Goal: Task Accomplishment & Management: Manage account settings

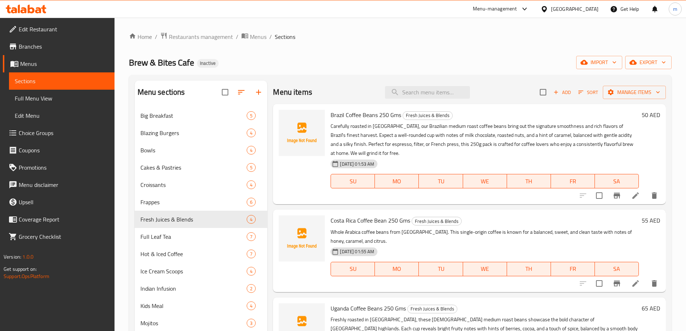
click at [327, 70] on div "Home / Restaurants management / Menus / Sections Brew & Bites Cafe Inactive imp…" at bounding box center [400, 255] width 543 height 446
click at [439, 36] on ol "Home / Restaurants management / Menus / Sections" at bounding box center [400, 36] width 543 height 9
click at [570, 90] on span "Add" at bounding box center [561, 92] width 19 height 8
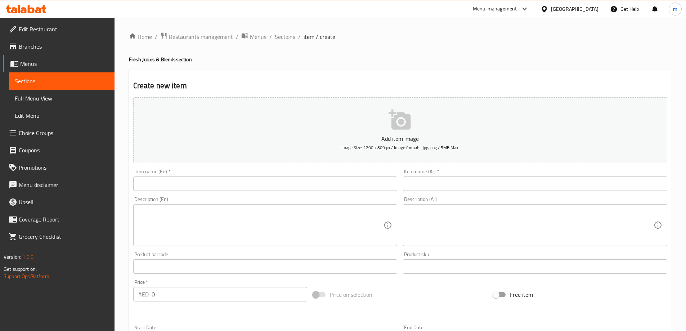
click at [262, 185] on input "text" at bounding box center [265, 183] width 264 height 14
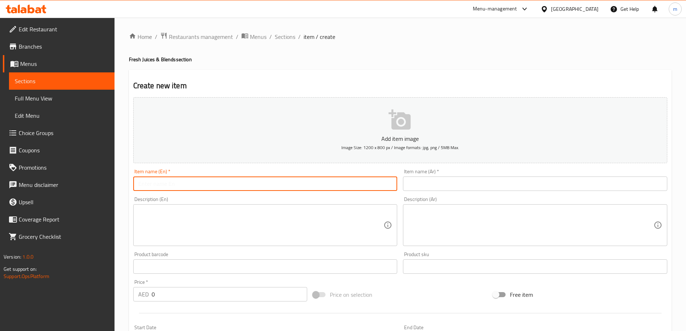
paste input "Colombia Naerobic Coffee Beans 250 Gms"
type input "Colombia Naerobic Coffee Beans 250 Gms"
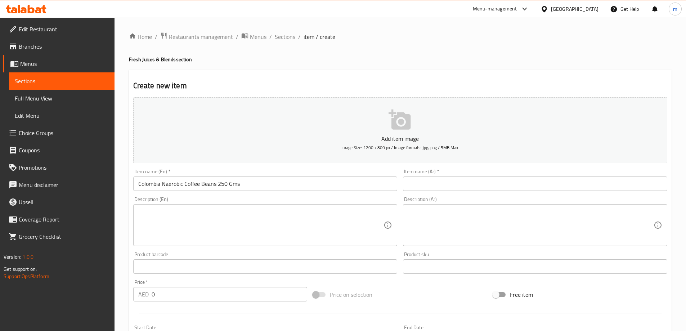
click at [495, 229] on textarea at bounding box center [531, 225] width 246 height 34
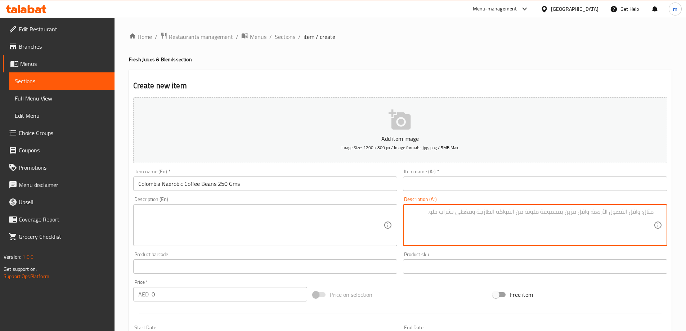
click at [485, 187] on input "text" at bounding box center [535, 183] width 264 height 14
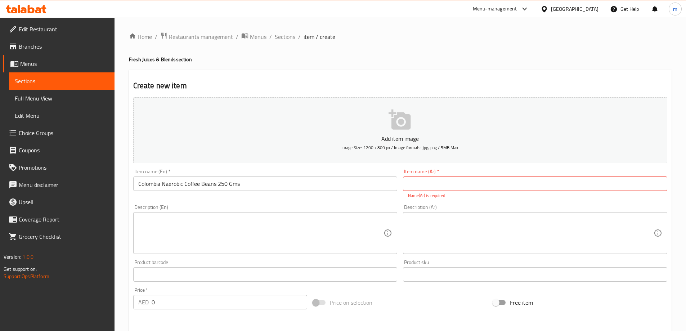
click at [470, 183] on input "text" at bounding box center [535, 183] width 264 height 14
paste input "حبوب القهوة اللاهوائية الكولومبية 250 جرام"
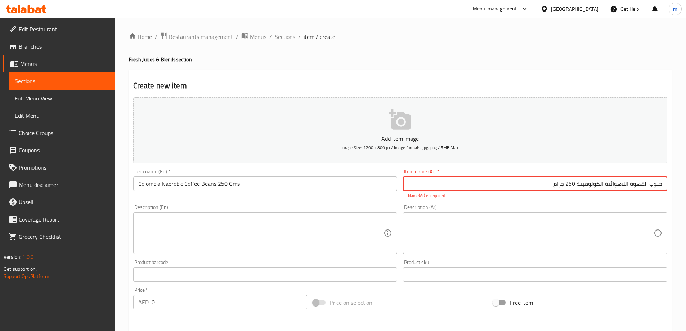
click at [175, 181] on input "Colombia Naerobic Coffee Beans 250 Gms" at bounding box center [265, 183] width 264 height 14
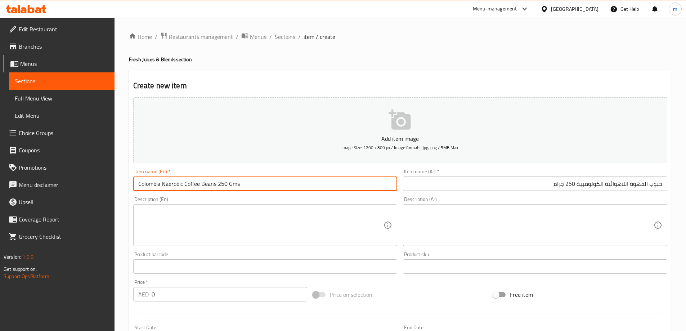
click at [175, 181] on input "Colombia Naerobic Coffee Beans 250 Gms" at bounding box center [265, 183] width 264 height 14
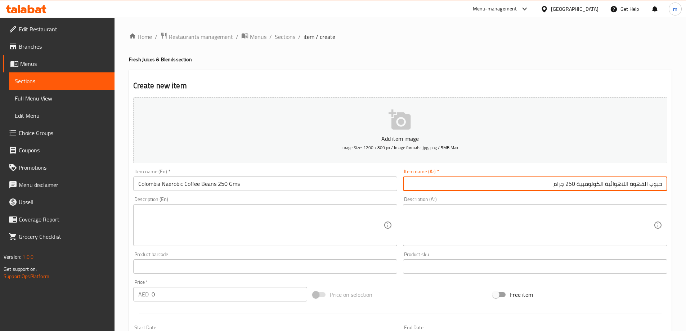
click at [608, 187] on input "حبوب القهوة اللاهوائية الكولومبية 250 جرام" at bounding box center [535, 183] width 264 height 14
paste input "نايروبيك"
type input "حبوب قهوة نايروبيك كولومبية 250 جرام"
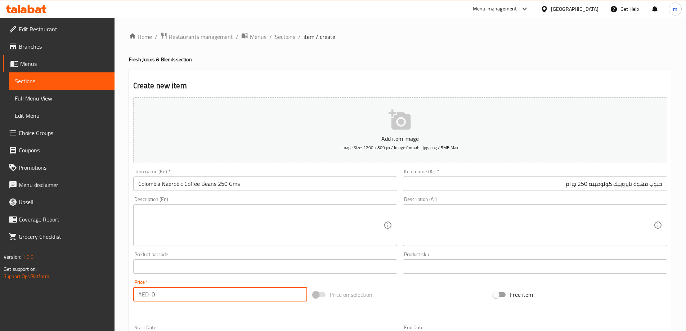
click at [191, 296] on input "0" at bounding box center [230, 294] width 156 height 14
paste input "55"
type input "55"
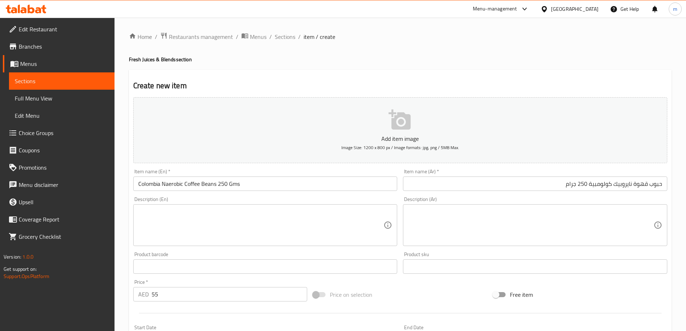
click at [288, 228] on textarea at bounding box center [261, 225] width 246 height 34
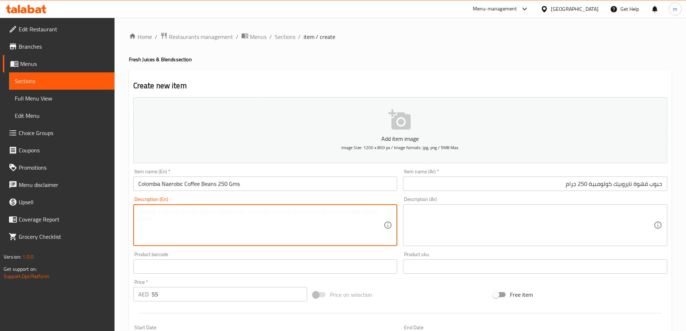
paste textarea "Roasted to perfection in Dubai, these Colombian anaerobic coffee beans offer a …"
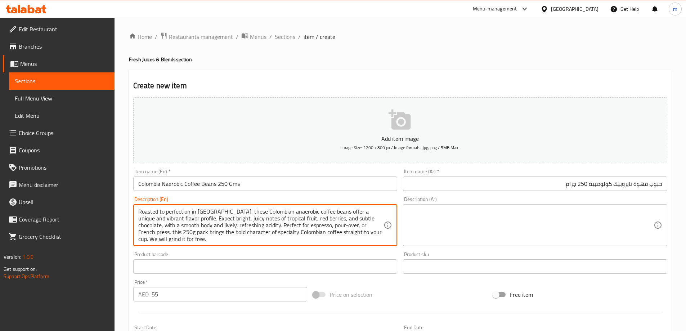
scroll to position [2, 0]
type textarea "Roasted to perfection in Dubai, these Colombian anaerobic coffee beans offer a …"
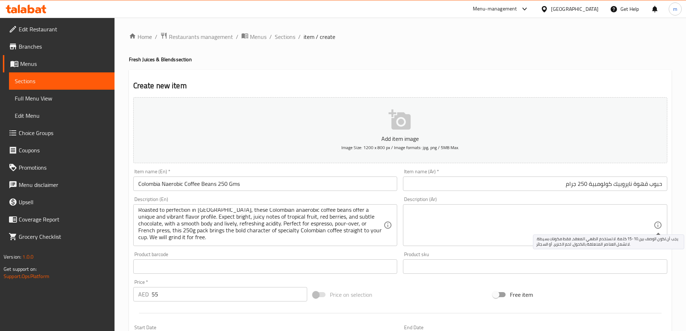
click at [568, 253] on div "Product sku Product sku" at bounding box center [535, 263] width 264 height 22
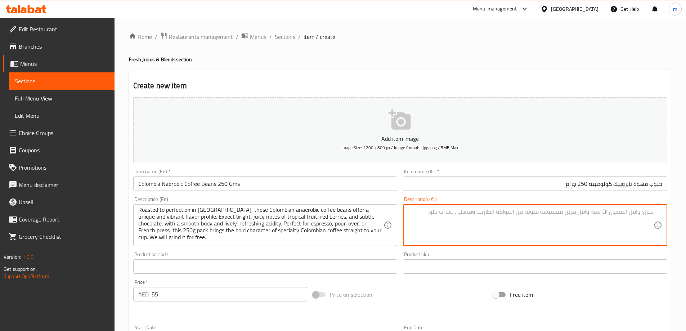
click at [576, 233] on textarea at bounding box center [531, 225] width 246 height 34
paste textarea "يتم تحميص حبوب البن اللاهوائية الكولومبية هذه بشكل مثالي في دبي، وتوفر نكهة فري…"
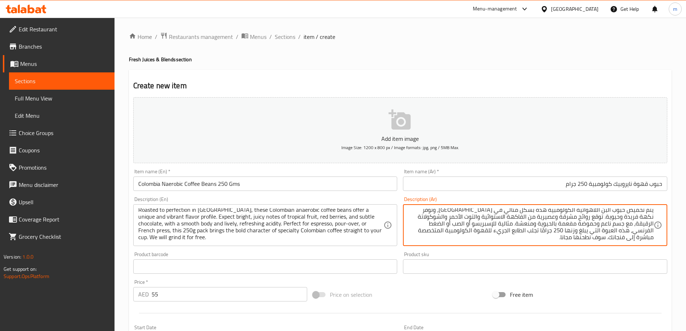
click at [621, 189] on input "حبوب قهوة نايروبيك كولومبية 250 جرام" at bounding box center [535, 183] width 264 height 14
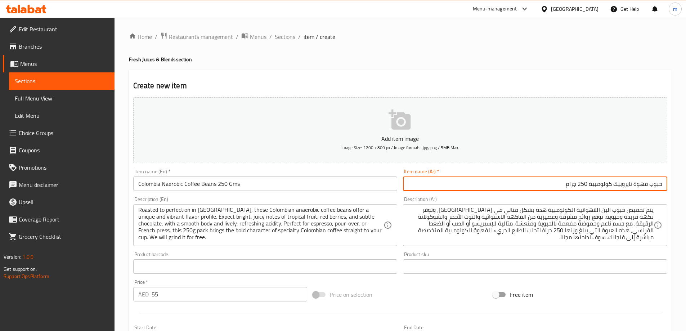
click at [621, 189] on input "حبوب قهوة نايروبيك كولومبية 250 جرام" at bounding box center [535, 183] width 264 height 14
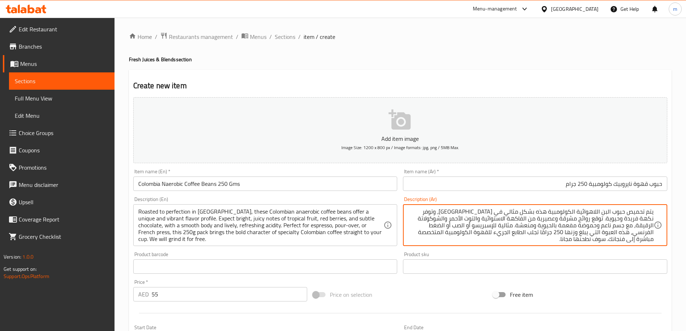
click at [598, 213] on textarea "يتم تحميص حبوب البن اللاهوائية الكولومبية هذه بشكل مثالي في دبي، وتوفر نكهة فري…" at bounding box center [531, 225] width 246 height 34
paste textarea "ايروبيك"
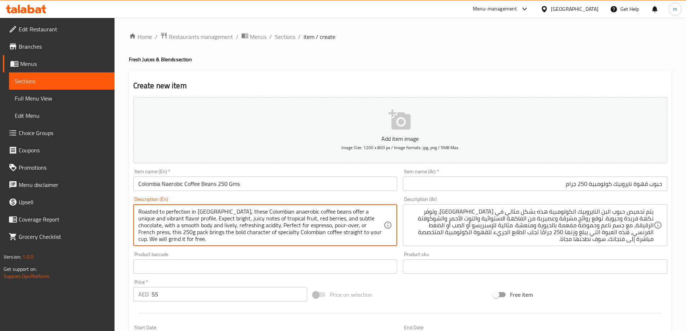
drag, startPoint x: 311, startPoint y: 210, endPoint x: 280, endPoint y: 210, distance: 31.7
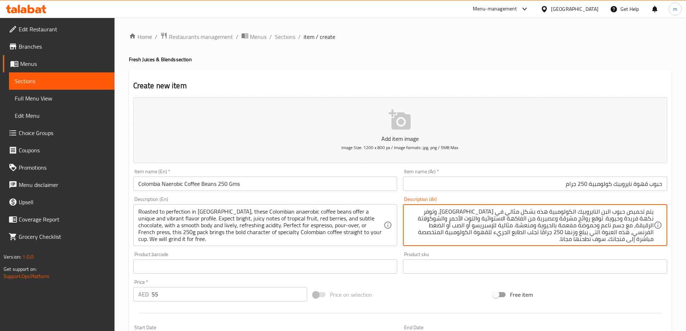
paste textarea "قهوة"
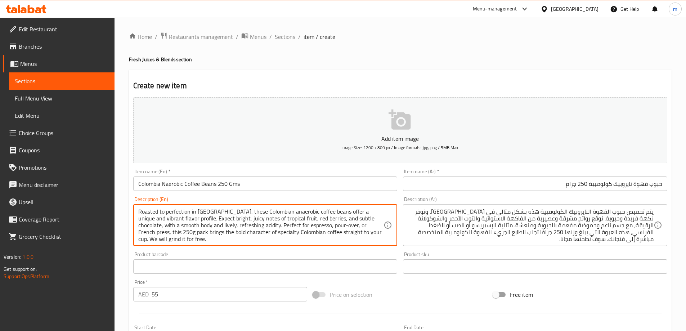
click at [147, 218] on textarea "Roasted to perfection in [GEOGRAPHIC_DATA], these Colombian anaerobic coffee be…" at bounding box center [261, 225] width 246 height 34
drag, startPoint x: 313, startPoint y: 210, endPoint x: 170, endPoint y: 220, distance: 143.6
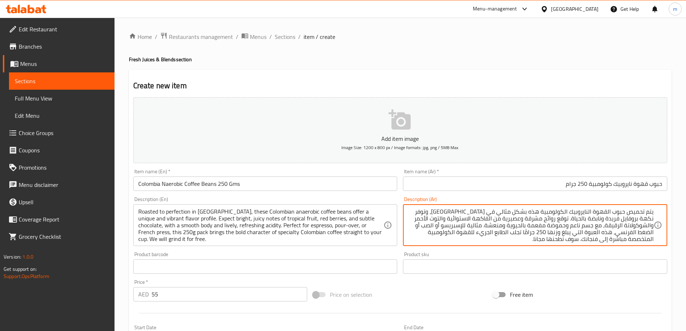
click at [582, 218] on textarea "يتم تحميص حبوب القهوة النايروبيك الكولومبية هذه بشكل مثالي في دبي، وتوفر نكهة ب…" at bounding box center [531, 225] width 246 height 34
click at [501, 220] on textarea "يتم تحميص حبوب القهوة النايروبيك الكولومبية هذه بشكل مثالي في دبي، وتوفر نكهة ب…" at bounding box center [531, 225] width 246 height 34
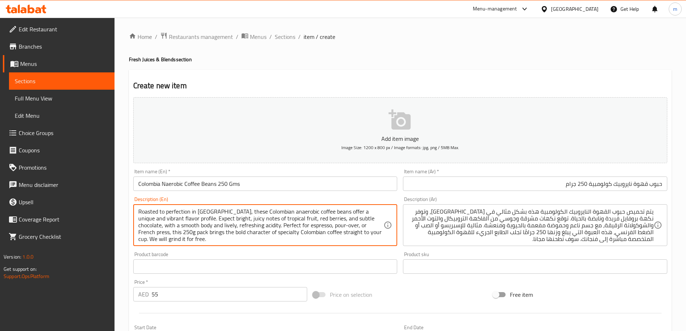
click at [315, 219] on textarea "Roasted to perfection in [GEOGRAPHIC_DATA], these Colombian anaerobic coffee be…" at bounding box center [261, 225] width 246 height 34
drag, startPoint x: 183, startPoint y: 224, endPoint x: 238, endPoint y: 230, distance: 55.0
click at [238, 230] on textarea "Roasted to perfection in [GEOGRAPHIC_DATA], these Colombian anaerobic coffee be…" at bounding box center [261, 225] width 246 height 34
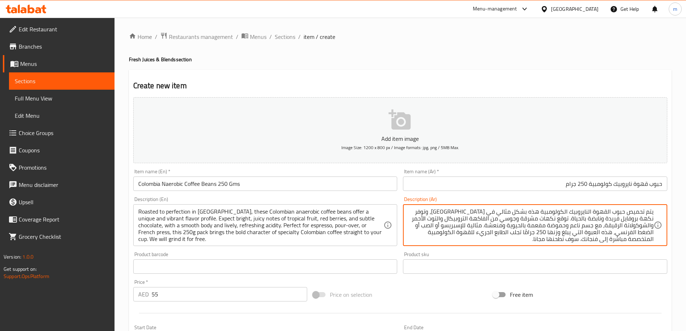
click at [563, 224] on textarea "يتم تحميص حبوب القهوة النايروبيك الكولومبية هذه بشكل مثالي في دبي، وتوفر نكهة ب…" at bounding box center [531, 225] width 246 height 34
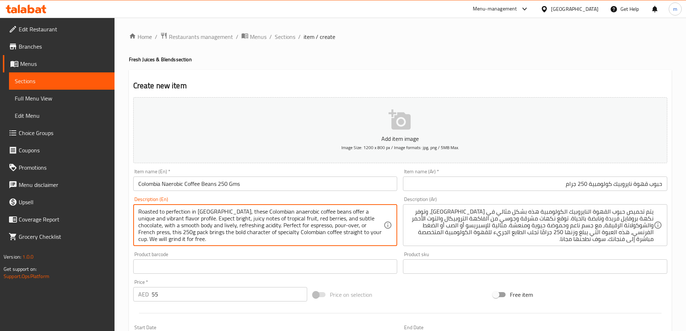
drag, startPoint x: 237, startPoint y: 224, endPoint x: 188, endPoint y: 224, distance: 49.7
drag, startPoint x: 291, startPoint y: 226, endPoint x: 315, endPoint y: 226, distance: 23.8
click at [315, 226] on textarea "Roasted to perfection in [GEOGRAPHIC_DATA], these Colombian anaerobic coffee be…" at bounding box center [261, 225] width 246 height 34
drag, startPoint x: 181, startPoint y: 233, endPoint x: 279, endPoint y: 234, distance: 98.3
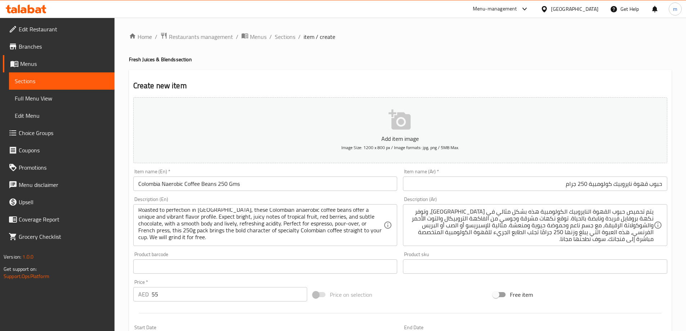
click at [651, 243] on div "يتم تحميص حبوب القهوة النايروبيك الكولومبية هذه بشكل مثالي في دبي، وتوفر نكهة ب…" at bounding box center [535, 225] width 264 height 42
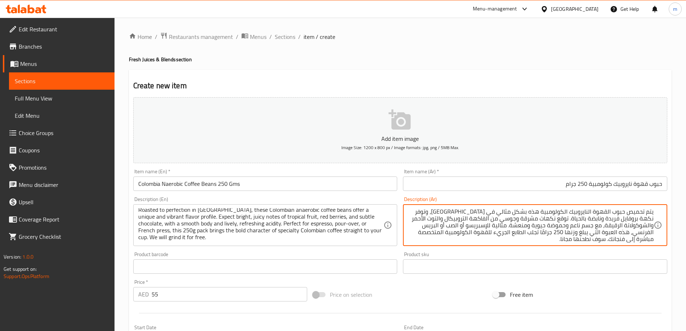
click at [647, 241] on textarea "يتم تحميص حبوب القهوة النايروبيك الكولومبية هذه بشكل مثالي في دبي، وتوفر نكهة ب…" at bounding box center [531, 225] width 246 height 34
type textarea "يتم تحميص حبوب القهوة النايروبيك الكولومبية هذه بشكل مثالي في [GEOGRAPHIC_DATA]…"
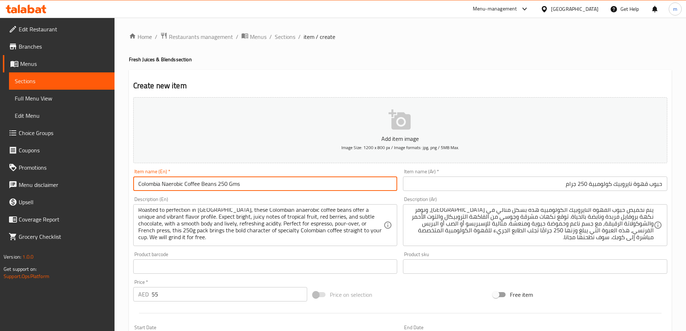
click at [255, 181] on input "Colombia Naerobic Coffee Beans 250 Gms" at bounding box center [265, 183] width 264 height 14
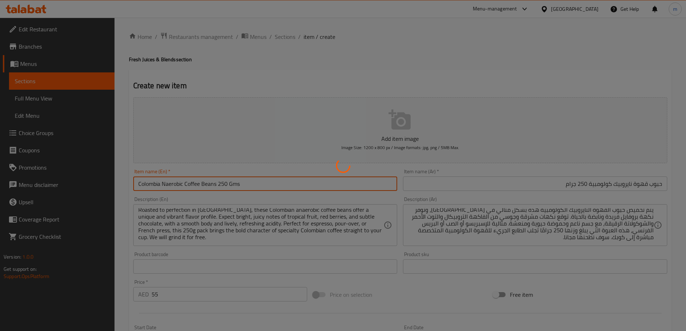
type input "0"
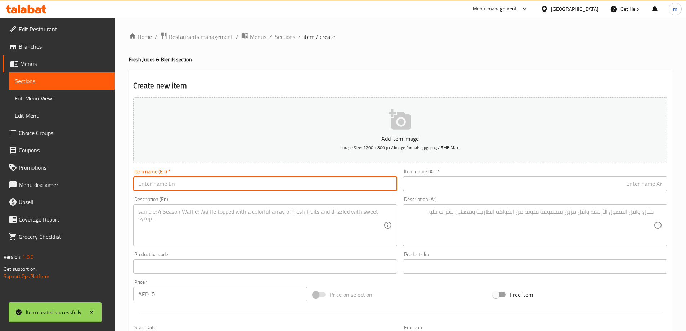
scroll to position [0, 0]
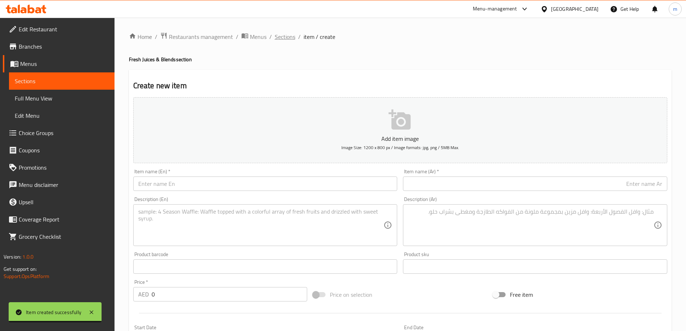
click at [289, 37] on span "Sections" at bounding box center [285, 36] width 21 height 9
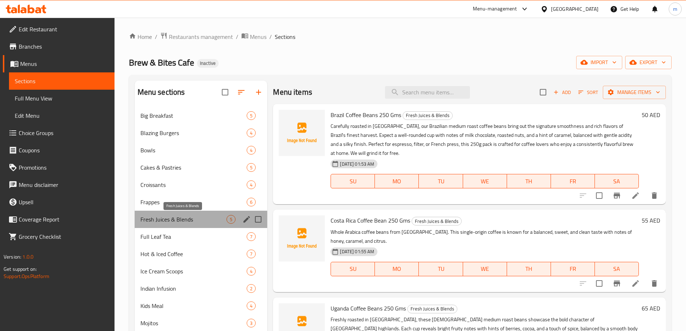
click at [189, 220] on span "Fresh Juices & Blends" at bounding box center [183, 219] width 86 height 9
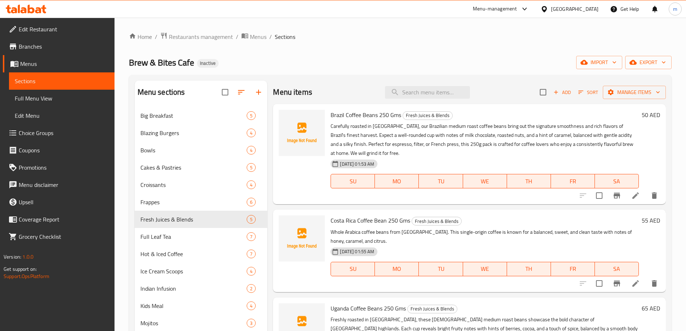
click at [376, 40] on ol "Home / Restaurants management / Menus / Sections" at bounding box center [400, 36] width 543 height 9
click at [557, 96] on span "Add" at bounding box center [561, 92] width 19 height 8
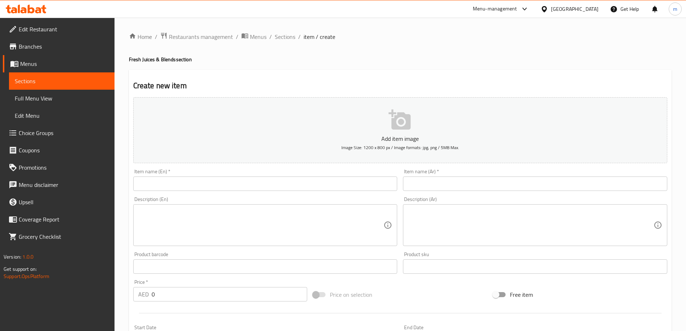
click at [284, 175] on div "Item name (En)   * Item name (En) *" at bounding box center [265, 180] width 264 height 22
drag, startPoint x: 280, startPoint y: 185, endPoint x: 286, endPoint y: 185, distance: 6.1
click at [280, 185] on input "text" at bounding box center [265, 183] width 264 height 14
paste input "Defense Juice"
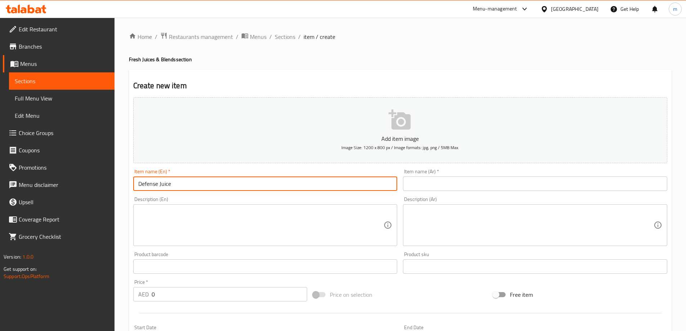
type input "Defense Juice"
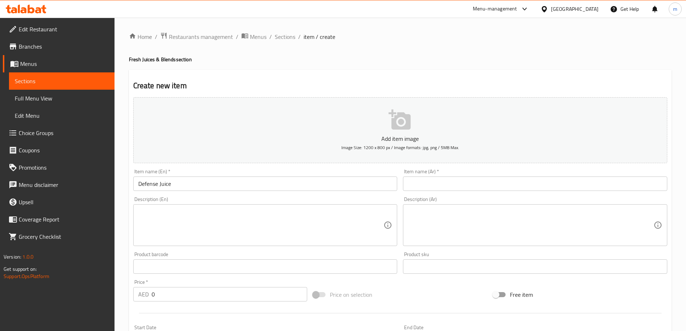
click at [497, 193] on div "Item name (Ar)   * Item name (Ar) *" at bounding box center [535, 180] width 270 height 28
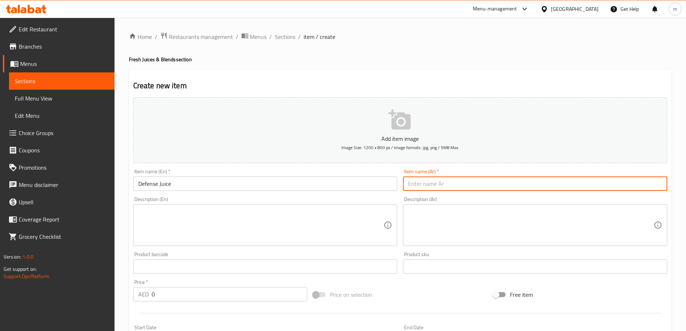
click at [503, 184] on input "text" at bounding box center [535, 183] width 264 height 14
click at [557, 227] on textarea at bounding box center [531, 225] width 246 height 34
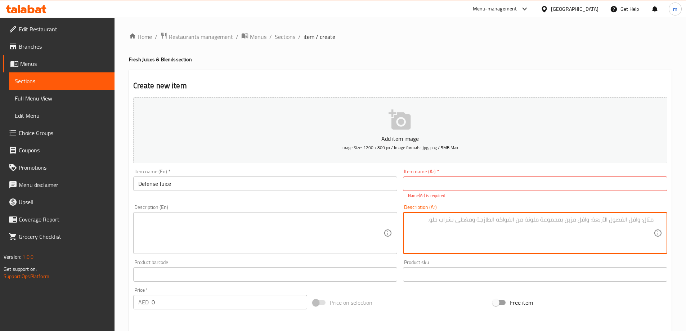
click at [554, 188] on input "text" at bounding box center [535, 183] width 264 height 14
click at [503, 231] on textarea at bounding box center [531, 233] width 246 height 34
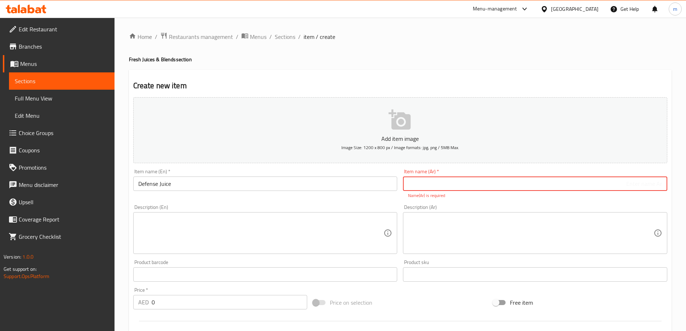
click at [580, 176] on input "text" at bounding box center [535, 183] width 264 height 14
type input "عصير ديفينس"
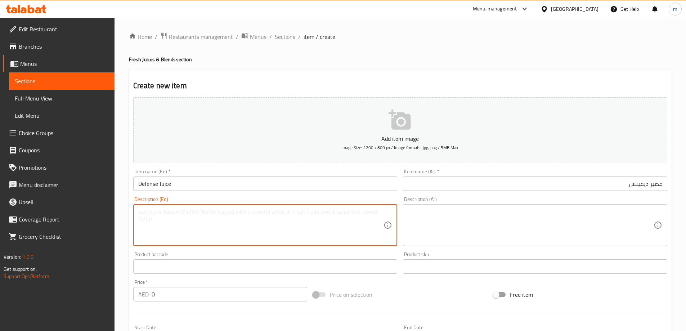
click at [259, 235] on textarea at bounding box center [261, 225] width 246 height 34
paste textarea "32"
type textarea "32"
click at [206, 286] on div "Price   * AED 0 Price *" at bounding box center [220, 291] width 180 height 28
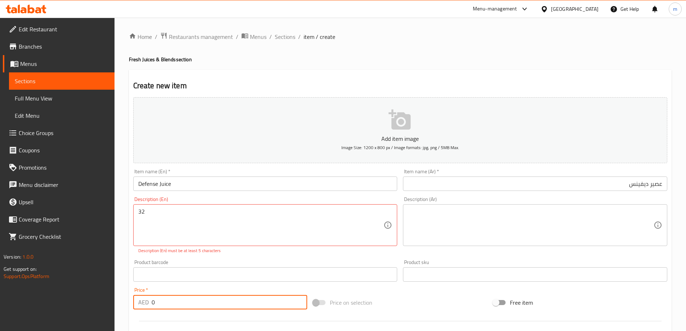
click at [204, 295] on input "0" at bounding box center [230, 302] width 156 height 14
paste input "32"
type input "32"
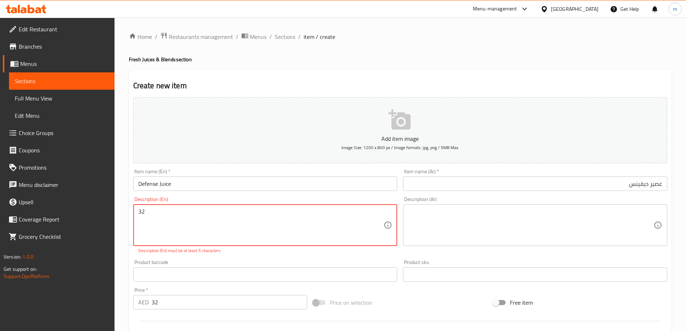
click at [206, 232] on textarea "32" at bounding box center [261, 225] width 246 height 34
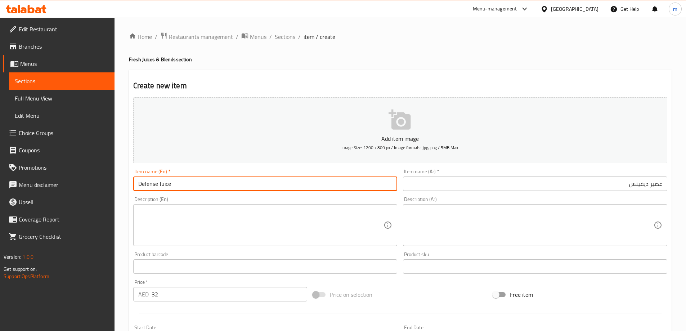
click at [337, 182] on input "Defense Juice" at bounding box center [265, 183] width 264 height 14
paste input "Veg"
type input "Defense Juice (Veg)"
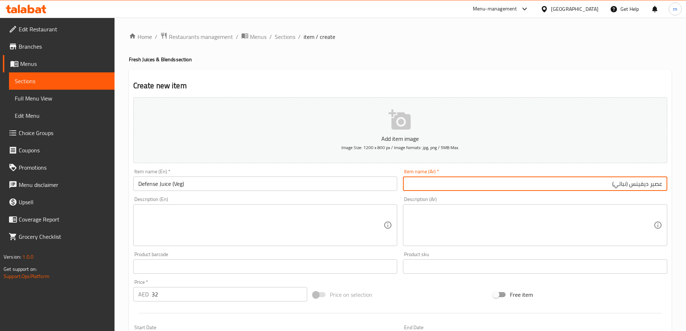
type input "عصير ديفينس (نباتي)"
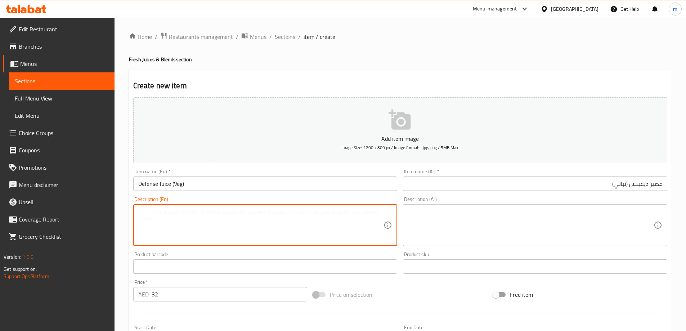
click at [317, 233] on textarea at bounding box center [261, 225] width 246 height 34
paste textarea "A blend of fruits and vegetables rich in antioxidants and vitamins, designed to…"
type textarea "A blend of fruits and vegetables rich in antioxidants and vitamins, designed to…"
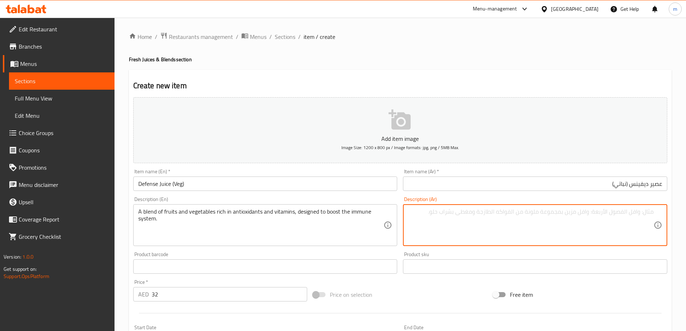
click at [489, 215] on textarea at bounding box center [531, 225] width 246 height 34
paste textarea "مزيج من الفواكه والخضروات الغنية بمضادات الأكسدة والفيتامينات، مصمم لتعزيز جهاز…"
type textarea "مزيج من الفواكه والخضروات الغنية بمضادات الأكسدة والفيتامينات، مصمم لتعزيز جهاز…"
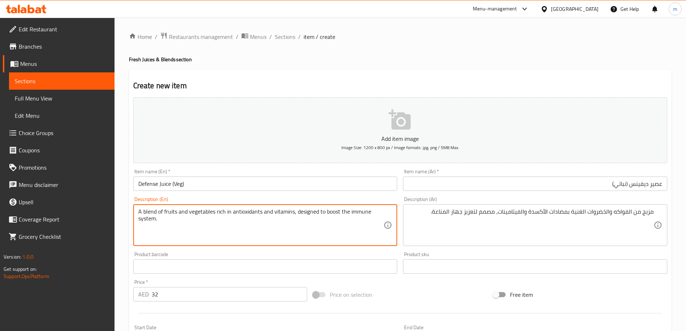
click at [362, 213] on textarea "A blend of fruits and vegetables rich in antioxidants and vitamins, designed to…" at bounding box center [261, 225] width 246 height 34
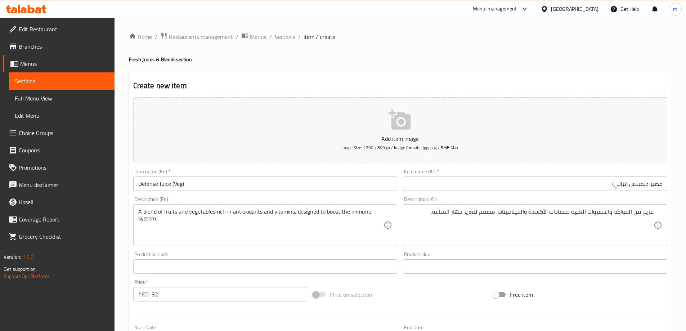
click at [307, 186] on input "Defense Juice (Veg)" at bounding box center [265, 183] width 264 height 14
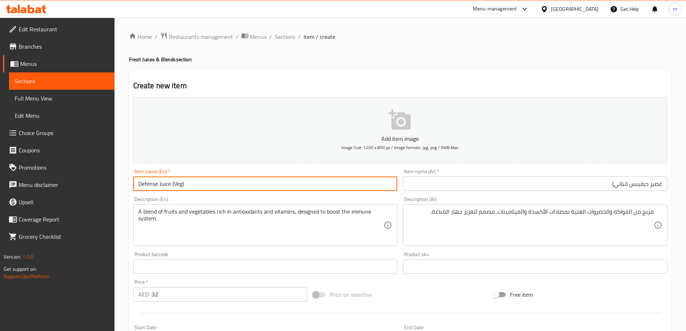
click at [307, 186] on input "Defense Juice (Veg)" at bounding box center [265, 183] width 264 height 14
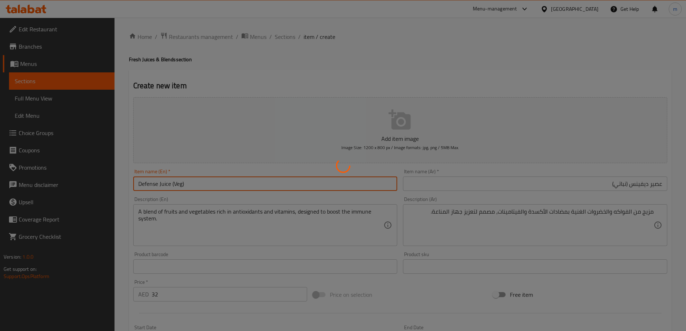
type input "0"
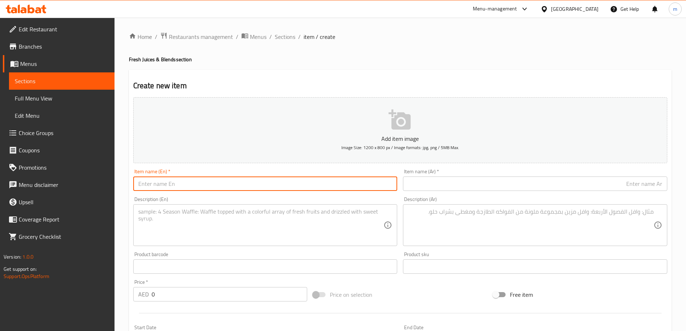
paste input "Green Detox"
type input "Green Detox"
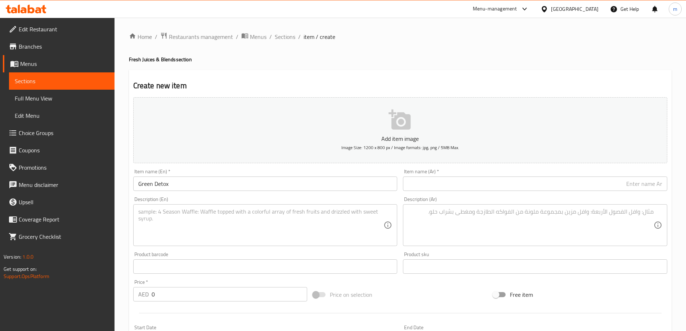
click at [475, 191] on input "text" at bounding box center [535, 183] width 264 height 14
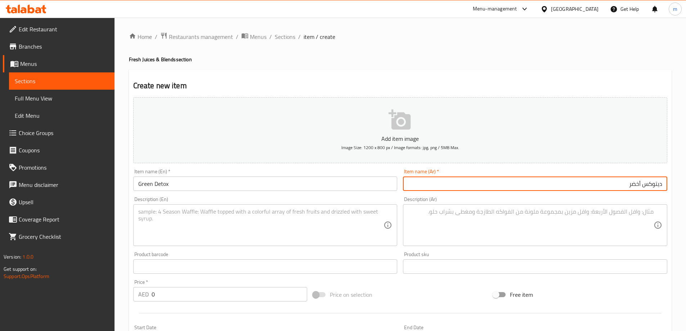
type input "ديتوكس أخضر"
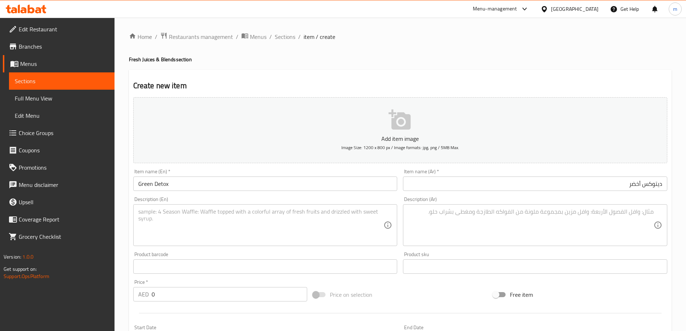
click at [164, 293] on input "0" at bounding box center [230, 294] width 156 height 14
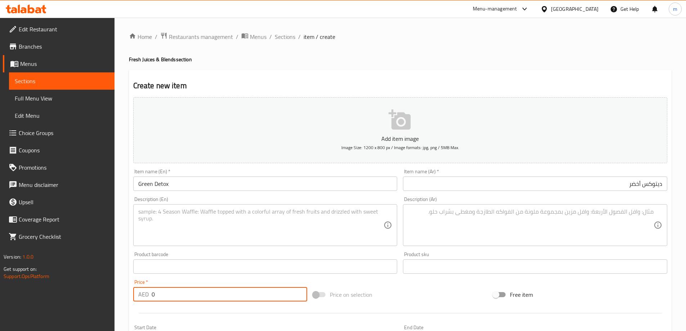
paste input "32"
type input "32"
click at [209, 192] on div "Item name (En)   * Green Detox Item name (En) *" at bounding box center [265, 180] width 270 height 28
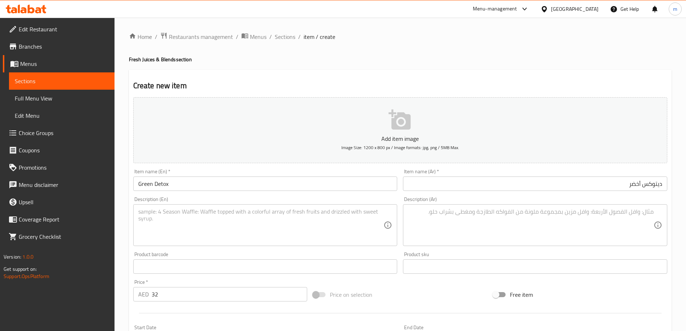
click at [210, 186] on input "Green Detox" at bounding box center [265, 183] width 264 height 14
click at [240, 187] on input "Green Detox" at bounding box center [265, 183] width 264 height 14
click at [289, 187] on input "Green Detox" at bounding box center [265, 183] width 264 height 14
click at [292, 231] on textarea at bounding box center [261, 225] width 246 height 34
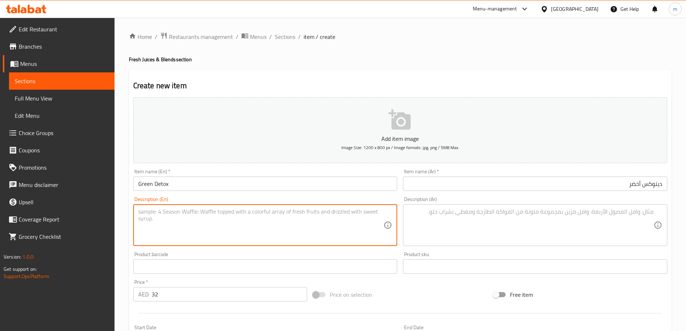
paste textarea "Detoxifying juice with green ingredients."
type textarea "Detoxifying juice with green ingredients."
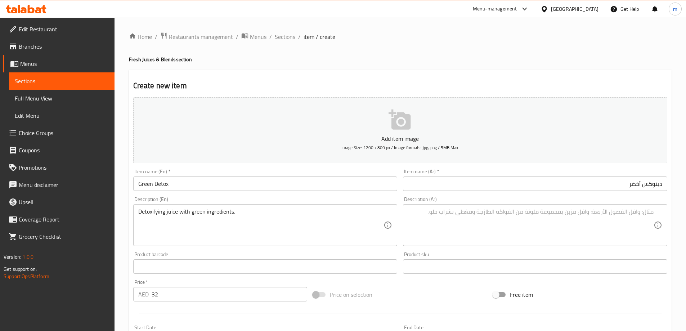
drag, startPoint x: 447, startPoint y: 251, endPoint x: 458, endPoint y: 242, distance: 14.1
click at [448, 251] on div "Product sku Product sku" at bounding box center [535, 263] width 270 height 28
click at [472, 230] on textarea at bounding box center [531, 225] width 246 height 34
paste textarea "عصير إزالة السموم مع مكونات خضراء."
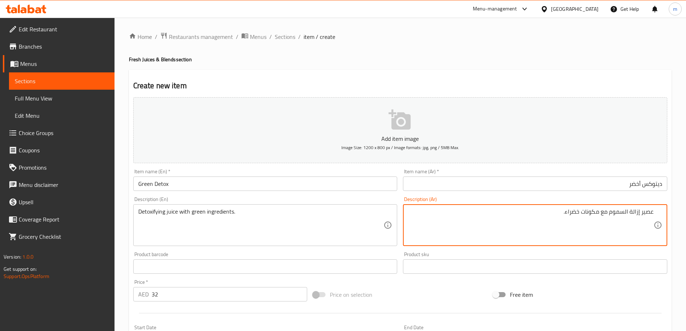
type textarea "عصير إزالة السموم مع مكونات خضراء."
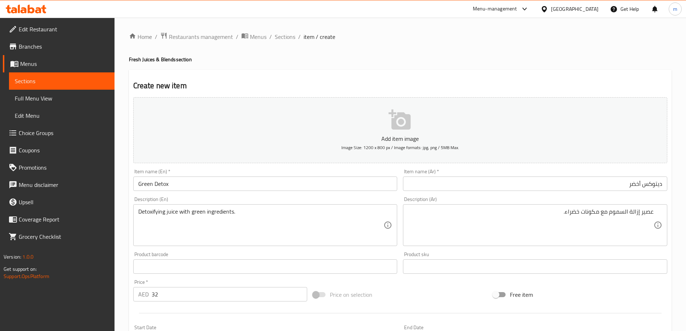
click at [540, 176] on div "Item name (Ar)   * ديتوكس أخضر Item name (Ar) *" at bounding box center [535, 180] width 264 height 22
click at [541, 184] on input "ديتوكس أخضر" at bounding box center [535, 183] width 264 height 14
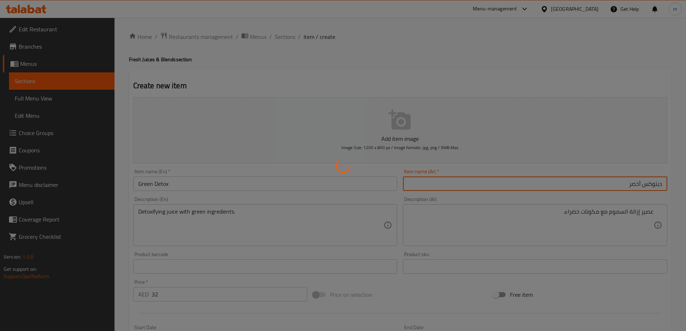
type input "0"
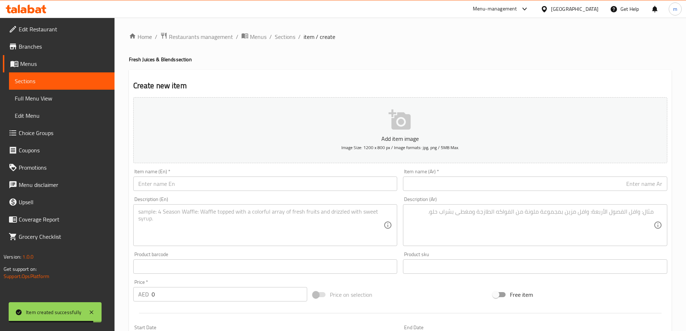
click at [389, 187] on input "text" at bounding box center [265, 183] width 264 height 14
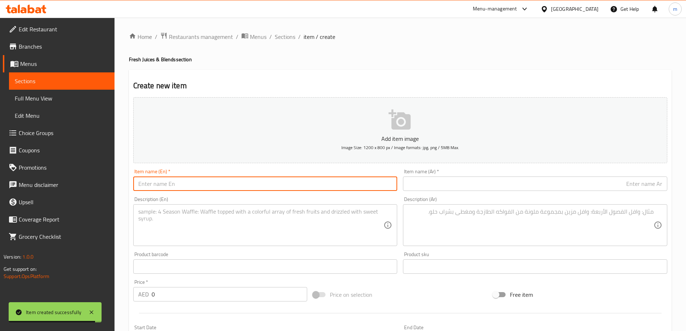
paste input "Sunny Glow"
type input "Sunny Glow"
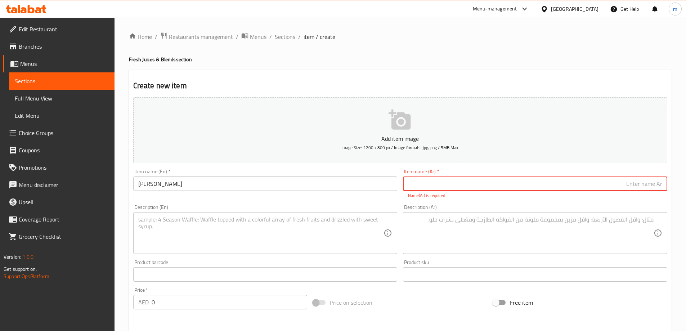
click at [594, 184] on input "text" at bounding box center [535, 183] width 264 height 14
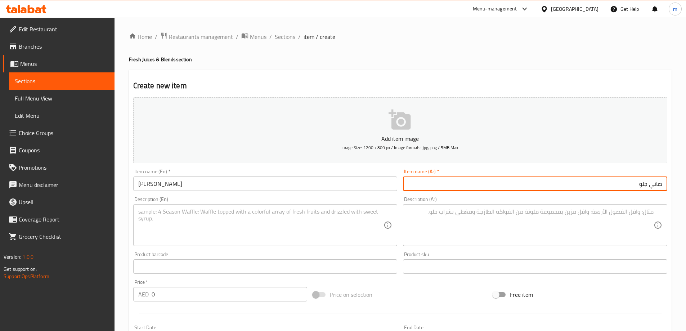
type input "صاني جلو"
click at [346, 187] on input "Sunny Glow" at bounding box center [265, 183] width 264 height 14
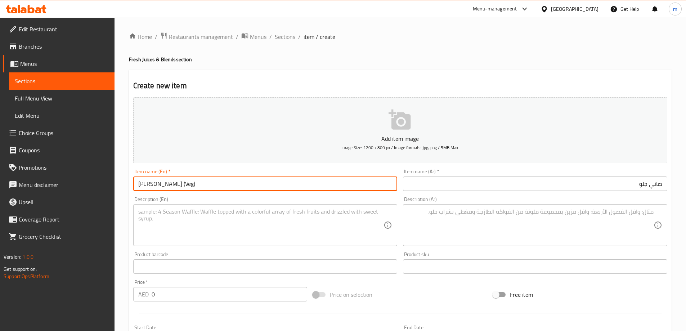
type input "[PERSON_NAME] (Veg)"
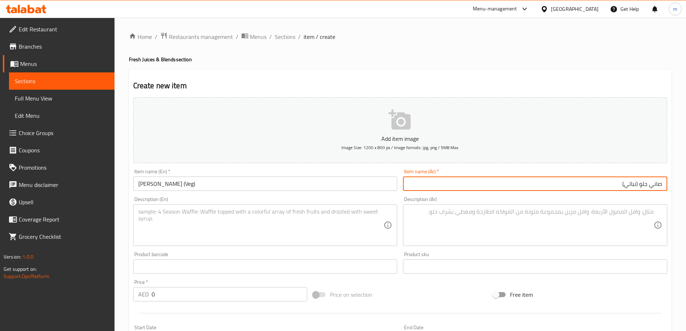
type input "صاني جلو (نباتي)"
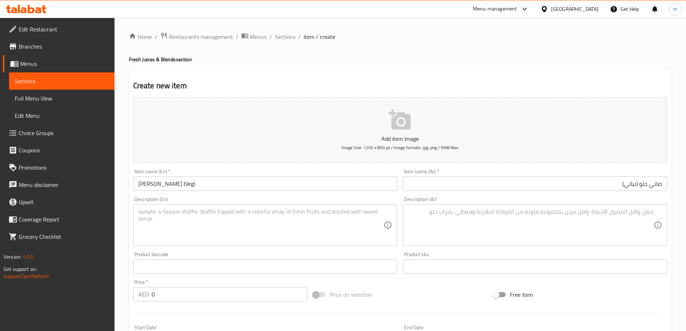
click at [290, 267] on input "text" at bounding box center [265, 266] width 264 height 14
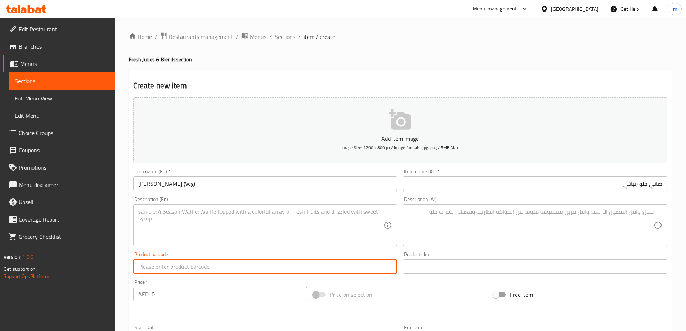
click at [247, 299] on input "0" at bounding box center [230, 294] width 156 height 14
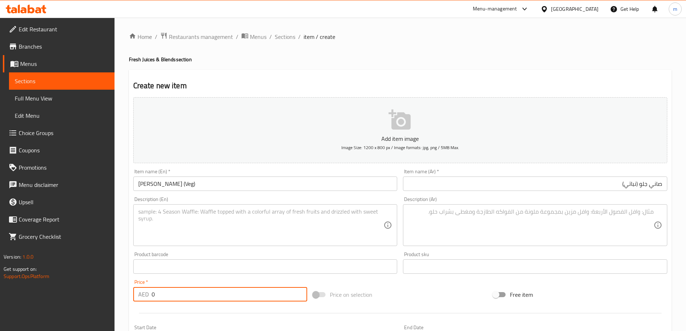
paste input "32"
type input "32"
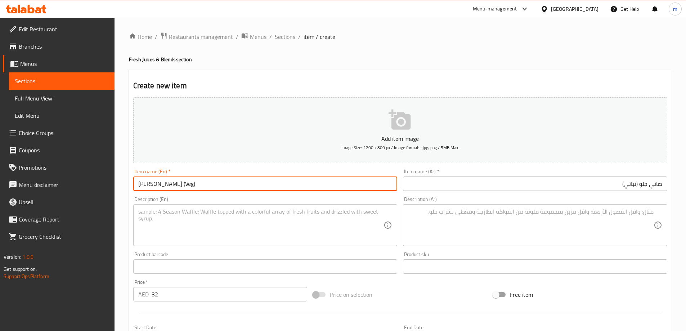
drag, startPoint x: 166, startPoint y: 182, endPoint x: 130, endPoint y: 184, distance: 36.1
click at [130, 184] on div "Create new item Add item image Image Size: 1200 x 800 px / Image formats: jpg, …" at bounding box center [400, 279] width 543 height 419
click at [274, 186] on input "[PERSON_NAME] (Veg)" at bounding box center [265, 183] width 264 height 14
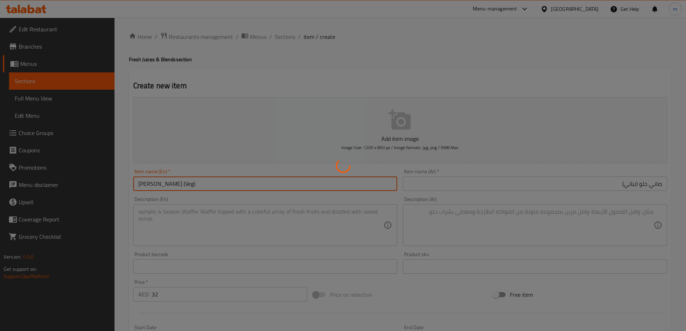
type input "0"
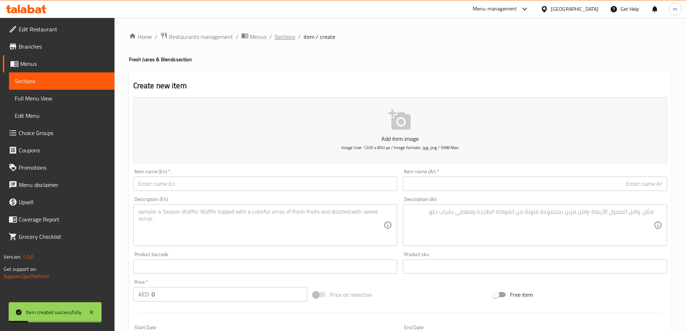
click at [283, 37] on span "Sections" at bounding box center [285, 36] width 21 height 9
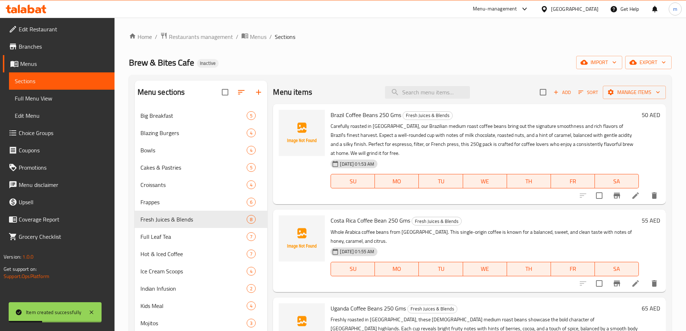
scroll to position [304, 0]
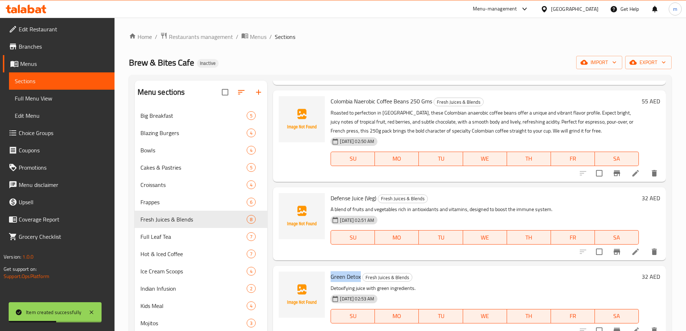
click at [637, 328] on li at bounding box center [635, 330] width 20 height 13
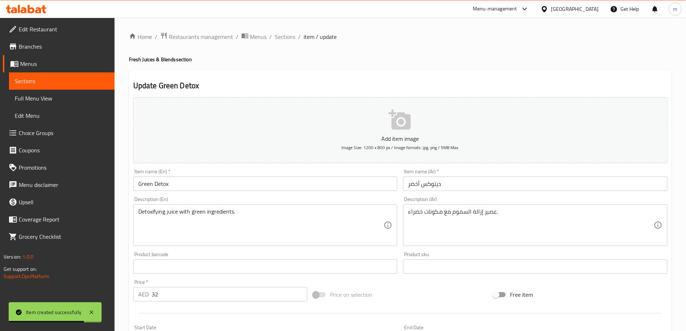
click at [269, 181] on input "Green Detox" at bounding box center [265, 183] width 264 height 14
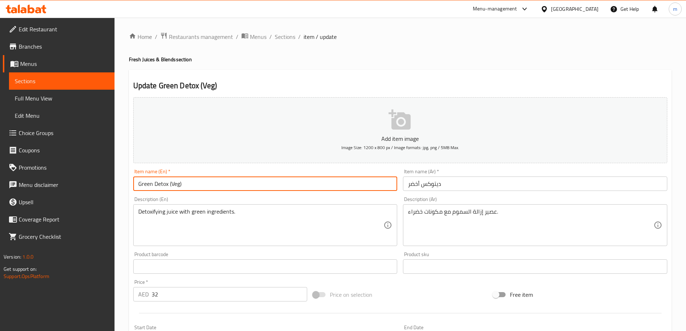
type input "Green Detox (Veg)"
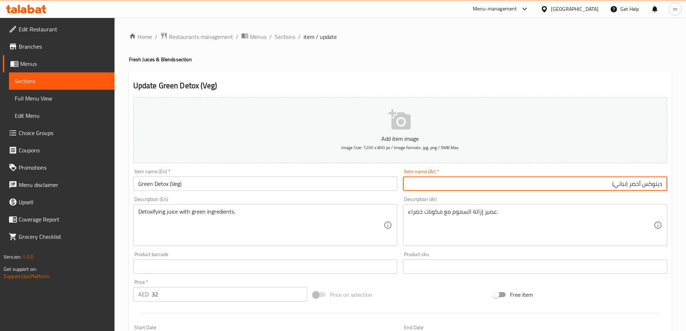
type input "ديتوكس أخضر (نباتي)"
click at [292, 40] on span "Sections" at bounding box center [285, 36] width 21 height 9
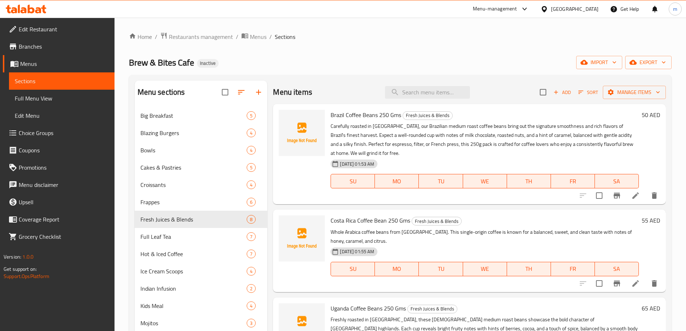
click at [373, 45] on div "Home / Restaurants management / Menus / Sections Brew & Bites Cafe Inactive imp…" at bounding box center [400, 255] width 543 height 446
click at [558, 93] on span "Add" at bounding box center [561, 92] width 19 height 8
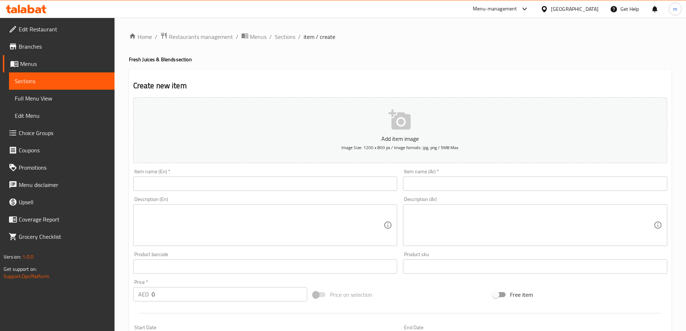
click at [261, 177] on input "text" at bounding box center [265, 183] width 264 height 14
paste input "Fresh Orange Juice"
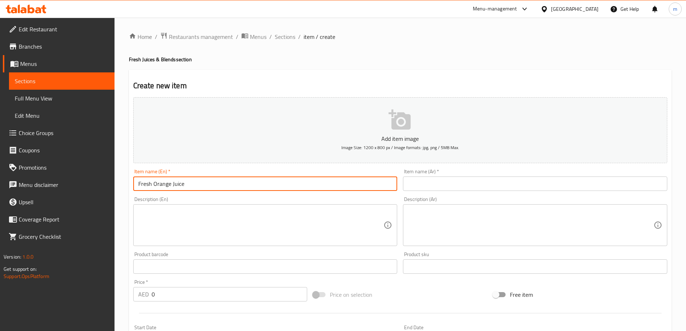
type input "Fresh Orange Juice"
click at [450, 192] on div "Item name (Ar)   * Item name (Ar) *" at bounding box center [535, 180] width 270 height 28
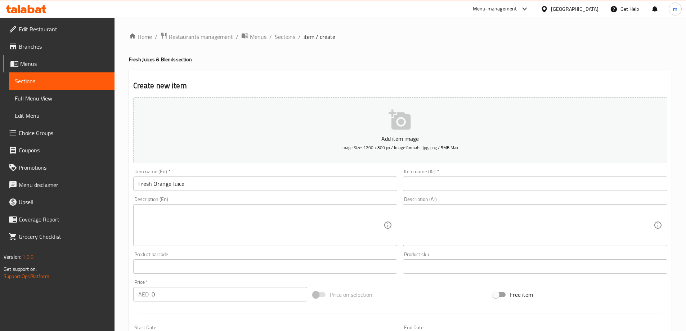
click at [453, 186] on input "text" at bounding box center [535, 183] width 264 height 14
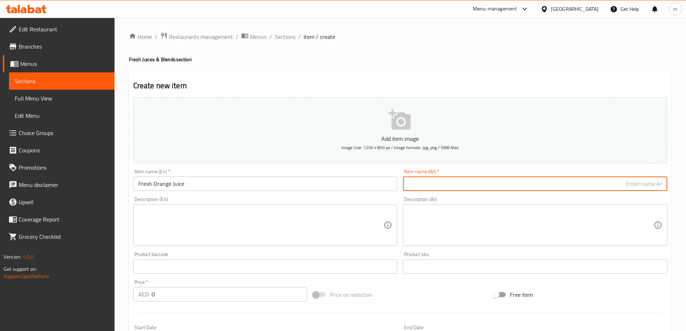
click at [594, 208] on div "Description (Ar) Description (Ar)" at bounding box center [535, 221] width 264 height 49
click at [594, 189] on input "text" at bounding box center [535, 183] width 264 height 14
paste input "عصير برتقال طازج"
type input "عصير برتقال طازج"
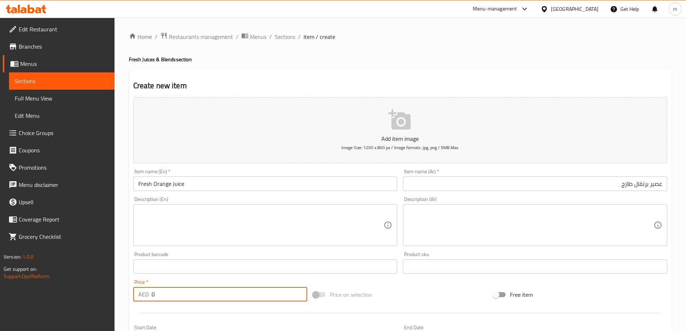
click at [170, 293] on input "0" at bounding box center [230, 294] width 156 height 14
paste input "24"
type input "24"
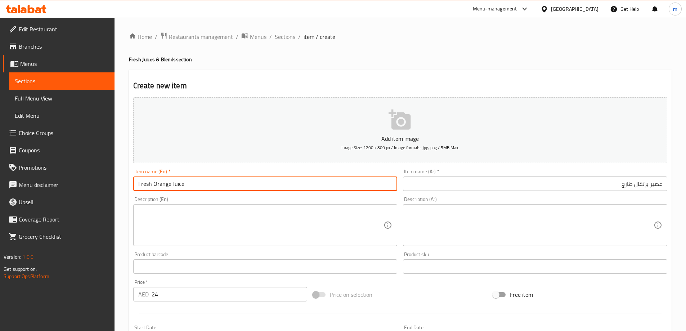
click at [204, 185] on input "Fresh Orange Juice" at bounding box center [265, 183] width 264 height 14
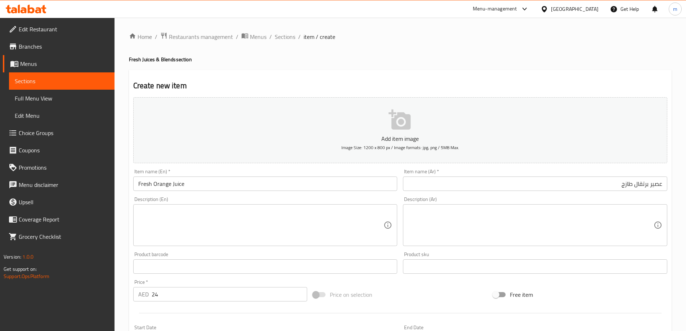
click at [277, 228] on textarea at bounding box center [261, 225] width 246 height 34
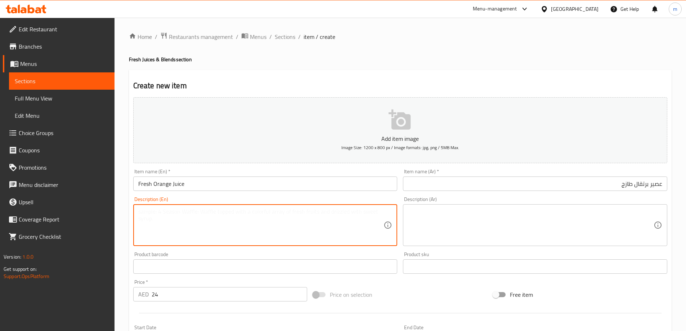
paste textarea "A refreshing juice made from freshly squeezed oranges."
type textarea "A refreshing juice made from freshly squeezed oranges."
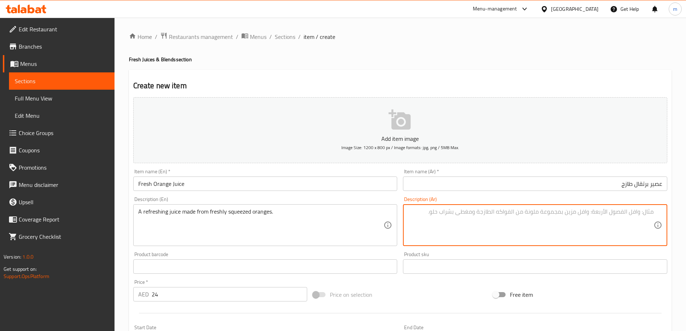
click at [565, 228] on textarea at bounding box center [531, 225] width 246 height 34
paste textarea "عصير منعش مصنوع من البرتقال الطازج."
type textarea "عصير منعش مصنوع من برتقال معصور طازج."
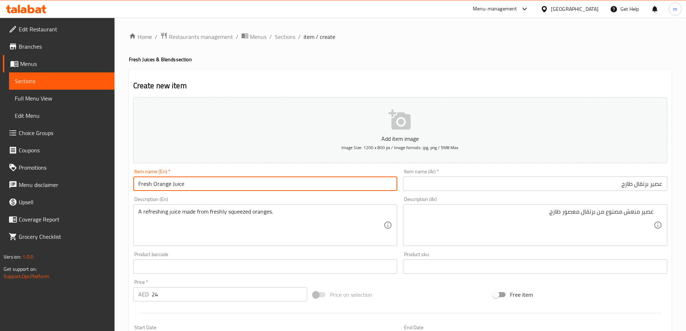
click at [283, 179] on input "Fresh Orange Juice" at bounding box center [265, 183] width 264 height 14
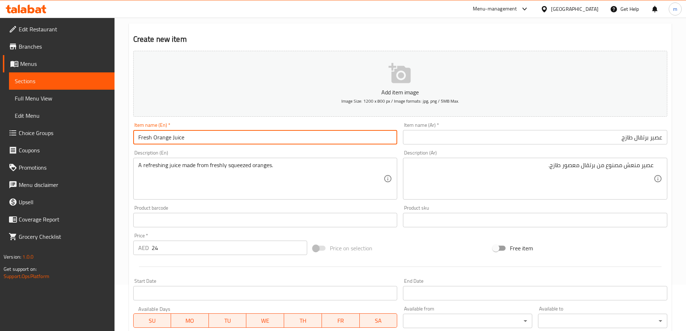
scroll to position [36, 0]
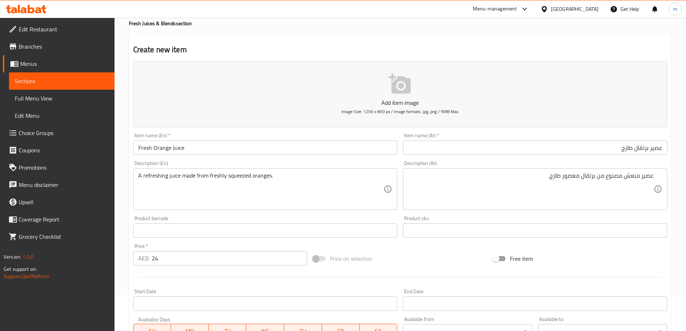
click at [279, 151] on input "Fresh Orange Juice" at bounding box center [265, 147] width 264 height 14
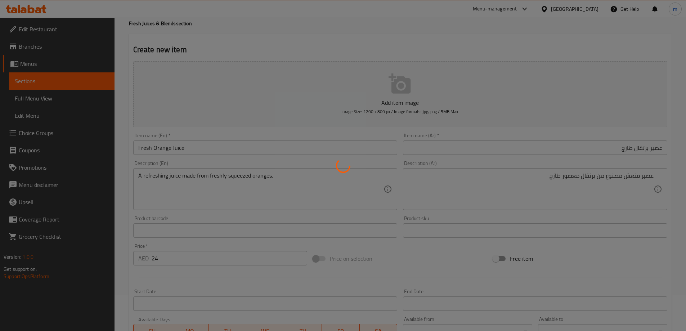
type input "0"
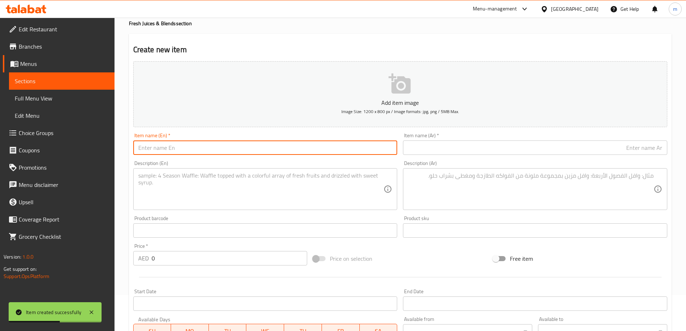
click at [278, 147] on input "text" at bounding box center [265, 147] width 264 height 14
paste input "Fresh Pineapple Juice"
type input "Fresh Pineapple Juice"
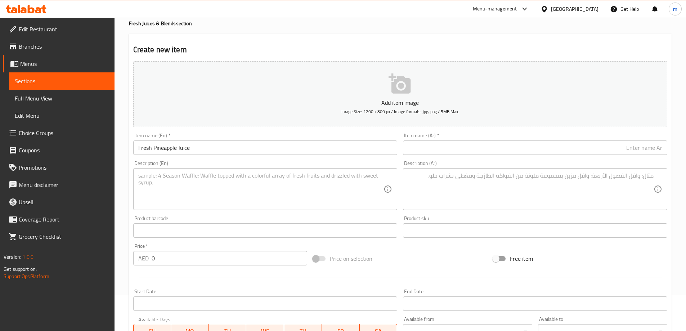
click at [583, 188] on textarea at bounding box center [531, 189] width 246 height 34
paste textarea "عصير الأناناس الطازج"
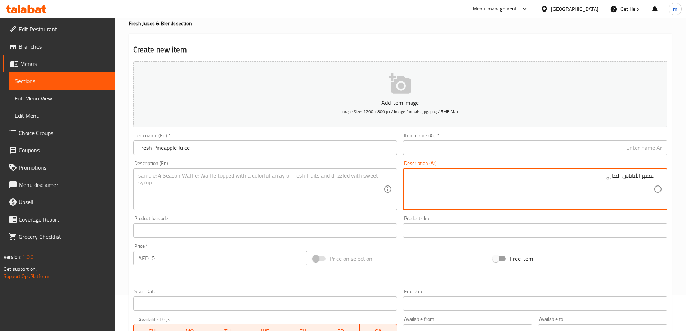
type textarea "عصير الأناناس الطازج"
click at [463, 153] on input "text" at bounding box center [535, 147] width 264 height 14
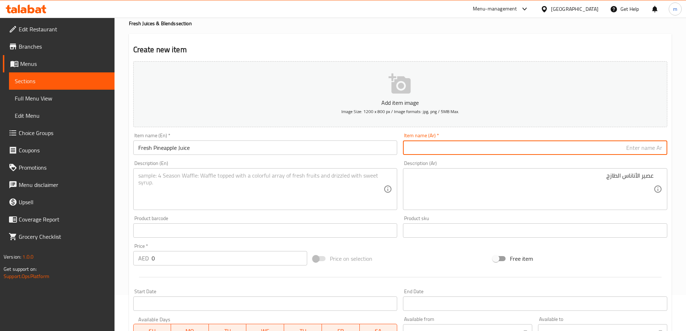
paste input "عصير الأناناس الطازج"
paste input "text"
type input "عصير الأناناس الطازج"
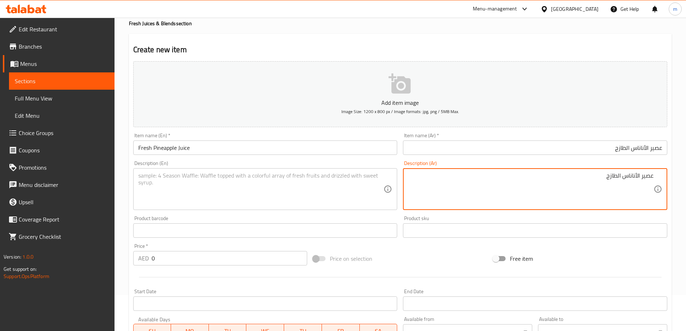
click at [488, 175] on textarea "عصير الأناناس الطازج" at bounding box center [531, 189] width 246 height 34
click at [324, 146] on input "Fresh Pineapple Juice" at bounding box center [265, 147] width 264 height 14
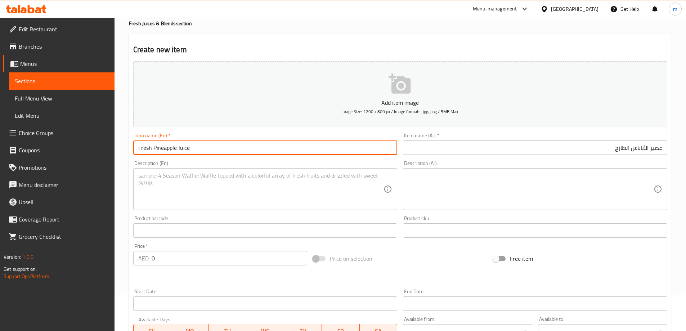
click at [324, 146] on input "Fresh Pineapple Juice" at bounding box center [265, 147] width 264 height 14
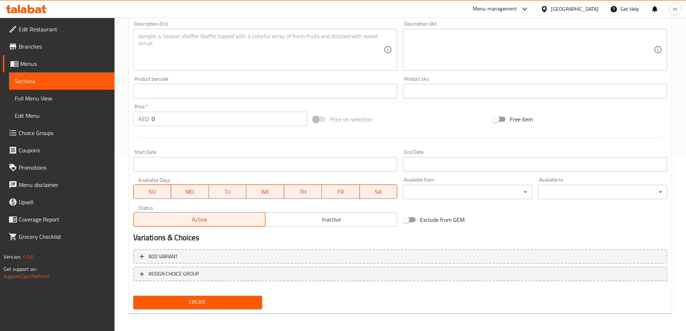
scroll to position [178, 0]
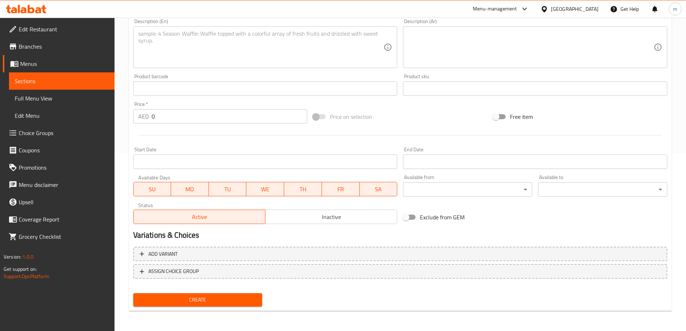
click at [191, 119] on input "0" at bounding box center [230, 116] width 156 height 14
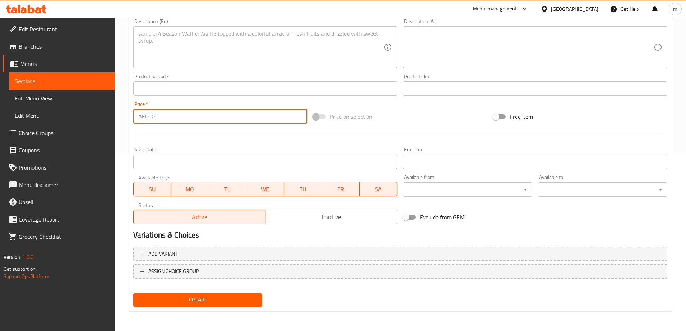
paste input "24"
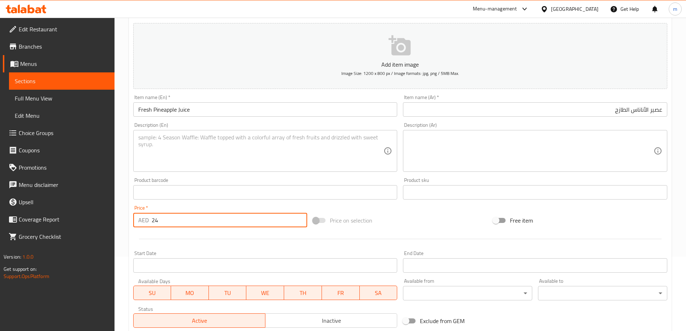
scroll to position [0, 0]
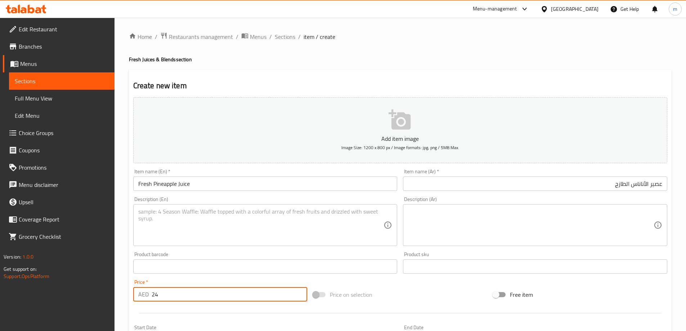
type input "24"
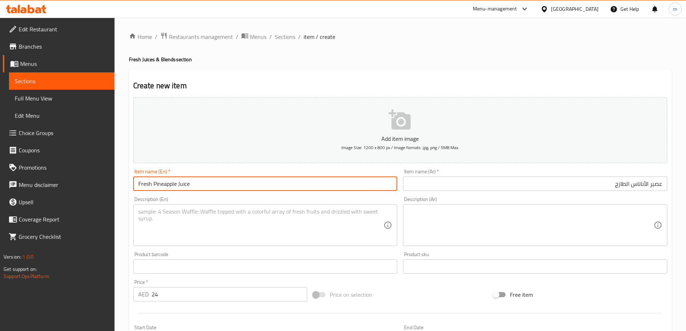
click at [213, 189] on input "Fresh Pineapple Juice" at bounding box center [265, 183] width 264 height 14
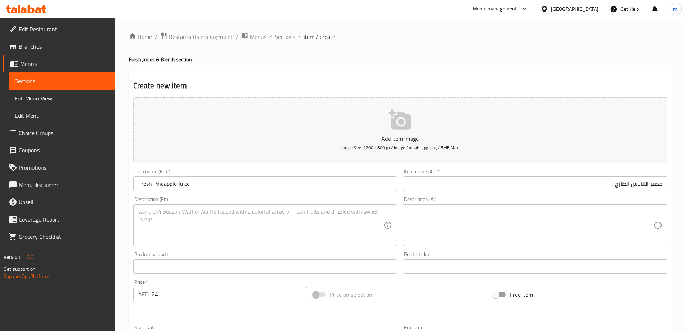
click at [244, 228] on textarea at bounding box center [261, 225] width 246 height 34
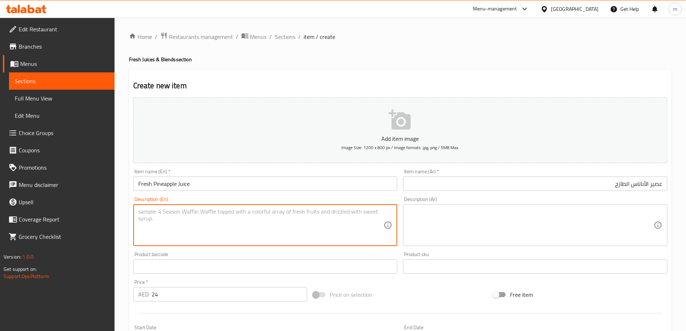
paste textarea "A sweet and tangy juice made from freshly blended pineapple."
type textarea "A sweet and tangy juice made from freshly blended pineapple."
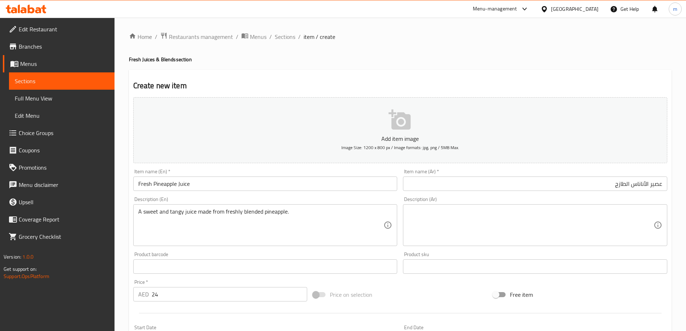
click at [526, 223] on textarea at bounding box center [531, 225] width 246 height 34
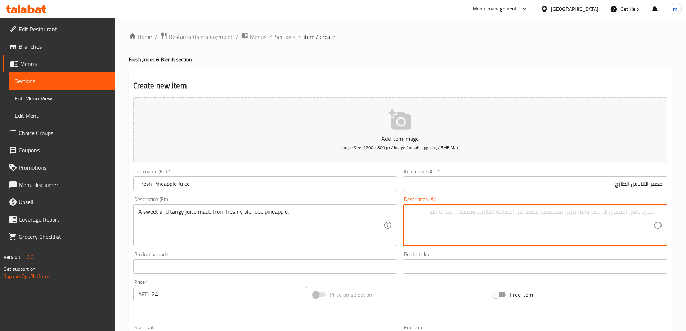
paste textarea "عصير حلو ولذيذ مصنوع من الأناناس المخلوط الطازج."
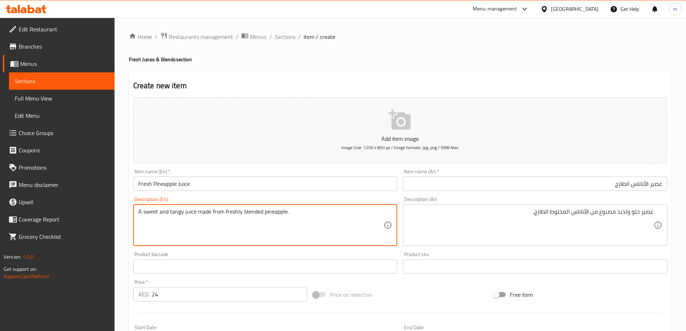
click at [188, 215] on textarea "A sweet and tangy juice made from freshly blended pineapple." at bounding box center [261, 225] width 246 height 34
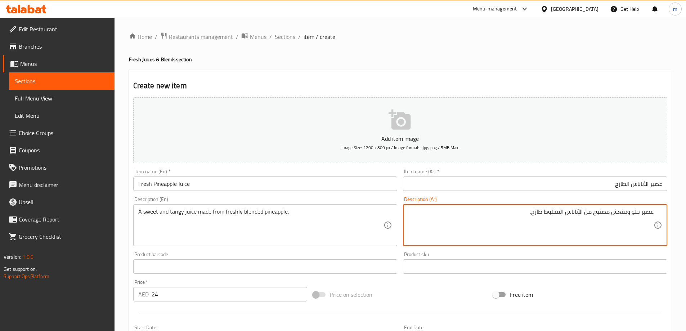
type textarea "عصير حلو ومنعش مصنوع من الأناناس المخلوط طازج."
click at [213, 181] on input "Fresh Pineapple Juice" at bounding box center [265, 183] width 264 height 14
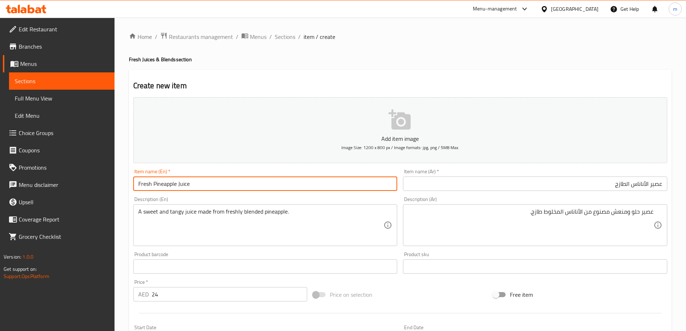
click at [316, 178] on input "Fresh Pineapple Juice" at bounding box center [265, 183] width 264 height 14
type input "Fresh Pineapple Juice (Veg)"
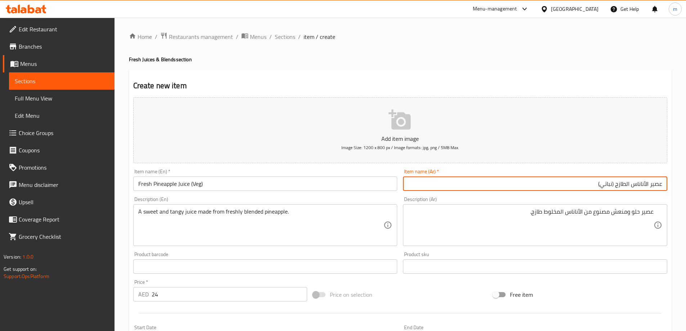
type input "عصير الأناناس الطازج (نباتي)"
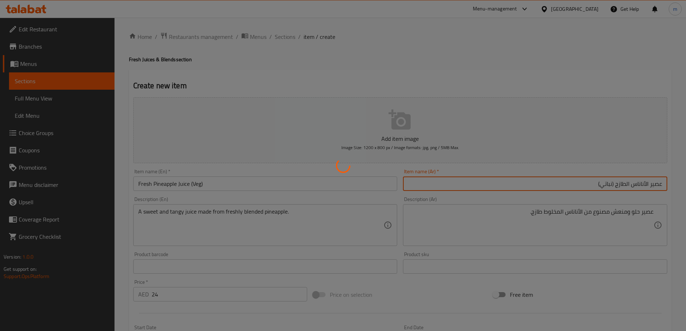
type input "0"
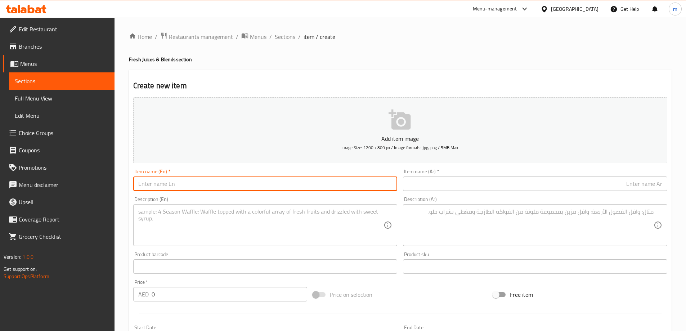
click at [297, 190] on input "text" at bounding box center [265, 183] width 264 height 14
paste input "Cappuccino"
type input "Cappuccino"
click at [418, 173] on div "Item name (Ar)   * Item name (Ar) *" at bounding box center [535, 180] width 264 height 22
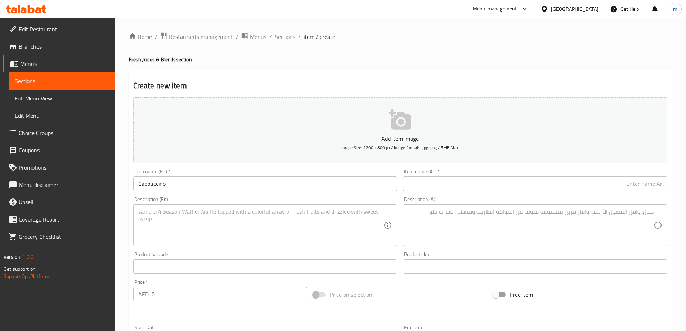
click at [423, 193] on div "Item name (Ar)   * Item name (Ar) *" at bounding box center [535, 180] width 270 height 28
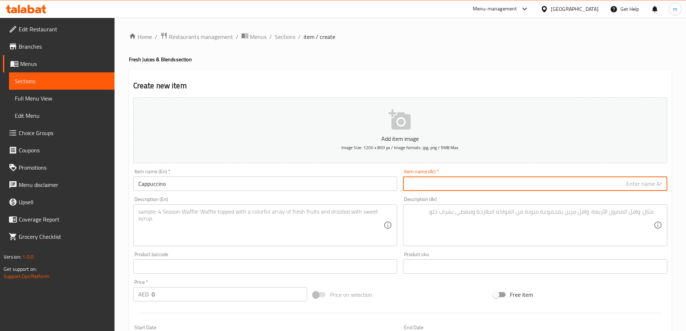
click at [433, 183] on input "text" at bounding box center [535, 183] width 264 height 14
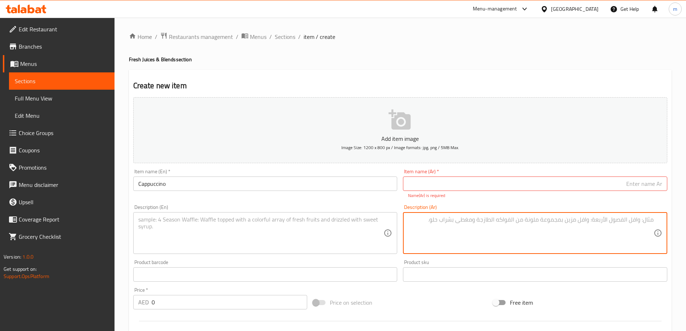
click at [439, 216] on textarea at bounding box center [531, 233] width 246 height 34
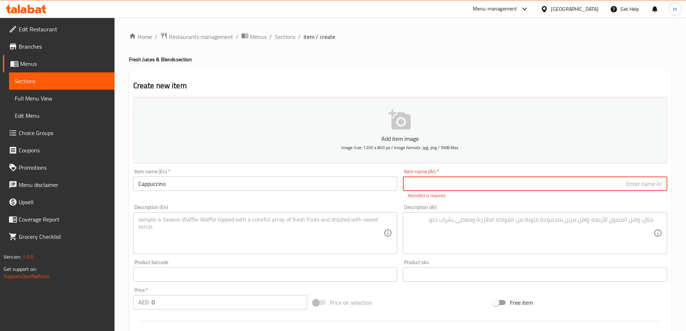
click at [457, 183] on input "text" at bounding box center [535, 183] width 264 height 14
paste input "كابتشينو"
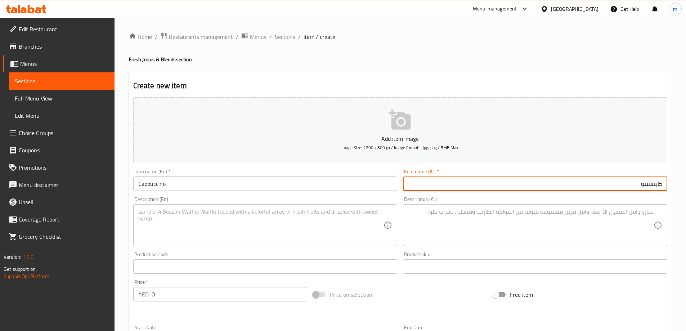
type input "كابتشينو"
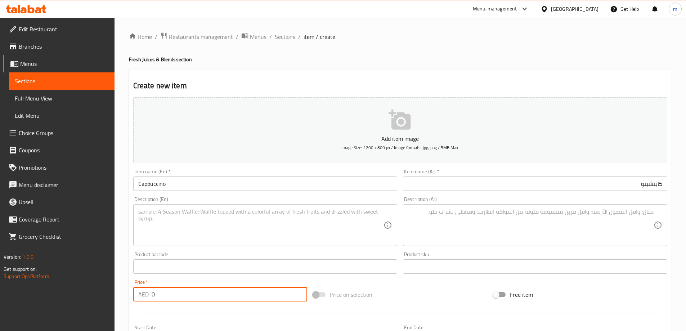
click at [177, 299] on input "0" at bounding box center [230, 294] width 156 height 14
paste input "24"
type input "24"
click at [204, 190] on input "Cappuccino" at bounding box center [265, 183] width 264 height 14
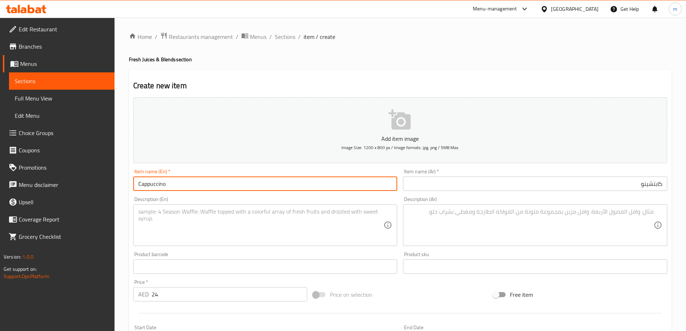
click at [293, 181] on input "Cappuccino" at bounding box center [265, 183] width 264 height 14
type input "Cappuccino (Veg)"
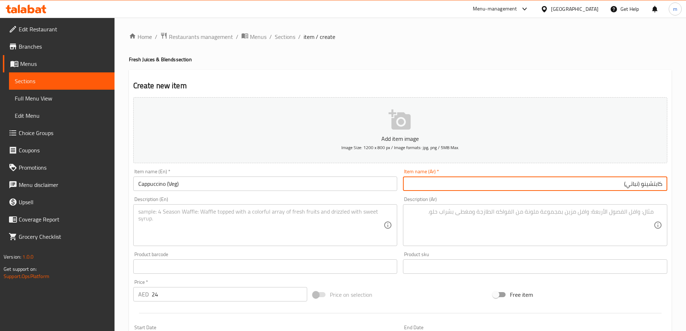
type input "كابتشينو (نباتي)"
click at [340, 232] on textarea at bounding box center [261, 225] width 246 height 34
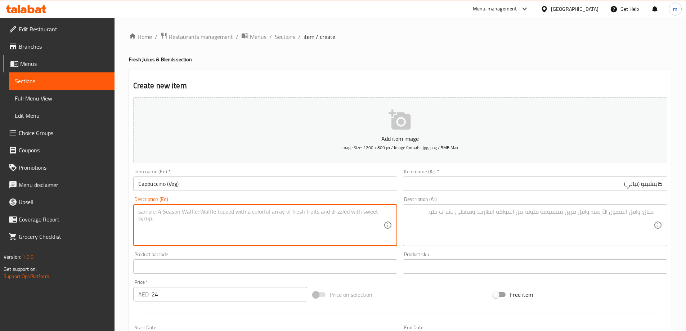
click at [194, 233] on textarea at bounding box center [261, 225] width 246 height 34
paste textarea "A hot coffee drink made with espresso and steamed milk, topped with a thick lay…"
type textarea "A hot coffee drink made with espresso and steamed milk, topped with a thick lay…"
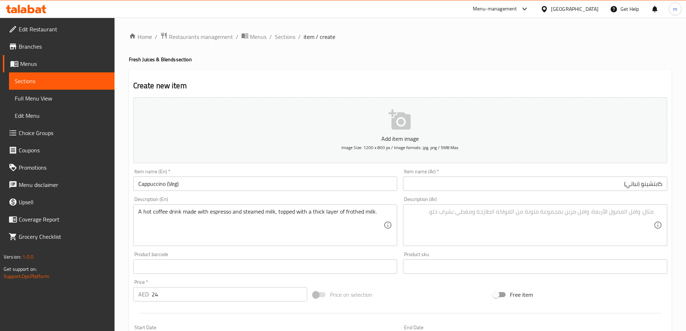
click at [561, 239] on textarea at bounding box center [531, 225] width 246 height 34
paste textarea "مشروب قهوة ساخن مصنوع من الإسبريسو والحليب المطهو على البخار، ومغطى بطبقة سميكة…"
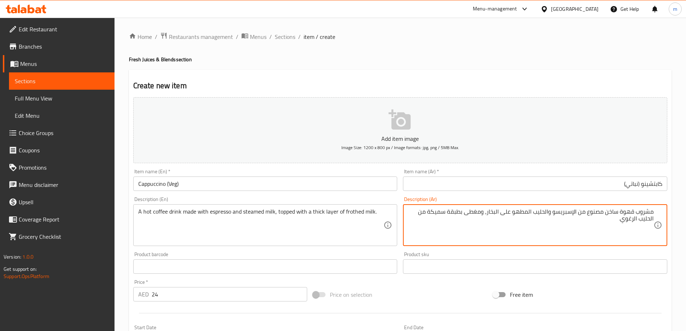
click at [533, 214] on textarea "مشروب قهوة ساخن مصنوع من الإسبريسو والحليب المطهو على البخار، ومغطى بطبقة سميكة…" at bounding box center [531, 225] width 246 height 34
type textarea "مشروب قهوة ساخن مصنوع من الإسبريسو والحليب المبخر، ومغطى بطبقة سميكة من الحليب …"
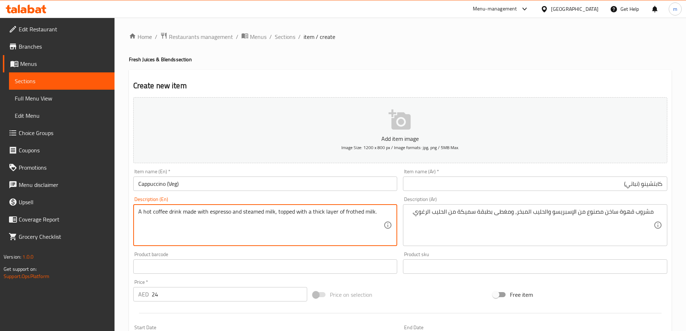
drag, startPoint x: 278, startPoint y: 212, endPoint x: 337, endPoint y: 214, distance: 59.4
click at [350, 211] on textarea "A hot coffee drink made with espresso and steamed milk, topped with a thick lay…" at bounding box center [261, 225] width 246 height 34
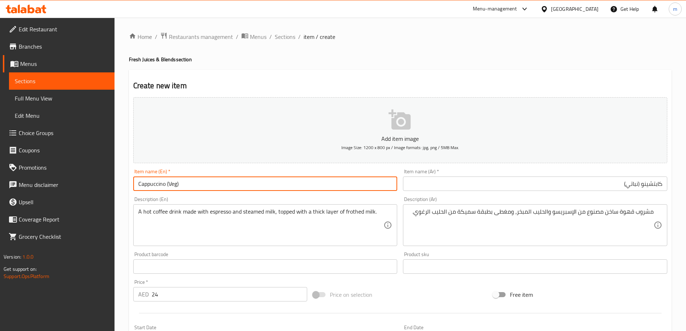
click at [349, 189] on input "Cappuccino (Veg)" at bounding box center [265, 183] width 264 height 14
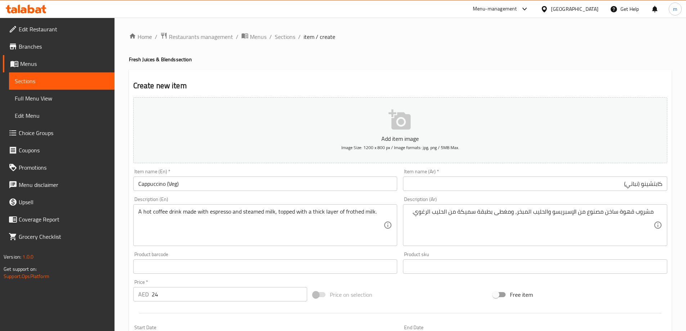
click at [278, 186] on input "Cappuccino (Veg)" at bounding box center [265, 183] width 264 height 14
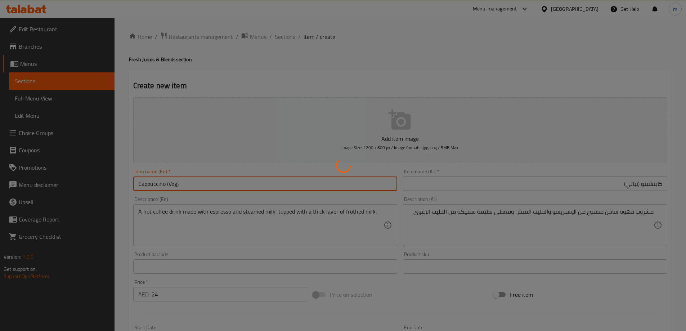
type input "0"
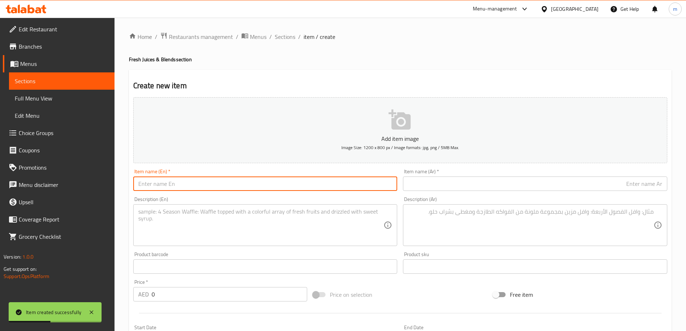
paste input "Cafe Latte"
type input "Cafe Latte"
click at [464, 178] on input "text" at bounding box center [535, 183] width 264 height 14
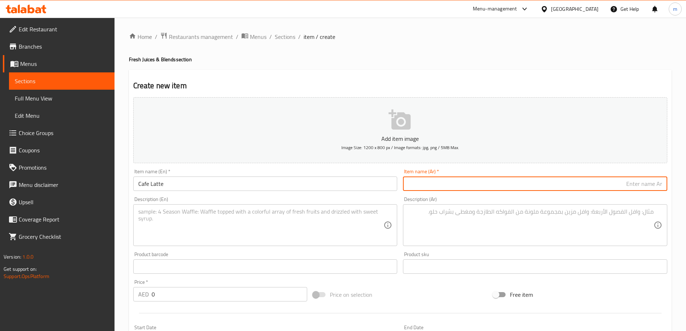
paste input "كافيه لاتيه"
type input "كافيه لاتيه"
click at [468, 214] on textarea at bounding box center [531, 225] width 246 height 34
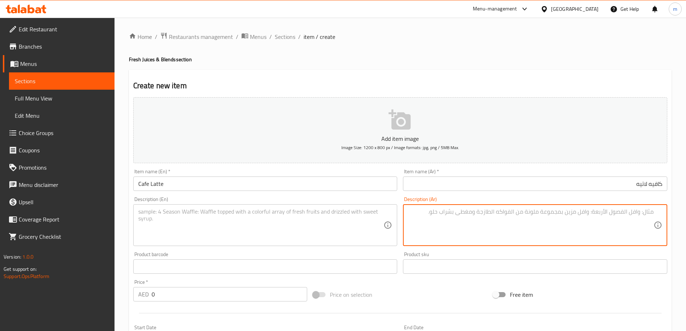
click at [328, 188] on input "Cafe Latte" at bounding box center [265, 183] width 264 height 14
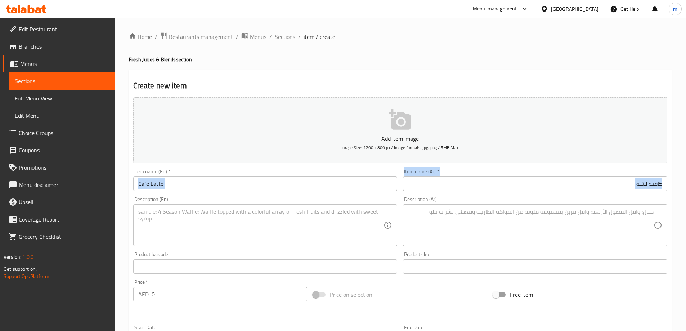
drag, startPoint x: 182, startPoint y: 194, endPoint x: 186, endPoint y: 189, distance: 6.5
click at [182, 193] on div "Add item image Image Size: 1200 x 800 px / Image formats: jpg, png / 5MB Max. I…" at bounding box center [400, 249] width 540 height 310
click at [188, 185] on input "Cafe Latte" at bounding box center [265, 183] width 264 height 14
click at [246, 180] on input "Cafe Latte" at bounding box center [265, 183] width 264 height 14
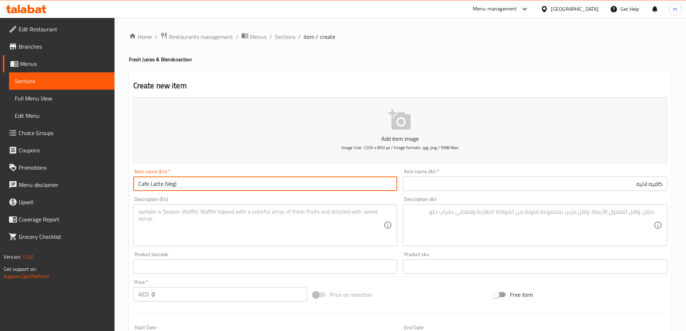
type input "Cafe Latte (Veg)"
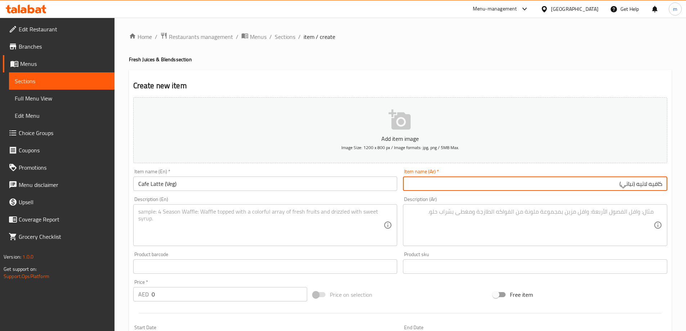
type input "كافيه لاتيه (نباتي)"
click at [163, 184] on input "Cafe Latte (Veg)" at bounding box center [265, 183] width 264 height 14
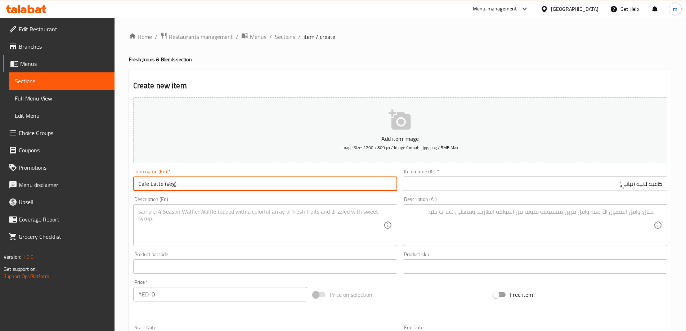
click at [161, 183] on input "Cafe Latte (Veg)" at bounding box center [265, 183] width 264 height 14
drag, startPoint x: 161, startPoint y: 183, endPoint x: 132, endPoint y: 183, distance: 28.8
click at [132, 183] on div "Item name (En)   * Cafe Latte (Veg) Item name (En) *" at bounding box center [265, 180] width 270 height 28
click at [178, 203] on div "Description (En) Description (En)" at bounding box center [265, 221] width 264 height 49
drag, startPoint x: 162, startPoint y: 186, endPoint x: 130, endPoint y: 184, distance: 32.4
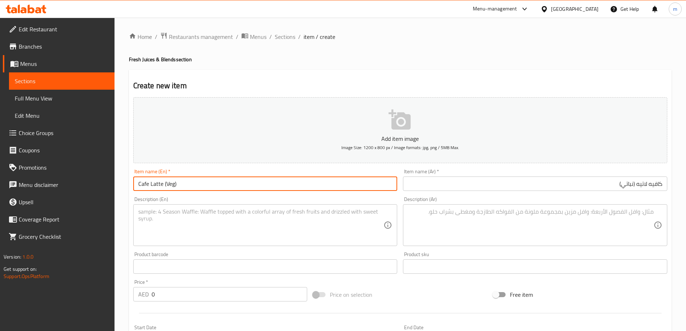
click at [130, 184] on div "Item name (En)   * Cafe Latte (Veg) Item name (En) *" at bounding box center [265, 180] width 270 height 28
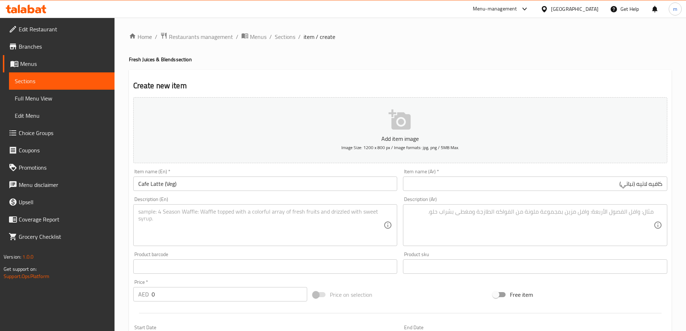
click at [238, 227] on textarea at bounding box center [261, 225] width 246 height 34
paste textarea "A hot coffee drink made with a shot of espresso and a large amount of steamed m…"
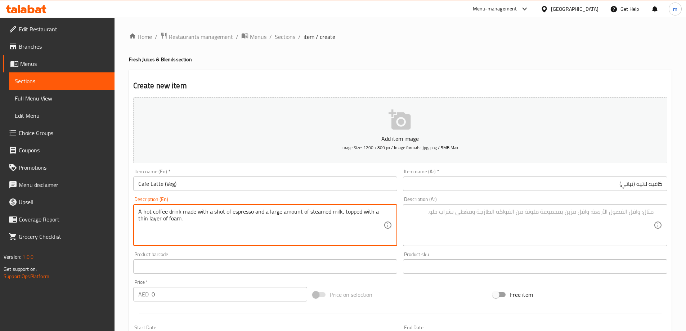
type textarea "A hot coffee drink made with a shot of espresso and a large amount of steamed m…"
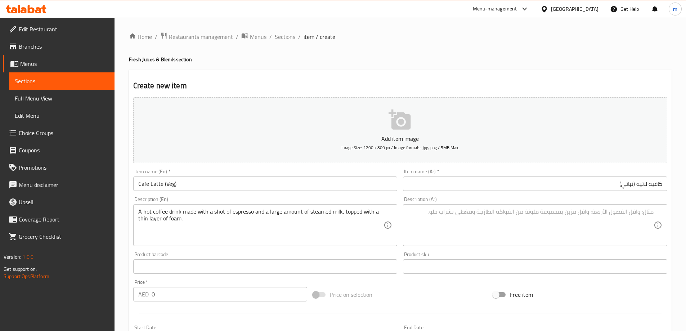
click at [605, 238] on textarea at bounding box center [531, 225] width 246 height 34
paste textarea "مشروب قهوة ساخن مصنوع من جرعة من الإسبريسو وكمية كبيرة من الحليب المطهو على الب…"
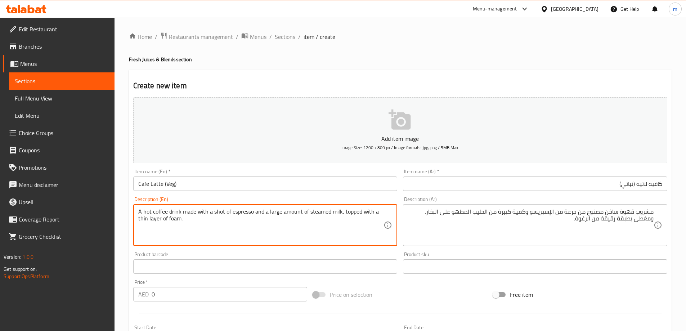
drag, startPoint x: 172, startPoint y: 214, endPoint x: 226, endPoint y: 208, distance: 53.6
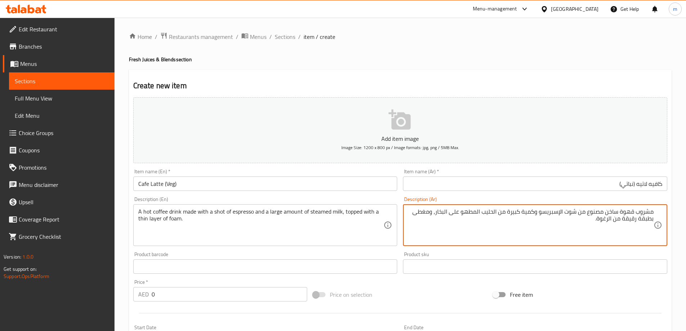
click at [480, 210] on textarea "مشروب قهوة ساخن مصنوع من شوت الإسبريسو وكمية كبيرة من الحليب المطهو على البخار،…" at bounding box center [531, 225] width 246 height 34
type textarea "مشروب قهوة ساخن مصنوع من شوت الإسبريسو وكمية كبيرة من الحليب المبخر، ومغطى بطبق…"
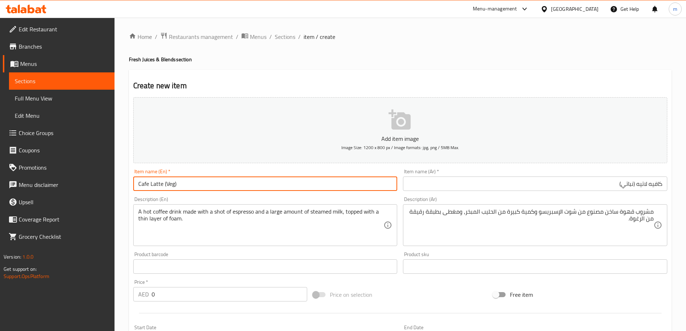
drag, startPoint x: 161, startPoint y: 181, endPoint x: 131, endPoint y: 180, distance: 30.3
click at [131, 180] on div "Item name (En)   * Cafe Latte (Veg) Item name (En) *" at bounding box center [265, 180] width 270 height 28
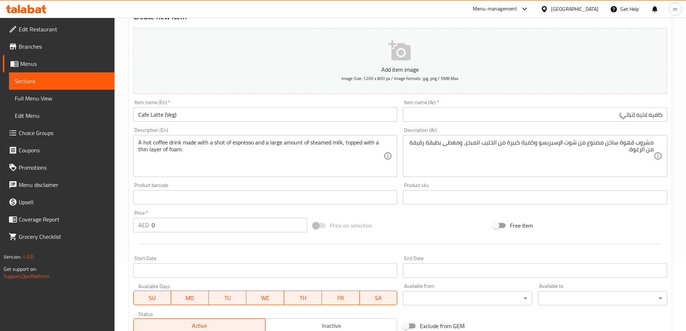
scroll to position [72, 0]
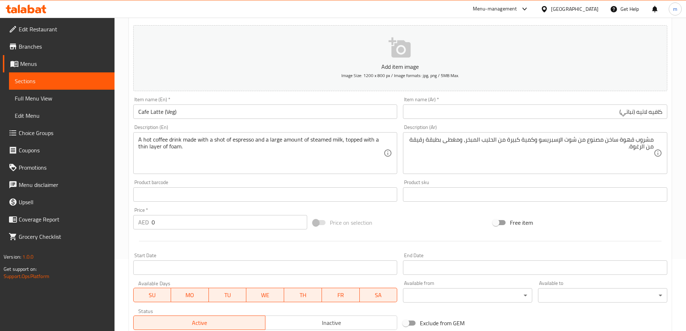
click at [170, 222] on input "0" at bounding box center [230, 222] width 156 height 14
paste input "26"
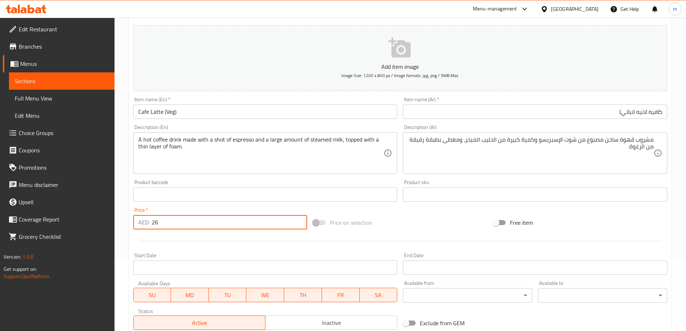
scroll to position [178, 0]
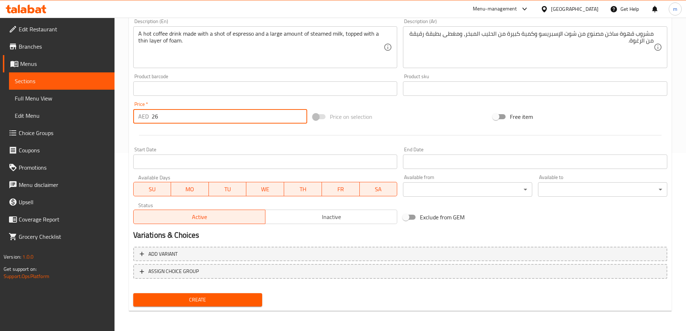
type input "26"
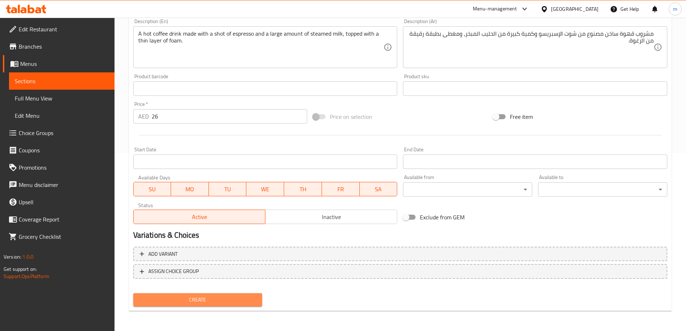
click at [176, 299] on span "Create" at bounding box center [198, 299] width 118 height 9
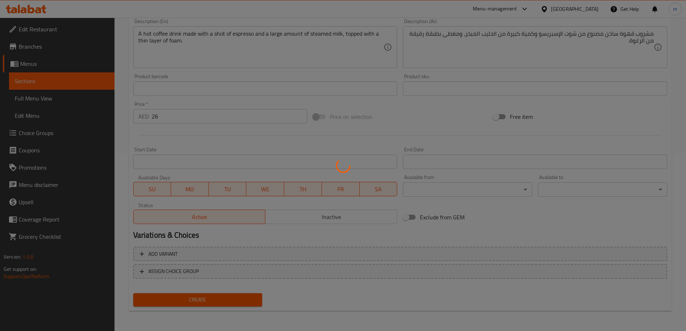
type input "0"
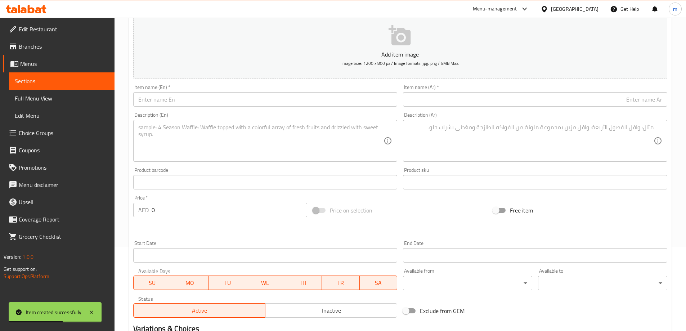
scroll to position [34, 0]
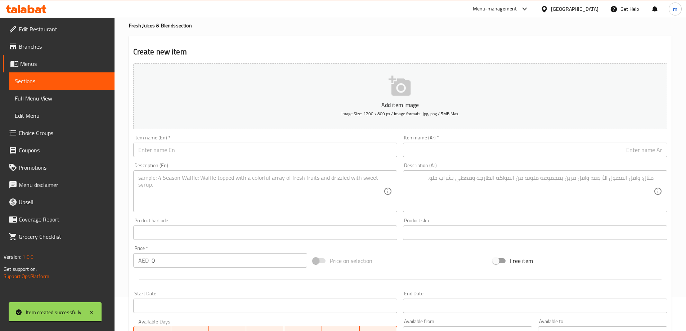
click at [228, 152] on input "text" at bounding box center [265, 150] width 264 height 14
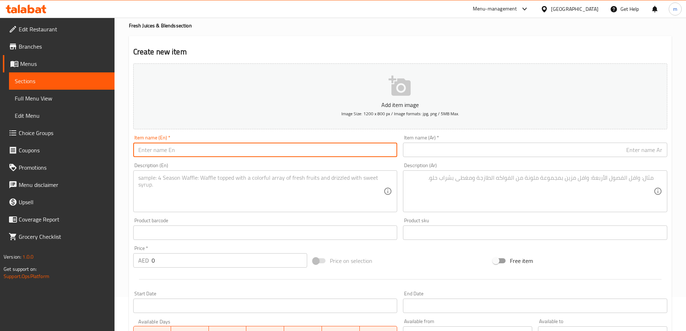
paste input "Cafe Americano"
type input "Cafe Americano"
click at [499, 145] on input "text" at bounding box center [535, 150] width 264 height 14
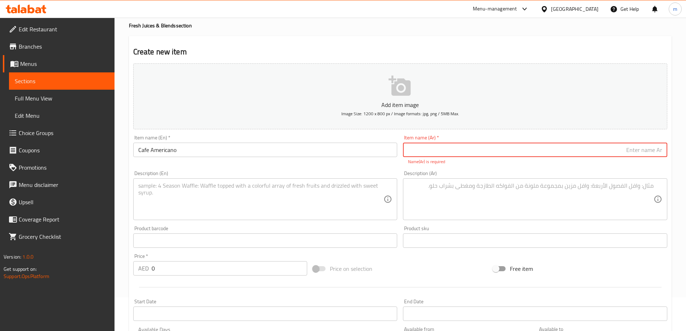
click at [493, 174] on div "Description (Ar) Description (Ar)" at bounding box center [535, 195] width 264 height 49
click at [494, 178] on div "Description (Ar)" at bounding box center [535, 199] width 264 height 42
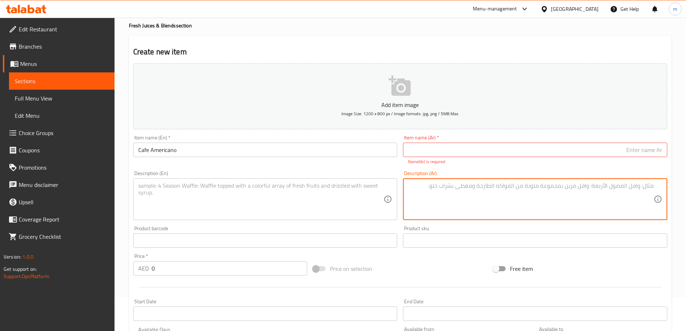
click at [511, 153] on input "text" at bounding box center [535, 150] width 264 height 14
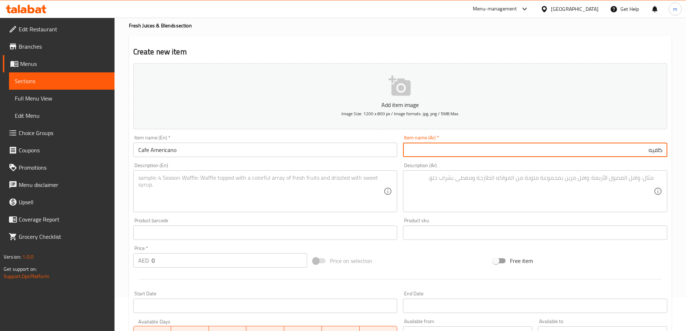
paste input "أمريكانو"
type input "كافيه أمريكانو"
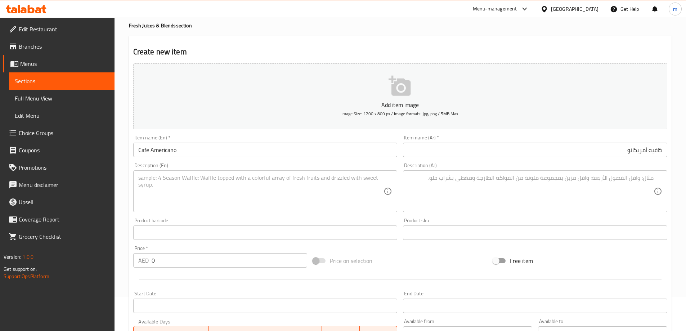
click at [201, 265] on input "0" at bounding box center [230, 260] width 156 height 14
paste input "24"
type input "24"
click at [212, 157] on div "Item name (En)   * Cafe Americano Item name (En) *" at bounding box center [265, 146] width 270 height 28
click at [216, 154] on input "Cafe Americano" at bounding box center [265, 150] width 264 height 14
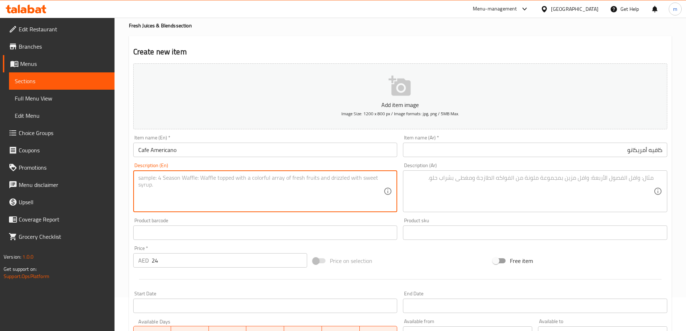
click at [300, 196] on textarea at bounding box center [261, 191] width 246 height 34
paste textarea "A hot coffee drink made by diluting a shot of espresso with hot water."
type textarea "A hot coffee drink made by diluting a shot of espresso with hot water."
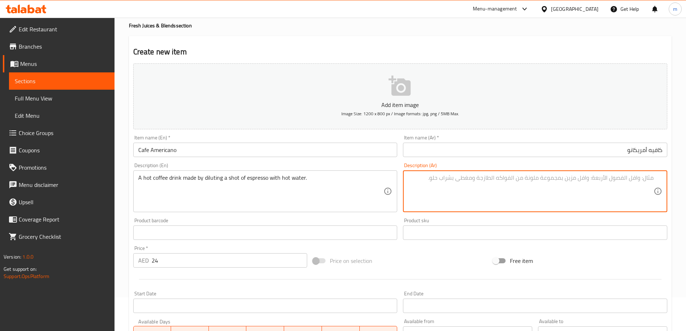
click at [515, 201] on textarea at bounding box center [531, 191] width 246 height 34
paste textarea "مشروب قهوة ساخن يتم تحضيره عن طريق تخفيف جرعة من الإسبريسو بالماء الساخن."
type textarea "مشروب قهوة ساخن يتم تحضيره عن طريق تخفيف شوت الإسبريسو بالماء الساخن."
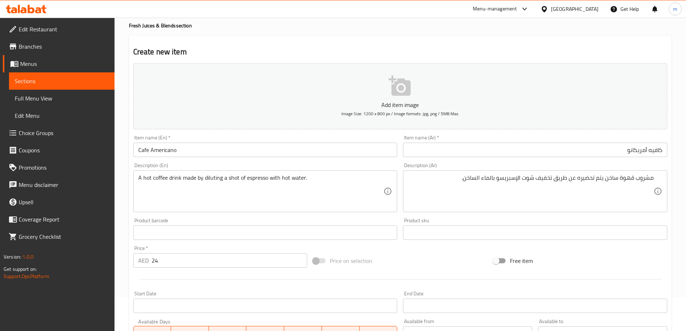
click at [294, 145] on input "Cafe Americano" at bounding box center [265, 150] width 264 height 14
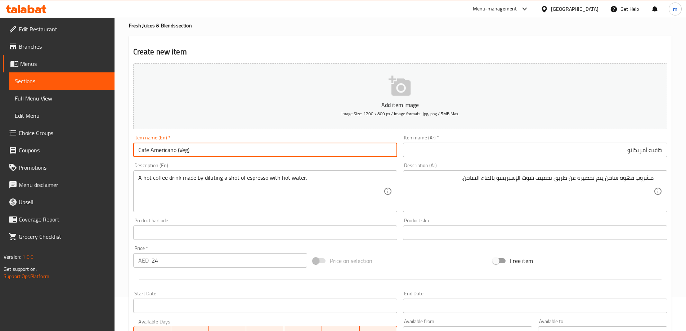
type input "Cafe Americano (Veg)"
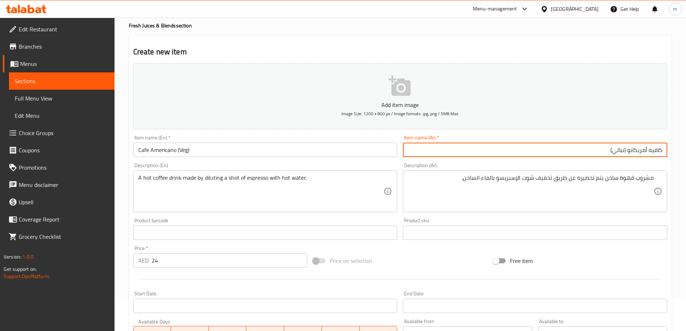
type input "كافيه أمريكانو (نباتي)"
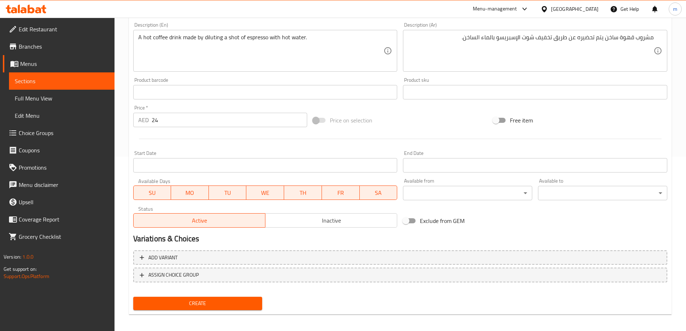
scroll to position [178, 0]
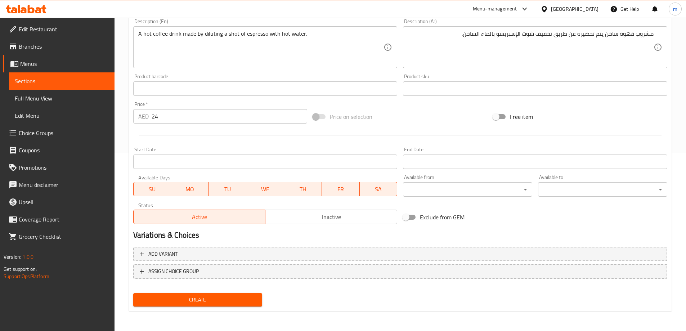
click at [234, 291] on div "Create" at bounding box center [197, 299] width 135 height 19
click at [238, 299] on span "Create" at bounding box center [198, 299] width 118 height 9
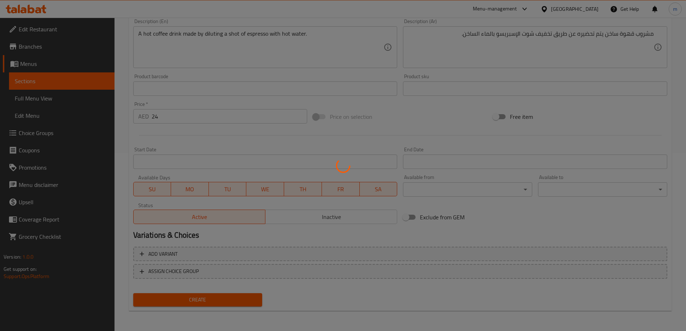
type input "0"
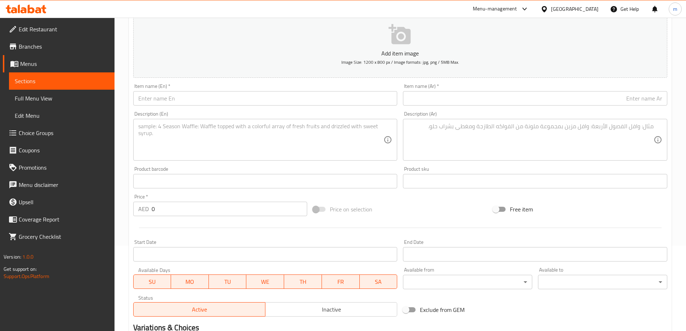
scroll to position [0, 0]
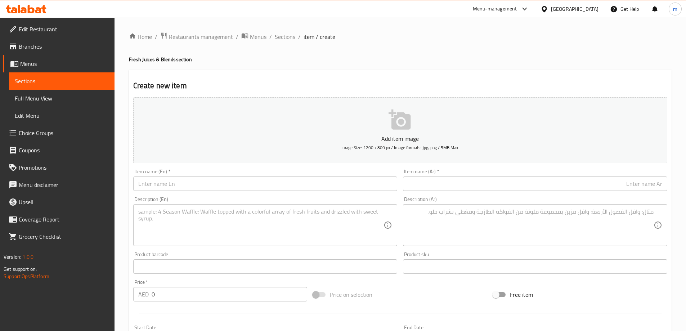
click at [203, 179] on input "text" at bounding box center [265, 183] width 264 height 14
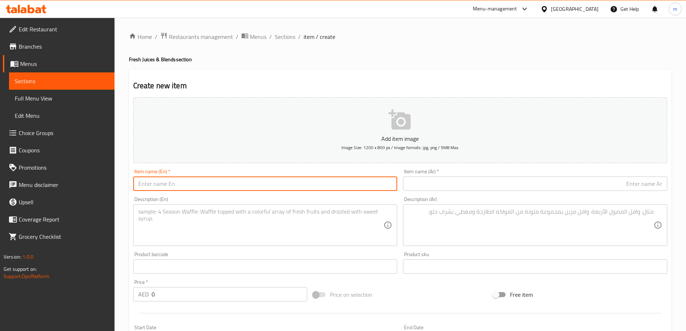
paste input "Espresso"
type input "Espresso"
click at [457, 180] on input "text" at bounding box center [535, 183] width 264 height 14
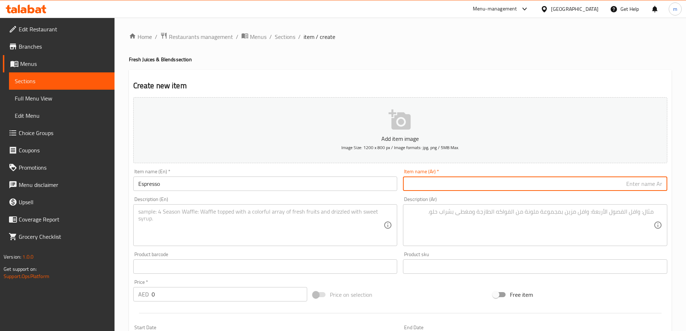
paste input "إسبريسو"
type input "إسبريسو"
click at [462, 225] on textarea at bounding box center [531, 225] width 246 height 34
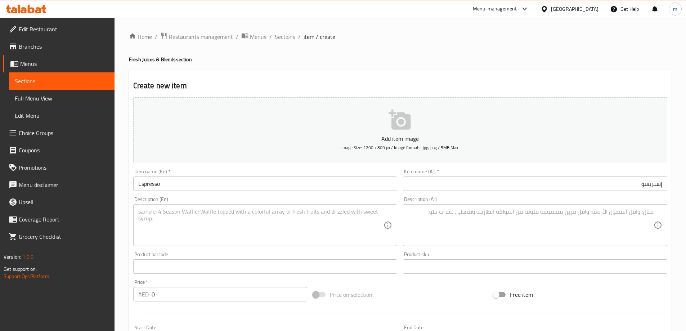
click at [146, 297] on p "AED" at bounding box center [143, 294] width 10 height 9
click at [152, 295] on input "0" at bounding box center [230, 294] width 156 height 14
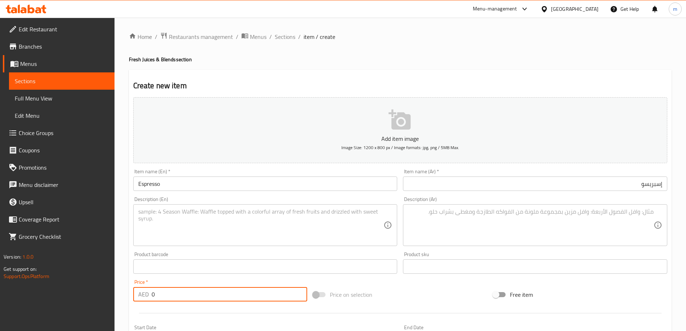
paste input "2"
type input "20"
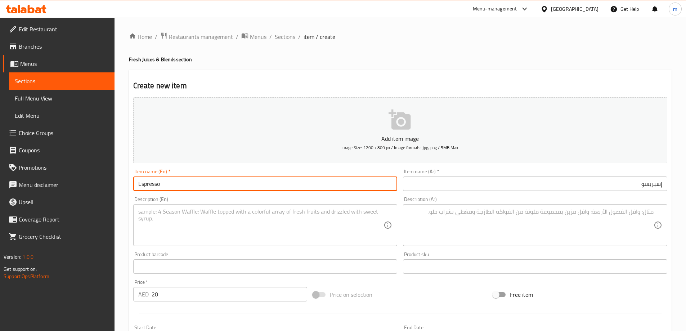
click at [205, 190] on input "Espresso" at bounding box center [265, 183] width 264 height 14
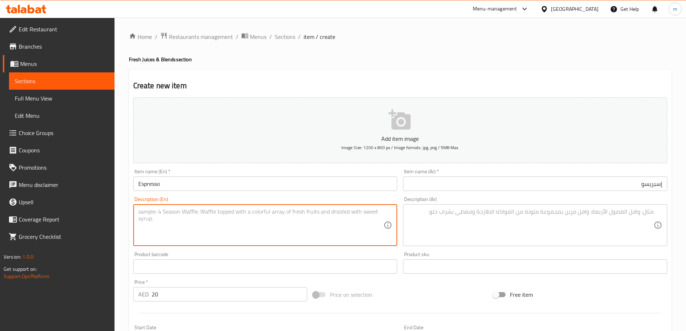
click at [190, 230] on textarea at bounding box center [261, 225] width 246 height 34
paste textarea "A small, concentrated shot of strong coffee."
type textarea "A small, concentrated shot of strong coffee."
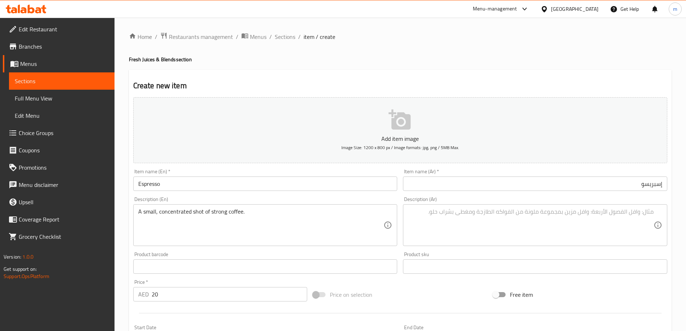
click at [570, 233] on textarea at bounding box center [531, 225] width 246 height 34
paste textarea "جرعة صغيرة ومركزة من القهوة القوية."
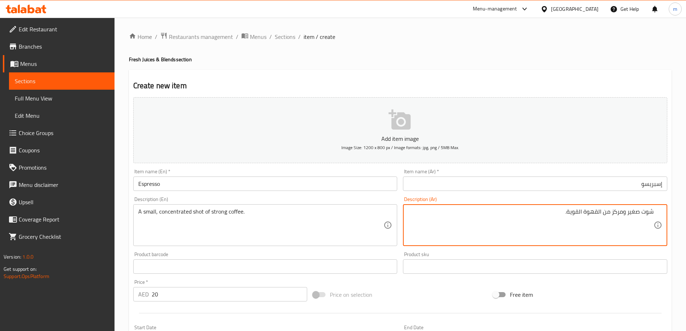
type textarea "شوت صغير ومركز من القهوة القوية."
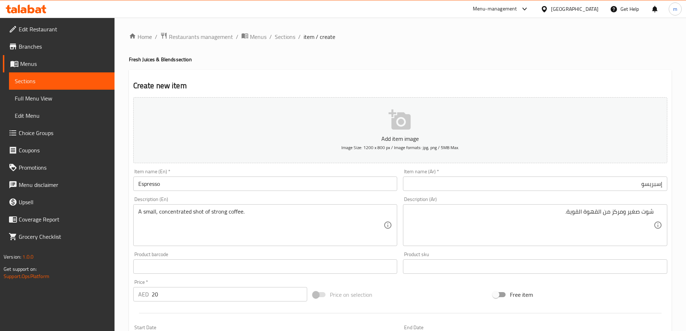
click at [244, 188] on input "Espresso" at bounding box center [265, 183] width 264 height 14
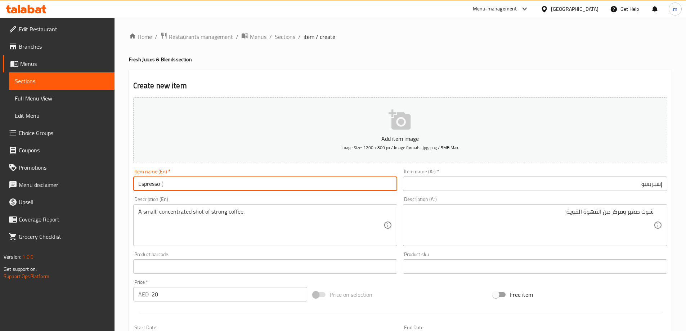
paste input "Veg"
type input "Espresso (Veg)"
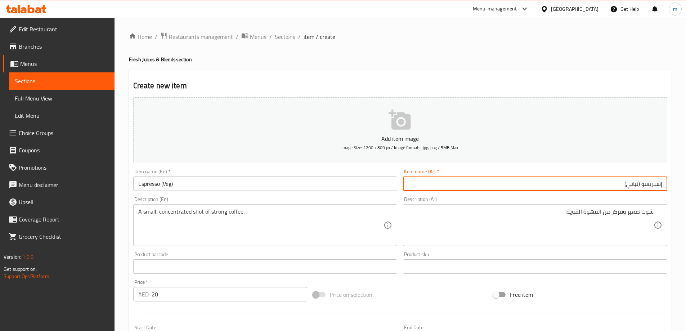
type input "إسبريسو (نباتي)"
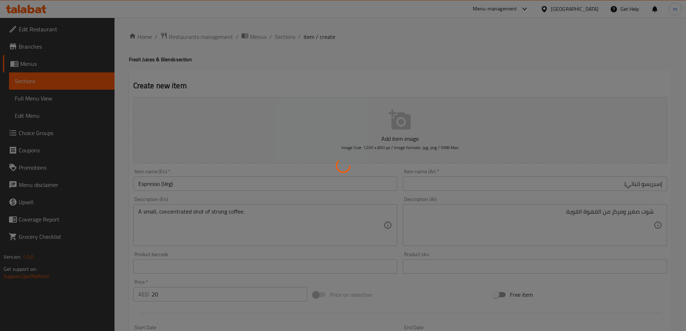
type input "0"
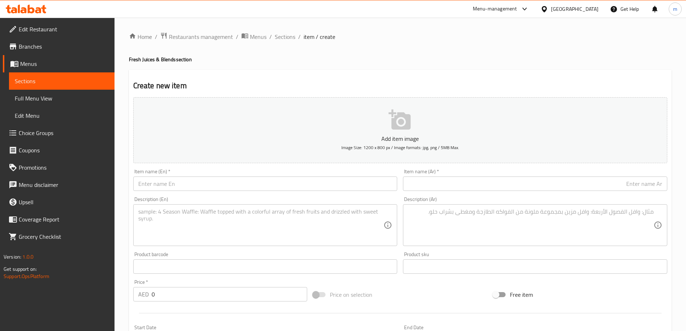
click at [247, 188] on input "text" at bounding box center [265, 183] width 264 height 14
paste input "Iced Cafe Latte"
click at [228, 178] on input "Iced Cafe Latte" at bounding box center [265, 183] width 264 height 14
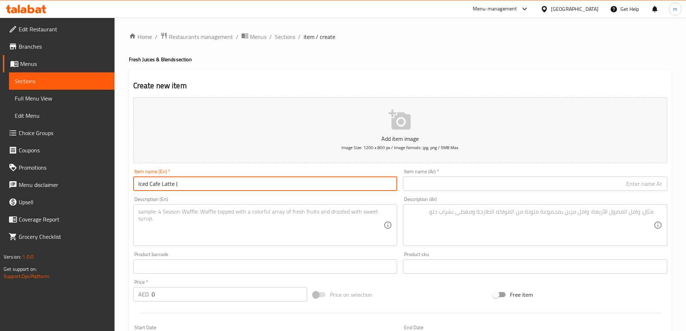
paste input "Veg"
type input "Iced Cafe Latte (Veg)"
click at [593, 160] on button "Add item image Image Size: 1200 x 800 px / Image formats: jpg, png / 5MB Max." at bounding box center [400, 130] width 534 height 66
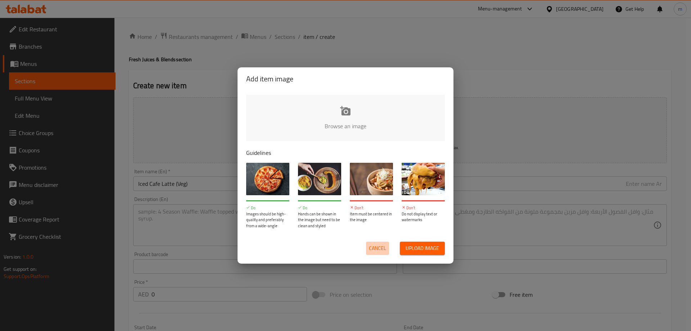
drag, startPoint x: 372, startPoint y: 251, endPoint x: 382, endPoint y: 243, distance: 13.0
click at [373, 251] on span "Cancel" at bounding box center [377, 248] width 17 height 9
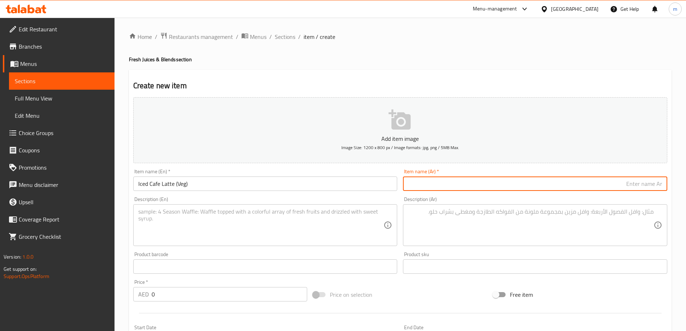
click at [491, 179] on input "text" at bounding box center [535, 183] width 264 height 14
paste input "كافيه لاتيه"
type input "كافيه لاتيه مثلج (نباتي)"
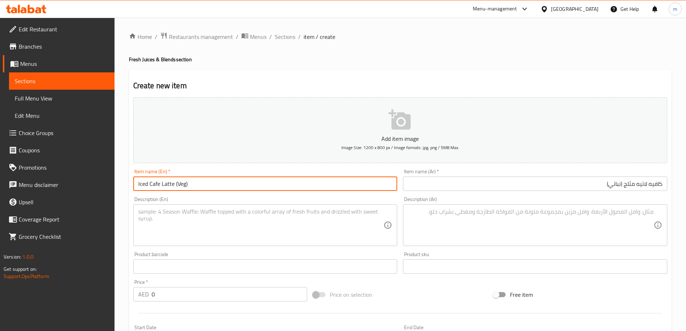
drag, startPoint x: 173, startPoint y: 181, endPoint x: 136, endPoint y: 183, distance: 37.5
click at [136, 183] on input "Iced Cafe Latte (Veg)" at bounding box center [265, 183] width 264 height 14
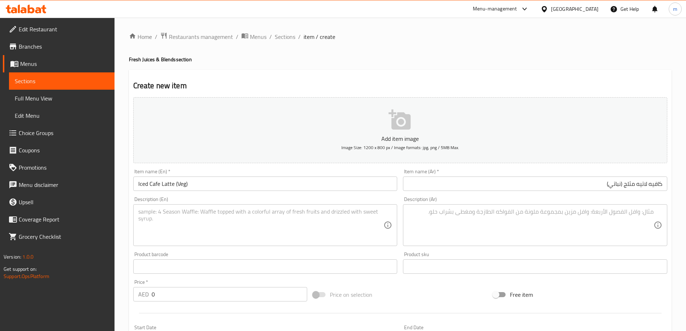
click at [228, 233] on textarea at bounding box center [261, 225] width 246 height 34
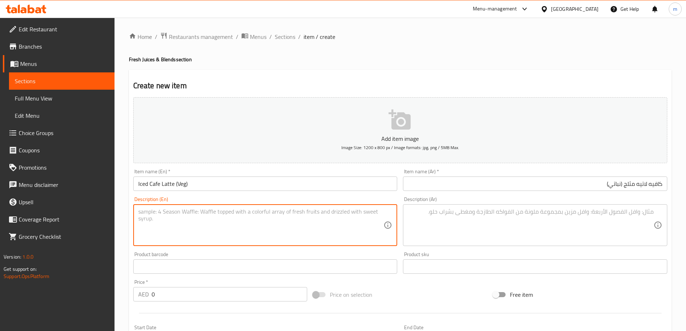
paste textarea "A cold drink made with espresso, milk, and ice."
type textarea "A cold drink made with espresso, milk, and ice."
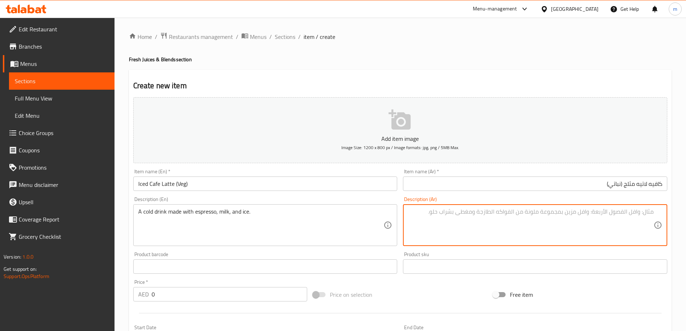
click at [463, 219] on textarea at bounding box center [531, 225] width 246 height 34
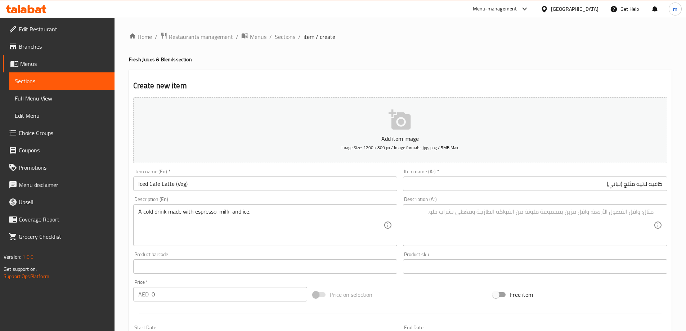
click at [615, 211] on textarea at bounding box center [531, 225] width 246 height 34
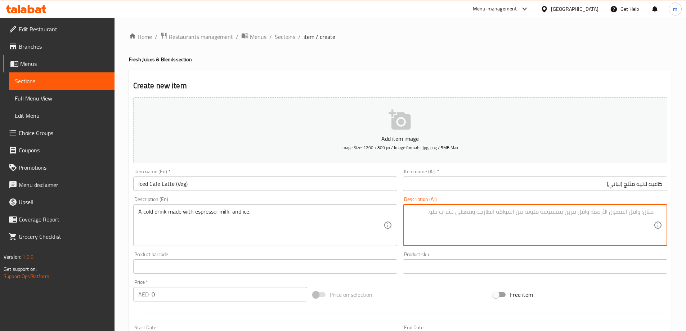
paste textarea "مشروب بارد مصنوع من الإسبريسو والحليب والثلج."
type textarea "مشروب بارد مصنوع من الإسبريسو والحليب والثلج."
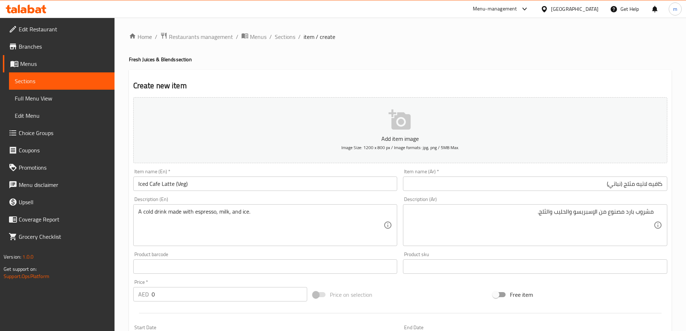
click at [197, 289] on input "0" at bounding box center [230, 294] width 156 height 14
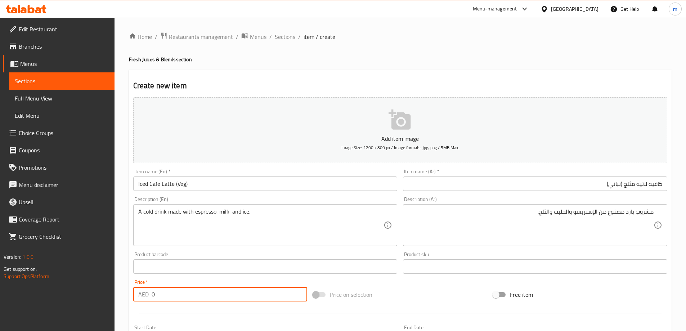
paste input "24"
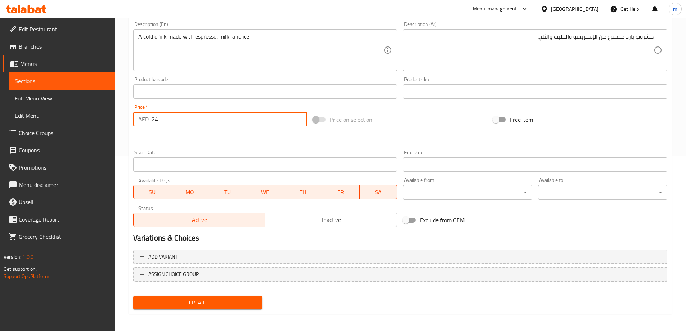
scroll to position [178, 0]
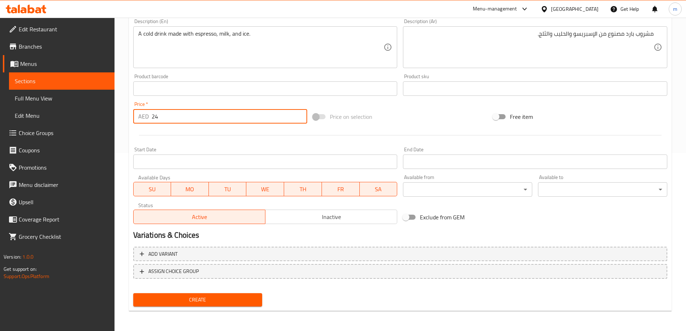
type input "24"
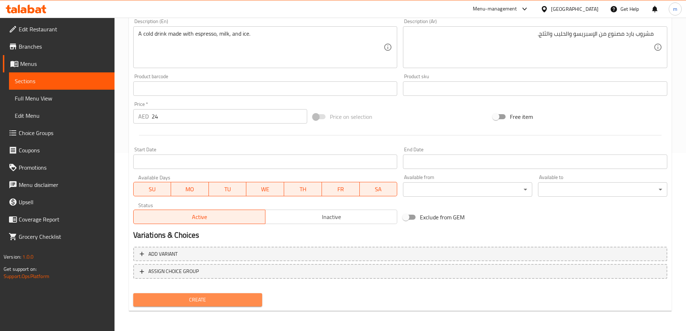
click at [199, 304] on span "Create" at bounding box center [198, 299] width 118 height 9
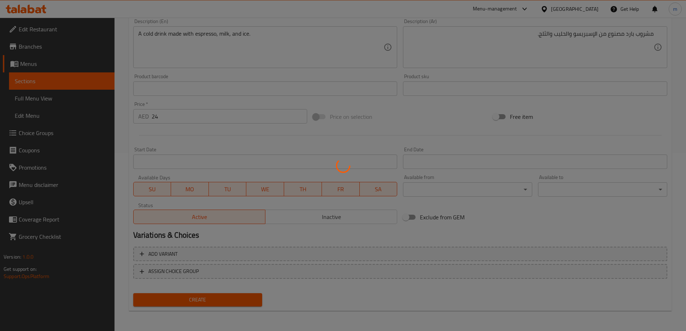
type input "0"
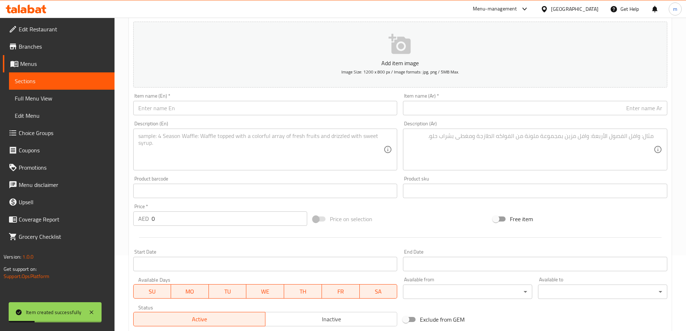
scroll to position [70, 0]
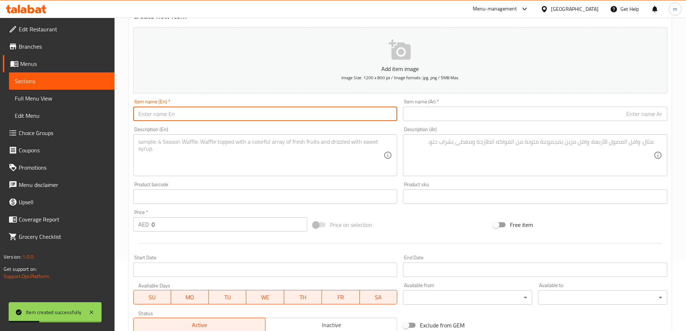
click at [220, 118] on input "text" at bounding box center [265, 114] width 264 height 14
paste input "Flat White"
type input "Flat White"
click at [446, 104] on div "Item name (Ar)   * Item name (Ar) *" at bounding box center [535, 110] width 264 height 22
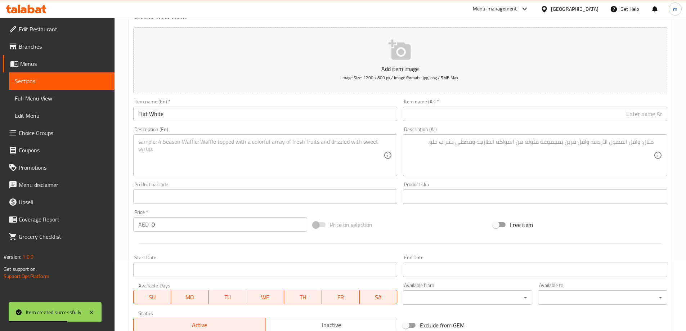
click at [446, 111] on input "text" at bounding box center [535, 114] width 264 height 14
paste input "فلات وايت"
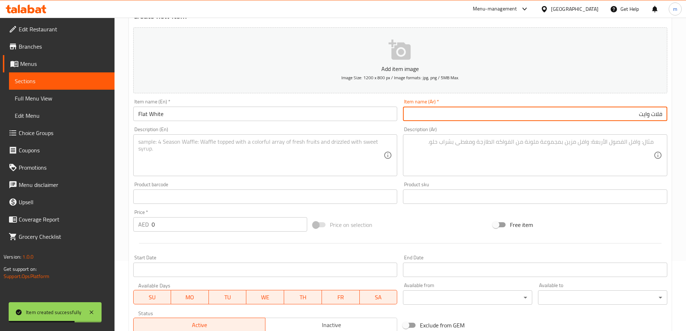
type input "فلات وايت"
click at [343, 109] on input "Flat White" at bounding box center [265, 114] width 264 height 14
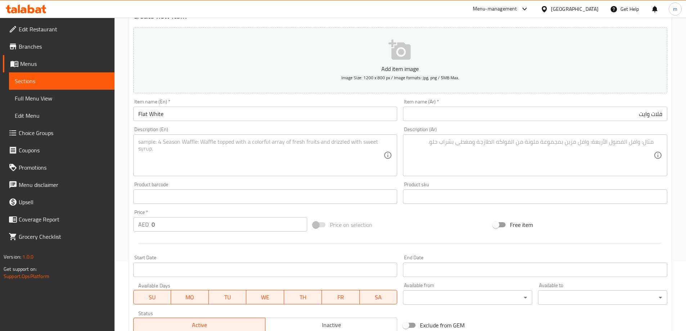
click at [286, 117] on input "Flat White" at bounding box center [265, 114] width 264 height 14
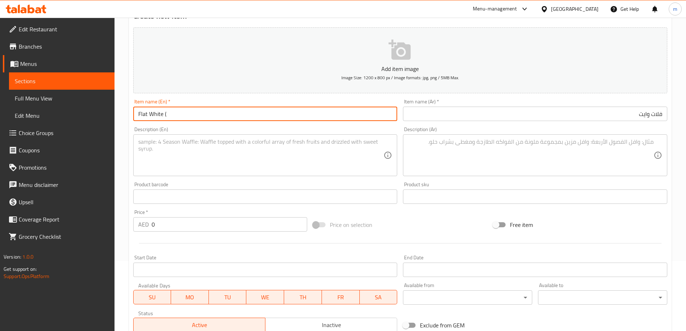
paste input "Veg"
type input "Flat White (Veg)"
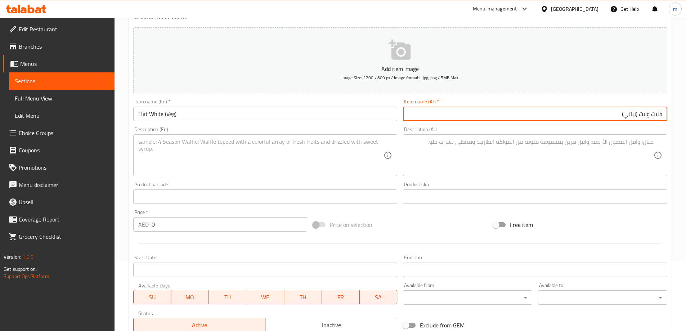
type input "فلات وايت (نباتي)"
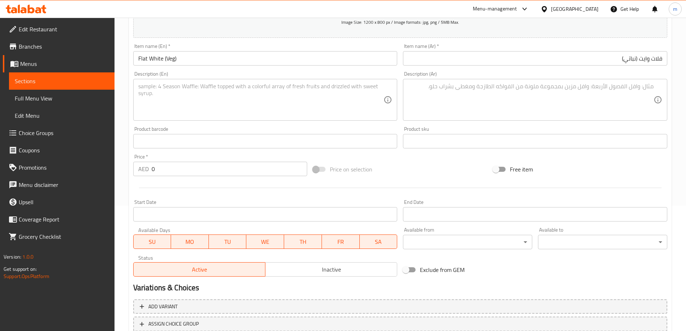
scroll to position [178, 0]
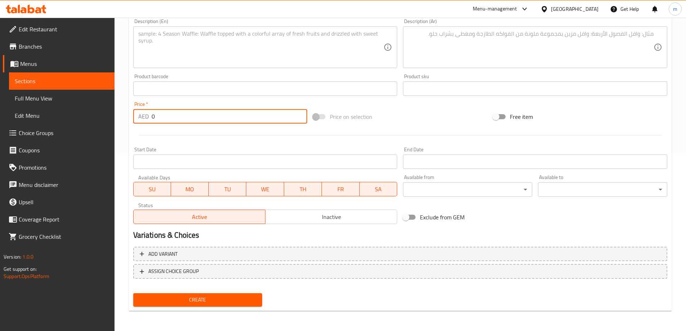
click at [181, 117] on input "0" at bounding box center [230, 116] width 156 height 14
paste input "24"
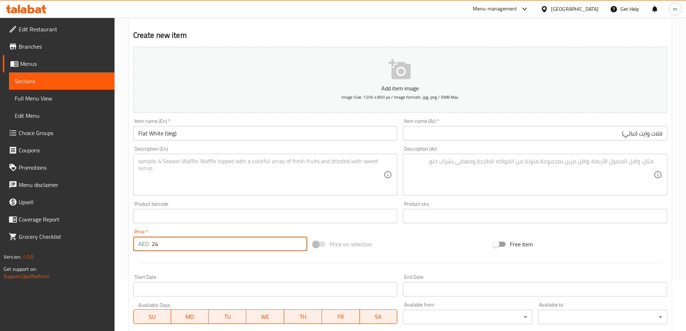
scroll to position [0, 0]
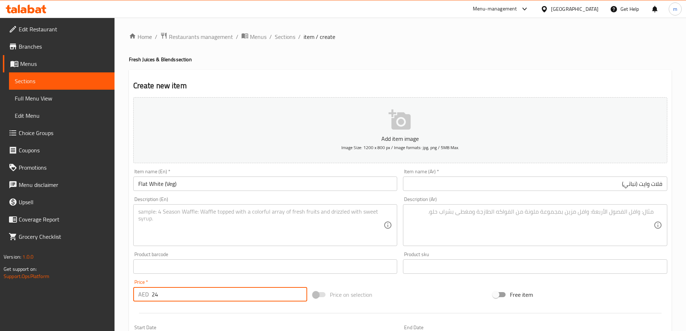
type input "24"
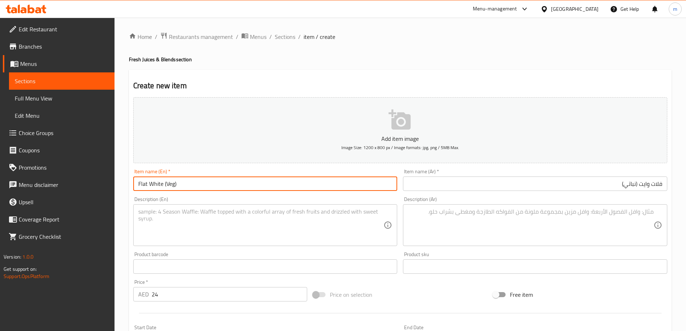
drag, startPoint x: 162, startPoint y: 183, endPoint x: 132, endPoint y: 184, distance: 29.2
click at [132, 184] on div "Item name (En)   * Flat White (Veg) Item name (En) *" at bounding box center [265, 180] width 270 height 28
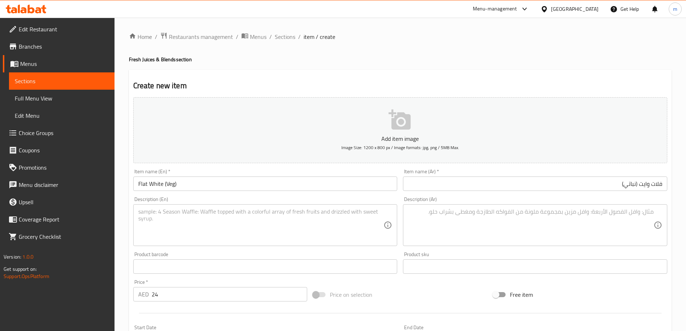
click at [233, 231] on textarea at bounding box center [261, 225] width 246 height 34
paste textarea "A hot coffee drink made with a shot of espresso and a thin layer of velvety ste…"
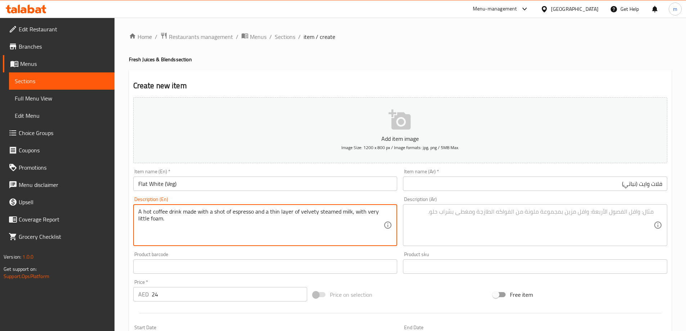
type textarea "A hot coffee drink made with a shot of espresso and a thin layer of velvety ste…"
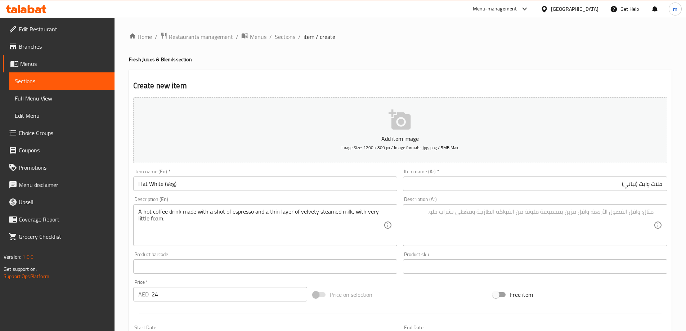
click at [511, 226] on textarea at bounding box center [531, 225] width 246 height 34
paste textarea "مشروب قهوة ساخن مصنوع من جرعة من الإسبريسو وطبقة رقيقة من الحليب المخملي المطهو…"
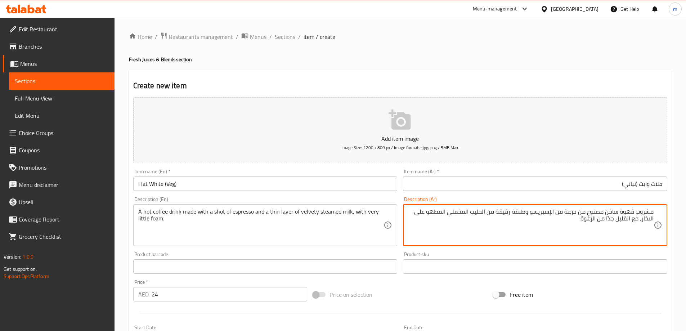
click at [572, 212] on textarea "مشروب قهوة ساخن مصنوع من جرعة من الإسبريسو وطبقة رقيقة من الحليب المخملي المطهو…" at bounding box center [531, 225] width 246 height 34
click at [575, 213] on textarea "مشروب قهوة ساخن مصنوع من جرعة من الإسبريسو وطبقة رقيقة من الحليب المخملي المطهو…" at bounding box center [531, 225] width 246 height 34
type textarea "مشروب قهوة ساخن مصنوع من شوت الإسبريسو وطبقة رقيقة من الحليب المخملي المبخر، مع…"
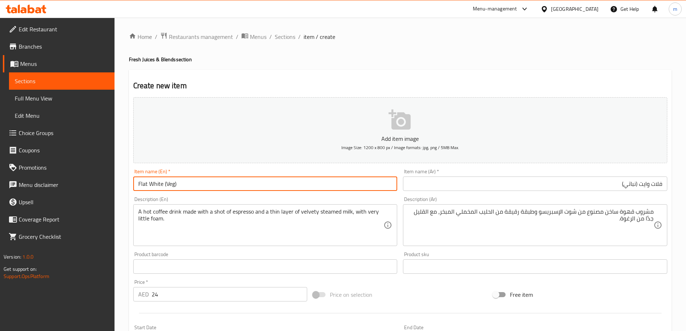
click at [231, 184] on input "Flat White (Veg)" at bounding box center [265, 183] width 264 height 14
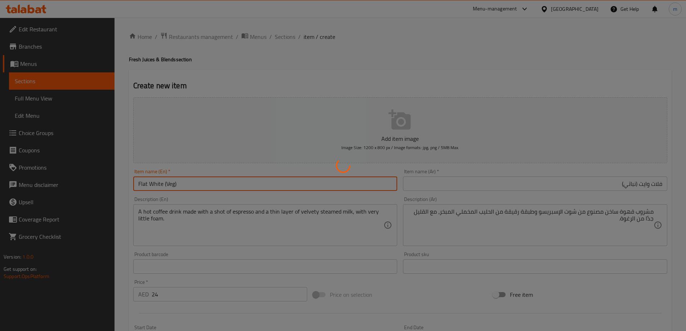
type input "0"
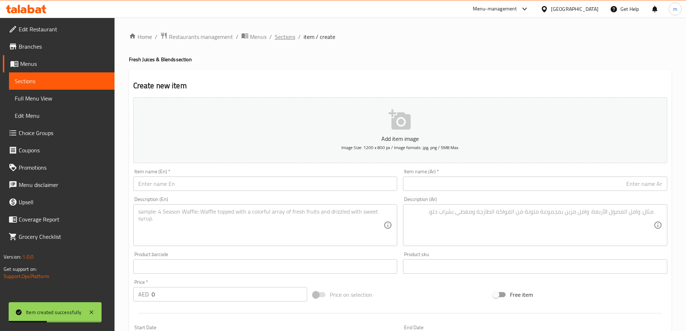
click at [280, 41] on span "Sections" at bounding box center [285, 36] width 21 height 9
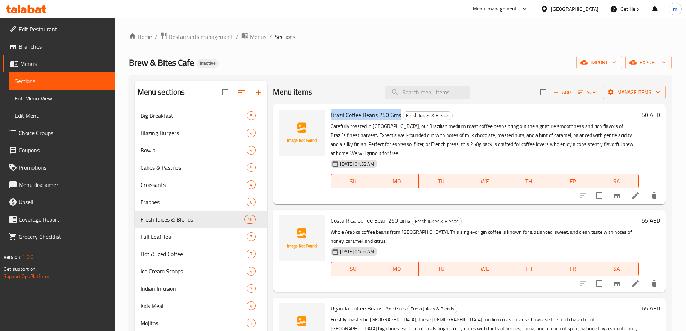
drag, startPoint x: 331, startPoint y: 113, endPoint x: 400, endPoint y: 114, distance: 69.5
click at [400, 114] on span "Brazil Coffee Beans 250 Gms" at bounding box center [366, 114] width 71 height 11
copy span "Brazil Coffee Beans 250 Gms"
drag, startPoint x: 329, startPoint y: 221, endPoint x: 410, endPoint y: 220, distance: 81.0
click at [410, 220] on div "Costa Rica Coffee Bean 250 Gms Fresh Juices & Blends Whole Arabica coffee beans…" at bounding box center [485, 250] width 314 height 76
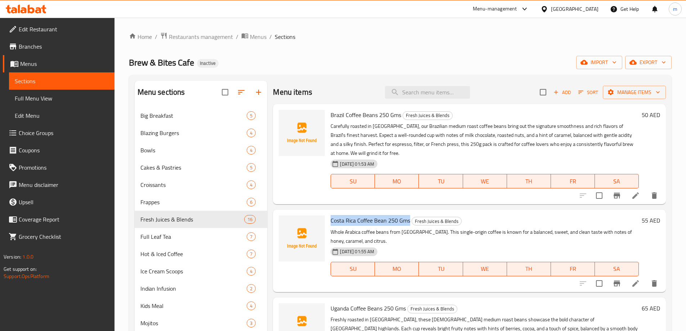
copy span "Costa Rica Coffee Bean 250 Gms"
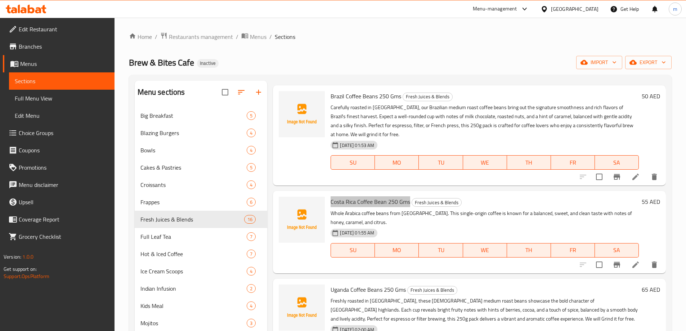
scroll to position [36, 0]
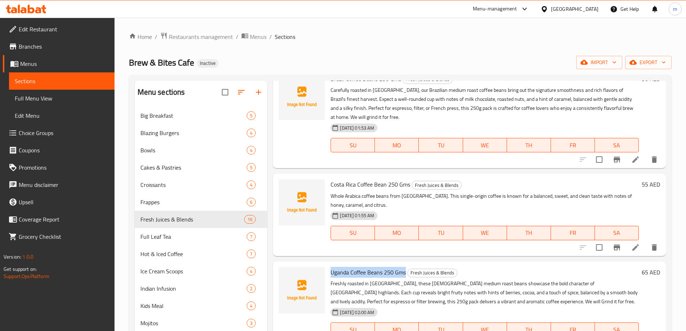
drag, startPoint x: 336, startPoint y: 274, endPoint x: 406, endPoint y: 274, distance: 70.6
click at [406, 274] on div "Uganda Coffee Beans 250 Gms Fresh Juices & Blends Freshly roasted in Dubai, the…" at bounding box center [485, 306] width 314 height 85
copy span "Uganda Coffee Beans 250 Gms"
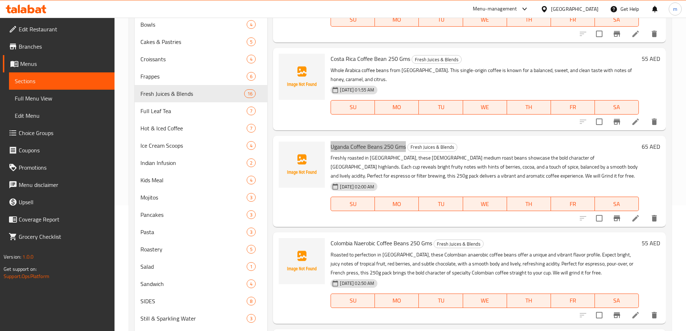
scroll to position [144, 0]
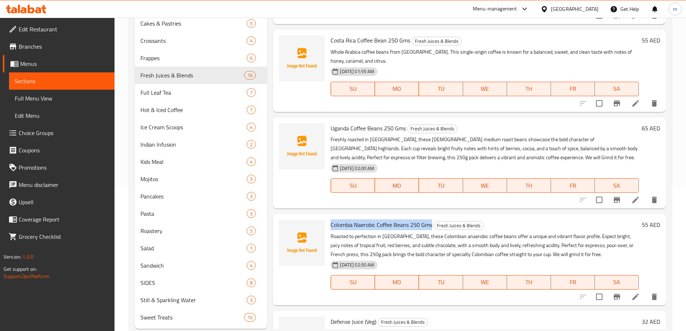
drag, startPoint x: 332, startPoint y: 226, endPoint x: 432, endPoint y: 225, distance: 100.8
click at [432, 225] on h6 "Colombia Naerobic Coffee Beans 250 Gms Fresh Juices & Blends" at bounding box center [485, 225] width 308 height 10
copy span "Colombia Naerobic Coffee Beans 250 Gms"
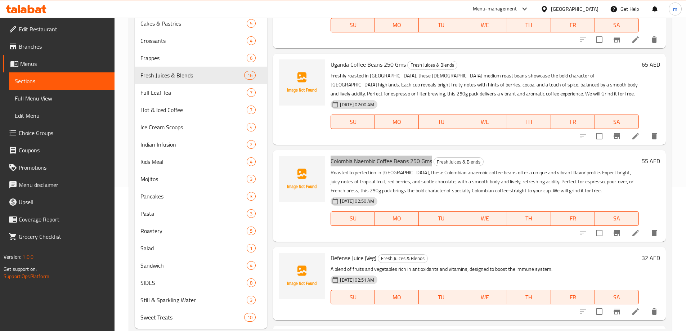
scroll to position [180, 0]
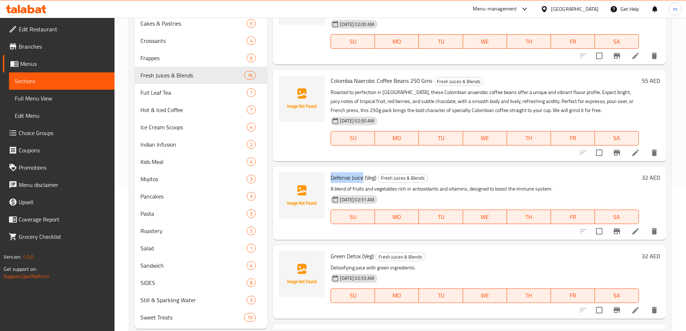
drag, startPoint x: 343, startPoint y: 174, endPoint x: 362, endPoint y: 174, distance: 18.7
click at [362, 174] on span "Defense Juice (Veg)" at bounding box center [354, 177] width 46 height 11
copy span "Defense Juice"
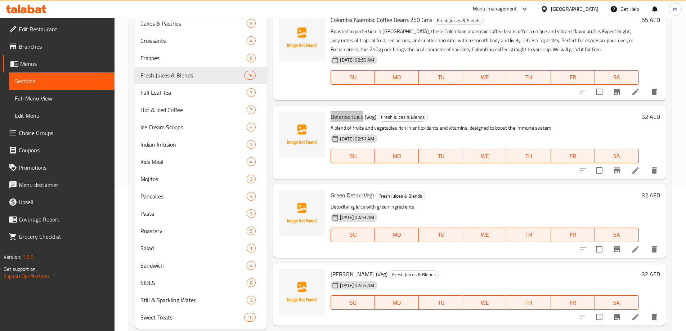
scroll to position [252, 0]
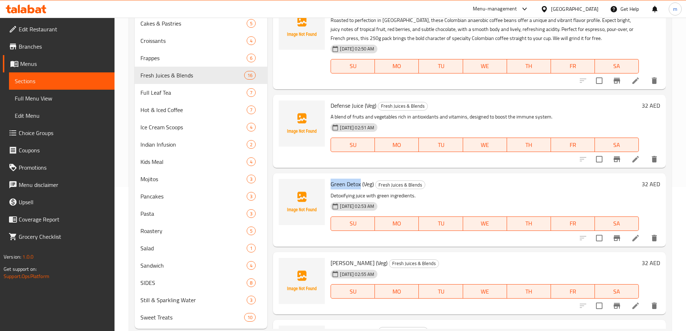
drag, startPoint x: 328, startPoint y: 180, endPoint x: 360, endPoint y: 181, distance: 31.7
click at [360, 181] on div "Green Detox (Veg) Fresh Juices & Blends Detoxifying juice with green ingredient…" at bounding box center [485, 209] width 314 height 67
copy span "Green Detox"
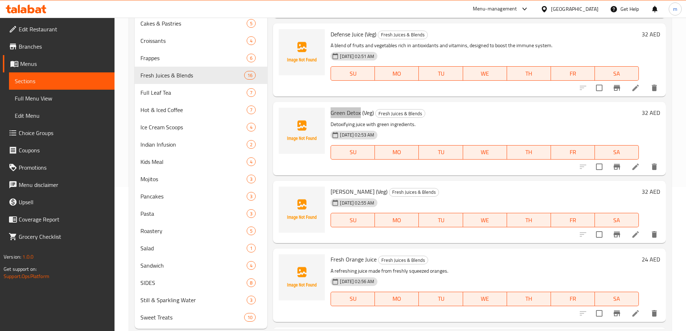
scroll to position [324, 0]
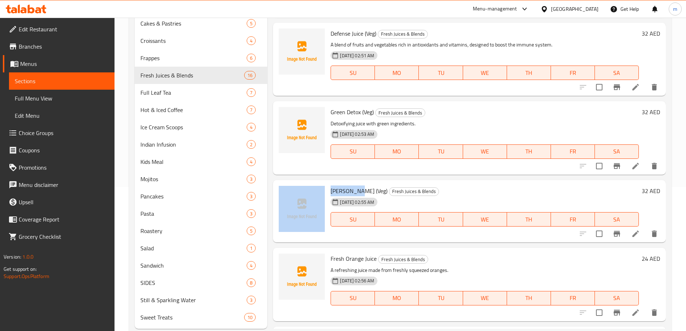
drag, startPoint x: 327, startPoint y: 191, endPoint x: 359, endPoint y: 187, distance: 32.7
click at [359, 187] on div "Sunny Glow (Veg) Fresh Juices & Blends 11-09-2025 02:55 AM SU MO TU WE TH FR SA…" at bounding box center [469, 211] width 387 height 57
copy div "Sunny Glow"
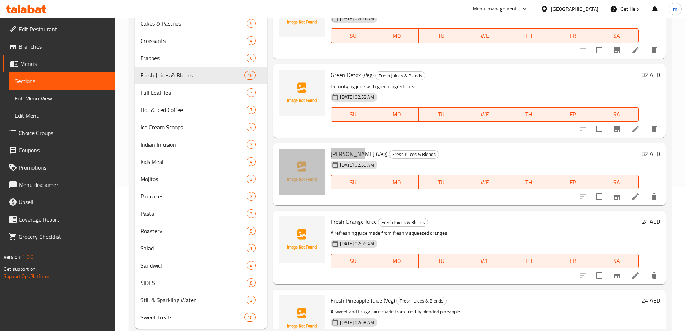
scroll to position [432, 0]
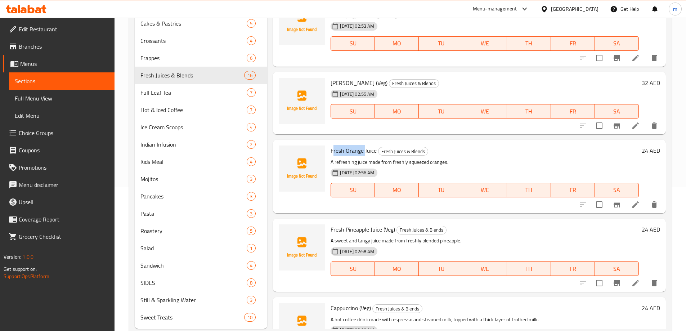
drag, startPoint x: 336, startPoint y: 147, endPoint x: 363, endPoint y: 149, distance: 27.1
click at [365, 149] on span "Fresh Orange Juice" at bounding box center [354, 150] width 46 height 11
click at [363, 149] on span "Fresh Orange Juice" at bounding box center [354, 150] width 46 height 11
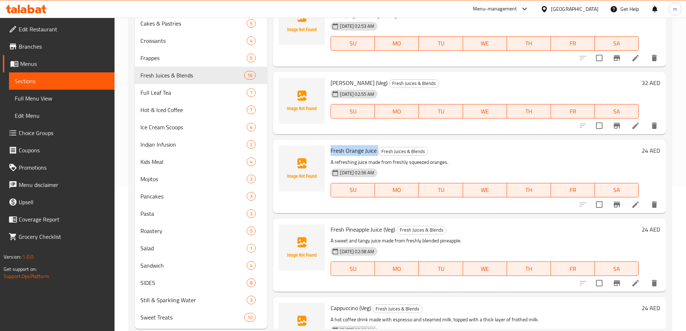
drag, startPoint x: 350, startPoint y: 238, endPoint x: 352, endPoint y: 233, distance: 5.2
click at [350, 238] on p "A sweet and tangy juice made from freshly blended pineapple." at bounding box center [485, 240] width 308 height 9
click at [353, 231] on span "Fresh Pineapple Juice (Veg)" at bounding box center [363, 229] width 64 height 11
drag, startPoint x: 381, startPoint y: 228, endPoint x: 331, endPoint y: 228, distance: 50.0
click at [331, 228] on span "Fresh Pineapple Juice (Veg)" at bounding box center [363, 229] width 64 height 11
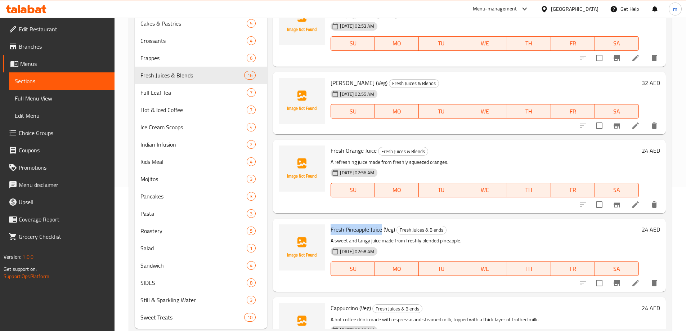
copy span "Fresh Pineapple Juice"
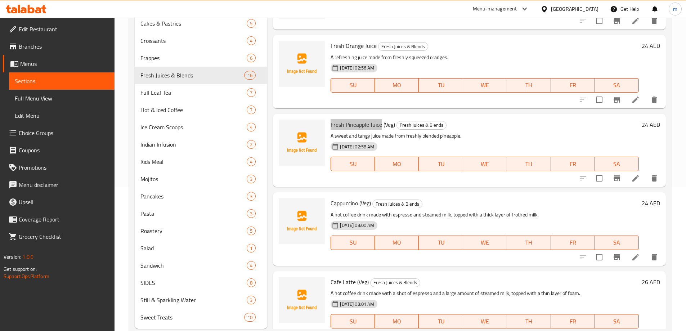
scroll to position [540, 0]
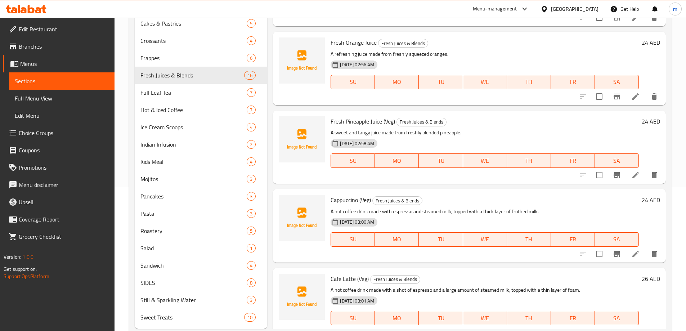
click at [356, 199] on span "Cappuccino (Veg)" at bounding box center [351, 199] width 40 height 11
drag, startPoint x: 359, startPoint y: 199, endPoint x: 337, endPoint y: 199, distance: 22.0
click at [337, 199] on span "Cappuccino (Veg)" at bounding box center [351, 199] width 40 height 11
click at [346, 204] on span "Cappuccino (Veg)" at bounding box center [351, 199] width 40 height 11
drag, startPoint x: 358, startPoint y: 201, endPoint x: 331, endPoint y: 199, distance: 27.0
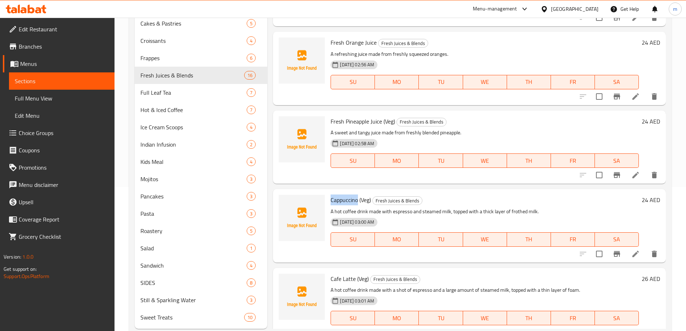
click at [331, 199] on span "Cappuccino (Veg)" at bounding box center [351, 199] width 40 height 11
copy span "Cappuccino"
click at [596, 252] on input "checkbox" at bounding box center [599, 253] width 15 height 15
checkbox input "true"
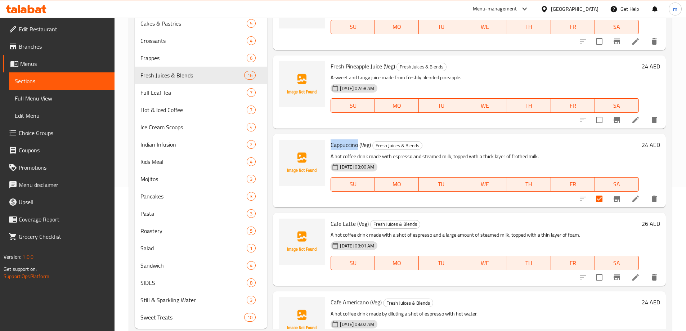
scroll to position [612, 0]
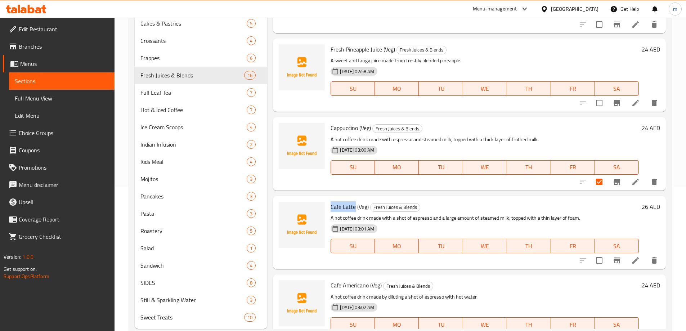
drag, startPoint x: 355, startPoint y: 208, endPoint x: 329, endPoint y: 209, distance: 25.6
click at [329, 209] on div "Cafe Latte (Veg) Fresh Juices & Blends A hot coffee drink made with a shot of e…" at bounding box center [485, 232] width 314 height 67
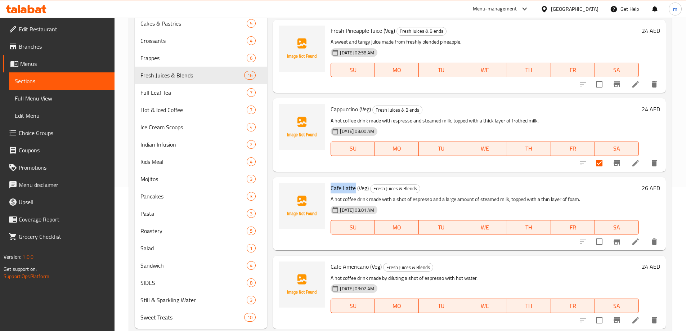
scroll to position [648, 0]
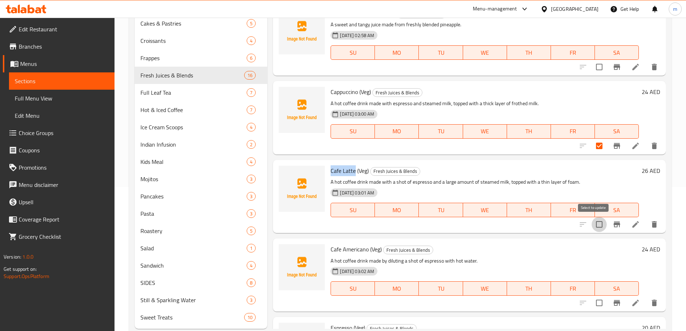
click at [592, 221] on input "checkbox" at bounding box center [599, 224] width 15 height 15
checkbox input "true"
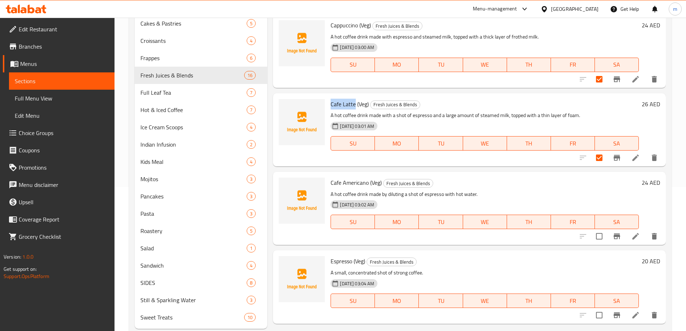
scroll to position [720, 0]
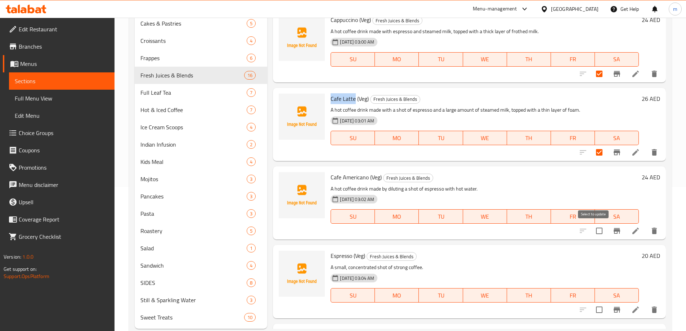
click at [599, 232] on input "checkbox" at bounding box center [599, 230] width 15 height 15
checkbox input "true"
click at [592, 309] on input "checkbox" at bounding box center [599, 309] width 15 height 15
checkbox input "true"
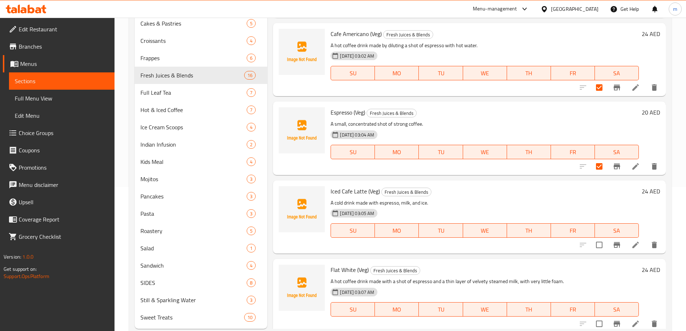
scroll to position [864, 0]
click at [592, 247] on input "checkbox" at bounding box center [599, 244] width 15 height 15
checkbox input "true"
click at [594, 324] on input "checkbox" at bounding box center [599, 322] width 15 height 15
checkbox input "true"
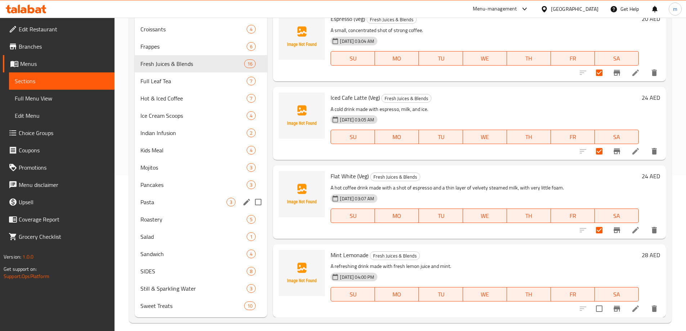
scroll to position [162, 0]
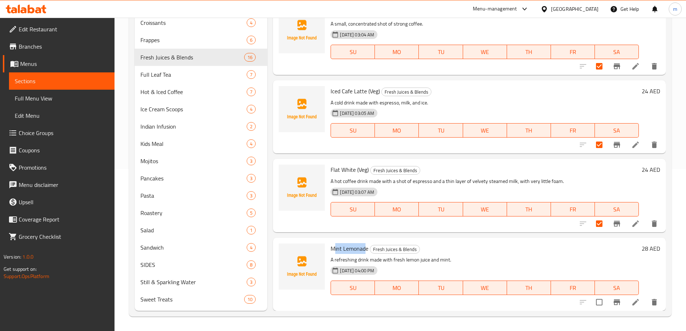
drag, startPoint x: 367, startPoint y: 249, endPoint x: 342, endPoint y: 250, distance: 24.5
click at [334, 249] on span "Mint Lemonade" at bounding box center [350, 248] width 38 height 11
click at [364, 247] on span "Mint Lemonade" at bounding box center [350, 248] width 38 height 11
drag, startPoint x: 369, startPoint y: 247, endPoint x: 365, endPoint y: 247, distance: 4.0
click at [368, 247] on h6 "Mint Lemonade Fresh Juices & Blends" at bounding box center [485, 248] width 308 height 10
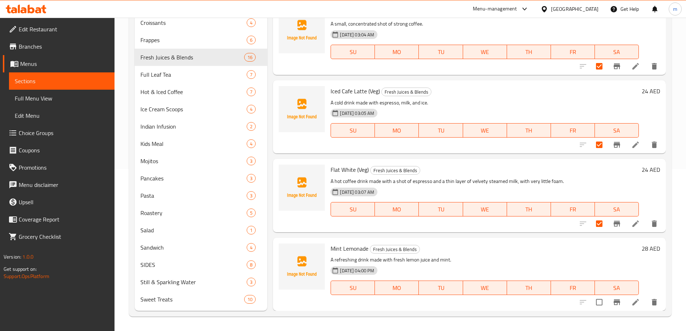
click at [365, 247] on span "Mint Lemonade" at bounding box center [350, 248] width 38 height 11
click at [362, 247] on span "Mint Lemonade" at bounding box center [350, 248] width 38 height 11
copy h6 "Mint Lemonade"
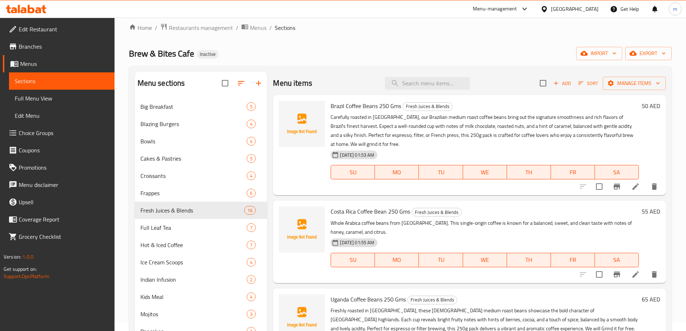
scroll to position [0, 0]
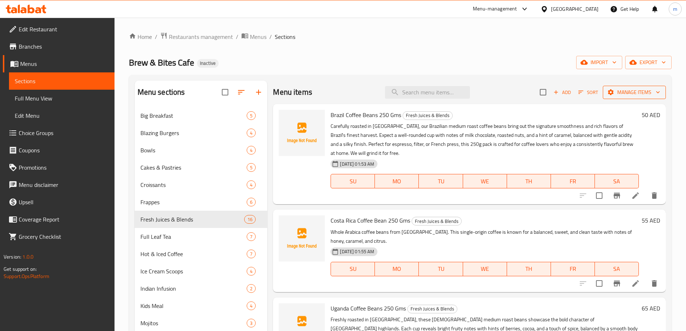
click at [622, 93] on span "Manage items" at bounding box center [633, 92] width 51 height 9
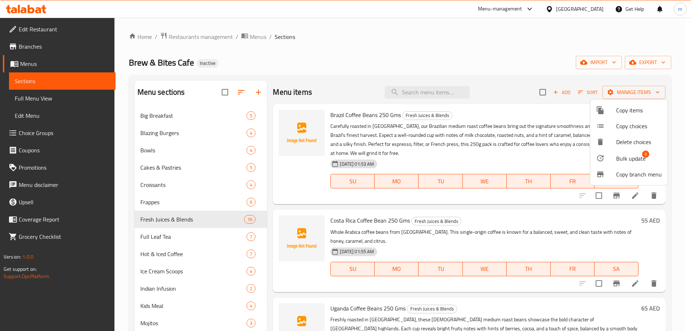
click at [613, 161] on div at bounding box center [606, 158] width 20 height 9
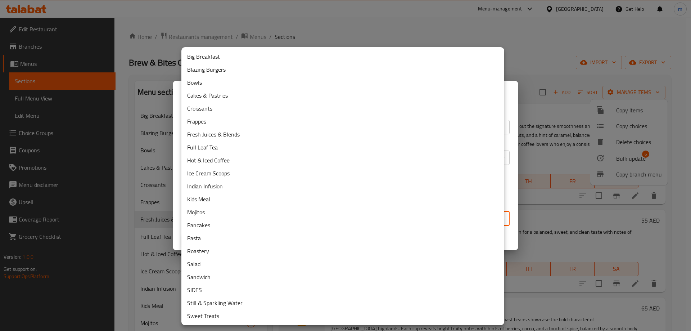
click at [328, 216] on body "​ Menu-management United Arab Emirates Get Help m Edit Restaurant Branches Menu…" at bounding box center [345, 174] width 691 height 313
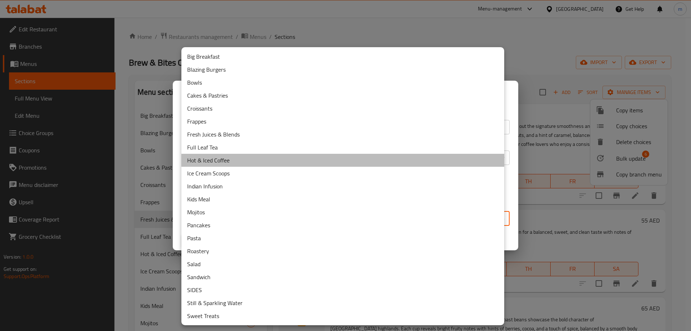
click at [200, 166] on li "Hot & Iced Coffee" at bounding box center [342, 160] width 323 height 13
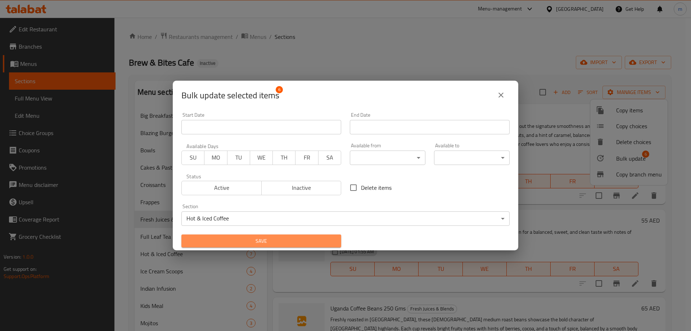
click at [295, 237] on span "Save" at bounding box center [261, 241] width 148 height 9
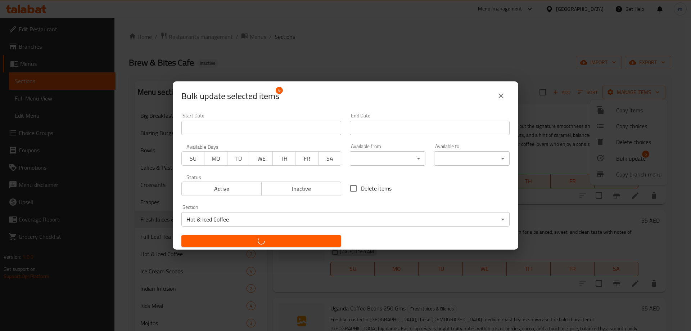
checkbox input "false"
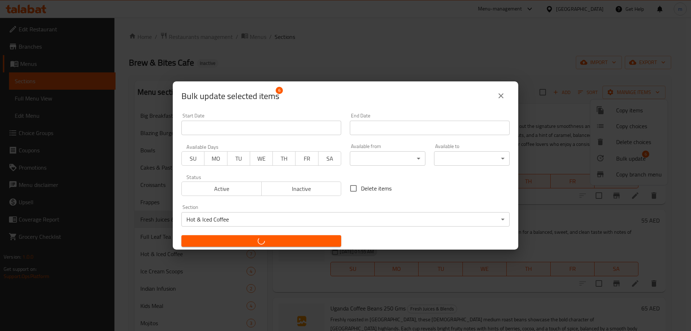
checkbox input "false"
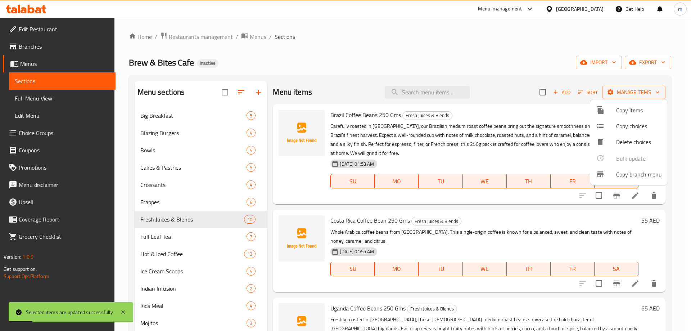
click at [531, 51] on div at bounding box center [345, 165] width 691 height 331
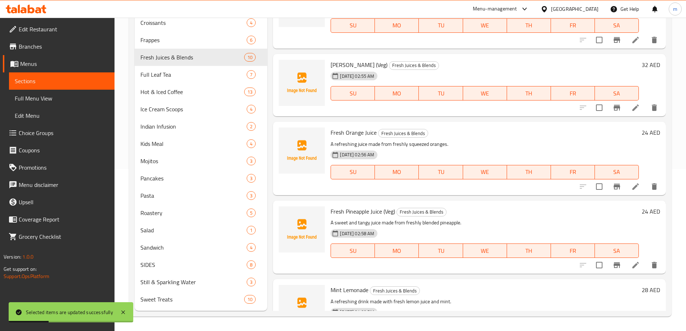
scroll to position [474, 0]
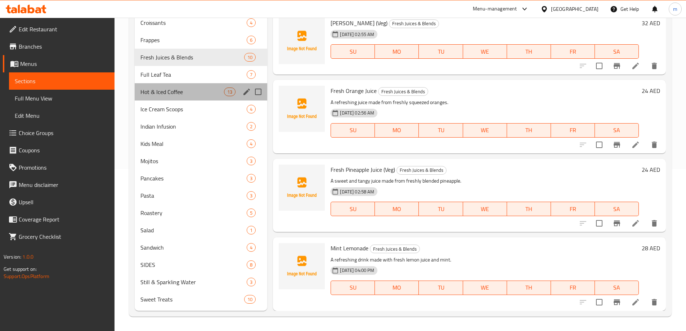
click at [178, 98] on div "Hot & Iced Coffee 13" at bounding box center [201, 91] width 133 height 17
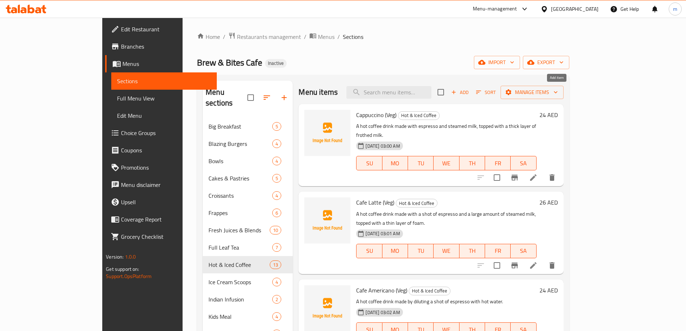
click at [470, 91] on span "Add" at bounding box center [459, 92] width 19 height 8
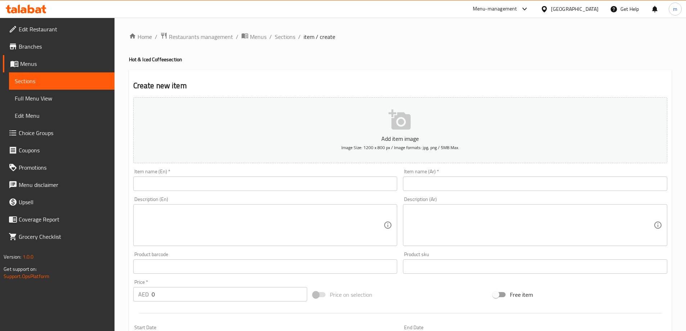
click at [289, 188] on input "text" at bounding box center [265, 183] width 264 height 14
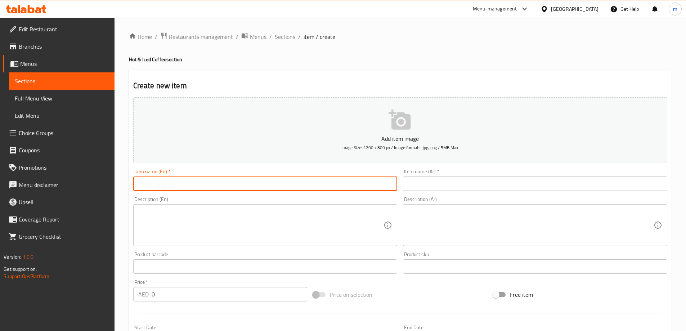
paste input "Cortado"
type input "Cortado"
click at [555, 188] on input "text" at bounding box center [535, 183] width 264 height 14
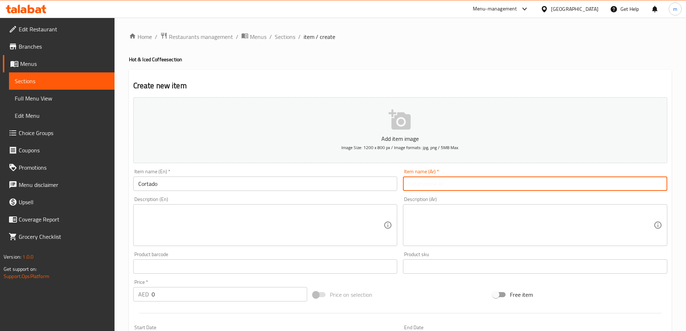
paste input "كورتادو"
type input "كورتادو"
click at [552, 228] on textarea at bounding box center [531, 225] width 246 height 34
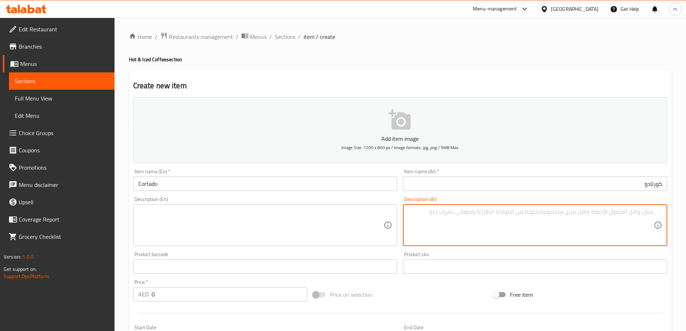
click at [565, 192] on div "Item name (Ar)   * كورتادو Item name (Ar) *" at bounding box center [535, 180] width 270 height 28
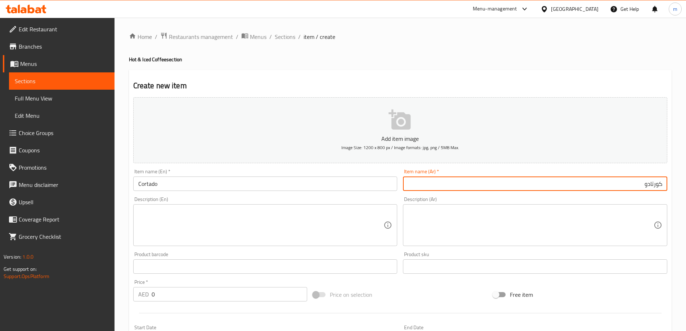
click at [568, 187] on input "كورتادو" at bounding box center [535, 183] width 264 height 14
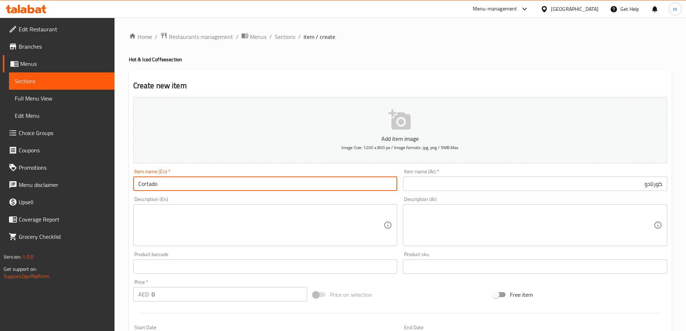
click at [274, 177] on input "Cortado" at bounding box center [265, 183] width 264 height 14
paste input "Veg"
type input "Cortado (Veg)"
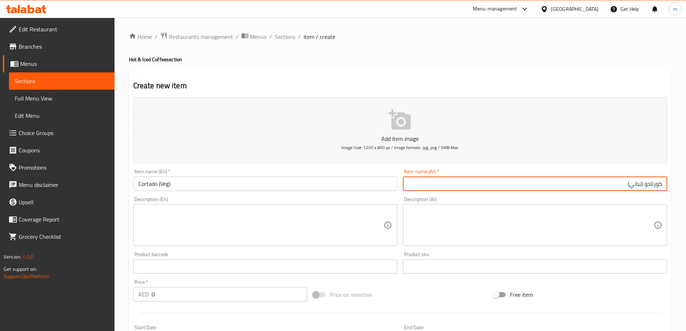
type input "كورتادو (نباتي)"
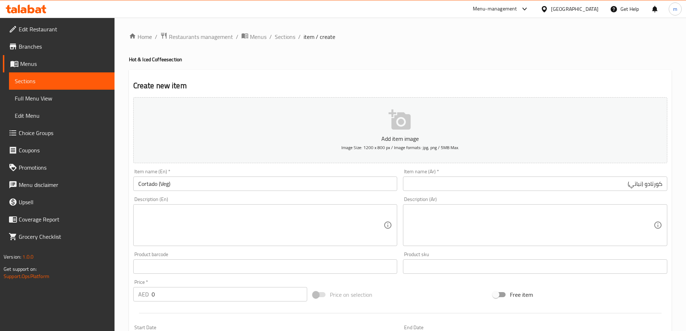
click at [358, 225] on textarea at bounding box center [261, 225] width 246 height 34
paste textarea "A small coffee drink made with equal parts espresso and steamed milk."
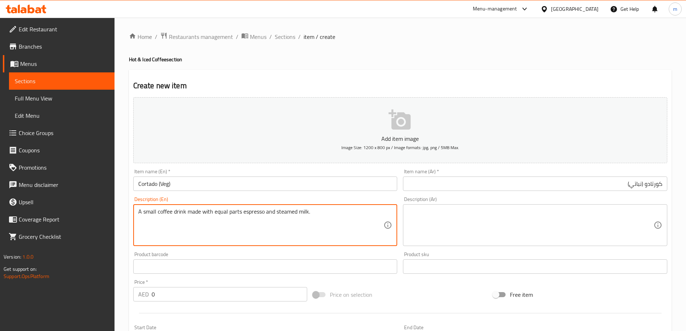
type textarea "A small coffee drink made with equal parts espresso and steamed milk."
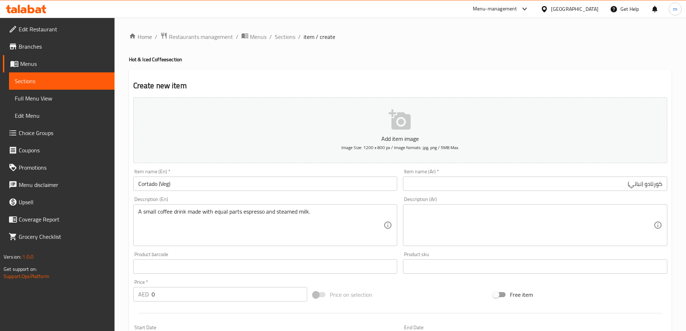
click at [605, 221] on textarea at bounding box center [531, 225] width 246 height 34
paste textarea "مشروب قهوة صغير مصنوع من أجزاء متساوية من الإسبريسو والحليب المبخر."
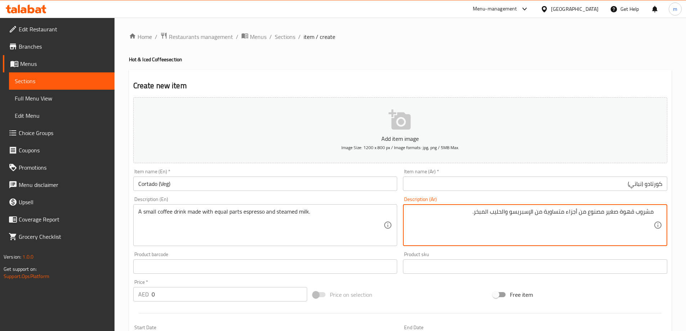
type textarea "مشروب قهوة صغير مصنوع من أجزاء متساوية من الإسبريسو والحليب المبخر."
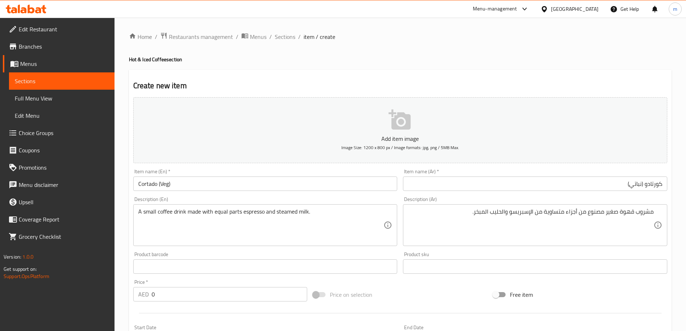
click at [198, 288] on input "0" at bounding box center [230, 294] width 156 height 14
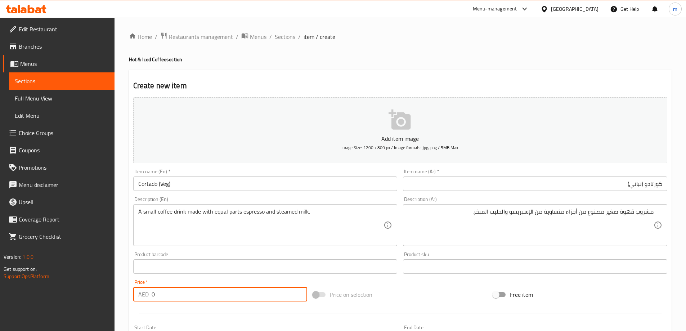
paste input "23"
type input "23"
click at [216, 188] on input "Cortado (Veg)" at bounding box center [265, 183] width 264 height 14
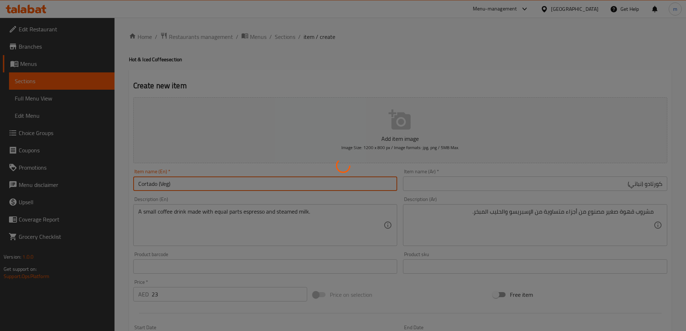
type input "0"
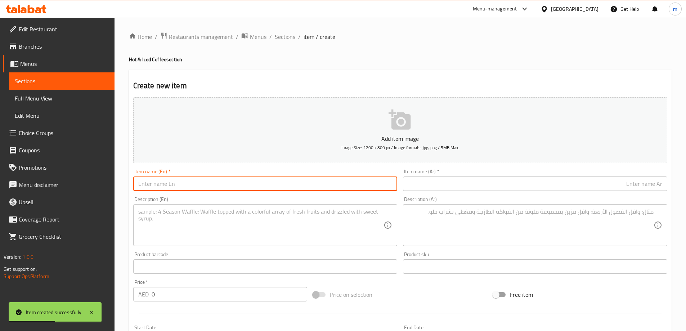
click at [272, 184] on input "text" at bounding box center [265, 183] width 264 height 14
paste input "V60 Hot"
type input "V60 Hot"
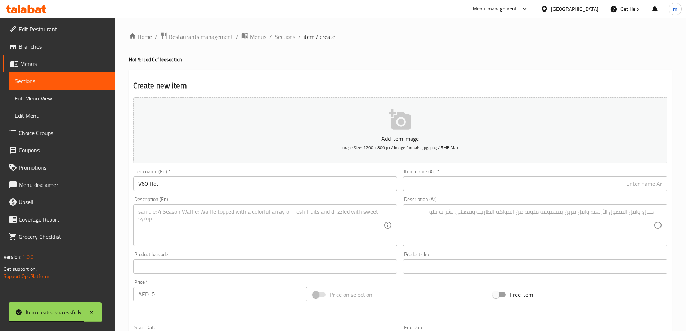
click at [552, 192] on div "Item name (Ar)   * Item name (Ar) *" at bounding box center [535, 180] width 270 height 28
click at [554, 190] on input "text" at bounding box center [535, 183] width 264 height 14
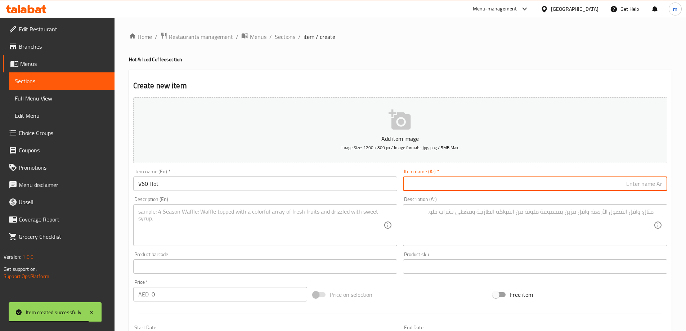
paste input "في 60"
type input "في 60 ساخنة"
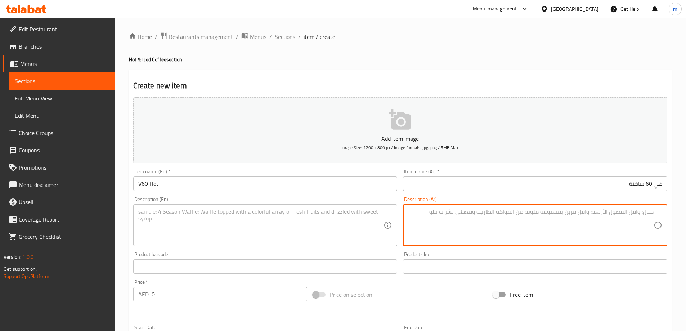
click at [318, 204] on div "Description (En)" at bounding box center [265, 225] width 264 height 42
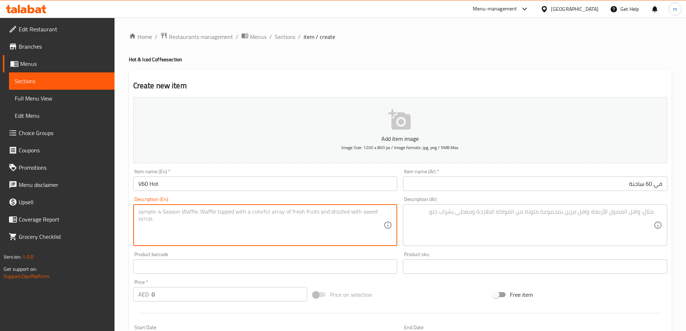
click at [294, 189] on input "V60 Hot" at bounding box center [265, 183] width 264 height 14
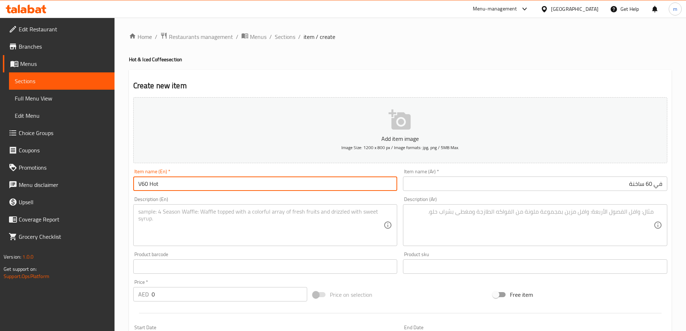
click at [294, 189] on input "V60 Hot" at bounding box center [265, 183] width 264 height 14
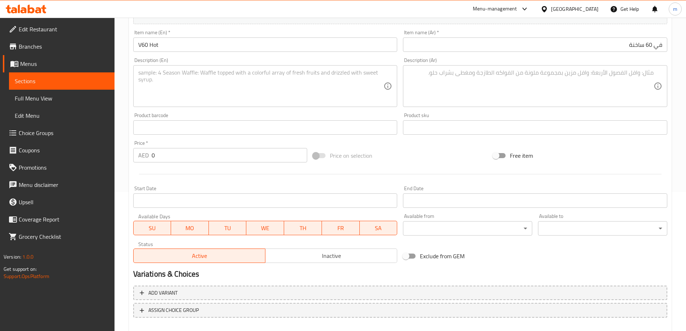
scroll to position [144, 0]
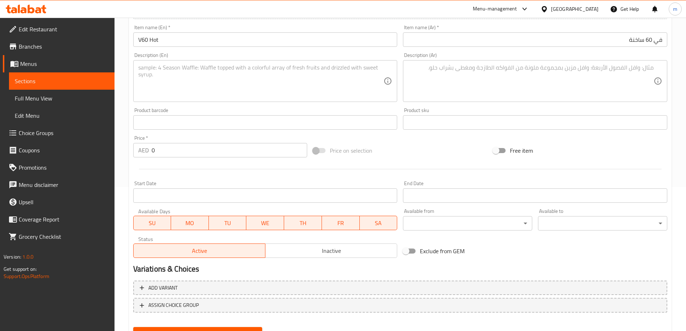
click at [166, 148] on input "0" at bounding box center [230, 150] width 156 height 14
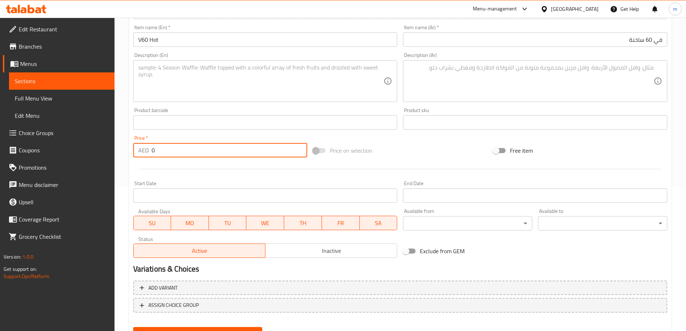
paste input "34"
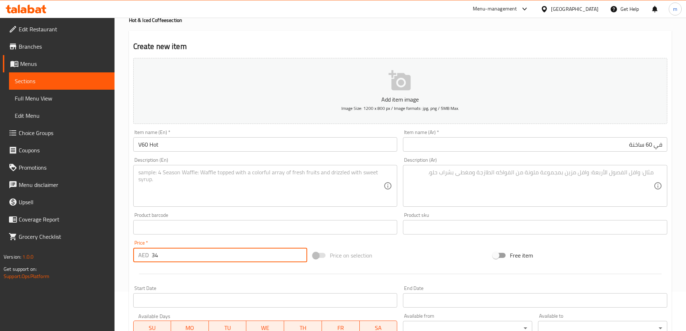
scroll to position [36, 0]
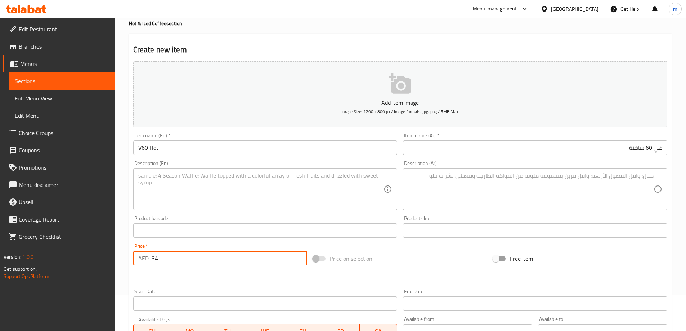
type input "34"
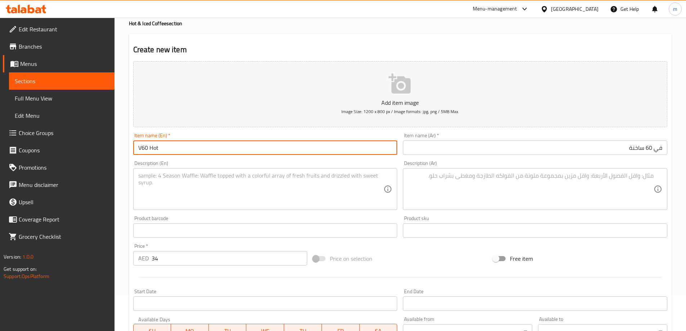
click at [167, 149] on input "V60 Hot" at bounding box center [265, 147] width 264 height 14
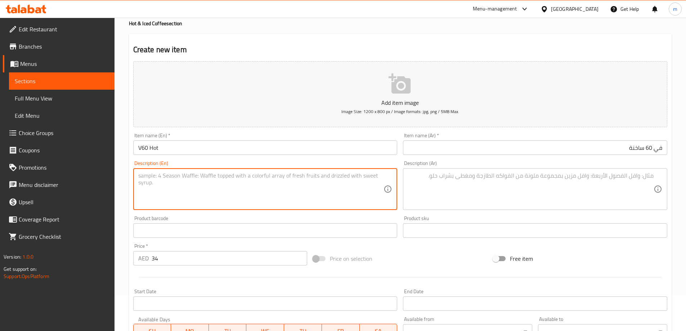
click at [278, 188] on textarea at bounding box center [261, 189] width 246 height 34
paste textarea "A small coffee drink made with equal parts espresso and steamed milk."
type textarea "A small coffee drink made with equal parts espresso and steamed milk."
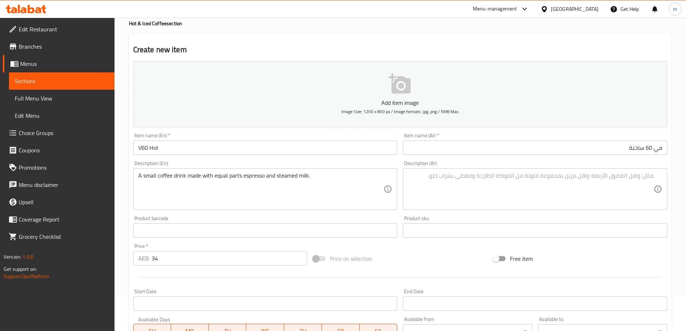
click at [570, 190] on textarea at bounding box center [531, 189] width 246 height 34
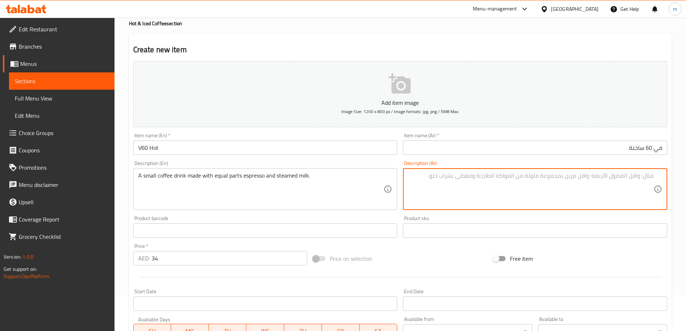
paste textarea "مشروب قهوة صغير مصنوع من أجزاء متساوية من الإسبريسو والحليب المبخر."
type textarea "مشروب قهوة صغير مصنوع من أجزاء متساوية من الإسبريسو والحليب المبخر."
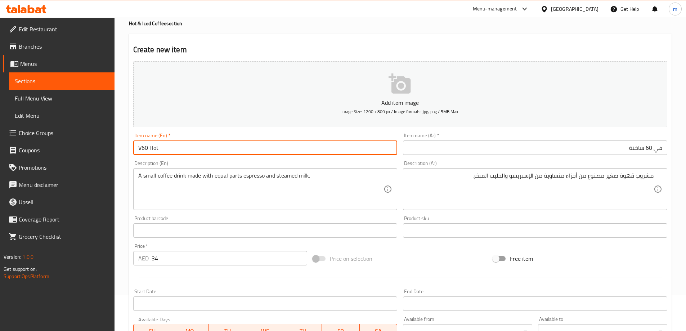
click at [316, 154] on input "V60 Hot" at bounding box center [265, 147] width 264 height 14
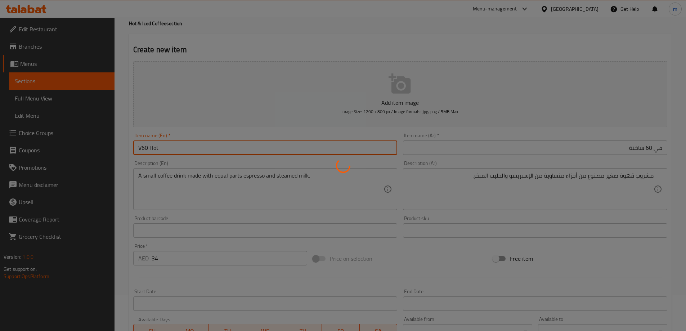
type input "0"
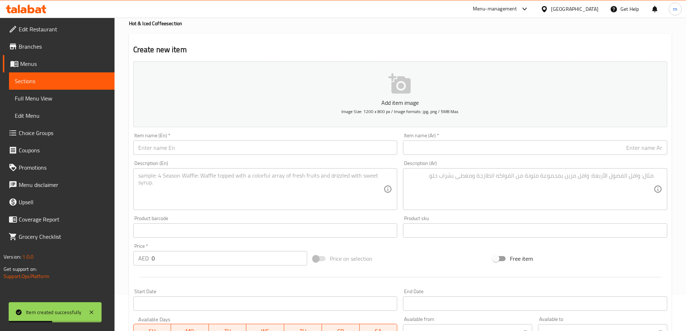
click at [250, 159] on div "Description (En) Description (En)" at bounding box center [265, 185] width 270 height 55
click at [250, 157] on div "Item name (En)   * Item name (En) *" at bounding box center [265, 144] width 270 height 28
click at [251, 151] on input "text" at bounding box center [265, 147] width 264 height 14
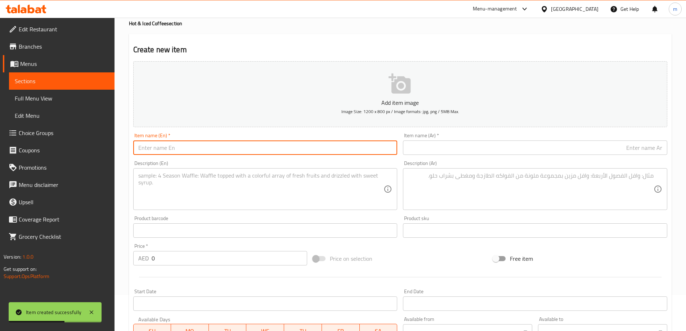
paste input "V60 Iced"
type input "V60 Iced"
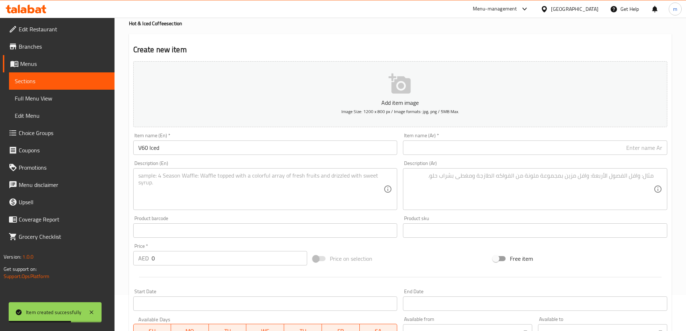
click at [451, 135] on div "Item name (Ar)   * Item name (Ar) *" at bounding box center [535, 144] width 264 height 22
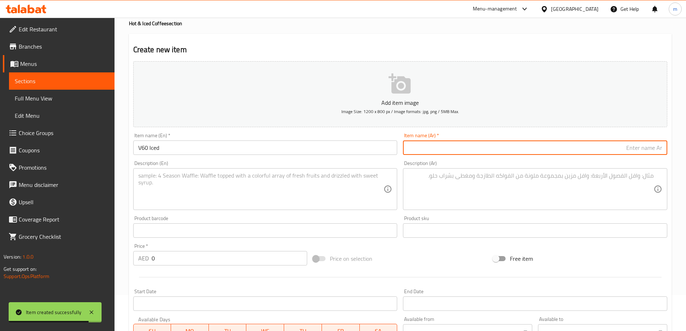
click at [473, 142] on input "text" at bounding box center [535, 147] width 264 height 14
paste input "في 60"
type input "في 60 مثلج"
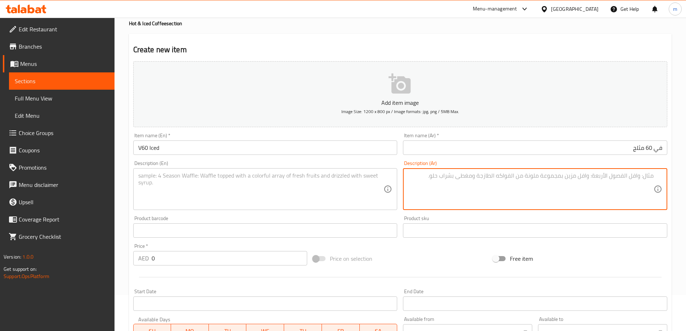
click at [278, 151] on input "V60 Iced" at bounding box center [265, 147] width 264 height 14
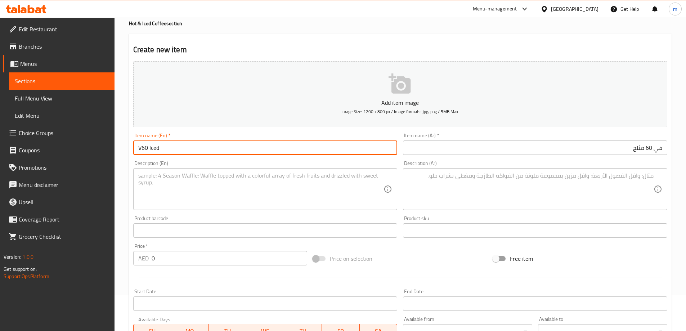
click at [200, 145] on input "V60 Iced" at bounding box center [265, 147] width 264 height 14
paste input "Veg"
type input "V60 Iced (Veg)"
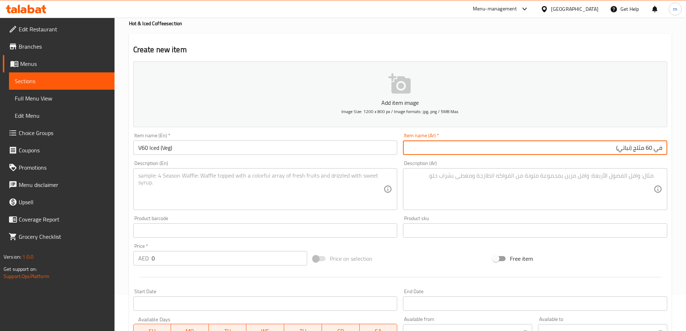
type input "في 60 مثلج (نباتي)"
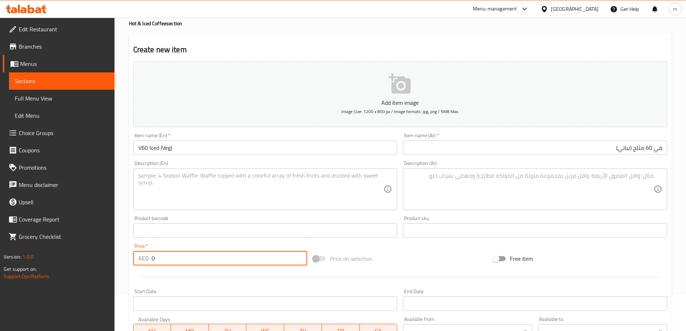
click at [154, 256] on input "0" at bounding box center [230, 258] width 156 height 14
paste input "34"
type input "34"
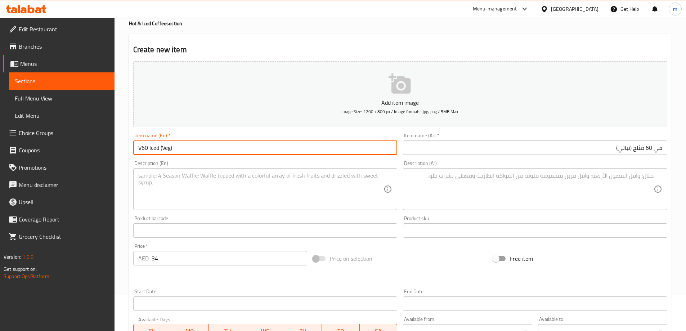
drag, startPoint x: 159, startPoint y: 149, endPoint x: 131, endPoint y: 149, distance: 27.4
click at [131, 149] on div "Item name (En)   * V60 Iced (Veg) Item name (En) *" at bounding box center [265, 144] width 270 height 28
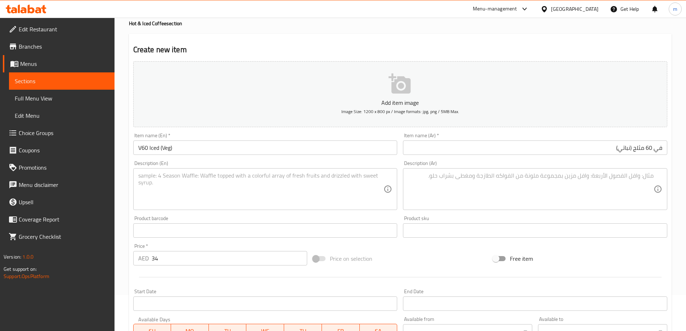
click at [268, 188] on textarea at bounding box center [261, 189] width 246 height 34
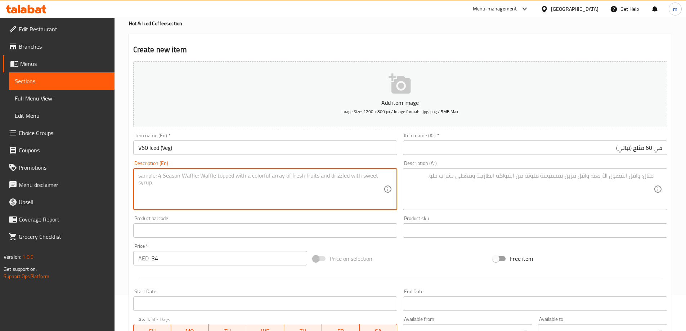
paste textarea "A hand-brewed coffee made using a V60 dripper and hot water, resulting in a cle…"
type textarea "A hand-brewed coffee made using a V60 dripper and hot water, resulting in a cle…"
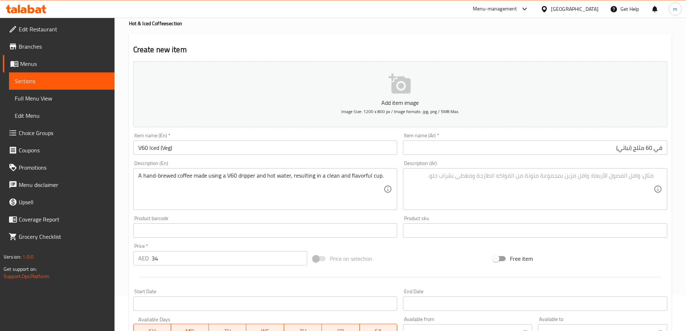
click at [599, 194] on textarea at bounding box center [531, 189] width 246 height 34
paste textarea "قهوة مصنوعة يدويًا باستخدام قطارة V60 وماء ساخن، مما ينتج عنه كوب نظيف ولذيذ."
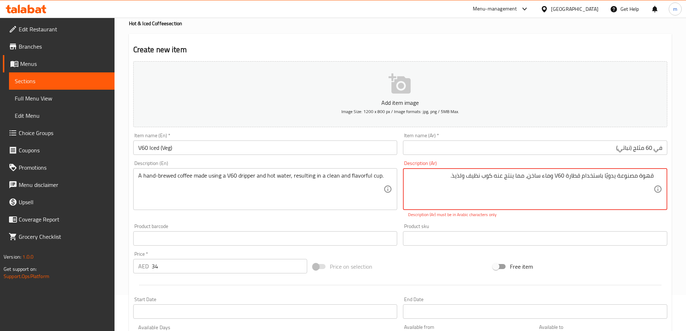
click at [573, 220] on div "Description (Ar) قهوة مصنوعة يدويًا باستخدام قطارة V60 وماء ساخن، مما ينتج عنه …" at bounding box center [535, 189] width 270 height 63
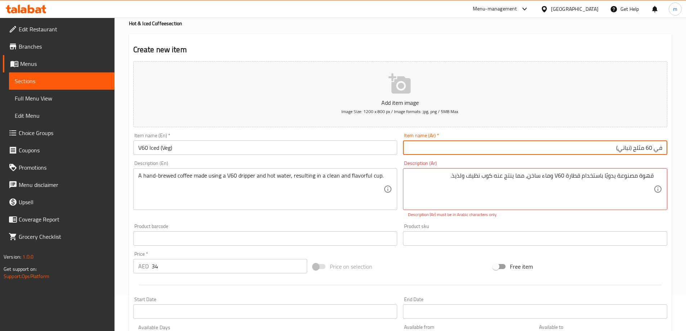
drag, startPoint x: 645, startPoint y: 144, endPoint x: 673, endPoint y: 144, distance: 28.1
click at [673, 144] on div "Home / Restaurants management / Menus / Sections / item / create Hot & Iced Cof…" at bounding box center [399, 231] width 571 height 499
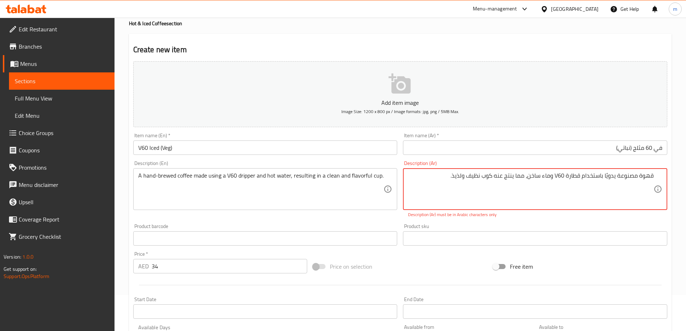
drag, startPoint x: 556, startPoint y: 174, endPoint x: 565, endPoint y: 174, distance: 8.6
paste textarea "في"
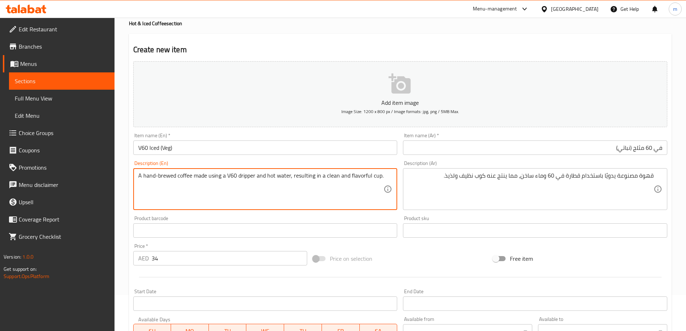
drag, startPoint x: 175, startPoint y: 175, endPoint x: 143, endPoint y: 174, distance: 32.8
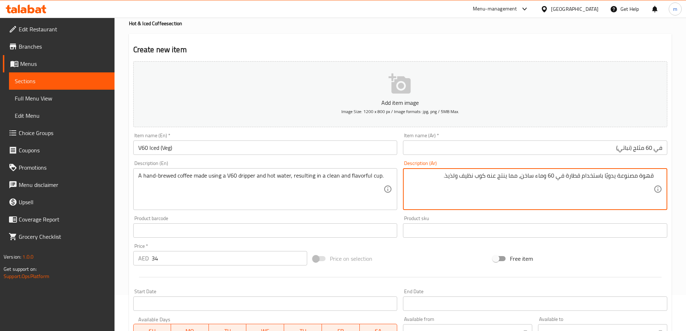
click at [634, 174] on textarea "قهوة مصنوعة يدويًا باستخدام قطارة في 60 وماء ساخن، مما ينتج عنه كوب نظيف ولذيذ." at bounding box center [531, 189] width 246 height 34
type textarea "قهوة مخمرة يدويًا باستخدام قطارة في 60 وماء ساخن، مما ينتج عنه كوب نظيف ولذيذ."
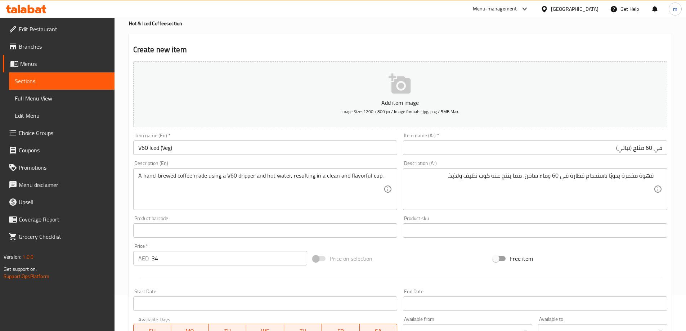
click at [246, 170] on div "A hand-brewed coffee made using a V60 dripper and hot water, resulting in a cle…" at bounding box center [265, 189] width 264 height 42
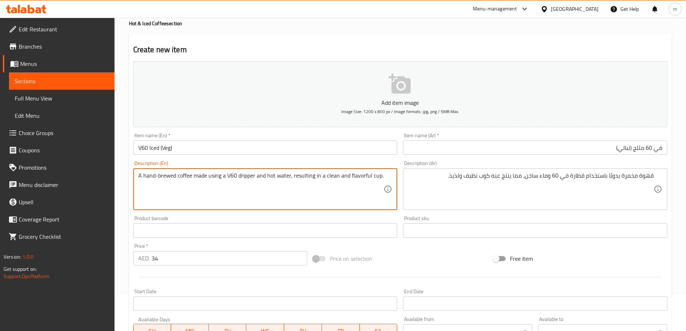
click at [245, 177] on textarea "A hand-brewed coffee made using a V60 dripper and hot water, resulting in a cle…" at bounding box center [261, 189] width 246 height 34
click at [246, 175] on textarea "A hand-brewed coffee made using a V60 dripper and hot water, resulting in a cle…" at bounding box center [261, 189] width 246 height 34
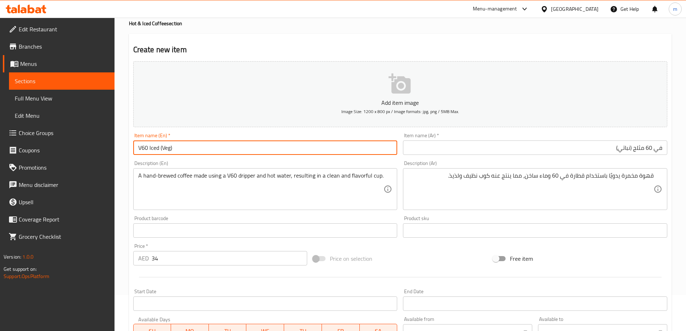
drag, startPoint x: 147, startPoint y: 149, endPoint x: 137, endPoint y: 149, distance: 9.7
click at [137, 149] on input "V60 Iced (Veg)" at bounding box center [265, 147] width 264 height 14
click at [244, 147] on input "V60 Iced (Veg)" at bounding box center [265, 147] width 264 height 14
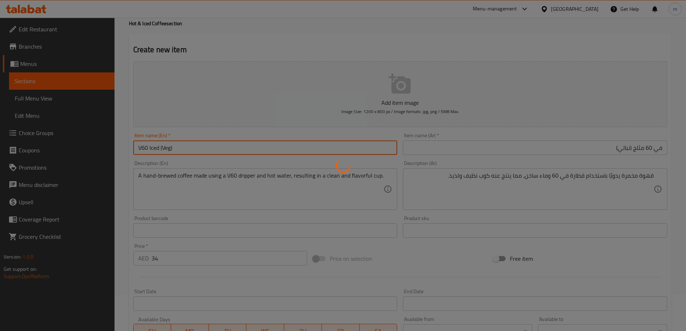
type input "0"
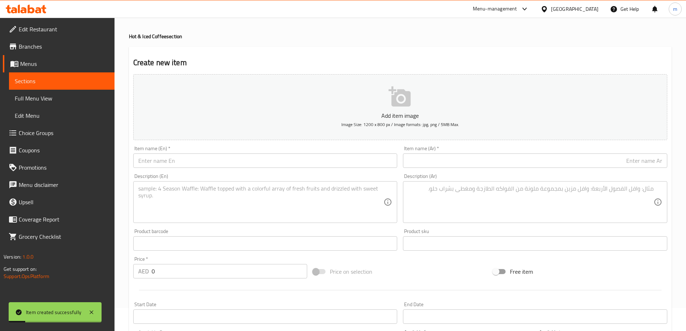
scroll to position [0, 0]
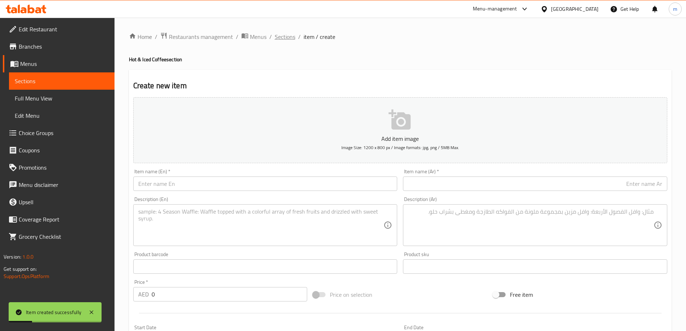
click at [275, 34] on span "Sections" at bounding box center [285, 36] width 21 height 9
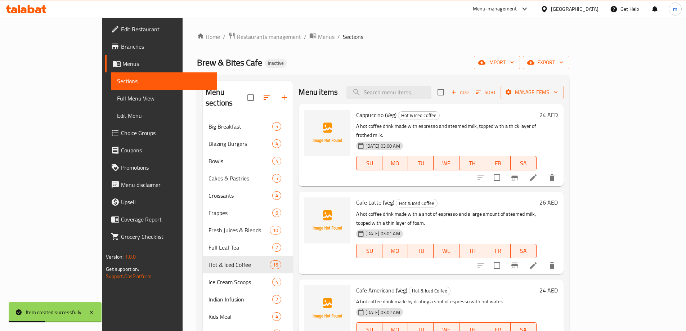
scroll to position [389, 0]
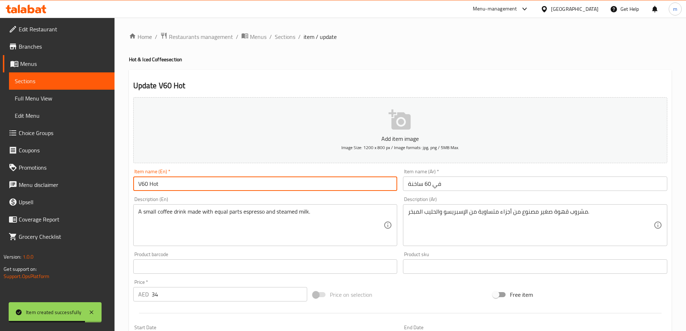
click at [276, 187] on input "V60 Hot" at bounding box center [265, 183] width 264 height 14
type input "V60 Hot (Veg)"
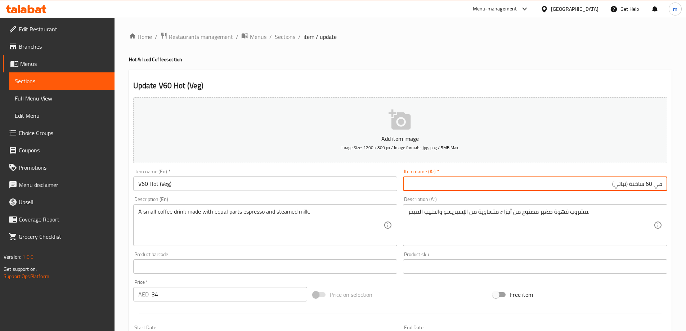
type input "في 60 ساخنة (نباتي)"
click at [483, 192] on div "Item name (Ar)   * في 60 ساخنة (نباتي) Item name (Ar) *" at bounding box center [535, 180] width 270 height 28
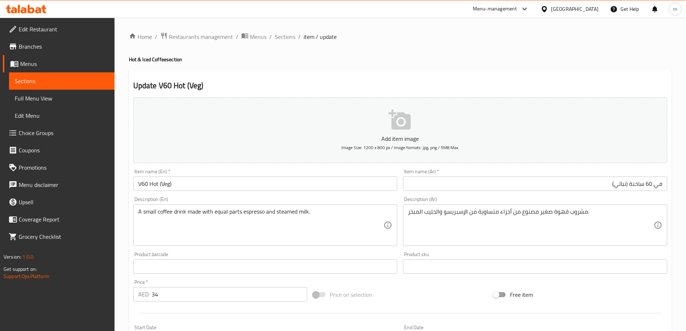
click at [484, 187] on input "في 60 ساخنة (نباتي)" at bounding box center [535, 183] width 264 height 14
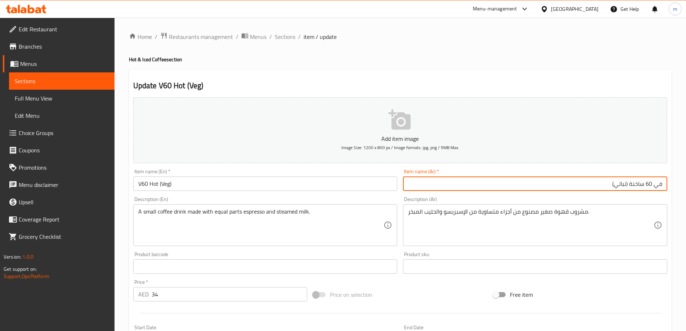
click at [288, 37] on span "Sections" at bounding box center [285, 36] width 21 height 9
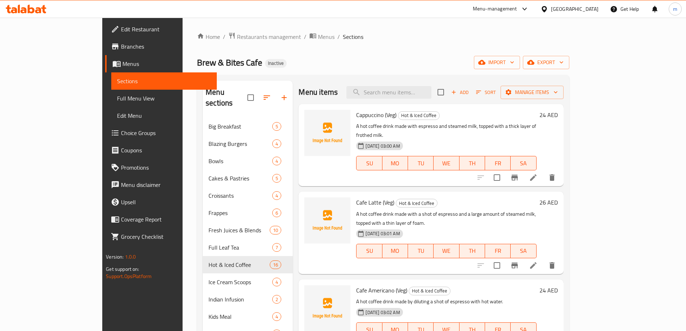
click at [471, 98] on button "Add" at bounding box center [459, 92] width 23 height 11
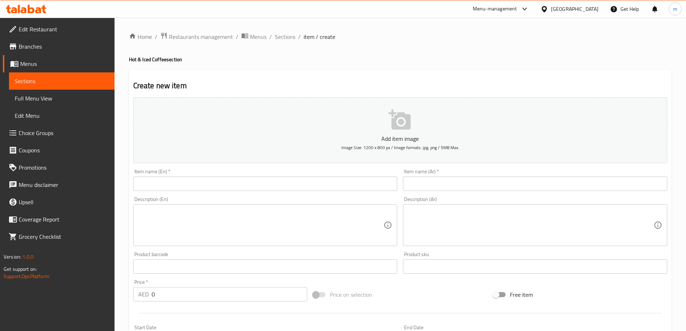
drag, startPoint x: 334, startPoint y: 172, endPoint x: 328, endPoint y: 183, distance: 12.2
click at [331, 175] on div "Item name (En)   * Item name (En) *" at bounding box center [265, 180] width 264 height 22
click at [327, 187] on input "text" at bounding box center [265, 183] width 264 height 14
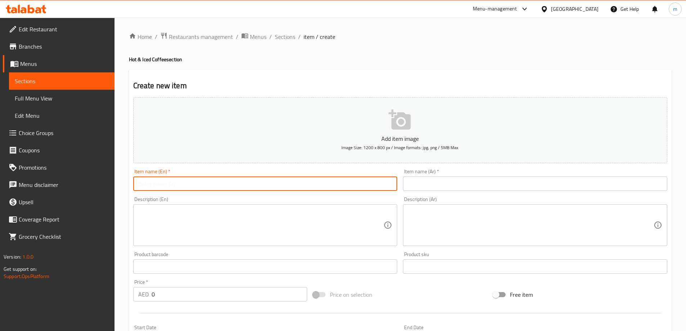
paste input "Matcha Latte Hot"
type input "Matcha Latte Hot"
click at [450, 189] on input "text" at bounding box center [535, 183] width 264 height 14
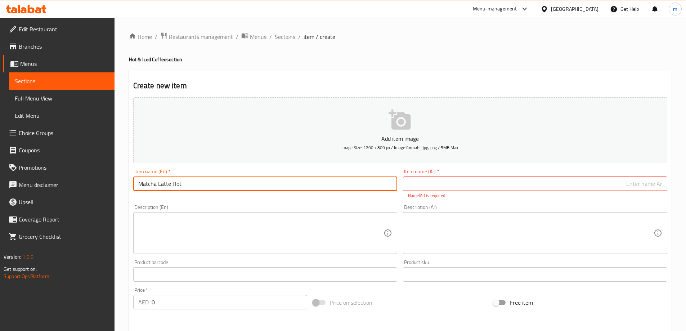
drag, startPoint x: 172, startPoint y: 184, endPoint x: 117, endPoint y: 178, distance: 55.1
click at [117, 178] on div "Home / Restaurants management / Menus / Sections / item / create Hot & Iced Cof…" at bounding box center [399, 267] width 571 height 499
click at [469, 182] on input "text" at bounding box center [535, 183] width 264 height 14
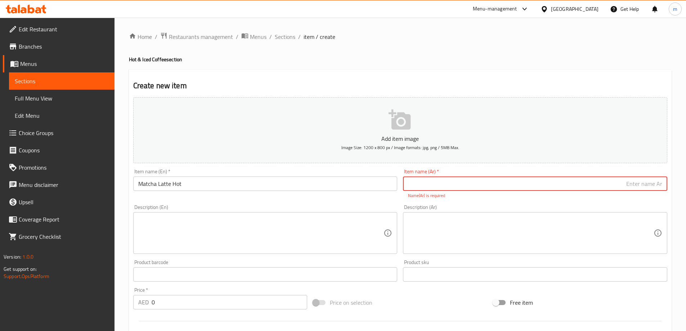
paste input "لاتيه ماتشا"
type input "لاتيه ماتشا ساخن"
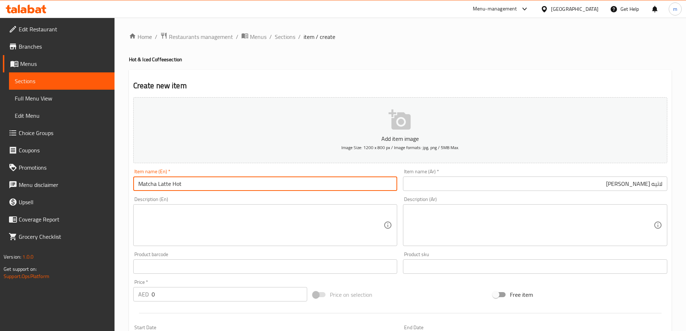
click at [324, 189] on input "Matcha Latte Hot" at bounding box center [265, 183] width 264 height 14
paste input "Veg"
type input "Matcha Latte Hot (Veg)"
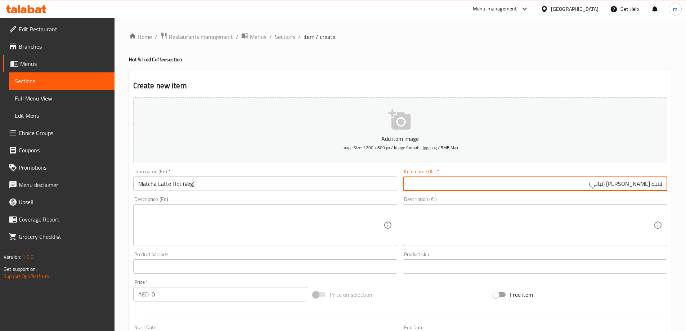
type input "لاتيه [PERSON_NAME] (نباتي)"
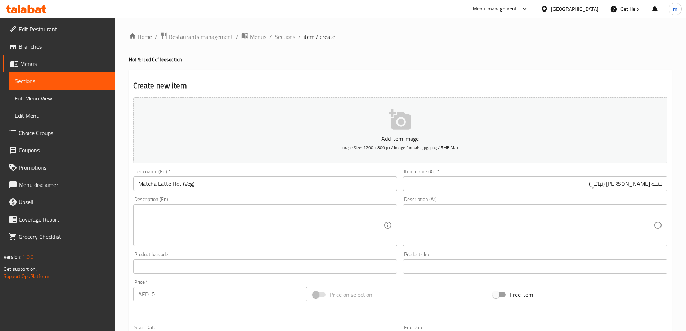
click at [253, 287] on input "0" at bounding box center [230, 294] width 156 height 14
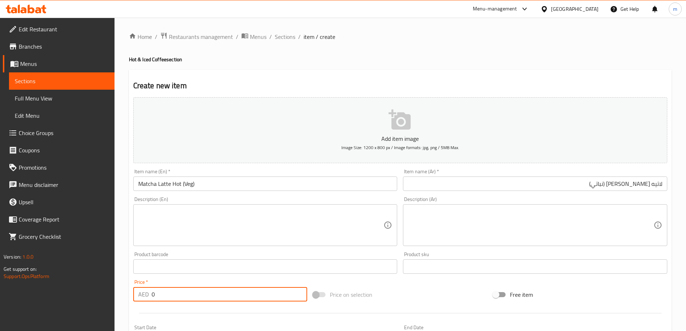
paste input "28"
type input "28"
click at [254, 179] on input "Matcha Latte Hot (Veg)" at bounding box center [265, 183] width 264 height 14
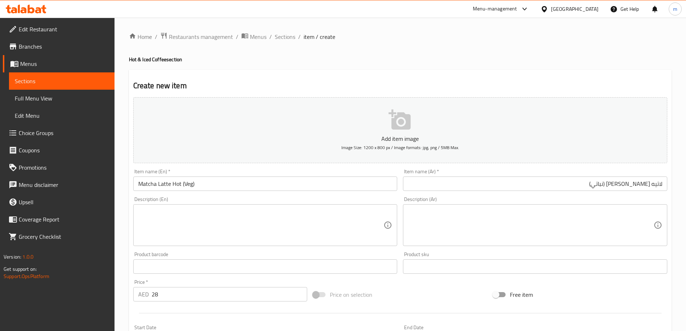
click at [207, 233] on textarea at bounding box center [261, 225] width 246 height 34
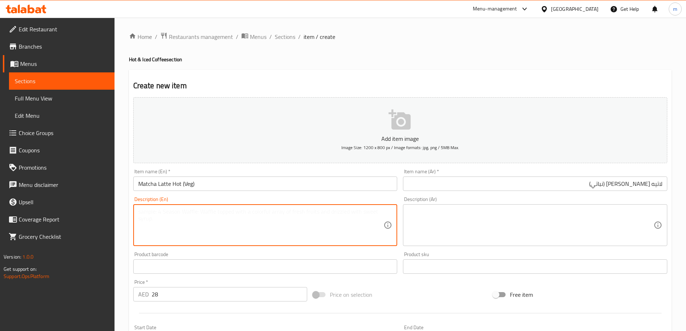
paste textarea "A hand-brewed coffee made using a V60 dripper, brewed directly over ice for a c…"
type textarea "A hand-brewed coffee made using a V60 dripper, brewed directly over ice for a c…"
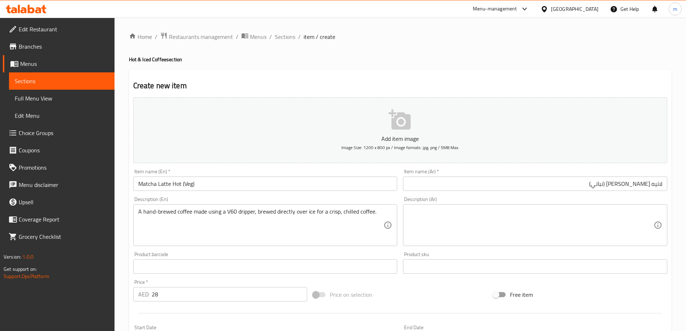
click at [623, 218] on textarea at bounding box center [531, 225] width 246 height 34
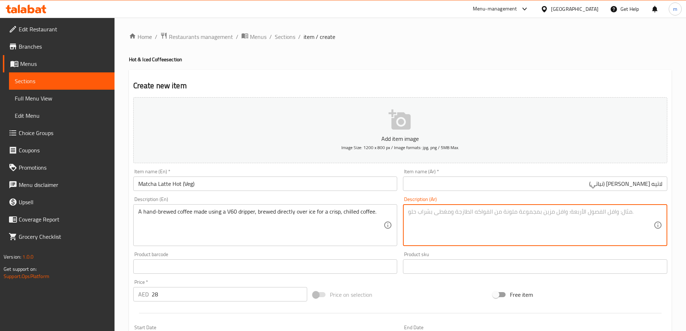
paste textarea "قهوة مخمرة يدويًا مصنوعة باستخدام منقط V60، يتم تخميرها مباشرة فوق الثلج للحصول…"
click at [556, 212] on textarea "قهوة مخمرة يدويًا مصنوعة باستخدام منقط V60، يتم تخميرها مباشرة فوق الثلج للحصول…" at bounding box center [531, 225] width 246 height 34
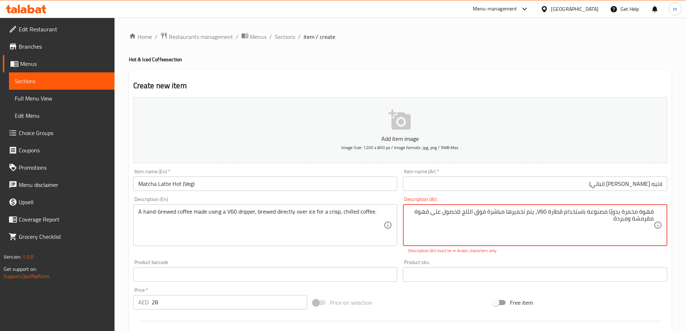
click at [544, 212] on textarea "قهوة مخمرة يدويًا مصنوعة باستخدام قطارة V60، يتم تخميرها مباشرة فوق الثلج للحصو…" at bounding box center [531, 225] width 246 height 34
type textarea "قهوة مخمرة يدويًا مصنوعة باستخدام قطارة في 60، يتم تخميرها مباشرة فوق الثلج للح…"
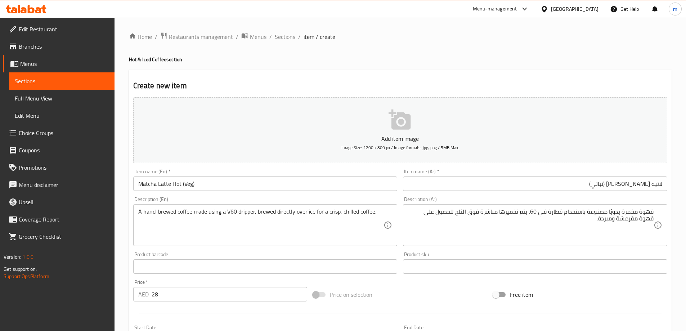
click at [493, 43] on div "Home / Restaurants management / Menus / Sections / item / create Hot & Iced Cof…" at bounding box center [400, 263] width 543 height 462
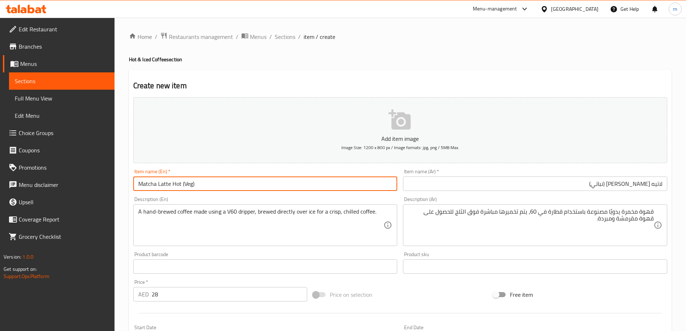
drag, startPoint x: 180, startPoint y: 181, endPoint x: 122, endPoint y: 186, distance: 58.2
click at [122, 186] on div "Home / Restaurants management / Menus / Sections / item / create Hot & Iced Cof…" at bounding box center [399, 263] width 571 height 491
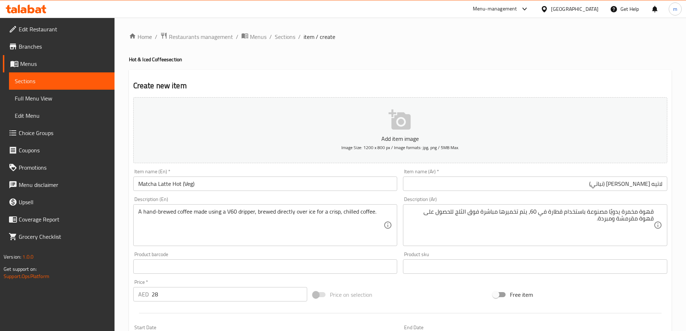
click at [260, 67] on div "Home / Restaurants management / Menus / Sections / item / create Hot & Iced Cof…" at bounding box center [400, 263] width 543 height 462
click at [189, 184] on input "Matcha Latte Hot (Veg)" at bounding box center [265, 183] width 264 height 14
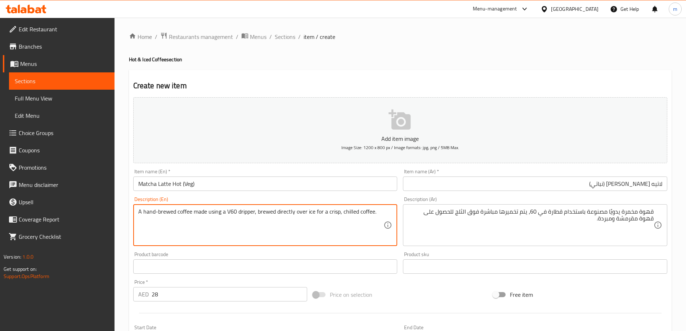
click at [260, 214] on textarea "A hand-brewed coffee made using a V60 dripper, brewed directly over ice for a c…" at bounding box center [261, 225] width 246 height 34
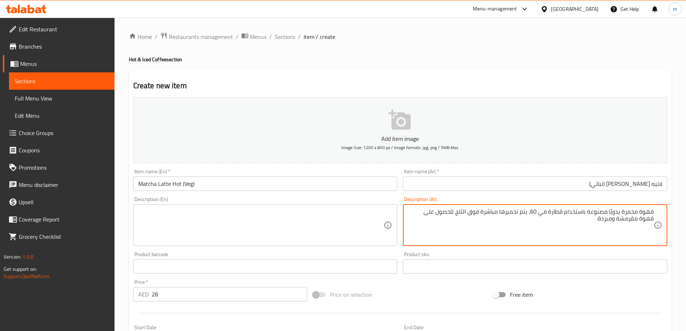
click at [577, 221] on textarea "قهوة مخمرة يدويًا مصنوعة باستخدام قطارة في 60، يتم تخميرها مباشرة فوق الثلج للح…" at bounding box center [531, 225] width 246 height 34
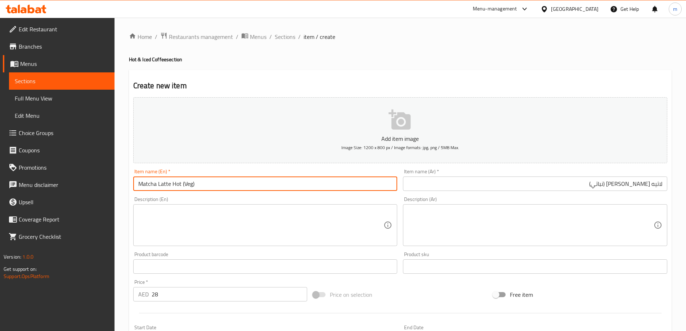
click at [300, 184] on input "Matcha Latte Hot (Veg)" at bounding box center [265, 183] width 264 height 14
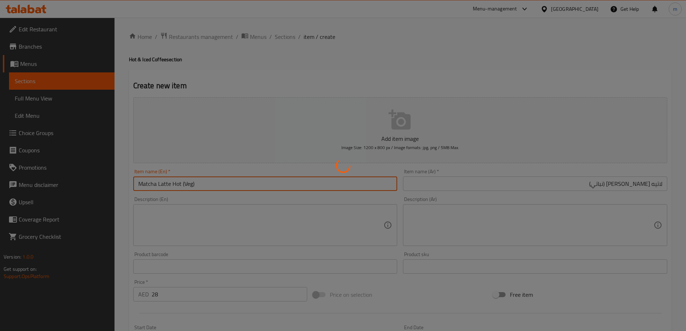
type input "0"
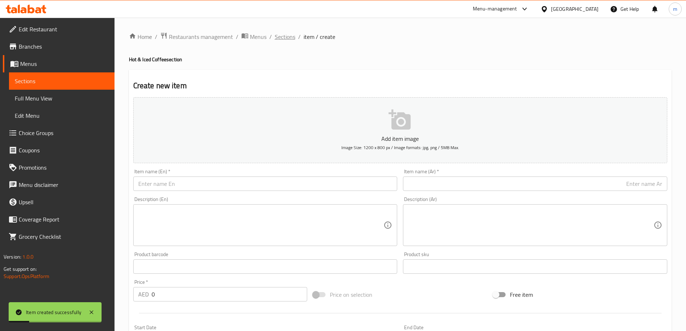
click at [286, 41] on span "Sections" at bounding box center [285, 36] width 21 height 9
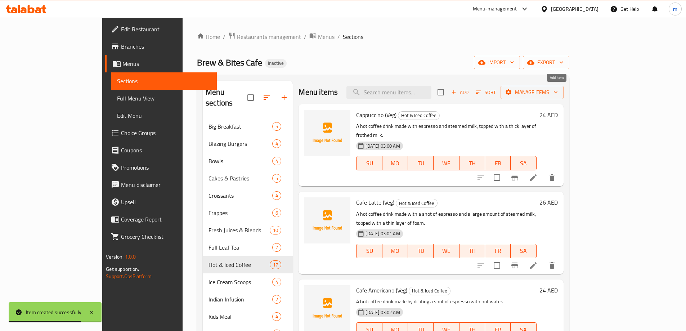
click at [470, 93] on span "Add" at bounding box center [459, 92] width 19 height 8
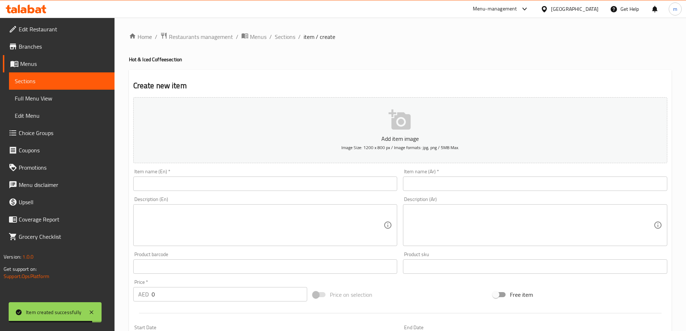
click at [251, 180] on input "text" at bounding box center [265, 183] width 264 height 14
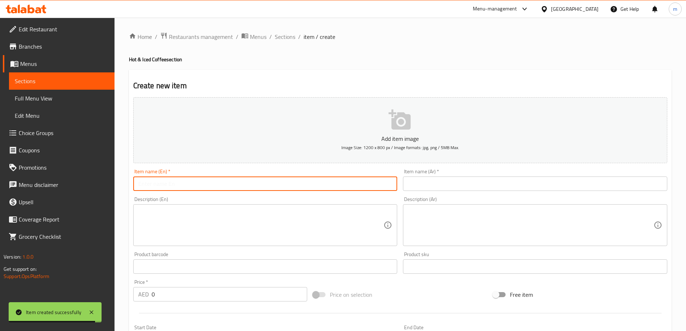
paste input "Iced Matcha Latte"
type input "Iced Matcha Latte"
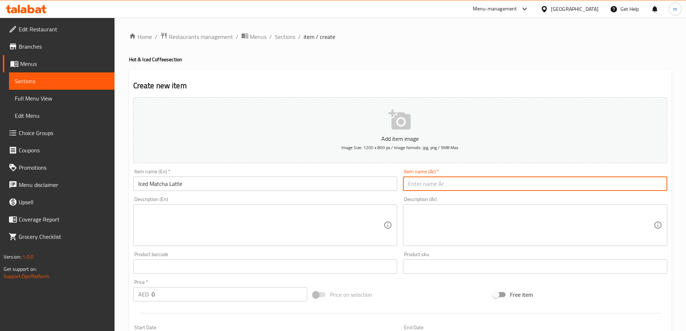
click at [549, 179] on input "text" at bounding box center [535, 183] width 264 height 14
paste input "لاتيه ماتشا"
type input "لاتيه ماتشا مثلج"
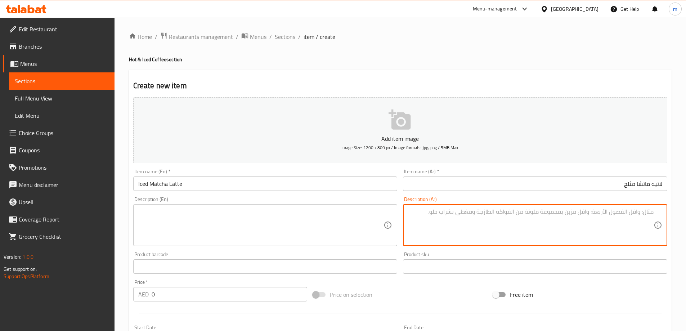
click at [309, 178] on input "Iced Matcha Latte" at bounding box center [265, 183] width 264 height 14
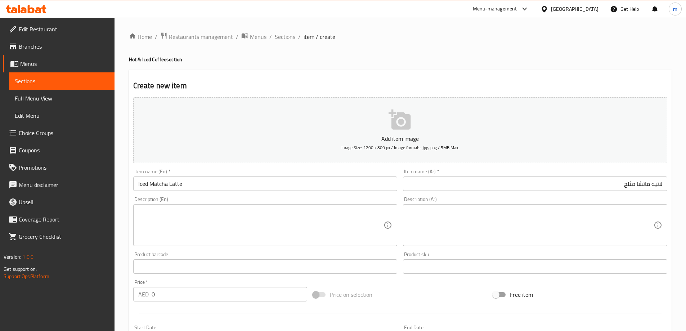
click at [264, 196] on div "Description (En) Description (En)" at bounding box center [265, 221] width 270 height 55
click at [268, 188] on input "Iced Matcha Latte" at bounding box center [265, 183] width 264 height 14
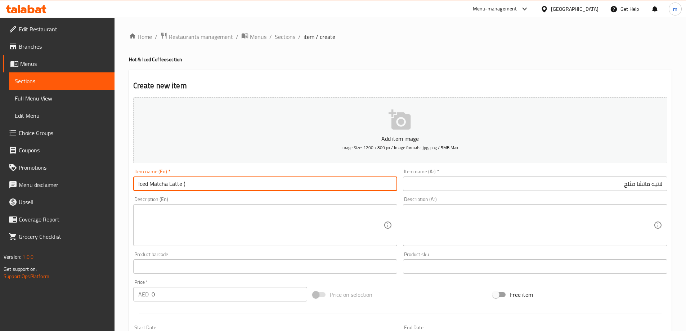
paste input "Veg"
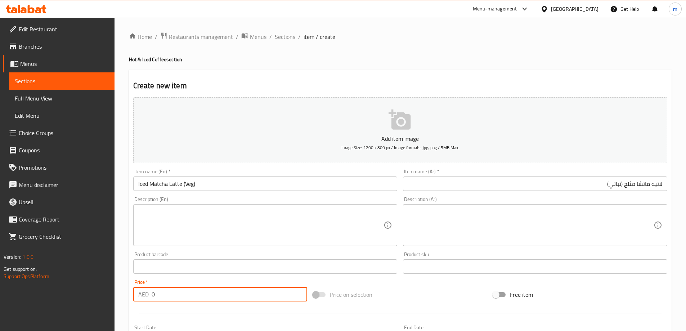
click at [189, 293] on input "0" at bounding box center [230, 294] width 156 height 14
paste input "32"
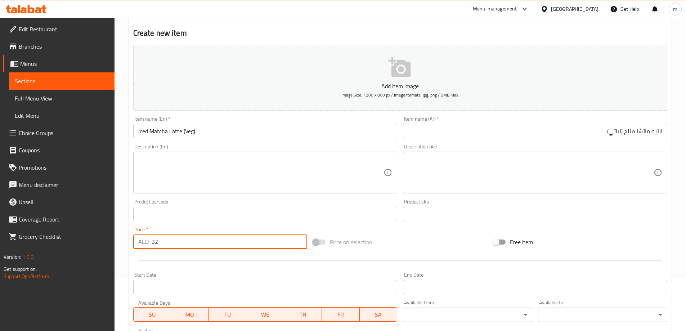
scroll to position [36, 0]
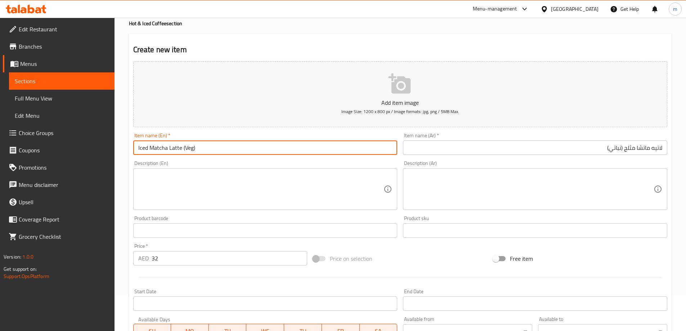
drag, startPoint x: 180, startPoint y: 146, endPoint x: 136, endPoint y: 144, distance: 44.0
click at [136, 144] on input "Iced Matcha Latte (Veg)" at bounding box center [265, 147] width 264 height 14
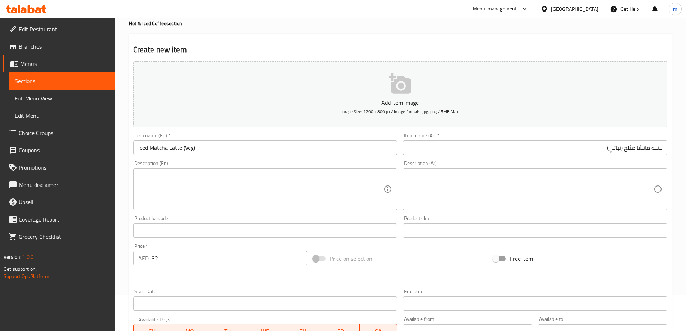
click at [235, 182] on textarea at bounding box center [261, 189] width 246 height 34
paste textarea "A hot drink made with matcha green tea powder and steamed milk."
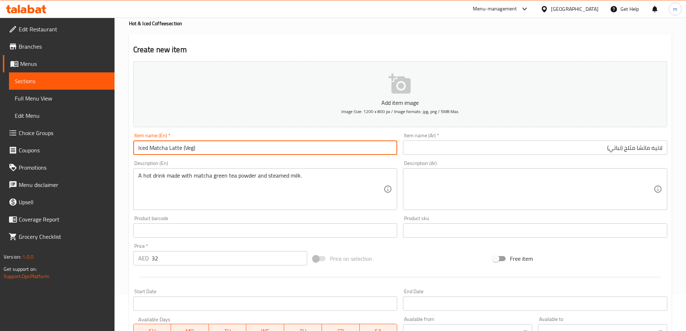
drag, startPoint x: 181, startPoint y: 146, endPoint x: 127, endPoint y: 140, distance: 53.6
click at [127, 140] on div "Home / Restaurants management / Menus / Sections / item / create Hot & Iced Cof…" at bounding box center [399, 227] width 571 height 491
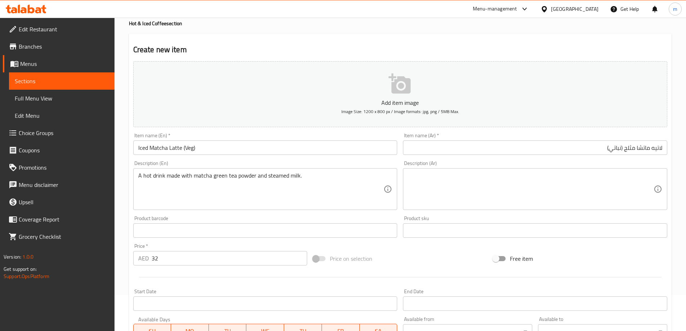
click at [256, 49] on h2 "Create new item" at bounding box center [400, 49] width 534 height 11
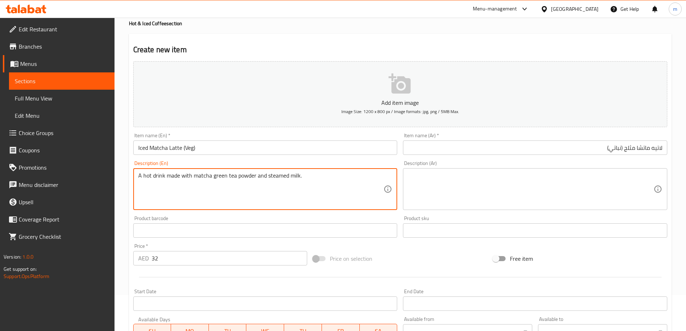
click at [308, 190] on textarea "A hot drink made with matcha green tea powder and steamed milk." at bounding box center [261, 189] width 246 height 34
click at [430, 149] on input "لاتيه ماتشا مثلج (نباتي)" at bounding box center [535, 147] width 264 height 14
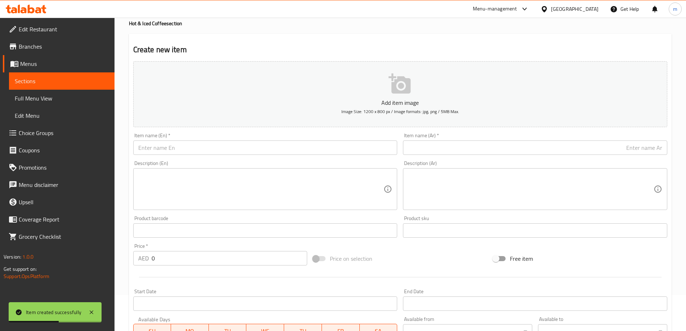
click at [279, 147] on input "text" at bounding box center [265, 147] width 264 height 14
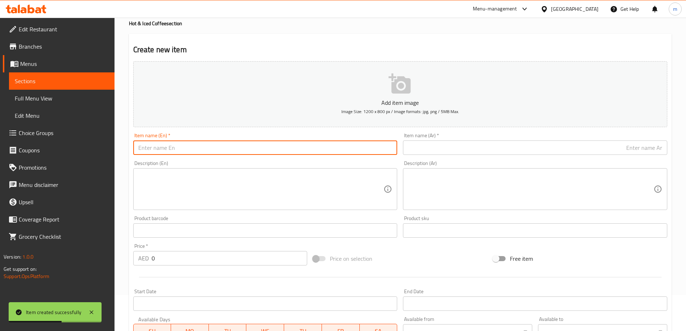
paste input "Iced Cloud Matcha"
click at [243, 144] on input "Iced Cloud Matcha" at bounding box center [265, 147] width 264 height 14
paste input "Veg"
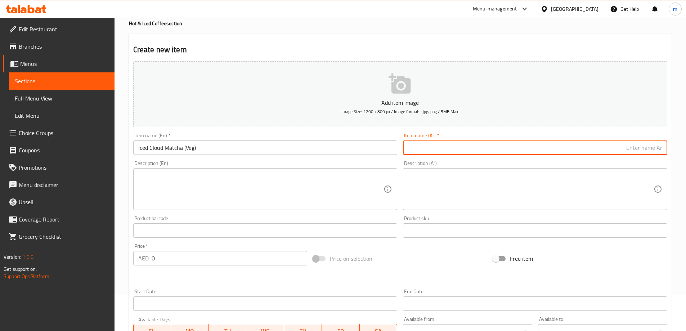
click at [543, 155] on input "text" at bounding box center [535, 147] width 264 height 14
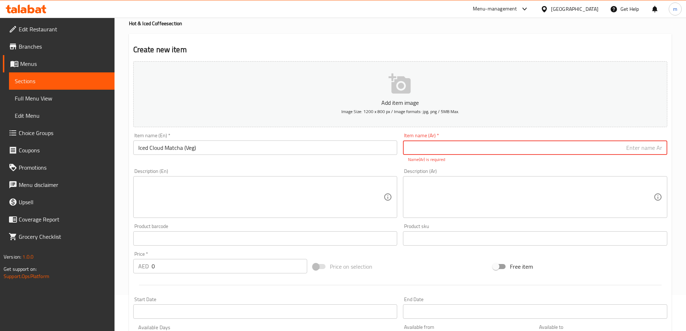
click at [549, 148] on input "text" at bounding box center [535, 147] width 264 height 14
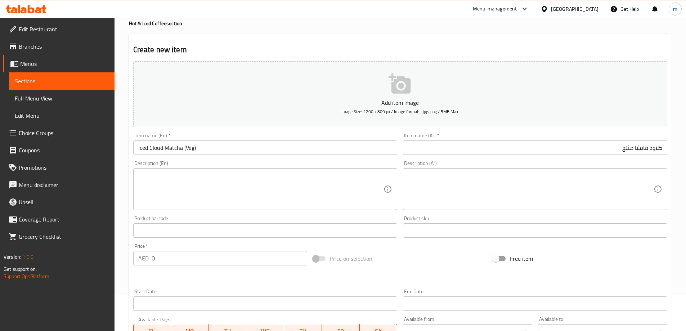
click at [565, 141] on input "كلاود ماتشا مثلج" at bounding box center [535, 147] width 264 height 14
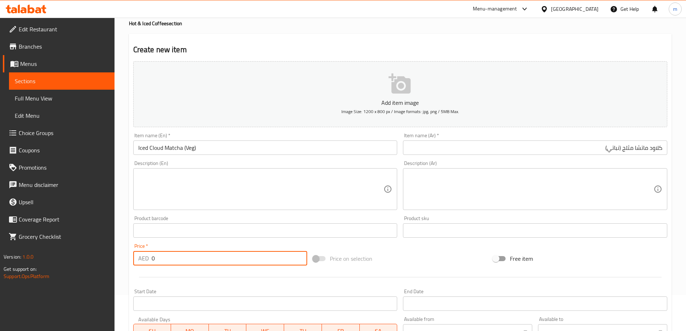
click at [231, 260] on input "0" at bounding box center [230, 258] width 156 height 14
paste input "32"
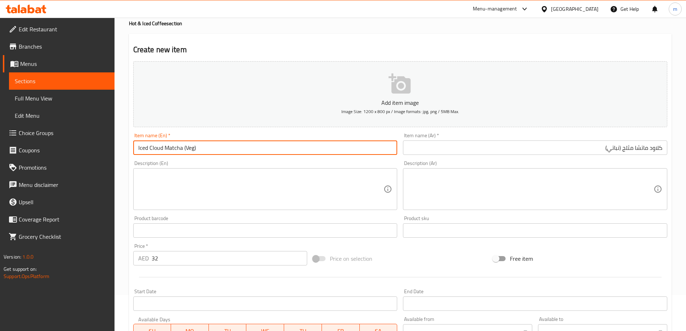
drag, startPoint x: 181, startPoint y: 145, endPoint x: 136, endPoint y: 148, distance: 45.8
click at [136, 148] on input "Iced Cloud Matcha (Veg)" at bounding box center [265, 147] width 264 height 14
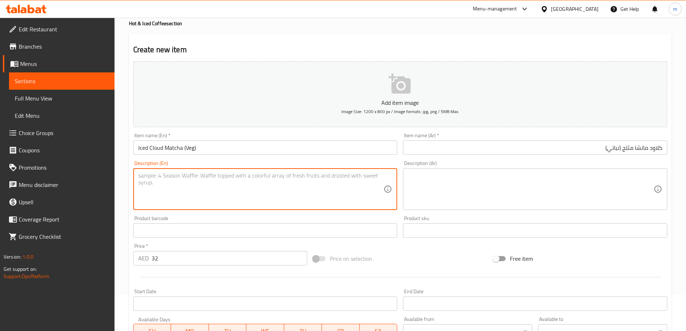
click at [190, 179] on textarea at bounding box center [261, 189] width 246 height 34
paste textarea "A cold drink made with matcha green tea powder, milk, and ice."
click at [485, 181] on textarea at bounding box center [531, 189] width 246 height 34
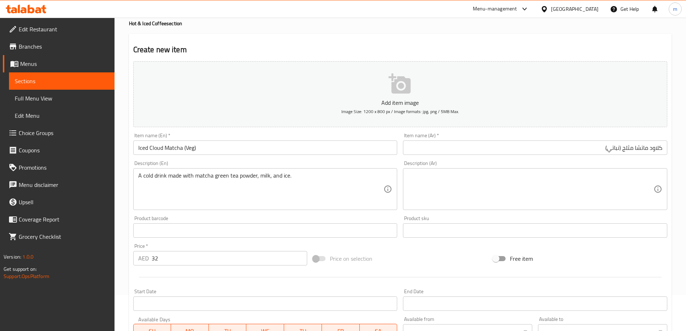
click at [595, 196] on textarea at bounding box center [531, 189] width 246 height 34
paste textarea "مشروب بارد مصنوع من مسحوق شاي الماتشا الأخضر والحليب والثلج."
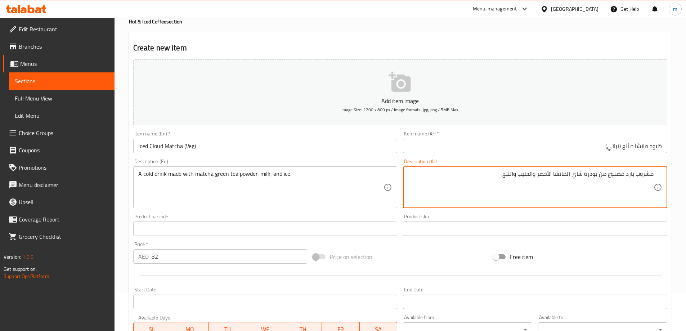
scroll to position [0, 0]
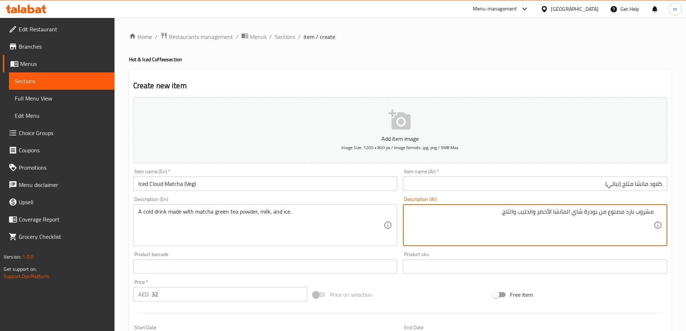
click at [191, 186] on input "Iced Cloud Matcha (Veg)" at bounding box center [265, 183] width 264 height 14
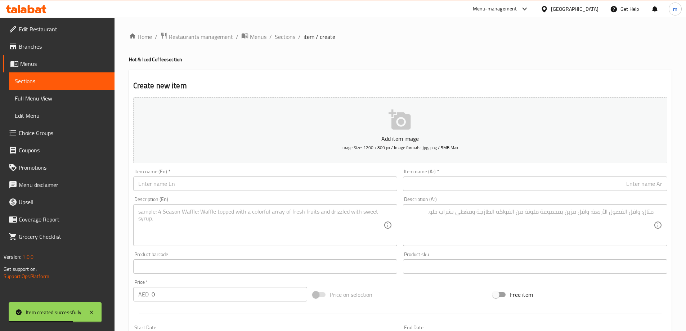
click at [171, 178] on input "text" at bounding box center [265, 183] width 264 height 14
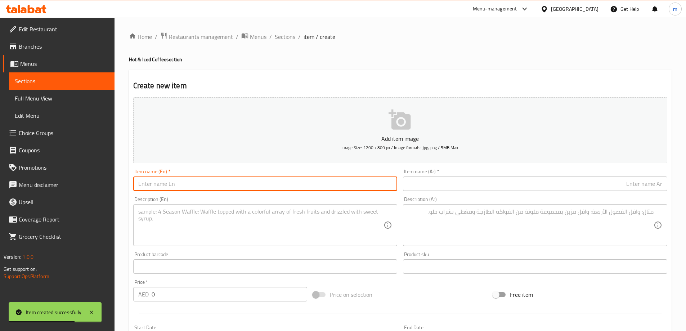
paste input "Saudi Coffee"
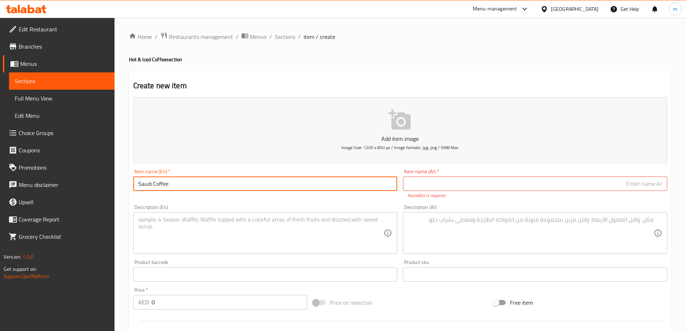
click at [350, 179] on input "Saudi Coffee" at bounding box center [265, 183] width 264 height 14
click at [318, 183] on input "Saudi Coffee" at bounding box center [265, 183] width 264 height 14
paste
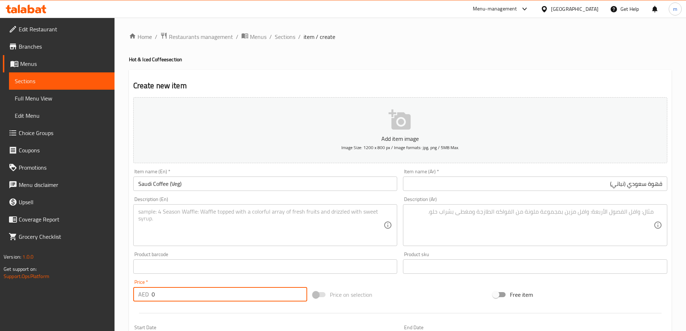
click at [214, 297] on input "0" at bounding box center [230, 294] width 156 height 14
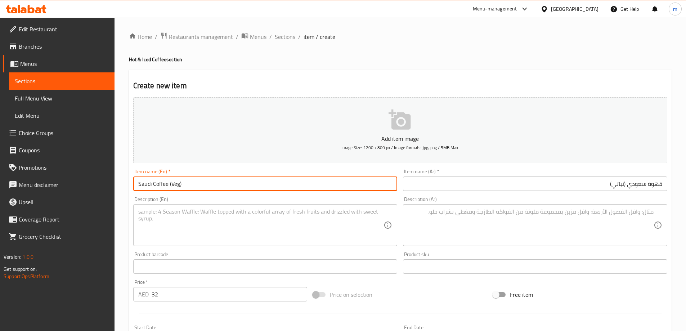
drag, startPoint x: 168, startPoint y: 181, endPoint x: 133, endPoint y: 181, distance: 34.9
click at [133, 181] on input "Saudi Coffee (Veg)" at bounding box center [265, 183] width 264 height 14
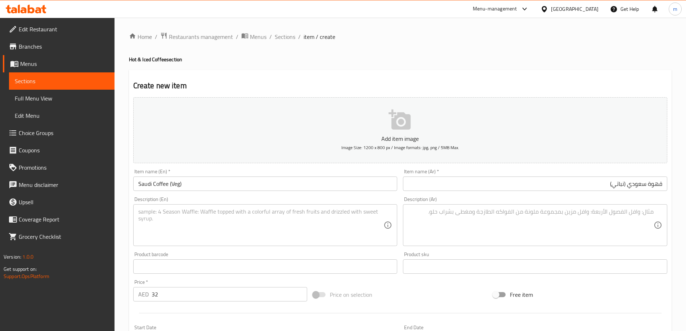
click at [259, 234] on textarea at bounding box center [261, 225] width 246 height 34
click at [563, 218] on textarea at bounding box center [531, 225] width 246 height 34
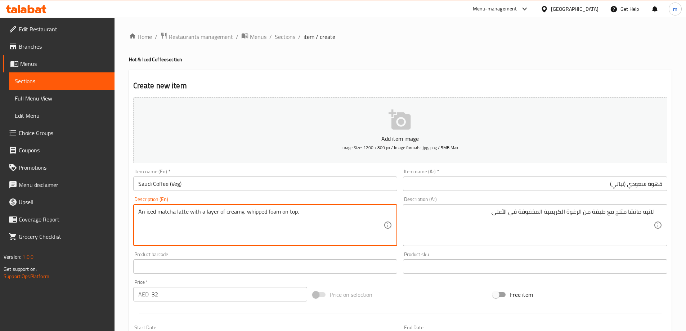
drag, startPoint x: 187, startPoint y: 210, endPoint x: 158, endPoint y: 211, distance: 28.8
drag, startPoint x: 187, startPoint y: 211, endPoint x: 158, endPoint y: 211, distance: 28.8
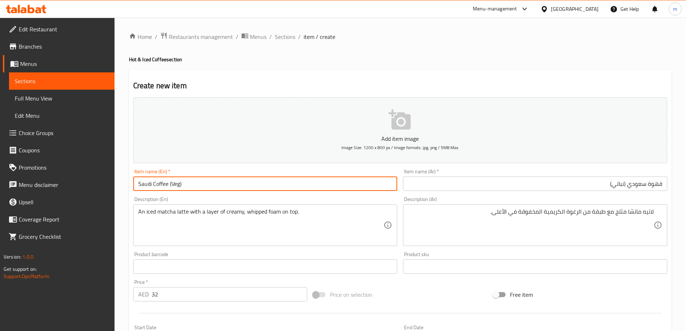
drag, startPoint x: 169, startPoint y: 182, endPoint x: 113, endPoint y: 182, distance: 56.2
click at [113, 182] on div "Edit Restaurant Branches Menus Sections Full Menu View Edit Menu Choice Groups …" at bounding box center [343, 263] width 686 height 491
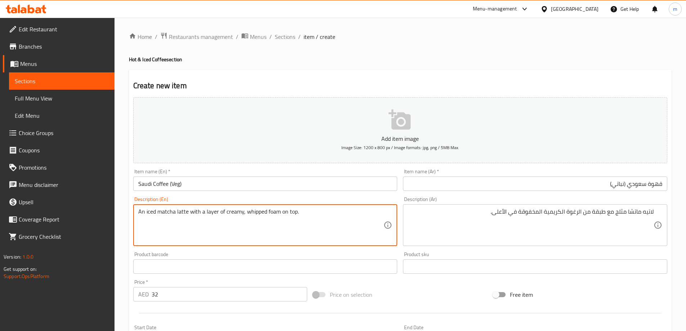
click at [214, 219] on textarea "An iced matcha latte with a layer of creamy, whipped foam on top." at bounding box center [261, 225] width 246 height 34
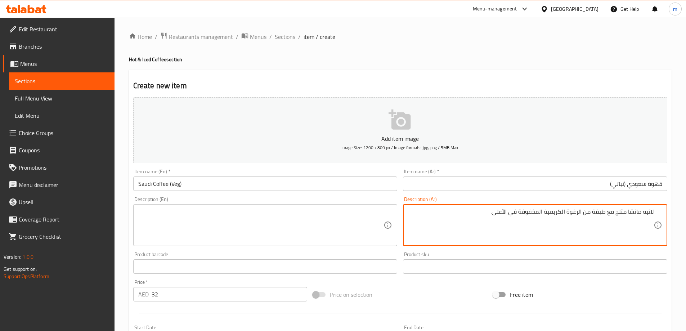
click at [585, 225] on textarea "لاتيه ماتشا مثلج مع طبقة من الرغوة الكريمية المخفوقة في الأعلى." at bounding box center [531, 225] width 246 height 34
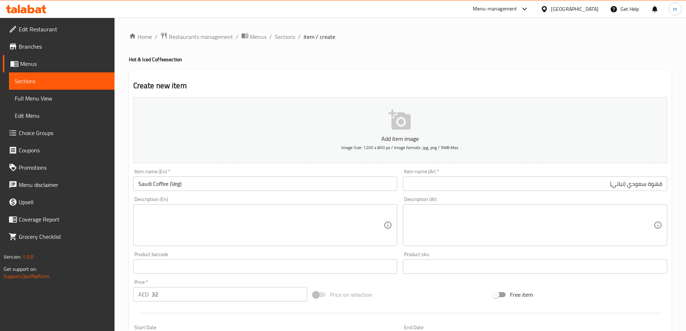
click at [280, 226] on textarea at bounding box center [261, 225] width 246 height 34
click at [558, 220] on textarea at bounding box center [531, 225] width 246 height 34
click at [504, 233] on textarea "القهوة السعودية التقليدية." at bounding box center [531, 225] width 246 height 34
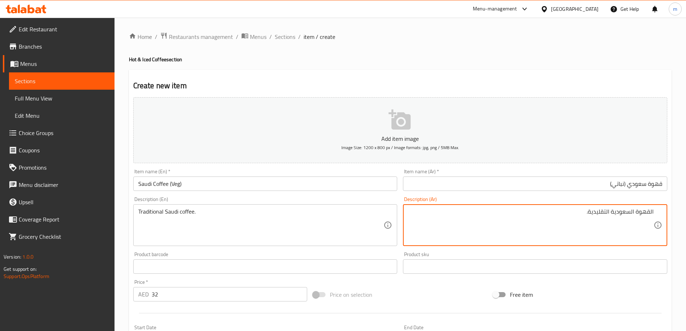
click at [504, 233] on textarea "القهوة السعودية التقليدية." at bounding box center [531, 225] width 246 height 34
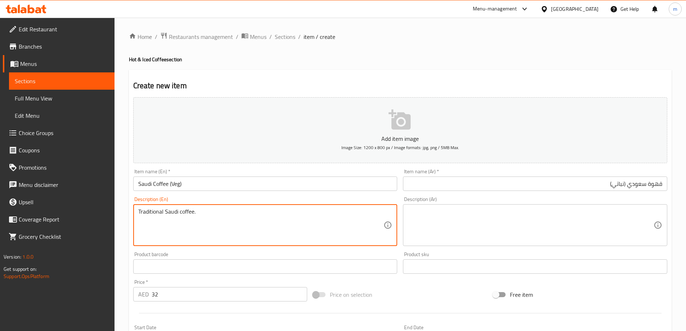
click at [281, 233] on textarea "Traditional Saudi coffee." at bounding box center [261, 225] width 246 height 34
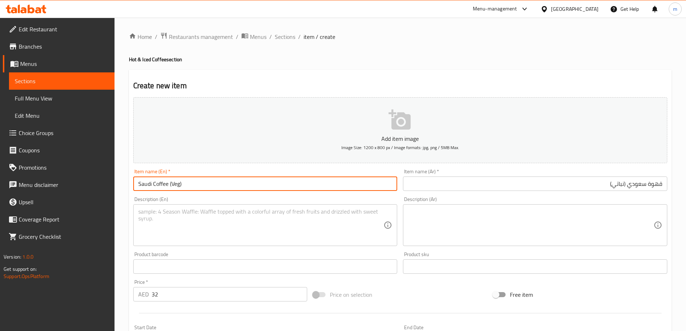
click at [286, 179] on input "Saudi Coffee (Veg)" at bounding box center [265, 183] width 264 height 14
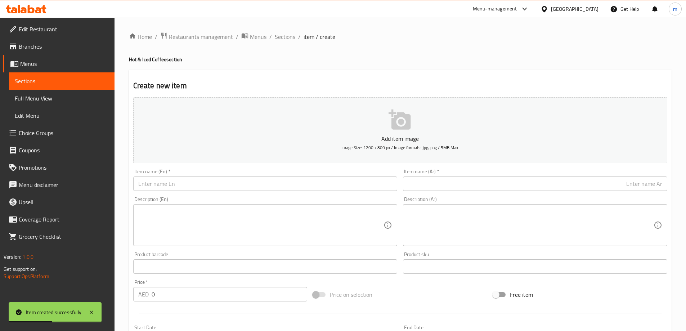
click at [252, 179] on input "text" at bounding box center [265, 183] width 264 height 14
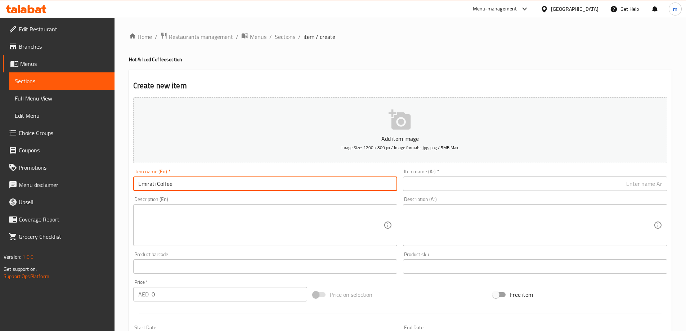
click at [283, 184] on input "Emirati Coffee" at bounding box center [265, 183] width 264 height 14
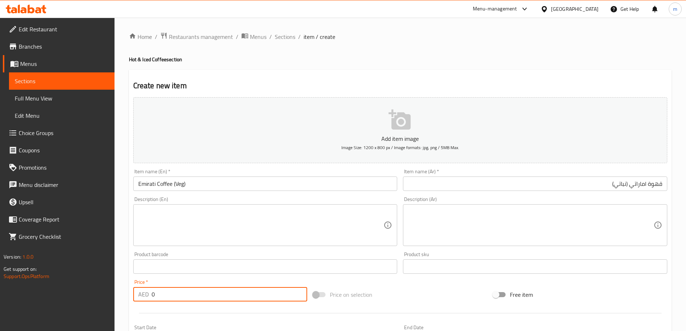
click at [161, 295] on input "0" at bounding box center [230, 294] width 156 height 14
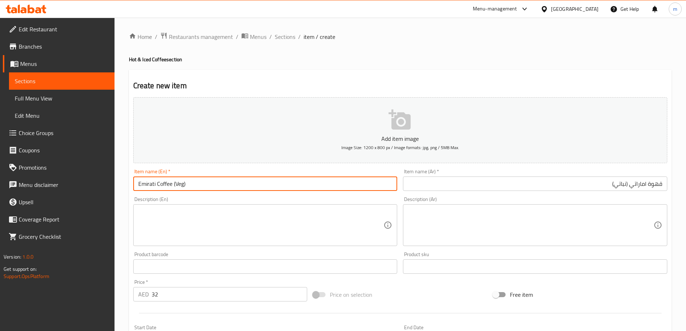
drag, startPoint x: 173, startPoint y: 184, endPoint x: 147, endPoint y: 183, distance: 25.9
click at [147, 183] on input "Emirati Coffee (Veg)" at bounding box center [265, 183] width 264 height 14
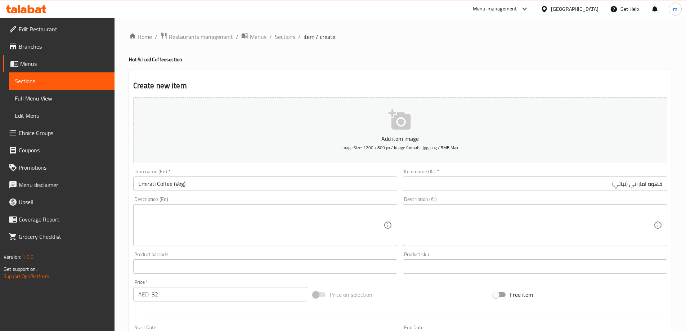
click at [217, 225] on textarea at bounding box center [261, 225] width 246 height 34
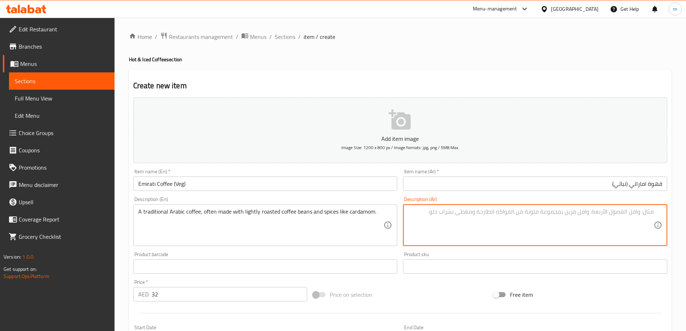
click at [519, 209] on textarea at bounding box center [531, 225] width 246 height 34
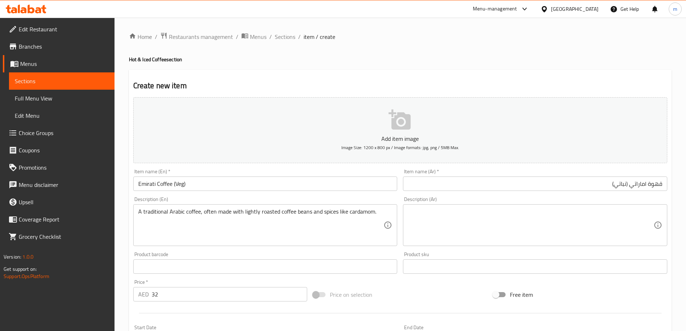
click at [570, 215] on textarea at bounding box center [531, 225] width 246 height 34
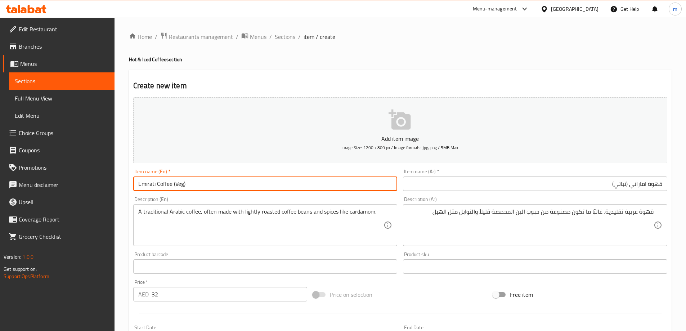
drag, startPoint x: 172, startPoint y: 183, endPoint x: 128, endPoint y: 178, distance: 44.3
click at [128, 178] on div "Home / Restaurants management / Menus / Sections / item / create Hot & Iced Cof…" at bounding box center [399, 263] width 571 height 491
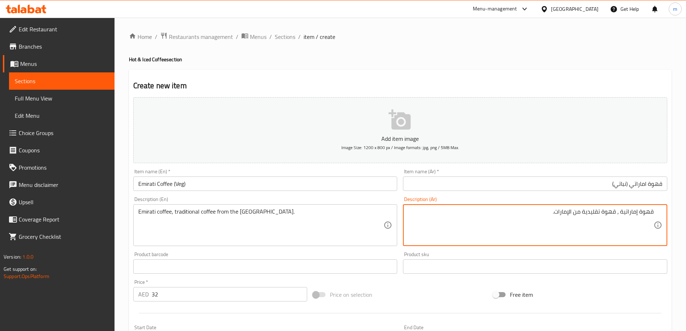
click at [268, 188] on input "Emirati Coffee (Veg)" at bounding box center [265, 183] width 264 height 14
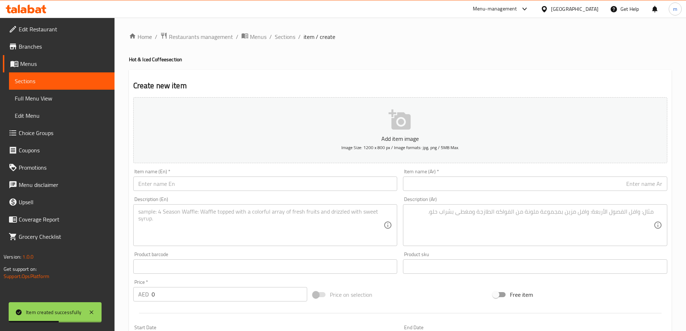
click at [161, 175] on div "Item name (En)   * Item name (En) *" at bounding box center [265, 180] width 264 height 22
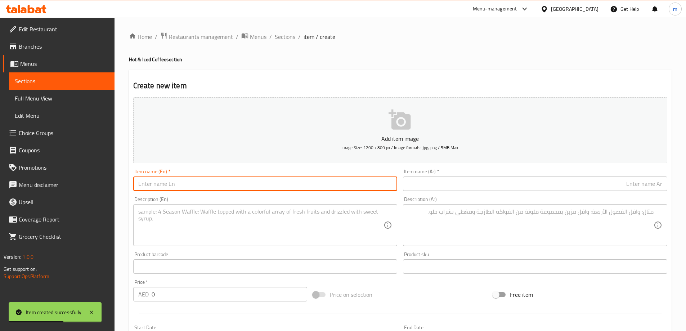
click at [161, 181] on input "text" at bounding box center [265, 183] width 264 height 14
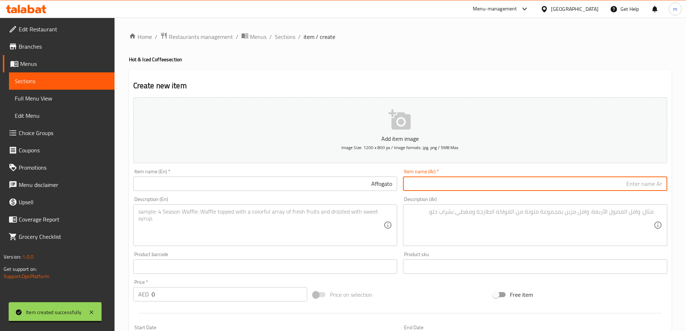
click at [452, 188] on input "text" at bounding box center [535, 183] width 264 height 14
click at [363, 189] on input "Affogato" at bounding box center [265, 183] width 264 height 14
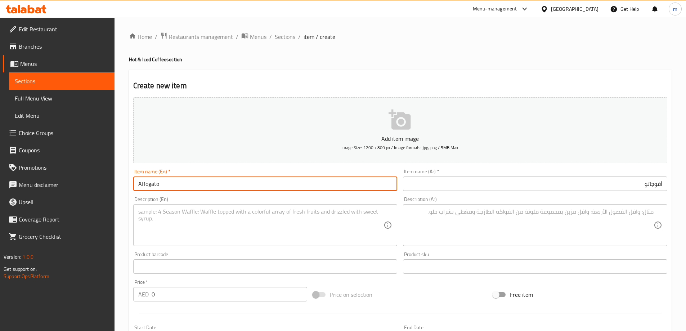
click at [534, 216] on textarea at bounding box center [531, 225] width 246 height 34
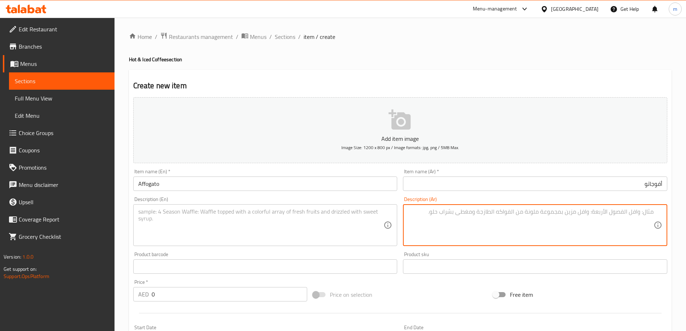
click at [307, 186] on input "Affogato" at bounding box center [265, 183] width 264 height 14
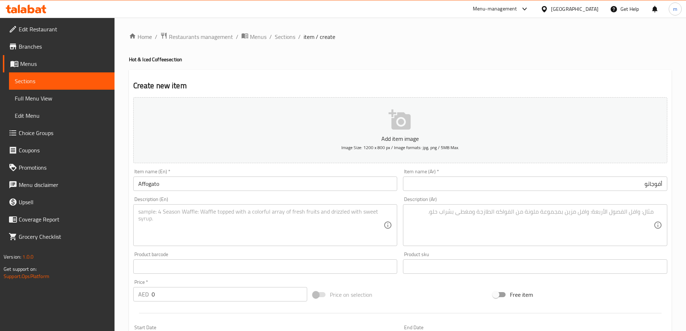
click at [274, 180] on input "Affogato" at bounding box center [265, 183] width 264 height 14
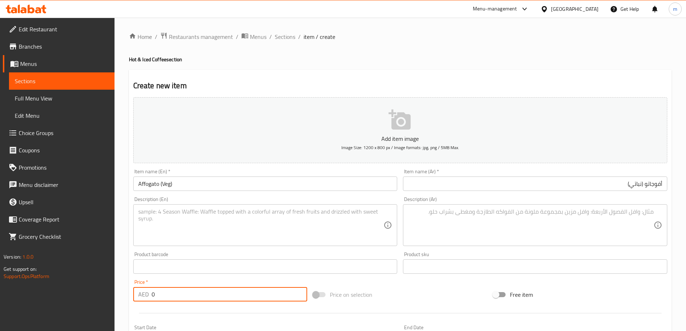
click at [165, 293] on input "0" at bounding box center [230, 294] width 156 height 14
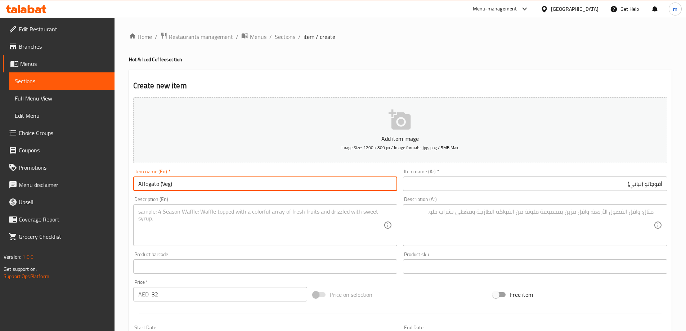
drag, startPoint x: 159, startPoint y: 184, endPoint x: 108, endPoint y: 182, distance: 50.5
click at [108, 182] on div "Edit Restaurant Branches Menus Sections Full Menu View Edit Menu Choice Groups …" at bounding box center [343, 263] width 686 height 491
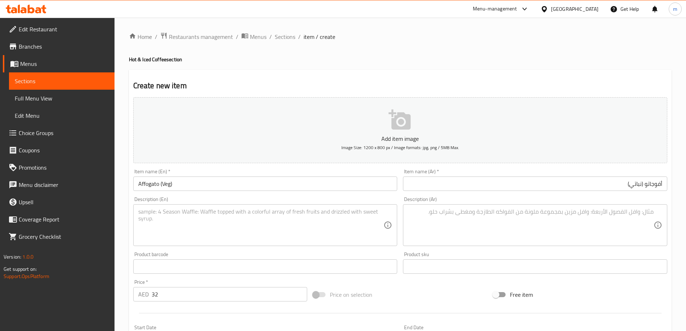
click at [308, 192] on div "Item name (En)   * Affogato (Veg) Item name (En) *" at bounding box center [265, 180] width 270 height 28
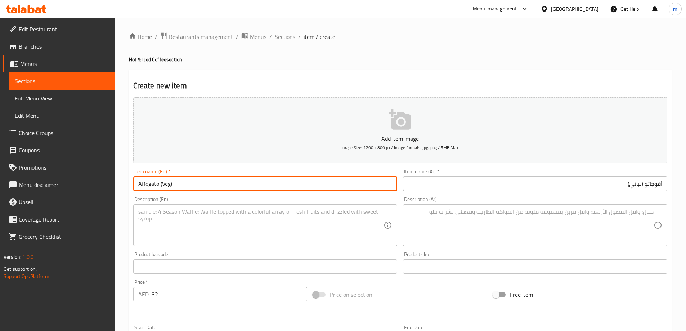
click at [303, 186] on input "Affogato (Veg)" at bounding box center [265, 183] width 264 height 14
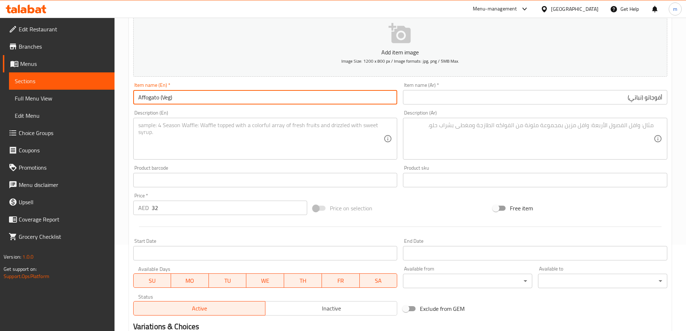
scroll to position [144, 0]
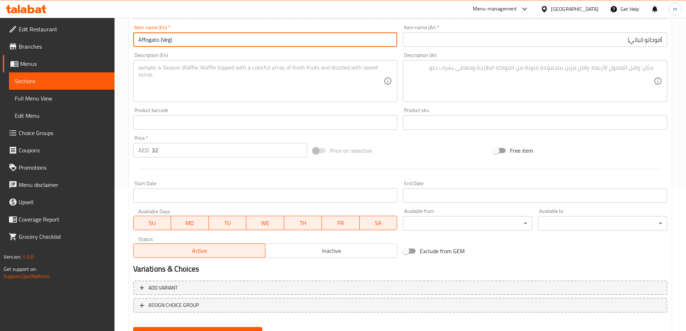
click at [133, 327] on button "Create" at bounding box center [197, 333] width 129 height 13
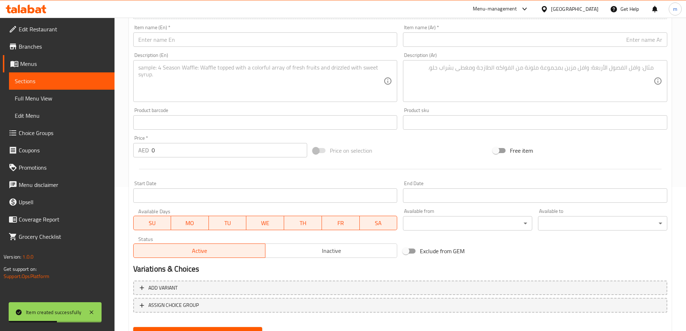
scroll to position [36, 0]
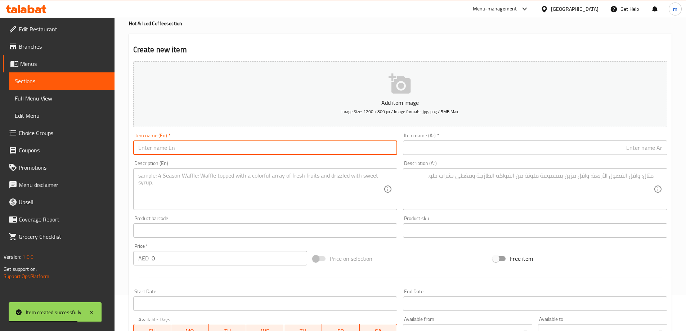
click at [180, 142] on input "text" at bounding box center [265, 147] width 264 height 14
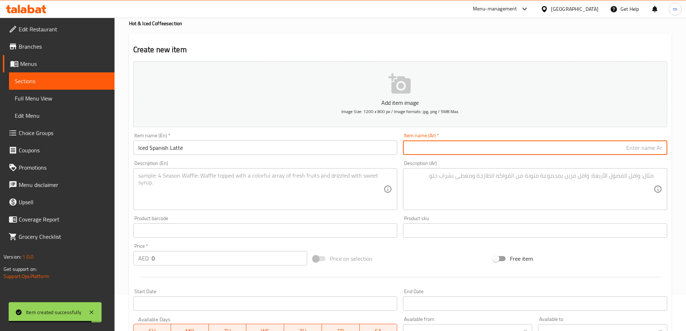
click at [422, 142] on input "text" at bounding box center [535, 147] width 264 height 14
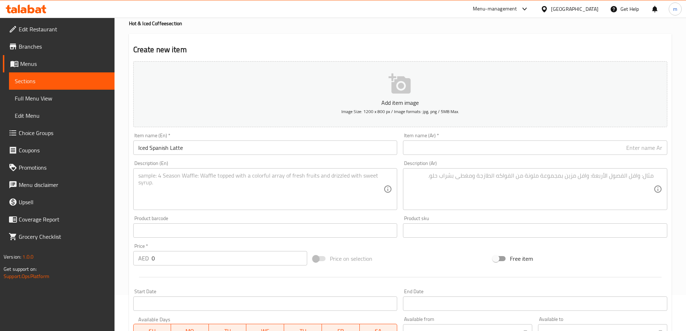
click at [204, 157] on div "Item name (En)   * Iced Spanish Latte Item name (En) *" at bounding box center [265, 144] width 270 height 28
click at [207, 151] on input "Iced Spanish Latte" at bounding box center [265, 147] width 264 height 14
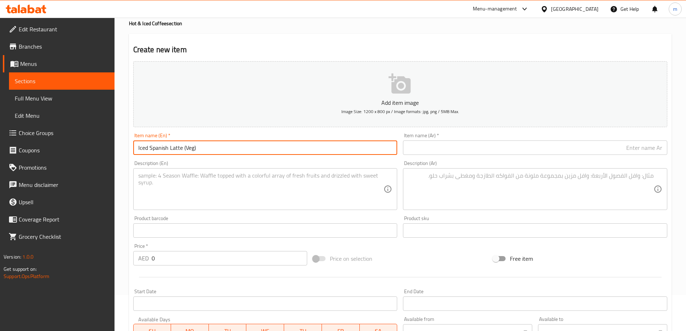
click at [181, 151] on input "Iced Spanish Latte (Veg)" at bounding box center [265, 147] width 264 height 14
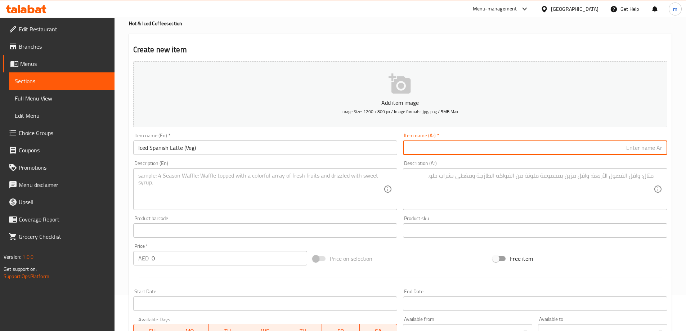
click at [559, 151] on input "text" at bounding box center [535, 147] width 264 height 14
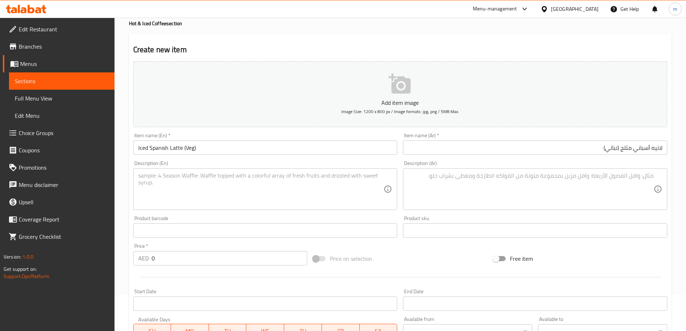
click at [170, 246] on div "Price   * AED 0 Price *" at bounding box center [220, 254] width 174 height 22
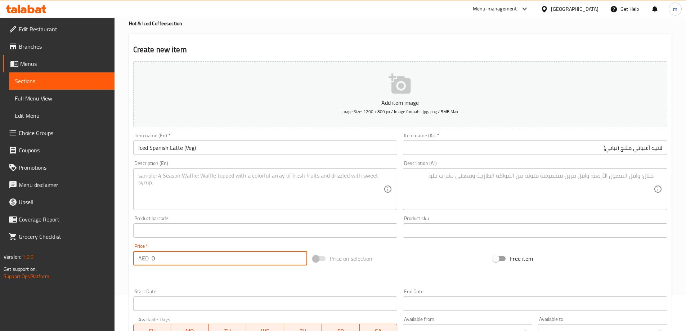
click at [171, 255] on input "0" at bounding box center [230, 258] width 156 height 14
click at [181, 149] on input "Iced Spanish Latte (Veg)" at bounding box center [265, 147] width 264 height 14
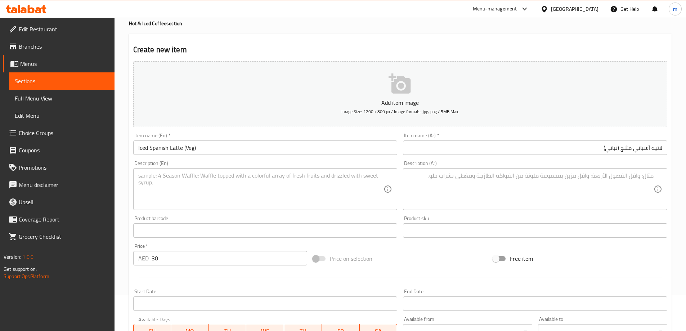
click at [245, 192] on textarea at bounding box center [261, 189] width 246 height 34
click at [563, 184] on textarea at bounding box center [531, 189] width 246 height 34
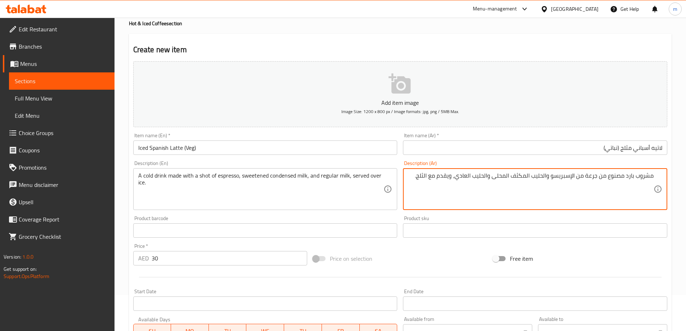
click at [590, 182] on textarea "مشروب بارد مصنوع من جرعة من الإسبريسو والحليب المكثف المحلى والحليب العادي، ويق…" at bounding box center [531, 189] width 246 height 34
click at [591, 180] on textarea "مشروب بارد مصنوع من جرعة من الإسبريسو والحليب المكثف المحلى والحليب العادي، ويق…" at bounding box center [531, 189] width 246 height 34
click at [445, 177] on textarea "مشروب بارد مصنوع من شوت الإسبريسو والحليب المكثف المحلى والحليب العادي، ويقدم م…" at bounding box center [531, 189] width 246 height 34
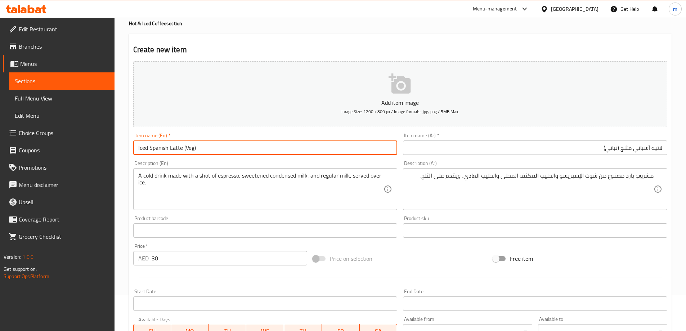
click at [324, 147] on input "Iced Spanish Latte (Veg)" at bounding box center [265, 147] width 264 height 14
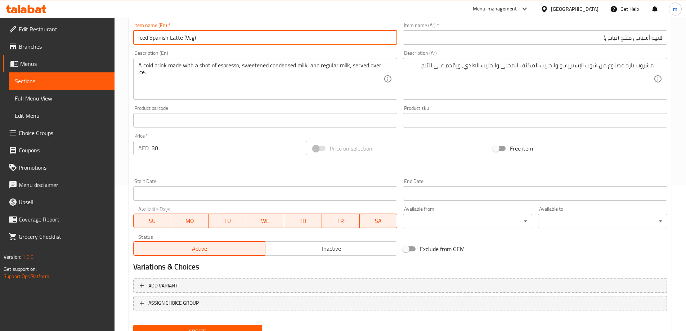
scroll to position [178, 0]
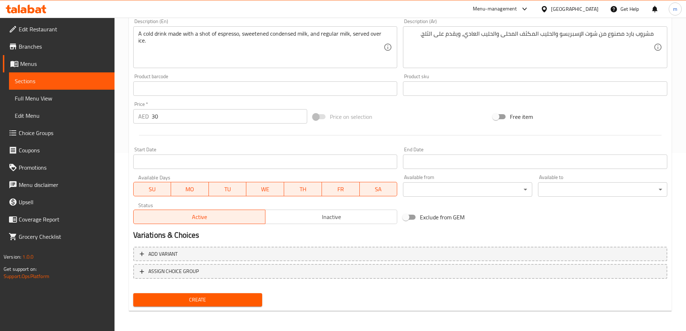
click at [133, 293] on button "Create" at bounding box center [197, 299] width 129 height 13
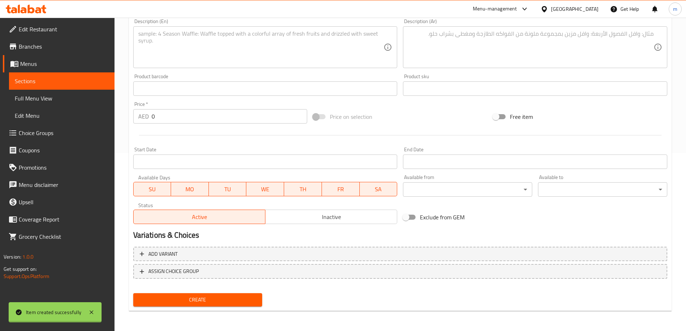
scroll to position [0, 0]
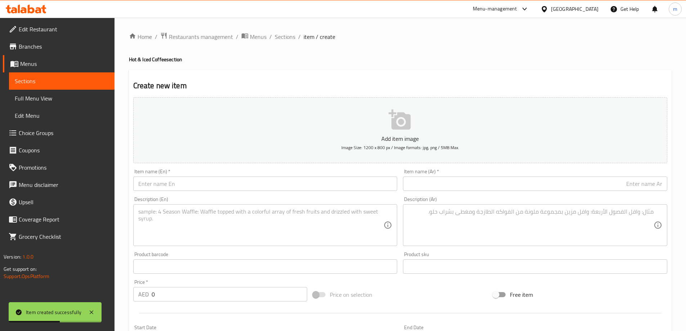
click at [240, 189] on input "text" at bounding box center [265, 183] width 264 height 14
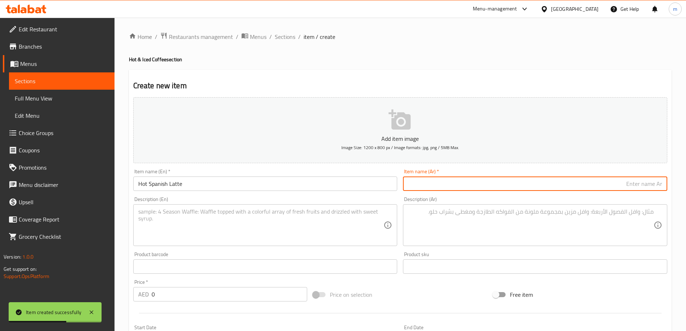
click at [484, 191] on input "text" at bounding box center [535, 183] width 264 height 14
click at [238, 185] on input "Hot Spanish Latte" at bounding box center [265, 183] width 264 height 14
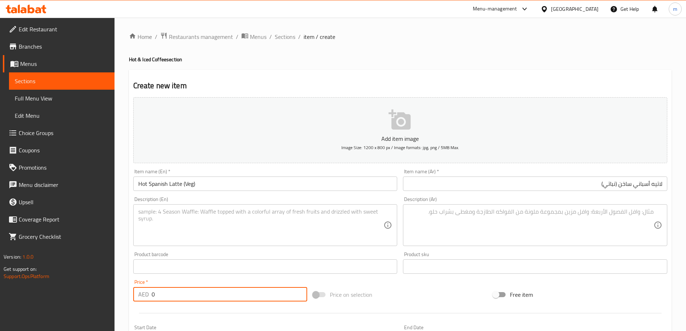
click at [158, 298] on input "0" at bounding box center [230, 294] width 156 height 14
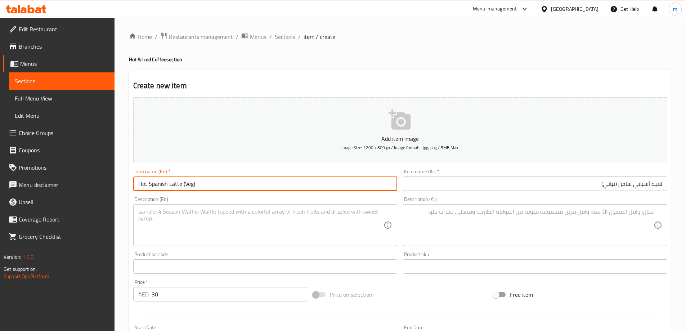
drag, startPoint x: 182, startPoint y: 185, endPoint x: 123, endPoint y: 182, distance: 59.1
click at [123, 182] on div "Home / Restaurants management / Menus / Sections / item / create Hot & Iced Cof…" at bounding box center [399, 263] width 571 height 491
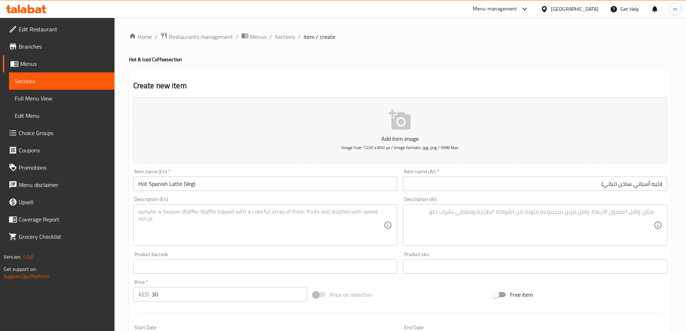
click at [313, 232] on textarea at bounding box center [261, 225] width 246 height 34
click at [633, 212] on textarea at bounding box center [531, 225] width 246 height 34
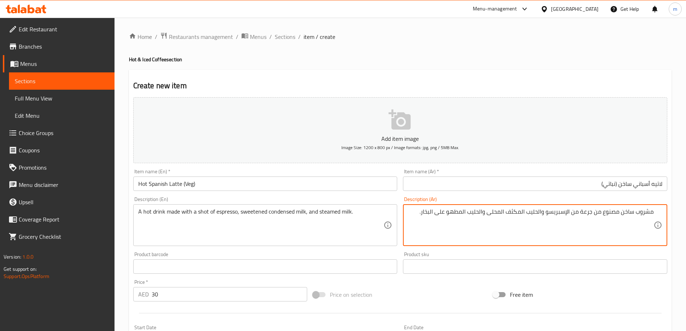
click at [589, 211] on textarea "مشروب ساخن مصنوع من جرعة من الإسبريسو والحليب المكثف المحلى والحليب المطهو على …" at bounding box center [531, 225] width 246 height 34
click at [234, 184] on input "Hot Spanish Latte (Veg)" at bounding box center [265, 183] width 264 height 14
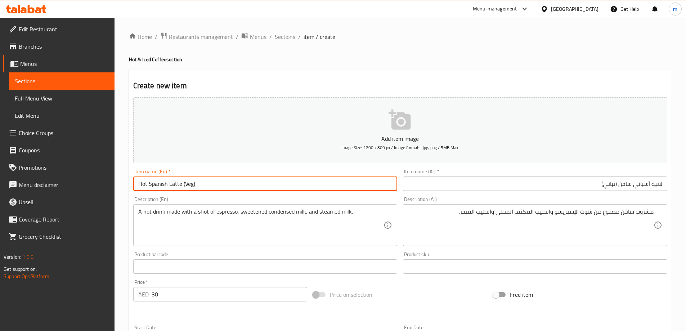
click at [363, 189] on input "Hot Spanish Latte (Veg)" at bounding box center [265, 183] width 264 height 14
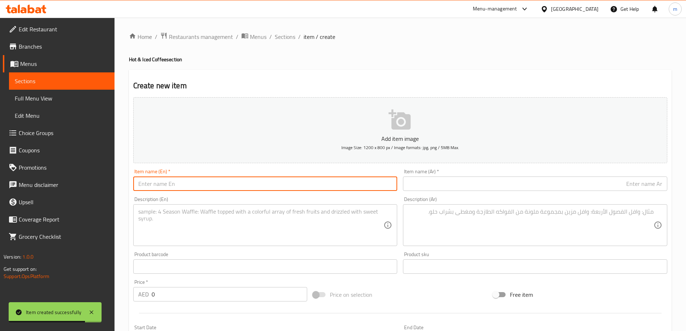
click at [273, 186] on input "text" at bounding box center [265, 183] width 264 height 14
click at [501, 201] on div "Description (Ar) Description (Ar)" at bounding box center [535, 221] width 264 height 49
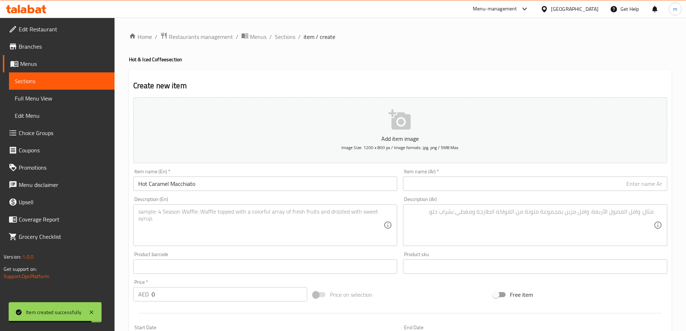
click at [509, 186] on input "text" at bounding box center [535, 183] width 264 height 14
click at [498, 204] on div "Description (Ar)" at bounding box center [535, 225] width 264 height 42
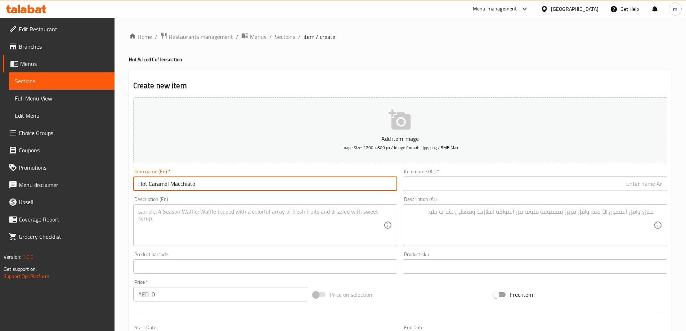
click at [191, 180] on input "Hot Caramel Macchiato" at bounding box center [265, 183] width 264 height 14
click at [512, 183] on input "text" at bounding box center [535, 183] width 264 height 14
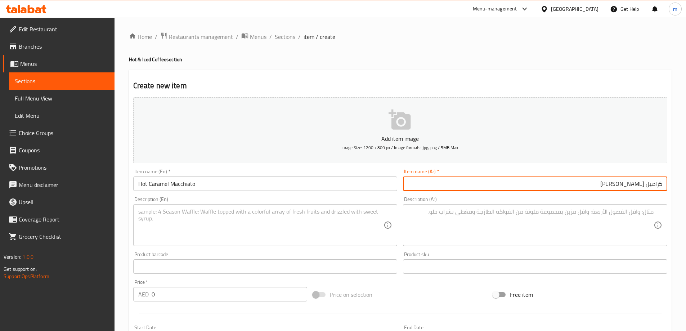
click at [305, 188] on input "Hot Caramel Macchiato" at bounding box center [265, 183] width 264 height 14
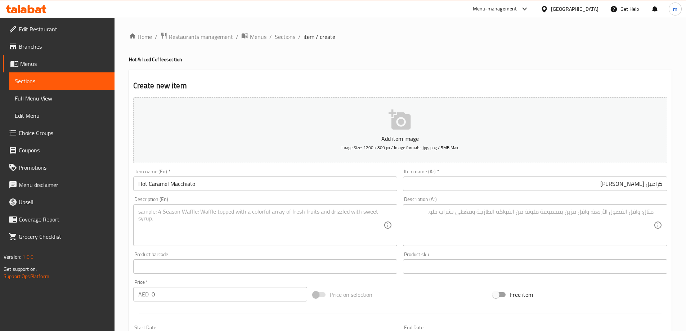
click at [239, 194] on div "Description (En) Description (En)" at bounding box center [265, 221] width 270 height 55
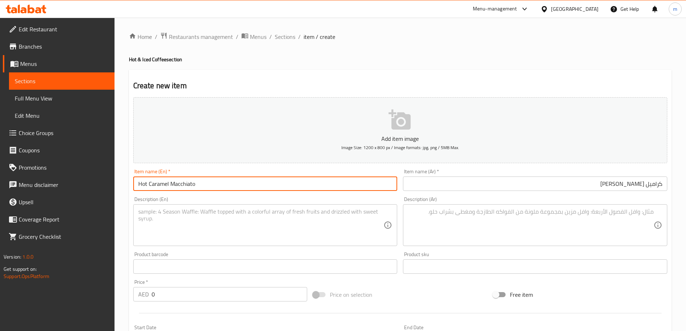
click at [243, 189] on input "Hot Caramel Macchiato" at bounding box center [265, 183] width 264 height 14
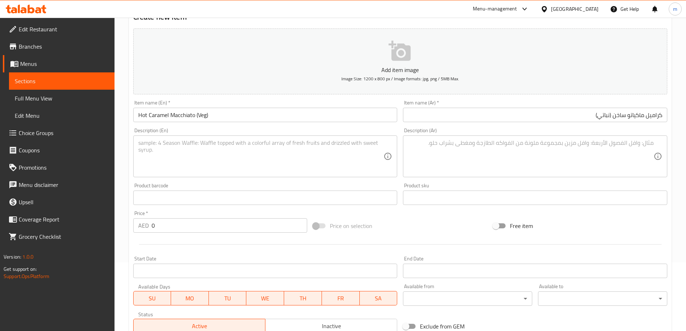
scroll to position [72, 0]
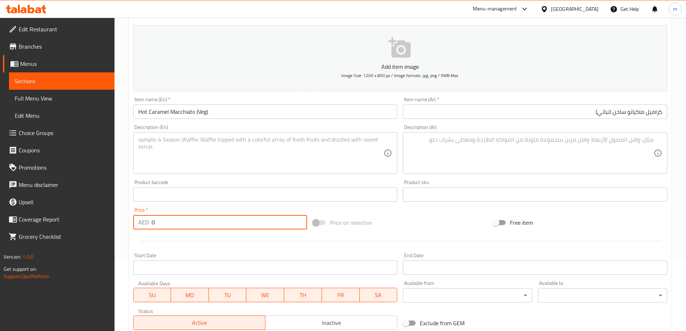
click at [167, 225] on input "0" at bounding box center [230, 222] width 156 height 14
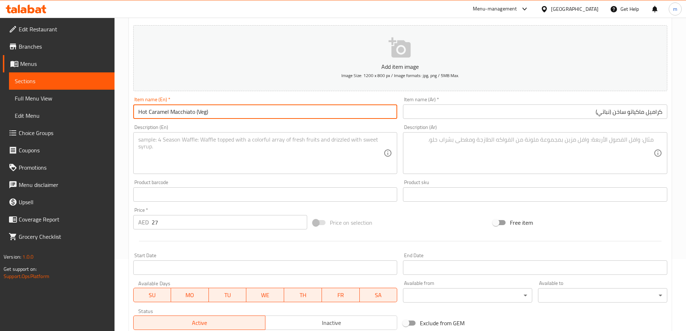
drag, startPoint x: 194, startPoint y: 113, endPoint x: 132, endPoint y: 103, distance: 62.4
click at [132, 103] on div "Item name (En)   * Hot Caramel Macchiato (Veg) Item name (En) *" at bounding box center [265, 108] width 270 height 28
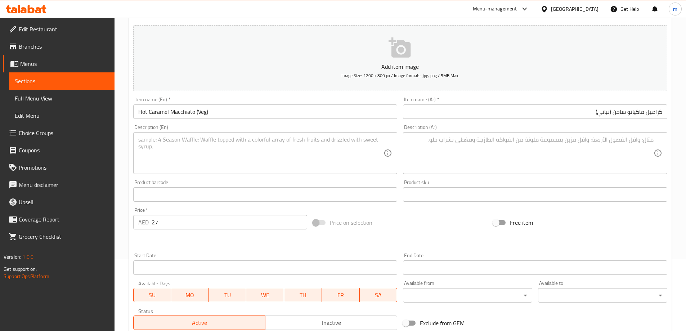
click at [248, 165] on textarea at bounding box center [261, 153] width 246 height 34
click at [537, 145] on textarea at bounding box center [531, 153] width 246 height 34
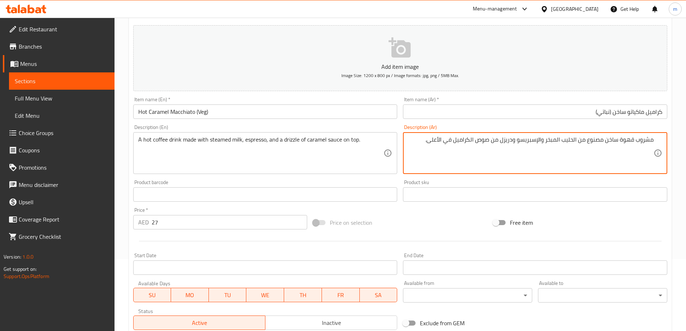
click at [344, 114] on input "Hot Caramel Macchiato (Veg)" at bounding box center [265, 111] width 264 height 14
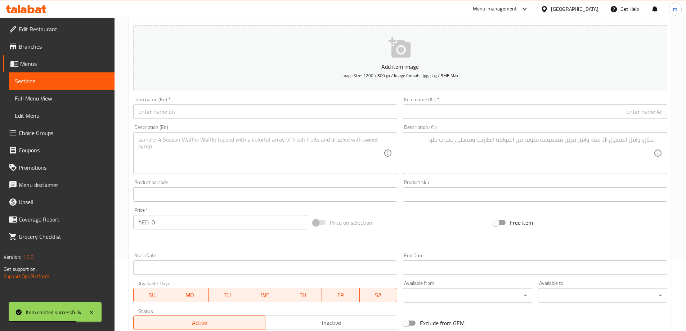
click at [300, 102] on div "Item name (En)   * Item name (En) *" at bounding box center [265, 108] width 264 height 22
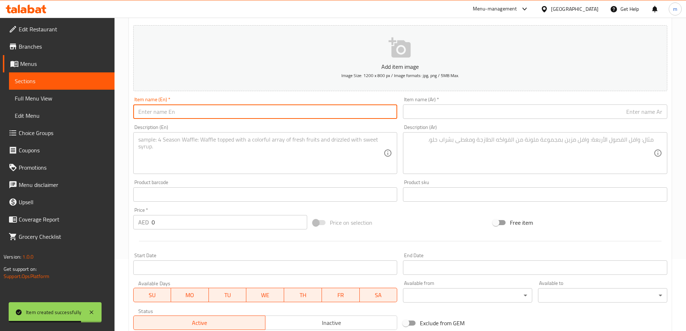
click at [300, 109] on input "text" at bounding box center [265, 111] width 264 height 14
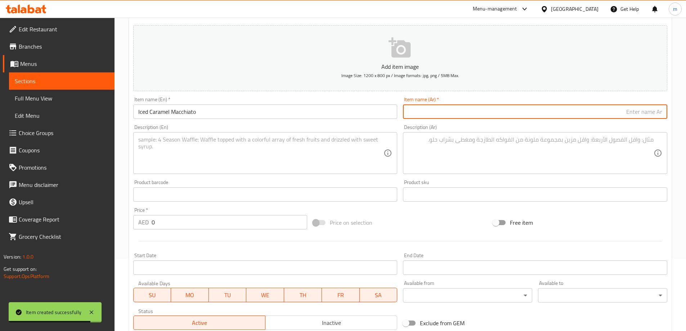
click at [507, 115] on input "text" at bounding box center [535, 111] width 264 height 14
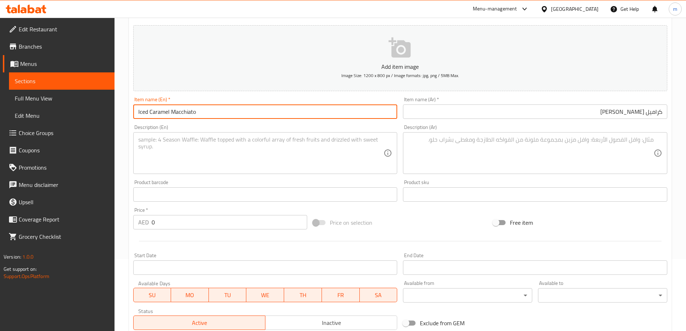
click at [165, 111] on input "Iced Caramel Macchiato" at bounding box center [265, 111] width 264 height 14
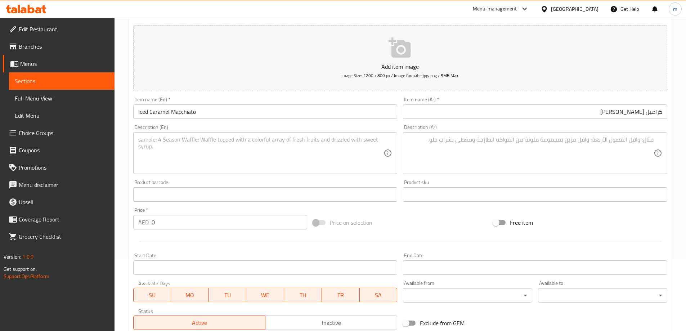
click at [315, 109] on input "Iced Caramel Macchiato" at bounding box center [265, 111] width 264 height 14
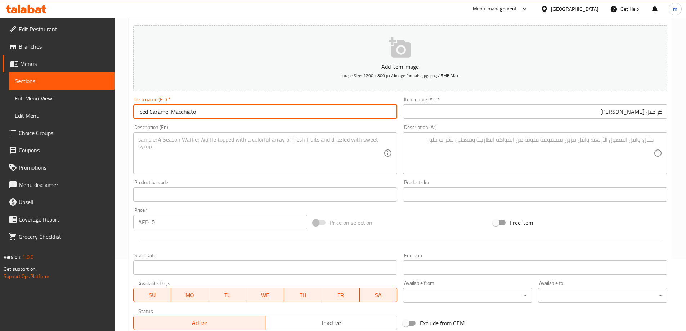
click at [315, 109] on input "Iced Caramel Macchiato" at bounding box center [265, 111] width 264 height 14
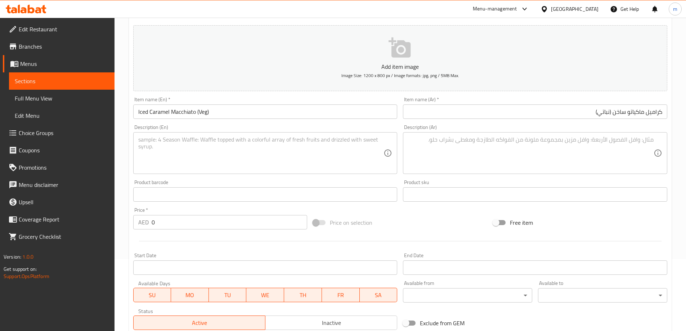
click at [192, 226] on input "0" at bounding box center [230, 222] width 156 height 14
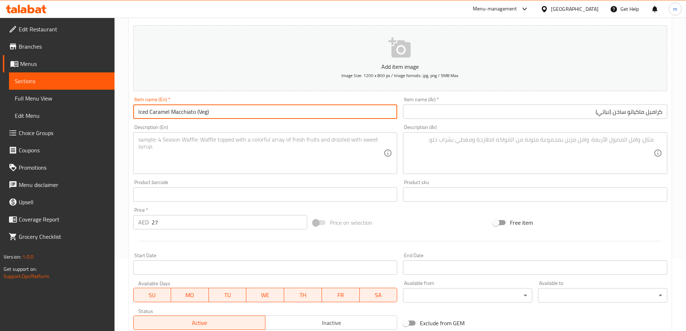
drag, startPoint x: 195, startPoint y: 114, endPoint x: 120, endPoint y: 113, distance: 75.3
click at [120, 113] on div "Home / Restaurants management / Menus / Sections / item / create Hot & Iced Cof…" at bounding box center [399, 191] width 571 height 491
click at [624, 116] on input "كراميل ماكياتو ساخن (نباتي)" at bounding box center [535, 111] width 264 height 14
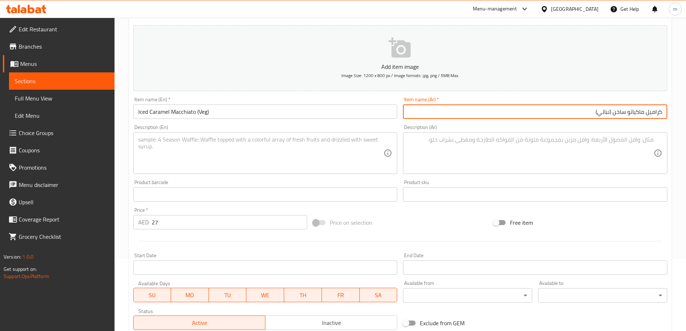
click at [624, 116] on input "كراميل ماكياتو ساخن (نباتي)" at bounding box center [535, 111] width 264 height 14
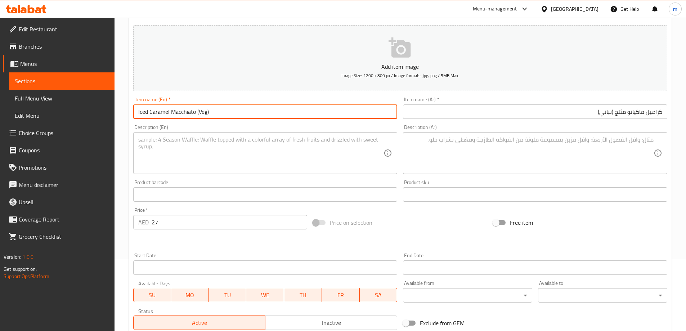
drag, startPoint x: 188, startPoint y: 111, endPoint x: 154, endPoint y: 111, distance: 33.8
click at [154, 111] on input "Iced Caramel Macchiato (Veg)" at bounding box center [265, 111] width 264 height 14
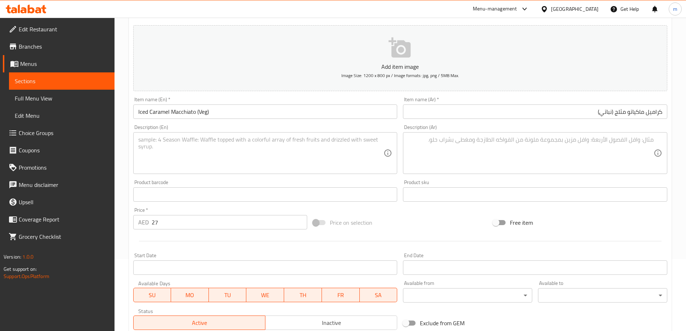
click at [295, 154] on textarea at bounding box center [261, 153] width 246 height 34
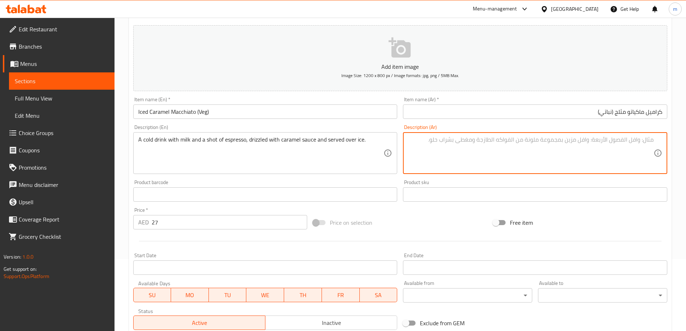
click at [530, 158] on textarea at bounding box center [531, 153] width 246 height 34
click at [300, 105] on input "Iced Caramel Macchiato (Veg)" at bounding box center [265, 111] width 264 height 14
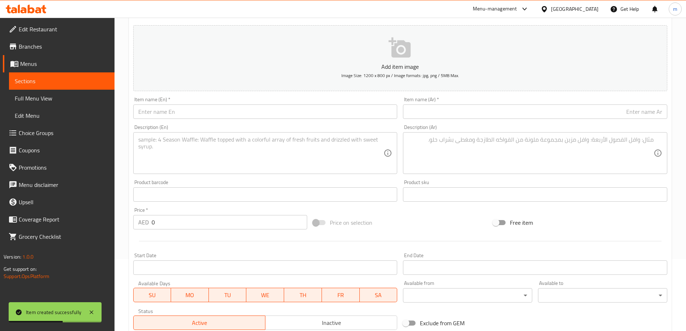
drag, startPoint x: 286, startPoint y: 91, endPoint x: 282, endPoint y: 91, distance: 4.0
click at [282, 91] on button "Add item image Image Size: 1200 x 800 px / Image formats: jpg, png / 5MB Max." at bounding box center [400, 58] width 534 height 66
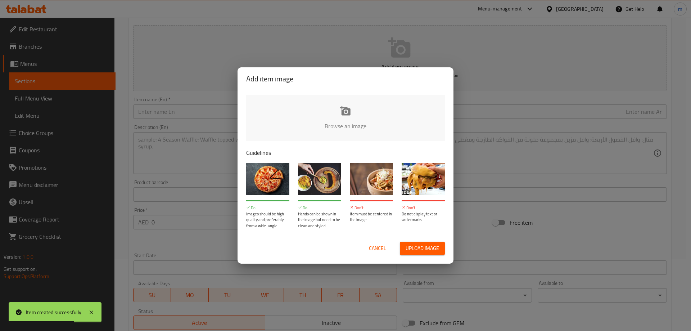
drag, startPoint x: 384, startPoint y: 246, endPoint x: 363, endPoint y: 233, distance: 25.3
click at [384, 247] on span "Cancel" at bounding box center [377, 248] width 17 height 9
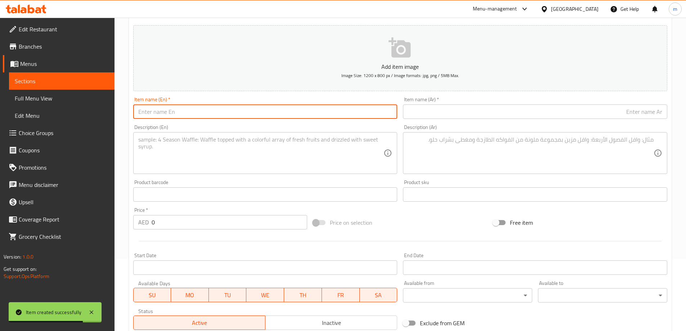
click at [235, 112] on input "text" at bounding box center [265, 111] width 264 height 14
drag, startPoint x: 189, startPoint y: 114, endPoint x: 159, endPoint y: 112, distance: 29.6
click at [159, 112] on input "Creamy Fruit Salad" at bounding box center [265, 111] width 264 height 14
click at [538, 120] on div "Item name (Ar)   * Item name (Ar) *" at bounding box center [535, 108] width 270 height 28
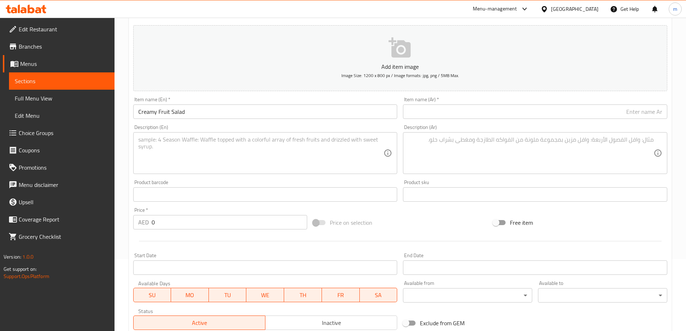
click at [538, 118] on input "text" at bounding box center [535, 111] width 264 height 14
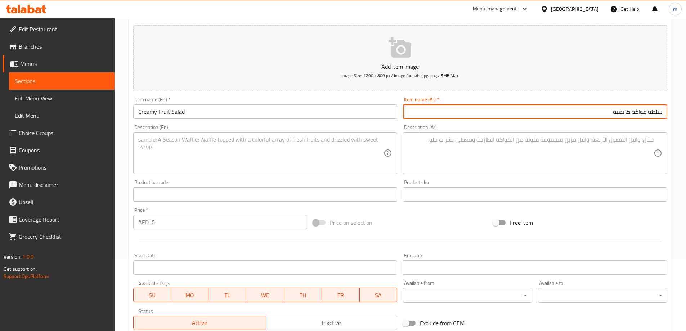
click at [178, 110] on input "Creamy Fruit Salad" at bounding box center [265, 111] width 264 height 14
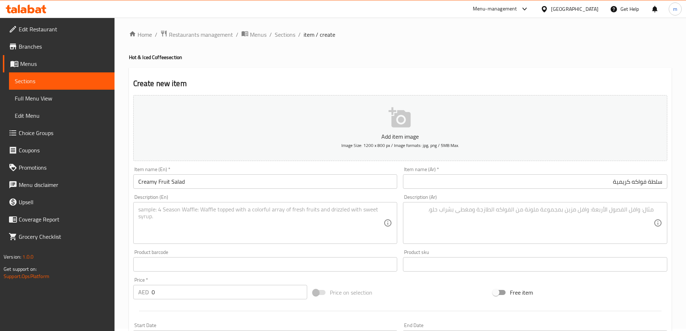
scroll to position [0, 0]
click at [208, 186] on input "Creamy Fruit Salad" at bounding box center [265, 183] width 264 height 14
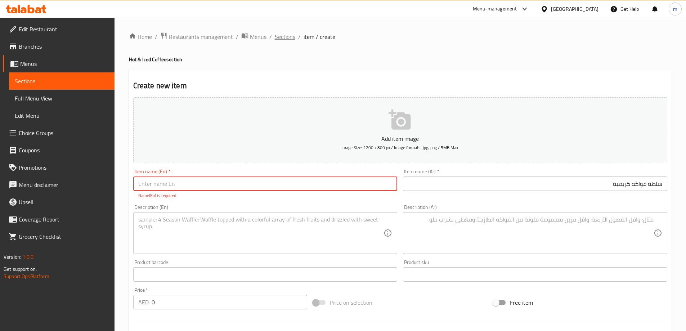
click at [286, 37] on span "Sections" at bounding box center [285, 36] width 21 height 9
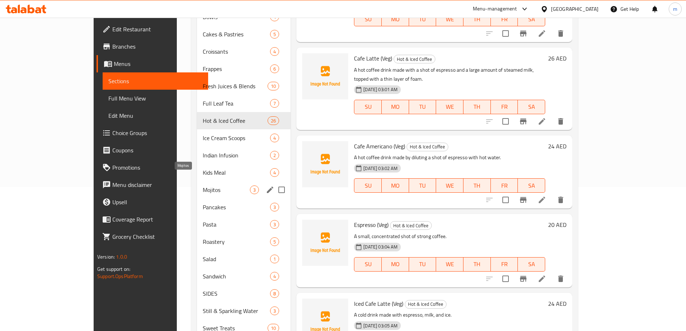
scroll to position [162, 0]
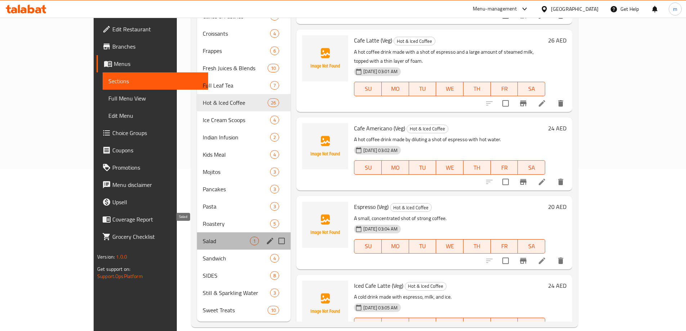
click at [203, 237] on span "Salad" at bounding box center [226, 241] width 47 height 9
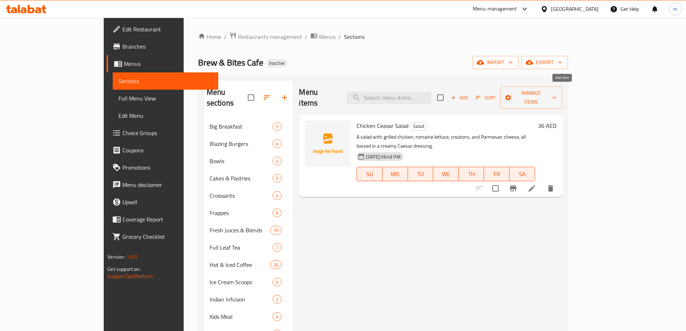
click at [457, 94] on icon "button" at bounding box center [453, 97] width 6 height 6
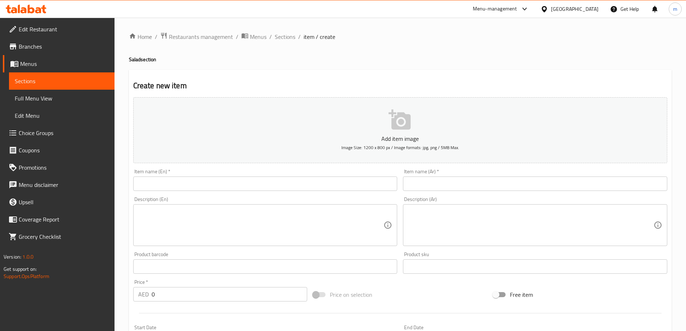
click at [279, 169] on div "Item name (En)   * Item name (En) *" at bounding box center [265, 180] width 264 height 22
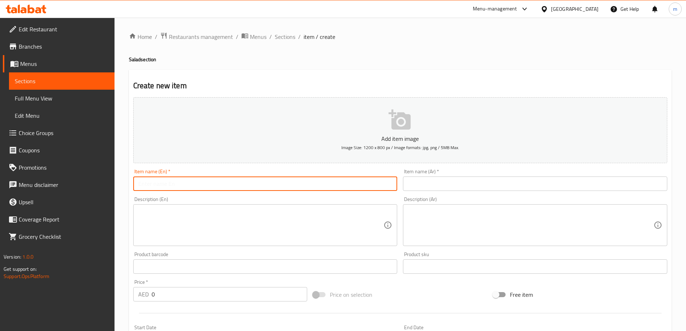
drag, startPoint x: 257, startPoint y: 191, endPoint x: 258, endPoint y: 186, distance: 4.7
click at [257, 191] on input "text" at bounding box center [265, 183] width 264 height 14
click at [459, 187] on input "text" at bounding box center [535, 183] width 264 height 14
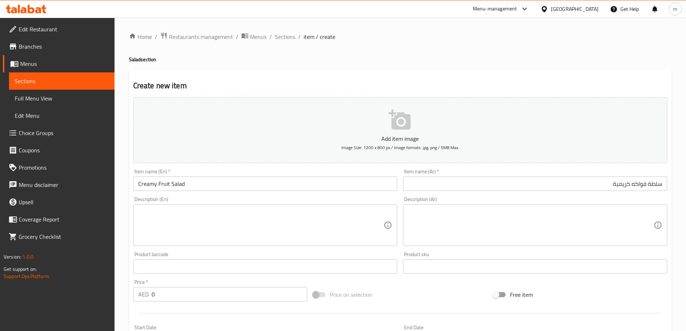
click at [245, 187] on input "Creamy Fruit Salad" at bounding box center [265, 183] width 264 height 14
click at [177, 287] on input "0" at bounding box center [230, 294] width 156 height 14
click at [297, 265] on input "text" at bounding box center [265, 266] width 264 height 14
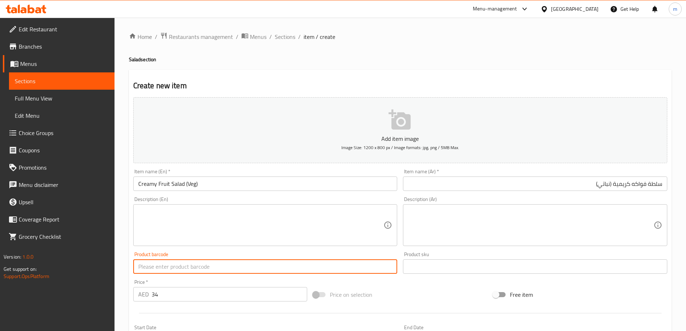
click at [317, 226] on textarea at bounding box center [261, 225] width 246 height 34
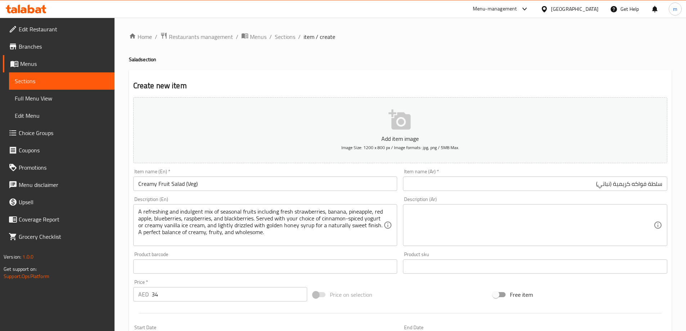
drag, startPoint x: 503, startPoint y: 225, endPoint x: 502, endPoint y: 214, distance: 11.2
click at [503, 225] on textarea at bounding box center [531, 225] width 246 height 34
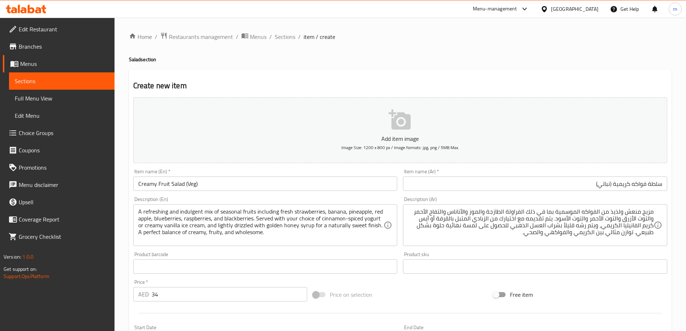
click at [194, 207] on div "A refreshing and indulgent mix of seasonal fruits including fresh strawberries,…" at bounding box center [265, 225] width 264 height 42
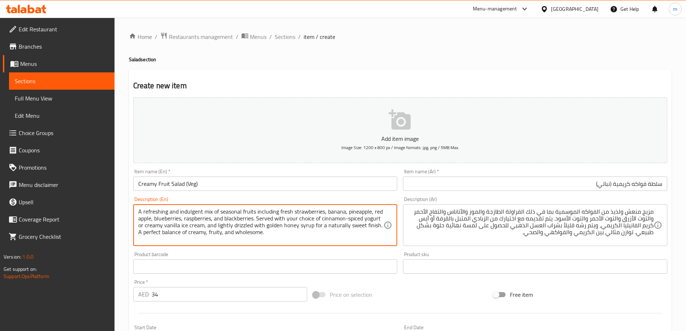
click at [192, 211] on textarea "A refreshing and indulgent mix of seasonal fruits including fresh strawberries,…" at bounding box center [261, 225] width 246 height 34
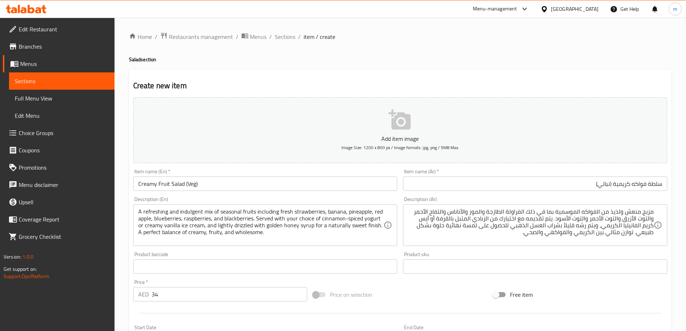
click at [191, 210] on textarea "A refreshing and indulgent mix of seasonal fruits including fresh strawberries,…" at bounding box center [261, 225] width 246 height 34
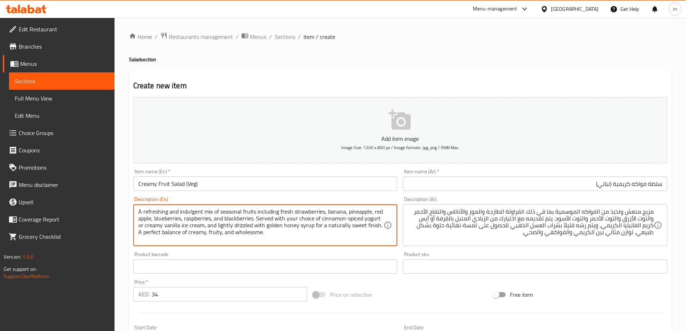
drag, startPoint x: 191, startPoint y: 210, endPoint x: 194, endPoint y: 203, distance: 7.0
click at [191, 210] on textarea "A refreshing and indulgent mix of seasonal fruits including fresh strawberries,…" at bounding box center [261, 225] width 246 height 34
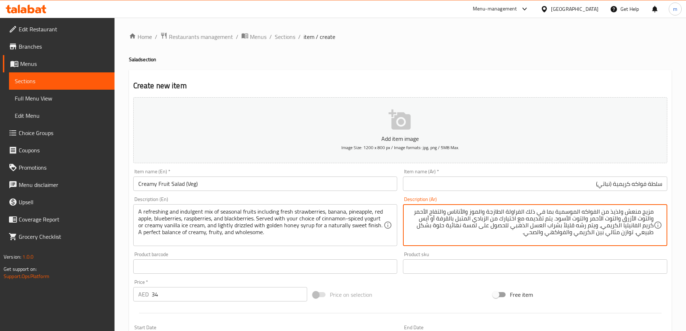
drag, startPoint x: 612, startPoint y: 210, endPoint x: 620, endPoint y: 211, distance: 8.3
drag, startPoint x: 520, startPoint y: 209, endPoint x: 545, endPoint y: 212, distance: 26.0
click at [545, 212] on textarea "مزيج منعش وإندوجنت من الفواكه الموسمية بما في ذلك الفراولة الطازجة والموز والأن…" at bounding box center [531, 225] width 246 height 34
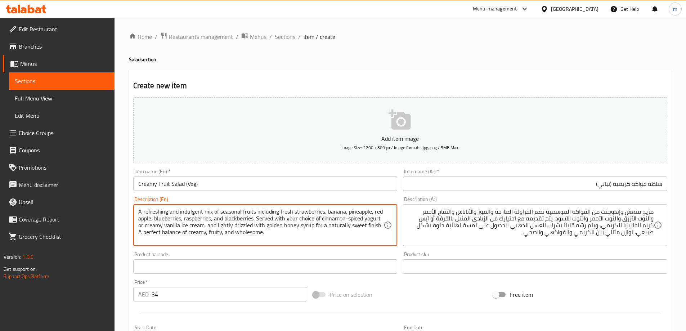
click at [193, 219] on textarea "A refreshing and indulgent mix of seasonal fruits including fresh strawberries,…" at bounding box center [261, 225] width 246 height 34
drag, startPoint x: 204, startPoint y: 224, endPoint x: 226, endPoint y: 224, distance: 22.3
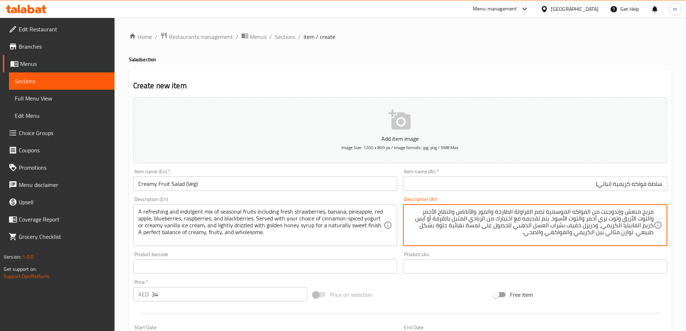
click at [481, 225] on textarea "مزيج منعش وإندوجنت من الفواكه الموسمية تضم الفراولة الطازجة والموز والأناناس وا…" at bounding box center [531, 225] width 246 height 34
drag, startPoint x: 484, startPoint y: 225, endPoint x: 480, endPoint y: 225, distance: 4.0
click at [480, 225] on textarea "مزيج منعش وإندوجنت من الفواكه الموسمية تضم الفراولة الطازجة والموز والأناناس وا…" at bounding box center [531, 225] width 246 height 34
click at [481, 226] on textarea "مزيج منعش وإندوجنت من الفواكه الموسمية تضم الفراولة الطازجة والموز والأناناس وا…" at bounding box center [531, 225] width 246 height 34
click at [482, 230] on textarea "مزيج منعش وإندوجنت من الفواكه الموسمية تضم الفراولة الطازجة والموز والأناناس وا…" at bounding box center [531, 225] width 246 height 34
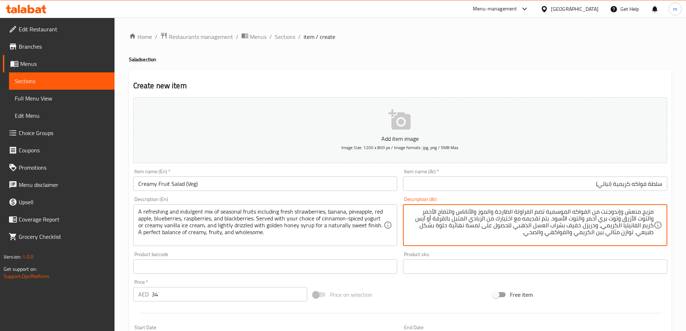
drag, startPoint x: 482, startPoint y: 225, endPoint x: 637, endPoint y: 233, distance: 154.3
click at [637, 233] on textarea "مزيج منعش وإندوجنت من الفواكه الموسمية تضم الفراولة الطازجة والموز والأناناس وا…" at bounding box center [531, 225] width 246 height 34
click at [580, 233] on textarea "مزيج منعش وإندوجنت من الفواكه الموسمية تضم الفراولة الطازجة والموز والأناناس وا…" at bounding box center [531, 225] width 246 height 34
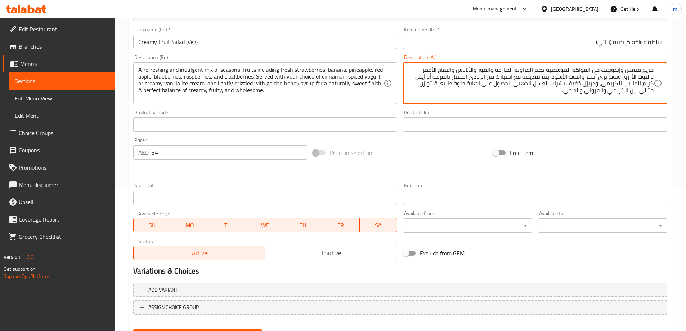
scroll to position [144, 0]
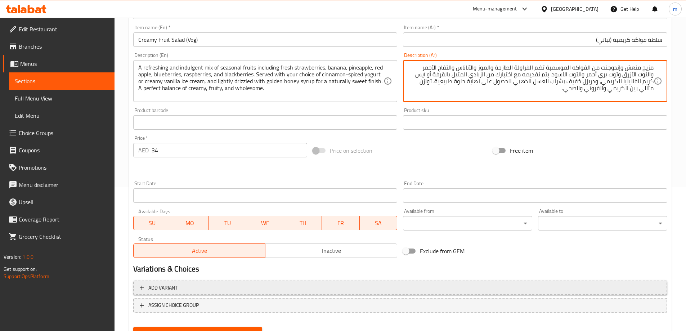
click at [231, 291] on span "Add variant" at bounding box center [400, 287] width 521 height 9
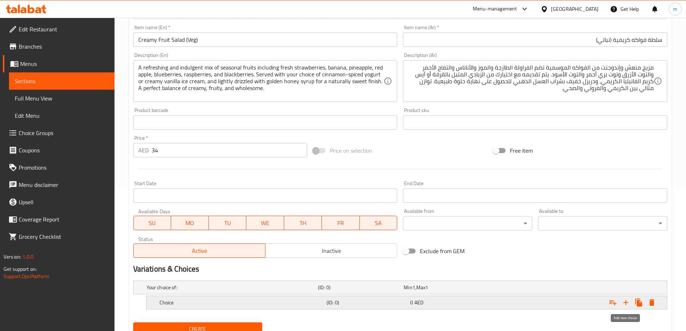
click at [623, 300] on icon "Expand" at bounding box center [625, 302] width 9 height 9
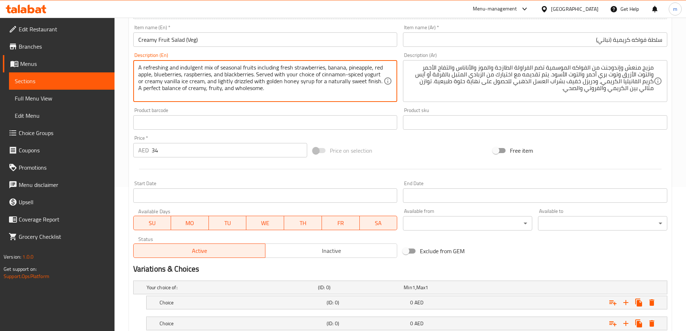
drag, startPoint x: 320, startPoint y: 73, endPoint x: 378, endPoint y: 73, distance: 58.0
click at [226, 303] on h5 "Choice" at bounding box center [242, 302] width 164 height 7
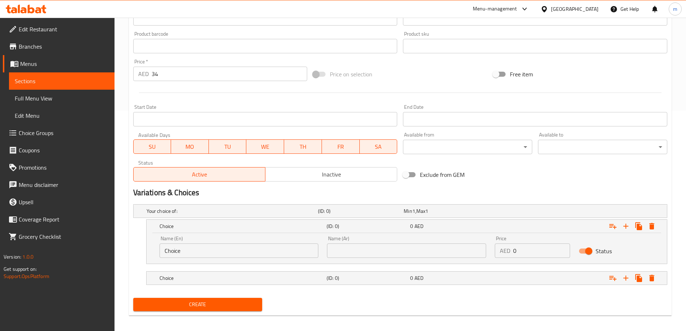
scroll to position [225, 0]
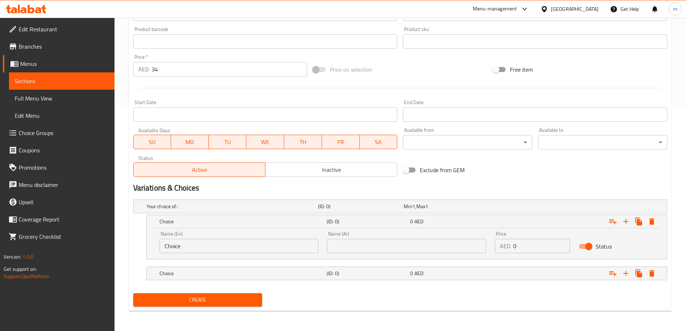
click at [284, 241] on input "Choice" at bounding box center [239, 246] width 159 height 14
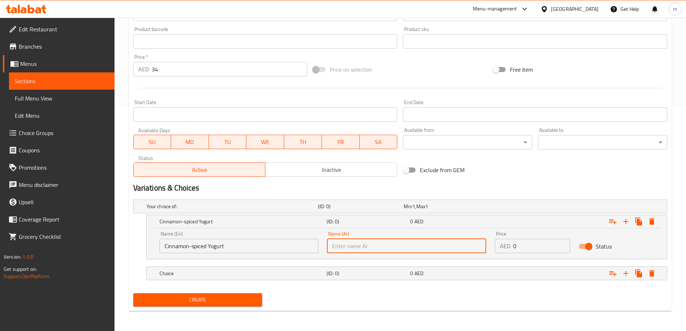
click at [389, 249] on input "text" at bounding box center [406, 246] width 159 height 14
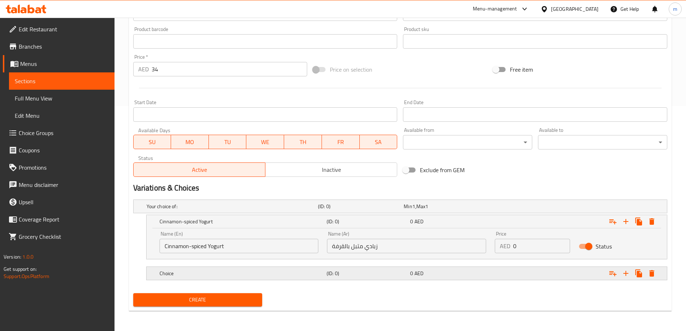
click at [399, 273] on h5 "(ID: 0)" at bounding box center [367, 273] width 81 height 7
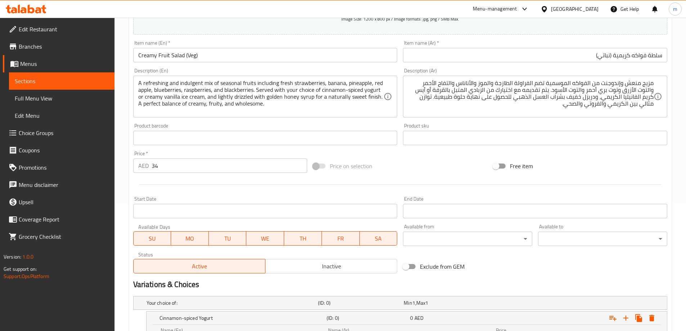
scroll to position [117, 0]
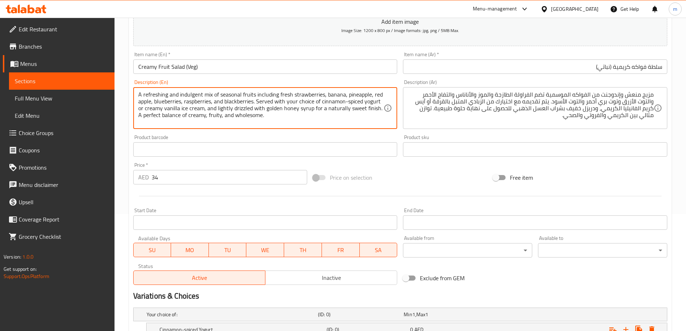
drag, startPoint x: 145, startPoint y: 108, endPoint x: 202, endPoint y: 108, distance: 57.2
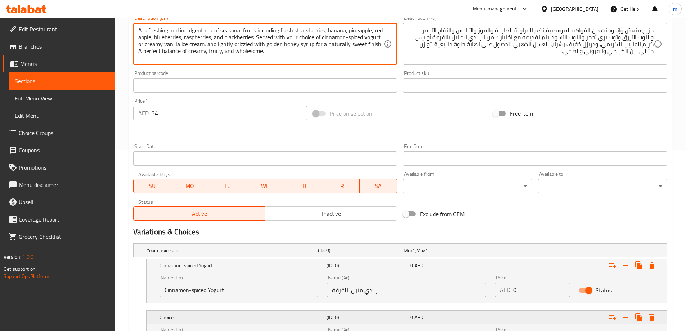
scroll to position [256, 0]
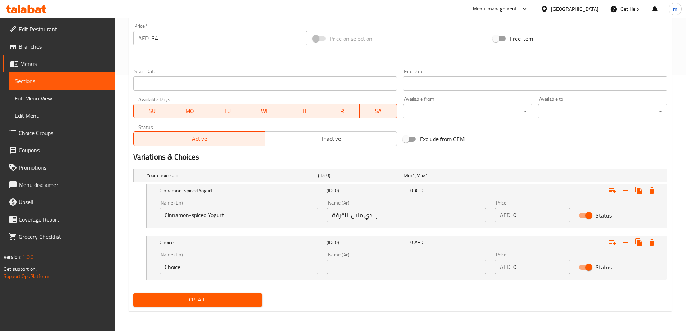
click at [241, 264] on input "Choice" at bounding box center [239, 267] width 159 height 14
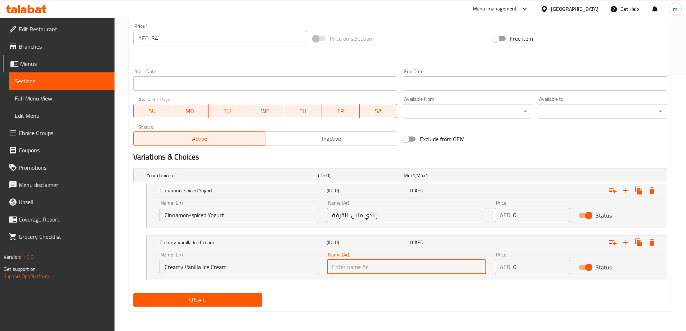
click at [356, 265] on input "text" at bounding box center [406, 267] width 159 height 14
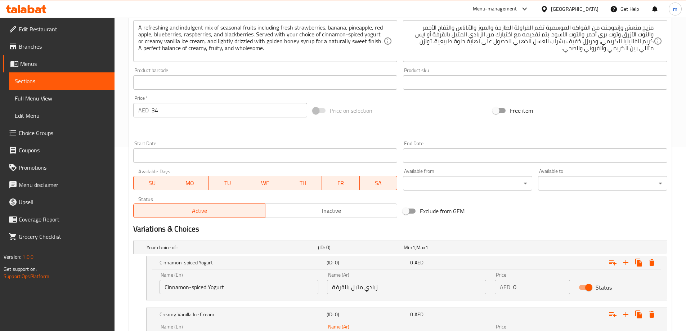
scroll to position [197, 0]
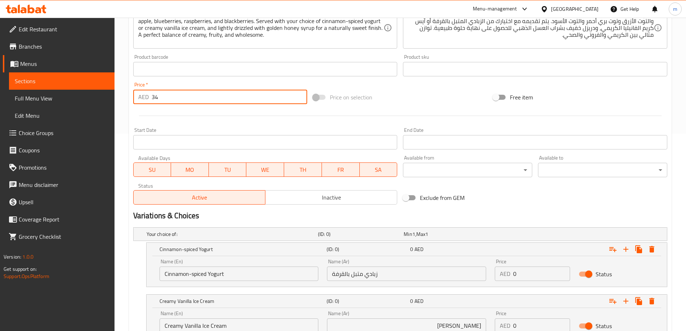
click at [184, 99] on input "34" at bounding box center [230, 97] width 156 height 14
click at [545, 271] on input "0" at bounding box center [541, 273] width 57 height 14
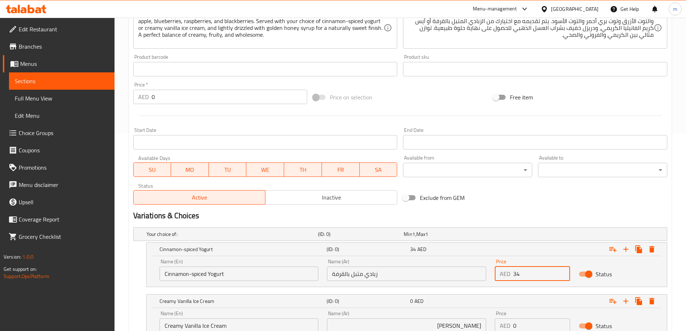
click at [537, 321] on input "0" at bounding box center [541, 325] width 57 height 14
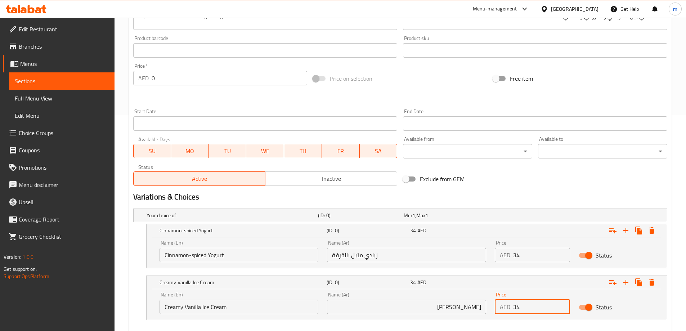
scroll to position [256, 0]
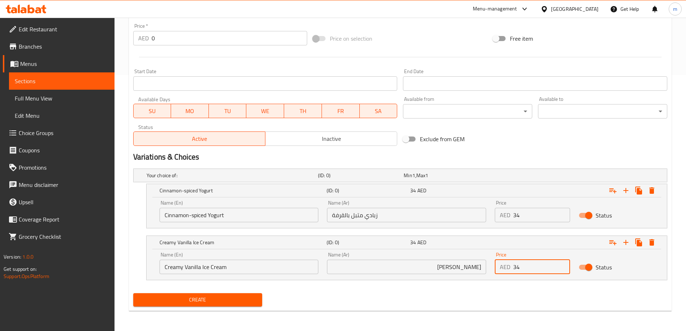
click at [200, 296] on span "Create" at bounding box center [198, 299] width 118 height 9
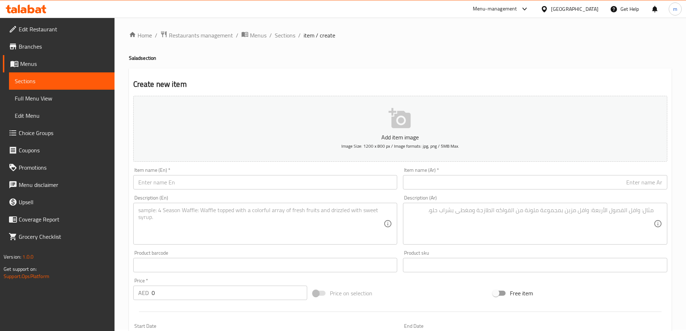
scroll to position [0, 0]
click at [285, 39] on span "Sections" at bounding box center [285, 36] width 21 height 9
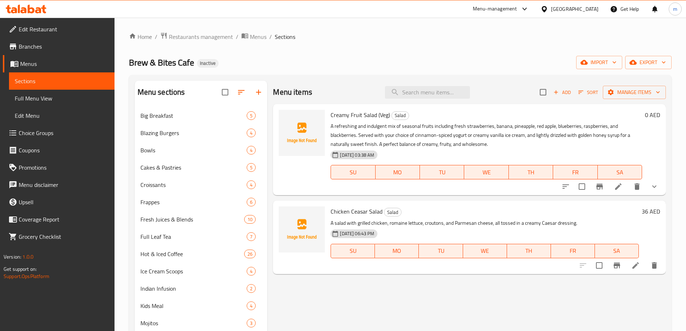
click at [563, 185] on icon "sort-choices" at bounding box center [565, 186] width 9 height 9
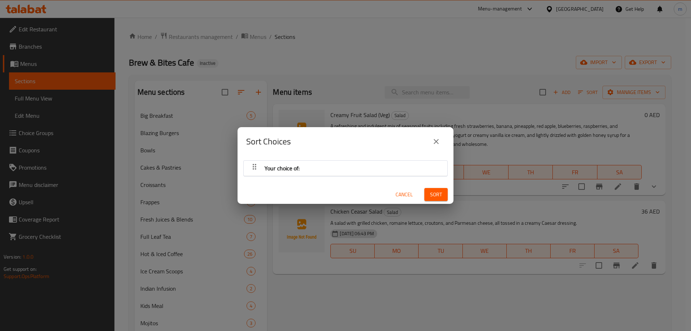
click at [287, 166] on span "Your choice of:" at bounding box center [282, 168] width 35 height 11
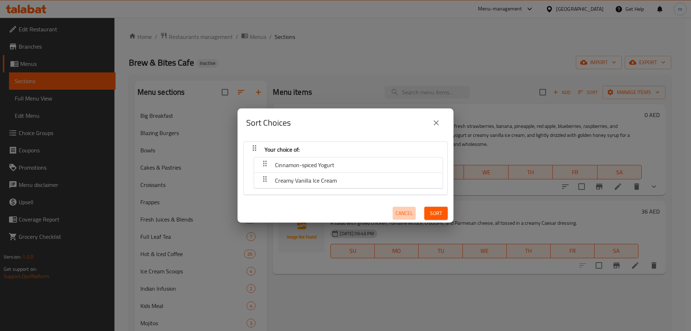
click at [401, 208] on button "Cancel" at bounding box center [404, 213] width 23 height 13
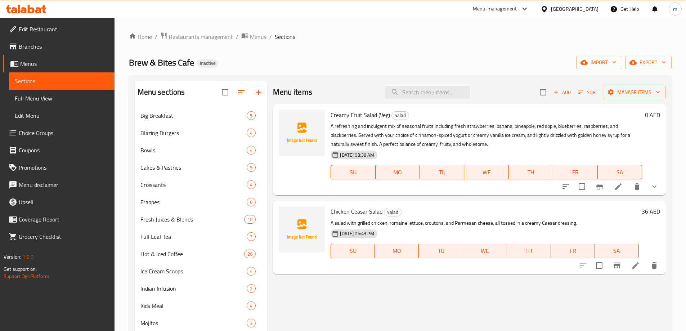
click at [620, 194] on div at bounding box center [610, 186] width 106 height 17
click at [616, 186] on icon at bounding box center [618, 186] width 9 height 9
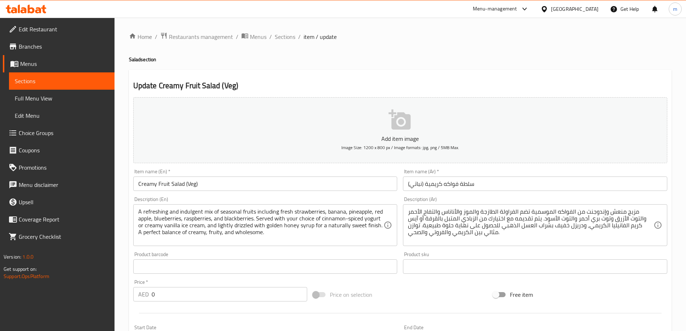
scroll to position [194, 0]
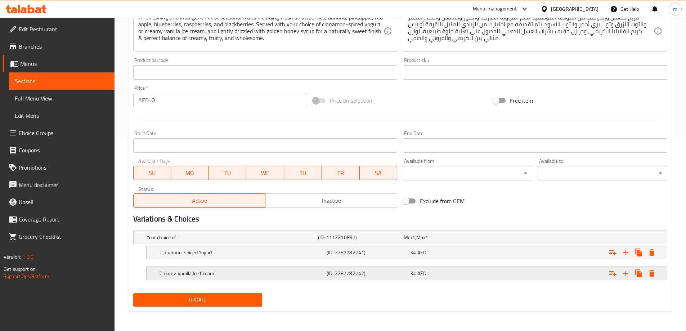
click at [289, 270] on h5 "Creamy Vanilla Ice Cream" at bounding box center [242, 273] width 164 height 7
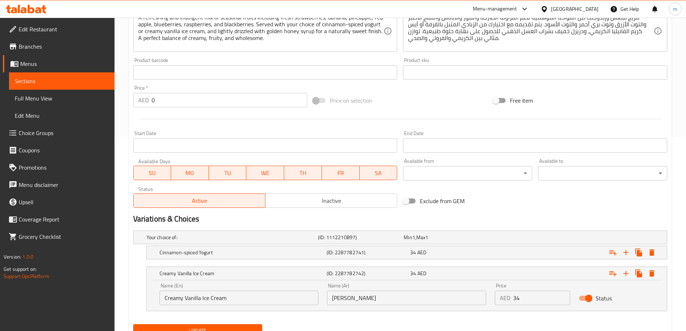
scroll to position [0, 0]
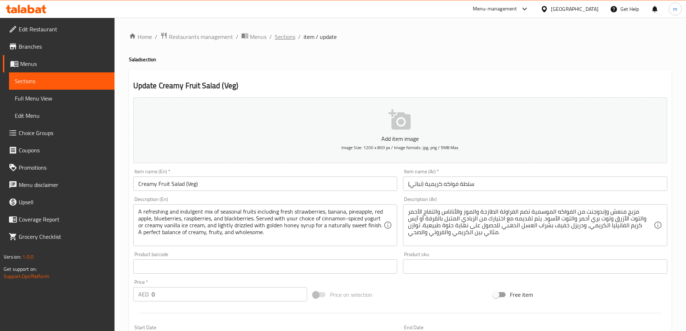
click at [277, 37] on span "Sections" at bounding box center [285, 36] width 21 height 9
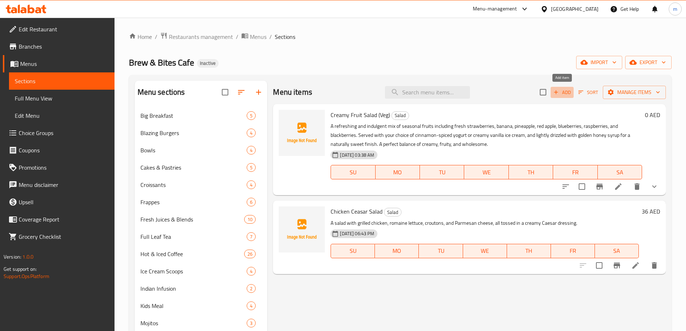
click at [554, 96] on button "Add" at bounding box center [562, 92] width 23 height 11
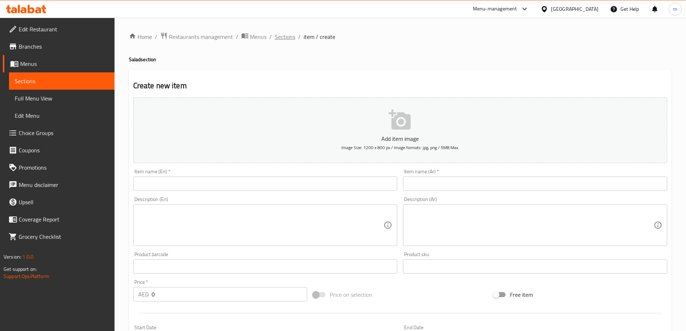
click at [287, 36] on span "Sections" at bounding box center [285, 36] width 21 height 9
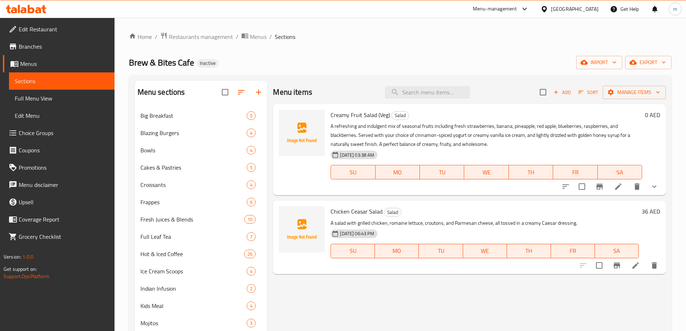
click at [332, 216] on span "Chicken Ceasar Salad" at bounding box center [357, 211] width 52 height 11
click at [633, 271] on li at bounding box center [635, 265] width 20 height 13
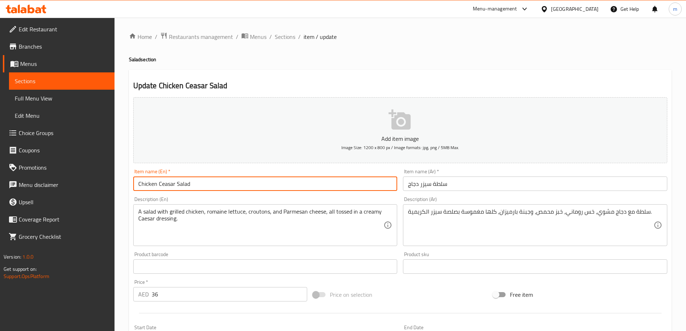
click at [199, 190] on input "Chicken Ceasar Salad" at bounding box center [265, 183] width 264 height 14
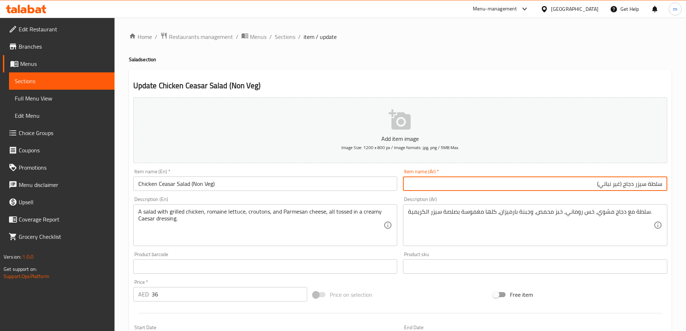
click at [289, 39] on span "Sections" at bounding box center [285, 36] width 21 height 9
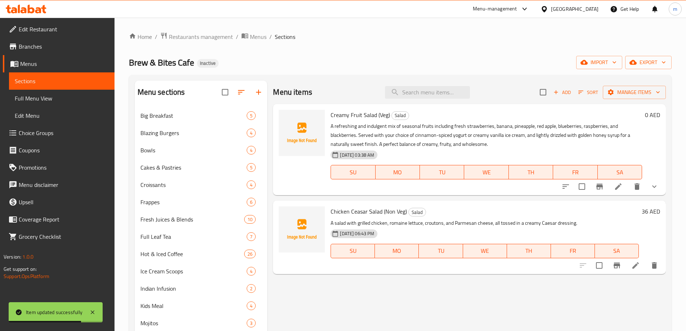
click at [567, 95] on span "Add" at bounding box center [561, 92] width 19 height 8
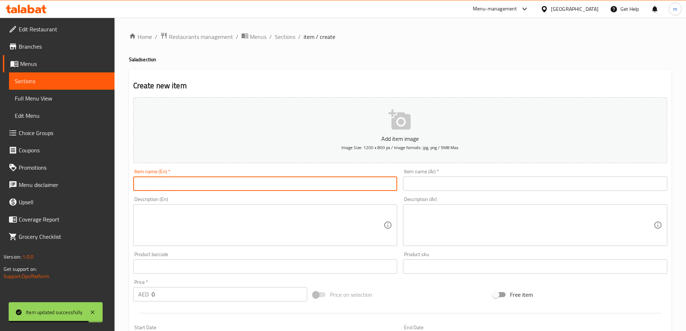
click at [315, 181] on input "text" at bounding box center [265, 183] width 264 height 14
click at [417, 185] on input "text" at bounding box center [535, 183] width 264 height 14
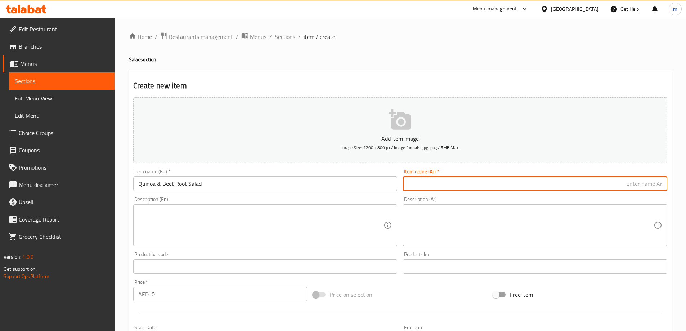
click at [422, 215] on div "Description (Ar)" at bounding box center [535, 225] width 264 height 42
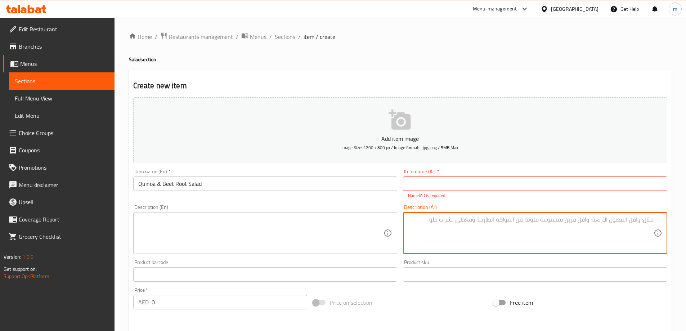
click at [150, 181] on input "Quinoa & Beet Root Salad" at bounding box center [265, 183] width 264 height 14
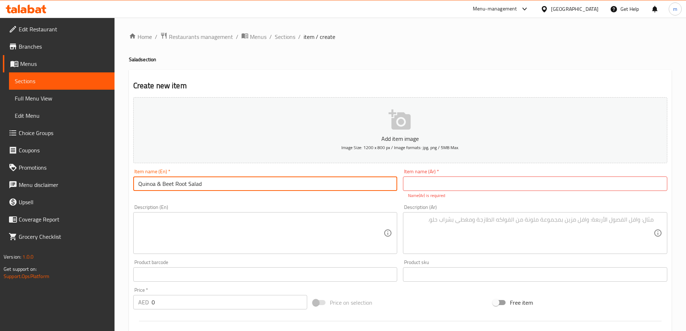
click at [150, 181] on input "Quinoa & Beet Root Salad" at bounding box center [265, 183] width 264 height 14
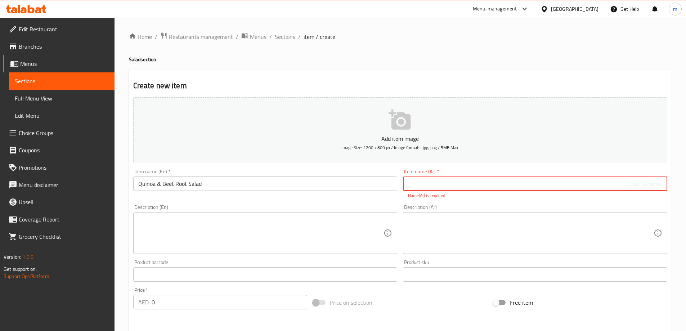
click at [451, 188] on input "text" at bounding box center [535, 183] width 264 height 14
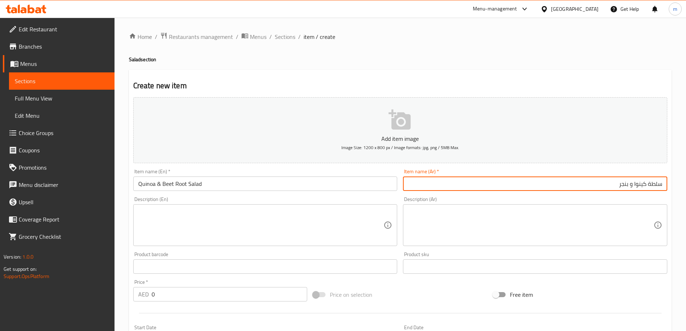
click at [256, 184] on input "Quinoa & Beet Root Salad" at bounding box center [265, 183] width 264 height 14
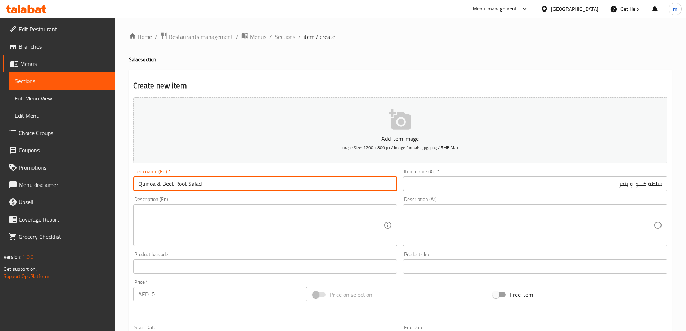
click at [256, 191] on input "Quinoa & Beet Root Salad" at bounding box center [265, 183] width 264 height 14
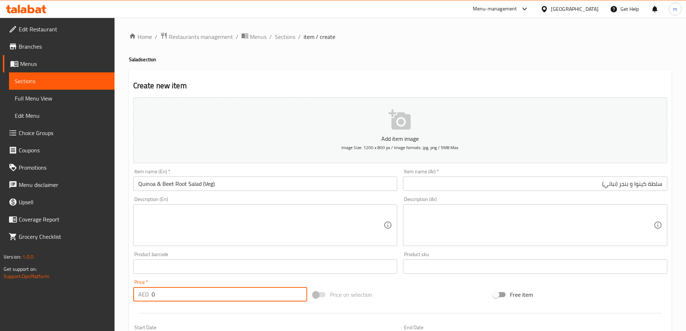
click at [221, 301] on input "0" at bounding box center [230, 294] width 156 height 14
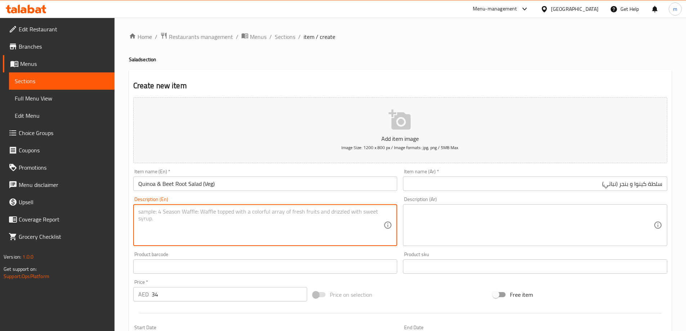
click at [320, 235] on textarea at bounding box center [261, 225] width 246 height 34
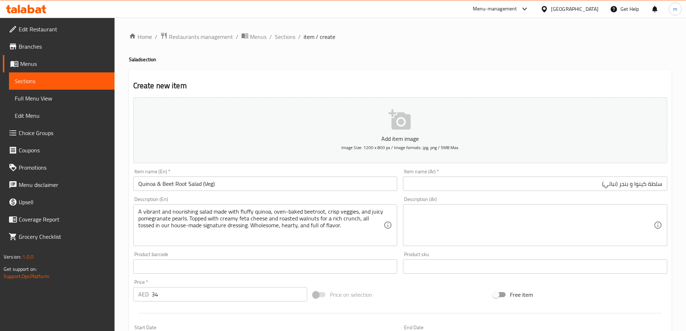
click at [530, 207] on div "Description (Ar)" at bounding box center [535, 225] width 264 height 42
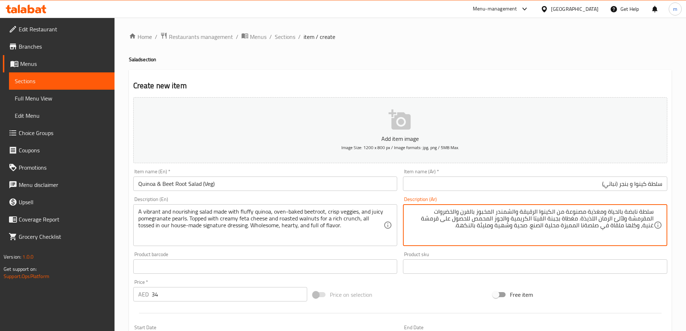
click at [498, 211] on textarea "سلطة نابضة بالحياة ومغذية مصنوعة من الكينوا الرقيقة والشمندر المخبوز بالفرن وال…" at bounding box center [531, 225] width 246 height 34
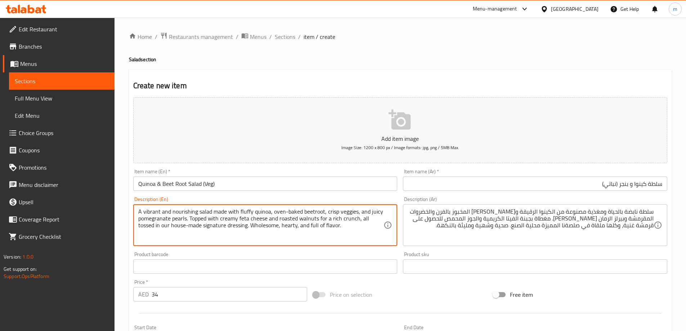
click at [307, 217] on textarea "A vibrant and nourishing salad made with fluffy quinoa, oven-baked beetroot, cr…" at bounding box center [261, 225] width 246 height 34
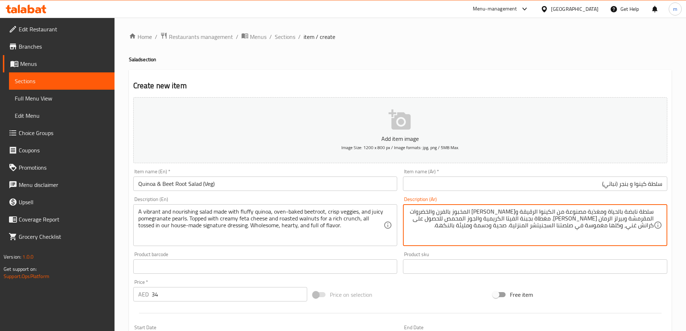
click at [204, 181] on input "Quinoa & Beet Root Salad (Veg)" at bounding box center [265, 183] width 264 height 14
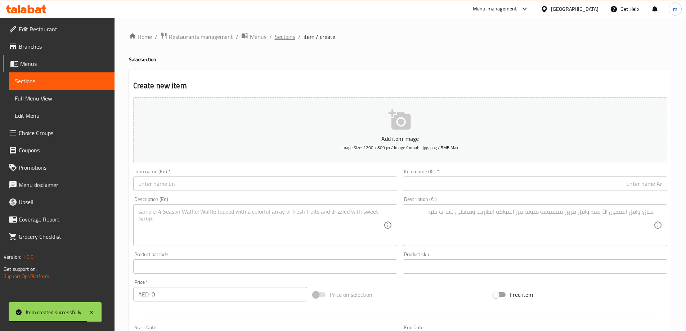
click at [283, 40] on span "Sections" at bounding box center [285, 36] width 21 height 9
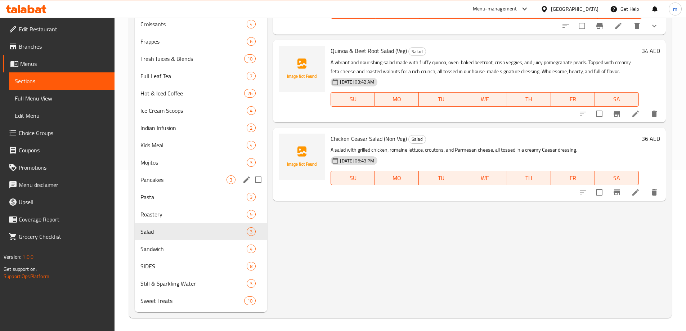
scroll to position [162, 0]
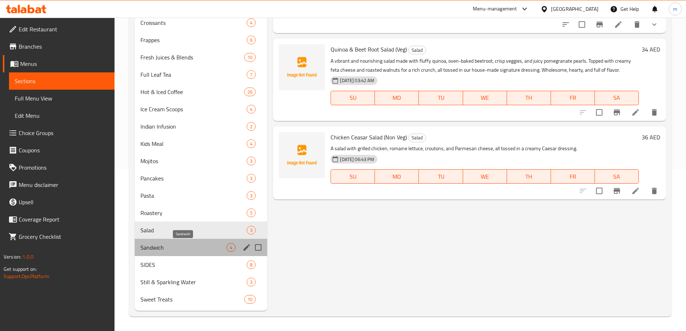
click at [198, 244] on span "Sandwich" at bounding box center [183, 247] width 86 height 9
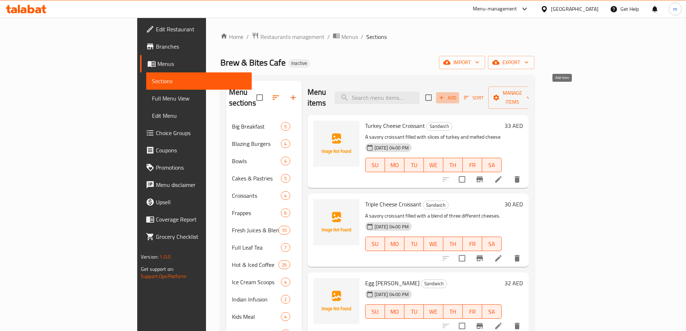
click at [457, 94] on span "Add" at bounding box center [447, 98] width 19 height 8
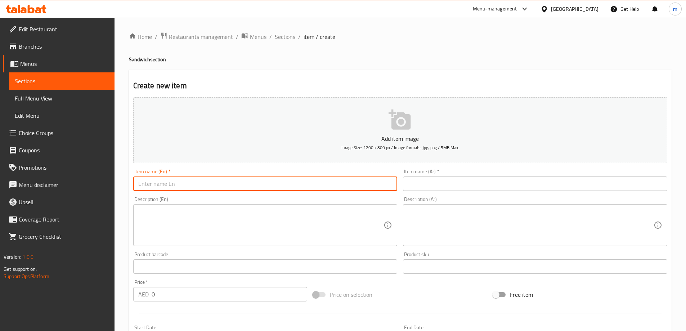
click at [300, 182] on input "text" at bounding box center [265, 183] width 264 height 14
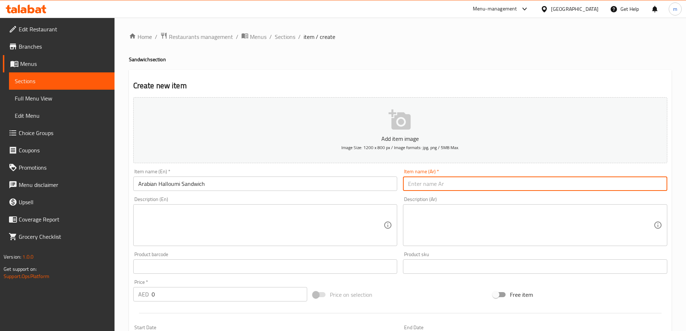
click at [541, 185] on input "text" at bounding box center [535, 183] width 264 height 14
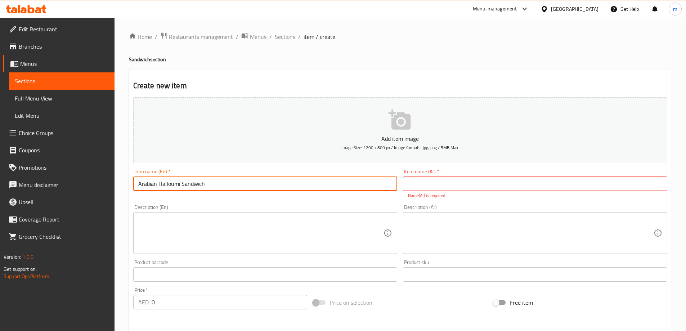
click at [147, 184] on input "Arabian Halloumi Sandwich" at bounding box center [265, 183] width 264 height 14
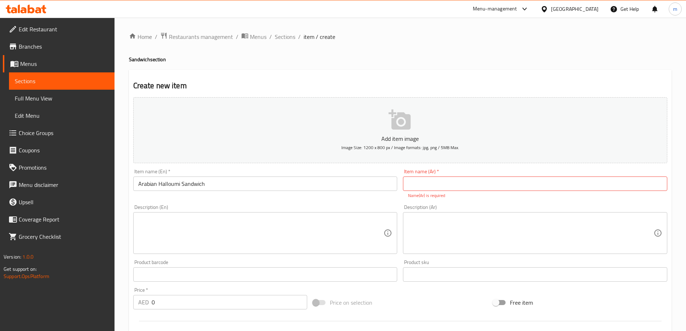
click at [492, 191] on div "Item name (Ar)   * Item name (Ar) * Name(Ar) is required" at bounding box center [535, 184] width 264 height 30
click at [491, 185] on input "text" at bounding box center [535, 183] width 264 height 14
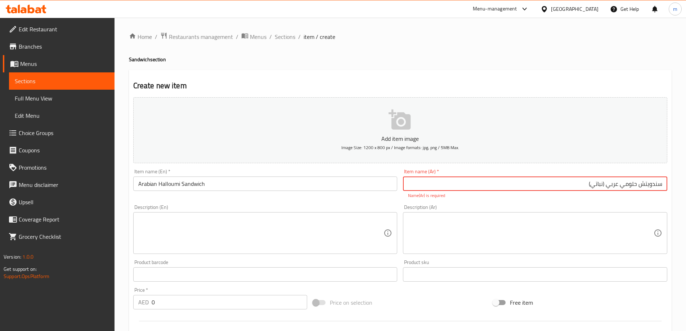
click at [463, 79] on div "Create new item Add item image Image Size: 1200 x 800 px / Image formats: jpg, …" at bounding box center [400, 283] width 543 height 427
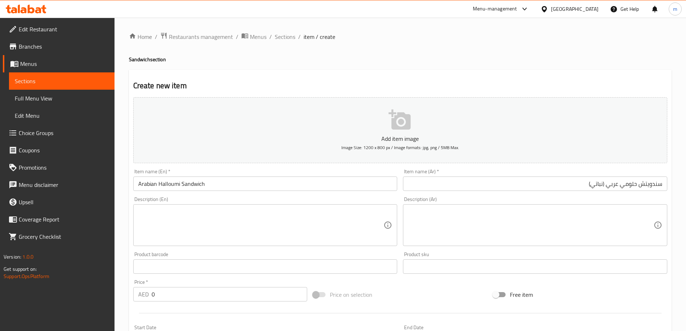
click at [268, 179] on input "Arabian Halloumi Sandwich" at bounding box center [265, 183] width 264 height 14
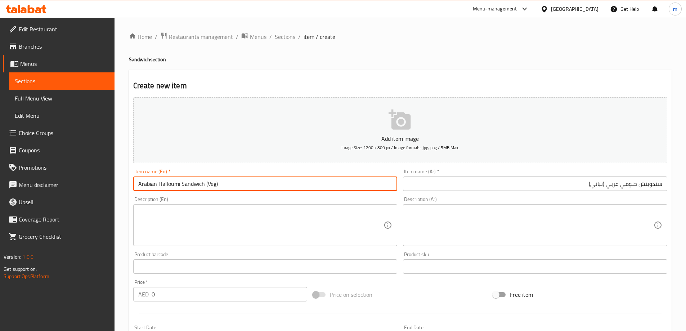
drag, startPoint x: 204, startPoint y: 181, endPoint x: 130, endPoint y: 181, distance: 74.5
click at [130, 181] on div "Create new item Add item image Image Size: 1200 x 800 px / Image formats: jpg, …" at bounding box center [400, 279] width 543 height 419
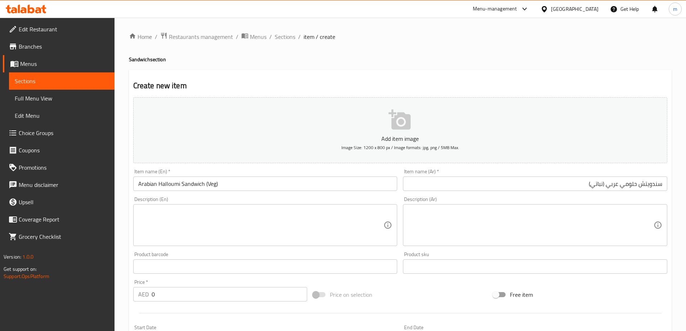
click at [186, 298] on input "0" at bounding box center [230, 294] width 156 height 14
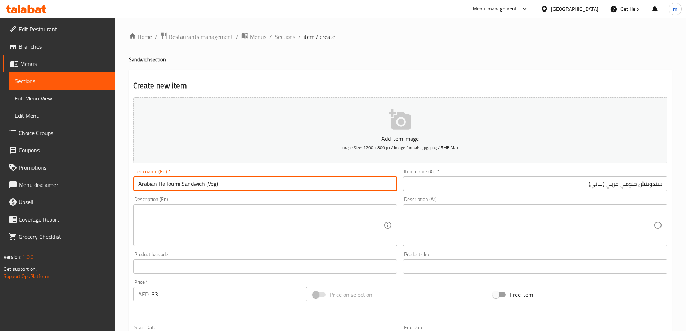
drag, startPoint x: 204, startPoint y: 181, endPoint x: 147, endPoint y: 184, distance: 56.6
click at [147, 184] on input "Arabian Halloumi Sandwich (Veg)" at bounding box center [265, 183] width 264 height 14
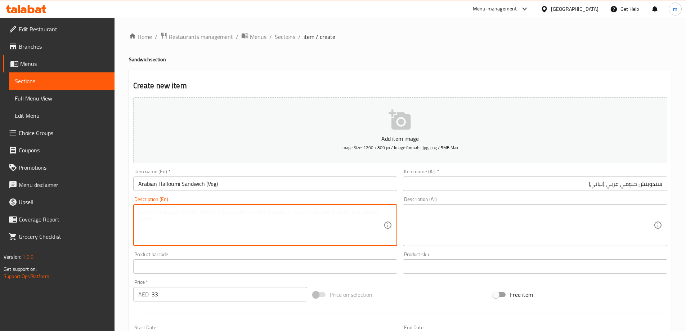
click at [274, 224] on textarea at bounding box center [261, 225] width 246 height 34
click at [533, 208] on textarea at bounding box center [531, 225] width 246 height 34
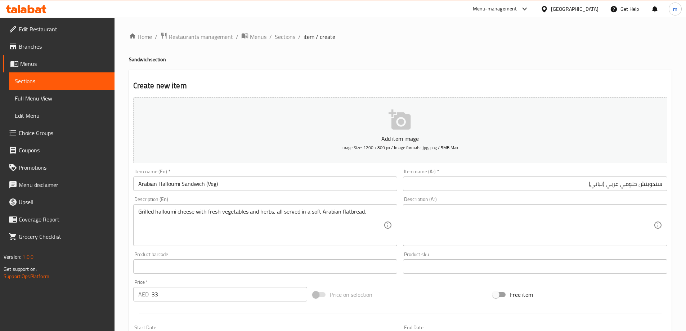
click at [548, 219] on textarea at bounding box center [531, 225] width 246 height 34
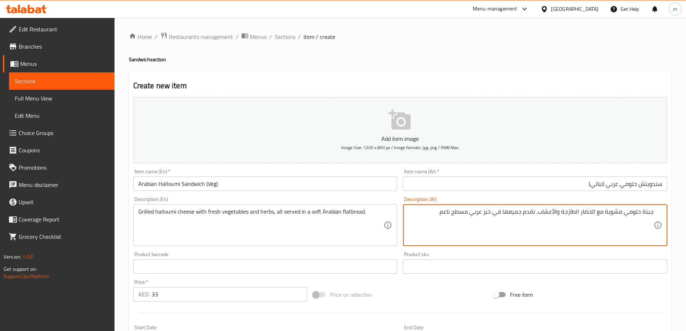
click at [463, 214] on textarea "جبنة حلومي مشوية مع الخضار الطازجة والأعشاب، تقدم جميعها في خبز عربي مسطح ناعم." at bounding box center [531, 225] width 246 height 34
click at [326, 183] on input "Arabian Halloumi Sandwich (Veg)" at bounding box center [265, 183] width 264 height 14
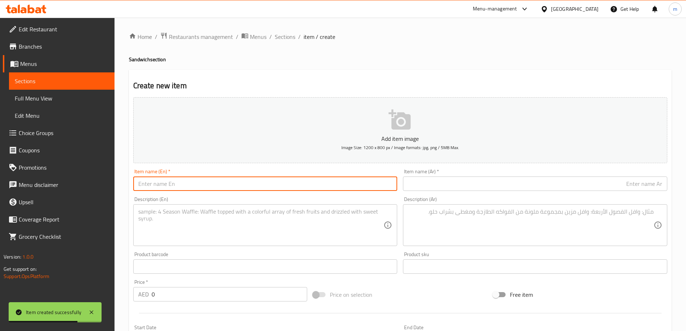
click at [326, 181] on input "text" at bounding box center [265, 183] width 264 height 14
click at [463, 187] on input "text" at bounding box center [535, 183] width 264 height 14
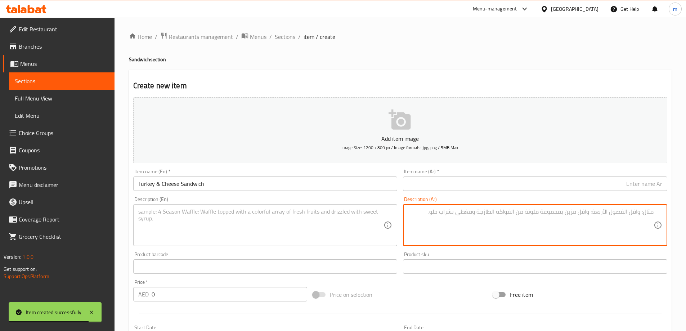
click at [485, 217] on textarea at bounding box center [531, 225] width 246 height 34
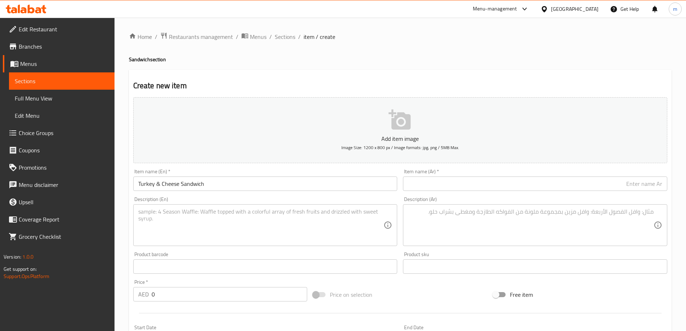
click at [329, 181] on input "Turkey & Cheese Sandwich" at bounding box center [265, 183] width 264 height 14
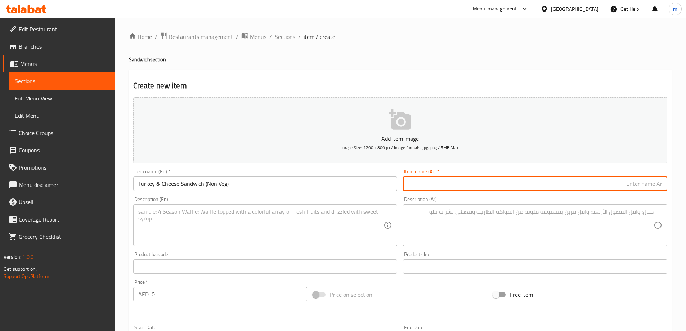
click at [499, 189] on input "text" at bounding box center [535, 183] width 264 height 14
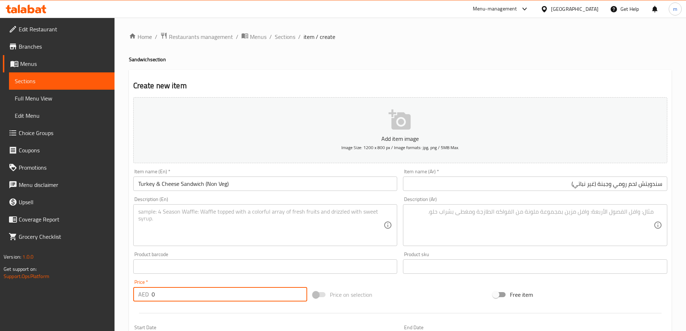
click at [154, 292] on input "0" at bounding box center [230, 294] width 156 height 14
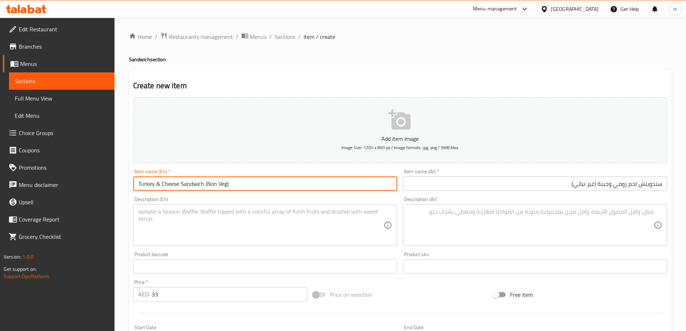
drag, startPoint x: 202, startPoint y: 183, endPoint x: 136, endPoint y: 183, distance: 66.3
click at [136, 183] on input "Turkey & Cheese Sandwich (Non Veg)" at bounding box center [265, 183] width 264 height 14
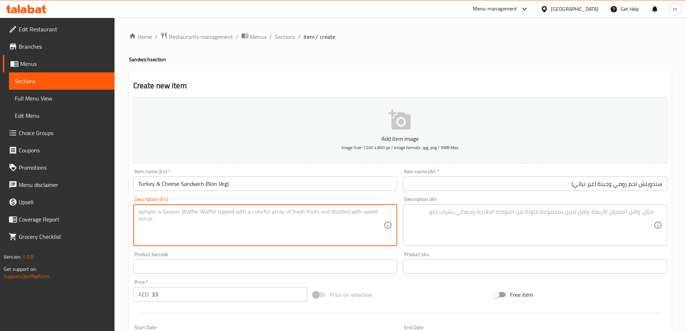
click at [242, 230] on textarea at bounding box center [261, 225] width 246 height 34
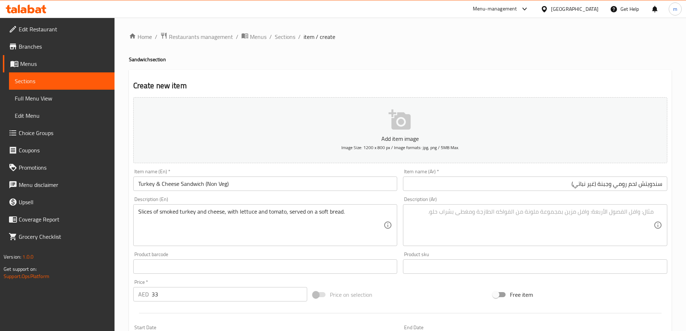
click at [613, 229] on textarea at bounding box center [531, 225] width 246 height 34
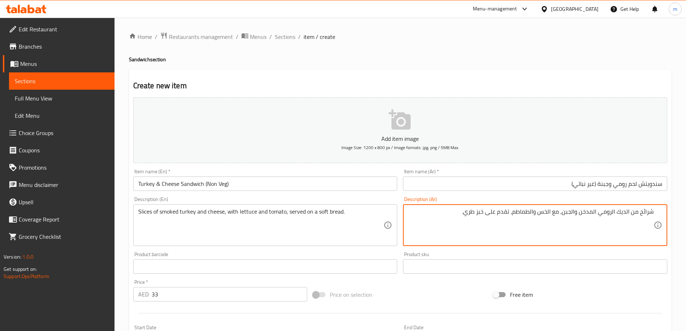
click at [638, 184] on input "سندويتش لحم رومي وجبنة (غير نباتي)" at bounding box center [535, 183] width 264 height 14
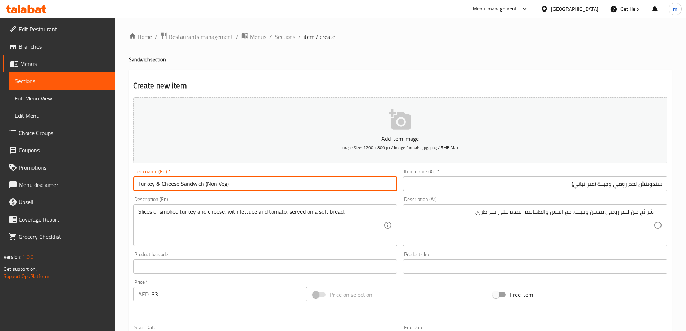
click at [256, 181] on input "Turkey & Cheese Sandwich (Non Veg)" at bounding box center [265, 183] width 264 height 14
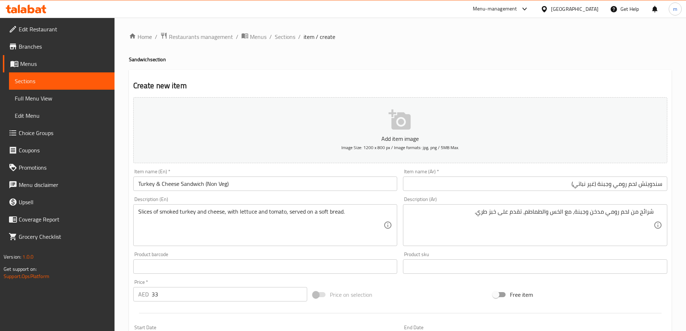
click at [319, 181] on input "Turkey & Cheese Sandwich (Non Veg)" at bounding box center [265, 183] width 264 height 14
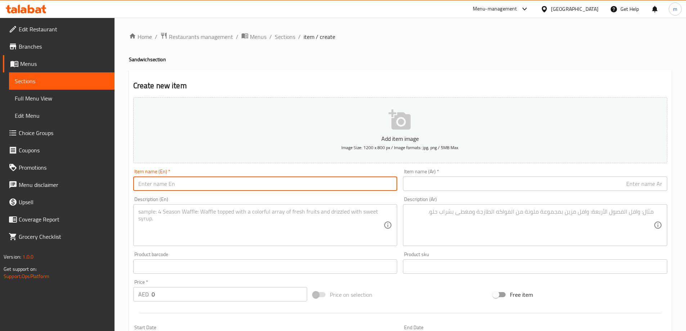
click at [322, 184] on input "text" at bounding box center [265, 183] width 264 height 14
click at [464, 189] on input "text" at bounding box center [535, 183] width 264 height 14
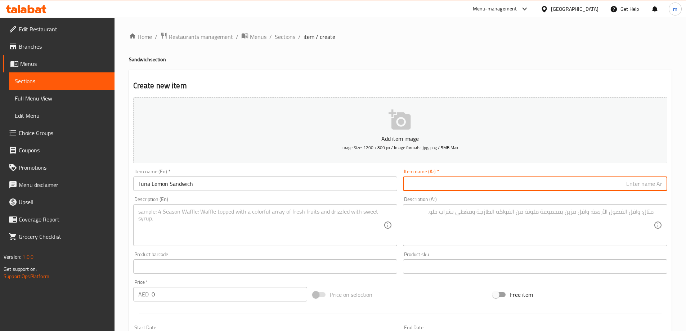
click at [476, 228] on textarea at bounding box center [531, 225] width 246 height 34
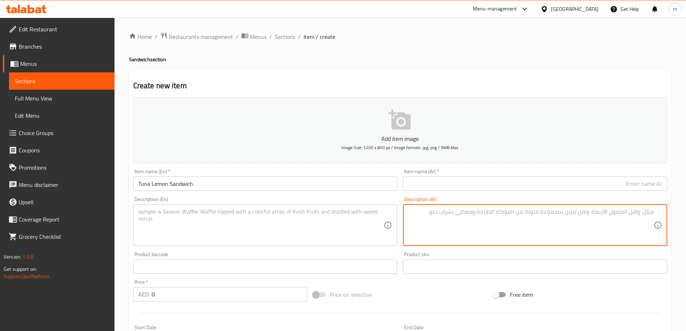
click at [435, 183] on input "text" at bounding box center [535, 183] width 264 height 14
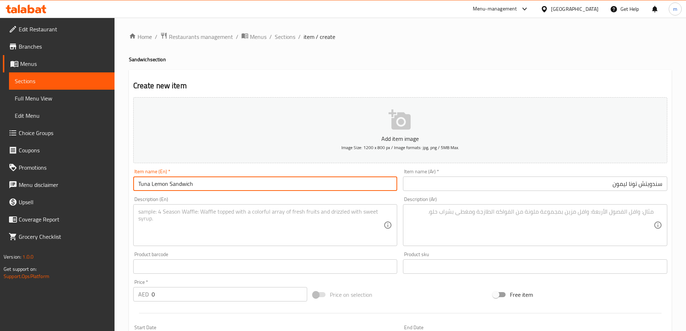
drag, startPoint x: 167, startPoint y: 183, endPoint x: 114, endPoint y: 183, distance: 53.3
click at [107, 183] on div "Edit Restaurant Branches Menus Sections Full Menu View Edit Menu Choice Groups …" at bounding box center [343, 263] width 686 height 491
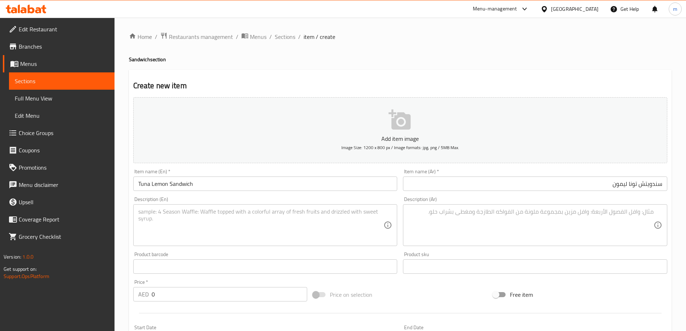
click at [199, 185] on input "Tuna Lemon Sandwich" at bounding box center [265, 183] width 264 height 14
click at [247, 289] on input "0" at bounding box center [230, 294] width 156 height 14
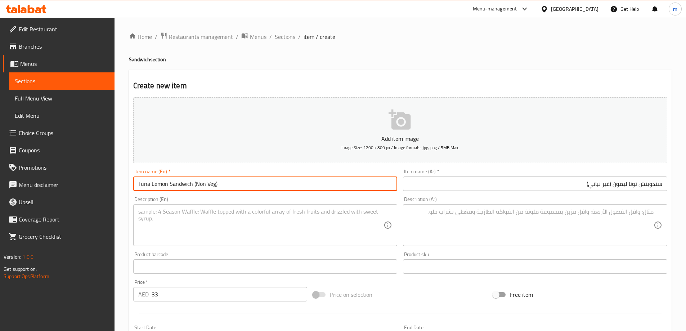
click at [190, 182] on input "Tuna Lemon Sandwich (Non Veg)" at bounding box center [265, 183] width 264 height 14
drag, startPoint x: 192, startPoint y: 182, endPoint x: 122, endPoint y: 182, distance: 69.5
click at [122, 182] on div "Home / Restaurants management / Menus / Sections / item / create Sandwich secti…" at bounding box center [399, 263] width 571 height 491
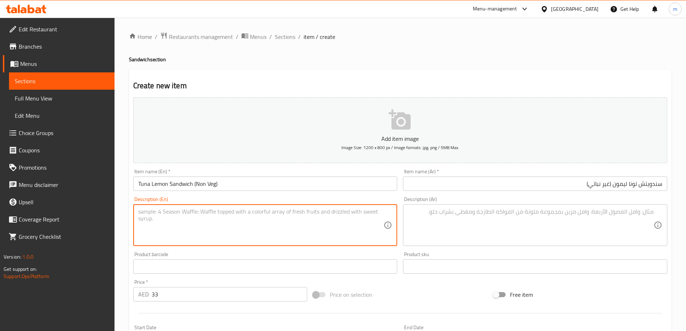
click at [265, 224] on textarea at bounding box center [261, 225] width 246 height 34
click at [500, 225] on textarea at bounding box center [531, 225] width 246 height 34
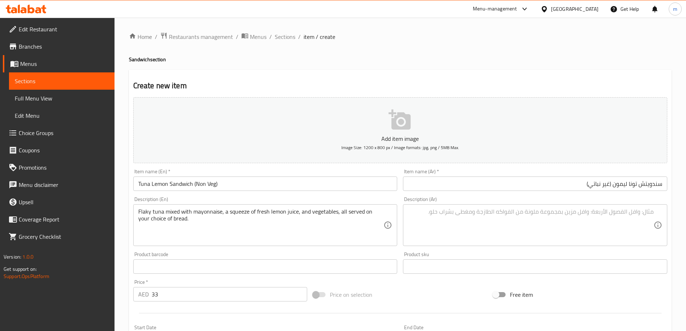
click at [610, 228] on textarea at bounding box center [531, 225] width 246 height 34
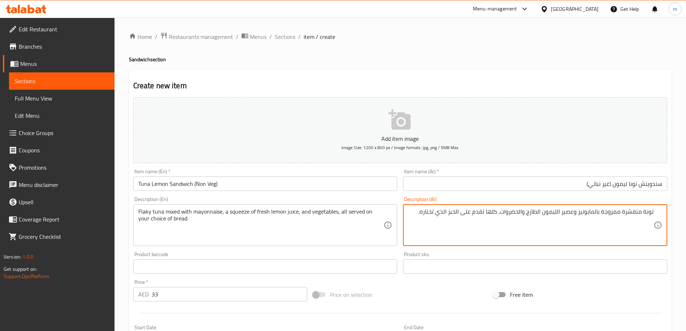
click at [624, 212] on textarea "تونة متقشرة ممزوجة بالمايونيز وعصير الليمون الطازج والخضروات، كلها تقدم على الخ…" at bounding box center [531, 225] width 246 height 34
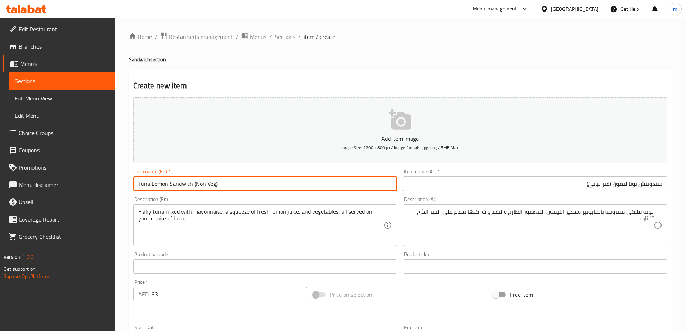
drag, startPoint x: 191, startPoint y: 185, endPoint x: 130, endPoint y: 176, distance: 61.1
click at [130, 176] on div "Item name (En)   * Tuna Lemon Sandwich (Non Veg) Item name (En) *" at bounding box center [265, 180] width 270 height 28
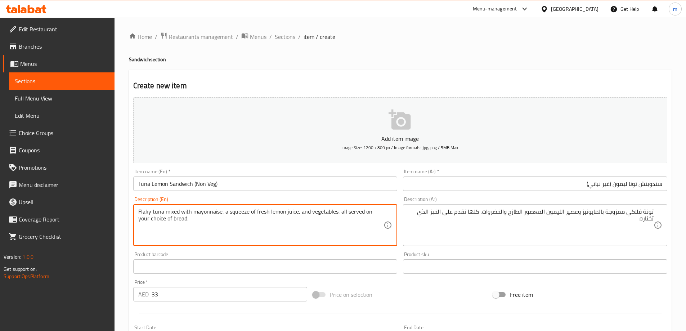
click at [207, 226] on textarea "Flaky tuna mixed with mayonnaise, a squeeze of fresh lemon juice, and vegetable…" at bounding box center [261, 225] width 246 height 34
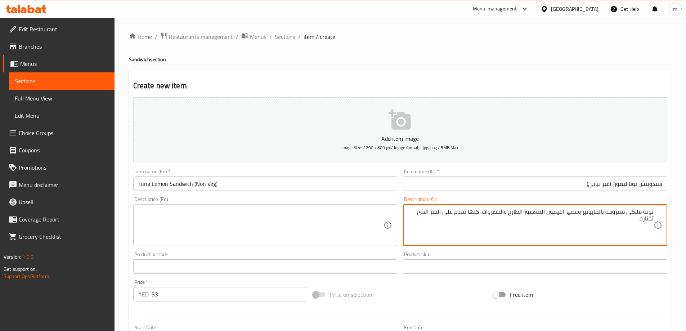
click at [426, 222] on textarea "تونة فلاكي ممزوجة بالمايونيز وعصير الليمون المعصور الطازج والخضروات، كلها تقدم …" at bounding box center [531, 225] width 246 height 34
click at [470, 72] on div "Create new item Add item image Image Size: 1200 x 800 px / Image formats: jpg, …" at bounding box center [400, 279] width 543 height 419
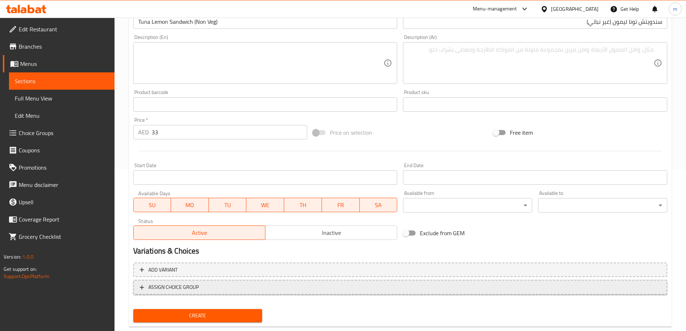
scroll to position [178, 0]
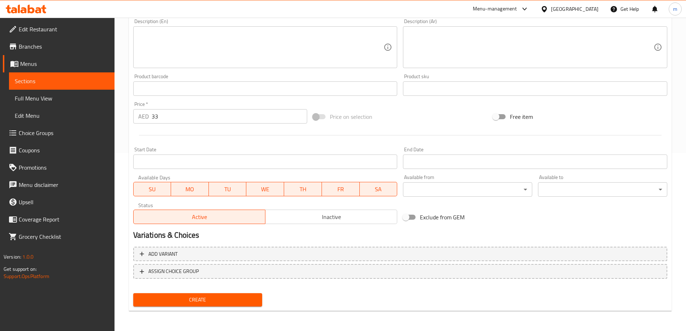
click at [216, 301] on span "Create" at bounding box center [198, 299] width 118 height 9
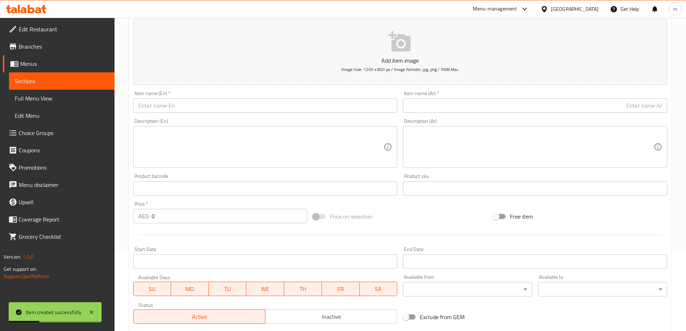
scroll to position [0, 0]
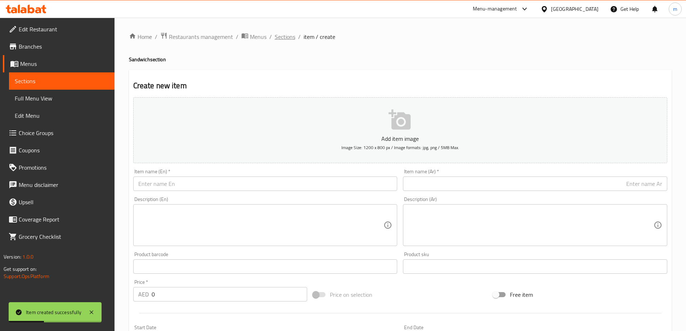
click at [280, 37] on span "Sections" at bounding box center [285, 36] width 21 height 9
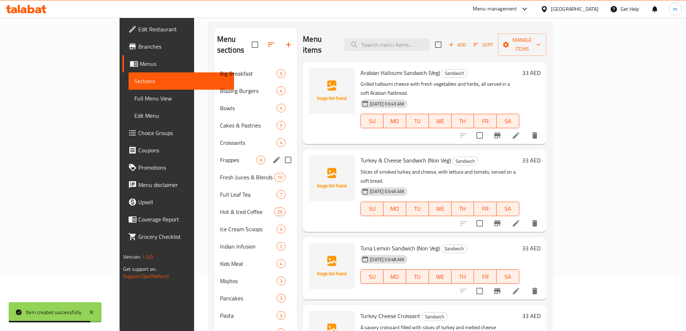
scroll to position [72, 0]
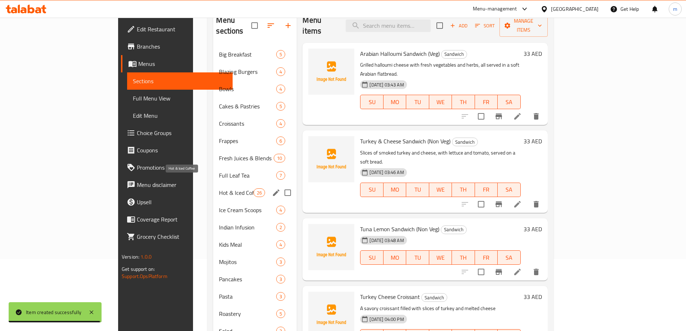
click at [219, 188] on span "Hot & Iced Coffee" at bounding box center [236, 192] width 35 height 9
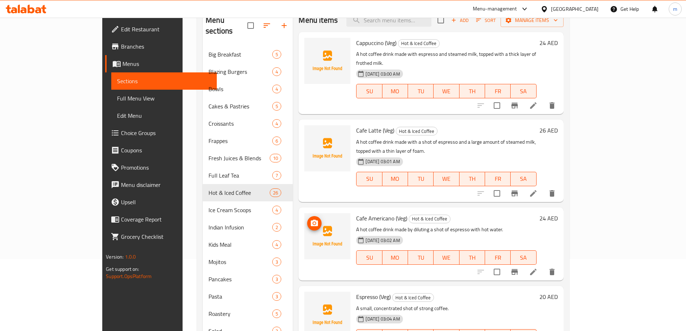
scroll to position [1526, 0]
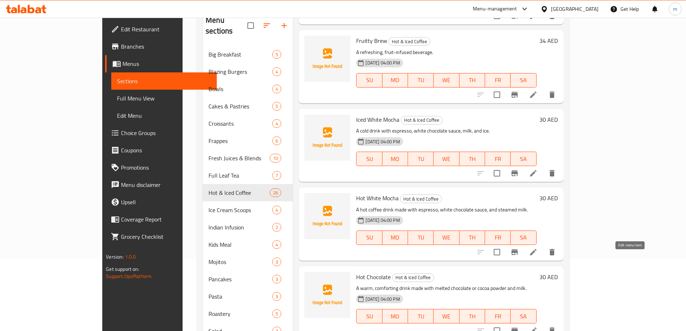
click at [538, 326] on icon at bounding box center [533, 330] width 9 height 9
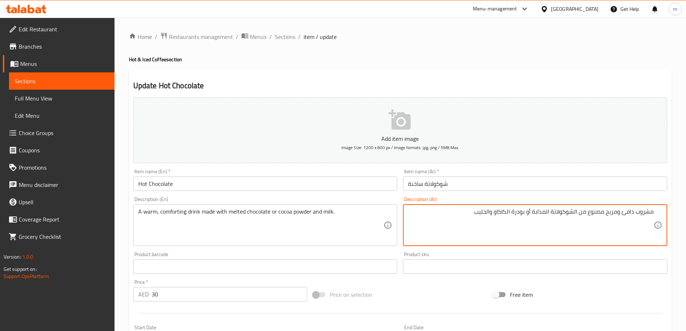
click at [468, 183] on input "شوكولاتة ساخنة" at bounding box center [535, 183] width 264 height 14
click at [261, 182] on input "Hot Chocolate" at bounding box center [265, 183] width 264 height 14
click at [415, 210] on textarea "مشروب دافئ ومريح مصنوع من الشوكولاتة المذابة أو بودرة الكاكاو والحليب." at bounding box center [531, 225] width 246 height 34
click at [437, 213] on textarea "مشروب دافئ ومريح مصنوع من الشوكولاتة المذابة أو بودرة الكاكاو والحليب." at bounding box center [531, 225] width 246 height 34
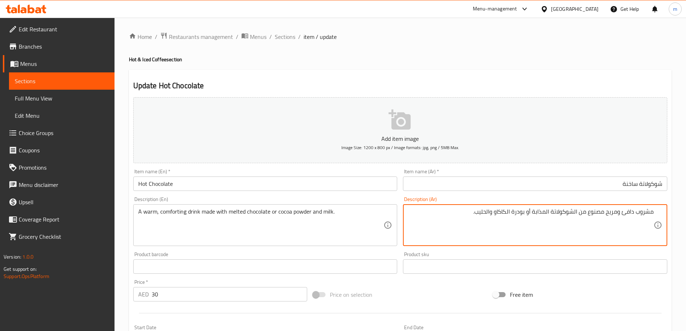
click at [437, 213] on textarea "مشروب دافئ ومريح مصنوع من الشوكولاتة المذابة أو بودرة الكاكاو والحليب." at bounding box center [531, 225] width 246 height 34
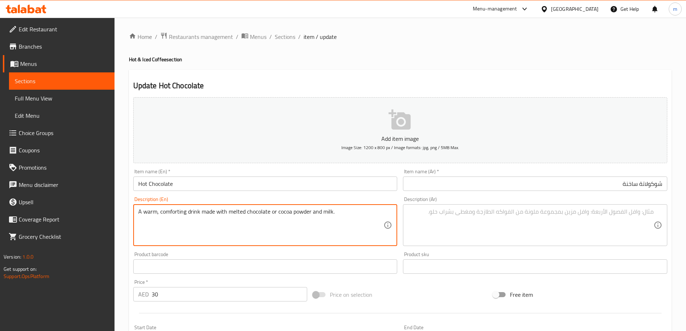
click at [279, 216] on textarea "A warm, comforting drink made with melted chocolate or cocoa powder and milk." at bounding box center [261, 225] width 246 height 34
click at [283, 189] on input "Hot Chocolate" at bounding box center [265, 183] width 264 height 14
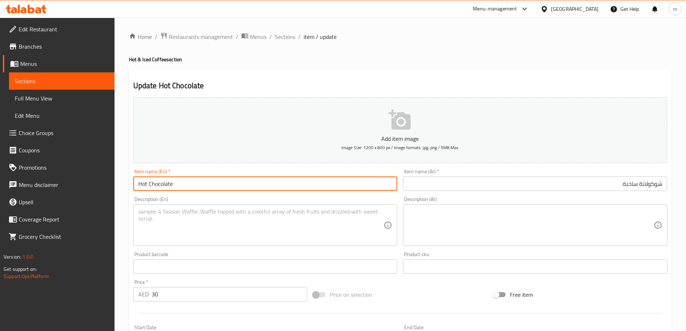
click at [283, 189] on input "Hot Chocolate" at bounding box center [265, 183] width 264 height 14
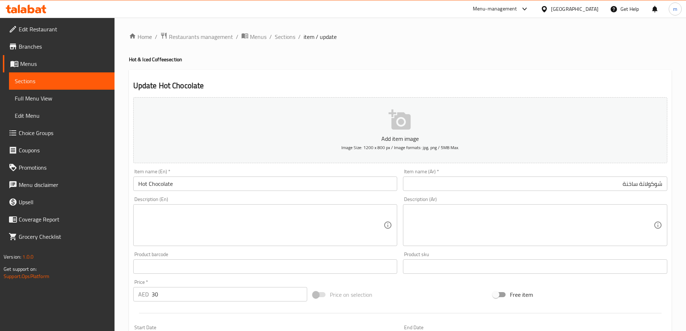
click at [327, 229] on textarea at bounding box center [261, 225] width 246 height 34
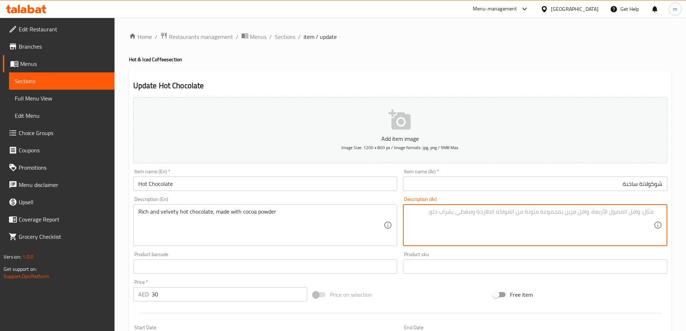
click at [479, 227] on textarea at bounding box center [531, 225] width 246 height 34
click at [505, 172] on div "Item name (Ar)   * شوكولاتة ساخنة Item name (Ar) *" at bounding box center [535, 180] width 264 height 22
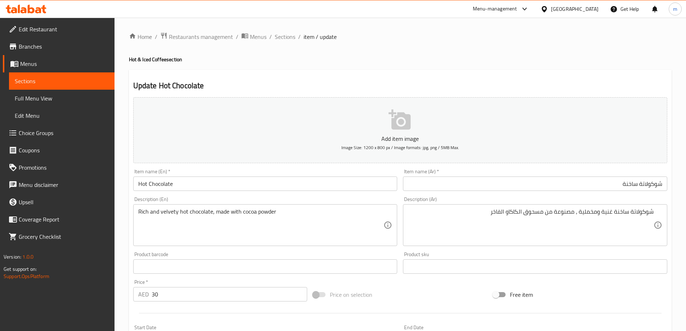
click at [507, 176] on div "Item name (Ar)   * شوكولاتة ساخنة Item name (Ar) *" at bounding box center [535, 180] width 264 height 22
click at [506, 181] on input "شوكولاتة ساخنة" at bounding box center [535, 183] width 264 height 14
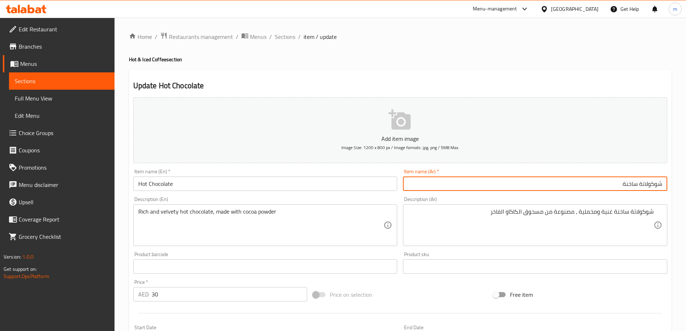
click at [291, 37] on span "Sections" at bounding box center [285, 36] width 21 height 9
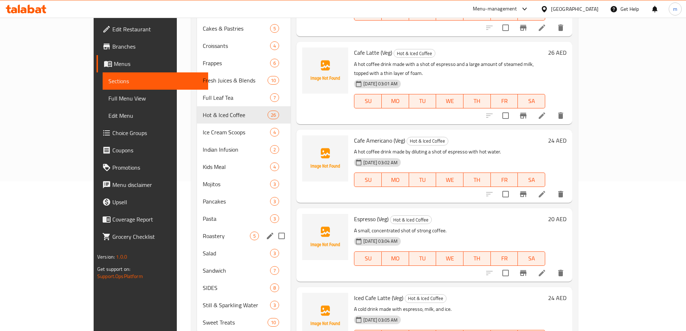
scroll to position [162, 0]
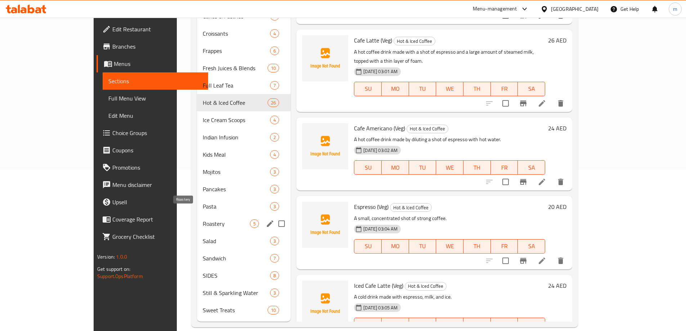
click at [203, 219] on span "Roastery" at bounding box center [226, 223] width 47 height 9
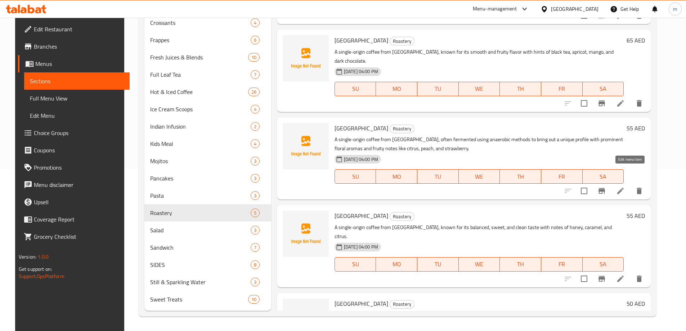
click at [625, 187] on icon at bounding box center [620, 191] width 9 height 9
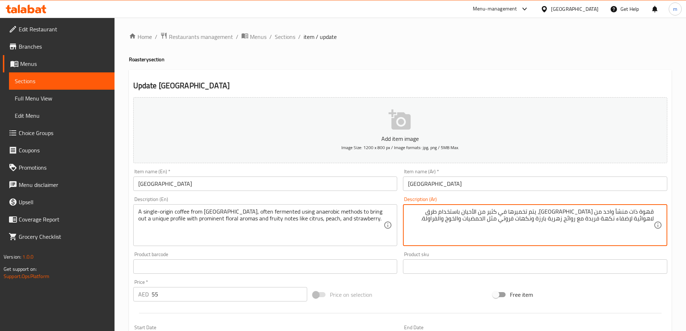
click at [504, 227] on textarea "قهوة ذات منشأ واحد من كولومبيا، يتم تخميرها في كثير من الأحيان باستخدام طرق لاه…" at bounding box center [531, 225] width 246 height 34
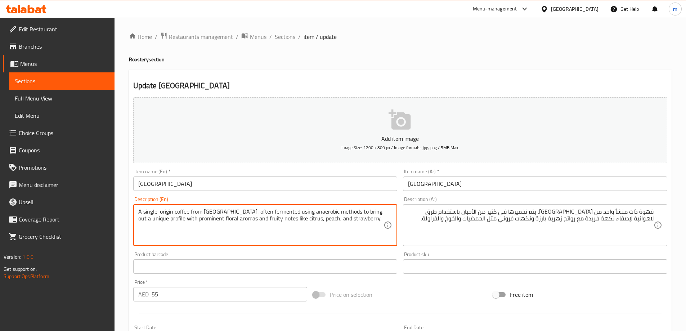
click at [287, 228] on textarea "A single-origin coffee from Colombia, often fermented using anaerobic methods t…" at bounding box center [261, 225] width 246 height 34
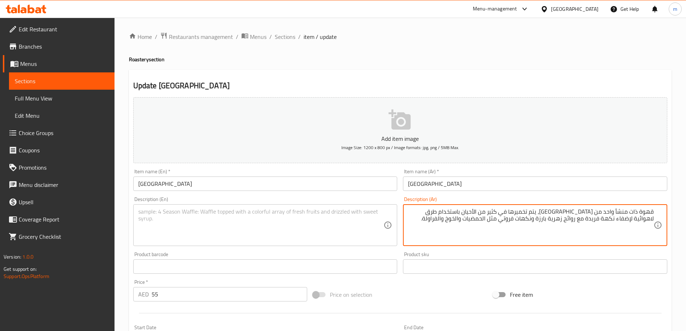
click at [478, 220] on textarea "قهوة ذات منشأ واحد من كولومبيا، يتم تخميرها في كثير من الأحيان باستخدام طرق لاه…" at bounding box center [531, 225] width 246 height 34
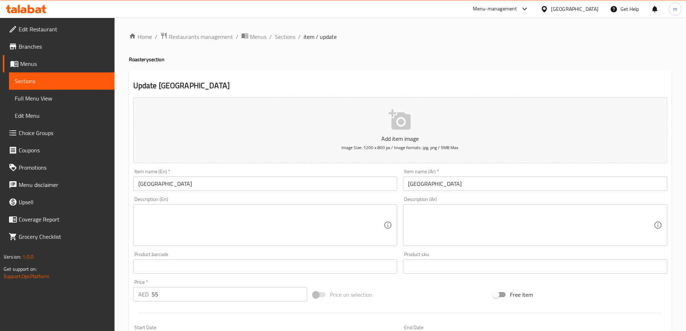
click at [288, 184] on input "[GEOGRAPHIC_DATA]" at bounding box center [265, 183] width 264 height 14
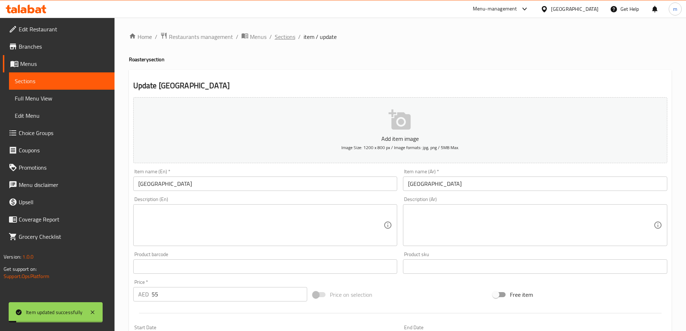
click at [290, 36] on span "Sections" at bounding box center [285, 36] width 21 height 9
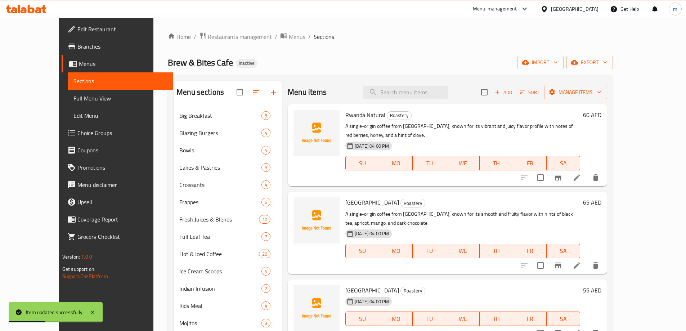
scroll to position [162, 0]
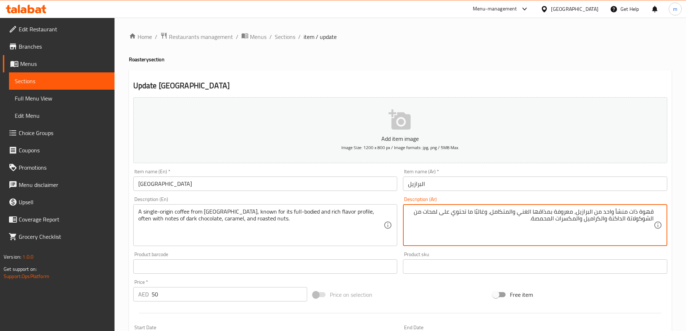
click at [565, 186] on input "البرازيل" at bounding box center [535, 183] width 264 height 14
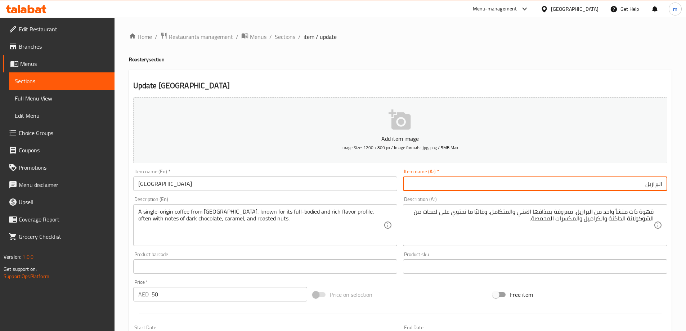
click at [508, 206] on div "قهوة ذات منشأ واحد من البرازيل، معروفة بمذاقها الغني والمتكامل، وغالبًا ما تحتو…" at bounding box center [535, 225] width 264 height 42
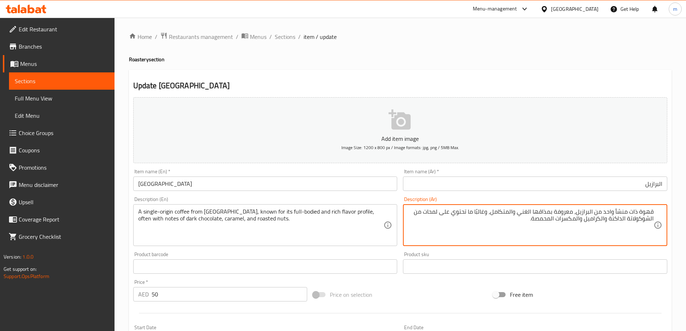
click at [508, 212] on textarea "قهوة ذات منشأ واحد من البرازيل، معروفة بمذاقها الغني والمتكامل، وغالبًا ما تحتو…" at bounding box center [531, 225] width 246 height 34
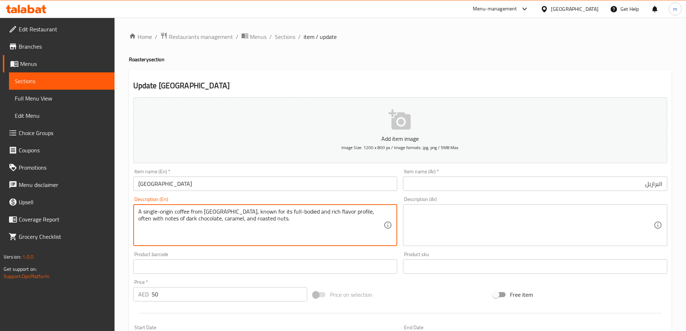
click at [329, 217] on textarea "A single-origin coffee from Brazil, known for its full-bodied and rich flavor p…" at bounding box center [261, 225] width 246 height 34
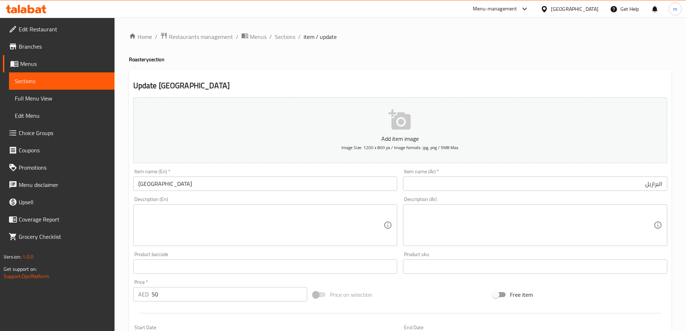
click at [310, 191] on div "Item name (En)   * Brazil Item name (En) *" at bounding box center [265, 180] width 270 height 28
click at [309, 186] on input "[GEOGRAPHIC_DATA]" at bounding box center [265, 183] width 264 height 14
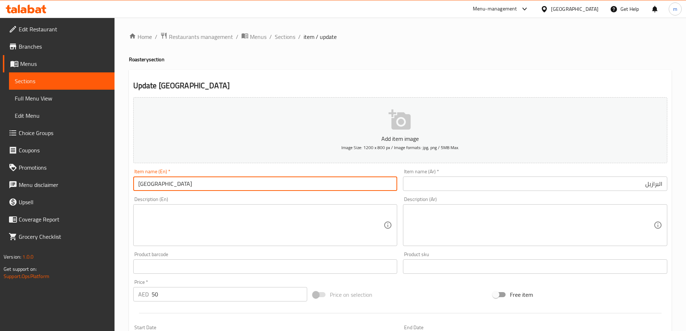
click at [282, 38] on span "Sections" at bounding box center [285, 36] width 21 height 9
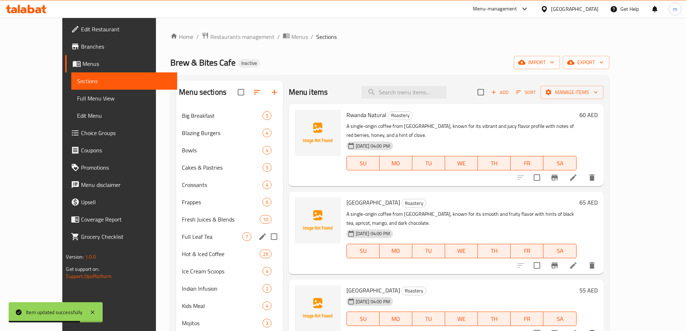
scroll to position [162, 0]
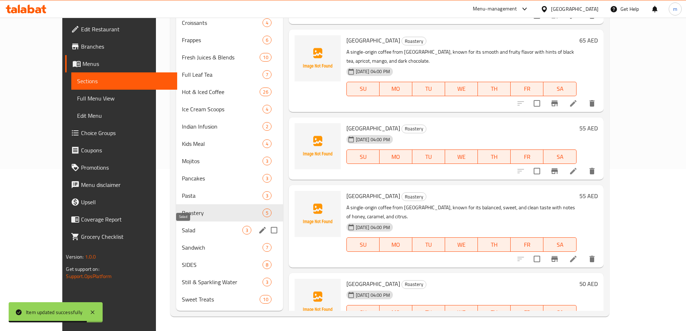
click at [182, 232] on span "Salad" at bounding box center [212, 230] width 60 height 9
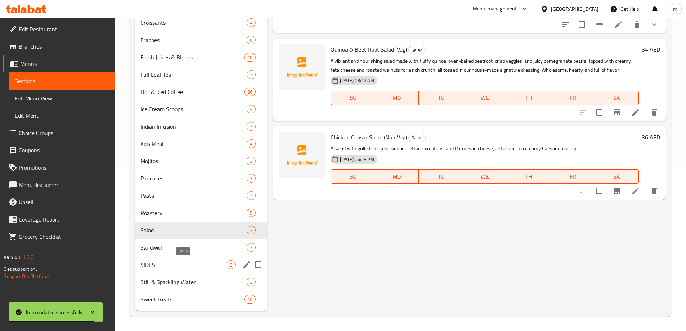
click at [169, 268] on span "SIDES" at bounding box center [183, 264] width 86 height 9
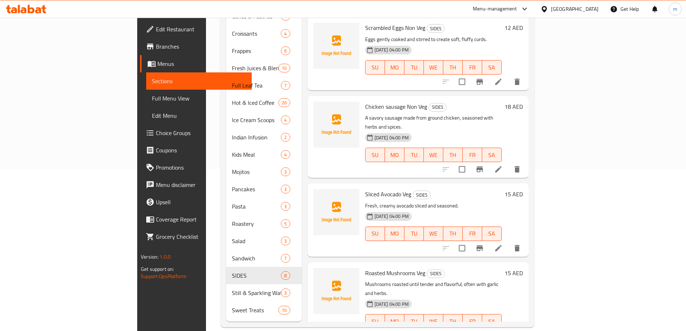
scroll to position [108, 0]
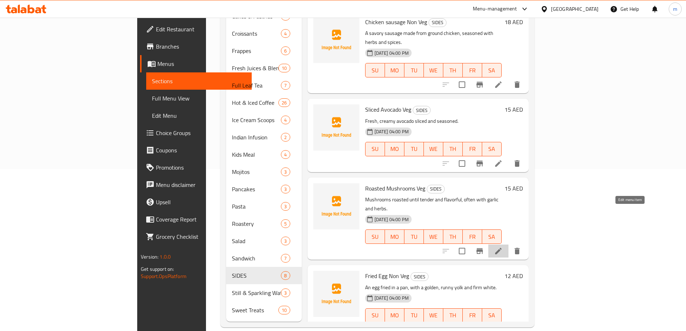
click at [502, 248] on icon at bounding box center [498, 251] width 6 height 6
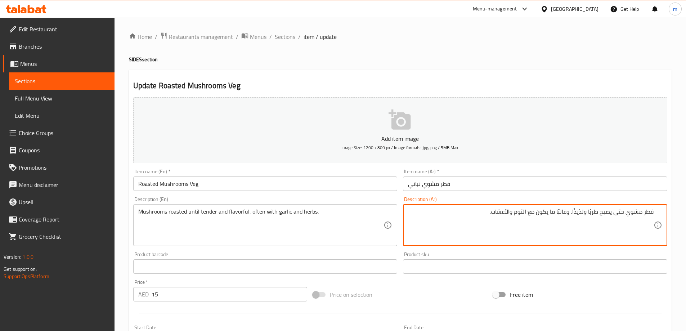
click at [516, 185] on input "فطر مشوي نباتي" at bounding box center [535, 183] width 264 height 14
click at [529, 223] on textarea "فطر مشوي حتى يصبح طريًا ولذيذًا، وغالبًا ما يكون مع الثوم والأعشاب." at bounding box center [531, 225] width 246 height 34
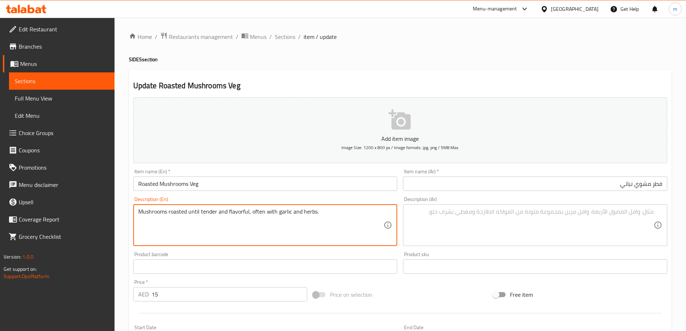
click at [330, 216] on textarea "Mushrooms roasted until tender and flavorful, often with garlic and herbs." at bounding box center [261, 225] width 246 height 34
click at [327, 184] on input "Roasted Mushrooms Veg" at bounding box center [265, 183] width 264 height 14
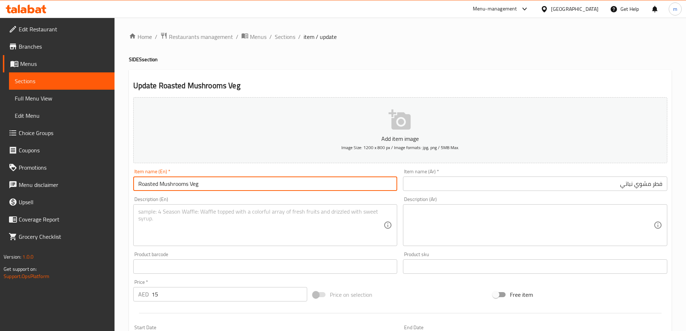
click at [327, 184] on input "Roasted Mushrooms Veg" at bounding box center [265, 183] width 264 height 14
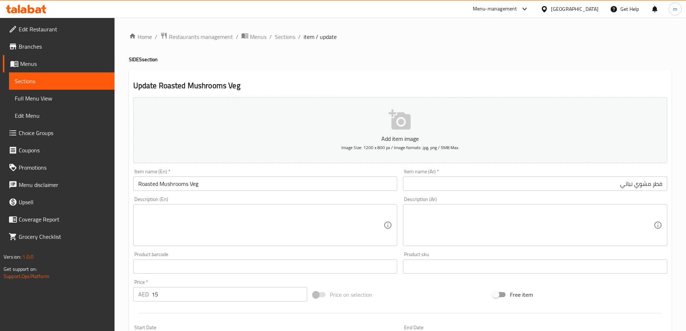
click at [556, 195] on div "Description (Ar) Description (Ar)" at bounding box center [535, 221] width 270 height 55
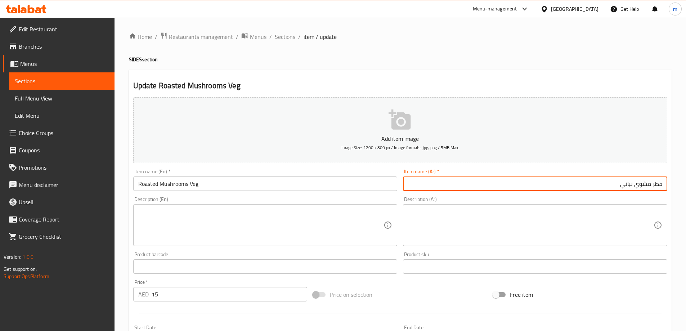
click at [558, 190] on input "فطر مشوي نباتي" at bounding box center [535, 183] width 264 height 14
click at [162, 183] on input "Roasted Mushrooms Veg" at bounding box center [265, 183] width 264 height 14
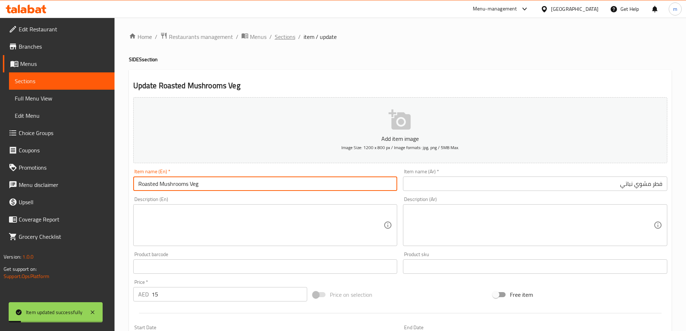
click at [289, 36] on span "Sections" at bounding box center [285, 36] width 21 height 9
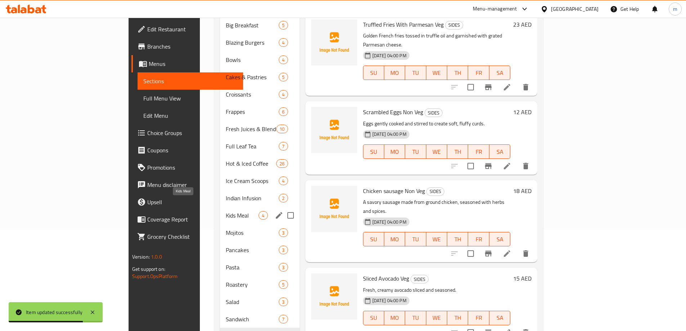
scroll to position [162, 0]
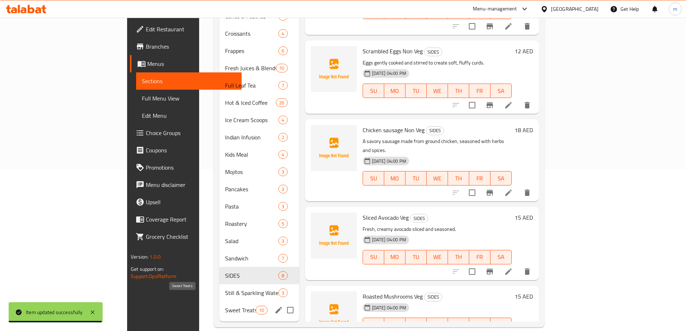
click at [225, 306] on span "Sweet Treats" at bounding box center [240, 310] width 31 height 9
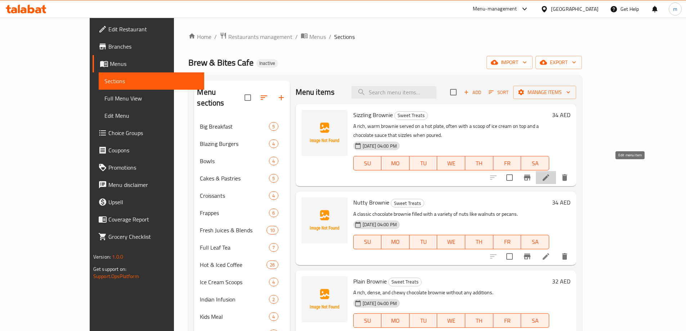
click at [550, 173] on icon at bounding box center [546, 177] width 9 height 9
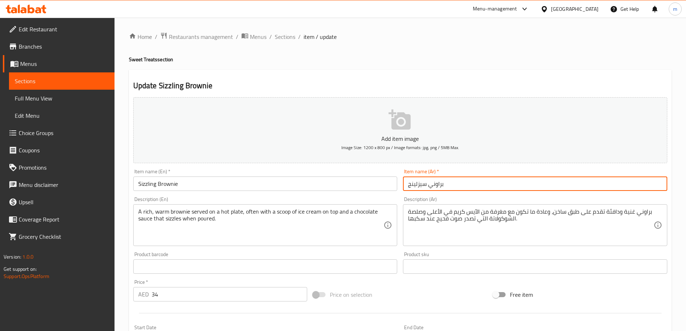
click at [460, 178] on input "براوني سيزلينج" at bounding box center [535, 183] width 264 height 14
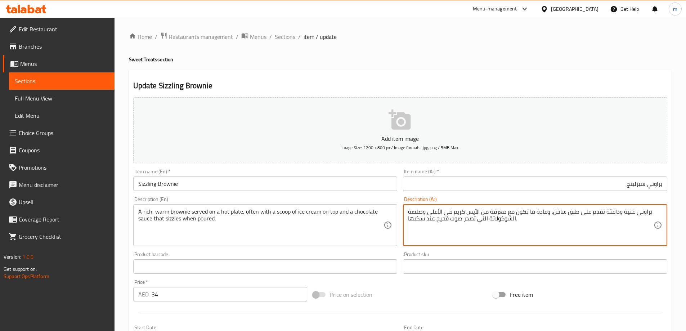
click at [477, 223] on textarea "براوني غنية ودافئة تقدم على طبق ساخن، وعادة ما تكون مع مغرفة من الآيس كريم في ا…" at bounding box center [531, 225] width 246 height 34
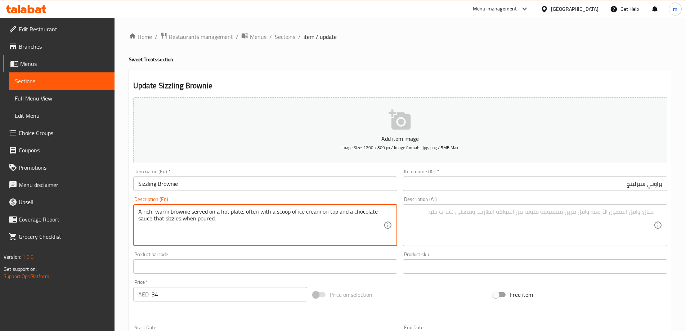
click at [354, 226] on textarea "A rich, warm brownie served on a hot plate, often with a scoop of ice cream on …" at bounding box center [261, 225] width 246 height 34
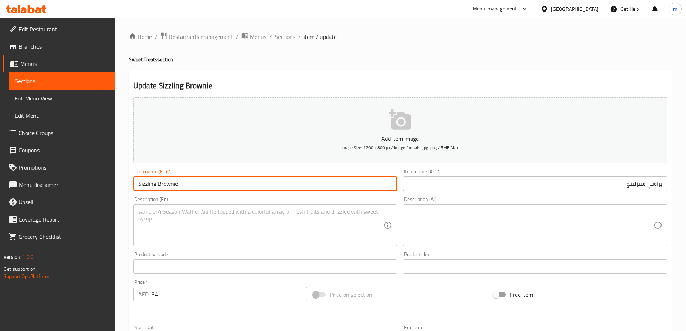
click at [320, 182] on input "Sizzling Brownie" at bounding box center [265, 183] width 264 height 14
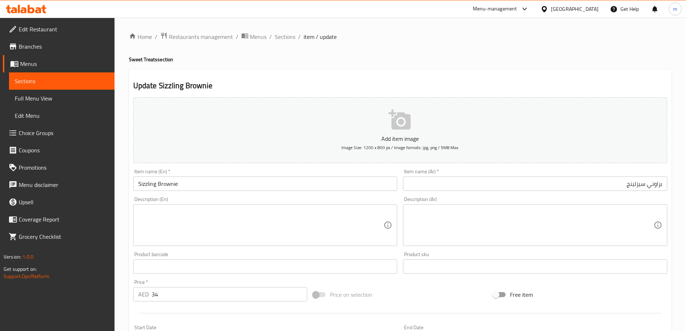
click at [289, 215] on textarea at bounding box center [261, 225] width 246 height 34
click at [593, 234] on textarea at bounding box center [531, 225] width 246 height 34
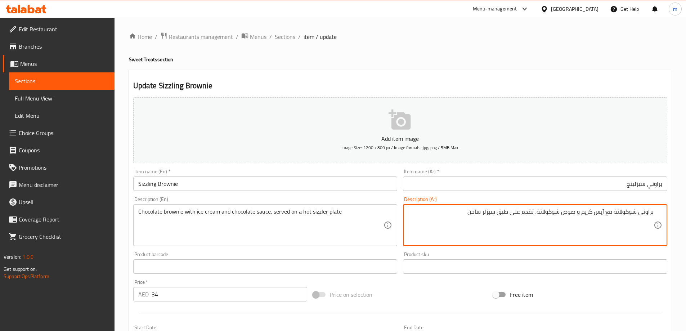
click at [461, 175] on div "Item name (Ar)   * براوني سيزلينج Item name (Ar) *" at bounding box center [535, 180] width 264 height 22
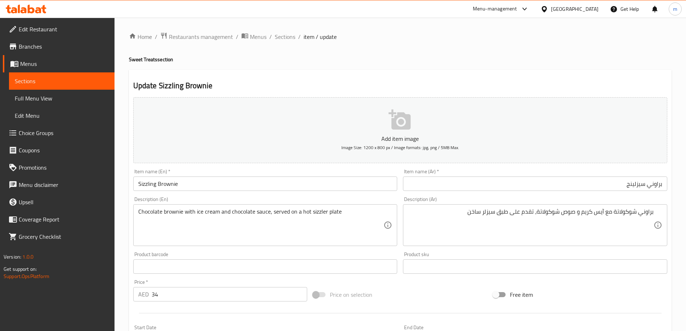
click at [459, 180] on input "براوني سيزلينج" at bounding box center [535, 183] width 264 height 14
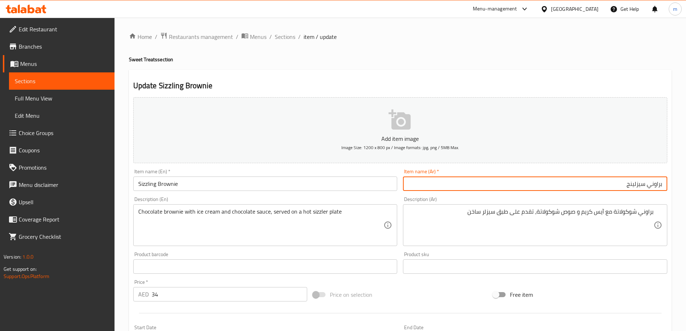
scroll to position [178, 0]
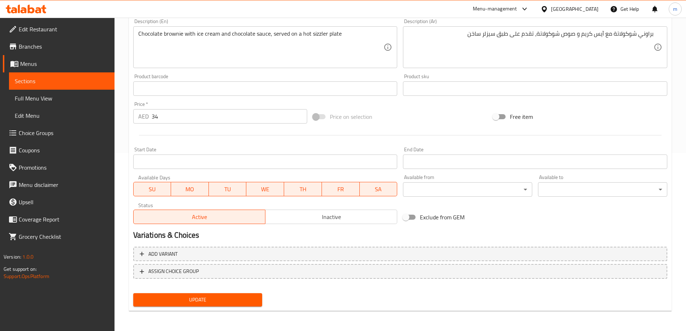
click at [133, 293] on button "Update" at bounding box center [197, 299] width 129 height 13
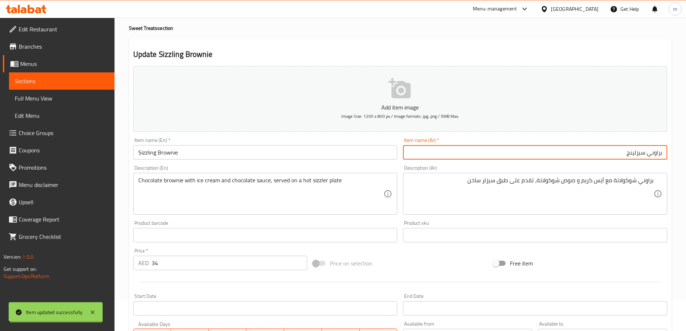
scroll to position [0, 0]
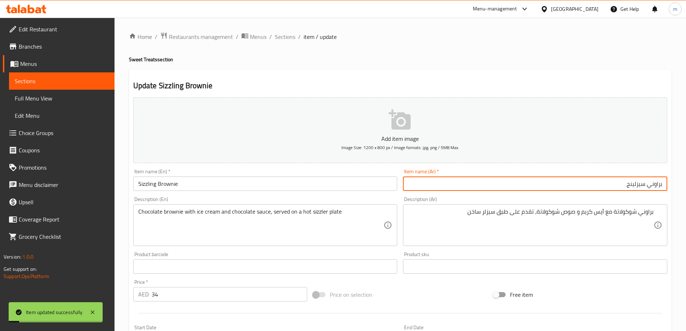
click at [289, 42] on div "Home / Restaurants management / Menus / Sections / item / update Sweet Treats s…" at bounding box center [400, 263] width 543 height 462
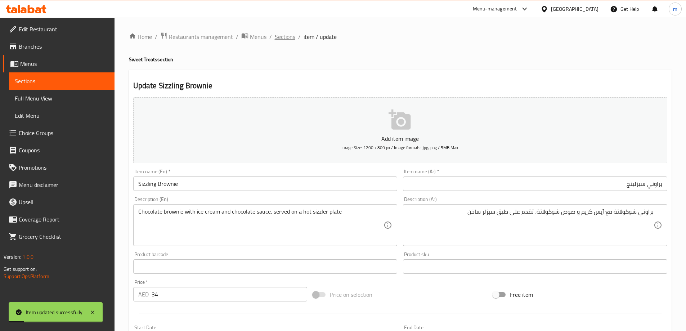
click at [288, 38] on span "Sections" at bounding box center [285, 36] width 21 height 9
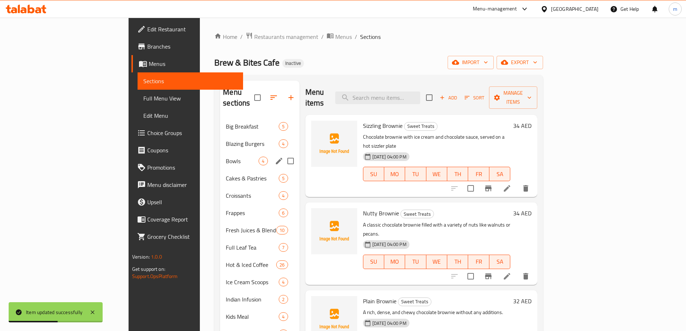
click at [220, 155] on div "Bowls 4" at bounding box center [259, 160] width 79 height 17
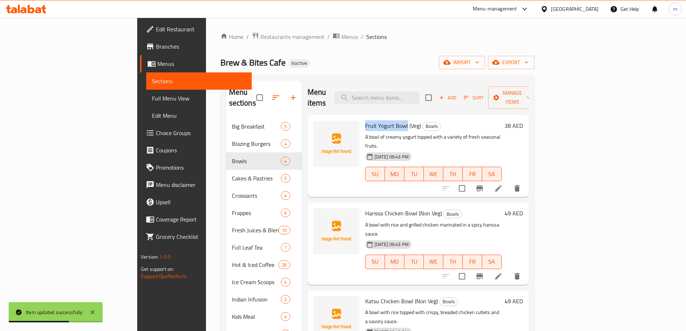
click at [508, 182] on li at bounding box center [498, 188] width 20 height 13
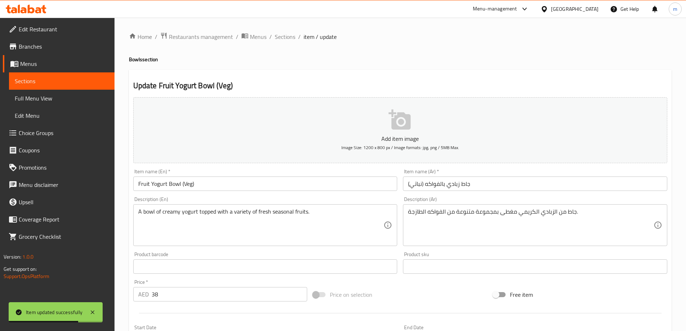
click at [492, 175] on div "Item name (Ar)   * جاط زبادي بالفواكه (نباتي) Item name (Ar) *" at bounding box center [535, 180] width 264 height 22
drag, startPoint x: 491, startPoint y: 181, endPoint x: 493, endPoint y: 192, distance: 10.9
click at [491, 181] on input "جاط زبادي بالفواكه (نباتي)" at bounding box center [535, 183] width 264 height 14
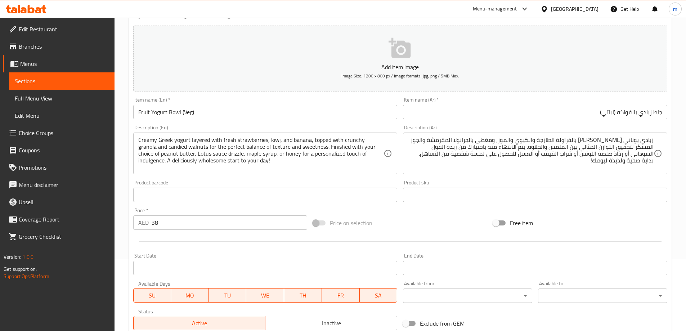
scroll to position [72, 0]
click at [596, 142] on textarea "زبادي يوناني كريمي مغطى بالفراولة الطازجة والكيوي والموز، ومغطى بالجرانولا المق…" at bounding box center [531, 153] width 246 height 34
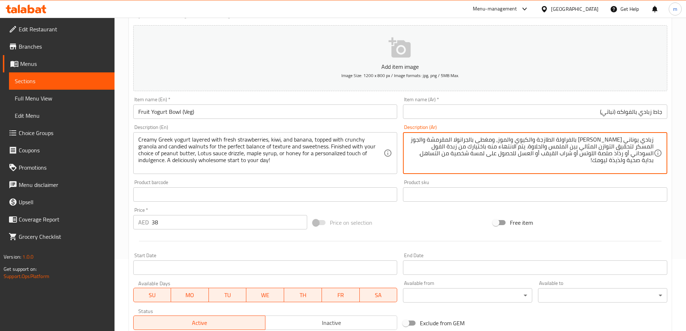
click at [596, 142] on textarea "زبادي يوناني كريمي مغطى بالفراولة الطازجة والكيوي والموز، ومغطى بالجرانولا المق…" at bounding box center [531, 153] width 246 height 34
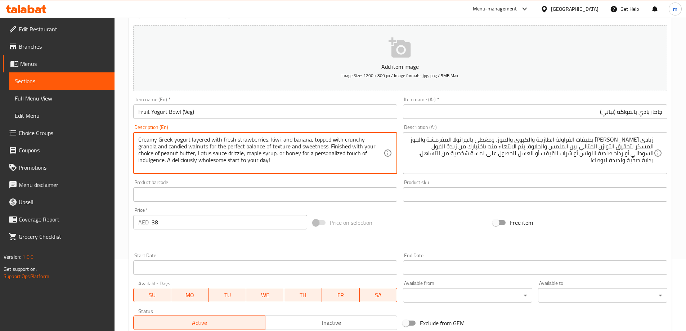
click at [298, 140] on textarea "Creamy Greek yogurt layered with fresh strawberries, kiwi, and banana, topped w…" at bounding box center [261, 153] width 246 height 34
click at [320, 141] on textarea "Creamy Greek yogurt layered with fresh strawberries, kiwi, and banana, topped w…" at bounding box center [261, 153] width 246 height 34
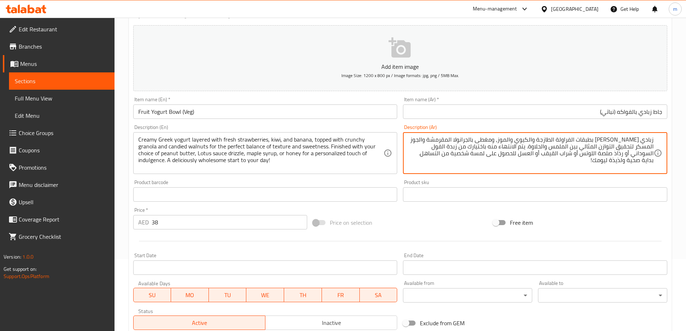
click at [452, 139] on textarea "زبادي يوناني كريمي بطبقات الفراولة الطازجة والكيوي والموز، ومغطى بالجرانولا الم…" at bounding box center [531, 153] width 246 height 34
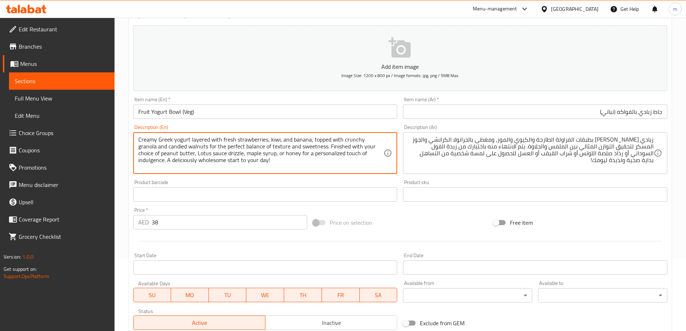
click at [153, 149] on textarea "Creamy Greek yogurt layered with fresh strawberries, kiwi, and banana, topped w…" at bounding box center [261, 153] width 246 height 34
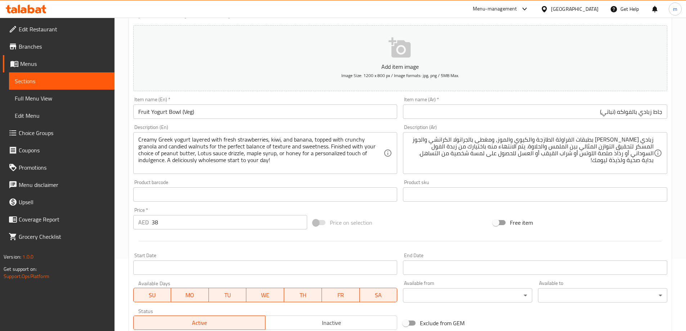
click at [158, 147] on textarea "Creamy Greek yogurt layered with fresh strawberries, kiwi, and banana, topped w…" at bounding box center [261, 153] width 246 height 34
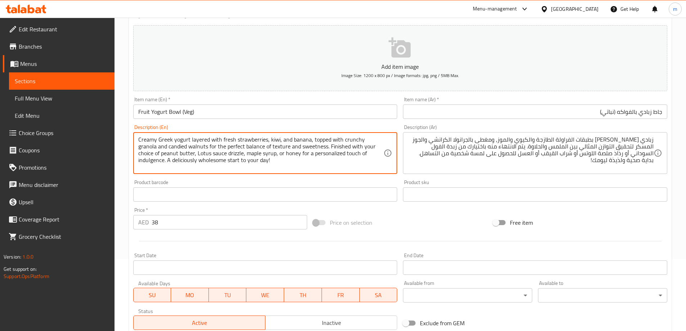
click at [158, 147] on textarea "Creamy Greek yogurt layered with fresh strawberries, kiwi, and banana, topped w…" at bounding box center [261, 153] width 246 height 34
drag, startPoint x: 261, startPoint y: 145, endPoint x: 270, endPoint y: 145, distance: 9.7
click at [270, 145] on textarea "Creamy Greek yogurt layered with fresh strawberries, kiwi, and banana, topped w…" at bounding box center [261, 153] width 246 height 34
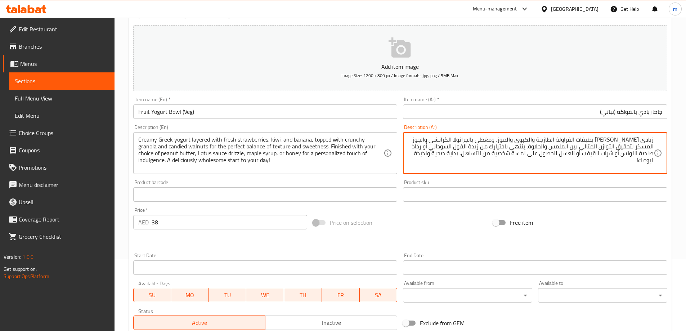
click at [420, 147] on textarea "زبادي يوناني كريمي بطبقات الفراولة الطازجة والكيوي والموز، ومغطى بالجرانولا الك…" at bounding box center [531, 153] width 246 height 34
click at [648, 152] on textarea "زبادي يوناني كريمي بطبقات الفراولة الطازجة والكيوي والموز، ومغطى بالجرانولا الك…" at bounding box center [531, 153] width 246 height 34
click at [591, 152] on textarea "زبادي يوناني كريمي بطبقات الفراولة الطازجة والكيوي والموز، ومغطى بالجرانولا الك…" at bounding box center [531, 153] width 246 height 34
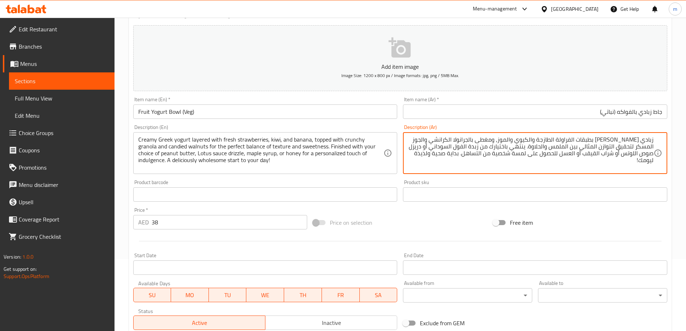
click at [591, 152] on textarea "زبادي يوناني كريمي بطبقات الفراولة الطازجة والكيوي والموز، ومغطى بالجرانولا الك…" at bounding box center [531, 153] width 246 height 34
click at [360, 154] on textarea "Creamy Greek yogurt layered with fresh strawberries, kiwi, and banana, topped w…" at bounding box center [261, 153] width 246 height 34
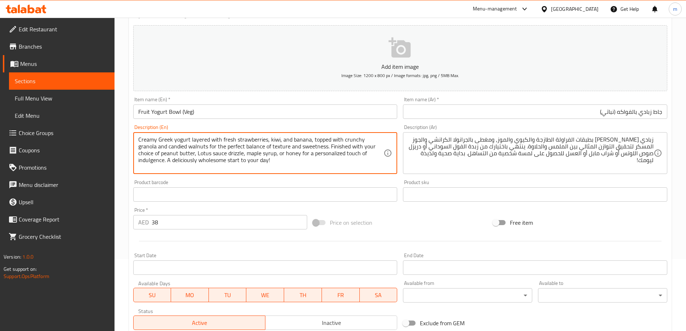
drag, startPoint x: 359, startPoint y: 151, endPoint x: 351, endPoint y: 152, distance: 8.1
click at [351, 152] on textarea "Creamy Greek yogurt layered with fresh strawberries, kiwi, and banana, topped w…" at bounding box center [261, 153] width 246 height 34
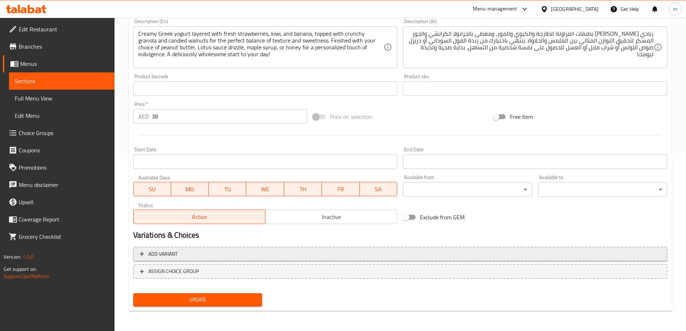
click at [373, 255] on span "Add variant" at bounding box center [400, 254] width 521 height 9
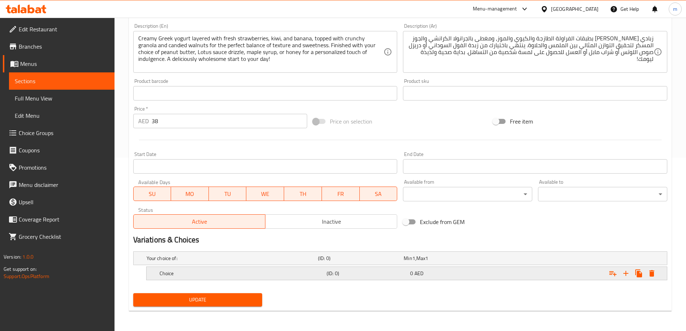
click at [358, 273] on h5 "(ID: 0)" at bounding box center [367, 273] width 81 height 7
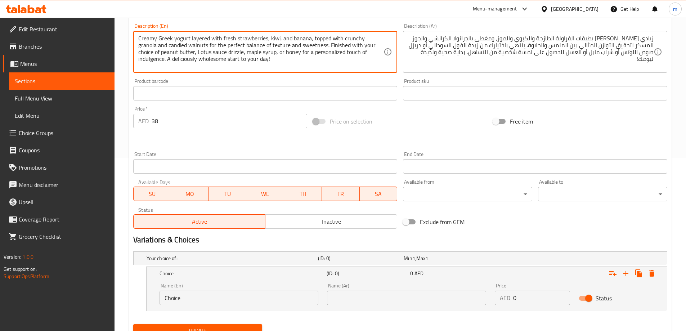
drag, startPoint x: 138, startPoint y: 51, endPoint x: 171, endPoint y: 51, distance: 33.1
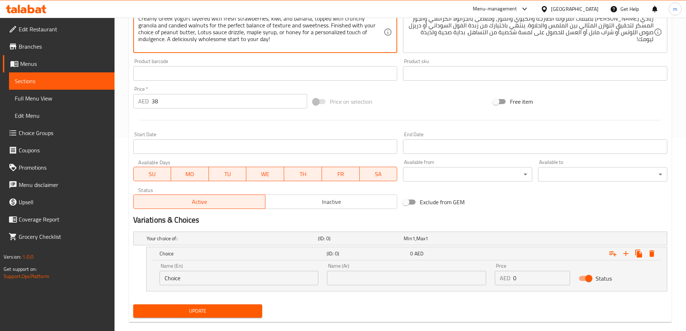
scroll to position [204, 0]
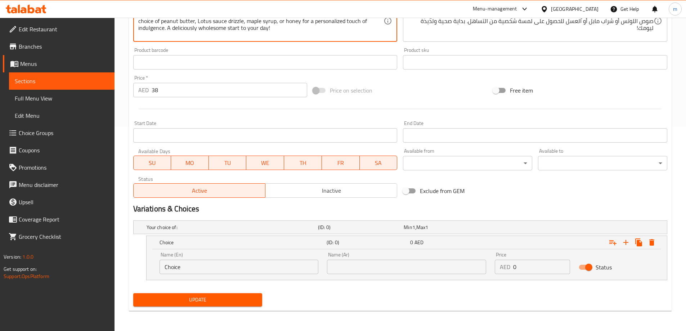
click at [264, 266] on input "Choice" at bounding box center [239, 267] width 159 height 14
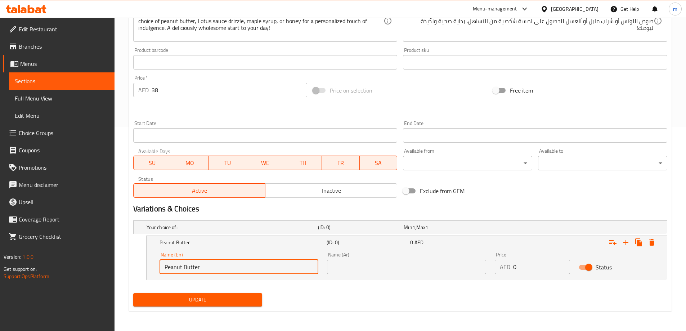
click at [417, 271] on input "text" at bounding box center [406, 267] width 159 height 14
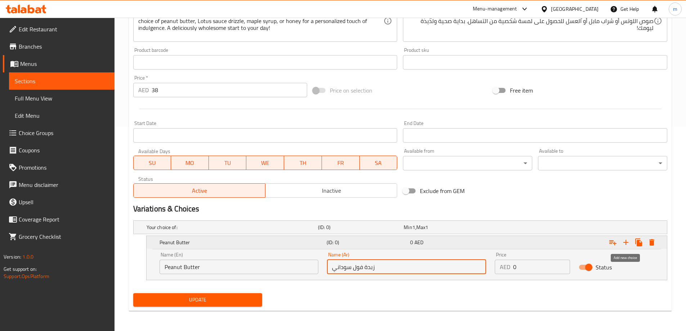
click at [631, 241] on button "Expand" at bounding box center [625, 242] width 13 height 13
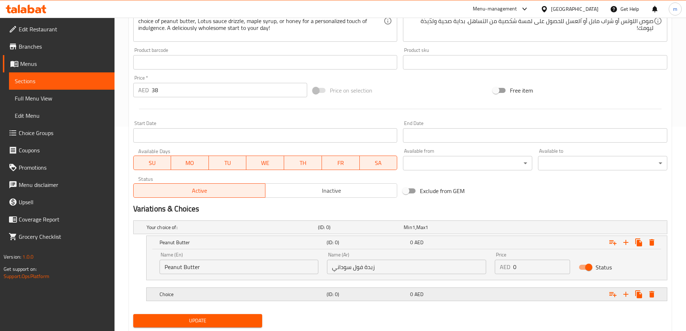
click at [535, 301] on div "Expand" at bounding box center [575, 294] width 167 height 16
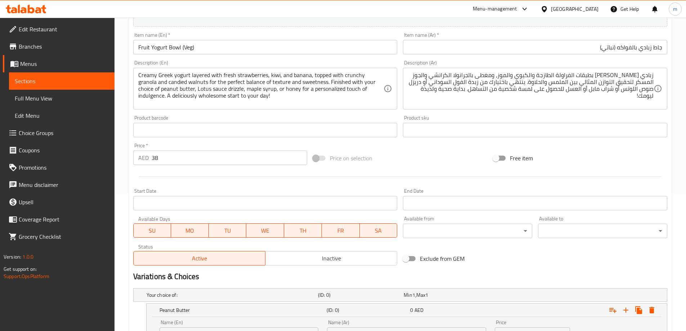
scroll to position [132, 0]
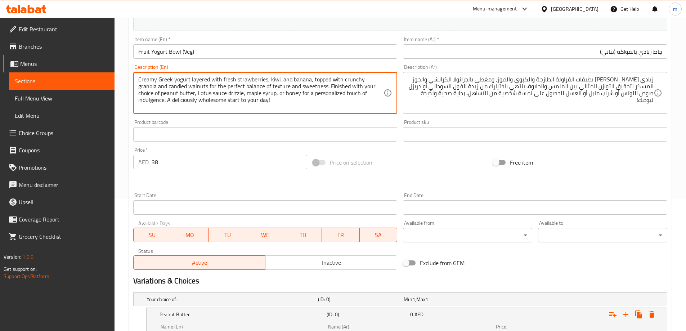
drag, startPoint x: 174, startPoint y: 91, endPoint x: 207, endPoint y: 91, distance: 32.8
click at [207, 91] on textarea "Creamy Greek yogurt layered with fresh strawberries, kiwi, and banana, topped w…" at bounding box center [261, 93] width 246 height 34
drag, startPoint x: 174, startPoint y: 94, endPoint x: 220, endPoint y: 94, distance: 45.4
click at [220, 94] on textarea "Creamy Greek yogurt layered with fresh strawberries, kiwi, and banana, topped w…" at bounding box center [261, 93] width 246 height 34
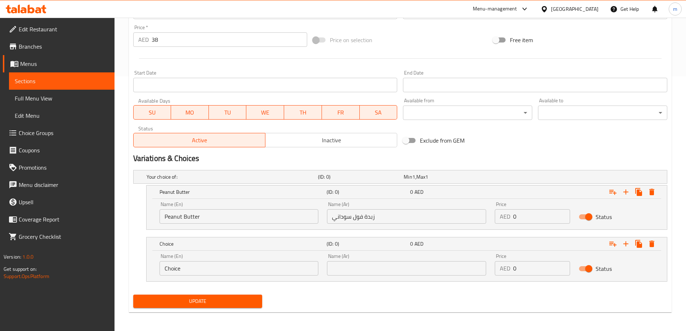
scroll to position [256, 0]
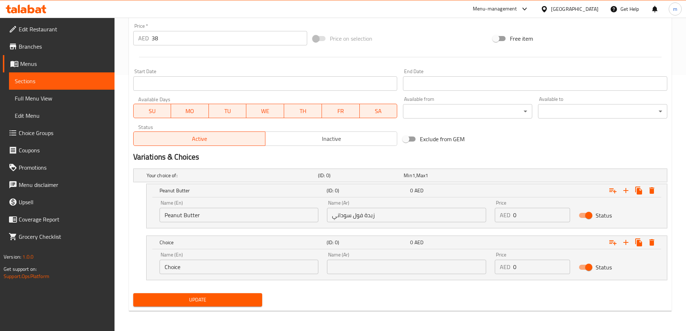
click at [230, 269] on input "Choice" at bounding box center [239, 267] width 159 height 14
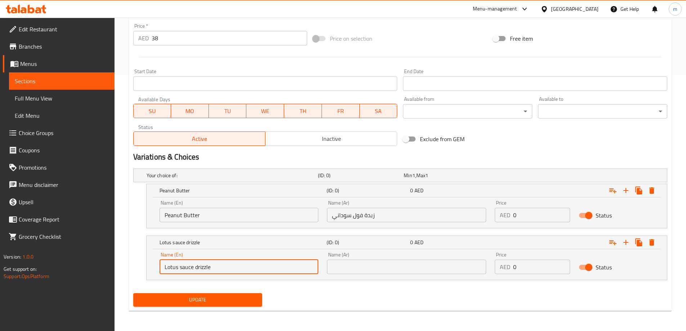
click at [389, 269] on input "text" at bounding box center [406, 267] width 159 height 14
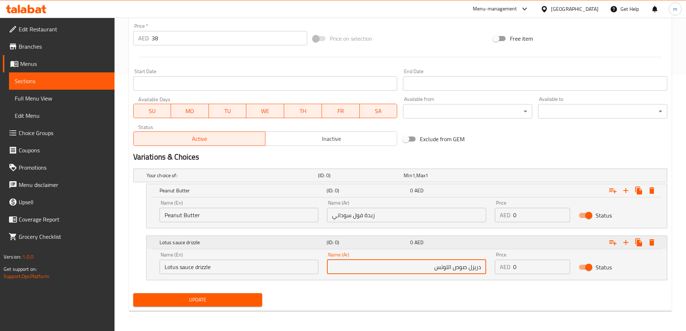
click at [623, 242] on icon "Expand" at bounding box center [625, 242] width 5 height 5
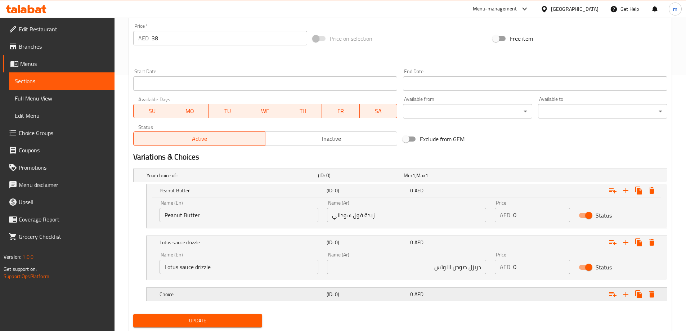
drag, startPoint x: 571, startPoint y: 285, endPoint x: 568, endPoint y: 291, distance: 7.2
click at [571, 285] on nav at bounding box center [400, 285] width 534 height 6
click at [568, 291] on div "Expand" at bounding box center [575, 294] width 167 height 16
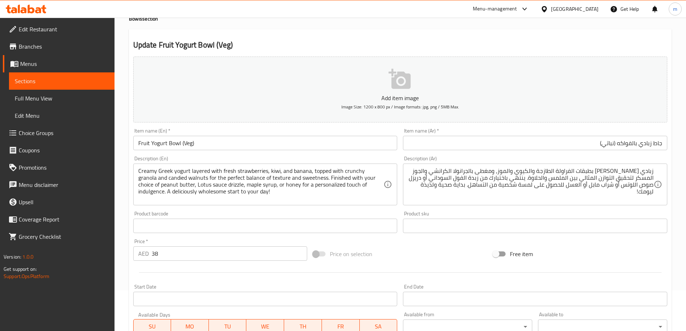
scroll to position [40, 0]
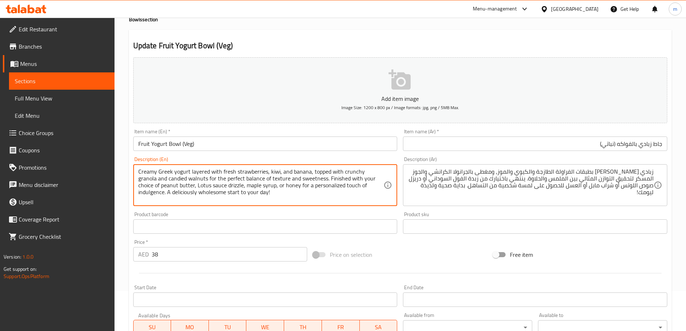
drag, startPoint x: 221, startPoint y: 184, endPoint x: 251, endPoint y: 187, distance: 30.0
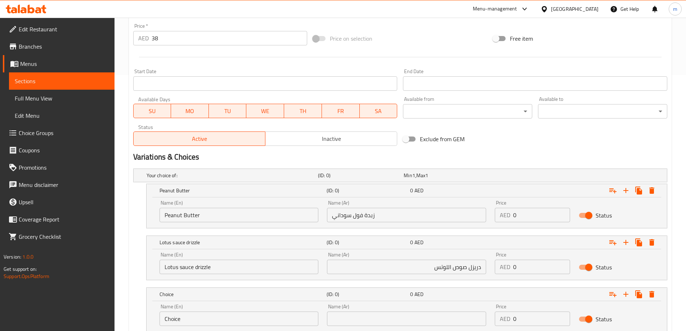
scroll to position [308, 0]
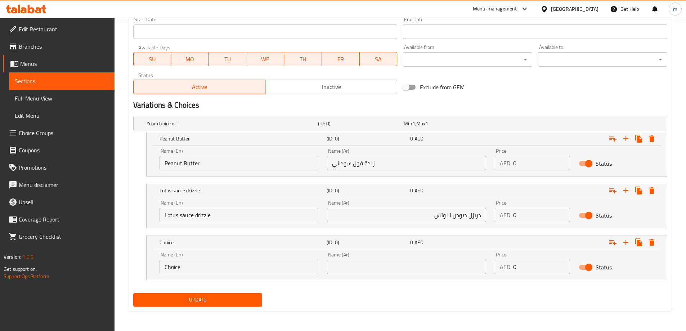
click at [222, 265] on input "Choice" at bounding box center [239, 267] width 159 height 14
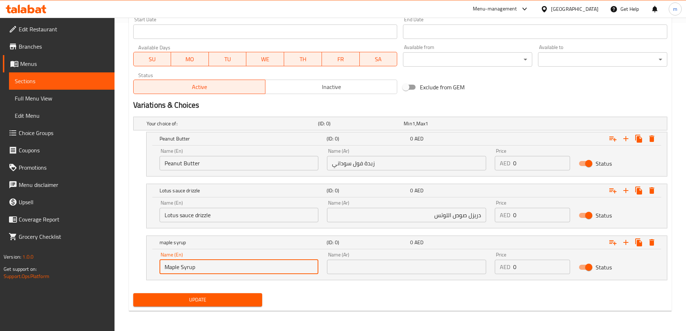
click at [406, 265] on input "text" at bounding box center [406, 267] width 159 height 14
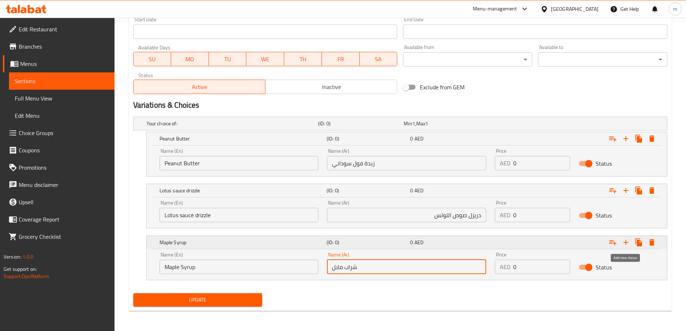
click at [626, 245] on icon "Expand" at bounding box center [625, 242] width 9 height 9
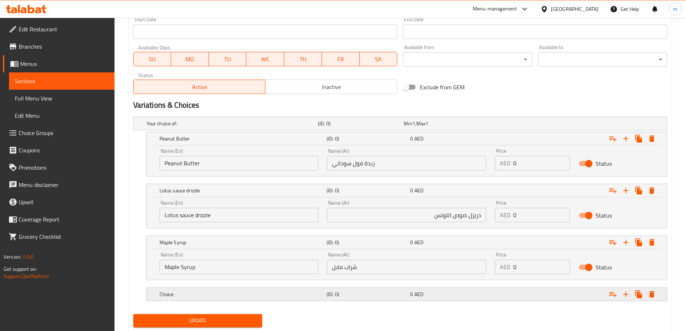
click at [542, 288] on div "Expand" at bounding box center [575, 294] width 167 height 16
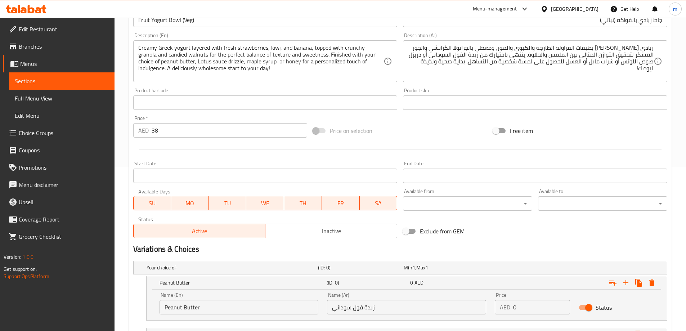
scroll to position [92, 0]
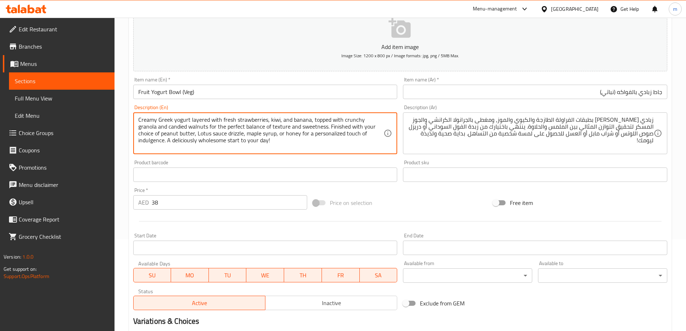
click at [261, 134] on textarea "Creamy Greek yogurt layered with fresh strawberries, kiwi, and banana, topped w…" at bounding box center [261, 133] width 246 height 34
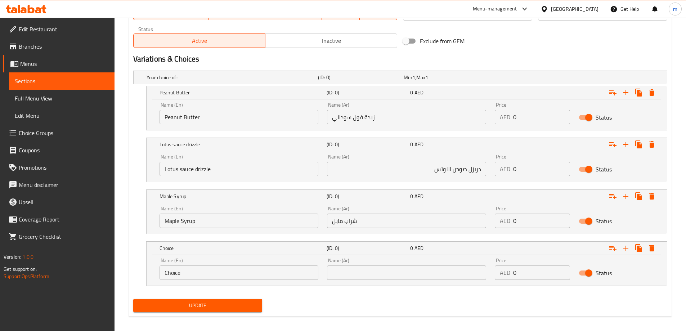
scroll to position [360, 0]
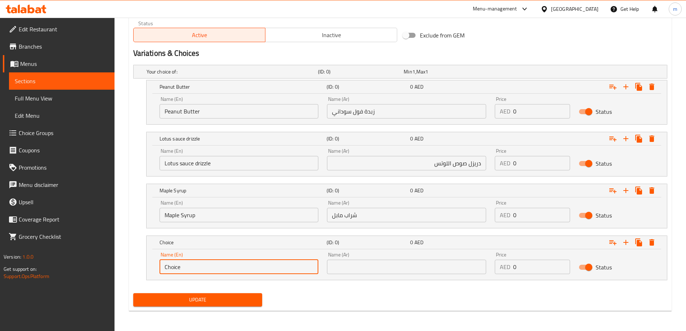
click at [225, 265] on input "Choice" at bounding box center [239, 267] width 159 height 14
click at [365, 261] on input "text" at bounding box center [406, 267] width 159 height 14
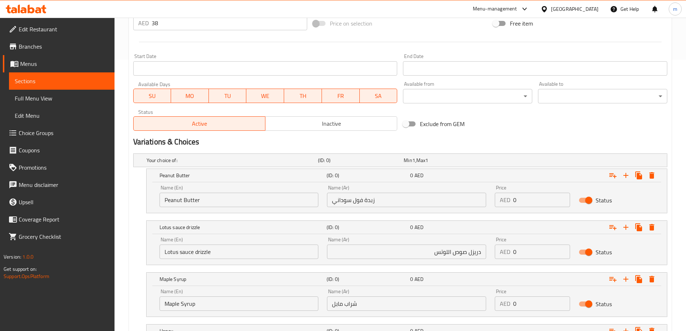
scroll to position [216, 0]
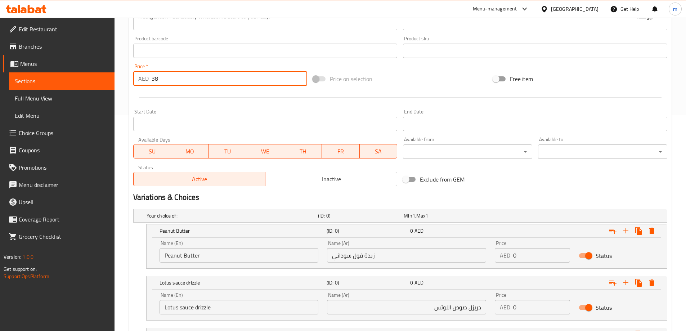
click at [190, 80] on input "38" at bounding box center [230, 78] width 156 height 14
click at [533, 252] on input "0" at bounding box center [541, 255] width 57 height 14
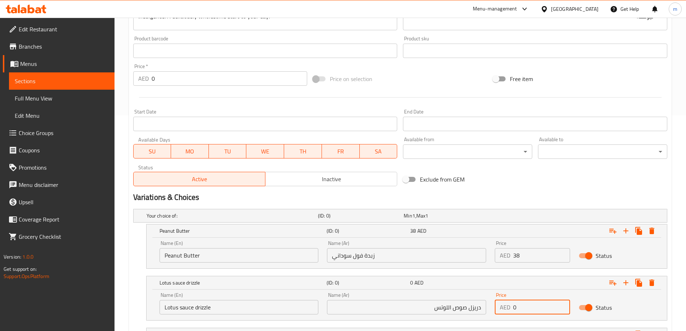
click at [542, 303] on input "0" at bounding box center [541, 307] width 57 height 14
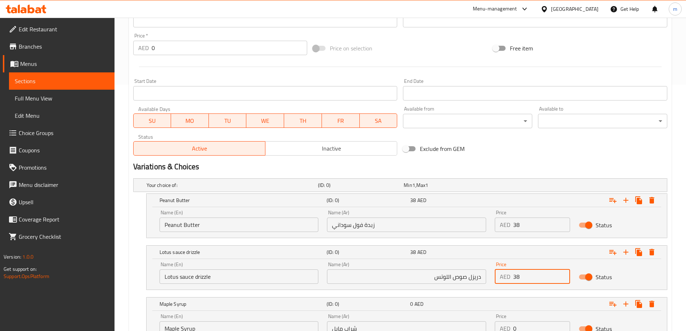
scroll to position [324, 0]
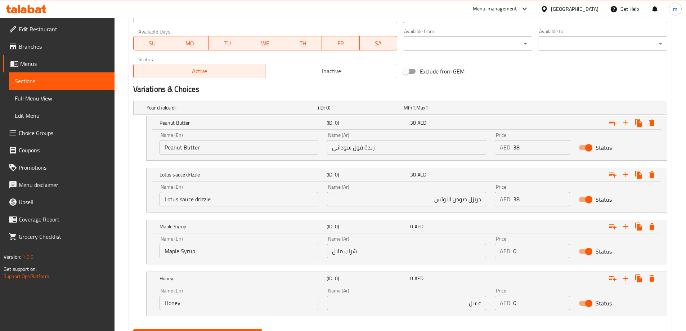
click at [539, 258] on div "Price AED 0 Price" at bounding box center [532, 247] width 84 height 31
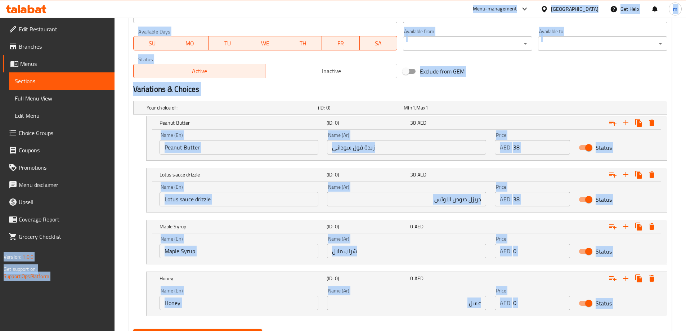
click at [540, 252] on input "0" at bounding box center [541, 251] width 57 height 14
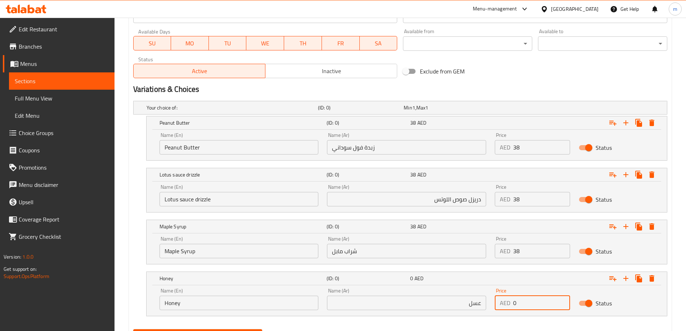
click at [545, 307] on input "0" at bounding box center [541, 303] width 57 height 14
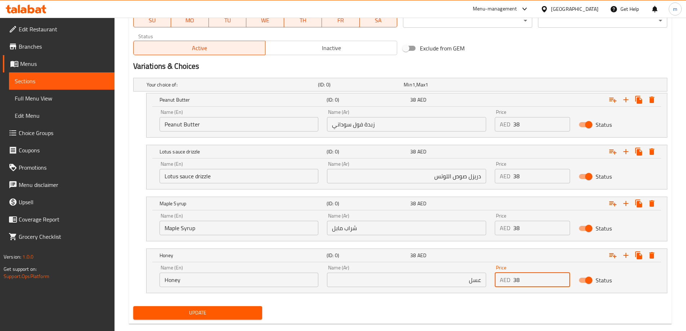
scroll to position [360, 0]
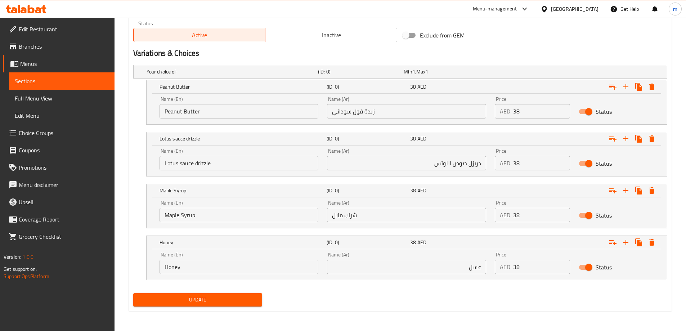
click at [479, 303] on div "Update" at bounding box center [400, 299] width 540 height 19
click at [251, 298] on span "Update" at bounding box center [198, 299] width 118 height 9
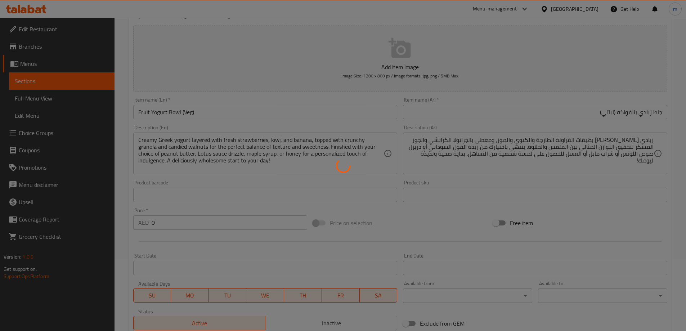
scroll to position [0, 0]
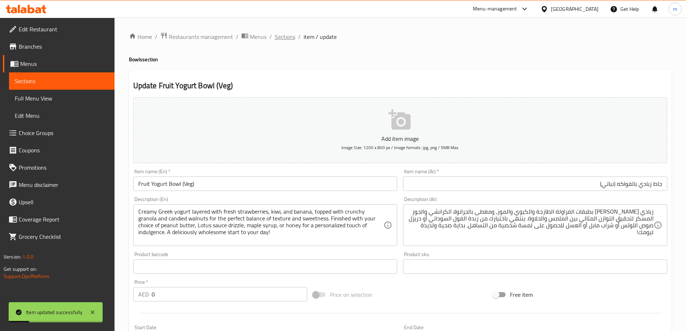
click at [285, 35] on span "Sections" at bounding box center [285, 36] width 21 height 9
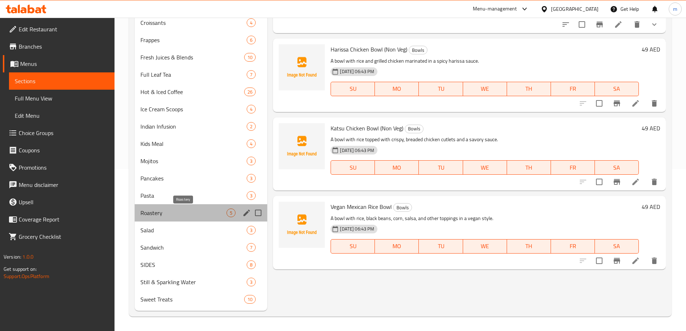
click at [175, 216] on span "Roastery" at bounding box center [183, 212] width 86 height 9
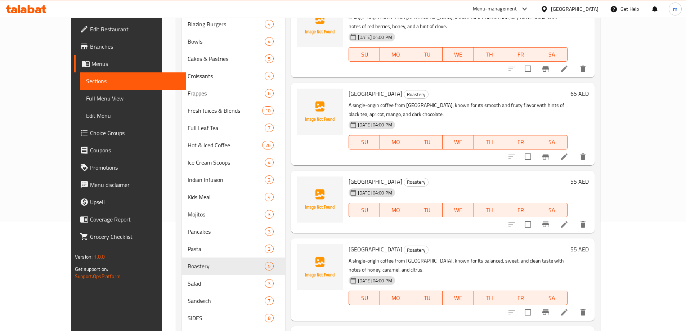
scroll to position [18, 0]
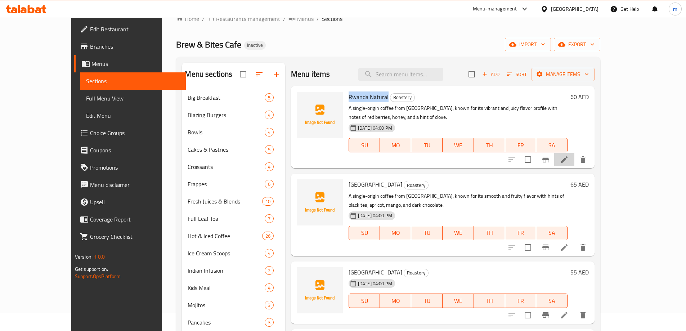
click at [574, 156] on li at bounding box center [564, 159] width 20 height 13
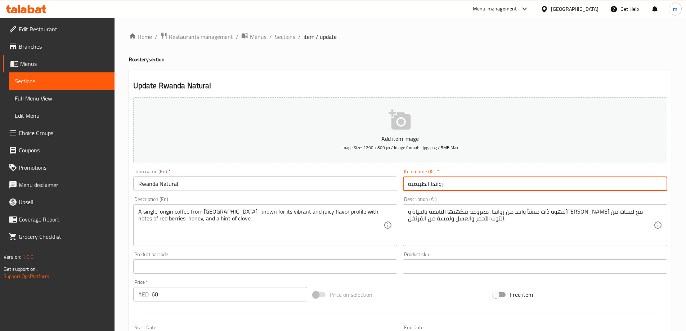
click at [594, 181] on input "رواندا الطبيعية" at bounding box center [535, 183] width 264 height 14
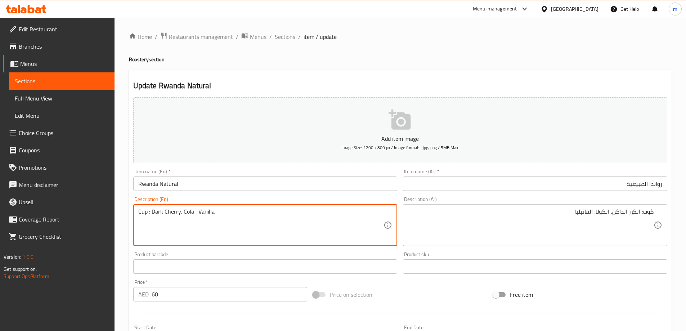
click at [164, 209] on textarea "Cup : Dark Cherry, Cola , Vanilla" at bounding box center [261, 225] width 246 height 34
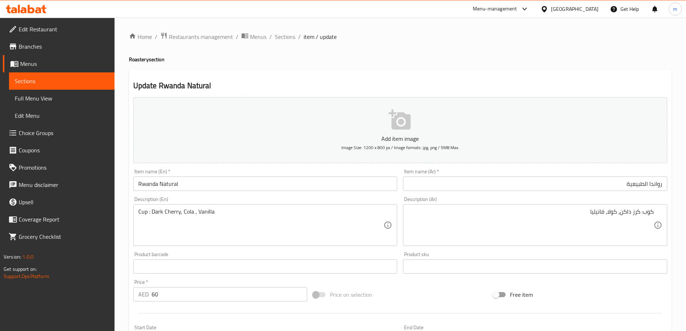
click at [164, 190] on input "Rwanda Natural" at bounding box center [265, 183] width 264 height 14
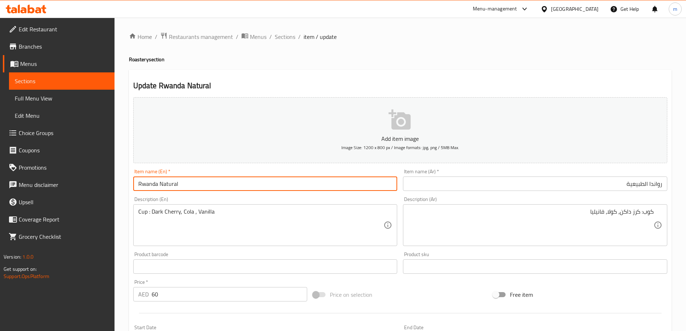
click at [164, 190] on input "Rwanda Natural" at bounding box center [265, 183] width 264 height 14
click at [162, 189] on input "Rwanda Natural" at bounding box center [265, 183] width 264 height 14
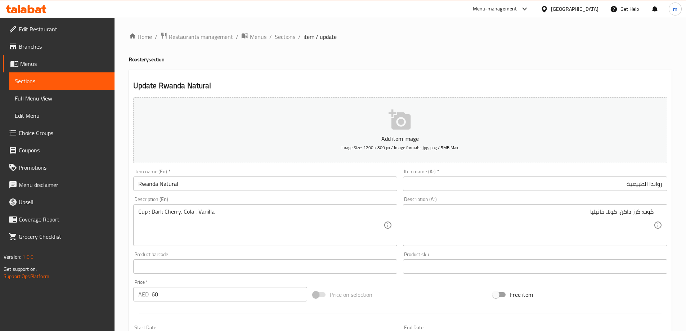
click at [493, 46] on div "Home / Restaurants management / Menus / Sections / item / update Roastery secti…" at bounding box center [400, 263] width 543 height 462
click at [655, 212] on div "كوب: كرز داكن، كولا، فانيليا Description (Ar)" at bounding box center [535, 225] width 264 height 42
click at [655, 210] on div "كوب: كرز داكن، كولا، فانيليا Description (Ar)" at bounding box center [535, 225] width 264 height 42
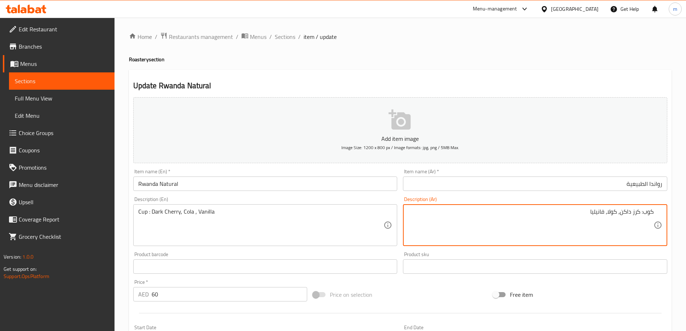
click at [649, 212] on textarea "كوب: كرز داكن، كولا، فانيليا" at bounding box center [531, 225] width 246 height 34
click at [652, 213] on textarea "كوب: كرز داكن، كولا، فانيليا" at bounding box center [531, 225] width 246 height 34
click at [340, 193] on div "Item name (En)   * Rwanda Natural Item name (En) *" at bounding box center [265, 180] width 270 height 28
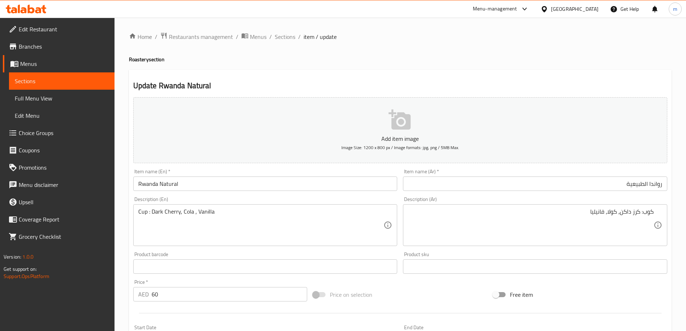
click at [333, 182] on input "Rwanda Natural" at bounding box center [265, 183] width 264 height 14
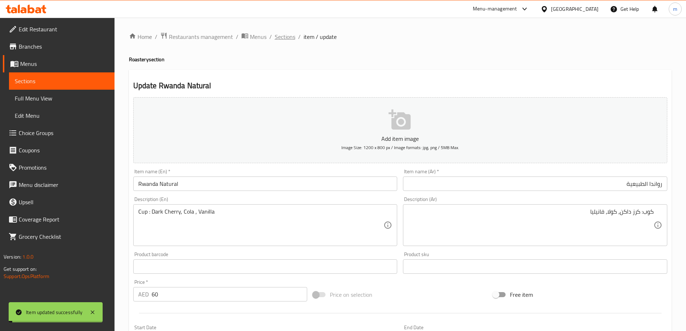
click at [284, 34] on span "Sections" at bounding box center [285, 36] width 21 height 9
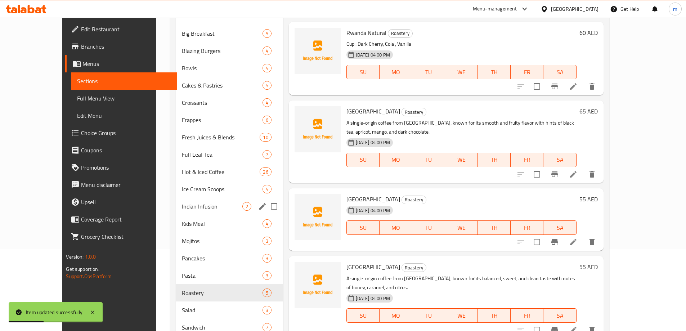
scroll to position [162, 0]
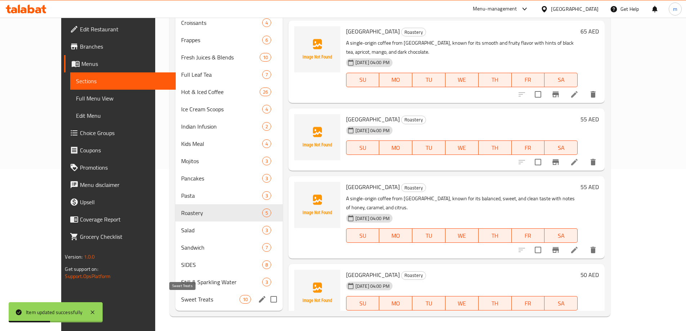
click at [181, 302] on span "Sweet Treats" at bounding box center [210, 299] width 58 height 9
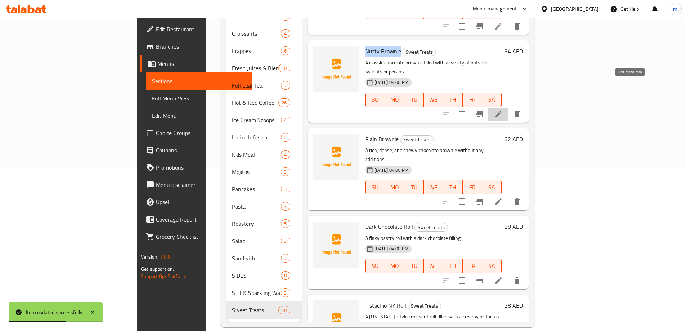
click at [503, 110] on icon at bounding box center [498, 114] width 9 height 9
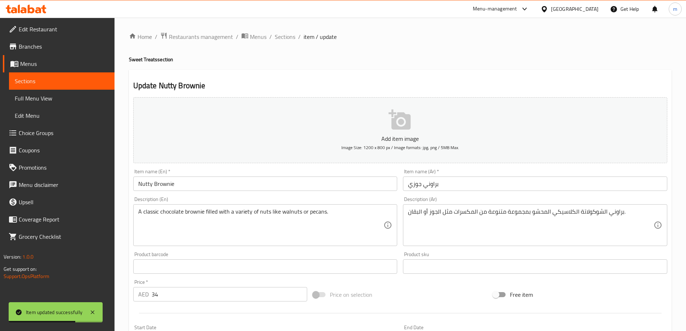
click at [524, 178] on input "براوني جوزي" at bounding box center [535, 183] width 264 height 14
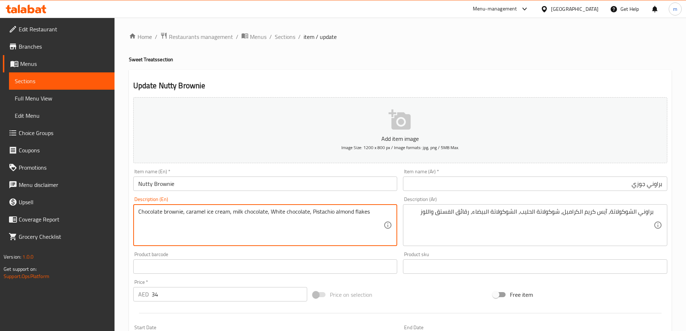
click at [180, 213] on textarea "Chocolate brownie, caramel ice cream, milk chocolate, White chocolate, Pistachi…" at bounding box center [261, 225] width 246 height 34
drag, startPoint x: 232, startPoint y: 212, endPoint x: 270, endPoint y: 215, distance: 37.9
click at [270, 215] on textarea "Chocolate brownie, caramel ice cream, milk chocolate, White chocolate, Pistachi…" at bounding box center [261, 225] width 246 height 34
click at [359, 213] on textarea "Chocolate brownie, caramel ice cream, milk chocolate, White chocolate, Pistachi…" at bounding box center [261, 225] width 246 height 34
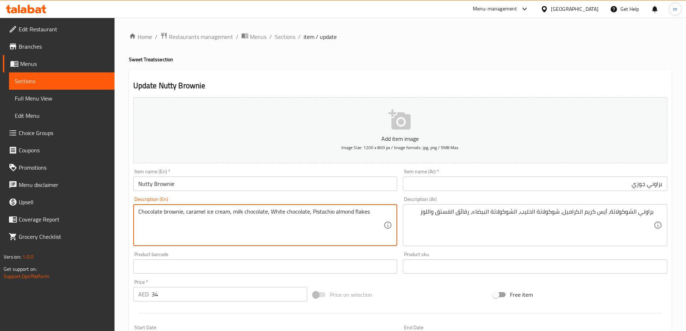
click at [359, 213] on textarea "Chocolate brownie, caramel ice cream, milk chocolate, White chocolate, Pistachi…" at bounding box center [261, 225] width 246 height 34
click at [466, 211] on textarea "براوني الشوكولاتة، آيس كريم الكراميل، شوكولاتة الحليب، الشوكولاتة البيضاء، رقائ…" at bounding box center [531, 225] width 246 height 34
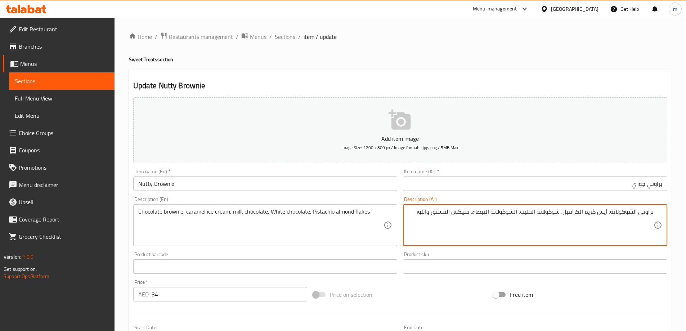
click at [322, 188] on input "Nutty Brownie" at bounding box center [265, 183] width 264 height 14
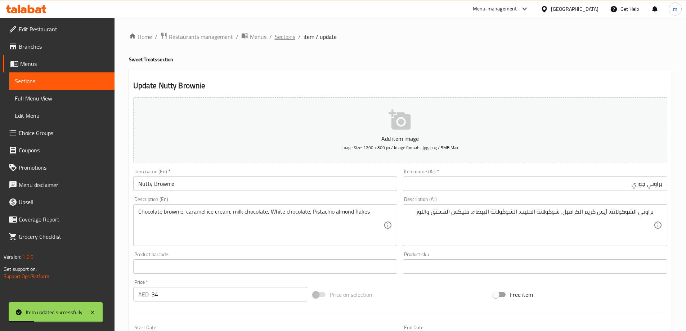
click at [288, 41] on span "Sections" at bounding box center [285, 36] width 21 height 9
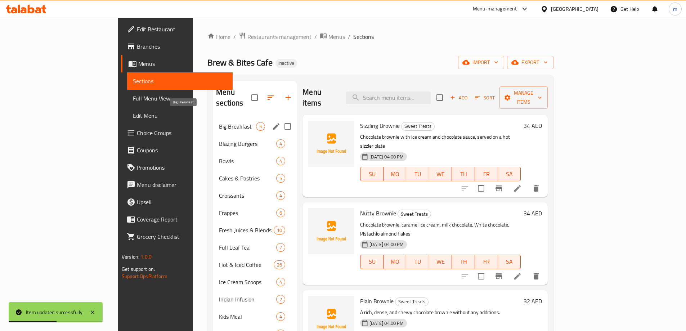
click at [219, 122] on span "Big Breakfast" at bounding box center [237, 126] width 37 height 9
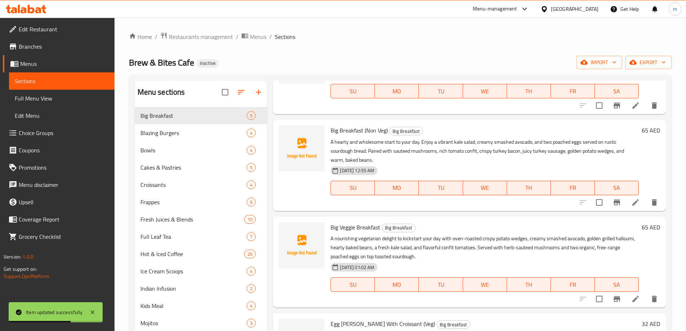
scroll to position [73, 0]
click at [632, 299] on icon at bounding box center [635, 298] width 6 height 6
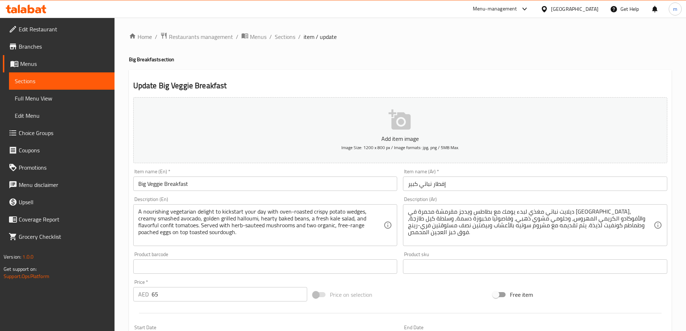
click at [509, 185] on input "إفطار نباتي كبير" at bounding box center [535, 183] width 264 height 14
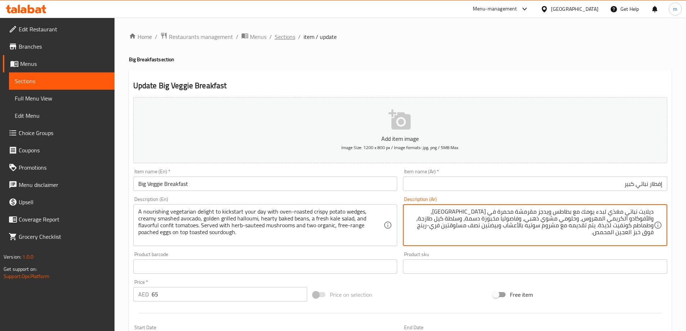
click at [286, 38] on span "Sections" at bounding box center [285, 36] width 21 height 9
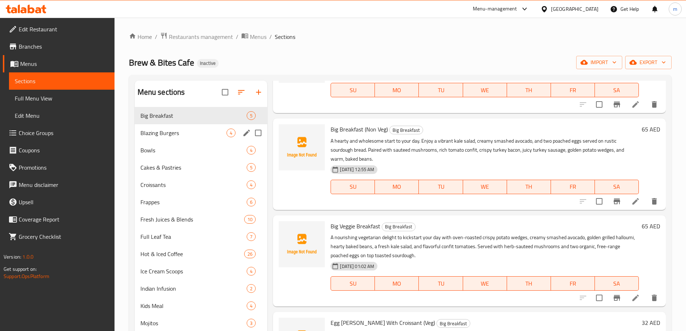
click at [187, 140] on div "Blazing Burgers 4" at bounding box center [201, 132] width 133 height 17
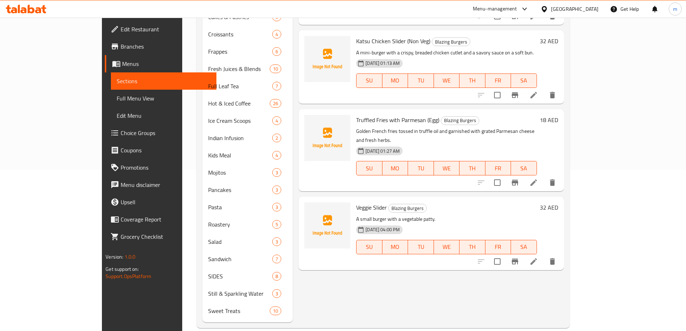
scroll to position [162, 0]
click at [356, 201] on span "Veggie Slider" at bounding box center [371, 206] width 31 height 11
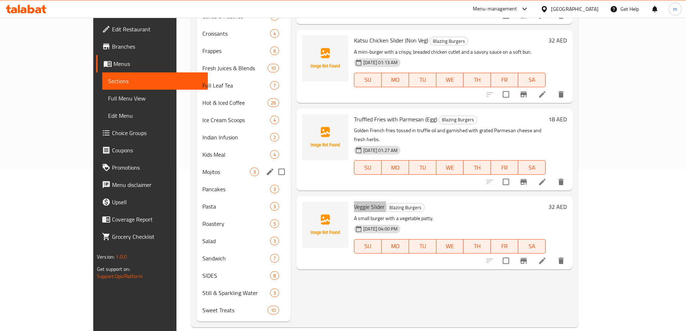
scroll to position [0, 0]
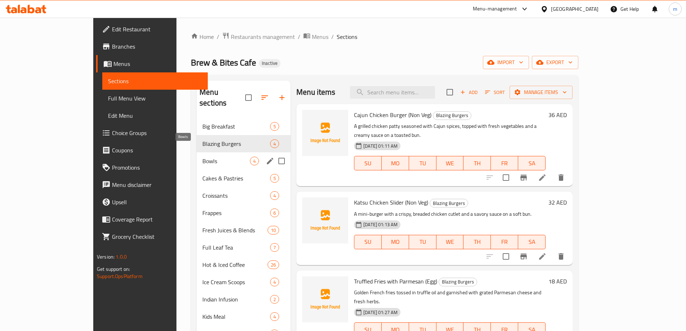
click at [202, 157] on span "Bowls" at bounding box center [226, 161] width 48 height 9
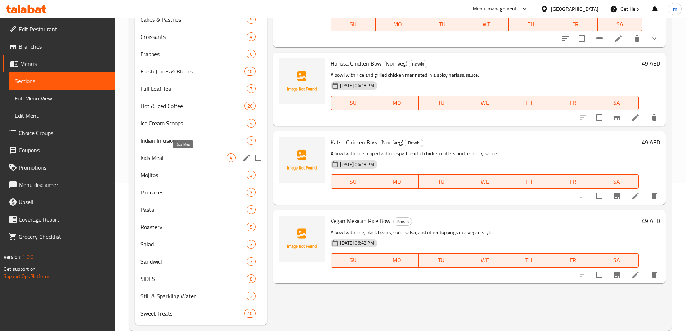
scroll to position [162, 0]
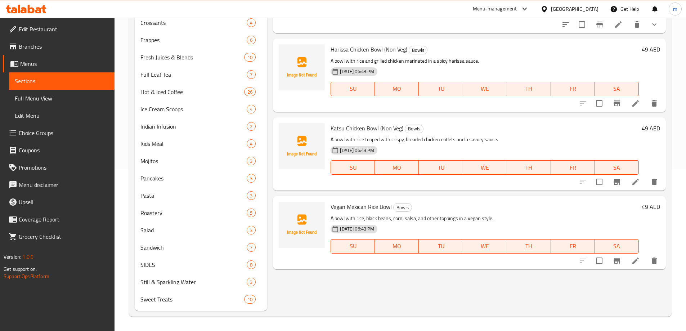
click at [342, 204] on span "Vegan Mexican Rice Bowl" at bounding box center [361, 206] width 61 height 11
click at [639, 256] on li at bounding box center [635, 260] width 20 height 13
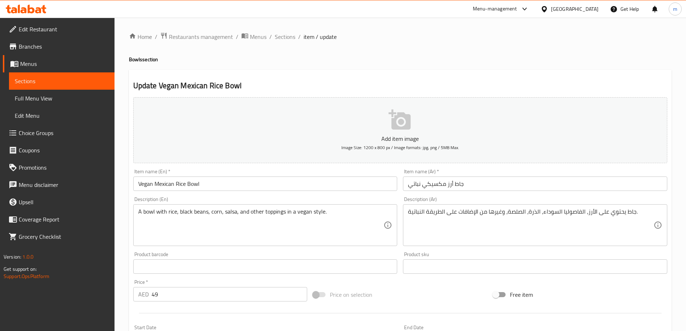
click at [309, 190] on input "Vegan Mexican Rice Bowl" at bounding box center [265, 183] width 264 height 14
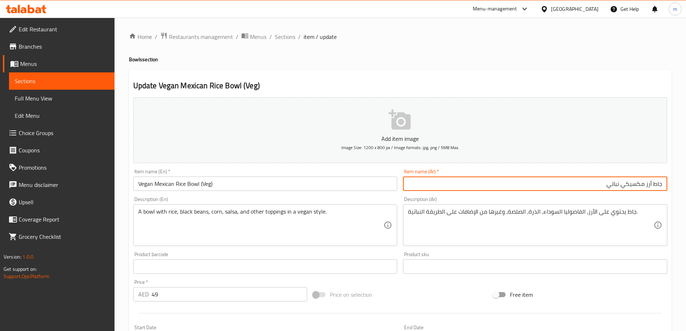
click at [309, 190] on input "Vegan Mexican Rice Bowl (Veg)" at bounding box center [265, 183] width 264 height 14
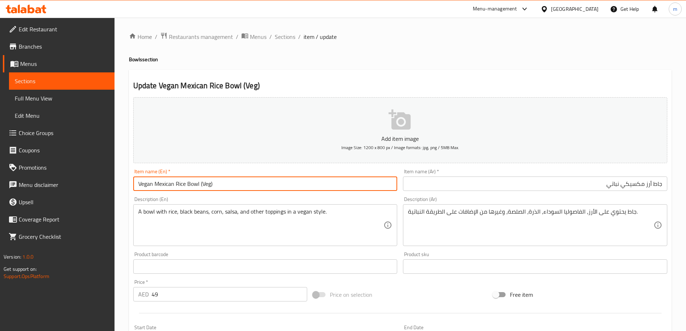
click at [309, 190] on input "Vegan Mexican Rice Bowl (Veg)" at bounding box center [265, 183] width 264 height 14
click at [284, 40] on span "Sections" at bounding box center [285, 36] width 21 height 9
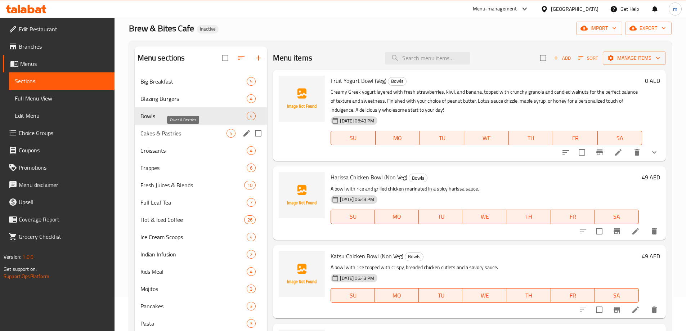
scroll to position [18, 0]
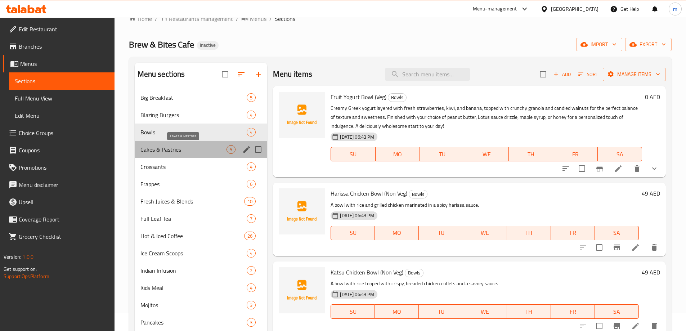
click at [171, 151] on span "Cakes & Pastries" at bounding box center [183, 149] width 86 height 9
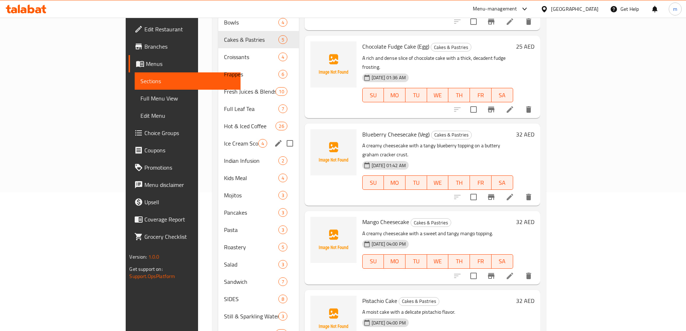
scroll to position [162, 0]
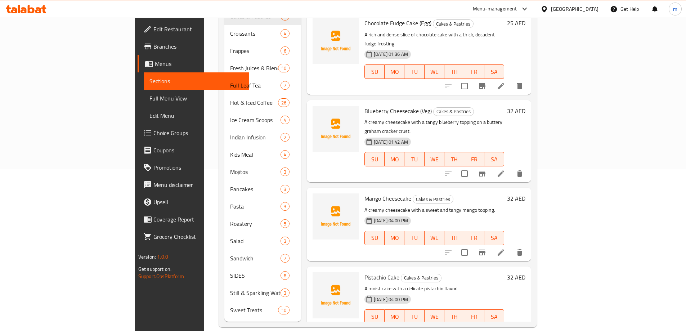
click at [364, 193] on span "Mango Cheesecake" at bounding box center [387, 198] width 47 height 11
click at [440, 284] on p "A moist cake with a delicate pistachio flavor." at bounding box center [434, 288] width 140 height 9
click at [364, 272] on span "Pistachio Cake" at bounding box center [381, 277] width 35 height 11
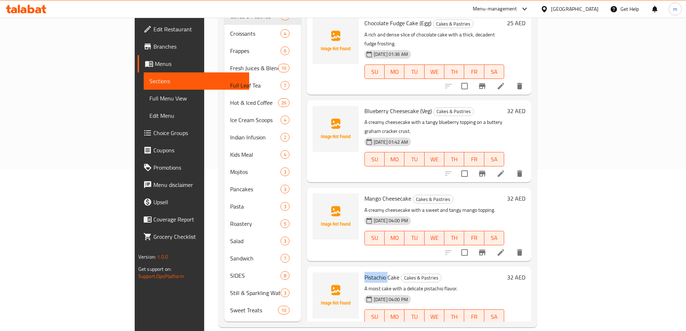
click at [364, 272] on span "Pistachio Cake" at bounding box center [381, 277] width 35 height 11
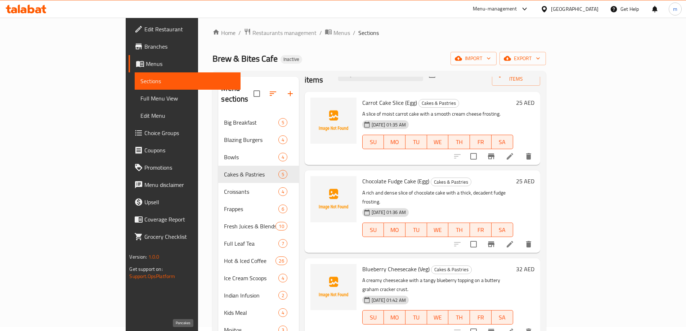
scroll to position [0, 0]
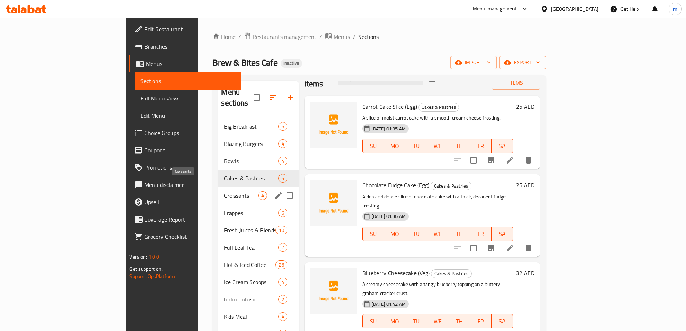
click at [224, 191] on span "Croissants" at bounding box center [241, 195] width 34 height 9
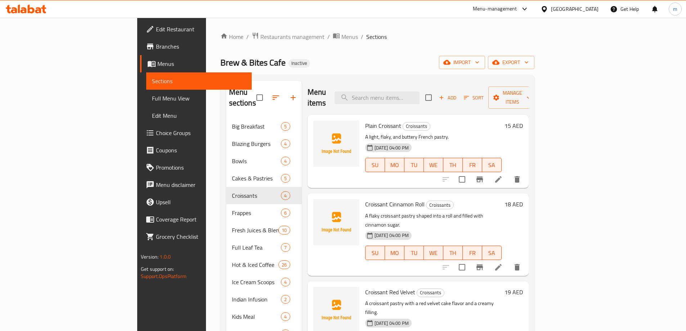
click at [362, 118] on div "Plain Croissant Croissants A light, flaky, and buttery French pastry. 10-09-202…" at bounding box center [433, 151] width 142 height 67
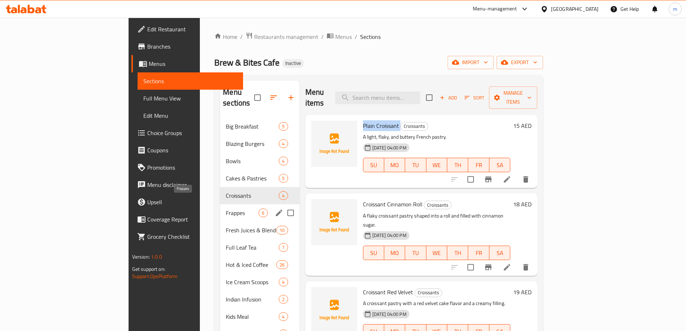
click at [226, 208] on span "Frappes" at bounding box center [242, 212] width 33 height 9
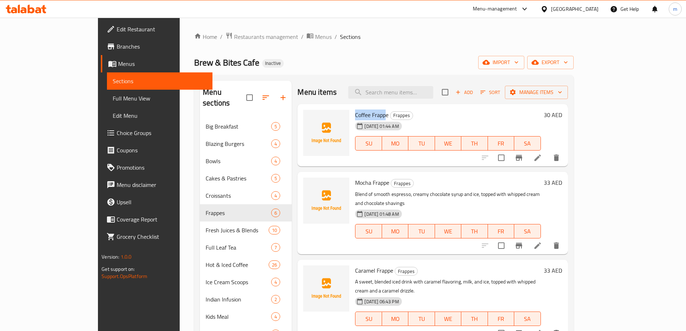
drag, startPoint x: 332, startPoint y: 112, endPoint x: 363, endPoint y: 112, distance: 31.3
click at [363, 112] on span "Coffee Frappe" at bounding box center [371, 114] width 33 height 11
drag, startPoint x: 332, startPoint y: 181, endPoint x: 365, endPoint y: 181, distance: 33.1
click at [365, 181] on span "Mocha Frappe" at bounding box center [372, 182] width 34 height 11
drag, startPoint x: 332, startPoint y: 262, endPoint x: 368, endPoint y: 262, distance: 36.4
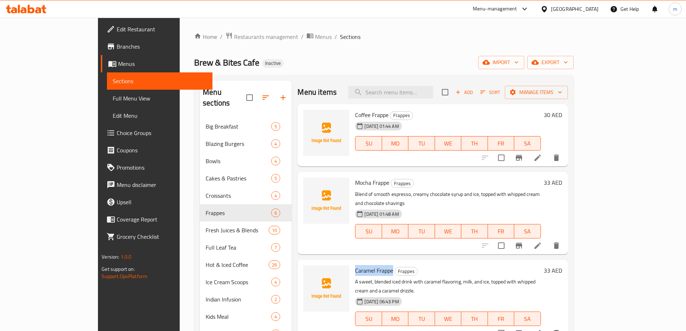
click at [368, 265] on span "Caramel Frappe" at bounding box center [374, 270] width 38 height 11
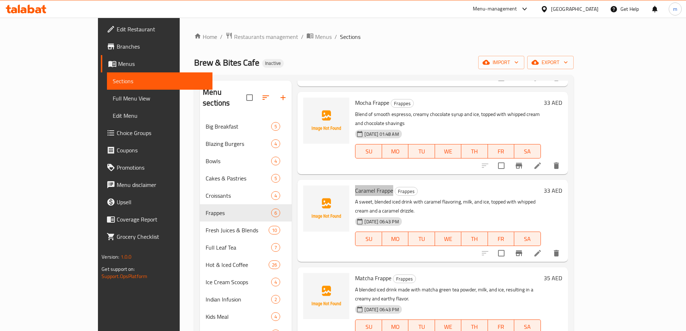
scroll to position [87, 0]
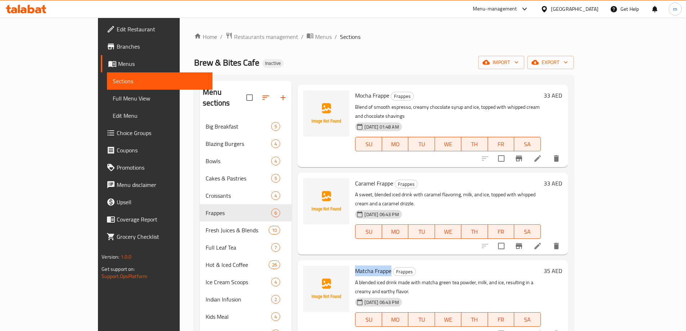
drag, startPoint x: 328, startPoint y: 250, endPoint x: 366, endPoint y: 256, distance: 38.7
click at [366, 263] on div "Matcha Frappe Frappes A blended iced drink made with matcha green tea powder, m…" at bounding box center [447, 301] width 191 height 76
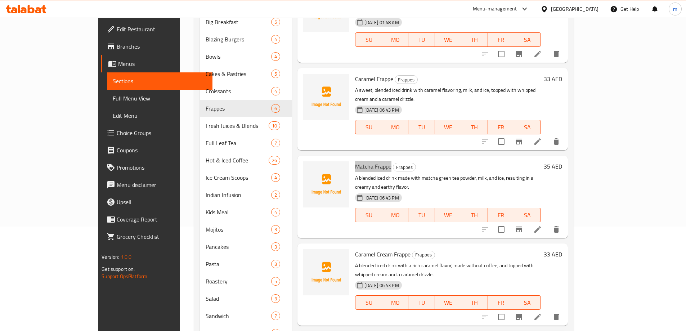
scroll to position [144, 0]
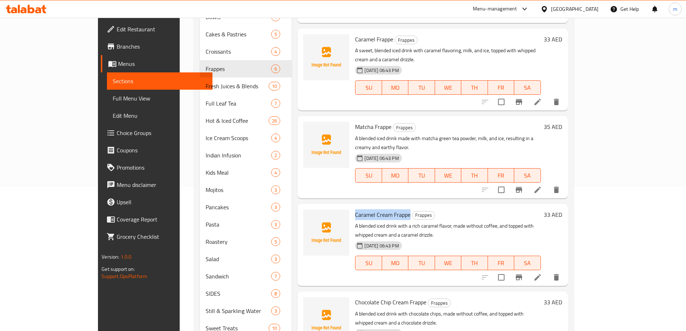
drag, startPoint x: 331, startPoint y: 188, endPoint x: 385, endPoint y: 192, distance: 54.5
click at [385, 209] on span "Caramel Cream Frappe" at bounding box center [382, 214] width 55 height 11
drag, startPoint x: 329, startPoint y: 262, endPoint x: 401, endPoint y: 266, distance: 72.1
click at [401, 294] on div "Chocolate Chip Cream Frappe Frappes A blended iced drink with chocolate chips, …" at bounding box center [447, 332] width 191 height 76
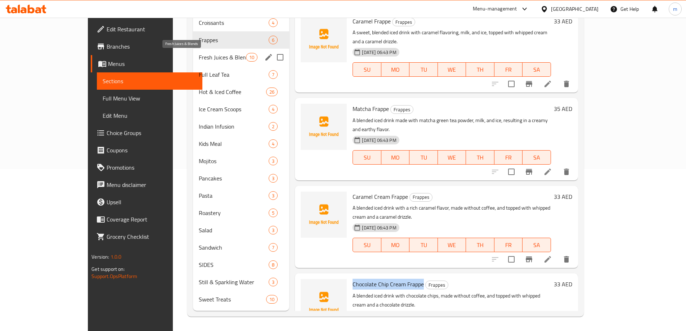
click at [199, 55] on span "Fresh Juices & Blends" at bounding box center [222, 57] width 47 height 9
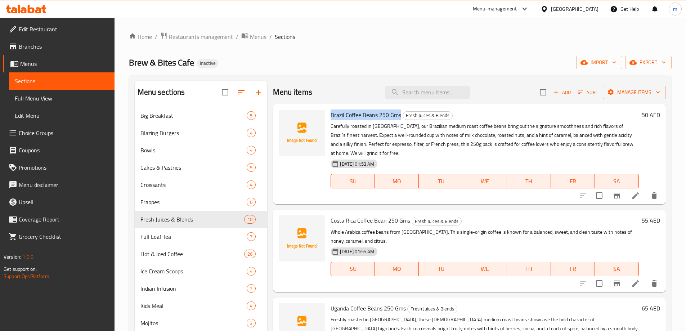
drag, startPoint x: 334, startPoint y: 117, endPoint x: 401, endPoint y: 120, distance: 67.4
click at [401, 120] on h6 "Brazil Coffee Beans 250 Gms Fresh Juices & Blends" at bounding box center [485, 115] width 308 height 10
drag, startPoint x: 329, startPoint y: 219, endPoint x: 409, endPoint y: 221, distance: 80.3
click at [409, 221] on div "Costa Rica Coffee Bean 250 Gms Fresh Juices & Blends Whole Arabica coffee beans…" at bounding box center [485, 250] width 314 height 76
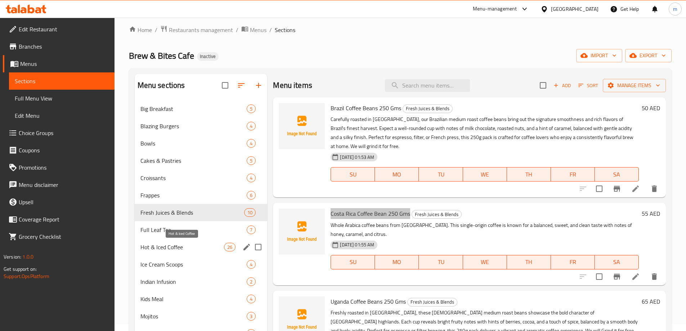
scroll to position [162, 0]
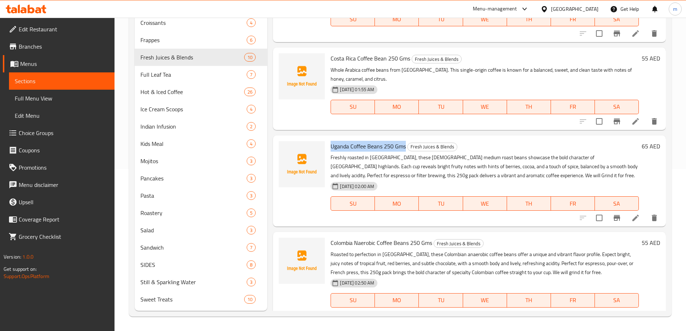
drag, startPoint x: 341, startPoint y: 148, endPoint x: 406, endPoint y: 148, distance: 64.5
click at [406, 148] on div "Uganda Coffee Beans 250 Gms Fresh Juices & Blends Freshly roasted in Dubai, the…" at bounding box center [485, 180] width 314 height 85
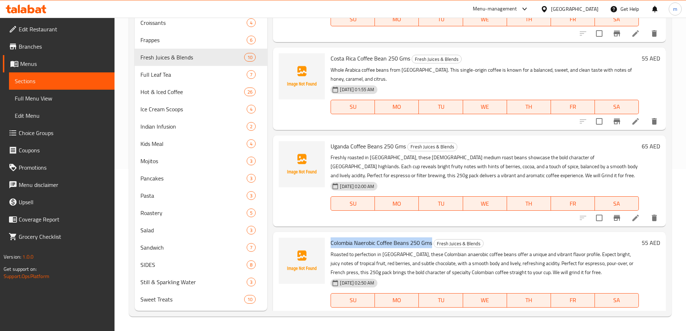
drag, startPoint x: 329, startPoint y: 239, endPoint x: 431, endPoint y: 239, distance: 101.9
click at [431, 239] on div "Colombia Naerobic Coffee Beans 250 Gms Fresh Juices & Blends Roasted to perfect…" at bounding box center [485, 277] width 314 height 85
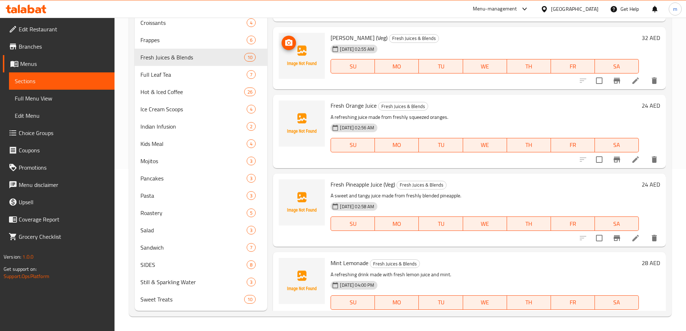
scroll to position [468, 0]
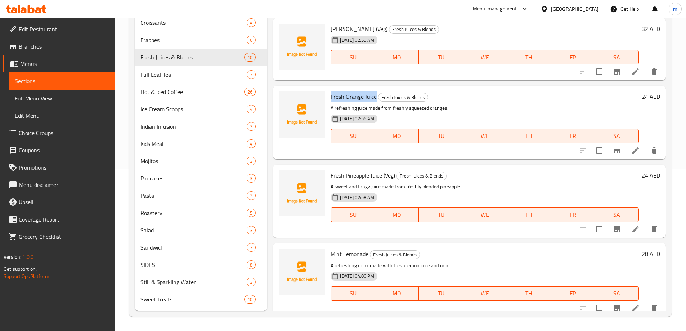
drag, startPoint x: 331, startPoint y: 97, endPoint x: 375, endPoint y: 97, distance: 43.9
click at [375, 97] on span "Fresh Orange Juice" at bounding box center [354, 96] width 46 height 11
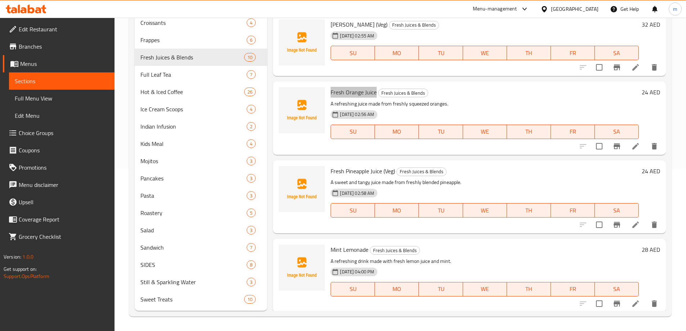
scroll to position [474, 0]
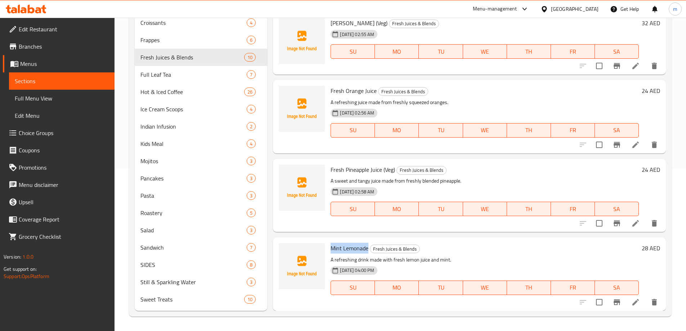
drag, startPoint x: 333, startPoint y: 249, endPoint x: 368, endPoint y: 252, distance: 35.4
click at [368, 252] on div "Mint Lemonade Fresh Juices & Blends A refreshing drink made with fresh lemon ju…" at bounding box center [485, 273] width 314 height 67
click at [185, 73] on span "Full Leaf Tea" at bounding box center [183, 74] width 86 height 9
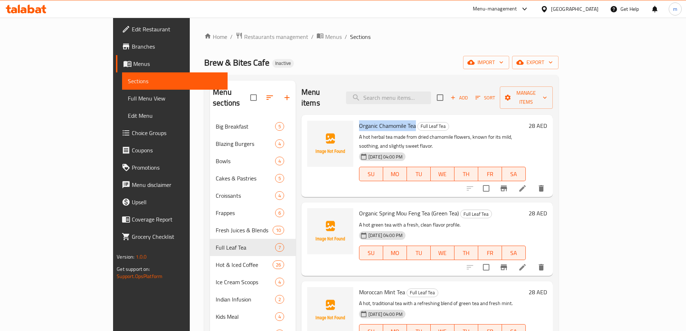
drag, startPoint x: 331, startPoint y: 112, endPoint x: 387, endPoint y: 118, distance: 56.2
click at [387, 121] on h6 "Organic Chamomile Tea Full Leaf Tea" at bounding box center [442, 126] width 167 height 10
drag, startPoint x: 329, startPoint y: 196, endPoint x: 400, endPoint y: 197, distance: 70.2
click at [400, 205] on div "Organic Spring Mou Feng Tea (Green Tea) Full Leaf Tea A hot green tea with a fr…" at bounding box center [442, 238] width 172 height 67
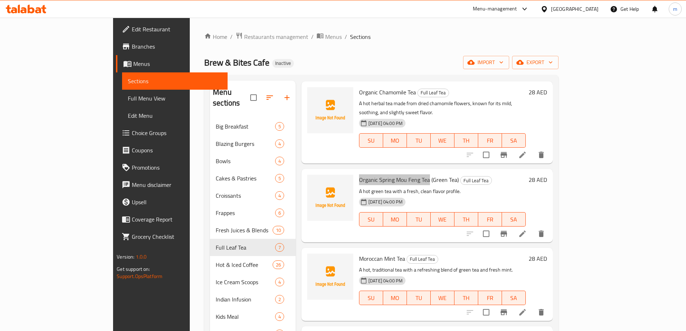
scroll to position [72, 0]
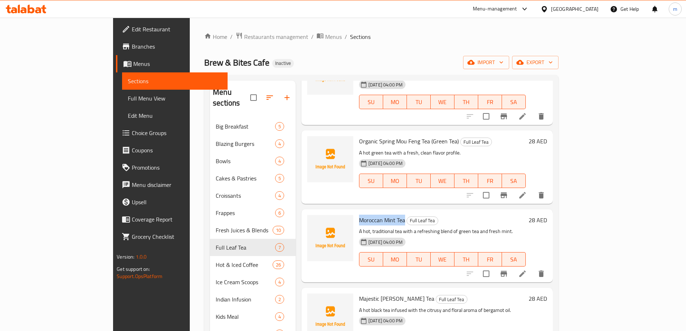
drag, startPoint x: 330, startPoint y: 201, endPoint x: 377, endPoint y: 201, distance: 47.2
click at [377, 212] on div "Moroccan Mint Tea Full Leaf Tea A hot, traditional tea with a refreshing blend …" at bounding box center [442, 245] width 172 height 67
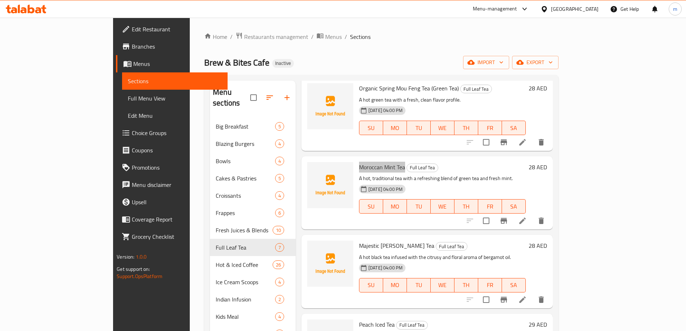
scroll to position [144, 0]
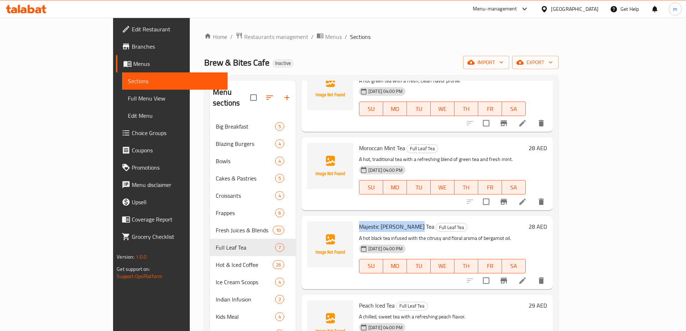
drag, startPoint x: 331, startPoint y: 206, endPoint x: 383, endPoint y: 207, distance: 51.9
click at [383, 221] on span "Majestic [PERSON_NAME] Tea" at bounding box center [396, 226] width 75 height 11
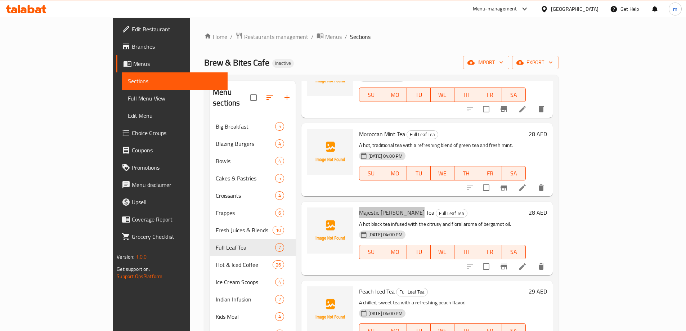
scroll to position [166, 0]
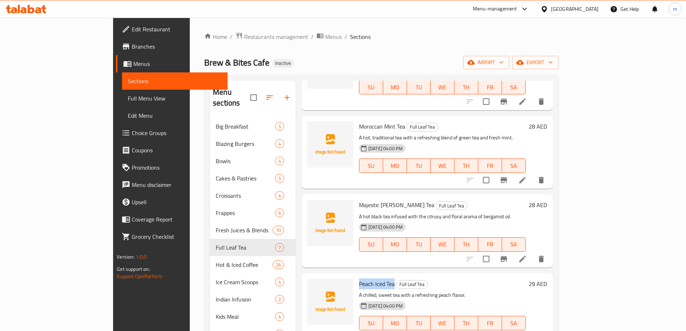
drag, startPoint x: 329, startPoint y: 264, endPoint x: 366, endPoint y: 269, distance: 37.8
click at [366, 276] on div "Peach Iced Tea Full Leaf Tea A chilled, sweet tea with a refreshing peach flavo…" at bounding box center [442, 309] width 172 height 67
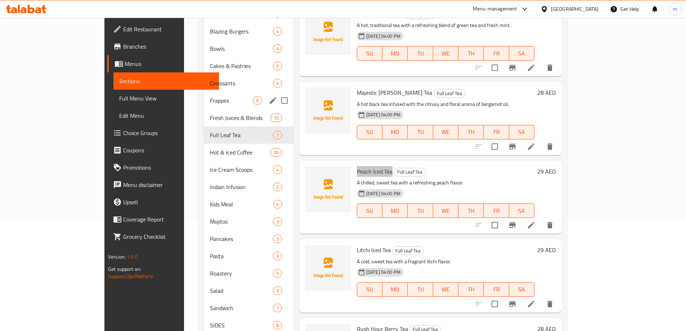
scroll to position [162, 0]
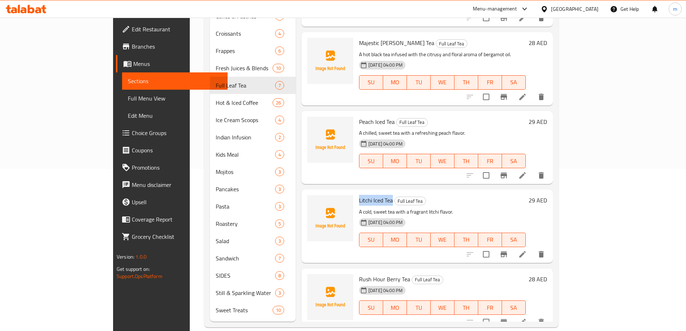
drag, startPoint x: 331, startPoint y: 179, endPoint x: 365, endPoint y: 183, distance: 33.8
click at [365, 195] on h6 "Litchi Iced Tea Full Leaf Tea" at bounding box center [442, 200] width 167 height 10
drag, startPoint x: 331, startPoint y: 257, endPoint x: 379, endPoint y: 262, distance: 48.8
click at [379, 271] on div "Rush Hour Berry Tea Full Leaf Tea 10-09-2025 04:00 PM SU MO TU WE TH FR SA" at bounding box center [442, 299] width 172 height 57
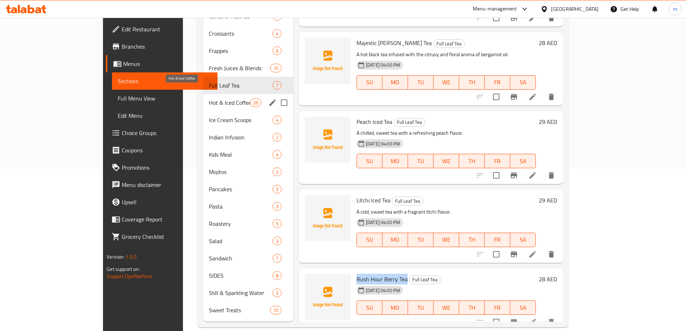
click at [209, 98] on span "Hot & Iced Coffee" at bounding box center [229, 102] width 41 height 9
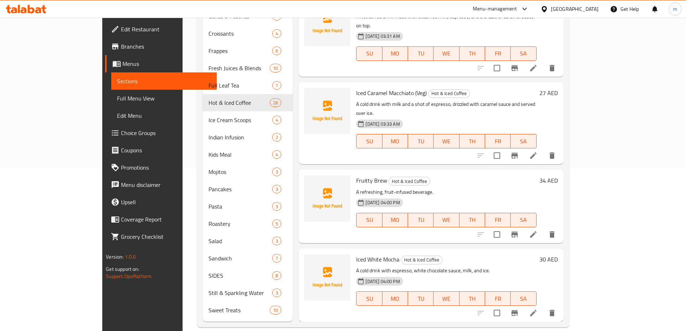
scroll to position [1296, 0]
drag, startPoint x: 332, startPoint y: 108, endPoint x: 359, endPoint y: 108, distance: 27.4
click at [359, 175] on span "Fruitty Brew" at bounding box center [371, 180] width 31 height 11
click at [536, 231] on icon at bounding box center [533, 234] width 6 height 6
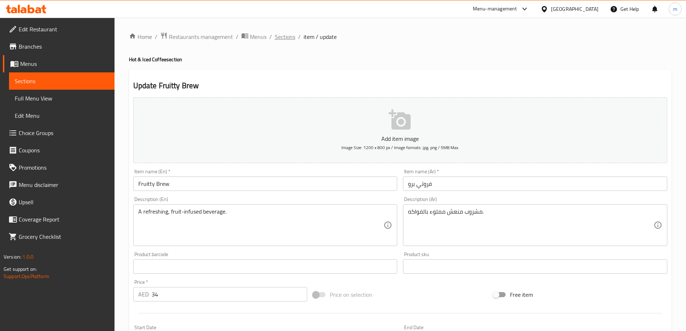
click at [290, 36] on span "Sections" at bounding box center [285, 36] width 21 height 9
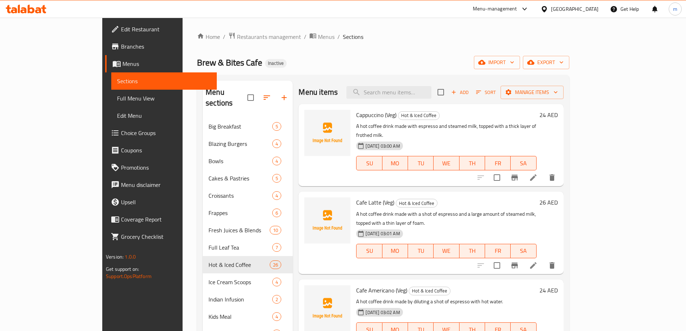
click at [387, 45] on div "Home / Restaurants management / Menus / Sections Brew & Bites Cafe Inactive imp…" at bounding box center [383, 260] width 372 height 457
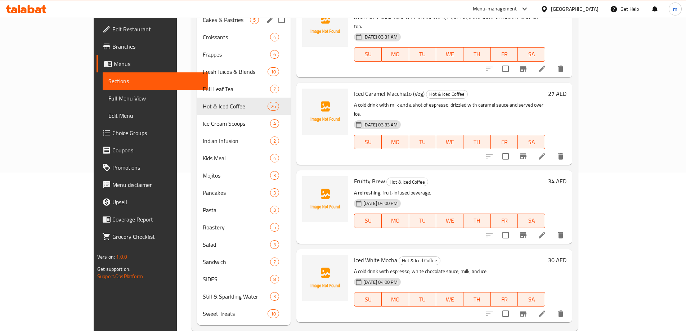
scroll to position [162, 0]
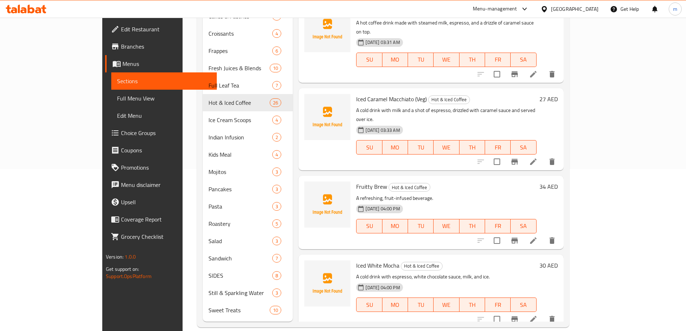
click at [356, 260] on span "Iced White Mocha" at bounding box center [377, 265] width 43 height 11
drag, startPoint x: 331, startPoint y: 192, endPoint x: 373, endPoint y: 198, distance: 42.7
click at [373, 260] on span "Iced White Mocha" at bounding box center [377, 265] width 43 height 11
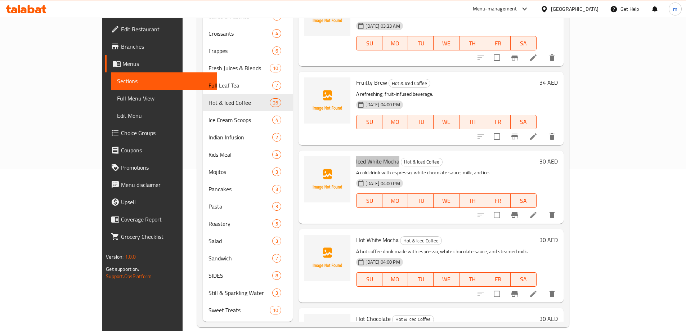
scroll to position [1398, 0]
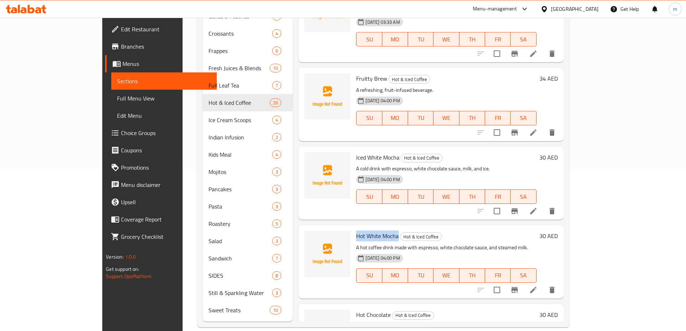
drag, startPoint x: 330, startPoint y: 162, endPoint x: 372, endPoint y: 166, distance: 41.9
click at [372, 228] on div "Hot White Mocha Hot & Iced Coffee A hot coffee drink made with espresso, white …" at bounding box center [446, 261] width 186 height 67
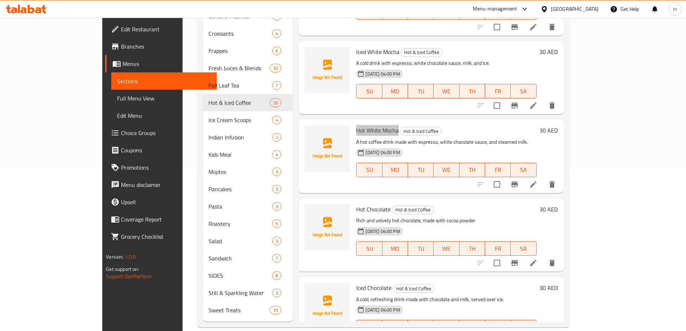
scroll to position [1506, 0]
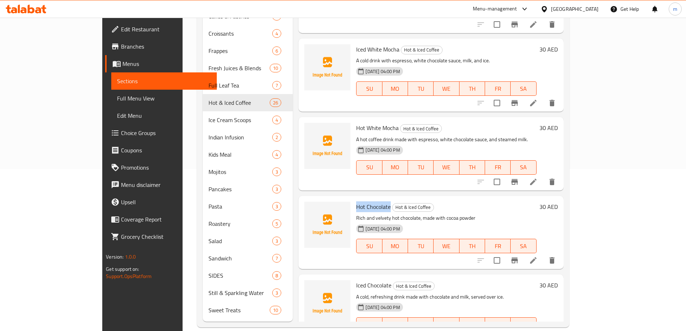
drag, startPoint x: 331, startPoint y: 136, endPoint x: 364, endPoint y: 140, distance: 32.6
click at [364, 199] on div "Hot Chocolate Hot & Iced Coffee Rich and velvety hot chocolate, made with cocoa…" at bounding box center [446, 232] width 186 height 67
drag, startPoint x: 329, startPoint y: 207, endPoint x: 366, endPoint y: 212, distance: 37.4
click at [366, 277] on div "Iced Chocolate Hot & Iced Coffee A cold, refreshing drink made with chocolate a…" at bounding box center [446, 310] width 186 height 67
drag, startPoint x: 346, startPoint y: 290, endPoint x: 357, endPoint y: 291, distance: 11.2
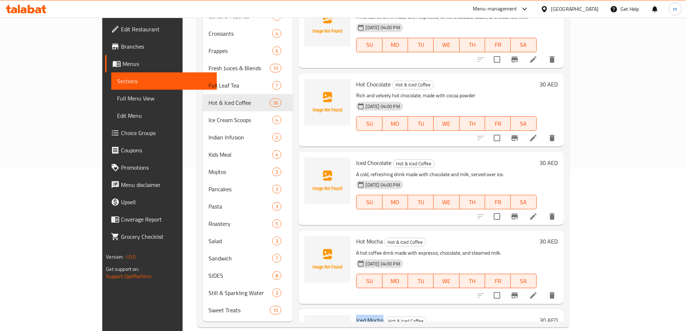
drag, startPoint x: 329, startPoint y: 243, endPoint x: 358, endPoint y: 247, distance: 29.0
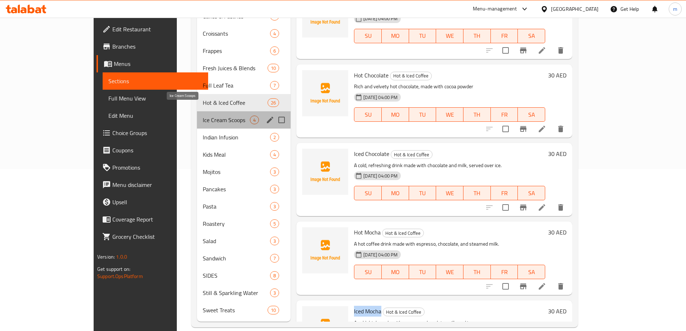
click at [203, 116] on span "Ice Cream Scoops" at bounding box center [226, 120] width 47 height 9
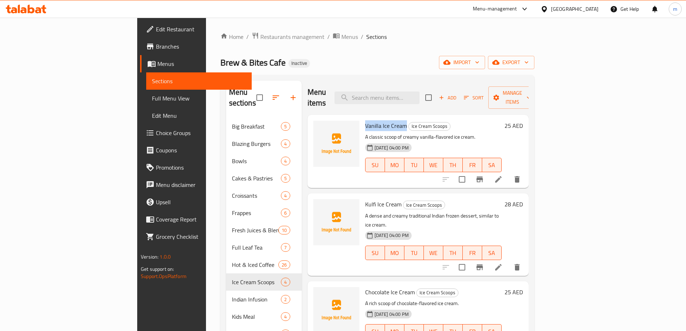
drag, startPoint x: 329, startPoint y: 118, endPoint x: 370, endPoint y: 116, distance: 41.1
click at [370, 118] on div "Vanilla Ice Cream Ice Cream Scoops A classic scoop of creamy vanilla-flavored i…" at bounding box center [433, 151] width 142 height 67
drag, startPoint x: 331, startPoint y: 194, endPoint x: 367, endPoint y: 194, distance: 35.6
click at [367, 199] on h6 "Kulfi Ice Cream Ice Cream Scoops" at bounding box center [433, 204] width 136 height 10
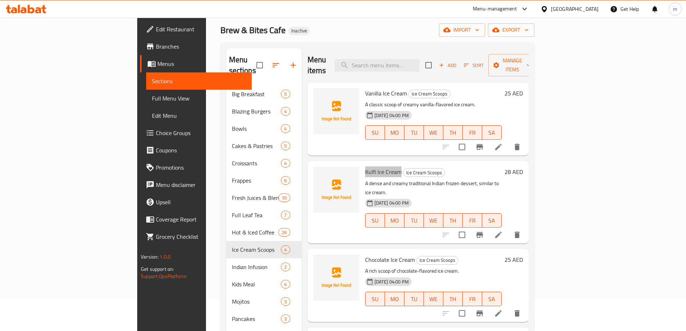
scroll to position [72, 0]
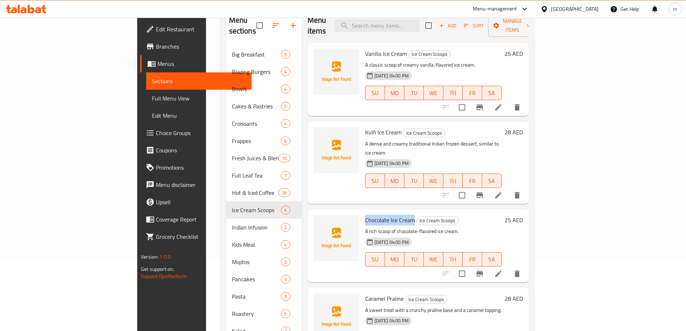
drag, startPoint x: 330, startPoint y: 198, endPoint x: 379, endPoint y: 201, distance: 49.4
click at [379, 212] on div "Chocolate Ice Cream Ice Cream Scoops A rich scoop of chocolate-flavored ice cre…" at bounding box center [433, 245] width 142 height 67
drag, startPoint x: 329, startPoint y: 275, endPoint x: 368, endPoint y: 282, distance: 39.8
click at [368, 291] on div "Caramel Praline Ice Cream Scoops A sweet treat with a crunchy praline base and …" at bounding box center [433, 324] width 142 height 67
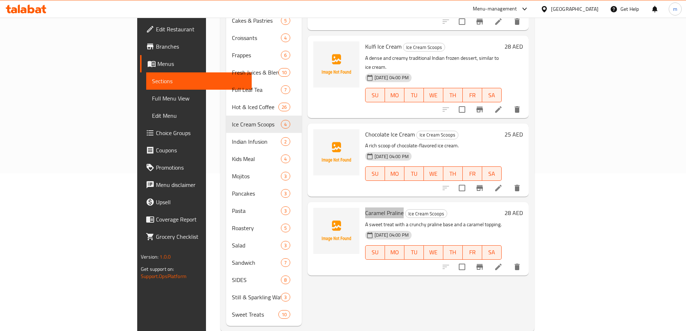
scroll to position [162, 0]
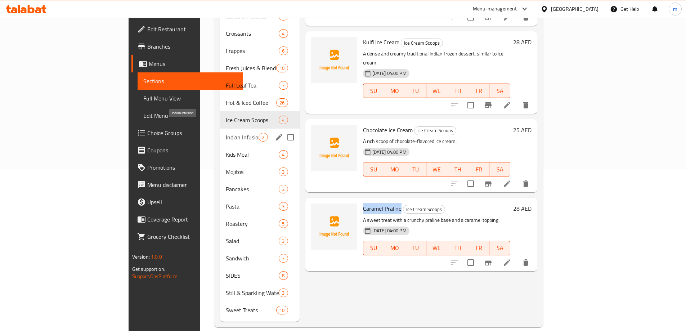
click at [226, 133] on span "Indian Infusion" at bounding box center [242, 137] width 33 height 9
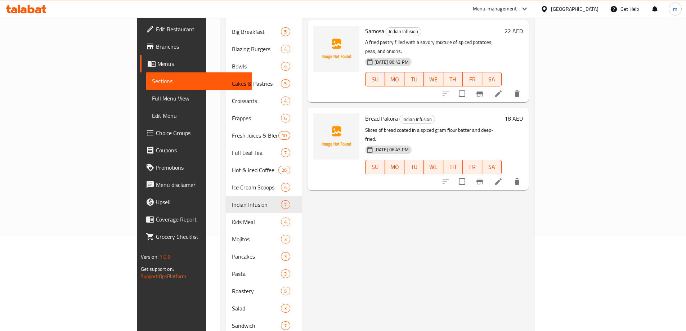
scroll to position [18, 0]
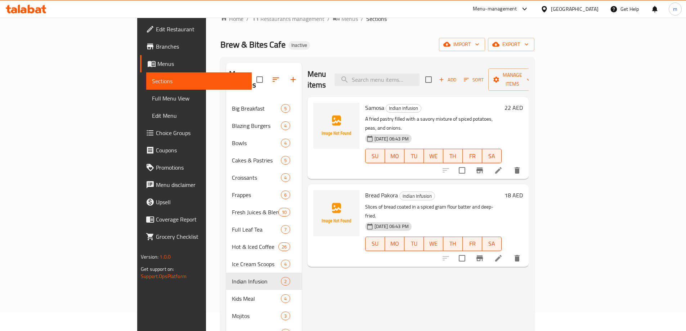
click at [365, 102] on span "Samosa" at bounding box center [374, 107] width 19 height 11
click at [503, 166] on icon at bounding box center [498, 170] width 9 height 9
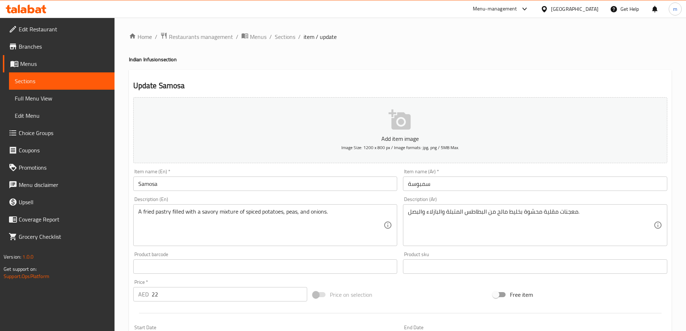
click at [283, 188] on input "Samosa" at bounding box center [265, 183] width 264 height 14
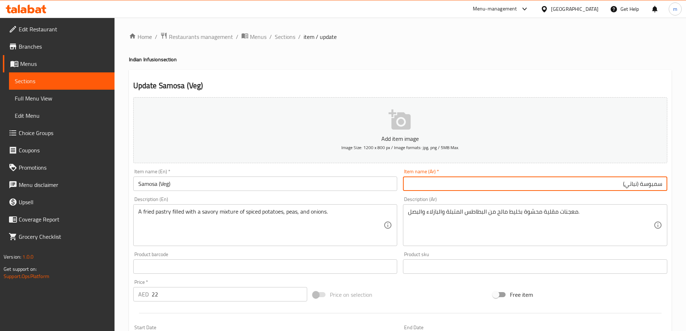
click at [290, 37] on span "Sections" at bounding box center [285, 36] width 21 height 9
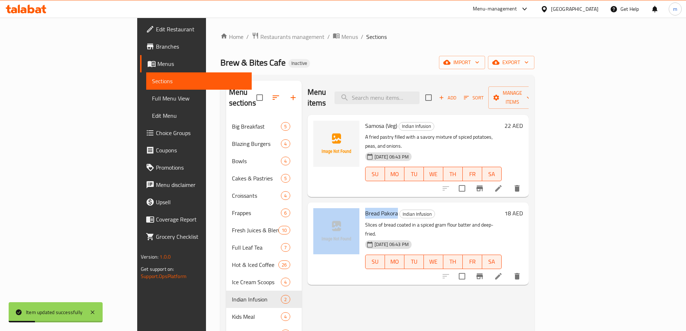
drag, startPoint x: 327, startPoint y: 191, endPoint x: 363, endPoint y: 194, distance: 36.5
click at [363, 205] on div "Bread Pakora Indian Infusion Slices of bread coated in a spiced gram flour batt…" at bounding box center [417, 243] width 215 height 76
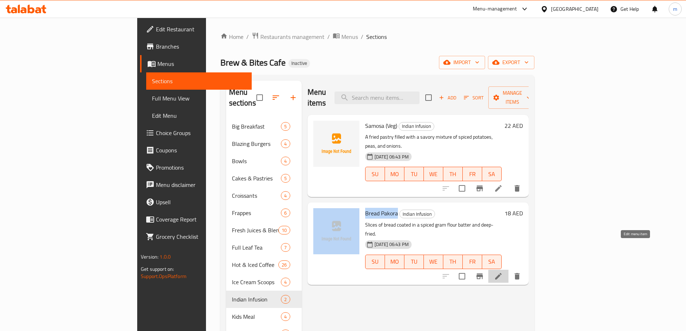
click at [502, 273] on icon at bounding box center [498, 276] width 6 height 6
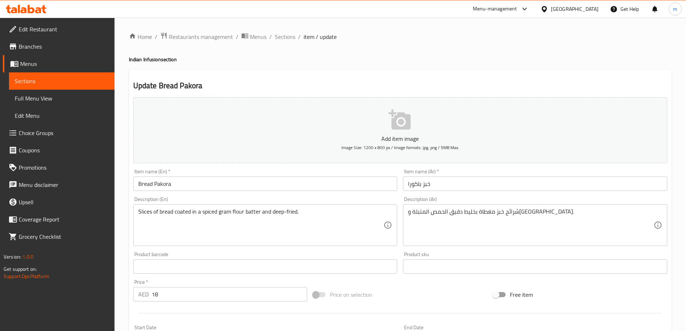
click at [438, 184] on input "خبز باكورا" at bounding box center [535, 183] width 264 height 14
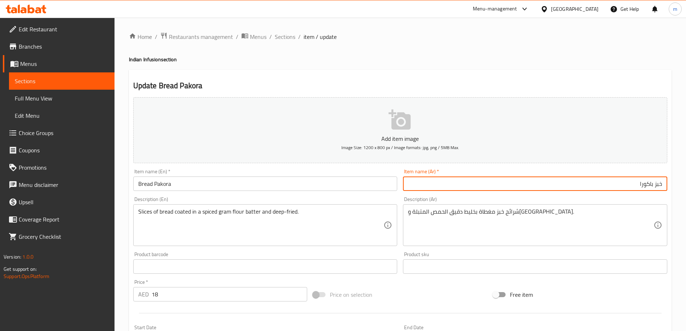
click at [329, 181] on input "Bread Pakora" at bounding box center [265, 183] width 264 height 14
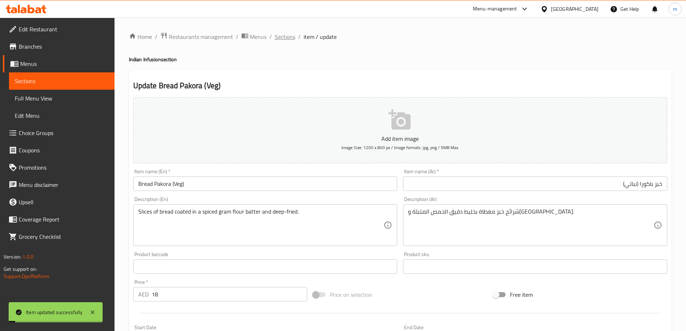
click at [289, 38] on span "Sections" at bounding box center [285, 36] width 21 height 9
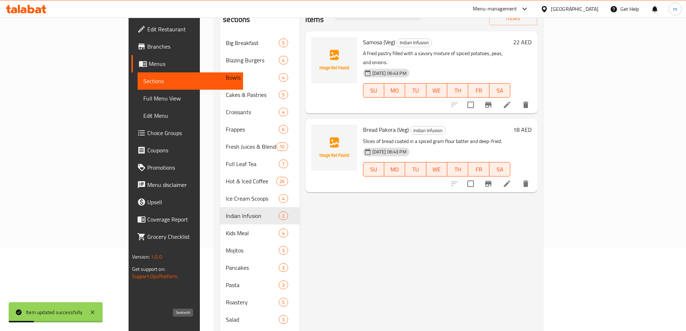
scroll to position [144, 0]
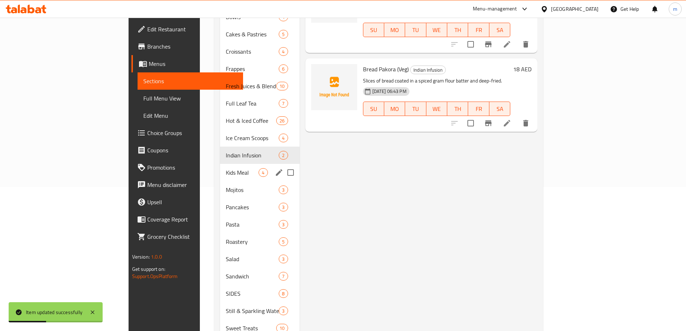
click at [220, 164] on div "Kids Meal 4" at bounding box center [259, 172] width 79 height 17
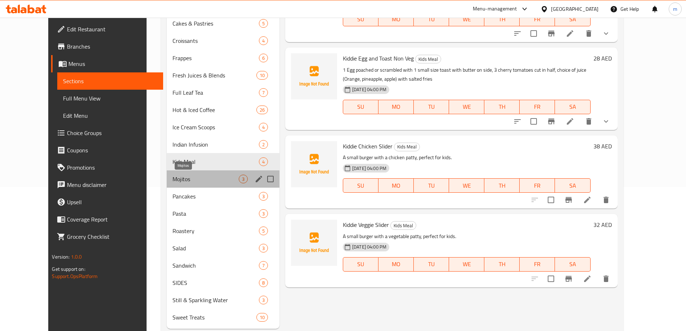
click at [178, 176] on span "Mojitos" at bounding box center [205, 179] width 66 height 9
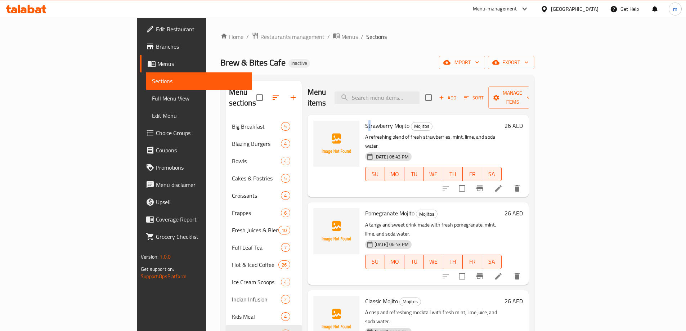
click at [365, 120] on span "Strawberry Mojito" at bounding box center [387, 125] width 44 height 11
drag, startPoint x: 329, startPoint y: 114, endPoint x: 375, endPoint y: 114, distance: 45.4
click at [375, 118] on div "Strawberry Mojito Mojitos A refreshing blend of fresh strawberries, mint, lime,…" at bounding box center [433, 156] width 142 height 76
click at [503, 184] on icon at bounding box center [498, 188] width 9 height 9
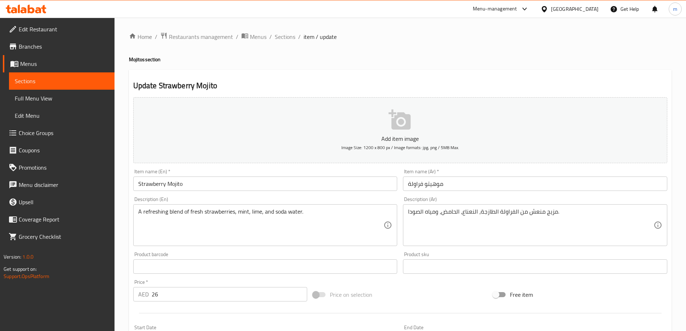
click at [304, 179] on input "Strawberry Mojito" at bounding box center [265, 183] width 264 height 14
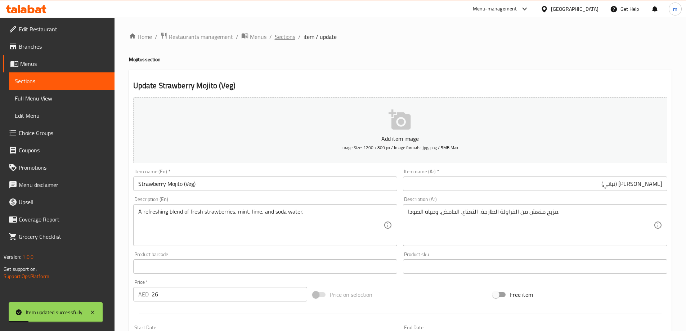
click at [288, 37] on span "Sections" at bounding box center [285, 36] width 21 height 9
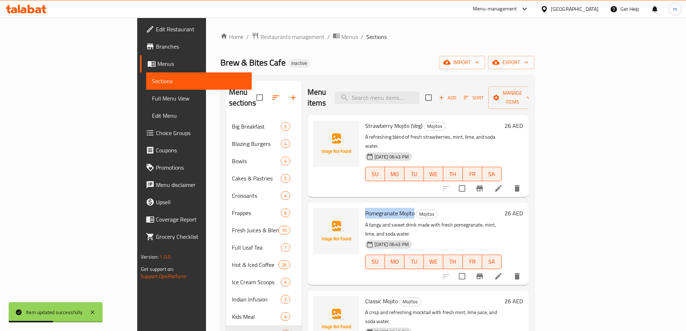
drag, startPoint x: 330, startPoint y: 192, endPoint x: 379, endPoint y: 197, distance: 49.5
click at [379, 205] on div "Pomegranate Mojito Mojitos A tangy and sweet drink made with fresh pomegranate,…" at bounding box center [433, 243] width 142 height 76
click at [508, 270] on li at bounding box center [498, 276] width 20 height 13
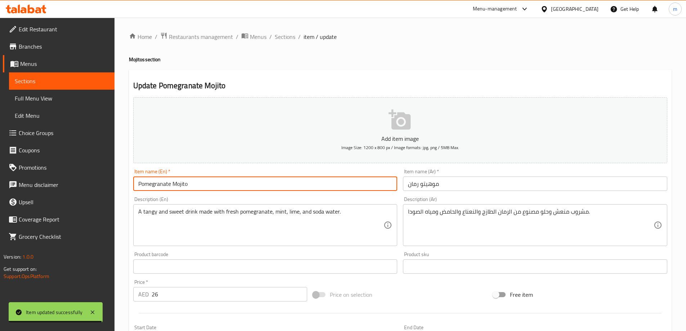
click at [251, 188] on input "Pomegranate Mojito" at bounding box center [265, 183] width 264 height 14
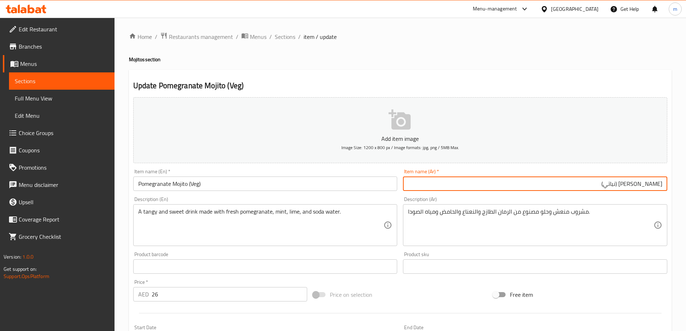
click at [294, 38] on span "Sections" at bounding box center [285, 36] width 21 height 9
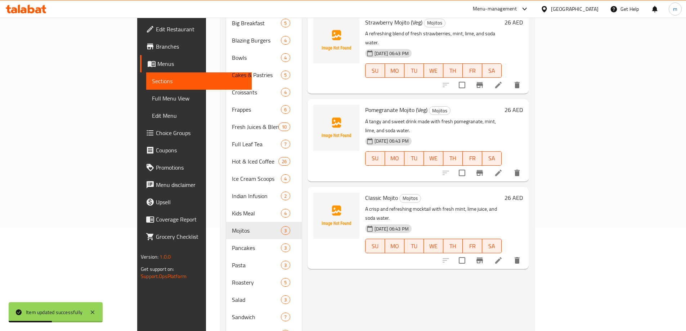
scroll to position [108, 0]
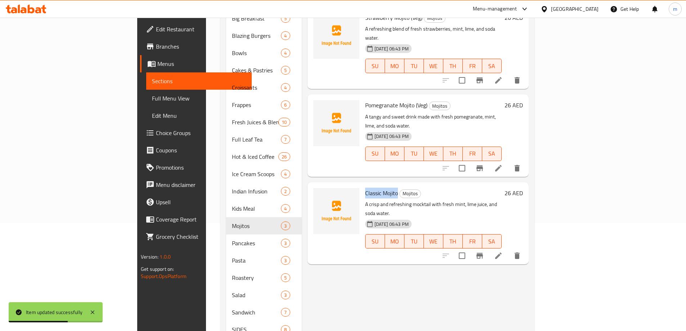
drag, startPoint x: 363, startPoint y: 164, endPoint x: 330, endPoint y: 164, distance: 33.5
click at [362, 185] on div "Classic Mojito Mojitos A crisp and refreshing mocktail with fresh mint, lime ju…" at bounding box center [433, 223] width 142 height 76
click at [503, 251] on icon at bounding box center [498, 255] width 9 height 9
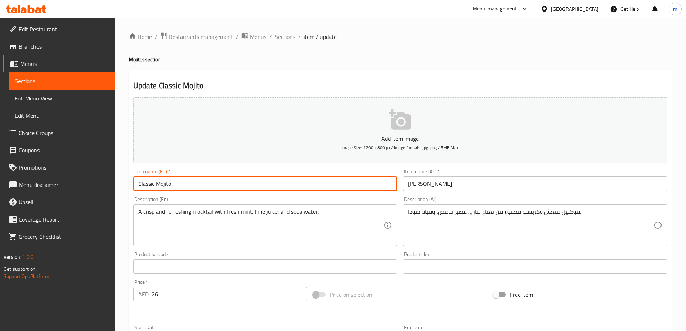
click at [285, 180] on input "Classic Mojito" at bounding box center [265, 183] width 264 height 14
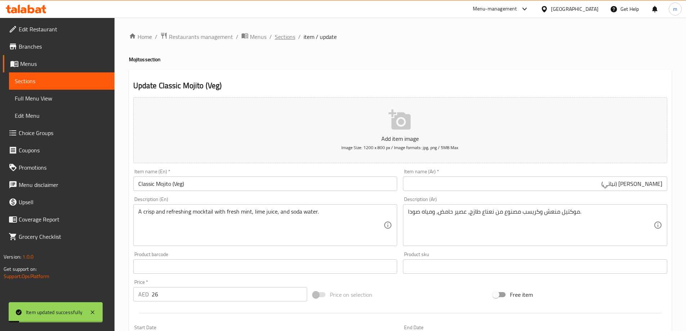
click at [275, 38] on span "Sections" at bounding box center [285, 36] width 21 height 9
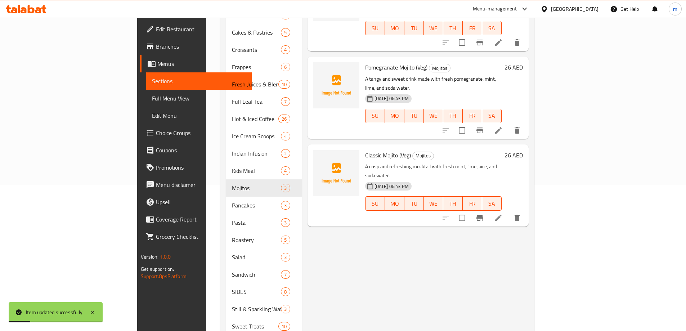
scroll to position [162, 0]
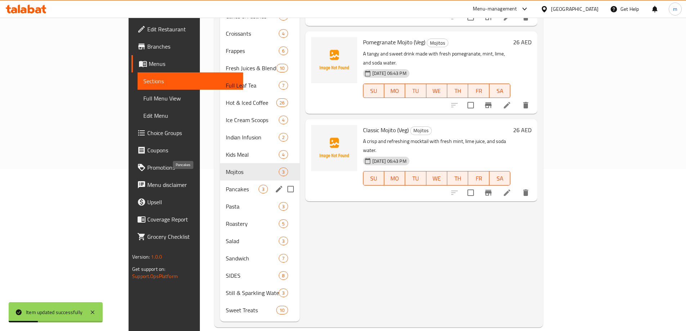
click at [226, 185] on span "Pancakes" at bounding box center [242, 189] width 33 height 9
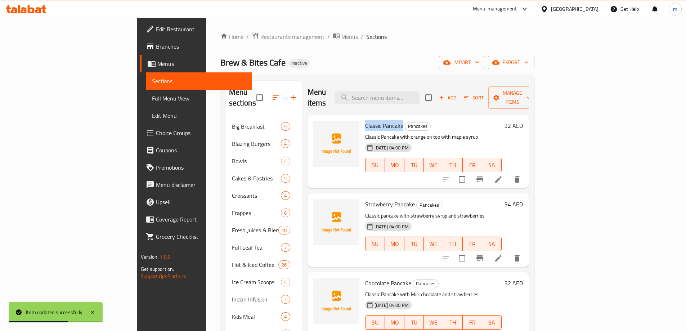
drag, startPoint x: 331, startPoint y: 118, endPoint x: 369, endPoint y: 118, distance: 37.8
click at [369, 121] on h6 "Classic Pancake Pancakes" at bounding box center [433, 126] width 136 height 10
drag, startPoint x: 341, startPoint y: 191, endPoint x: 380, endPoint y: 193, distance: 39.3
click at [380, 196] on div "Strawberry Pancake Pancakes Classic pancake with strawberry syrup and strawberr…" at bounding box center [433, 229] width 142 height 67
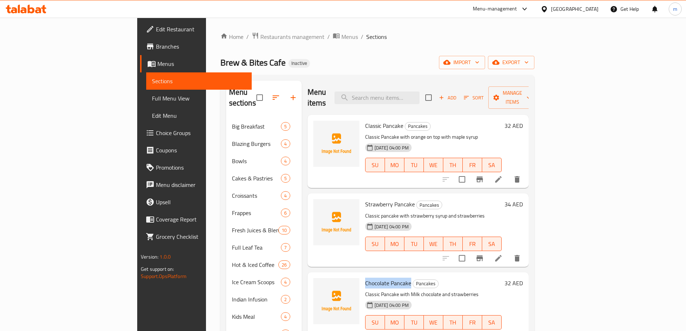
drag, startPoint x: 330, startPoint y: 273, endPoint x: 375, endPoint y: 275, distance: 45.4
click at [375, 275] on div "Chocolate Pancake Pancakes Classic Pancake with Milk chocolate and strawberries…" at bounding box center [433, 308] width 142 height 67
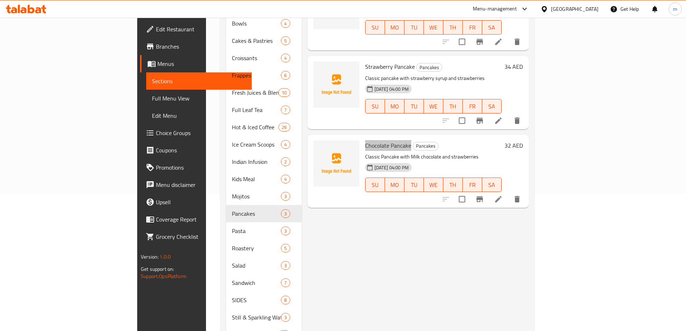
scroll to position [144, 0]
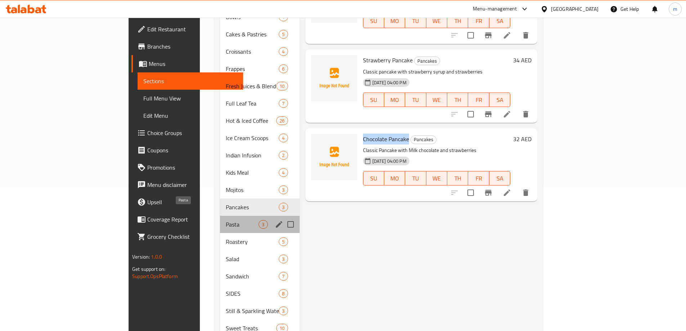
click at [226, 220] on span "Pasta" at bounding box center [242, 224] width 33 height 9
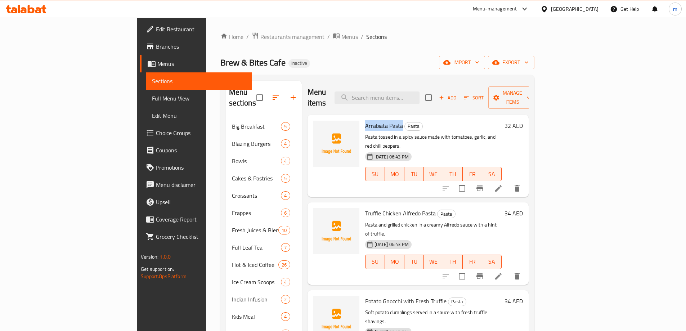
drag, startPoint x: 329, startPoint y: 113, endPoint x: 368, endPoint y: 113, distance: 38.5
click at [368, 118] on div "Arrabiata Pasta Pasta Pasta tossed in a spicy sauce made with tomatoes, garlic,…" at bounding box center [433, 156] width 142 height 76
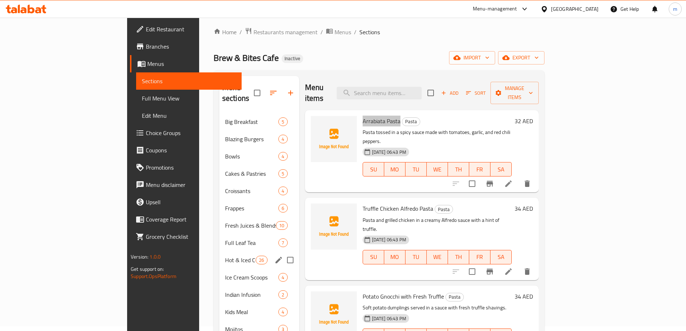
scroll to position [72, 0]
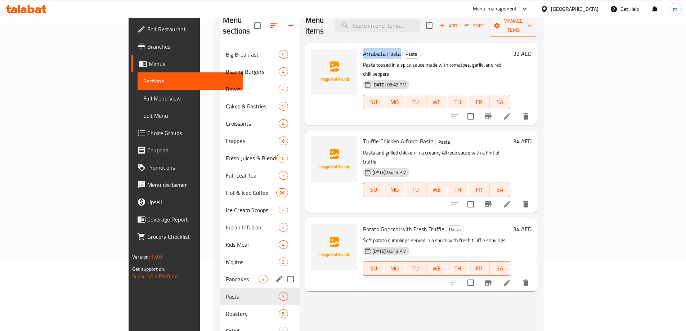
click at [226, 275] on span "Pancakes" at bounding box center [242, 279] width 33 height 9
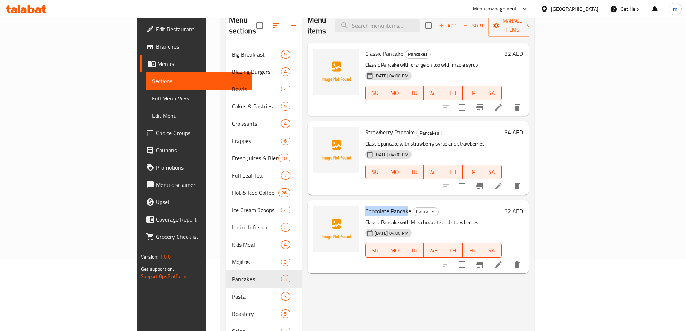
drag, startPoint x: 332, startPoint y: 196, endPoint x: 374, endPoint y: 198, distance: 42.9
click at [374, 206] on span "Chocolate Pancake" at bounding box center [388, 211] width 46 height 11
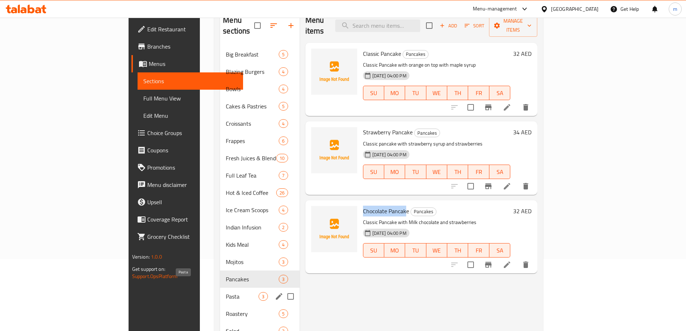
click at [226, 292] on span "Pasta" at bounding box center [242, 296] width 33 height 9
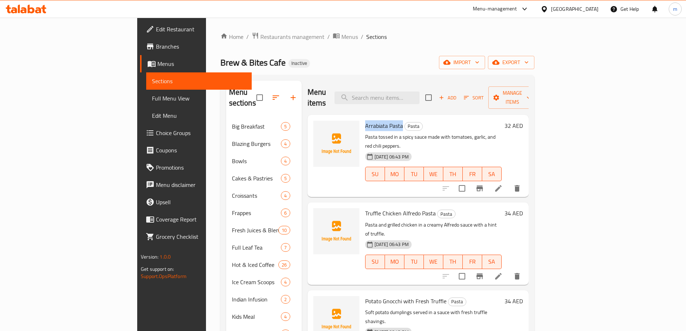
drag, startPoint x: 330, startPoint y: 113, endPoint x: 367, endPoint y: 117, distance: 37.2
click at [367, 118] on div "Arrabiata Pasta Pasta Pasta tossed in a spicy sauce made with tomatoes, garlic,…" at bounding box center [433, 156] width 142 height 76
click at [508, 182] on li at bounding box center [498, 188] width 20 height 13
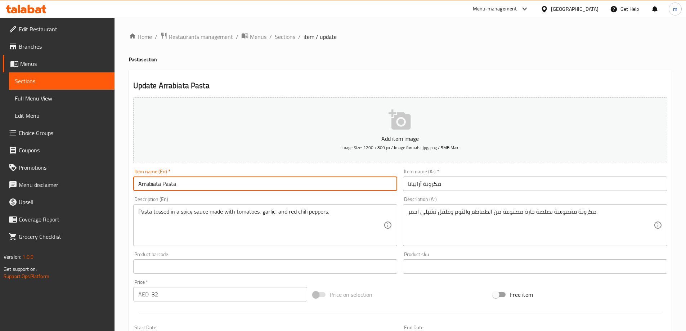
click at [286, 176] on input "Arrabiata Pasta" at bounding box center [265, 183] width 264 height 14
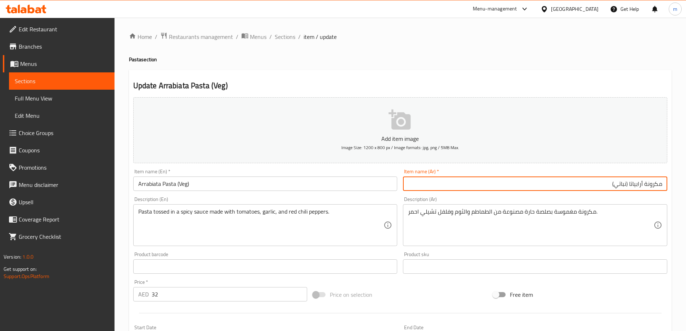
click at [286, 38] on span "Sections" at bounding box center [285, 36] width 21 height 9
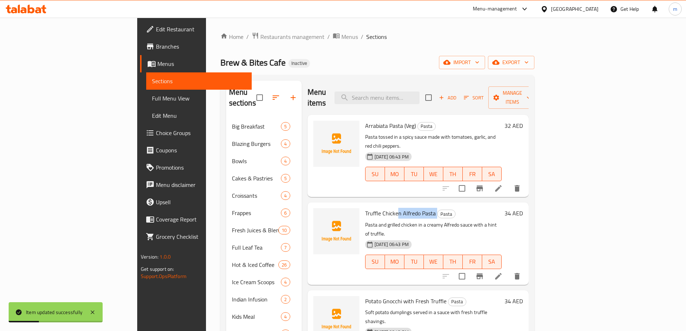
drag, startPoint x: 401, startPoint y: 193, endPoint x: 364, endPoint y: 192, distance: 36.8
click at [365, 208] on h6 "Truffle Chicken Alfredo Pasta Pasta" at bounding box center [433, 213] width 136 height 10
click at [365, 208] on span "Truffle Chicken Alfredo Pasta" at bounding box center [400, 213] width 71 height 11
drag, startPoint x: 330, startPoint y: 192, endPoint x: 399, endPoint y: 193, distance: 69.1
click at [399, 205] on div "Truffle Chicken Alfredo Pasta Pasta Pasta and grilled chicken in a creamy Alfre…" at bounding box center [433, 243] width 142 height 76
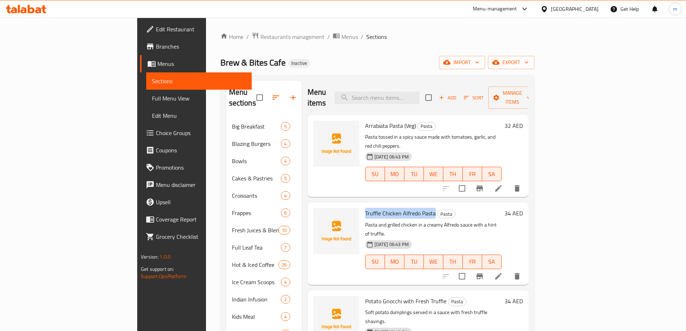
click at [508, 270] on li at bounding box center [498, 276] width 20 height 13
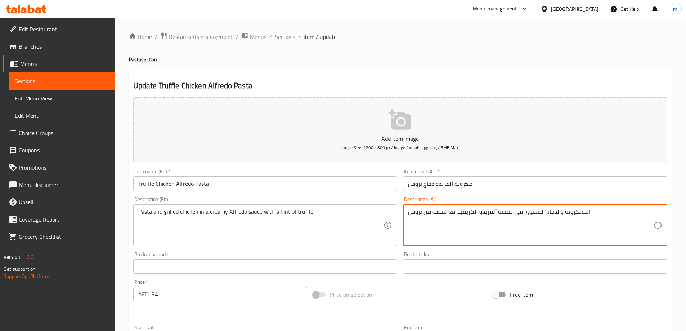
click at [536, 182] on input "مكرونة ألفريدو دجاج تروفل" at bounding box center [535, 183] width 264 height 14
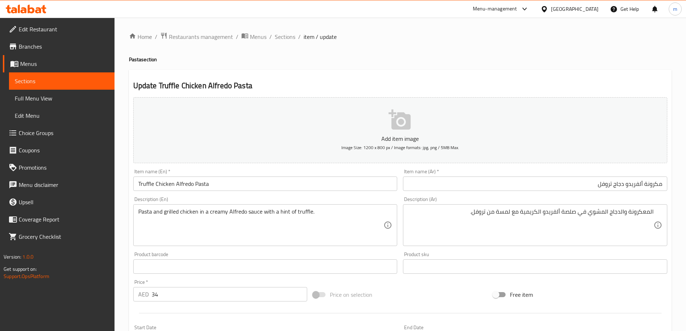
click at [374, 193] on div "Item name (En)   * Truffle Chicken Alfredo Pasta Item name (En) *" at bounding box center [265, 180] width 270 height 28
click at [371, 182] on input "Truffle Chicken Alfredo Pasta" at bounding box center [265, 183] width 264 height 14
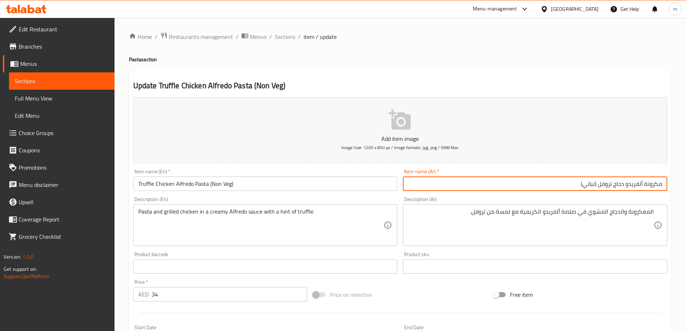
click at [289, 37] on span "Sections" at bounding box center [285, 36] width 21 height 9
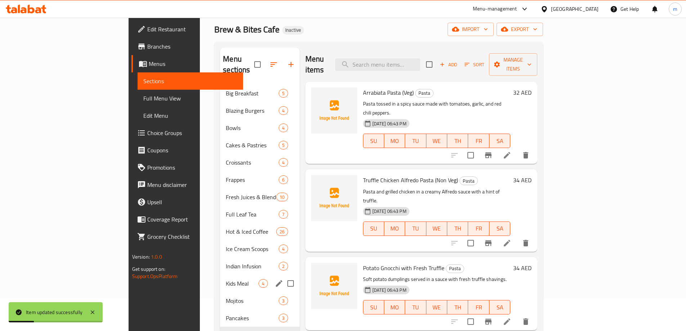
scroll to position [108, 0]
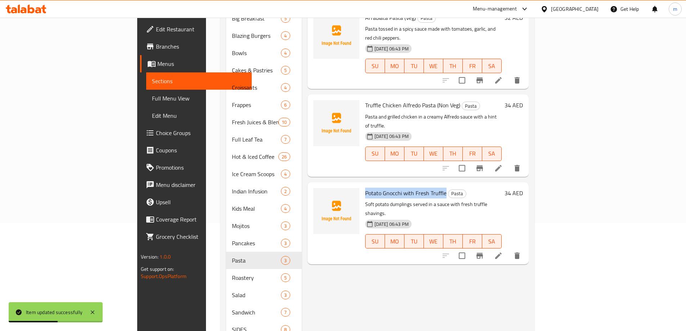
drag, startPoint x: 330, startPoint y: 162, endPoint x: 411, endPoint y: 163, distance: 81.0
click at [411, 185] on div "Potato Gnocchi with Fresh Truffle Pasta Soft potato dumplings served in a sauce…" at bounding box center [433, 223] width 142 height 76
click at [508, 249] on li at bounding box center [498, 255] width 20 height 13
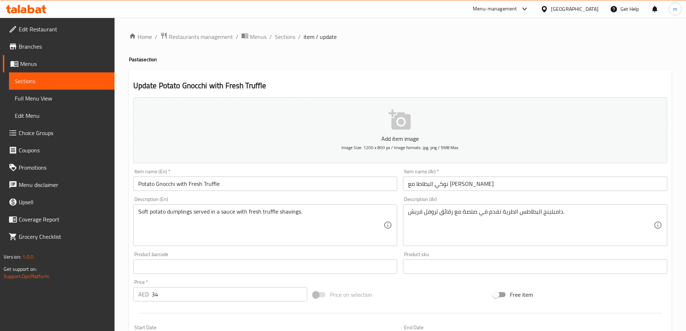
click at [301, 183] on input "Potato Gnocchi with Fresh Truffle" at bounding box center [265, 183] width 264 height 14
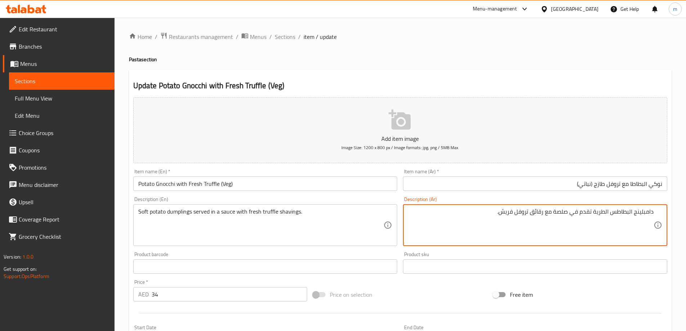
click at [300, 184] on input "Potato Gnocchi with Fresh Truffle (Veg)" at bounding box center [265, 183] width 264 height 14
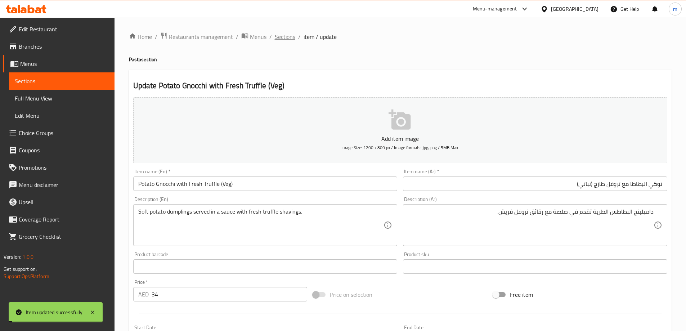
click at [289, 37] on span "Sections" at bounding box center [285, 36] width 21 height 9
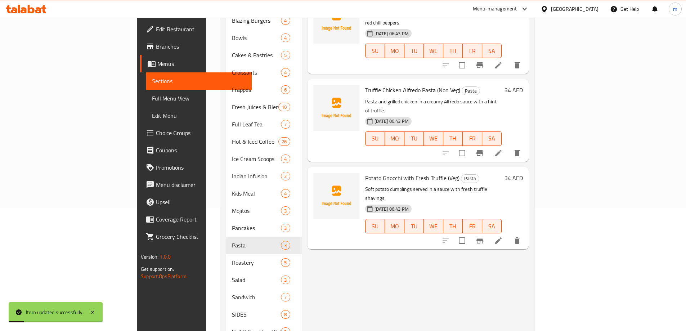
scroll to position [162, 0]
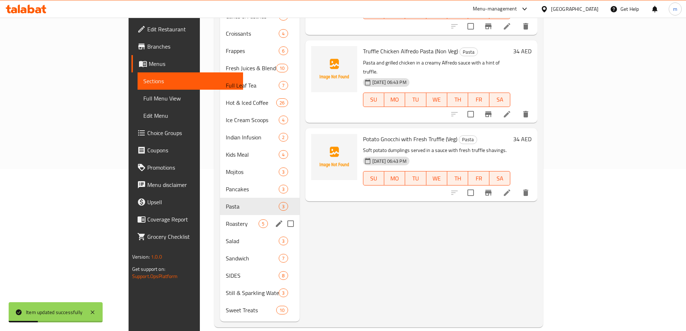
click at [226, 219] on span "Roastery" at bounding box center [242, 223] width 33 height 9
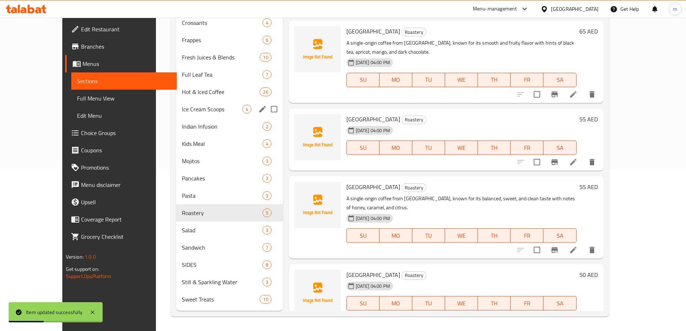
scroll to position [18, 0]
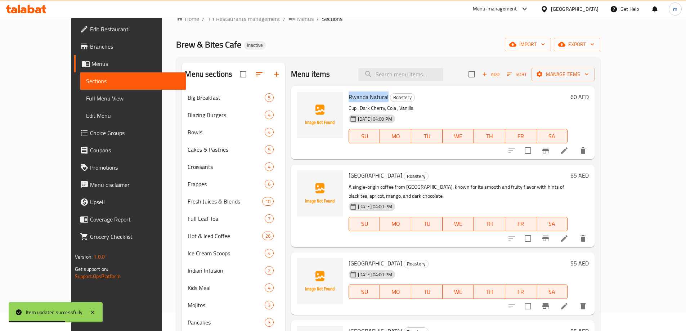
drag, startPoint x: 328, startPoint y: 96, endPoint x: 370, endPoint y: 96, distance: 41.8
click at [370, 96] on div "Rwanda Natural Roastery Cup : Dark Cherry, Cola , Vanilla 10-09-2025 04:00 PM S…" at bounding box center [458, 122] width 225 height 67
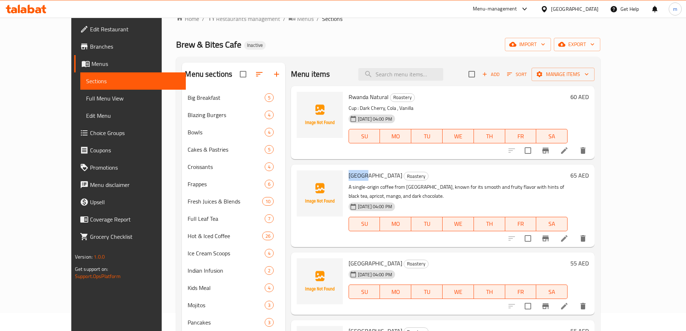
drag, startPoint x: 331, startPoint y: 176, endPoint x: 349, endPoint y: 179, distance: 17.8
click at [349, 179] on span "[GEOGRAPHIC_DATA]" at bounding box center [376, 175] width 54 height 11
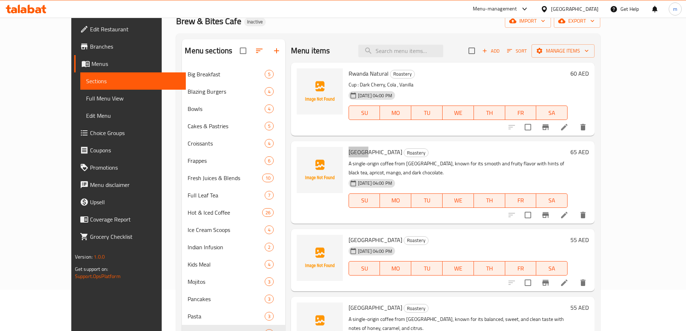
scroll to position [54, 0]
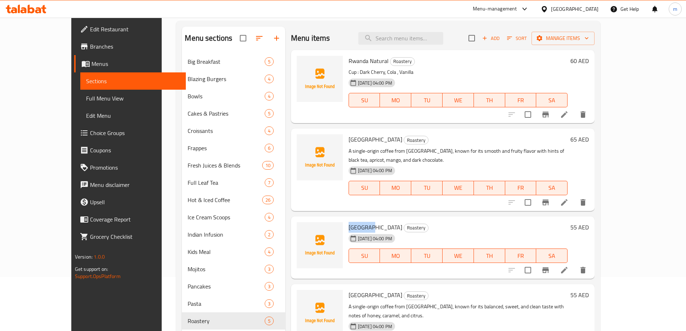
drag, startPoint x: 332, startPoint y: 220, endPoint x: 352, endPoint y: 220, distance: 20.9
click at [352, 222] on span "[GEOGRAPHIC_DATA]" at bounding box center [376, 227] width 54 height 11
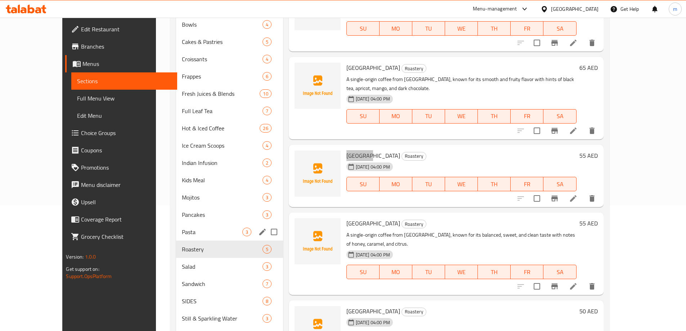
scroll to position [126, 0]
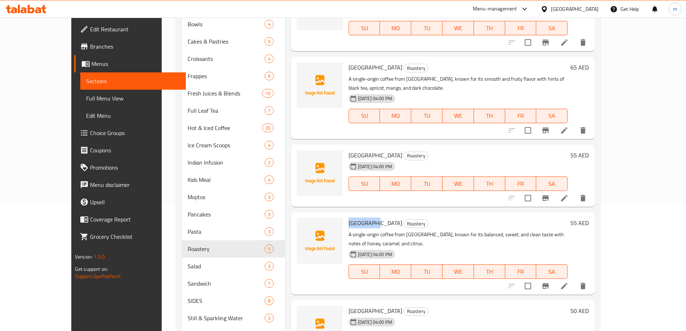
drag, startPoint x: 331, startPoint y: 214, endPoint x: 356, endPoint y: 215, distance: 24.9
click at [356, 218] on h6 "Costa Rica Roastery" at bounding box center [458, 223] width 219 height 10
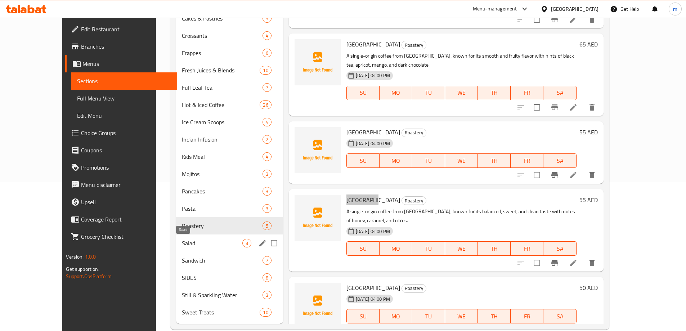
scroll to position [162, 0]
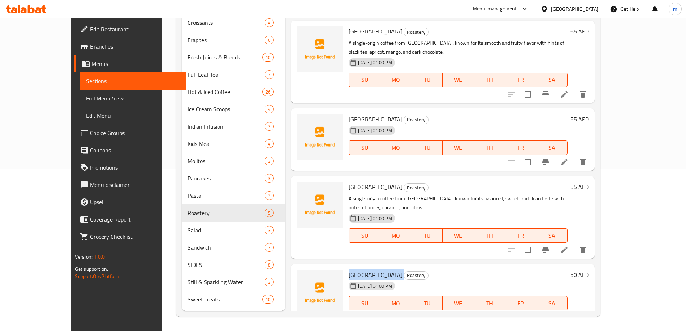
drag, startPoint x: 330, startPoint y: 254, endPoint x: 345, endPoint y: 257, distance: 15.4
click at [346, 267] on div "Brazil Roastery 10-09-2025 04:00 PM SU MO TU WE TH FR SA" at bounding box center [458, 295] width 225 height 57
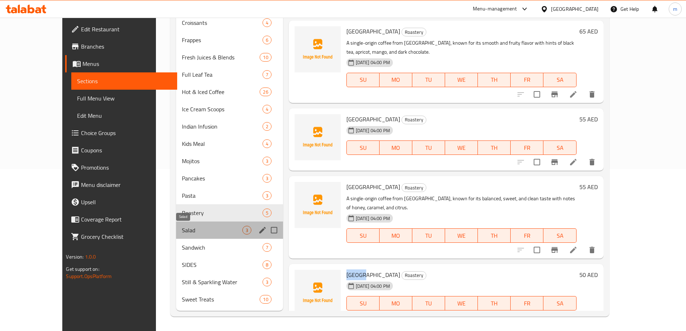
click at [210, 234] on span "Salad" at bounding box center [212, 230] width 60 height 9
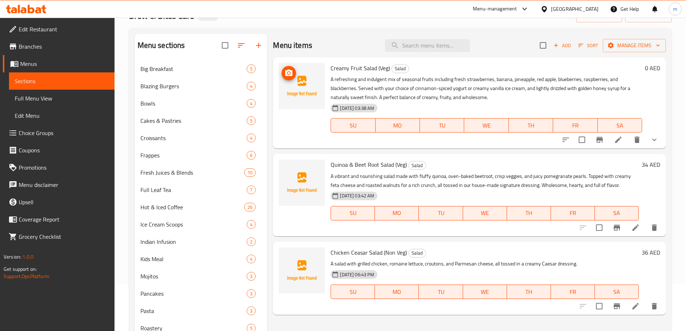
scroll to position [144, 0]
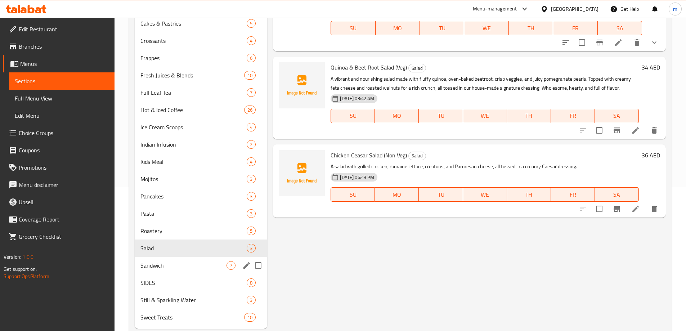
click at [193, 270] on div "Sandwich 7" at bounding box center [201, 265] width 133 height 17
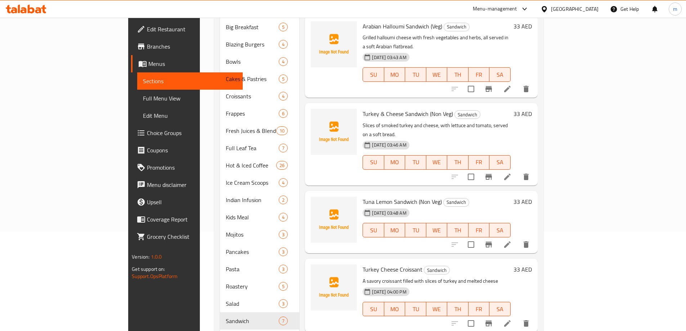
scroll to position [144, 0]
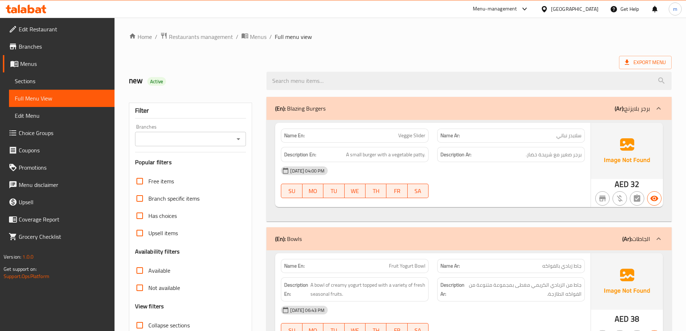
scroll to position [6905, 0]
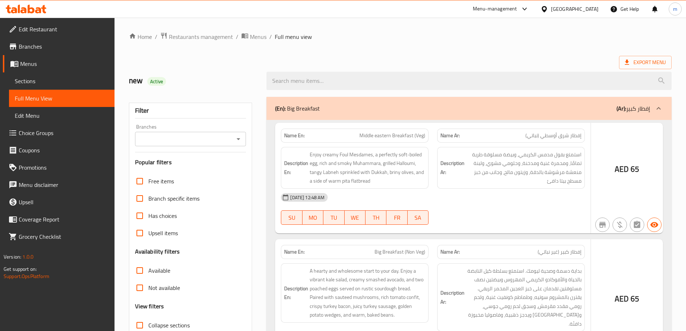
click at [556, 227] on div at bounding box center [343, 165] width 686 height 331
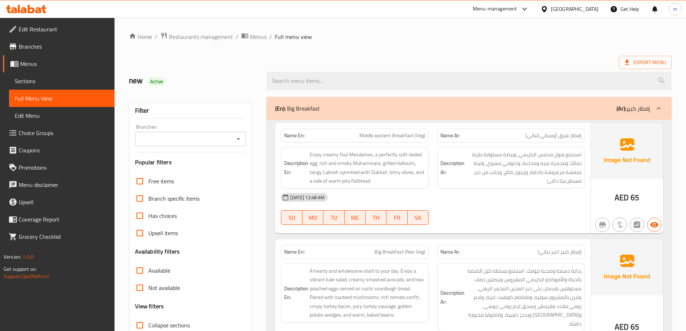
scroll to position [3802, 0]
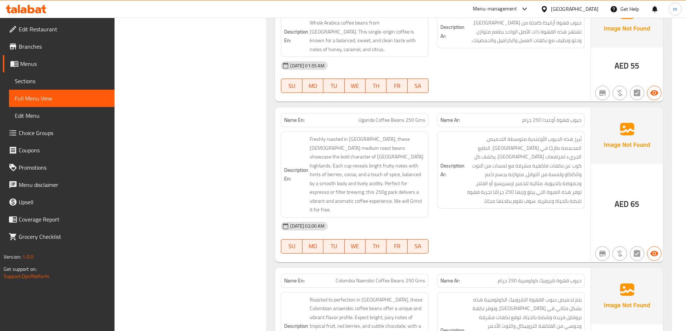
scroll to position [4199, 0]
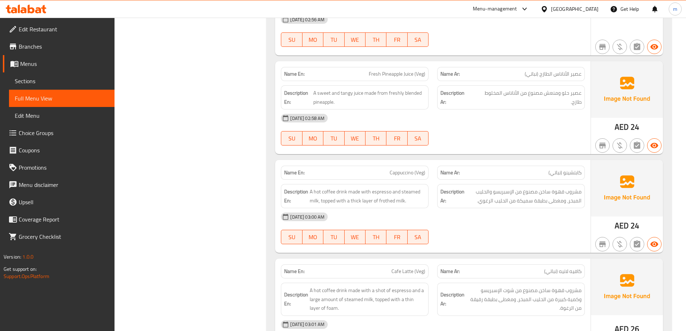
click at [553, 180] on div "Description Ar: مشروب قهوة ساخن مصنوع من الإسبريسو والحليب المبخر، ومغطى بطبقة …" at bounding box center [511, 196] width 156 height 33
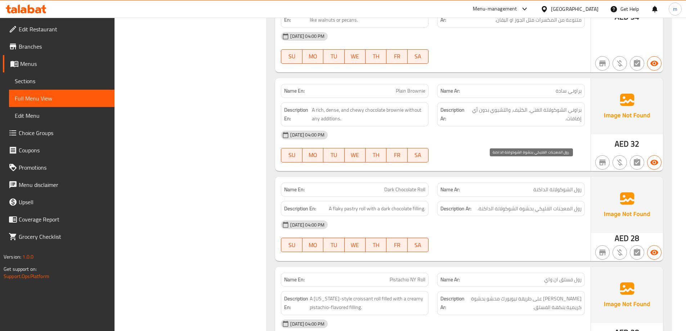
scroll to position [15, 0]
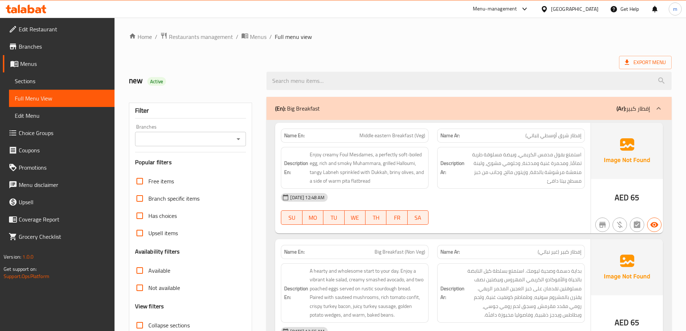
scroll to position [6647, 0]
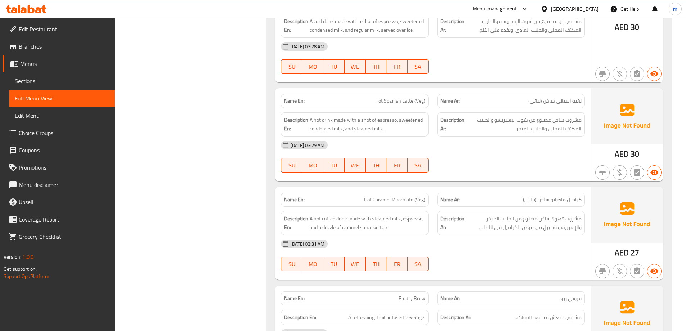
click at [395, 154] on div "SU MO TU WE TH FR SA" at bounding box center [355, 165] width 156 height 23
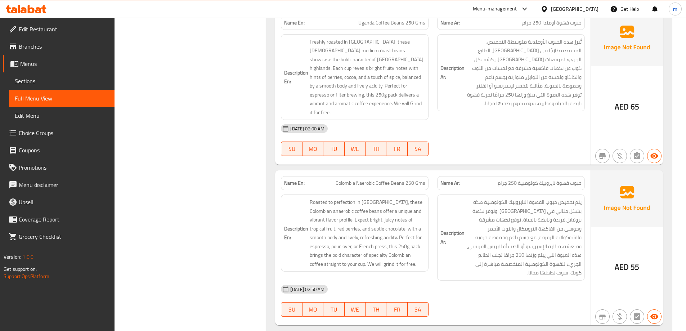
scroll to position [9922, 0]
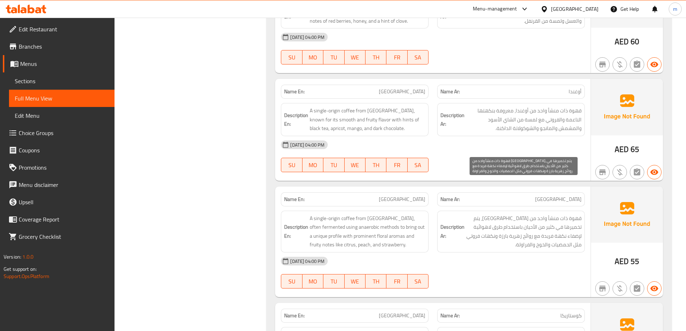
click at [549, 214] on span "قهوة ذات منشأ واحد من كولومبيا، يتم تخميرها في كثير من الأحيان باستخدام طرق لاه…" at bounding box center [524, 231] width 116 height 35
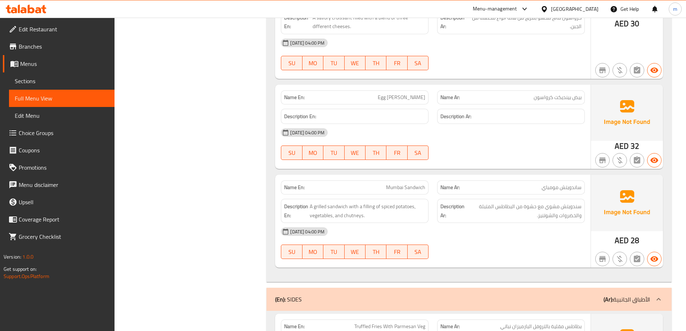
scroll to position [11990, 0]
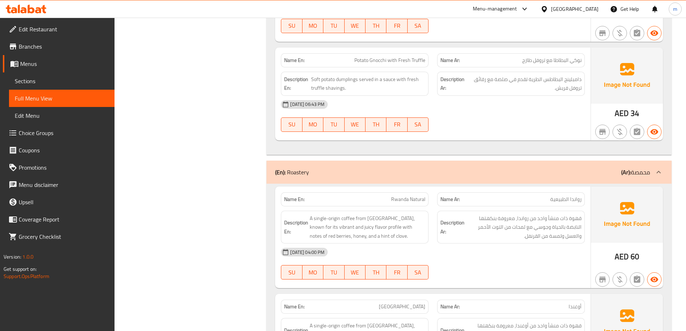
scroll to position [12098, 0]
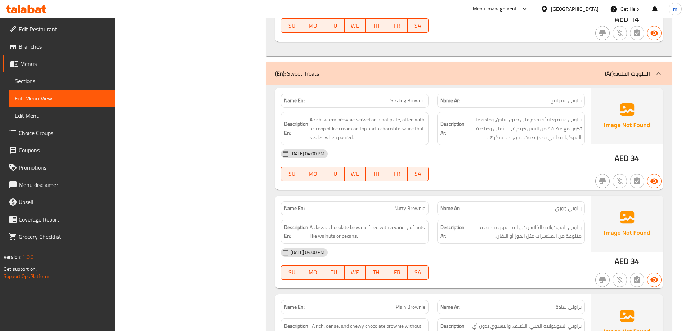
click at [539, 244] on div "10-09-2025 04:00 PM SU MO TU WE TH FR SA" at bounding box center [433, 264] width 313 height 40
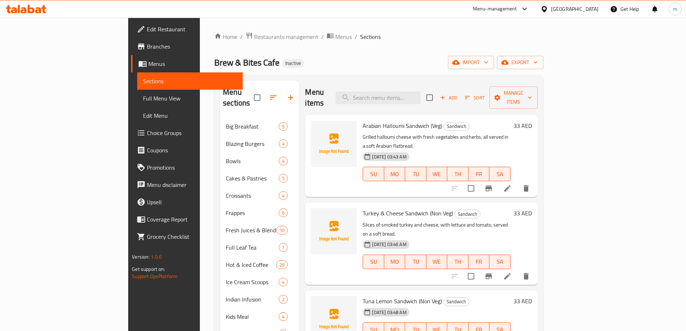
scroll to position [162, 0]
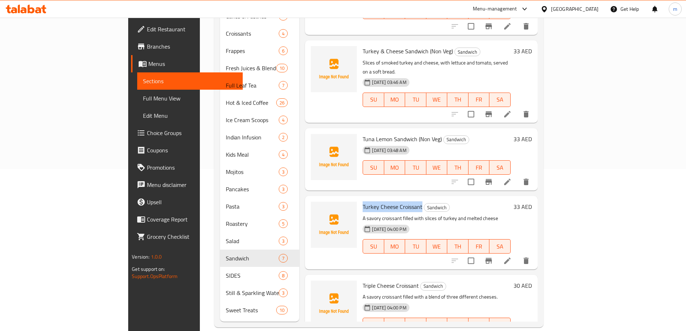
drag, startPoint x: 332, startPoint y: 179, endPoint x: 389, endPoint y: 179, distance: 56.5
click at [389, 201] on span "Turkey Cheese Croissant" at bounding box center [393, 206] width 60 height 11
copy span "Turkey Cheese Croissant"
drag, startPoint x: 330, startPoint y: 258, endPoint x: 387, endPoint y: 259, distance: 56.9
click at [387, 278] on div "Triple Cheese Croissant Sandwich A savory croissant filled with a blend of thre…" at bounding box center [436, 311] width 153 height 67
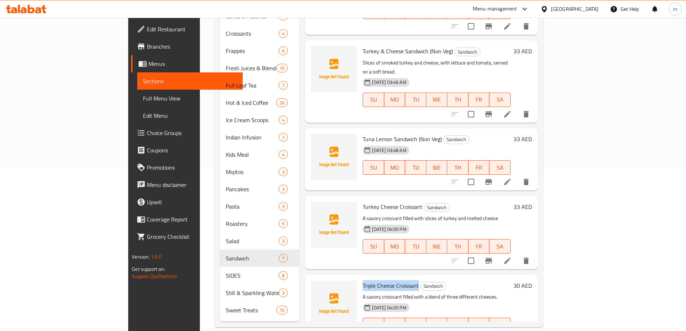
copy span "Triple Cheese Croissant"
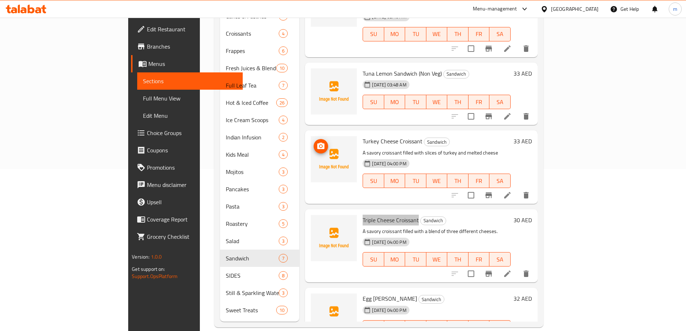
scroll to position [144, 0]
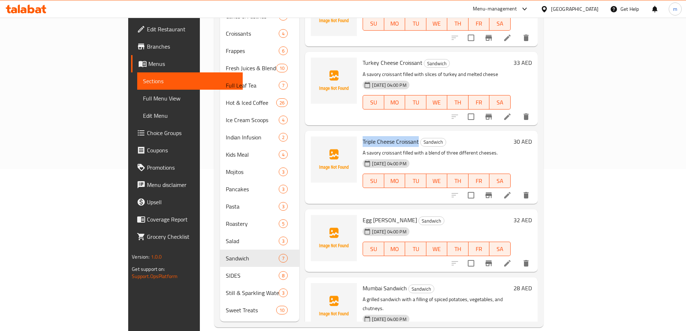
drag, startPoint x: 331, startPoint y: 188, endPoint x: 385, endPoint y: 192, distance: 54.8
click at [385, 215] on span "Egg [PERSON_NAME]" at bounding box center [390, 220] width 54 height 11
copy span "Egg [PERSON_NAME]"
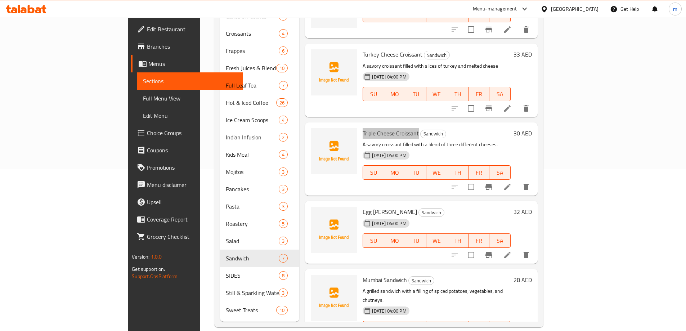
scroll to position [155, 0]
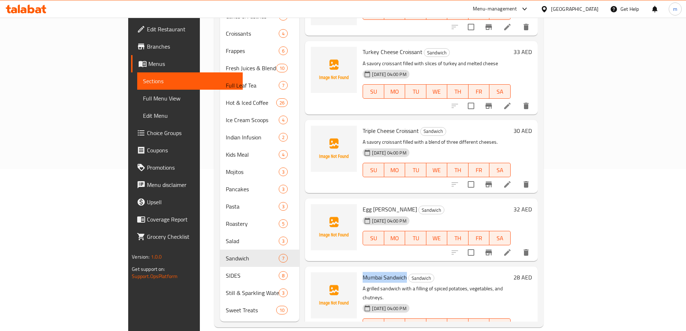
drag, startPoint x: 331, startPoint y: 248, endPoint x: 374, endPoint y: 248, distance: 43.2
click at [374, 272] on span "Mumbai Sandwich" at bounding box center [385, 277] width 44 height 11
copy span "Mumbai Sandwich"
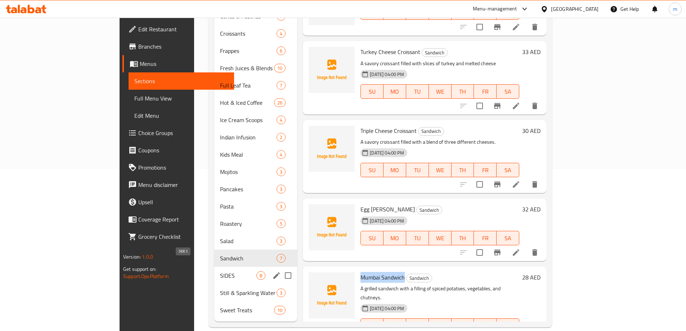
drag, startPoint x: 186, startPoint y: 262, endPoint x: 190, endPoint y: 257, distance: 6.6
click at [220, 271] on span "SIDES" at bounding box center [238, 275] width 36 height 9
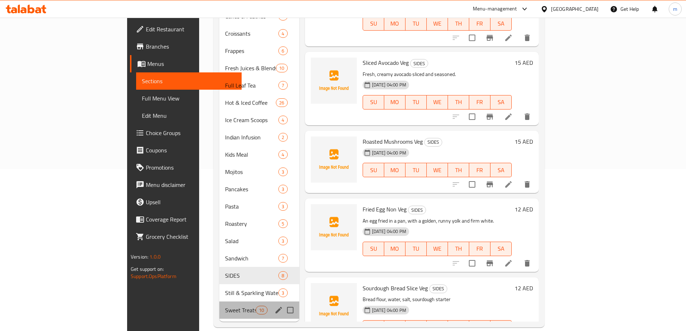
click at [219, 301] on div "Sweet Treats 10" at bounding box center [259, 309] width 80 height 17
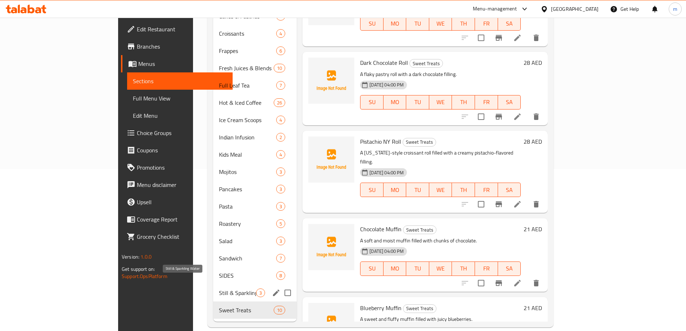
click at [219, 288] on span "Still & Sparkling Water" at bounding box center [237, 292] width 37 height 9
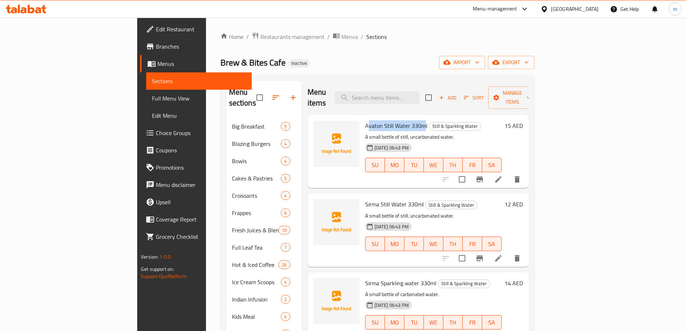
drag, startPoint x: 332, startPoint y: 116, endPoint x: 388, endPoint y: 116, distance: 56.2
click at [388, 120] on span "Avaton Still Water 330ml" at bounding box center [396, 125] width 62 height 11
click at [365, 120] on span "Avaton Still Water 330ml" at bounding box center [396, 125] width 62 height 11
drag, startPoint x: 331, startPoint y: 112, endPoint x: 391, endPoint y: 120, distance: 61.4
click at [391, 121] on h6 "Avaton Still Water 330ml Still & Sparkling Water" at bounding box center [433, 126] width 136 height 10
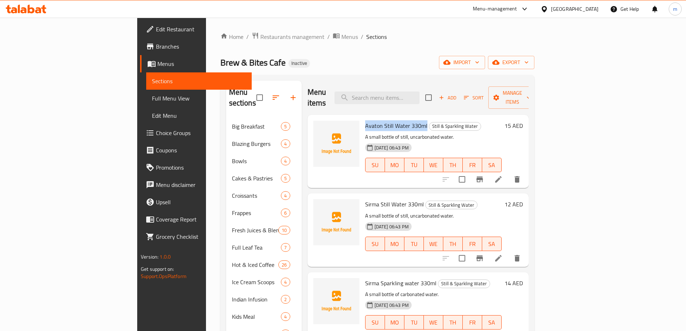
copy span "Avaton Still Water 330ml"
drag, startPoint x: 330, startPoint y: 192, endPoint x: 388, endPoint y: 192, distance: 58.0
click at [388, 196] on div "Sirma Still Water 330ml Still & Sparkling Water A small bottle of still, uncarb…" at bounding box center [433, 229] width 142 height 67
copy span "Sirma Still Water 330ml"
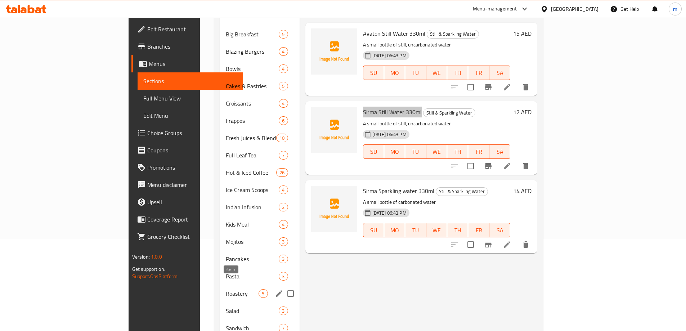
scroll to position [162, 0]
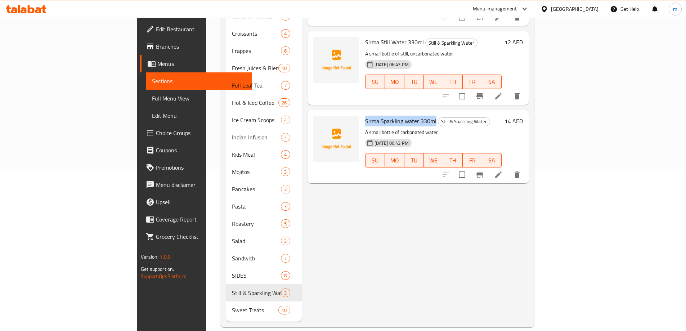
drag, startPoint x: 330, startPoint y: 111, endPoint x: 401, endPoint y: 113, distance: 71.0
click at [401, 113] on div "Sirma Sparkling water 330ml Still & Sparkling Water A small bottle of carbonate…" at bounding box center [433, 146] width 142 height 67
copy span "Sirma Sparkling water 330ml"
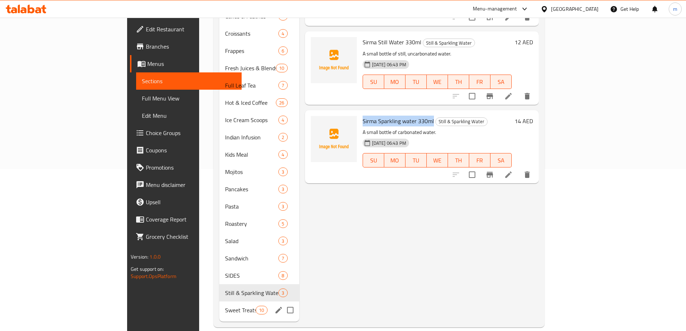
click at [219, 305] on div "Sweet Treats 10" at bounding box center [259, 309] width 80 height 17
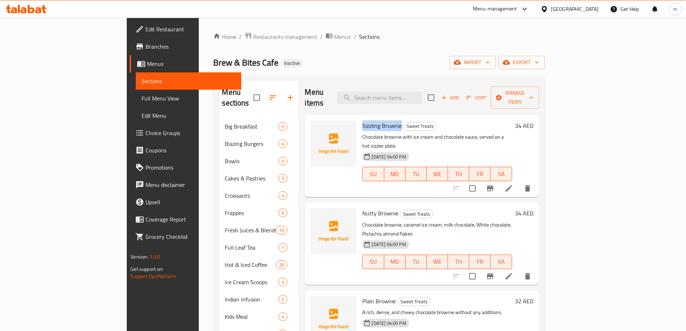
drag, startPoint x: 331, startPoint y: 112, endPoint x: 370, endPoint y: 112, distance: 38.9
click at [370, 120] on span "Sizzling Brownie" at bounding box center [382, 125] width 40 height 11
copy span "Sizzling Brownie"
drag, startPoint x: 330, startPoint y: 193, endPoint x: 367, endPoint y: 196, distance: 36.5
click at [367, 205] on div "Nutty Brownie Sweet Treats Chocolate brownie, caramel ice cream, milk chocolate…" at bounding box center [436, 243] width 155 height 76
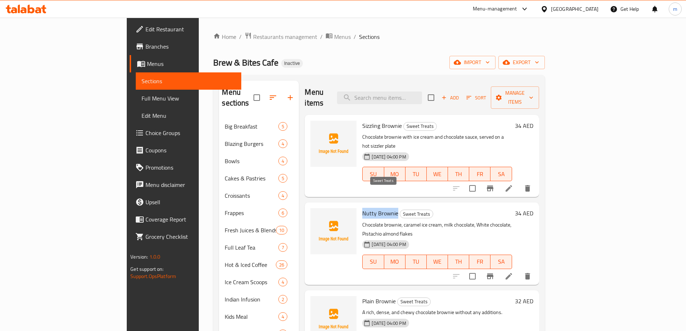
copy span "Nutty Brownie"
drag, startPoint x: 332, startPoint y: 276, endPoint x: 341, endPoint y: 277, distance: 9.4
click at [362, 296] on span "Plain Brownie" at bounding box center [378, 301] width 33 height 11
drag, startPoint x: 332, startPoint y: 273, endPoint x: 355, endPoint y: 273, distance: 23.0
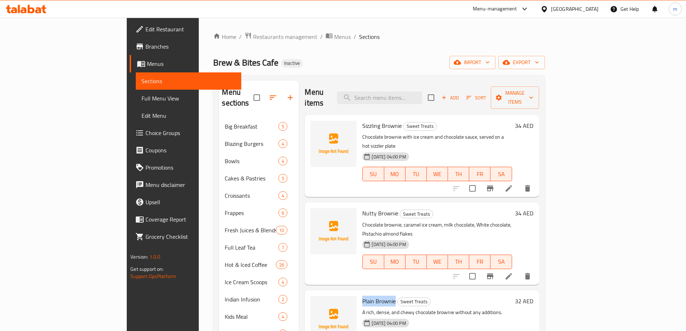
click at [362, 296] on span "Plain Brownie" at bounding box center [378, 301] width 33 height 11
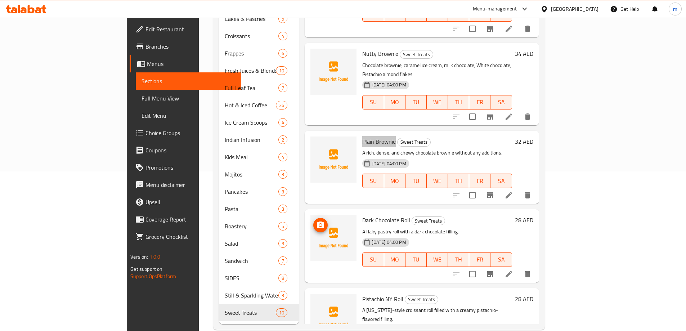
scroll to position [162, 0]
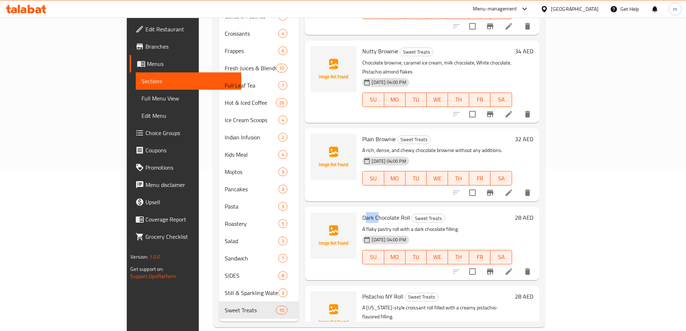
drag, startPoint x: 333, startPoint y: 187, endPoint x: 347, endPoint y: 188, distance: 14.8
click at [362, 212] on span "Dark Chocolate Roll" at bounding box center [386, 217] width 48 height 11
drag, startPoint x: 331, startPoint y: 188, endPoint x: 378, endPoint y: 186, distance: 46.5
click at [378, 212] on h6 "Dark Chocolate Roll Sweet Treats" at bounding box center [436, 217] width 149 height 10
copy span "Dark Chocolate Roll"
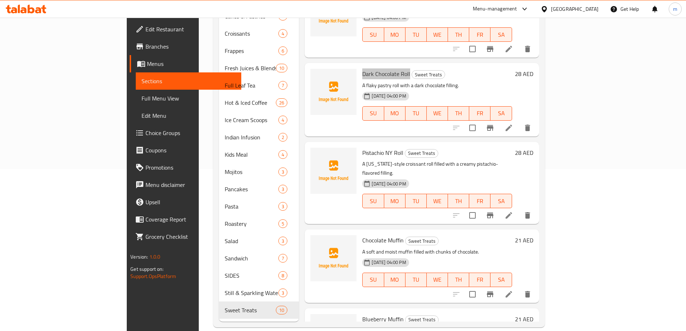
scroll to position [144, 0]
drag, startPoint x: 331, startPoint y: 122, endPoint x: 371, endPoint y: 122, distance: 40.0
click at [371, 147] on span "Pistachio NY Roll" at bounding box center [382, 152] width 41 height 11
drag, startPoint x: 334, startPoint y: 201, endPoint x: 346, endPoint y: 202, distance: 11.6
click at [362, 234] on span "Chocolate Muffin" at bounding box center [382, 239] width 41 height 11
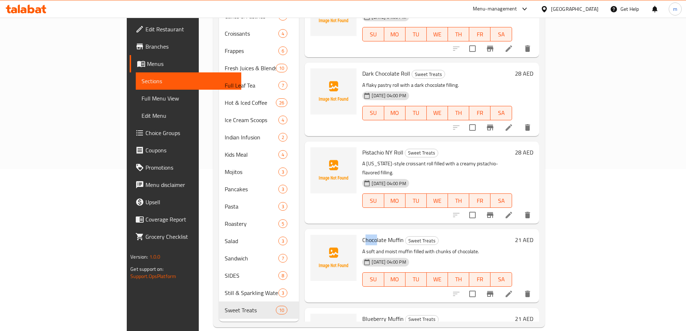
click at [362, 234] on span "Chocolate Muffin" at bounding box center [382, 239] width 41 height 11
drag, startPoint x: 330, startPoint y: 203, endPoint x: 372, endPoint y: 204, distance: 42.5
click at [372, 232] on div "Chocolate Muffin Sweet Treats A soft and moist muffin filled with chunks of cho…" at bounding box center [436, 265] width 155 height 67
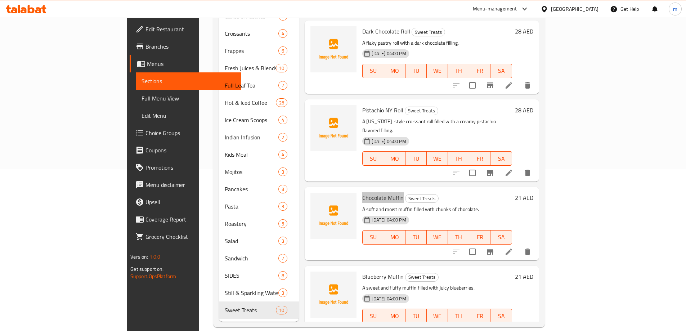
scroll to position [252, 0]
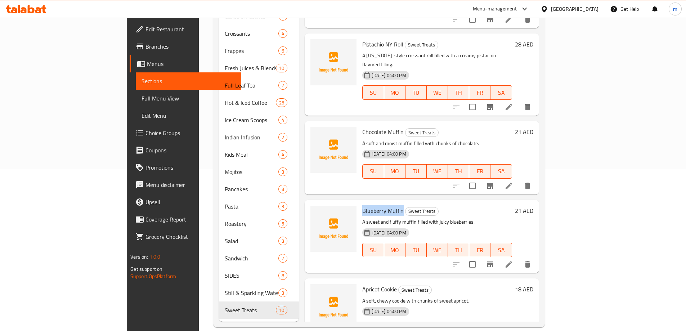
drag, startPoint x: 332, startPoint y: 173, endPoint x: 372, endPoint y: 172, distance: 39.6
click at [372, 206] on h6 "Blueberry Muffin Sweet Treats" at bounding box center [436, 211] width 149 height 10
drag, startPoint x: 331, startPoint y: 253, endPoint x: 364, endPoint y: 254, distance: 33.5
click at [364, 284] on span "Apricot Cookie" at bounding box center [379, 289] width 35 height 11
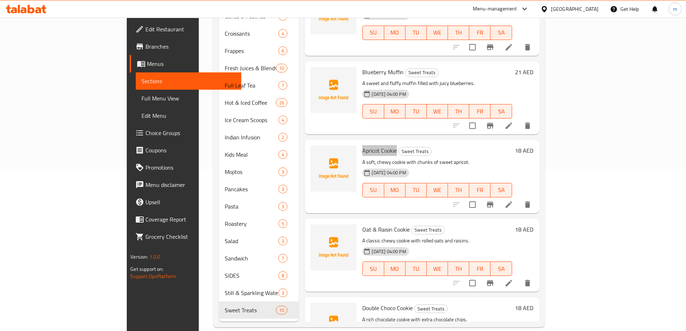
scroll to position [396, 0]
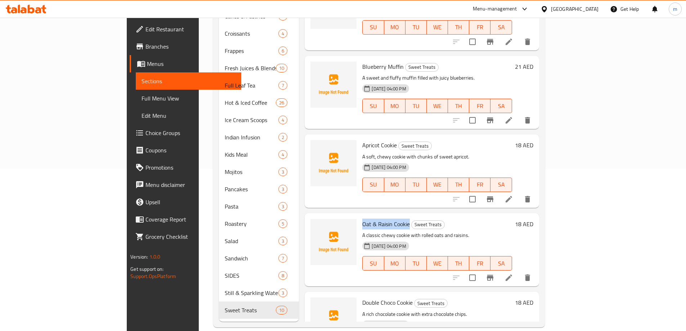
drag, startPoint x: 332, startPoint y: 183, endPoint x: 377, endPoint y: 188, distance: 45.2
click at [377, 219] on span "Oat & Raisin Cookie" at bounding box center [386, 224] width 48 height 11
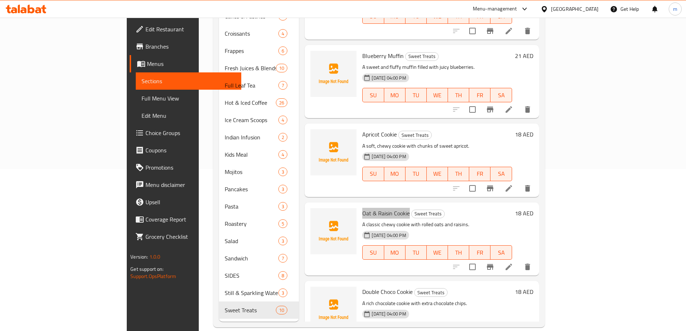
scroll to position [413, 0]
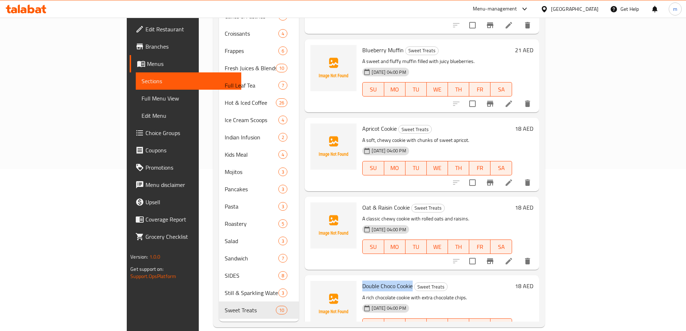
drag, startPoint x: 331, startPoint y: 249, endPoint x: 380, endPoint y: 249, distance: 49.3
click at [380, 280] on span "Double Choco Cookie" at bounding box center [387, 285] width 50 height 11
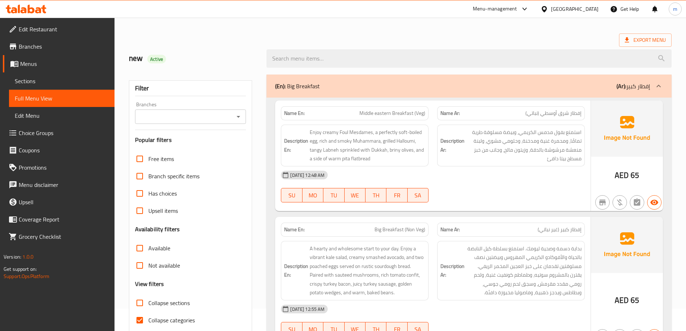
scroll to position [88, 0]
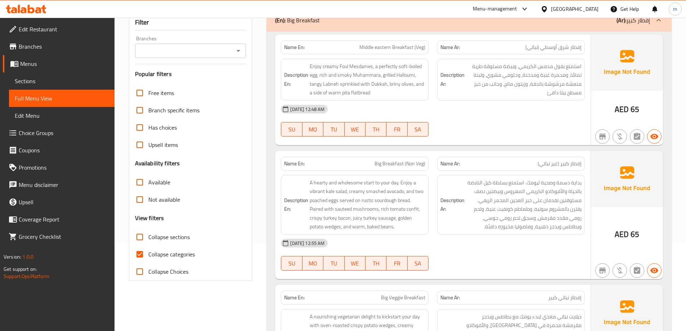
click at [172, 257] on span "Collapse categories" at bounding box center [171, 254] width 46 height 9
click at [148, 257] on input "Collapse categories" at bounding box center [139, 254] width 17 height 17
checkbox input "false"
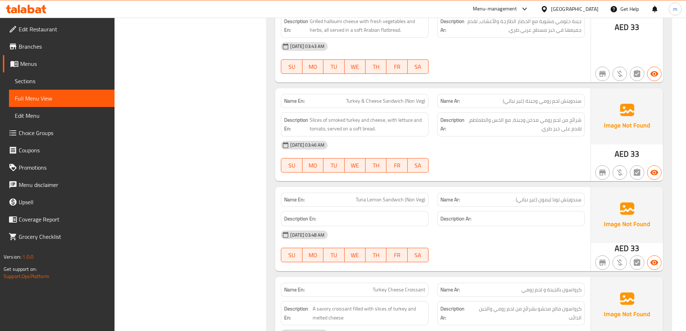
click at [649, 239] on div "Name En: Arabian Halloumi Sandwich (Veg) Name Ar: سندويتش حلومي عربي (نباتي) De…" at bounding box center [468, 329] width 405 height 685
click at [646, 254] on div at bounding box center [654, 262] width 17 height 17
click at [476, 226] on div "[DATE] 03:48 AM" at bounding box center [433, 234] width 313 height 17
click at [416, 149] on div "Name En: Arabian Halloumi Sandwich (Veg) Name Ar: سندويتش حلومي عربي (نباتي) De…" at bounding box center [468, 329] width 405 height 685
click at [440, 226] on div "[DATE] 03:48 AM" at bounding box center [433, 234] width 313 height 17
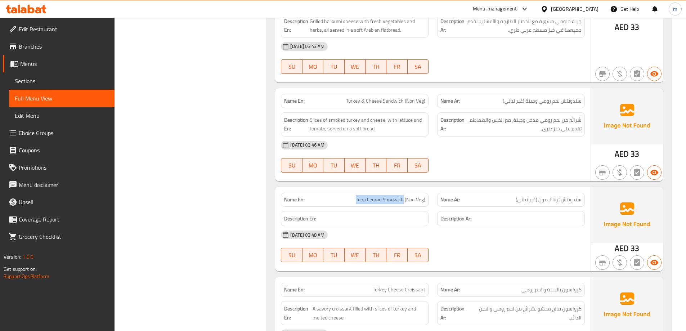
drag, startPoint x: 354, startPoint y: 165, endPoint x: 404, endPoint y: 166, distance: 49.7
click at [404, 196] on p "Name En: Tuna Lemon Sandwich (Non Veg)" at bounding box center [354, 200] width 141 height 8
copy span "Tuna Lemon Sandwich"
click at [283, 154] on div "SU MO TU WE TH FR SA" at bounding box center [355, 165] width 156 height 23
click at [503, 193] on div "Name Ar: سندويتش تونا ليمون (غير نباتي)" at bounding box center [511, 200] width 148 height 14
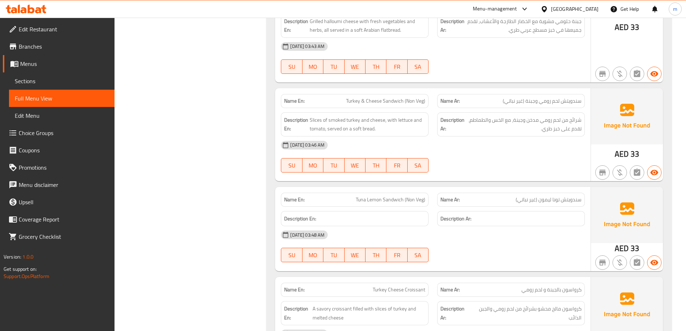
click at [467, 168] on div at bounding box center [511, 172] width 156 height 9
click at [473, 196] on p "Name Ar: سندويتش تونا ليمون (غير نباتي)" at bounding box center [510, 200] width 141 height 8
click at [501, 145] on div "Name En: Turkey & Cheese Sandwich (Non Veg) Name Ar: سندويتش لحم رومي وجبنة (غي…" at bounding box center [432, 134] width 315 height 93
click at [425, 154] on div "SU MO TU WE TH FR SA" at bounding box center [355, 165] width 156 height 23
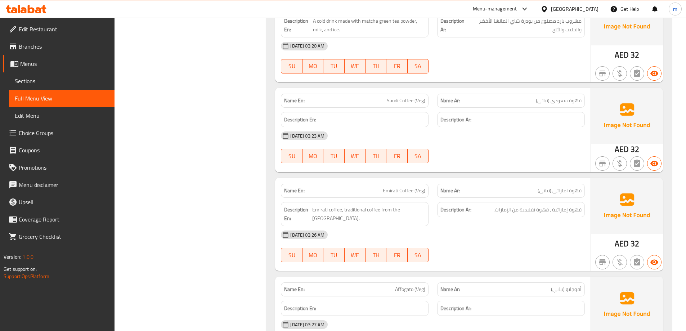
click at [320, 187] on p "Name En: Emirati Coffee (Veg)" at bounding box center [354, 191] width 141 height 8
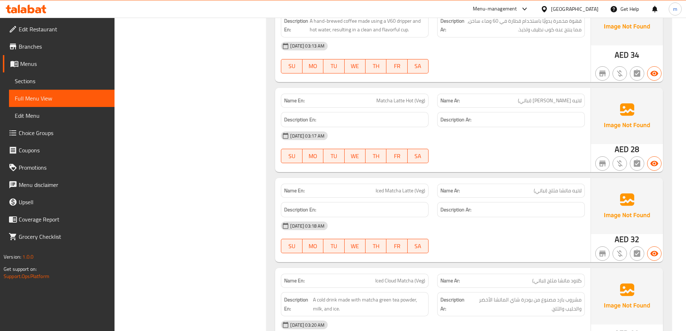
click at [306, 184] on div "Name En: Iced Matcha Latte (Veg)" at bounding box center [355, 191] width 148 height 14
click at [296, 97] on strong "Name En:" at bounding box center [294, 101] width 21 height 8
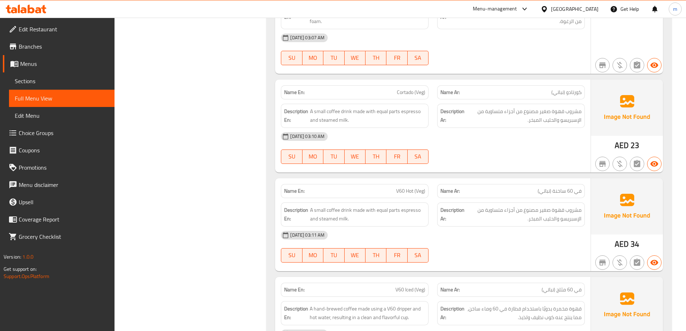
click at [547, 132] on div "11-09-2025 03:10 AM SU MO TU WE TH FR SA" at bounding box center [433, 148] width 313 height 40
click at [616, 178] on img at bounding box center [627, 206] width 72 height 56
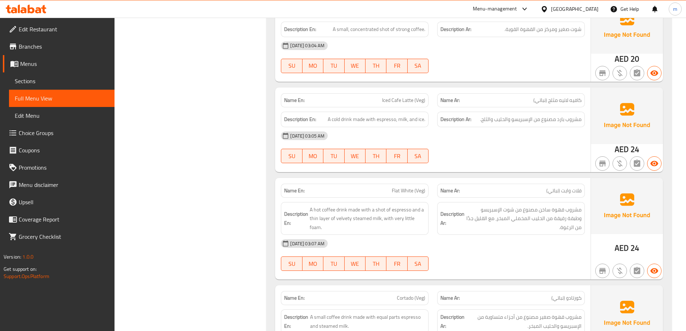
click at [612, 178] on img at bounding box center [627, 206] width 72 height 56
click at [580, 179] on div "Name Ar: فلات وايت (نباتي)" at bounding box center [511, 190] width 156 height 23
click at [493, 187] on p "Name Ar: فلات وايت (نباتي)" at bounding box center [510, 191] width 141 height 8
click at [483, 127] on div "[DATE] 03:05 AM" at bounding box center [433, 135] width 313 height 17
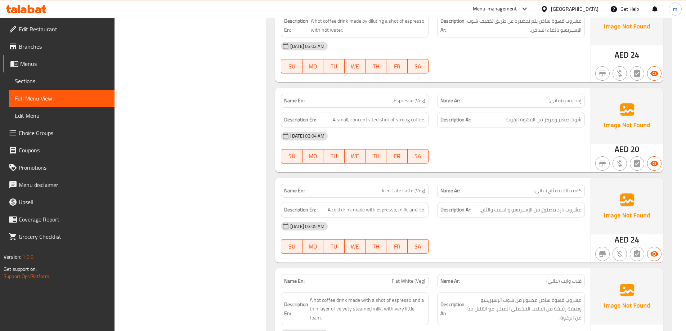
scroll to position [5318, 0]
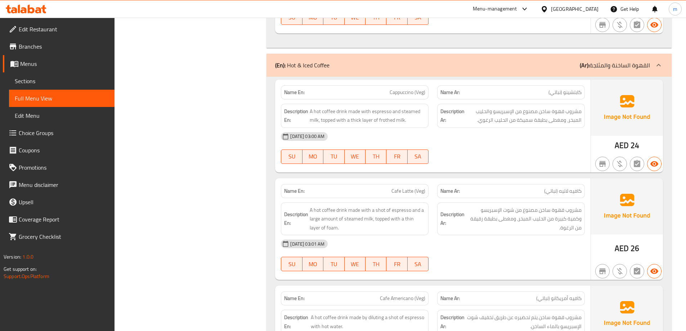
click at [441, 210] on strong "Description Ar:" at bounding box center [452, 219] width 24 height 18
click at [508, 160] on div at bounding box center [511, 164] width 156 height 9
click at [333, 149] on button "TU" at bounding box center [333, 156] width 21 height 14
type button "2"
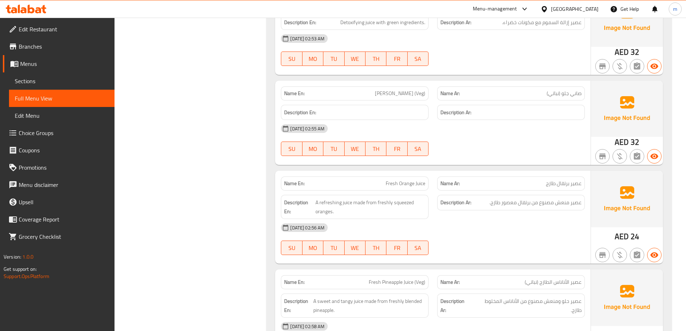
click at [625, 174] on img at bounding box center [627, 199] width 72 height 56
click at [553, 176] on div "Name Ar: عصير برتقال طازج" at bounding box center [511, 183] width 148 height 14
click at [600, 153] on icon "button" at bounding box center [602, 156] width 6 height 6
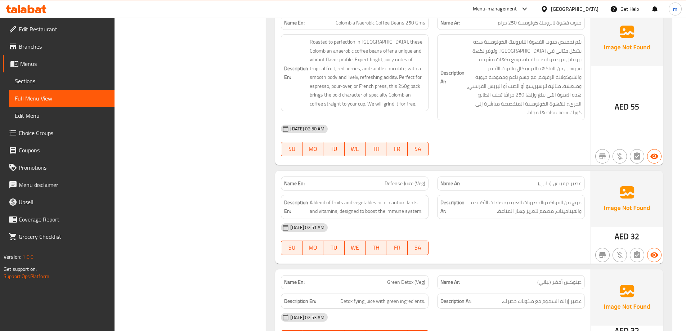
click at [526, 180] on p "Name Ar: عصير ديفينس (نباتي)" at bounding box center [510, 184] width 141 height 8
click at [493, 120] on div "[DATE] 02:50 AM" at bounding box center [433, 128] width 313 height 17
click at [372, 144] on span "TH" at bounding box center [375, 149] width 15 height 10
type button "4"
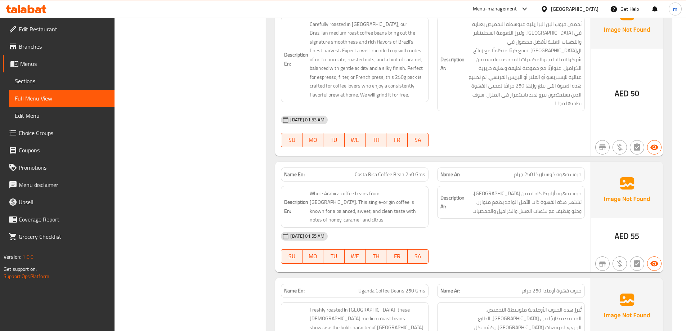
click at [448, 170] on div "Name Ar: حبوب قهوة كوستاريكا 250 جرام" at bounding box center [511, 174] width 148 height 14
click at [519, 171] on span "حبوب قهوة كوستاريكا 250 جرام" at bounding box center [548, 175] width 68 height 8
click at [503, 129] on div "11-09-2025 01:53 AM SU MO TU WE TH FR SA" at bounding box center [433, 131] width 313 height 40
click at [489, 143] on div at bounding box center [511, 147] width 156 height 9
click at [466, 131] on div "11-09-2025 01:53 AM SU MO TU WE TH FR SA" at bounding box center [433, 131] width 313 height 40
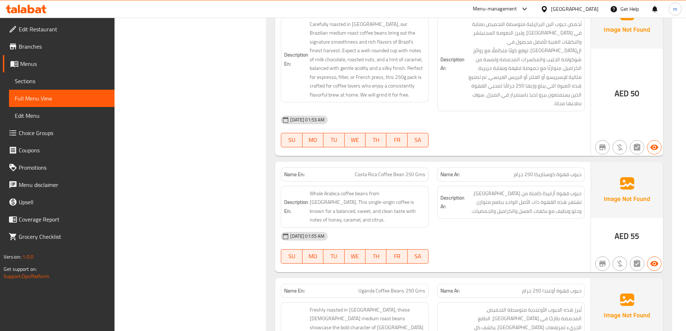
click at [542, 117] on div "[DATE] 01:53 AM" at bounding box center [433, 119] width 313 height 17
click at [457, 143] on div at bounding box center [511, 147] width 156 height 9
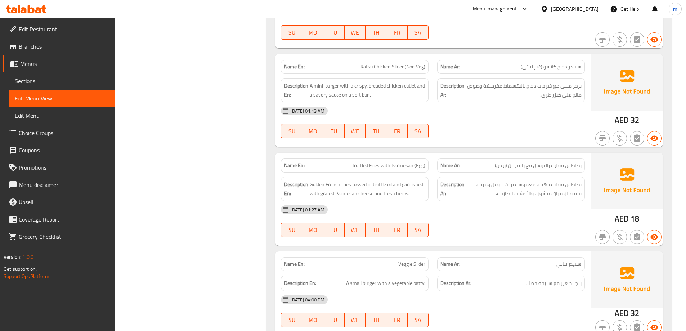
scroll to position [12083, 0]
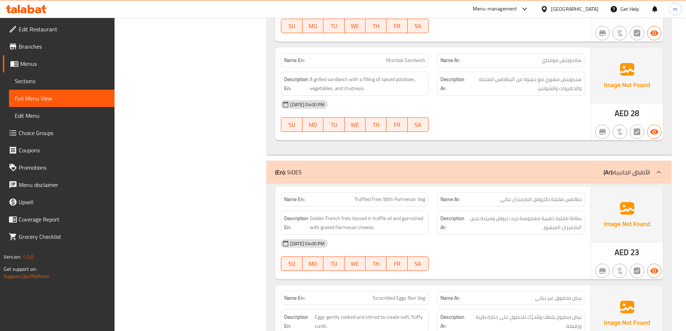
click at [388, 96] on div "[DATE] 04:00 PM" at bounding box center [433, 104] width 313 height 17
click at [432, 161] on div "(En): SIDES (Ar): الأطباق الجانبية" at bounding box center [468, 172] width 405 height 23
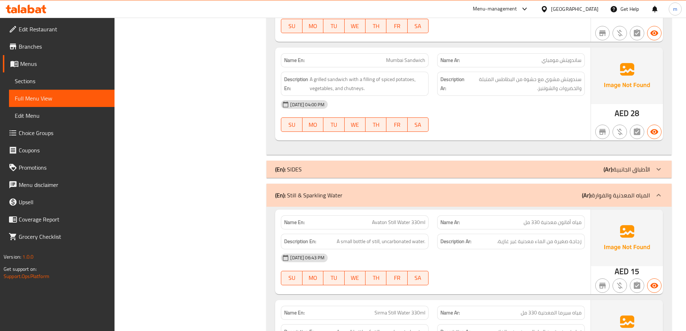
click at [635, 165] on p "(Ar): الأطباق الجانبية" at bounding box center [626, 169] width 46 height 9
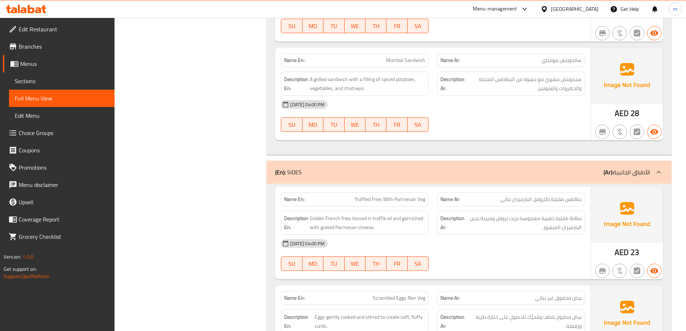
click at [497, 214] on span "بطاطا مقلية ذهبية مغموسة بزيت تروفل ومزينة بجبن البارميزان المبشور." at bounding box center [524, 223] width 116 height 18
click at [423, 161] on div "(En): SIDES (Ar): الأطباق الجانبية" at bounding box center [468, 172] width 405 height 23
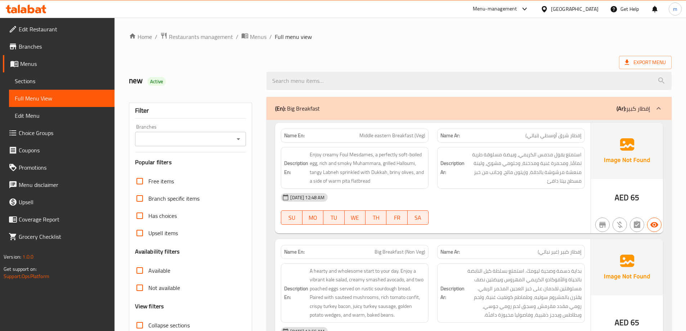
click at [393, 67] on div at bounding box center [469, 80] width 414 height 27
click at [433, 64] on div "Export Menu" at bounding box center [400, 62] width 543 height 13
click at [360, 137] on span "Middle eastern Breakfast (Veg)" at bounding box center [392, 136] width 66 height 8
click at [452, 268] on h6 "Description Ar: بداية دسمة وصحية ليومك. استمتع بسلطة كيل النابضة بالحياة والأفو…" at bounding box center [510, 292] width 141 height 53
click at [48, 76] on link "Sections" at bounding box center [61, 80] width 105 height 17
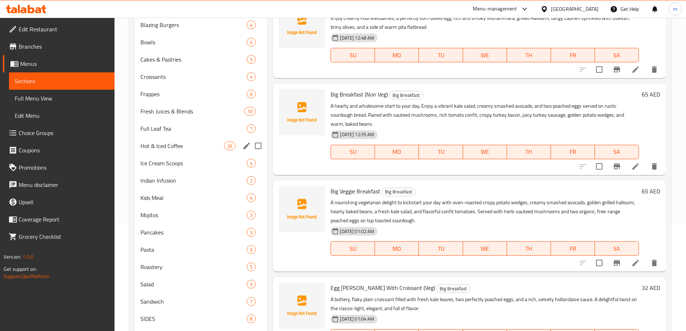
scroll to position [162, 0]
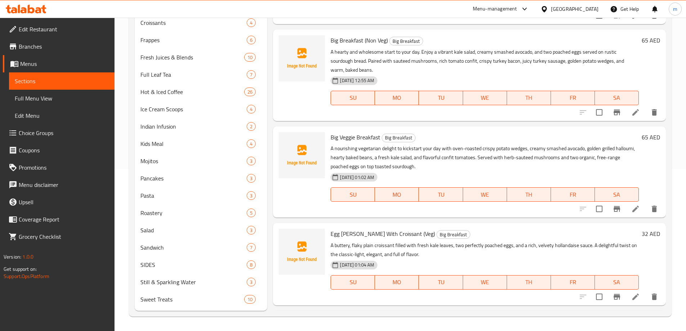
click at [287, 199] on div at bounding box center [302, 171] width 52 height 85
click at [39, 98] on span "Full Menu View" at bounding box center [62, 98] width 94 height 9
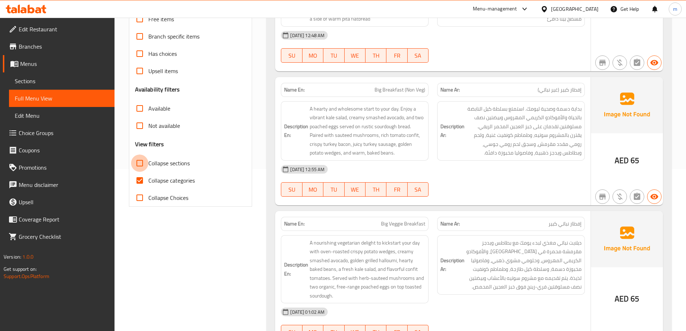
click at [146, 167] on input "Collapse sections" at bounding box center [139, 162] width 17 height 17
checkbox input "true"
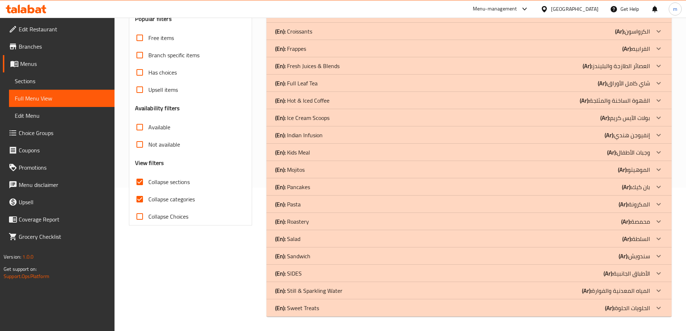
scroll to position [143, 0]
click at [220, 290] on div "Filter Branches Branches Popular filters Free items Branch specific items Has c…" at bounding box center [194, 135] width 138 height 372
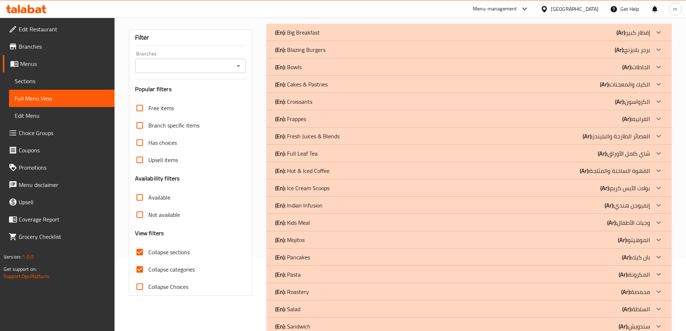
scroll to position [0, 0]
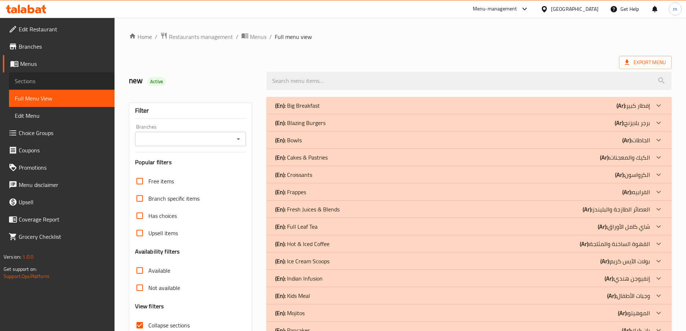
click at [58, 83] on span "Sections" at bounding box center [62, 81] width 94 height 9
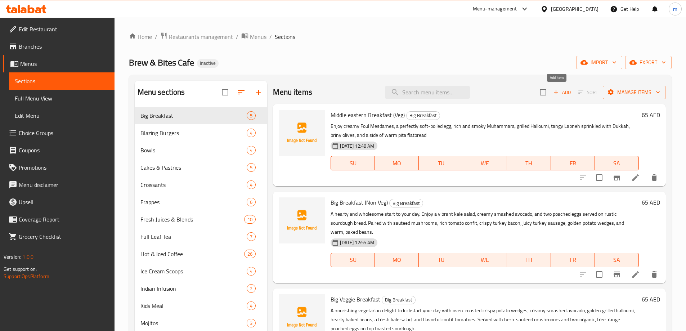
click at [553, 94] on icon "button" at bounding box center [556, 92] width 6 height 6
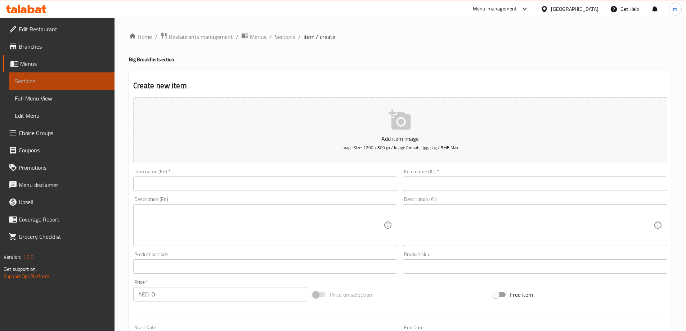
click at [49, 87] on link "Sections" at bounding box center [61, 80] width 105 height 17
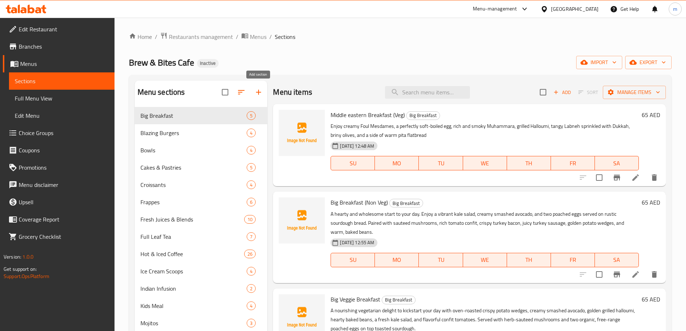
click at [260, 95] on icon "button" at bounding box center [258, 92] width 9 height 9
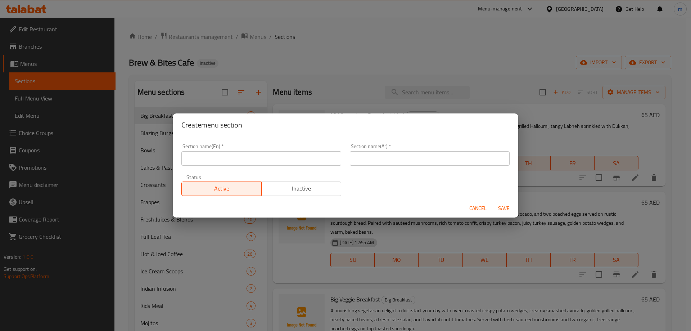
click at [235, 169] on div "Section name(En)   * Section name(En) *" at bounding box center [261, 154] width 169 height 31
click at [239, 150] on div "Section name(En)   * Section name(En) *" at bounding box center [261, 155] width 160 height 22
click at [237, 161] on input "text" at bounding box center [261, 158] width 160 height 14
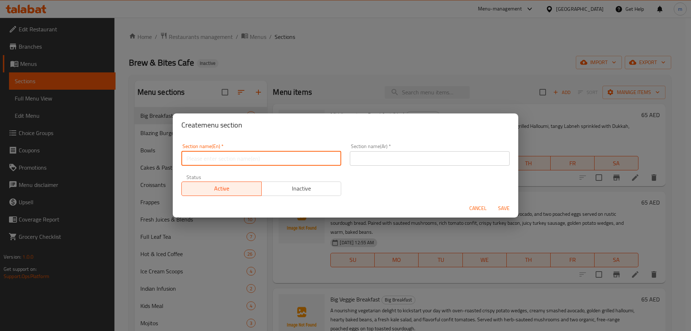
paste input "Egg & Toast"
type input "Egg & Toast"
click at [367, 160] on input "text" at bounding box center [430, 158] width 160 height 14
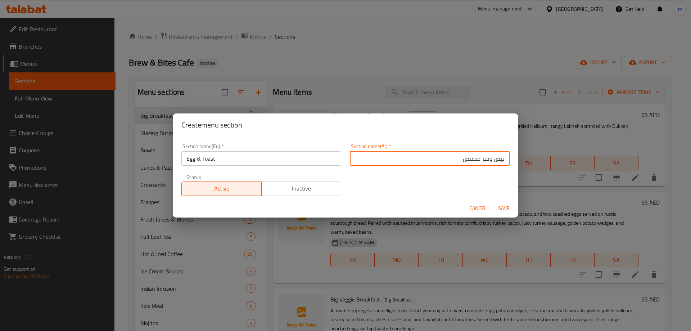
type input "بيض وخبز محمص"
click at [493, 202] on button "Save" at bounding box center [504, 208] width 23 height 13
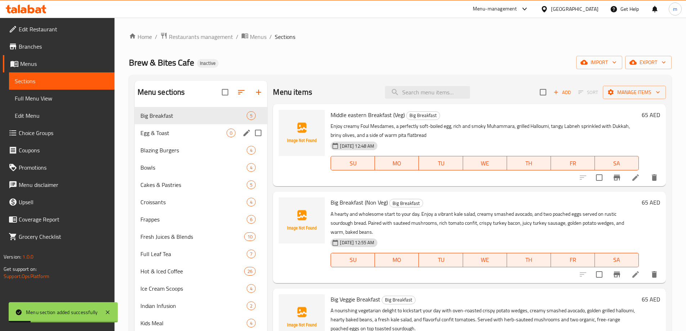
click at [180, 127] on div "Egg & Toast 0" at bounding box center [201, 132] width 133 height 17
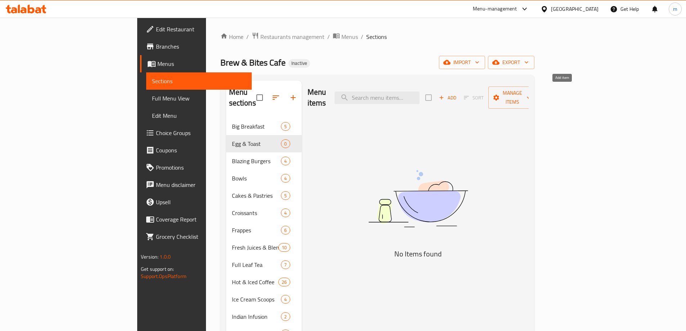
click at [457, 94] on span "Add" at bounding box center [447, 98] width 19 height 8
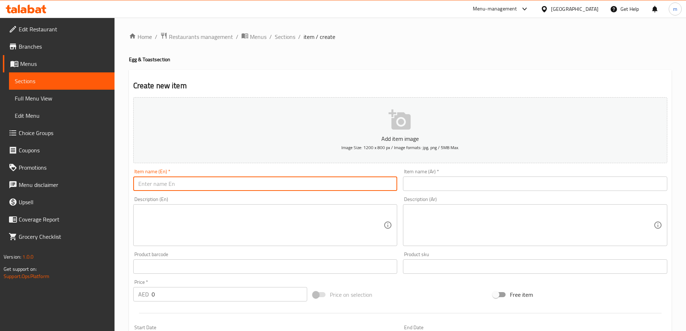
click at [332, 187] on input "text" at bounding box center [265, 183] width 264 height 14
paste input "Egg on Toast"
type input "Egg on Toast"
click at [433, 187] on input "text" at bounding box center [535, 183] width 264 height 14
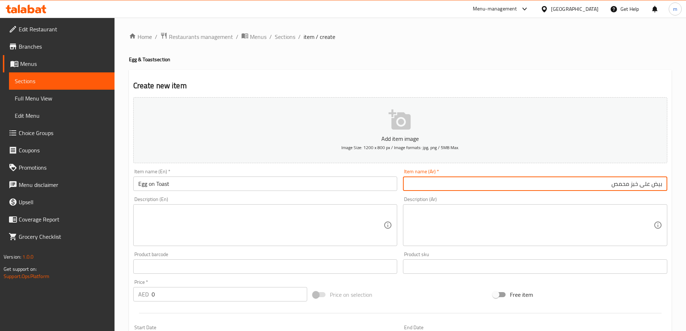
type input "بيض على خبز محمص"
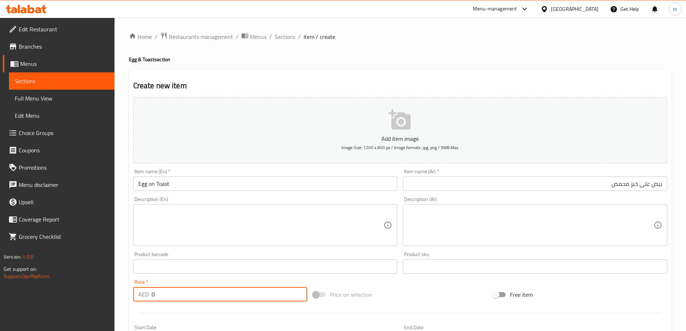
click at [225, 294] on input "0" at bounding box center [230, 294] width 156 height 14
paste input "32"
type input "32"
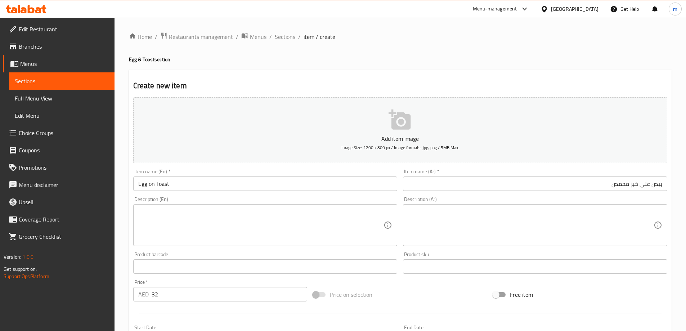
click at [233, 229] on textarea at bounding box center [261, 225] width 246 height 34
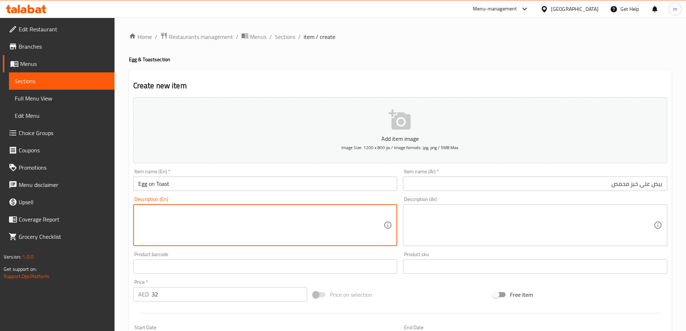
paste textarea "Toasted sourdough bread served with your choice of two scrambled or poached egg…"
click at [233, 229] on textarea "Toasted sourdough bread served with your choice of two scrambled or poached egg…" at bounding box center [261, 225] width 246 height 34
click at [273, 218] on textarea "Toasted sourdough bread served with your choice of two scrambled or poached egg…" at bounding box center [261, 225] width 246 height 34
type textarea "Toasted sourdough bread served with your choice of two scrambled or poached egg…"
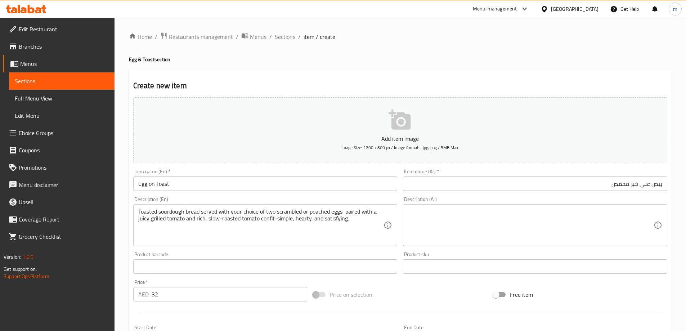
click at [355, 200] on div "Description (En) Toasted sourdough bread served with your choice of two scrambl…" at bounding box center [265, 221] width 264 height 49
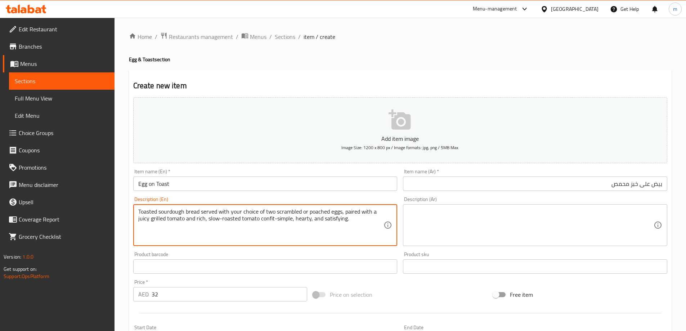
click at [470, 208] on textarea at bounding box center [531, 225] width 246 height 34
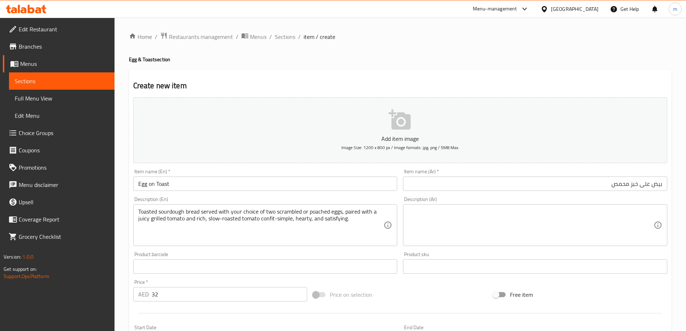
click at [499, 224] on textarea at bounding box center [531, 225] width 246 height 34
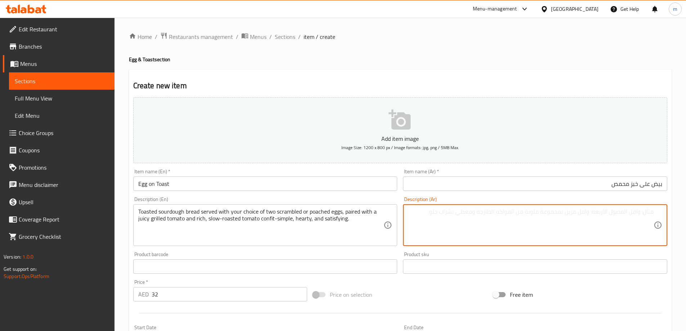
paste textarea "خبز العجين المخمر المحمص يقدم مع اختيارك من بيضتين مخفوقتين أو مسلوقتين، مقترنً…"
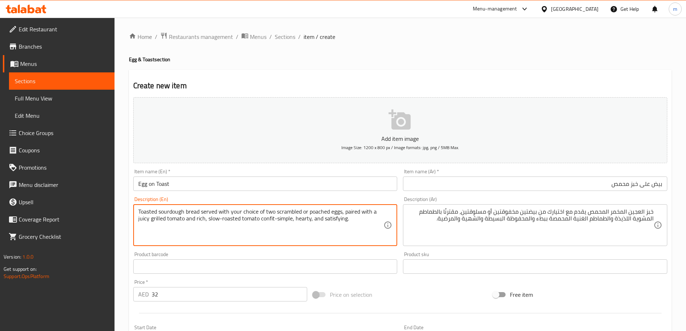
click at [165, 211] on textarea "Toasted sourdough bread served with your choice of two scrambled or poached egg…" at bounding box center [261, 225] width 246 height 34
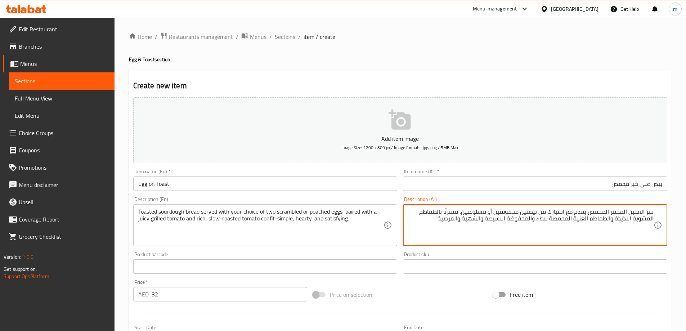
click at [601, 215] on textarea "خبز العجين المخمر المحمص يقدم مع اختيارك من بيضتين مخفوقتين أو مسلوقتين، مقترنً…" at bounding box center [531, 225] width 246 height 34
click at [490, 211] on textarea "خبز العجين المخمر المحمص يقدم مع اختيارك من بيضتين مخفوقتين أو مسلوقتين، مقترنً…" at bounding box center [531, 225] width 246 height 34
click at [597, 218] on textarea "خبز العجين المخمر المحمص يقدم مع اختيارك من بيضتين مخفوقتين أو نصف مسلوقتين، مق…" at bounding box center [531, 225] width 246 height 34
click at [506, 219] on textarea "خبز العجين المخمر المحمص يقدم مع اختيارك من بيضتين مخفوقتين أو نصف مسلوقتين، مق…" at bounding box center [531, 225] width 246 height 34
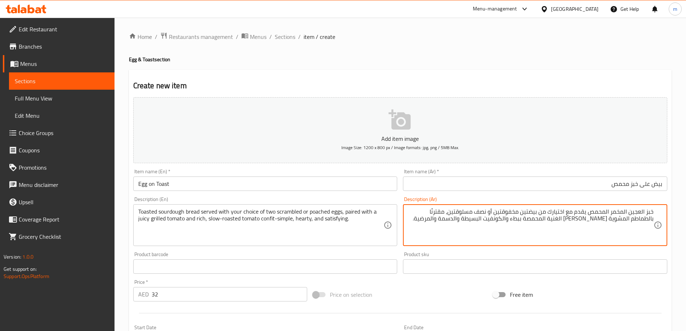
type textarea "خبز العجين المخمر المحمص يقدم مع اختيارك من بيضتين مخفوقتين أو نصف مسلوقتين، مق…"
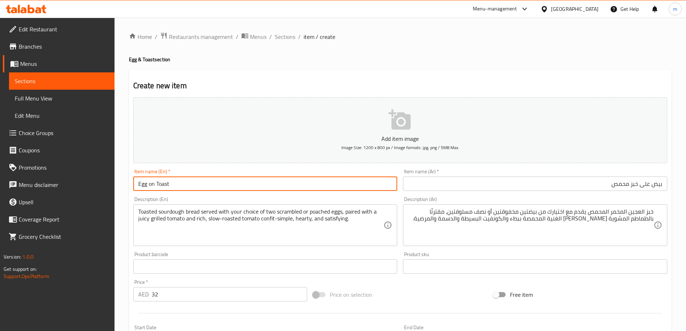
click at [299, 184] on input "Egg on Toast" at bounding box center [265, 183] width 264 height 14
click at [298, 184] on input "Egg on Toast" at bounding box center [265, 183] width 264 height 14
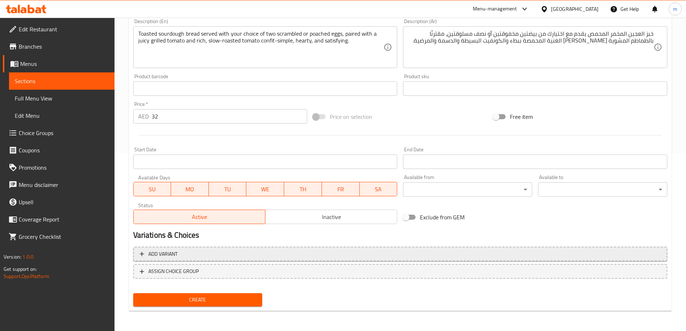
click at [260, 259] on button "Add variant" at bounding box center [400, 254] width 534 height 15
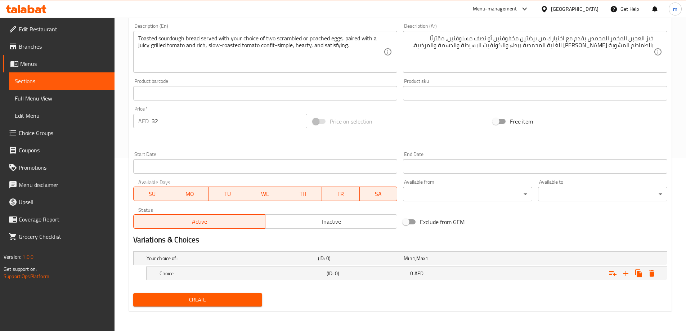
scroll to position [173, 0]
click at [253, 277] on h5 "Choice" at bounding box center [242, 273] width 164 height 7
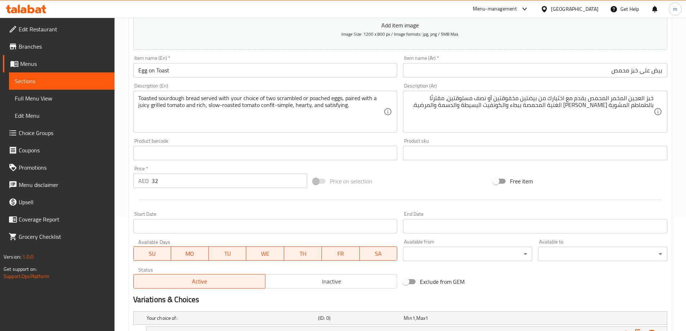
scroll to position [29, 0]
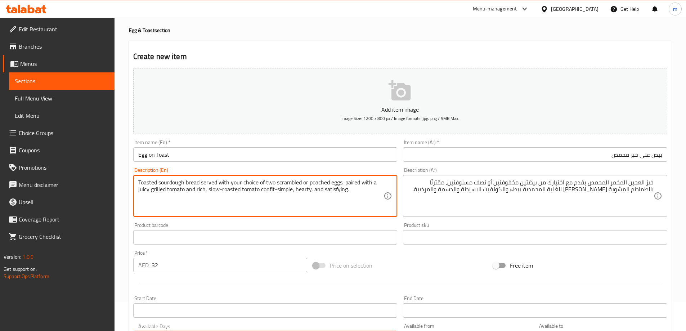
drag, startPoint x: 276, startPoint y: 182, endPoint x: 301, endPoint y: 184, distance: 25.3
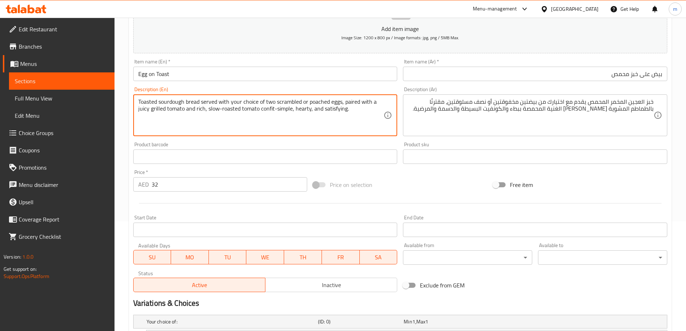
scroll to position [204, 0]
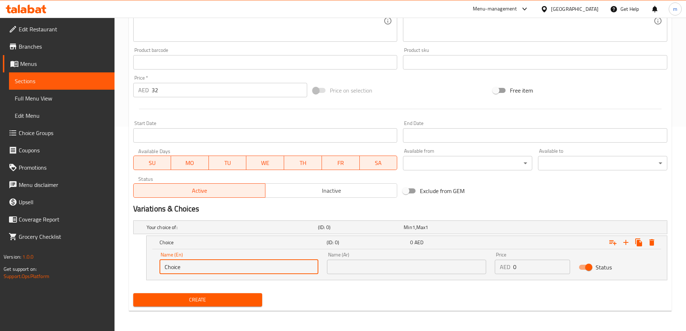
click at [239, 267] on input "Choice" at bounding box center [239, 267] width 159 height 14
paste input "scrambled"
type input "Scrambled"
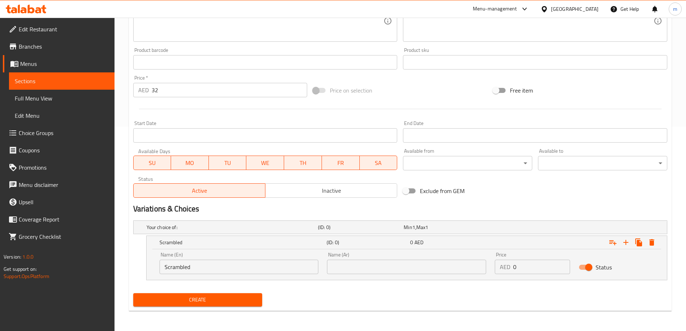
click at [440, 262] on input "text" at bounding box center [406, 267] width 159 height 14
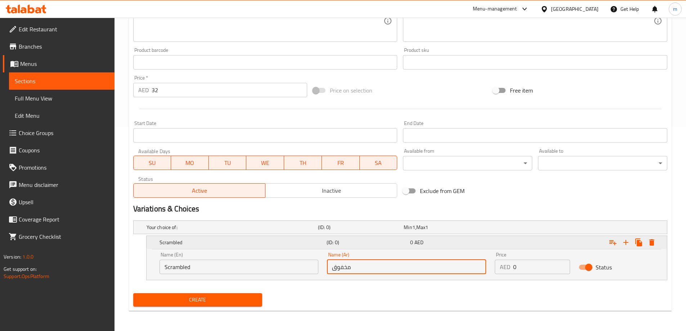
type input "مخفوق"
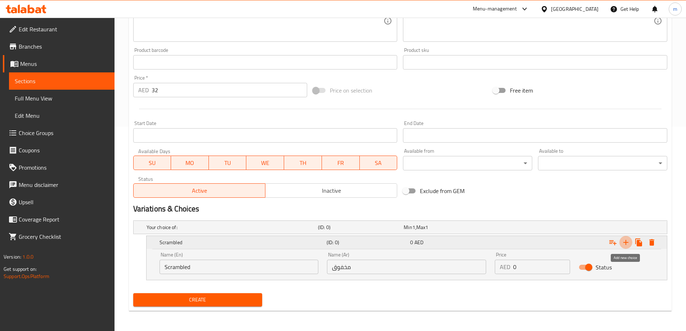
click at [629, 238] on icon "Expand" at bounding box center [625, 242] width 9 height 9
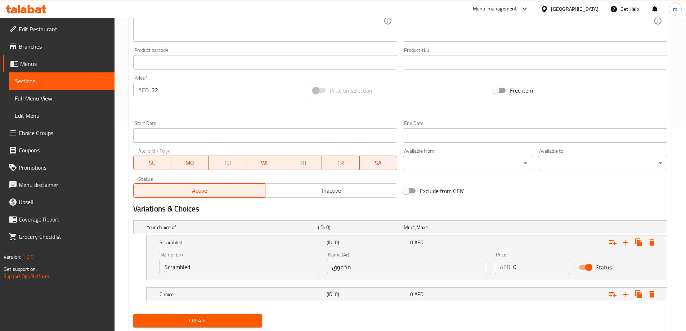
scroll to position [96, 0]
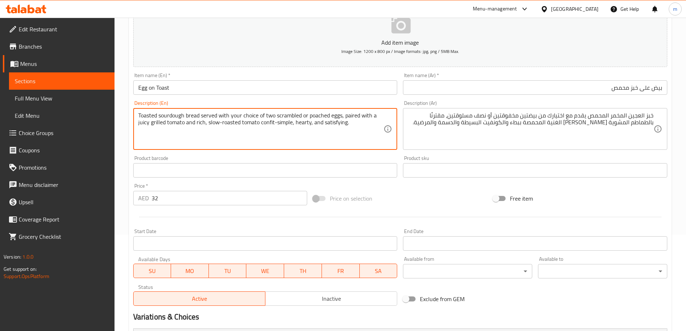
click at [311, 113] on textarea "Toasted sourdough bread served with your choice of two scrambled or poached egg…" at bounding box center [261, 129] width 246 height 34
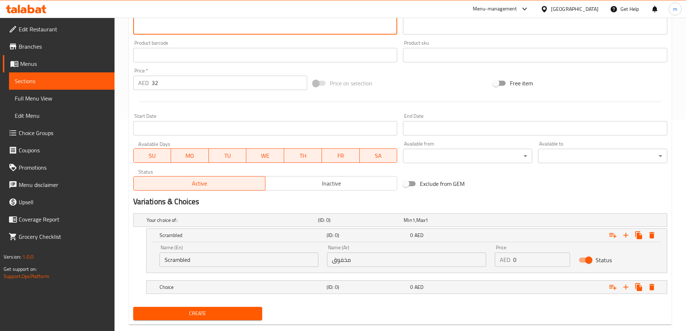
scroll to position [225, 0]
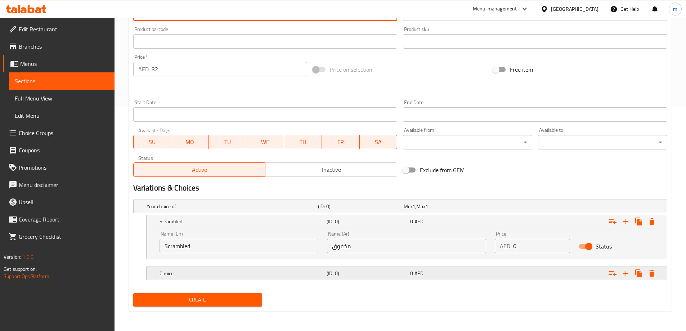
click at [249, 268] on div "Choice" at bounding box center [241, 273] width 167 height 10
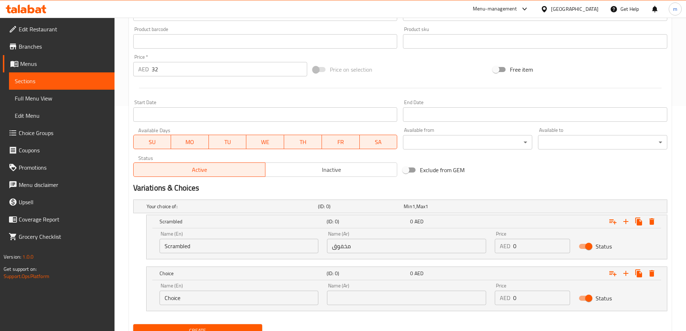
click at [235, 295] on input "Choice" at bounding box center [239, 298] width 159 height 14
paste input "poached"
type input "Poached"
click at [332, 295] on input "text" at bounding box center [406, 298] width 159 height 14
type input "نصف مسلوق"
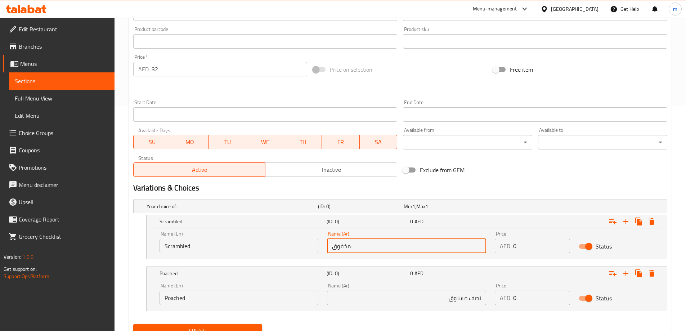
click at [342, 246] on input "مخفوق" at bounding box center [406, 246] width 159 height 14
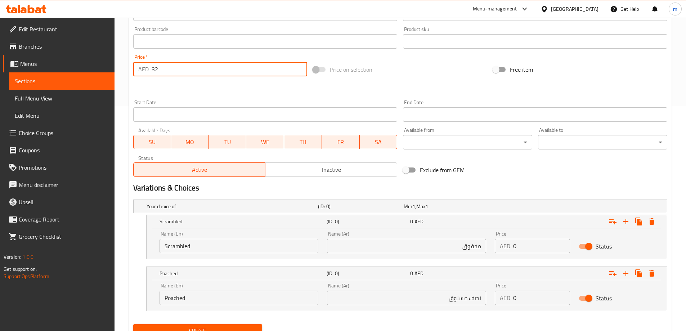
click at [206, 68] on input "32" at bounding box center [230, 69] width 156 height 14
type input "0"
click at [542, 248] on input "0" at bounding box center [541, 246] width 57 height 14
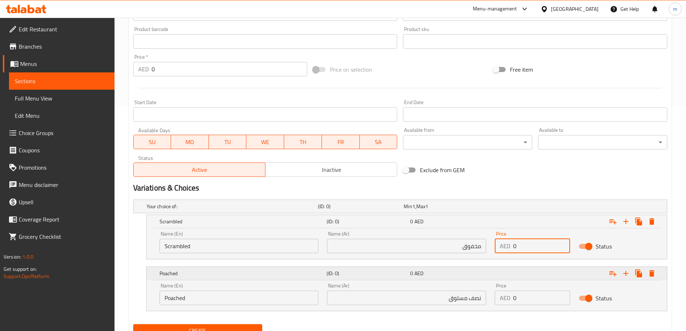
paste input "32"
type input "32"
click at [539, 302] on input "0" at bounding box center [541, 298] width 57 height 14
paste input "32"
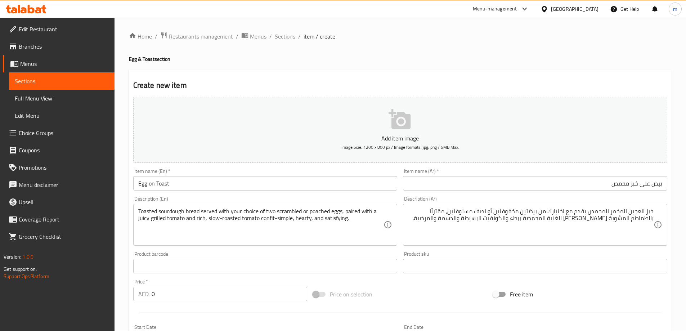
scroll to position [0, 0]
type input "32"
click at [235, 187] on input "Egg on Toast" at bounding box center [265, 183] width 264 height 14
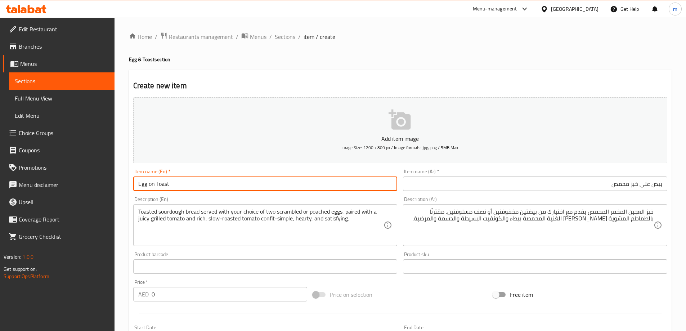
click at [235, 187] on input "Egg on Toast" at bounding box center [265, 183] width 264 height 14
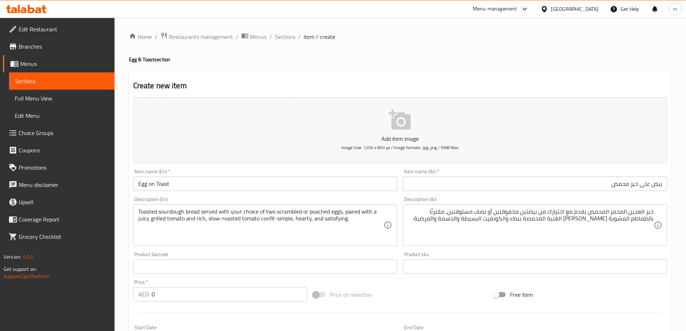
click at [413, 40] on ol "Home / Restaurants management / Menus / Sections / item / create" at bounding box center [400, 36] width 543 height 9
click at [358, 181] on input "Egg on Toast" at bounding box center [265, 183] width 264 height 14
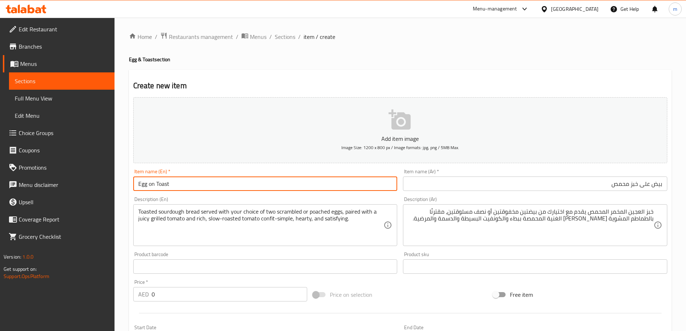
click at [194, 180] on input "Egg on Toast" at bounding box center [265, 183] width 264 height 14
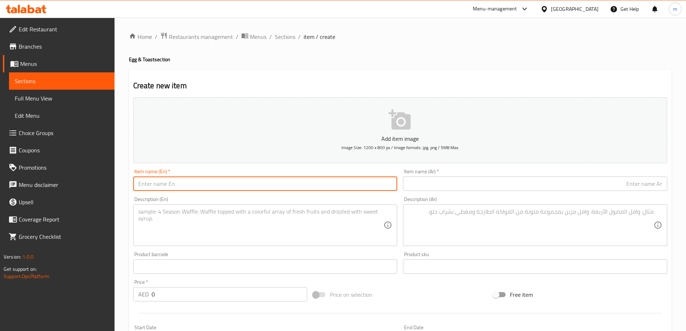
paste input "Turkey Bacon & Mushroom Omelet"
type input "Turkey Bacon & Mushroom Omelet"
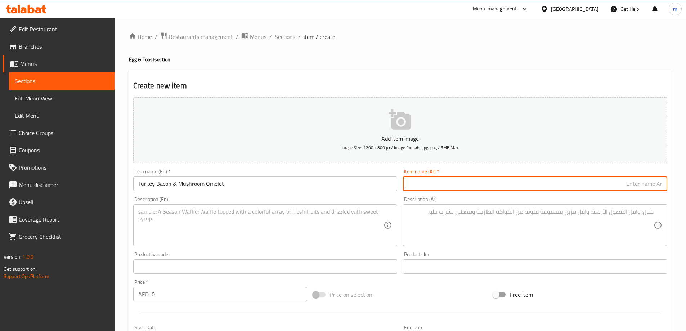
click at [431, 190] on input "text" at bounding box center [535, 183] width 264 height 14
drag, startPoint x: 427, startPoint y: 241, endPoint x: 439, endPoint y: 235, distance: 13.4
click at [427, 241] on textarea at bounding box center [531, 225] width 246 height 34
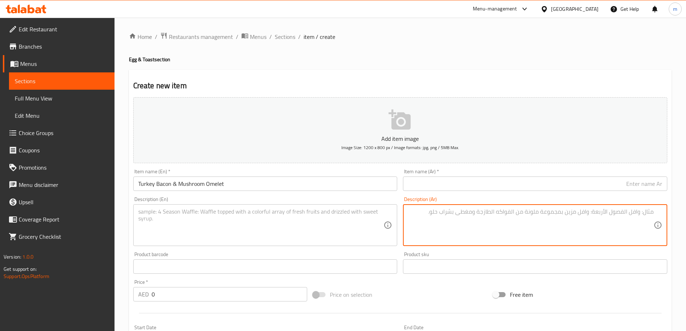
click at [466, 188] on input "text" at bounding box center [535, 183] width 264 height 14
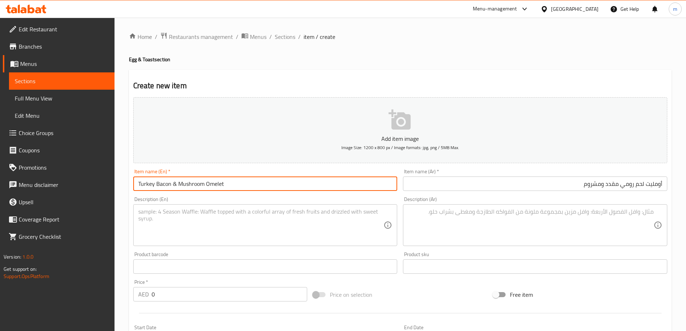
click at [217, 186] on input "Turkey Bacon & Mushroom Omelet" at bounding box center [265, 183] width 264 height 14
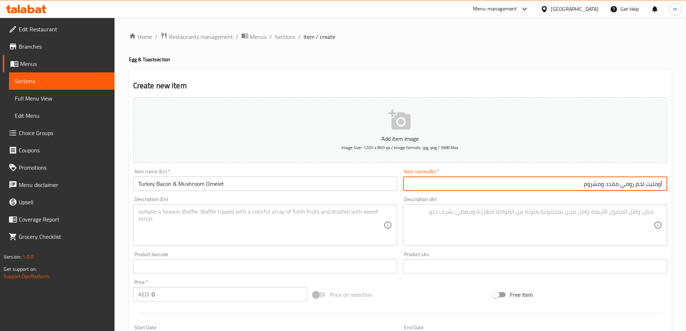
click at [662, 184] on input "أومليت لحم رومي مقدد ومشروم" at bounding box center [535, 183] width 264 height 14
paste input "text"
type input "أومليت لحم رومي مقدد ومشروم"
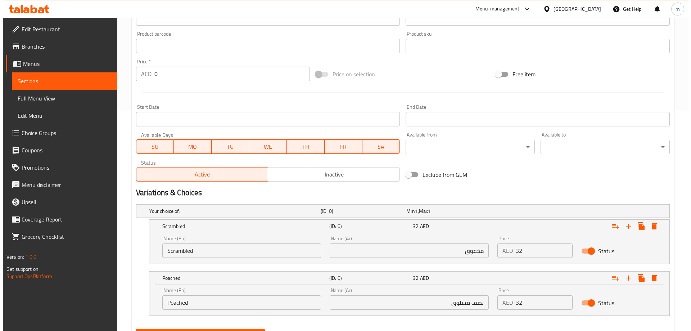
scroll to position [256, 0]
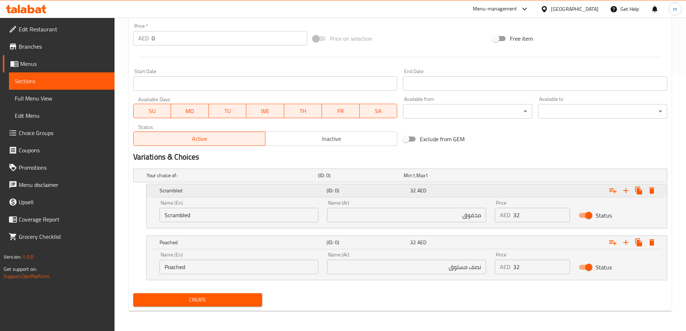
click at [646, 192] on button "Expand" at bounding box center [651, 190] width 13 height 13
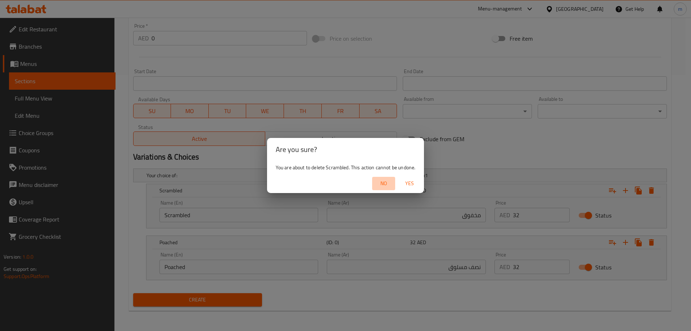
click at [381, 181] on span "No" at bounding box center [383, 183] width 17 height 9
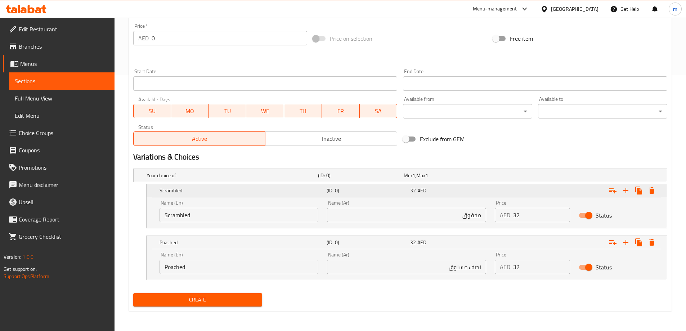
click at [652, 189] on icon "Expand" at bounding box center [651, 190] width 5 height 6
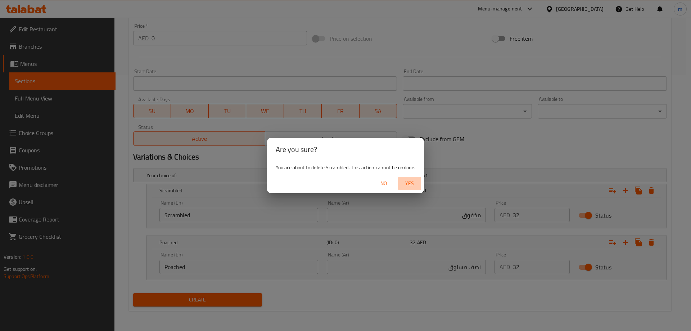
click at [416, 183] on span "Yes" at bounding box center [409, 183] width 17 height 9
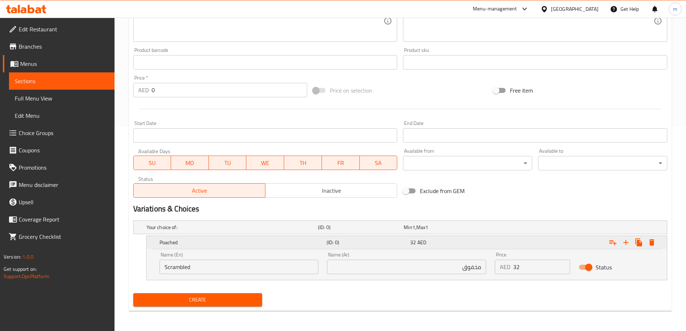
click at [649, 240] on icon "Expand" at bounding box center [651, 242] width 9 height 9
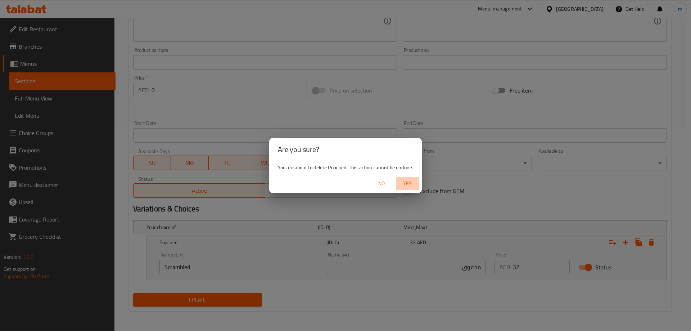
click at [411, 184] on span "Yes" at bounding box center [407, 183] width 17 height 9
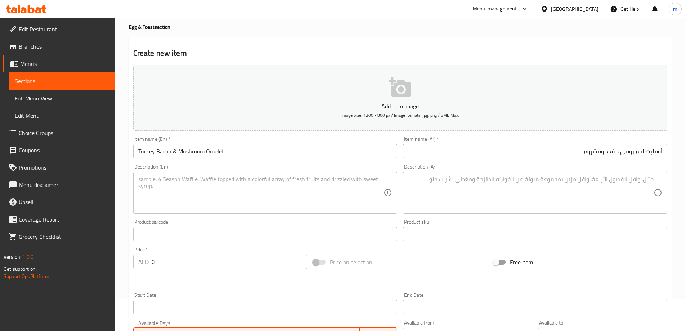
scroll to position [108, 0]
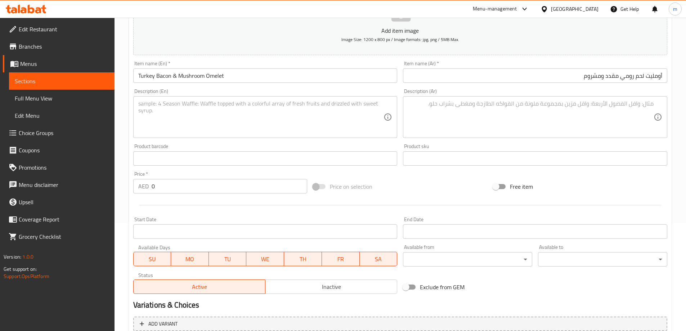
drag, startPoint x: 209, startPoint y: 171, endPoint x: 193, endPoint y: 193, distance: 26.6
click at [208, 171] on div "Price   * AED 0 Price *" at bounding box center [220, 183] width 180 height 28
click at [193, 193] on input "0" at bounding box center [230, 186] width 156 height 14
paste input "34"
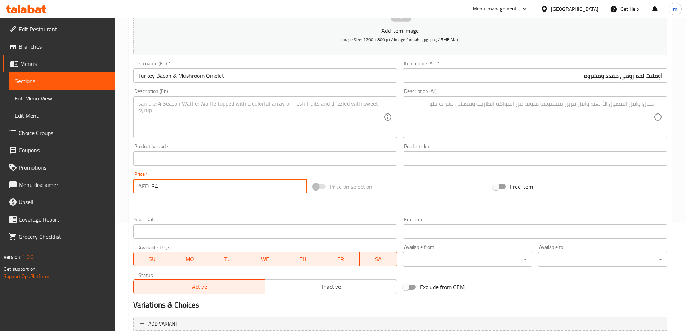
type input "34"
click at [215, 120] on textarea at bounding box center [261, 117] width 246 height 34
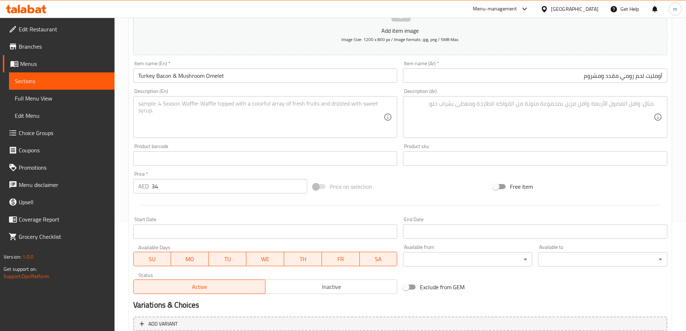
click at [258, 121] on textarea at bounding box center [261, 117] width 246 height 34
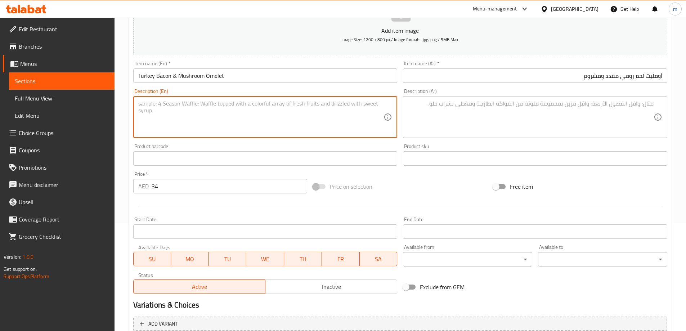
paste textarea "A protein-packed omelet made with two free-range eggs, filled with tender mushr…"
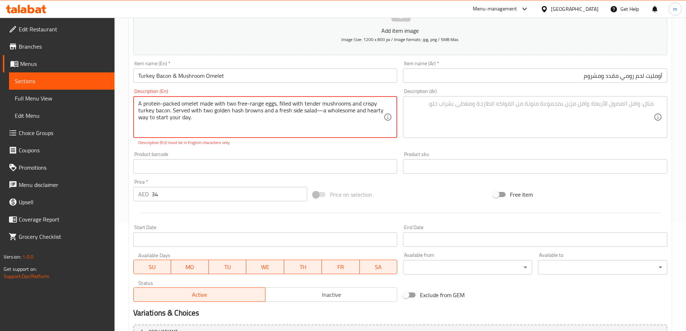
drag, startPoint x: 322, startPoint y: 108, endPoint x: 315, endPoint y: 108, distance: 7.6
click at [315, 108] on textarea "A protein-packed omelet made with two free-range eggs, filled with tender mushr…" at bounding box center [261, 117] width 246 height 34
click at [322, 111] on textarea "A protein-packed omelet made with two free-range eggs, filled with tender mushr…" at bounding box center [261, 117] width 246 height 34
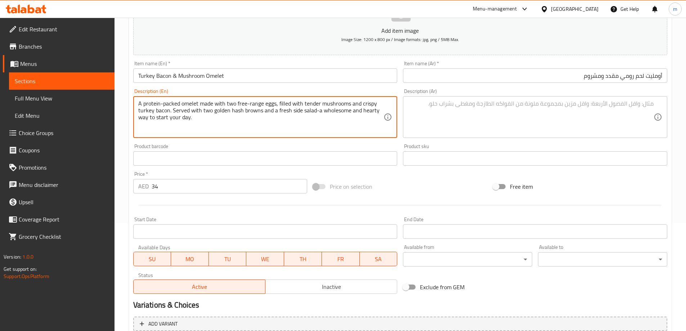
type textarea "A protein-packed omelet made with two free-range eggs, filled with tender mushr…"
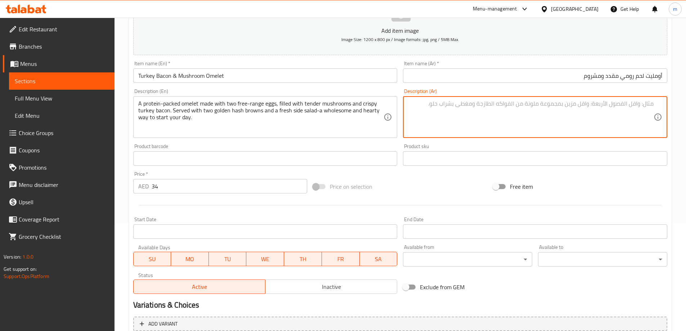
click at [619, 123] on textarea at bounding box center [531, 117] width 246 height 34
paste textarea "عجة مليئة بالبروتين مصنوعة من بيضتين حرتين، مليئة بالفطر الطري ولحم الديك الروم…"
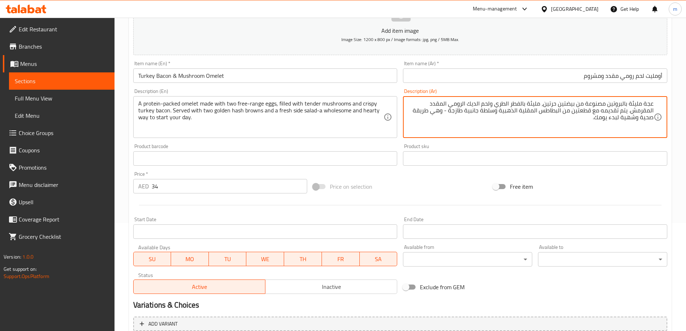
click at [661, 79] on input "أومليت لحم رومي مقدد ومشروم" at bounding box center [535, 75] width 264 height 14
click at [647, 103] on textarea "عجة مليئة بالبروتين مصنوعة من بيضتين حرتين، مليئة بالفطر الطري ولحم الديك الروم…" at bounding box center [531, 117] width 246 height 34
paste textarea "ومليت"
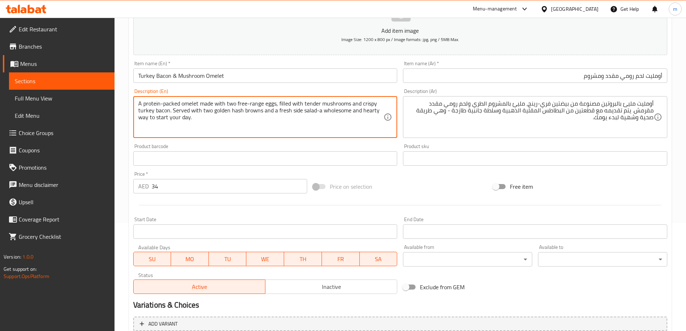
drag, startPoint x: 230, startPoint y: 108, endPoint x: 259, endPoint y: 111, distance: 28.9
click at [259, 111] on textarea "A protein-packed omelet made with two free-range eggs, filled with tender mushr…" at bounding box center [261, 117] width 246 height 34
drag, startPoint x: 261, startPoint y: 111, endPoint x: 231, endPoint y: 113, distance: 29.9
click at [231, 113] on textarea "A protein-packed omelet made with two free-range eggs, filled with tender mushr…" at bounding box center [261, 117] width 246 height 34
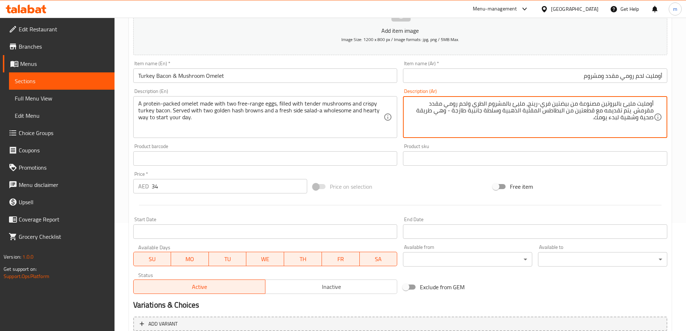
drag, startPoint x: 595, startPoint y: 108, endPoint x: 590, endPoint y: 108, distance: 5.0
click at [590, 108] on textarea "أومليت مليئ بالبروتين مصنوعة من بيضتين فري-رينج، مليئ بالمشروم الطري ولحم رومي …" at bounding box center [531, 117] width 246 height 34
click at [592, 108] on textarea "أومليت مليئ بالبروتين مصنوعة من بيضتين فري-رينج، مليئ بالمشروم الطري ولحم رومي …" at bounding box center [531, 117] width 246 height 34
click at [594, 108] on textarea "أومليت مليئ بالبروتين مصنوعة من بيضتين فري-رينج، مليئ بالمشروم الطري ولحم رومي …" at bounding box center [531, 117] width 246 height 34
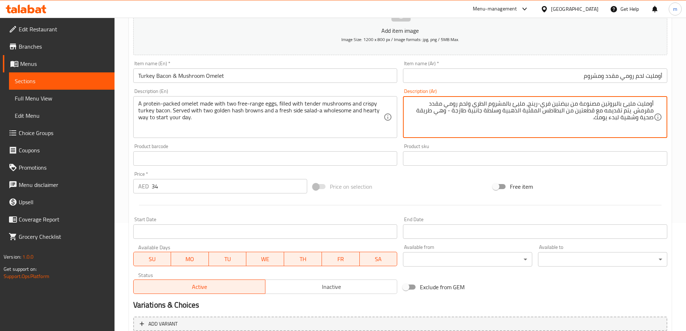
click at [594, 108] on textarea "أومليت مليئ بالبروتين مصنوعة من بيضتين فري-رينج، مليئ بالمشروم الطري ولحم رومي …" at bounding box center [531, 117] width 246 height 34
click at [588, 109] on textarea "أومليت مليئ بالبروتين مصنوعة من بيضتين فري-رينج، مليئ بالمشروم الطري ولحم رومي …" at bounding box center [531, 117] width 246 height 34
paste textarea "اش براونز"
type textarea "أومليت مليئ بالبروتين مصنوعة من بيضتين فري-رينج، مليئ بالمشروم الطري ولحم رومي …"
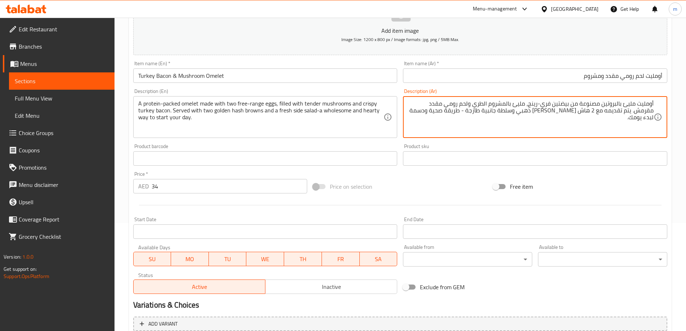
click at [293, 71] on input "Turkey Bacon & Mushroom Omelet" at bounding box center [265, 75] width 264 height 14
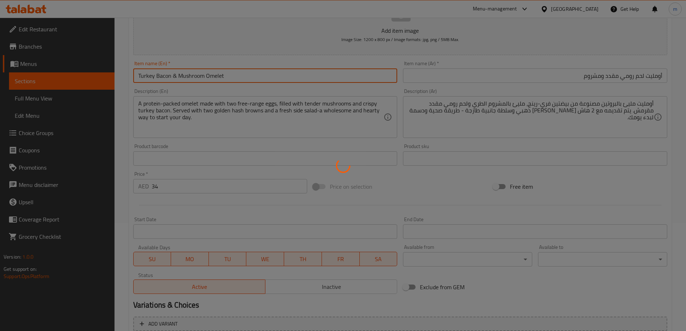
type input "0"
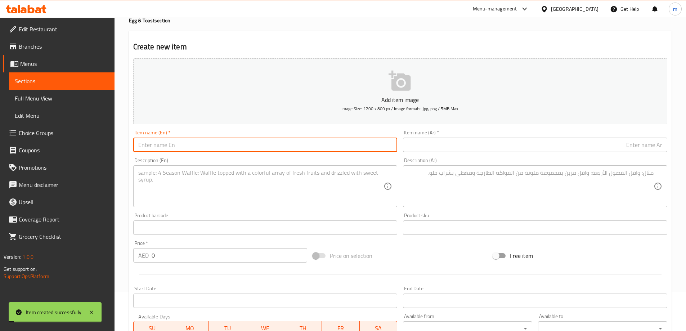
scroll to position [0, 0]
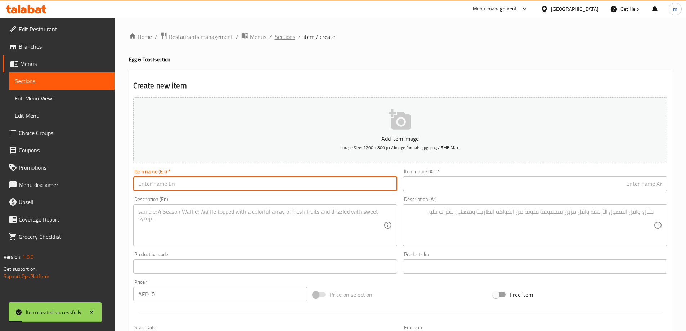
click at [287, 39] on span "Sections" at bounding box center [285, 36] width 21 height 9
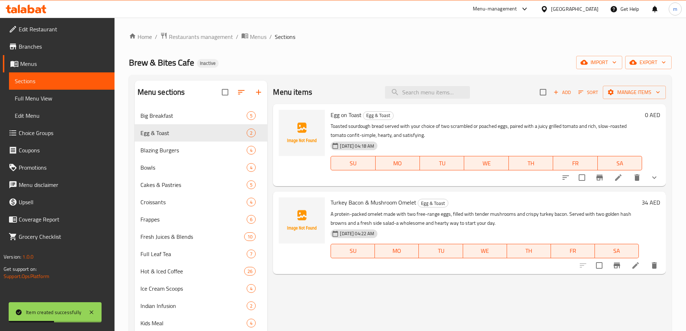
click at [619, 177] on icon at bounding box center [618, 177] width 6 height 6
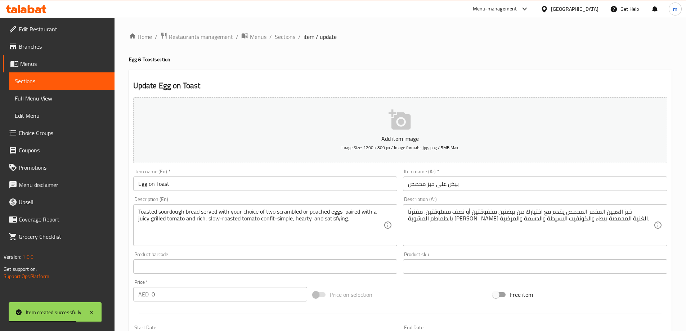
click at [347, 185] on input "Egg on Toast" at bounding box center [265, 183] width 264 height 14
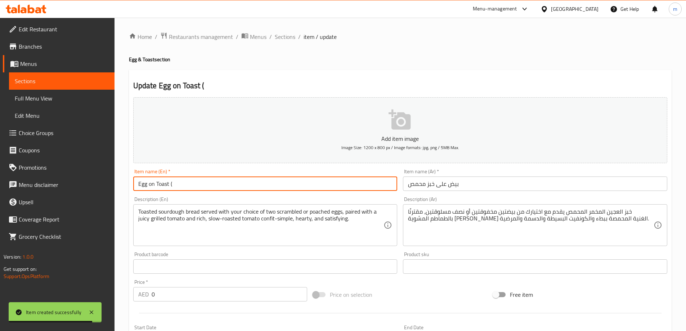
paste input "Non Veg"
type input "Egg on Toast (Non Veg)"
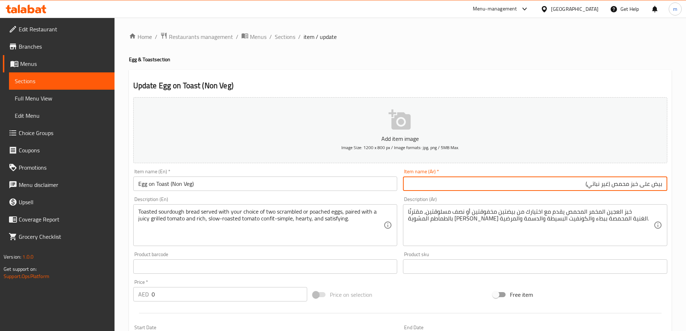
type input "بيض على خبز محمص (غير نباتي)"
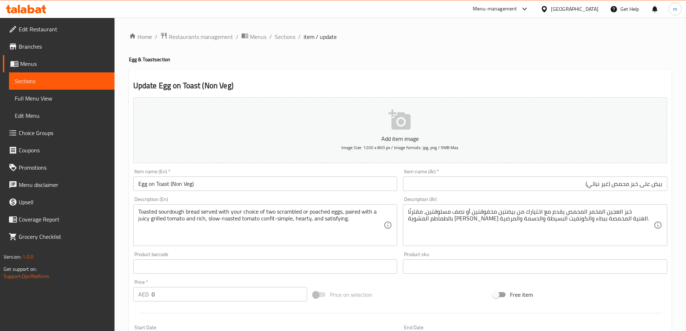
click at [179, 184] on input "Egg on Toast (Non Veg)" at bounding box center [265, 183] width 264 height 14
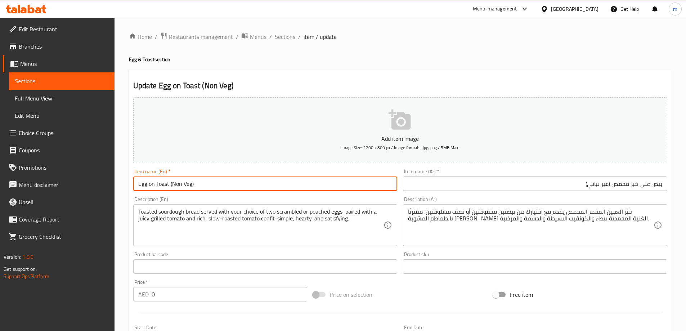
click at [179, 184] on input "Egg on Toast (Non Veg)" at bounding box center [265, 183] width 264 height 14
paste input "Eg"
type input "Egg on Toast (Egg)"
click at [608, 183] on input "بيض على خبز محمص (غير نباتي)" at bounding box center [535, 183] width 264 height 14
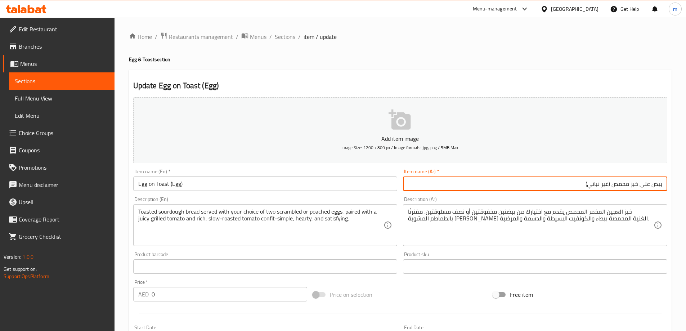
click at [608, 183] on input "بيض على خبز محمص (غير نباتي)" at bounding box center [535, 183] width 264 height 14
type input "بيض على خبز محمص (نباتي)"
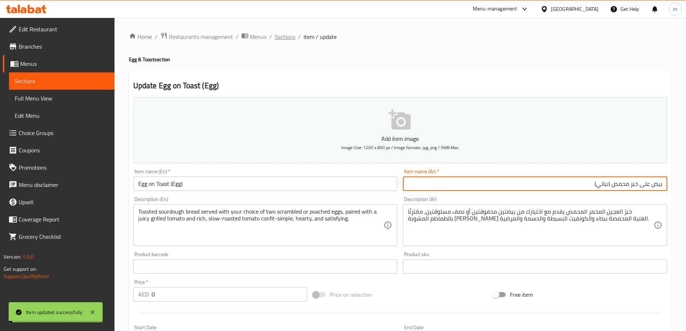
click at [280, 34] on span "Sections" at bounding box center [285, 36] width 21 height 9
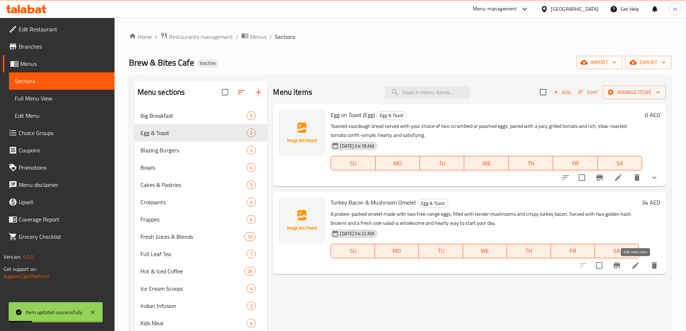
click at [637, 265] on icon at bounding box center [635, 265] width 9 height 9
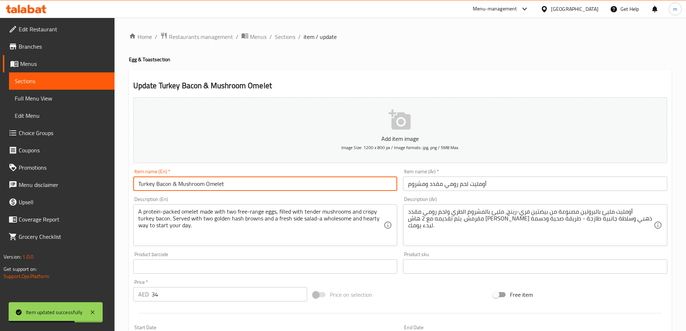
click at [279, 190] on input "Turkey Bacon & Mushroom Omelet" at bounding box center [265, 183] width 264 height 14
paste input "Non Veg"
type input "Turkey Bacon & Mushroom Omelet (Non Veg)"
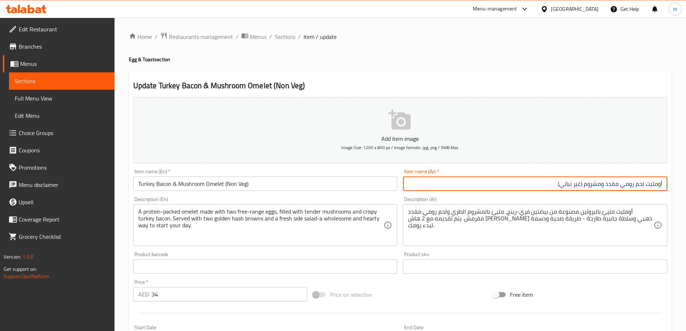
type input "أومليت لحم رومي مقدد ومشروم (غير نباتي)"
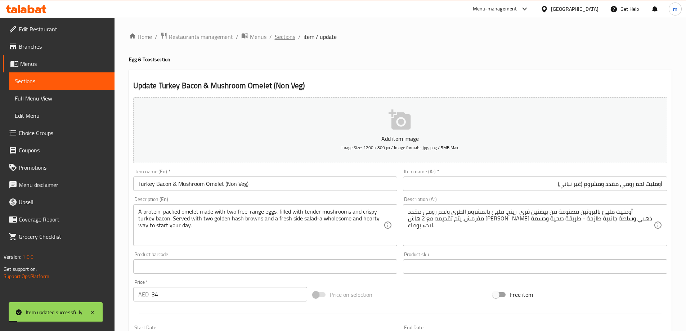
click at [289, 32] on span "Sections" at bounding box center [285, 36] width 21 height 9
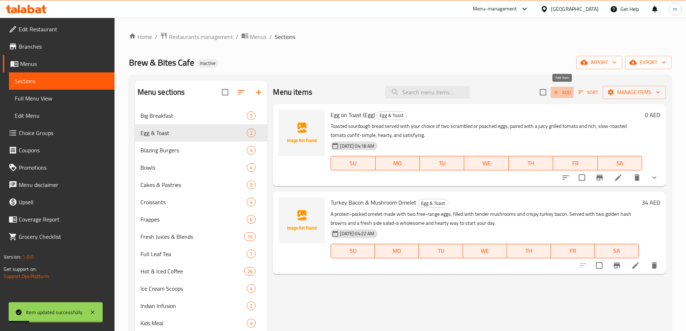
click at [565, 93] on span "Add" at bounding box center [561, 92] width 19 height 8
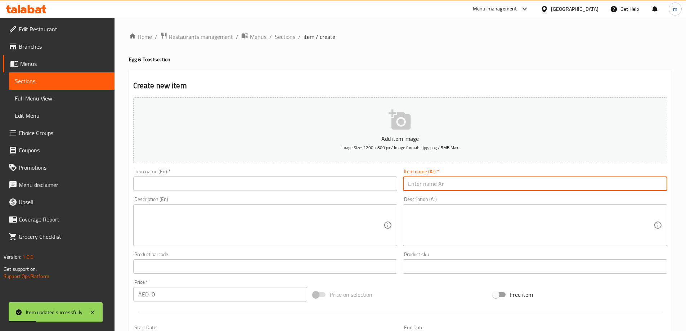
click at [546, 189] on input "text" at bounding box center [535, 183] width 264 height 14
click at [564, 220] on textarea at bounding box center [531, 225] width 246 height 34
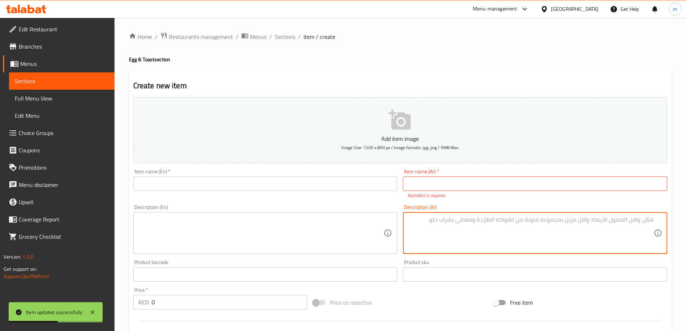
click at [575, 186] on input "text" at bounding box center [535, 183] width 264 height 14
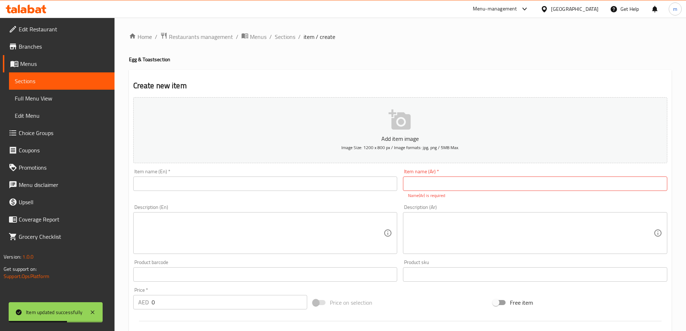
click at [458, 211] on div "Description (Ar) Description (Ar)" at bounding box center [535, 229] width 264 height 49
click at [241, 180] on input "text" at bounding box center [265, 183] width 264 height 14
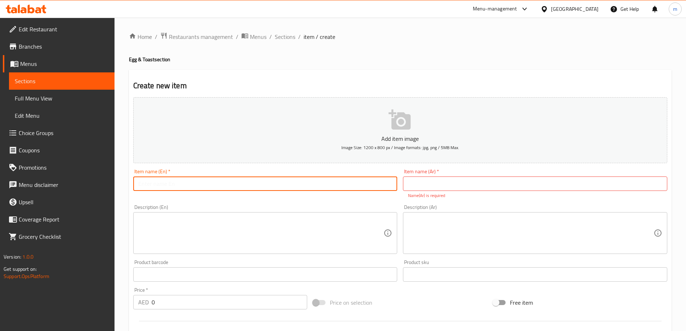
paste input "Italian Omelette"
click at [169, 179] on input "Italian Omelette" at bounding box center [265, 183] width 264 height 14
type input "Italian Omelette"
click at [530, 187] on input "text" at bounding box center [535, 183] width 264 height 14
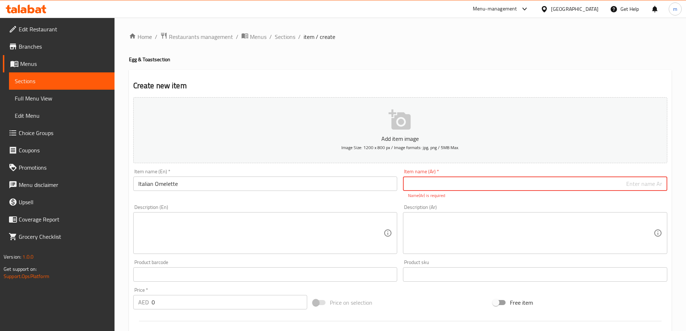
paste input "أومليت"
type input "أومليت ايطالي"
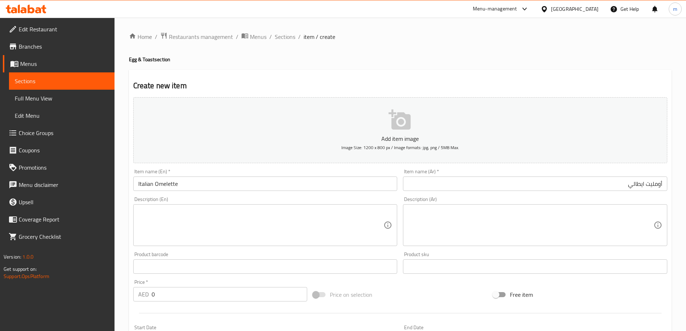
click at [229, 182] on input "Italian Omelette" at bounding box center [265, 183] width 264 height 14
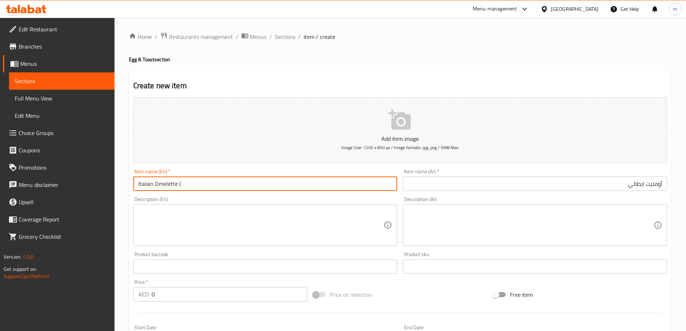
paste input "Non Veg"
type input "Italian Omelette (Non Veg)"
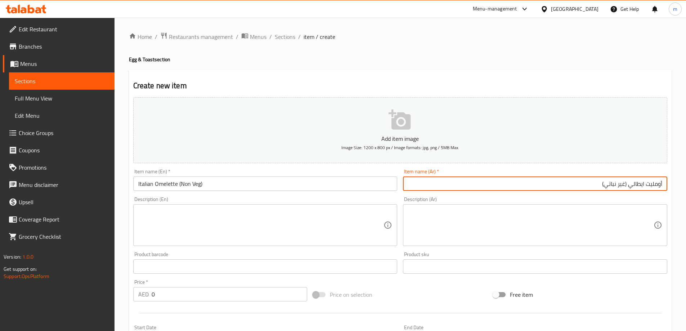
type input "أومليت ايطالي (غير نباتي)"
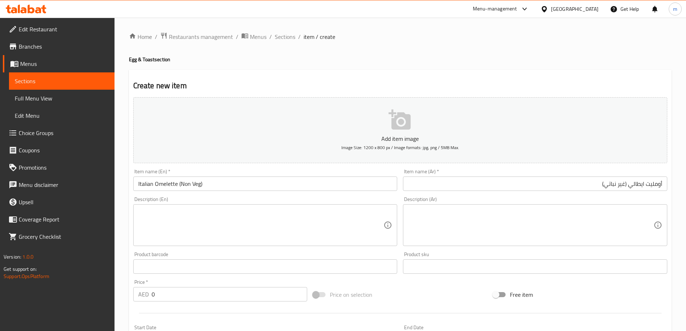
click at [222, 302] on div "Price   * AED 0 Price *" at bounding box center [220, 291] width 180 height 28
click at [221, 300] on input "0" at bounding box center [230, 294] width 156 height 14
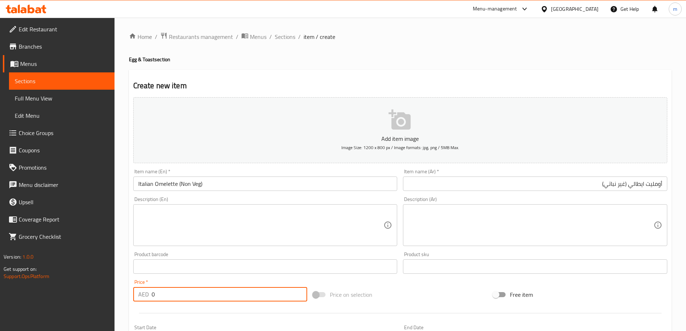
paste input "34"
type input "34"
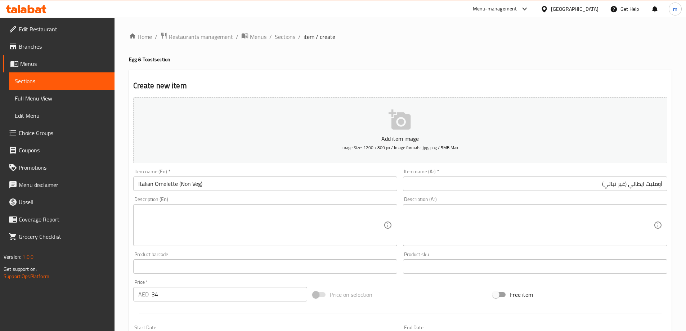
click at [243, 216] on textarea at bounding box center [261, 225] width 246 height 34
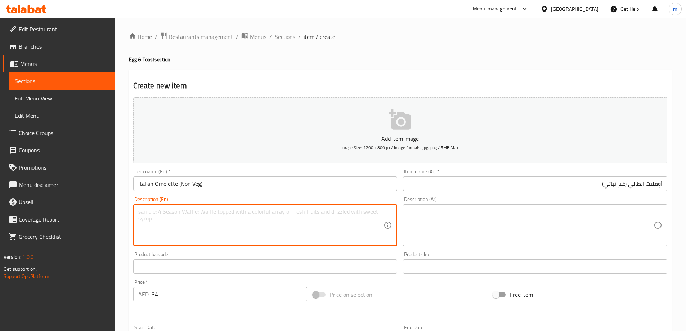
paste textarea "A Mediterranean-inspired omelet made with two free-range eggs, sautéed bell pep…"
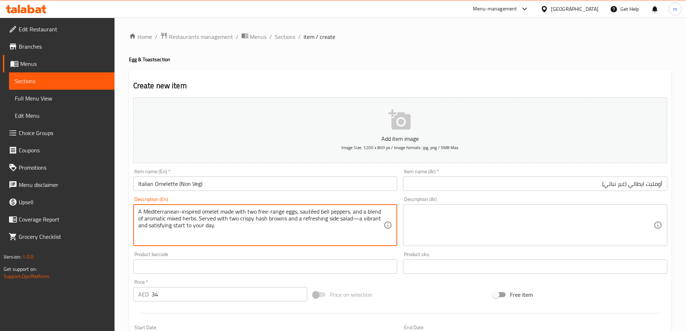
type textarea "A Mediterranean-inspired omelet made with two free-range eggs, sautéed bell pep…"
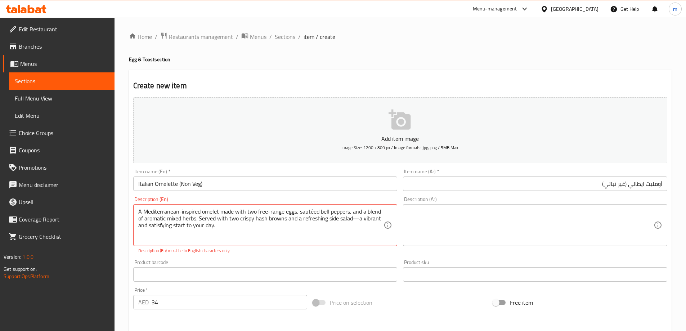
click at [615, 224] on textarea at bounding box center [531, 225] width 246 height 34
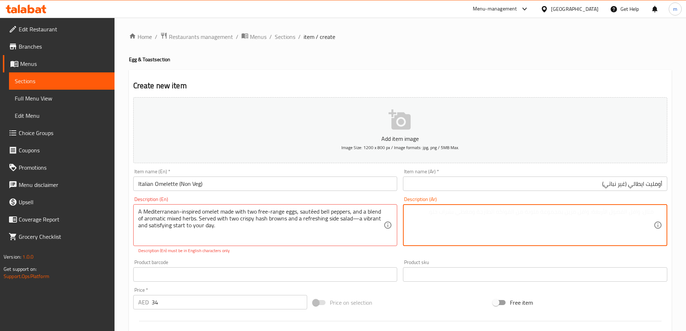
paste textarea "عجة مستوحاة من البحر الأبيض المتوسط مصنوعة من بيضتين حرتين وفلفل حلو مقلي ومزيج…"
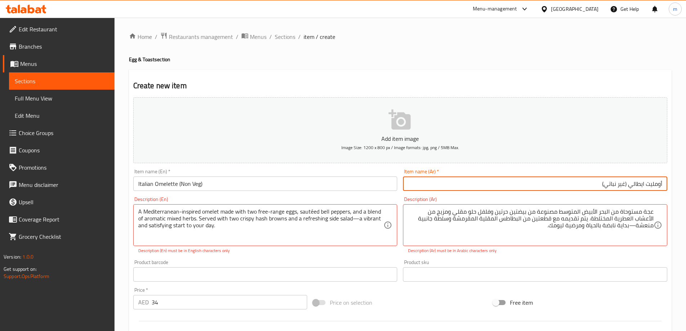
click at [662, 179] on input "أومليت ايطالي (غير نباتي)" at bounding box center [535, 183] width 264 height 14
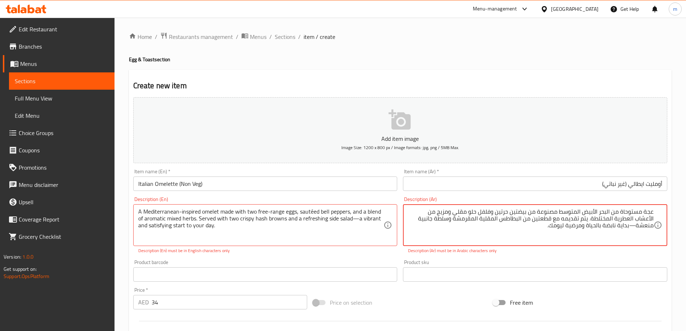
click at [650, 209] on textarea "عجة مستوحاة من البحر الأبيض المتوسط مصنوعة من بيضتين حرتين وفلفل حلو مقلي ومزيج…" at bounding box center [531, 225] width 246 height 34
paste textarea "ومليت"
click at [582, 66] on div "Home / Restaurants management / Menus / Sections / item / create Egg & Toast se…" at bounding box center [400, 267] width 543 height 470
click at [536, 215] on textarea "أومليت مستوحاة من البحر الأبيض المتوسط مصنوعة من بيضتين حرتين وفلفل حلو مقلي وم…" at bounding box center [531, 225] width 246 height 34
click at [631, 226] on textarea "أومليت مستوحاة من البحر الأبيض المتوسط مصنوع من بيضتين حرتين وفلفل حلو مقلي ومز…" at bounding box center [531, 225] width 246 height 34
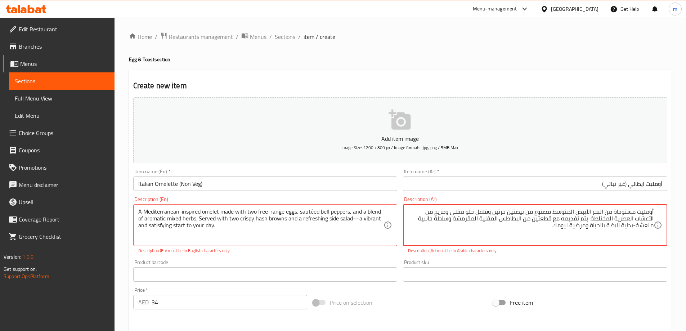
type textarea "أومليت مستوحاة من البحر الأبيض المتوسط مصنوع من بيضتين حرتين وفلفل حلو مقلي ومز…"
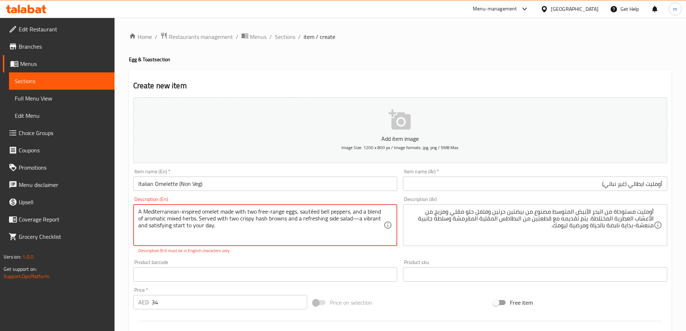
click at [355, 217] on textarea "A Mediterranean-inspired omelet made with two free-range eggs, sautéed bell pep…" at bounding box center [261, 225] width 246 height 34
type textarea "A Mediterranean-inspired omelet made with two free-range eggs, sautéed bell pep…"
click at [394, 253] on div "Description (En) A Mediterranean-inspired omelet made with two free-range eggs,…" at bounding box center [265, 225] width 264 height 57
click at [420, 260] on div "Product sku Product sku" at bounding box center [535, 271] width 264 height 22
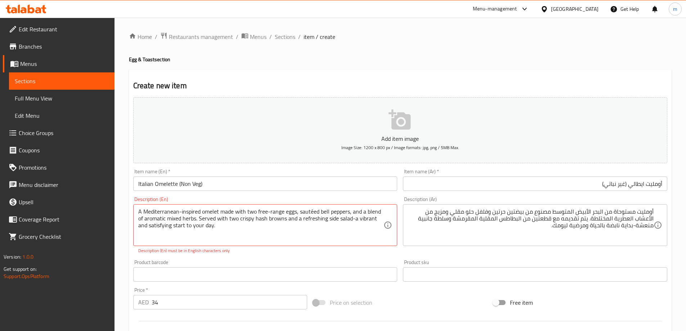
click at [468, 74] on div "Create new item Add item image Image Size: 1200 x 800 px / Image formats: jpg, …" at bounding box center [400, 283] width 543 height 427
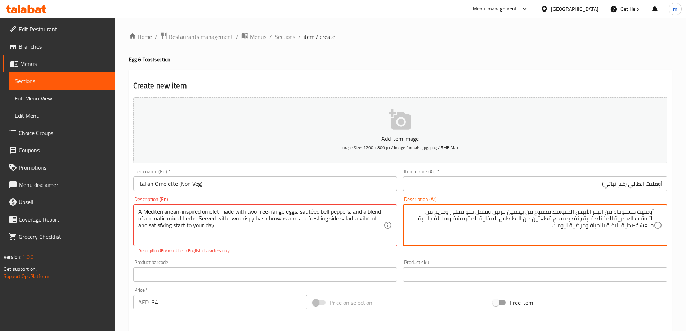
click at [498, 212] on textarea "أومليت مستوحاة من البحر الأبيض المتوسط مصنوع من بيضتين حرتين وفلفل حلو مقلي ومز…" at bounding box center [531, 225] width 246 height 34
paste textarea "اش براونز"
type textarea "أومليت مستوحاة من البحر الأبيض المتوسط مصنوع من بيضتين فري-رينج وفلفل حلو سوتيه…"
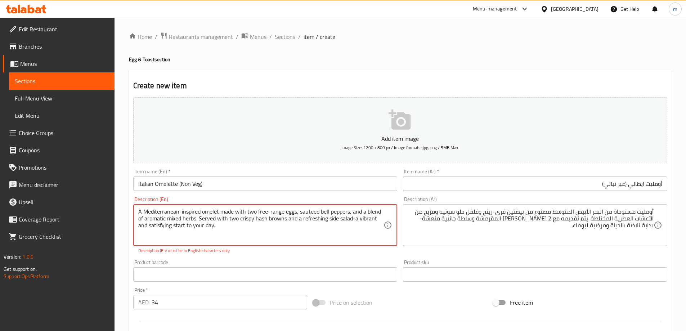
type textarea "A Mediterranean-inspired omelet made with two free-range eggs, sauteed bell pep…"
click at [331, 257] on div "Product barcode Product barcode" at bounding box center [265, 271] width 270 height 28
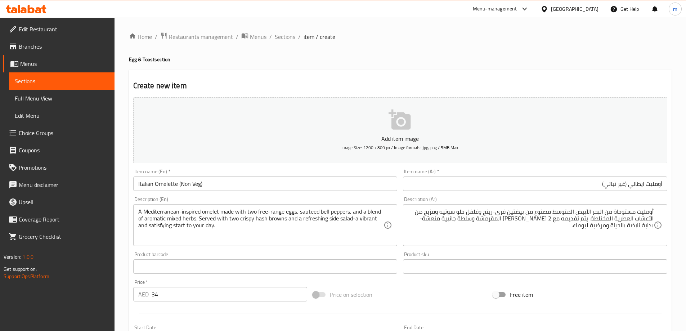
click at [233, 187] on input "Italian Omelette (Non Veg)" at bounding box center [265, 183] width 264 height 14
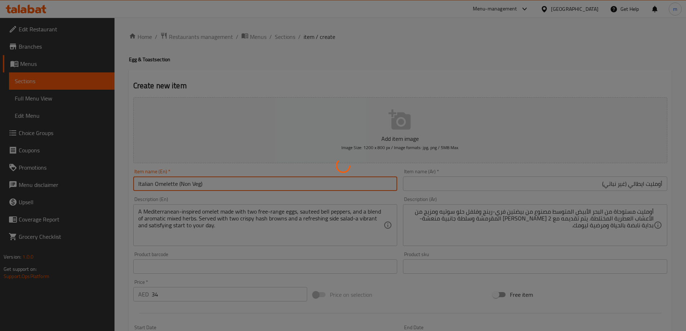
type input "0"
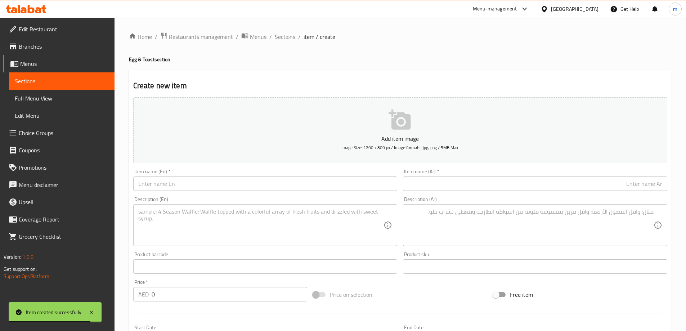
click at [366, 180] on input "text" at bounding box center [265, 183] width 264 height 14
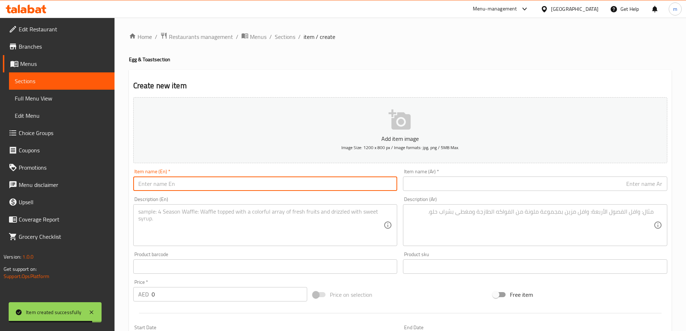
paste input "Mozzarella Cheese Omelette"
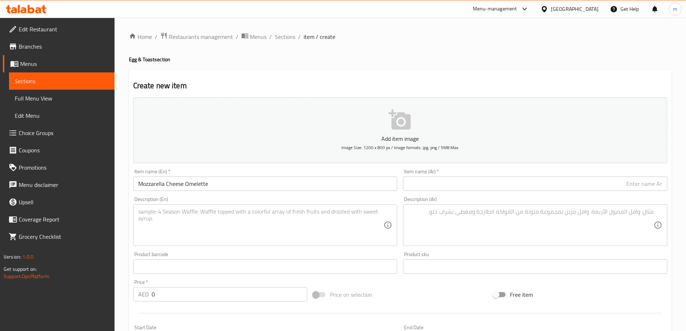
click at [311, 188] on input "Mozzarella Cheese Omelette" at bounding box center [265, 183] width 264 height 14
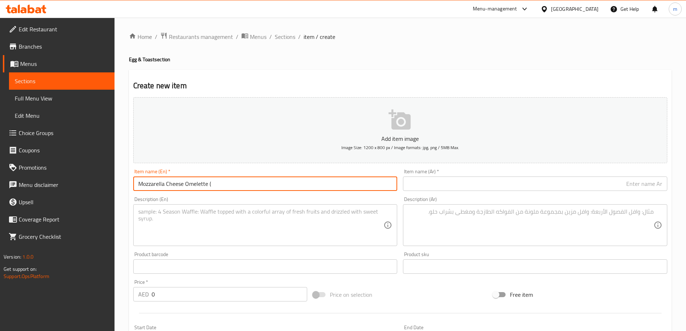
paste input "Non Veg"
type input "Mozzarella Cheese Omelette (Non Veg)"
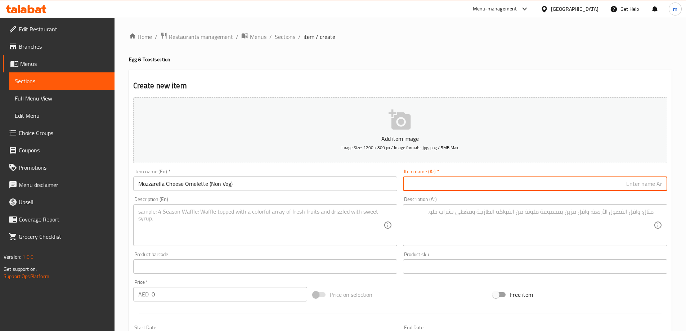
click at [202, 181] on input "Mozzarella Cheese Omelette (Non Veg)" at bounding box center [265, 183] width 264 height 14
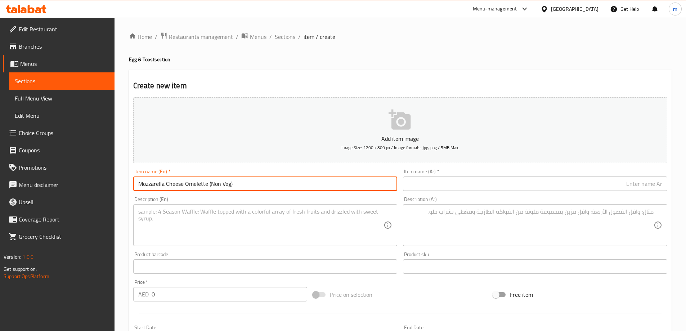
click at [202, 181] on input "Mozzarella Cheese Omelette (Non Veg)" at bounding box center [265, 183] width 264 height 14
click at [566, 191] on input "text" at bounding box center [535, 183] width 264 height 14
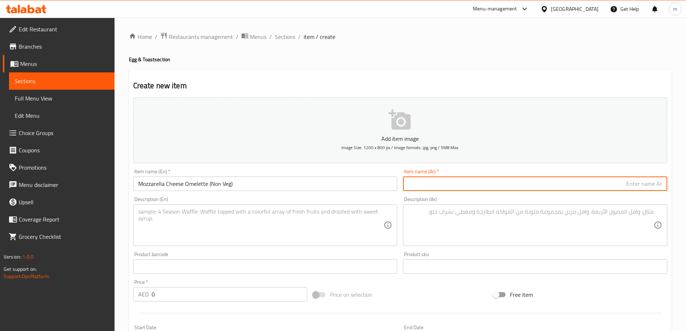
click at [568, 184] on input "text" at bounding box center [535, 183] width 264 height 14
paste input "أومليت"
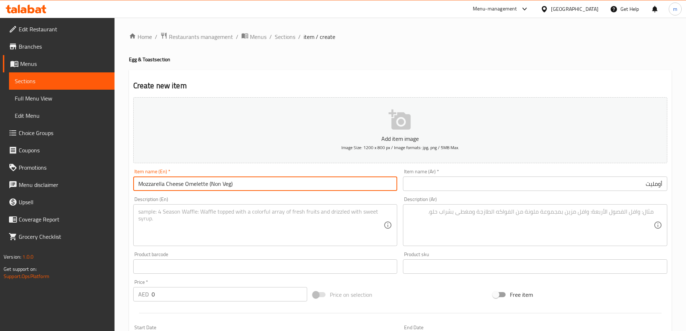
drag, startPoint x: 183, startPoint y: 185, endPoint x: 125, endPoint y: 182, distance: 57.7
click at [125, 182] on div "Home / Restaurants management / Menus / Sections / item / create Egg & Toast se…" at bounding box center [399, 263] width 571 height 491
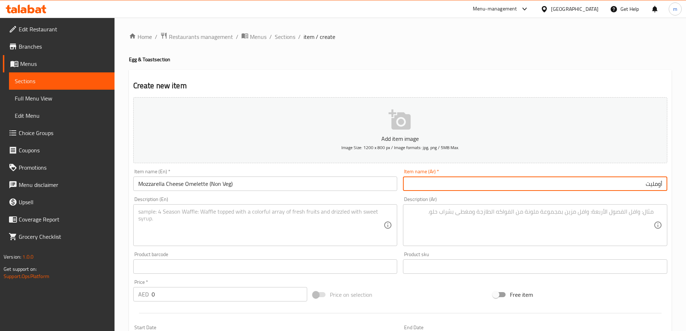
click at [457, 189] on input "أومليت" at bounding box center [535, 183] width 264 height 14
paste input "جبنة موزاريلا"
type input "أومليت جبنة موزاريلا (غير نباتي)"
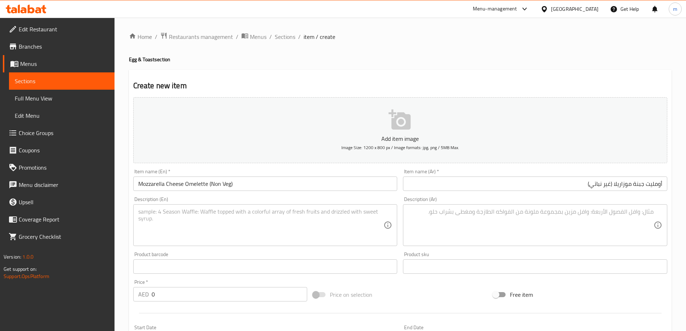
click at [210, 292] on input "0" at bounding box center [230, 294] width 156 height 14
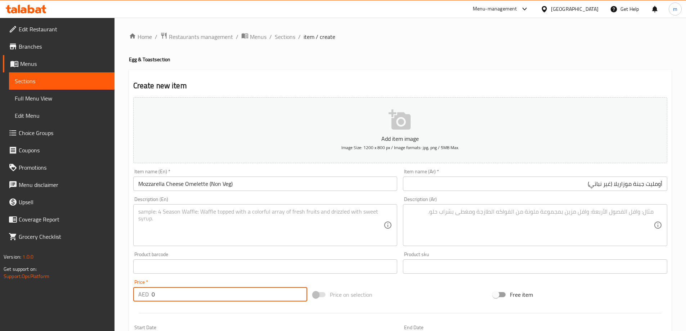
paste input "34"
type input "34"
click at [206, 185] on input "Mozzarella Cheese Omelette (Non Veg)" at bounding box center [265, 183] width 264 height 14
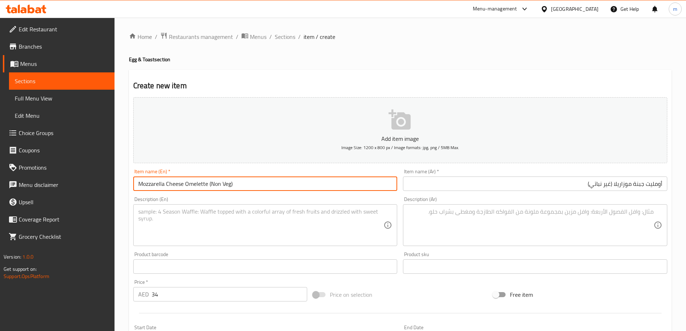
click at [206, 185] on input "Mozzarella Cheese Omelette (Non Veg)" at bounding box center [265, 183] width 264 height 14
click at [202, 181] on input "Mozzarella Cheese Omelette (Non Veg)" at bounding box center [265, 183] width 264 height 14
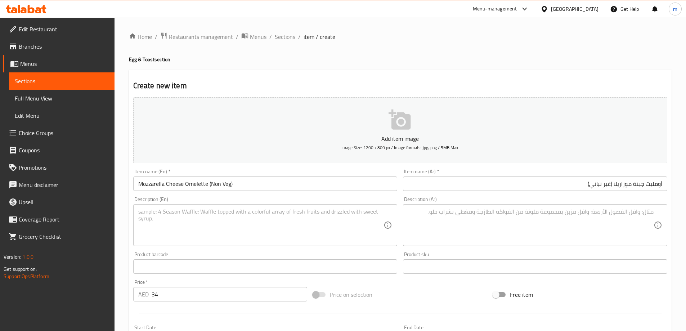
click at [261, 205] on div "Description (En)" at bounding box center [265, 225] width 264 height 42
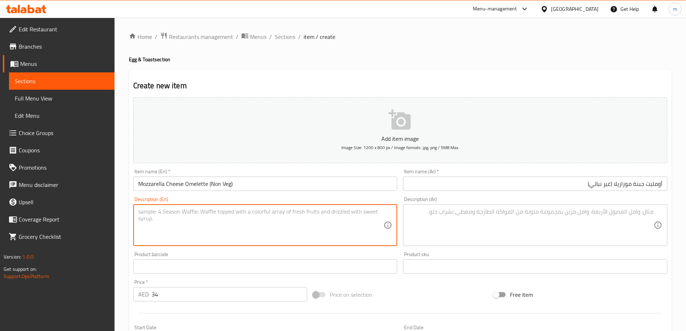
paste textarea "A rich and satisfying omelet made with two free-range eggs, oozing with melted …"
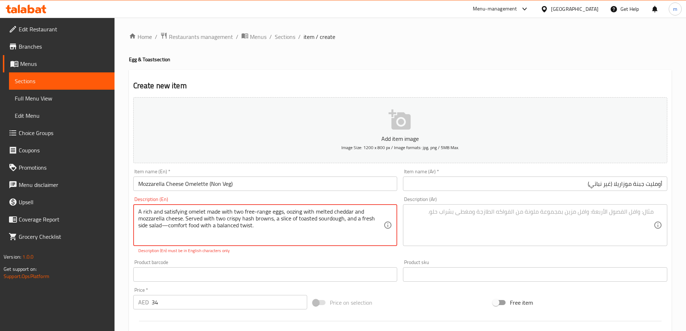
click at [164, 224] on textarea "A rich and satisfying omelet made with two free-range eggs, oozing with melted …" at bounding box center [261, 225] width 246 height 34
click at [192, 229] on textarea "A rich and satisfying omelet made with two free-range eggs, oozing with melted …" at bounding box center [261, 225] width 246 height 34
type textarea "A rich and satisfying omelet made with two free-range eggs, oozing with melted …"
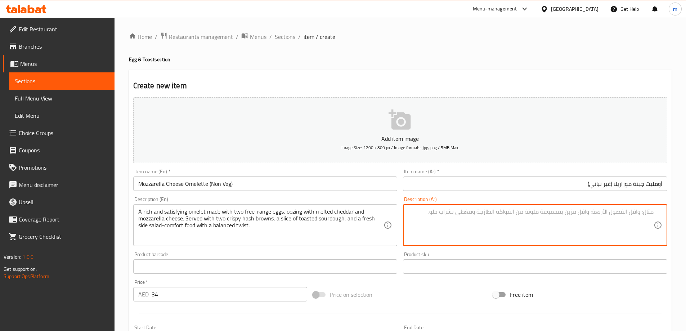
click at [611, 232] on textarea at bounding box center [531, 225] width 246 height 34
paste textarea "عجة غنية ومرضية مصنوعة من بيضتين حرتين، مليئة بالجبن الشيدر المذاب وجبن الموزار…"
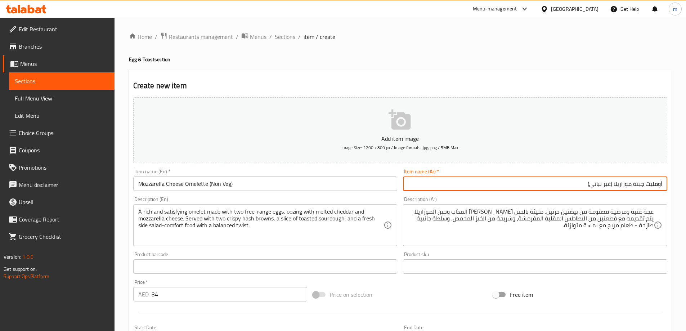
click at [657, 186] on input "أومليت جبنة موزاريلا (غير نباتي)" at bounding box center [535, 183] width 264 height 14
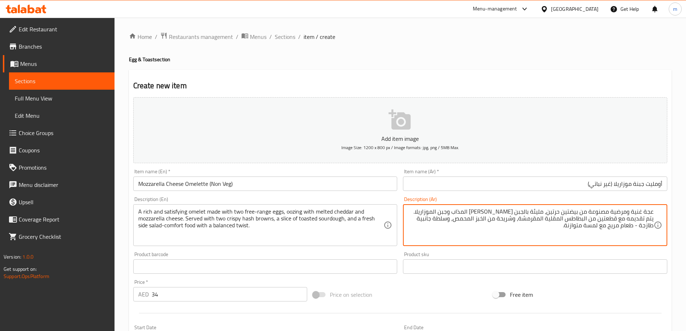
click at [650, 211] on textarea "عجة غنية ومرضية مصنوعة من بيضتين حرتين، مليئة بالجبن الشيدر المذاب وجبن الموزار…" at bounding box center [531, 225] width 246 height 34
paste textarea "ومليت"
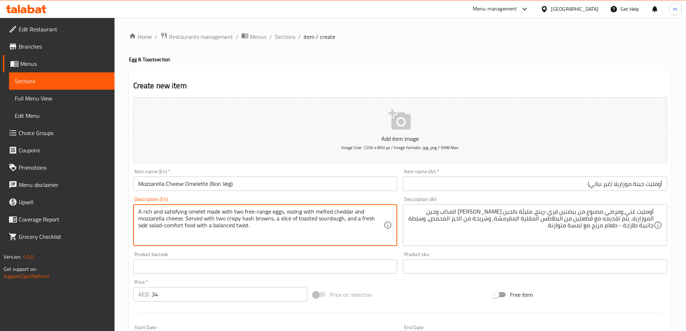
click at [287, 212] on textarea "A rich and satisfying omelet made with two free-range eggs, oozing with melted …" at bounding box center [261, 225] width 246 height 34
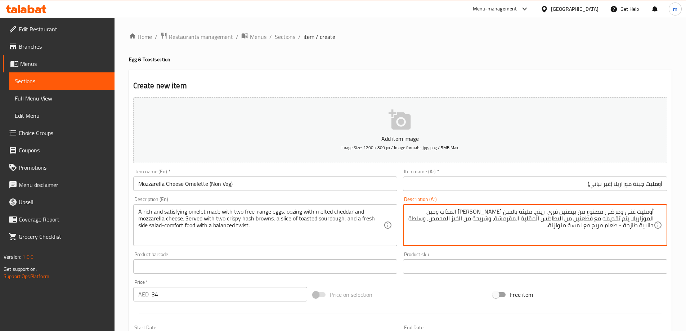
click at [527, 212] on textarea "أومليت غني ومرضي مصنوع من بيضتين فري-رينج، مليئة بالجبن الشيدر المذاب وجبن المو…" at bounding box center [531, 225] width 246 height 34
click at [502, 213] on textarea "أومليت غني ومرضي مصنوع من بيضتين فري-رينج، يتدفق بالجبن الشيدر المذاب وجبن المو…" at bounding box center [531, 225] width 246 height 34
paste textarea "اش براونز"
click at [528, 219] on textarea "أومليت غني ومرضي مصنوع من بيضتين فري-رينج، يتدفق بالجبنة الشيدر الذائبة وجبن ال…" at bounding box center [531, 225] width 246 height 34
click at [242, 188] on input "Mozzarella Cheese Omelette (Non Veg)" at bounding box center [265, 183] width 264 height 14
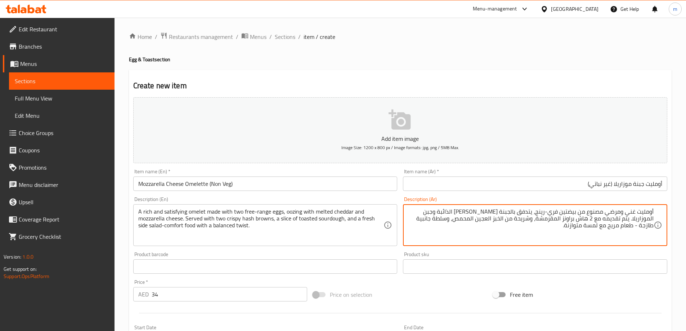
click at [621, 225] on textarea "أومليت غني ومرضي مصنوع من بيضتين فري-رينج، يتدفق بالجبنة الشيدر الذائبة وجبن ال…" at bounding box center [531, 225] width 246 height 34
type textarea "أومليت غني ومرضي مصنوع من بيضتين فري-رينج، يتدفق بالجبنة [PERSON_NAME] الذائبة …"
click at [296, 179] on input "Mozzarella Cheese Omelette (Non Veg)" at bounding box center [265, 183] width 264 height 14
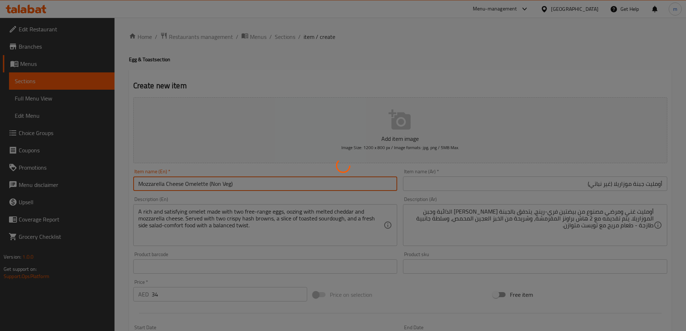
type input "0"
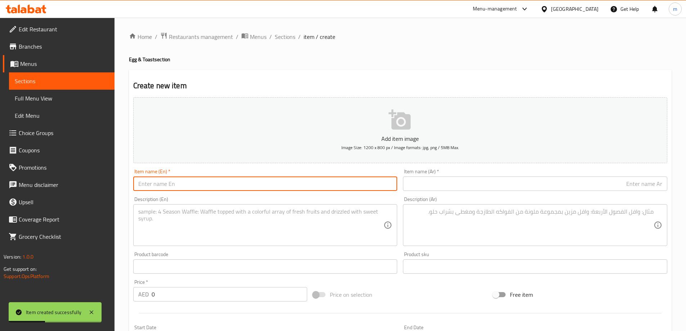
click at [240, 187] on input "text" at bounding box center [265, 183] width 264 height 14
paste input "Masala Omelette"
click at [264, 184] on input "Masala Omelette" at bounding box center [265, 183] width 264 height 14
paste input "Non Veg"
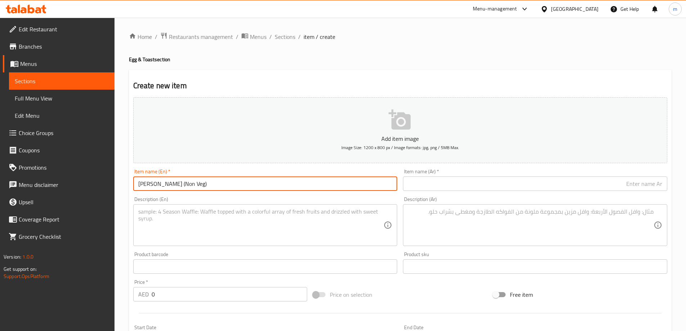
click at [169, 179] on input "[PERSON_NAME] (Non Veg)" at bounding box center [265, 183] width 264 height 14
type input "[PERSON_NAME] (Non Veg)"
click at [621, 185] on input "text" at bounding box center [535, 183] width 264 height 14
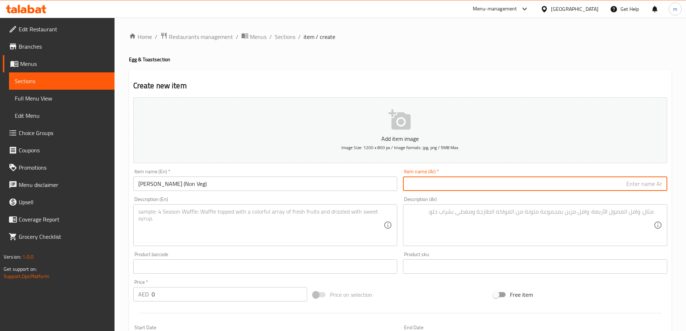
paste input "أومليت"
type input "أومليت ماسالا (غير نباتي)"
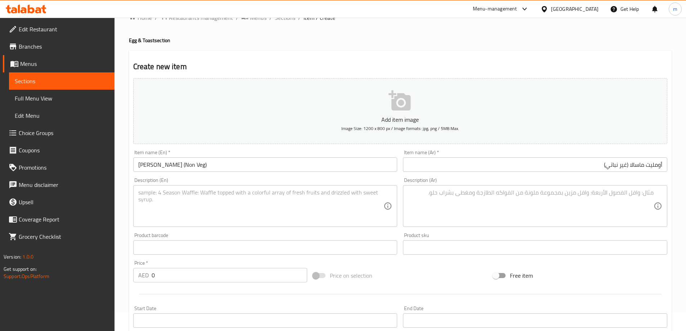
scroll to position [36, 0]
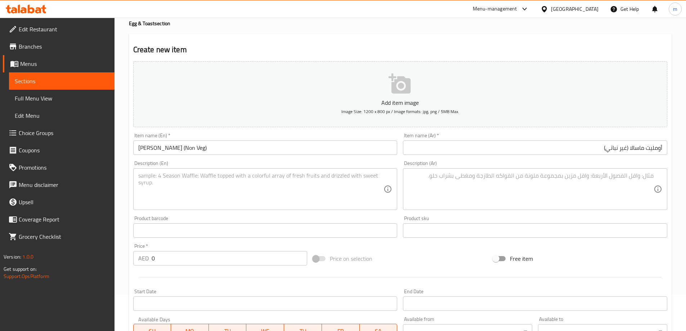
click at [185, 264] on input "0" at bounding box center [230, 258] width 156 height 14
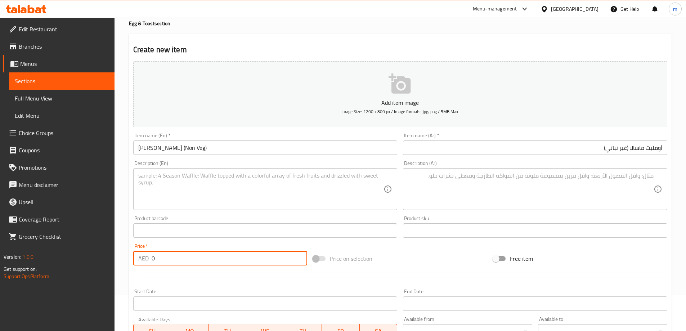
paste input "34"
type input "34"
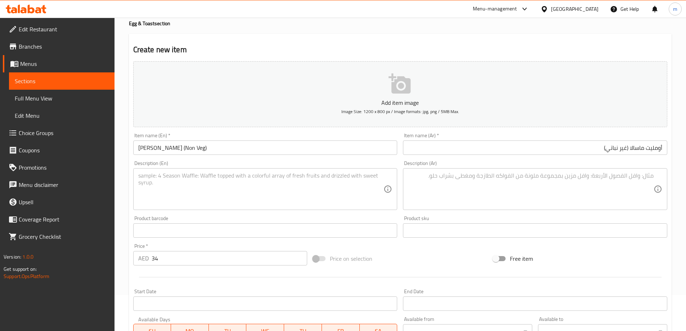
click at [336, 188] on textarea at bounding box center [261, 189] width 246 height 34
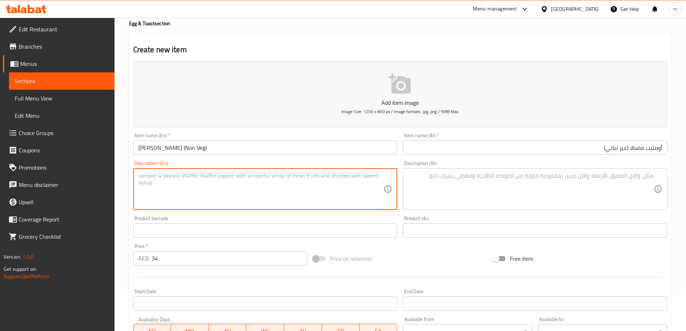
paste textarea "A spiced Indian-style omelet made with free-range eggs, fresh chili, coriander,…"
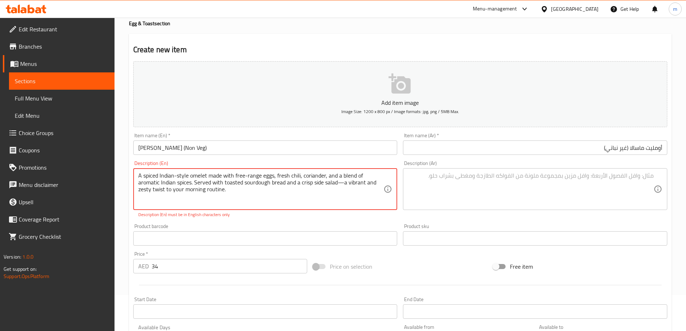
click at [318, 180] on textarea "A spiced Indian-style omelet made with free-range eggs, fresh chili, coriander,…" at bounding box center [261, 189] width 246 height 34
drag, startPoint x: 320, startPoint y: 185, endPoint x: 316, endPoint y: 185, distance: 4.0
click at [316, 185] on textarea "A spiced Indian-style omelet made with free-range eggs, fresh chili, coriander,…" at bounding box center [261, 189] width 246 height 34
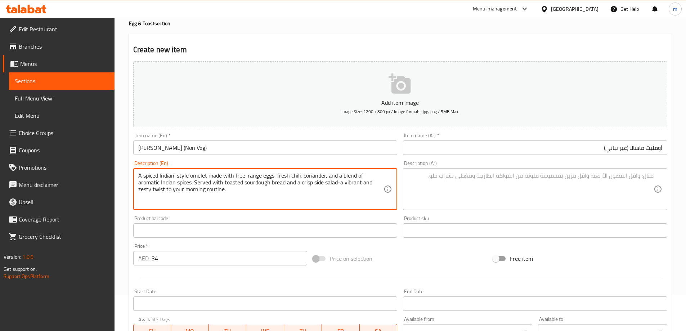
click at [316, 185] on textarea "A spiced Indian-style omelet made with free-range eggs, fresh chili, coriander,…" at bounding box center [261, 189] width 246 height 34
type textarea "A spiced Indian-style omelet made with free-range eggs, fresh chili, coriander,…"
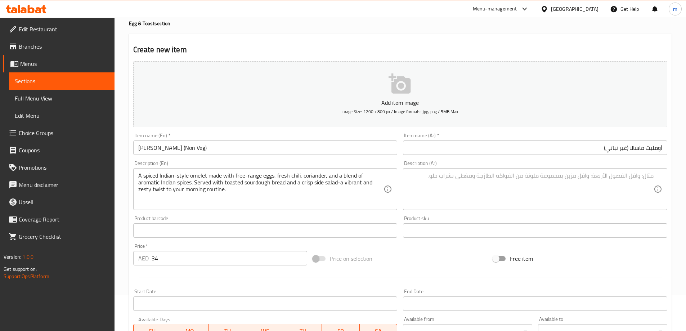
click at [507, 193] on textarea at bounding box center [531, 189] width 246 height 34
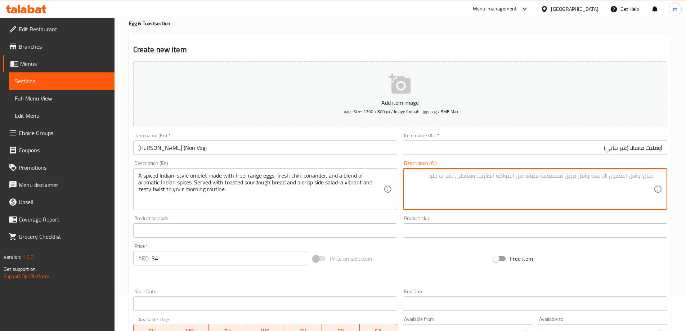
paste textarea "عجة متبلة على الطريقة الهندية مصنوعة من البيض الحر والفلفل الحار الطازج والكزبر…"
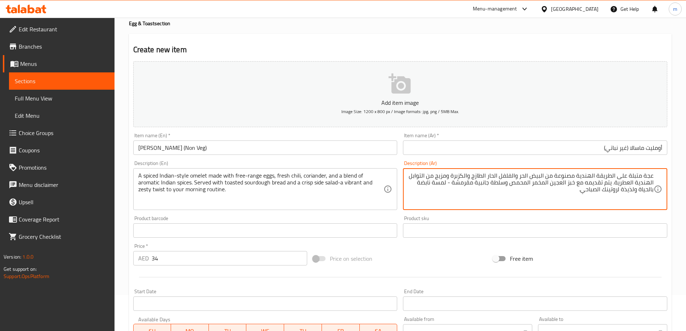
click at [649, 143] on input "أومليت ماسالا (غير نباتي)" at bounding box center [535, 147] width 264 height 14
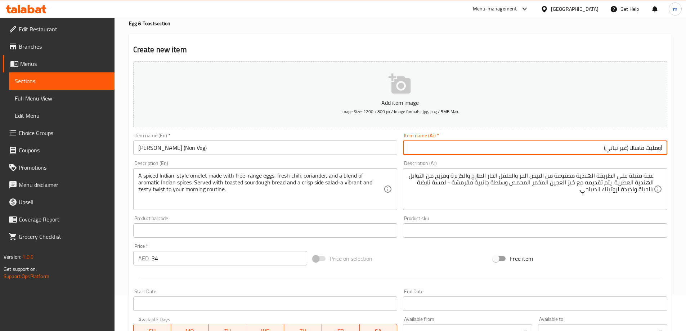
click at [649, 143] on input "أومليت ماسالا (غير نباتي)" at bounding box center [535, 147] width 264 height 14
click at [644, 173] on textarea "عجة متبلة على الطريقة الهندية مصنوعة من البيض الحر والفلفل الحار الطازج والكزبر…" at bounding box center [531, 189] width 246 height 34
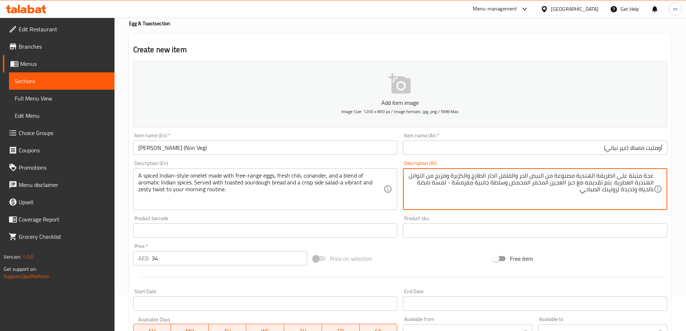
click at [647, 173] on textarea "عجة متبلة على الطريقة الهندية مصنوعة من البيض الحر والفلفل الحار الطازج والكزبر…" at bounding box center [531, 189] width 246 height 34
paste textarea "ومليت"
click at [525, 173] on textarea "أومليت متبل على الطريقة الهندية مصنوعة من البيض الحر والفلفل الحار الطازج والكز…" at bounding box center [531, 189] width 246 height 34
type textarea "أومليت متبل على الطريقة الهندية مصنوعة من بيض فري-رينج والفلفل الحار الطازج وال…"
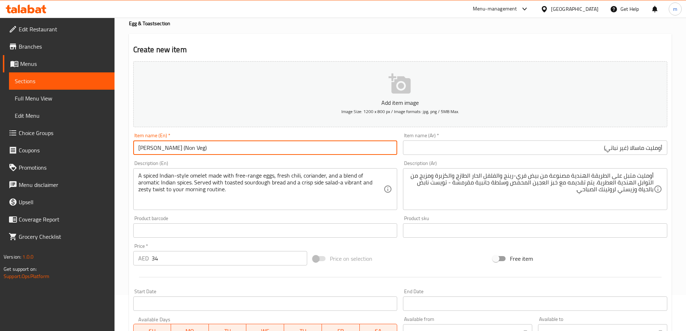
click at [208, 144] on input "[PERSON_NAME] (Non Veg)" at bounding box center [265, 147] width 264 height 14
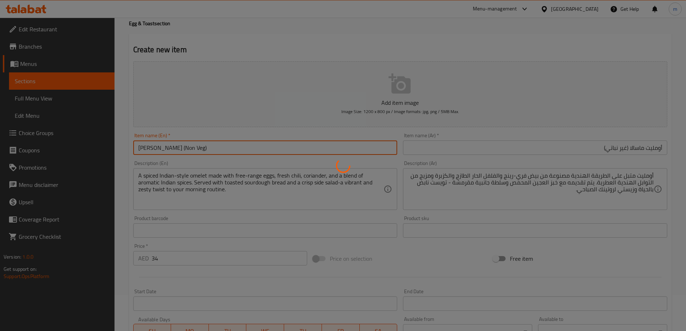
type input "0"
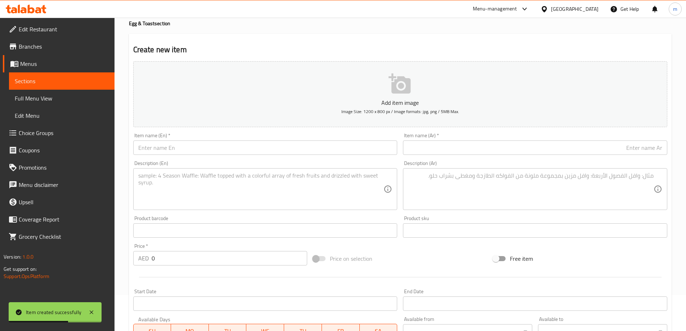
click at [315, 148] on input "text" at bounding box center [265, 147] width 264 height 14
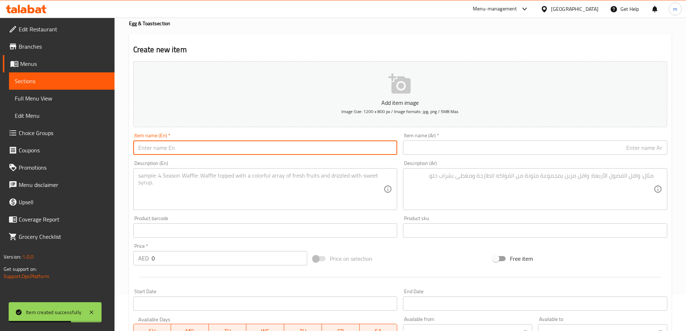
paste input "Shakshuka"
click at [450, 147] on input "text" at bounding box center [535, 147] width 264 height 14
drag, startPoint x: 297, startPoint y: 151, endPoint x: 397, endPoint y: 151, distance: 99.7
click at [297, 151] on input "Shakshuka" at bounding box center [265, 147] width 264 height 14
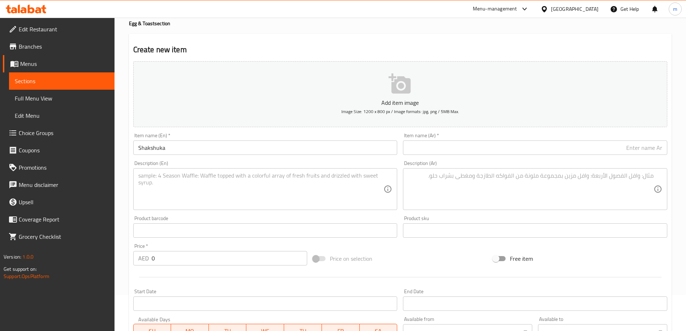
click at [354, 153] on input "Shakshuka" at bounding box center [265, 147] width 264 height 14
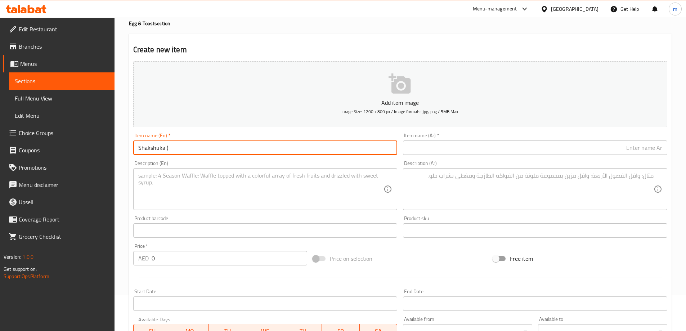
paste input "Veg"
type input "Shakshuka (Veg)"
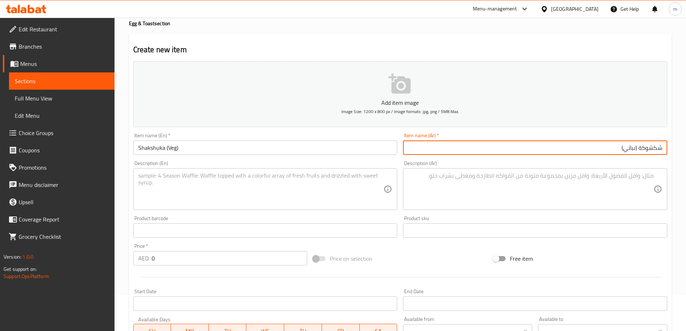
type input "شكشوكة (نباتي)"
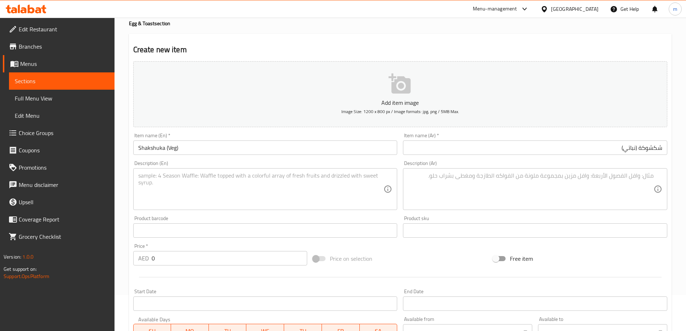
click at [163, 260] on input "0" at bounding box center [230, 258] width 156 height 14
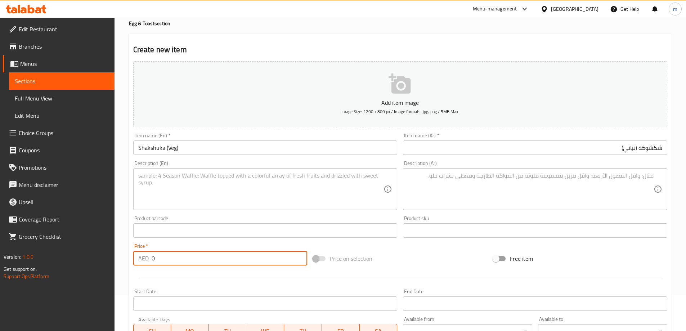
paste input "38"
type input "38"
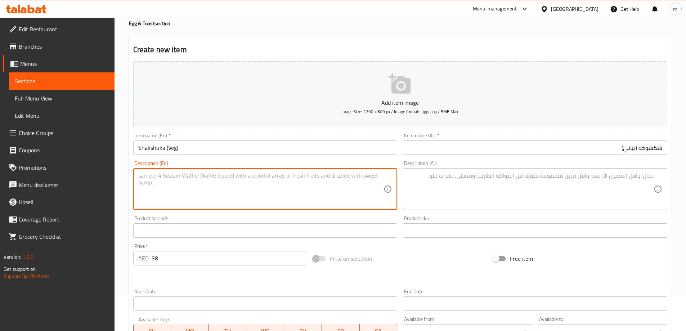
click at [159, 190] on textarea at bounding box center [261, 189] width 246 height 34
paste textarea "A North African–inspired classic—free-range eggs gently poached in a spiced tom…"
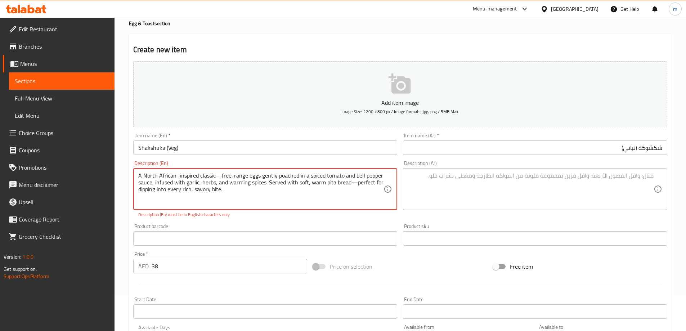
click at [216, 176] on textarea "A North African–inspired classic—free-range eggs gently poached in a spiced tom…" at bounding box center [261, 189] width 246 height 34
click at [353, 182] on textarea "A North African–inspired classic-free-range eggs gently poached in a spiced tom…" at bounding box center [261, 189] width 246 height 34
click at [362, 217] on p "Description (En) must be in English characters only" at bounding box center [265, 214] width 254 height 6
click at [240, 218] on div "Description (En) A North African–inspired classic-free-range eggs gently poache…" at bounding box center [265, 189] width 270 height 63
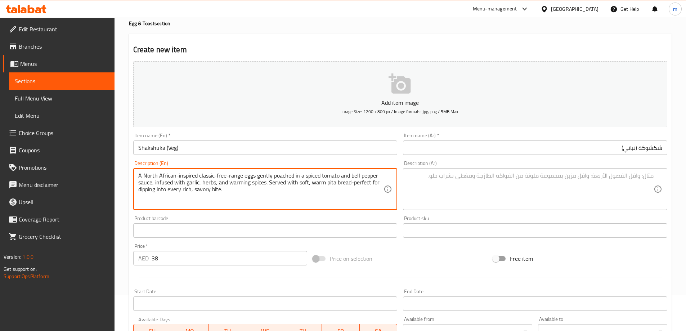
click at [281, 176] on textarea "A North African-inspired classic-free-range eggs gently poached in a spiced tom…" at bounding box center [261, 189] width 246 height 34
type textarea "A North African-inspired classic-free-range eggs gently poached in a spiced tom…"
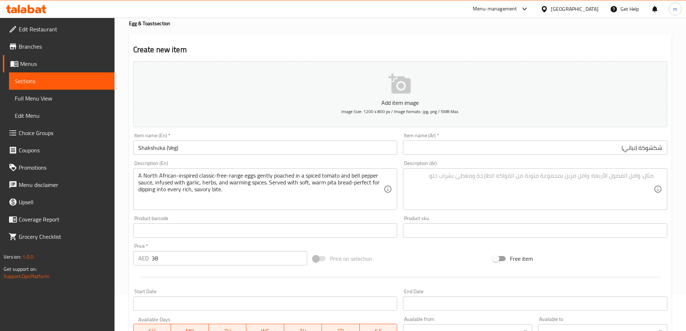
click at [532, 195] on textarea at bounding box center [531, 189] width 246 height 34
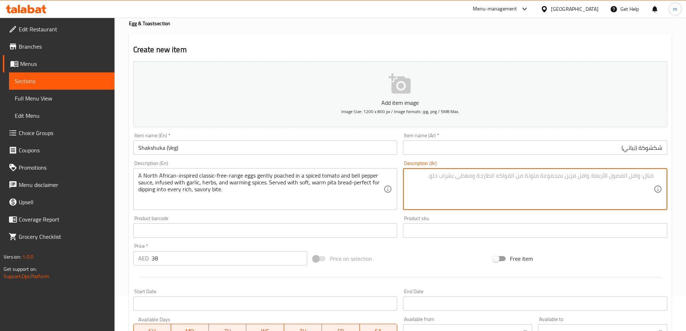
paste textarea "بيض كلاسيكي مستوحى من شمال إفريقيا مسلوق بلطف في صلصة الطماطم والفلفل الحلو الم…"
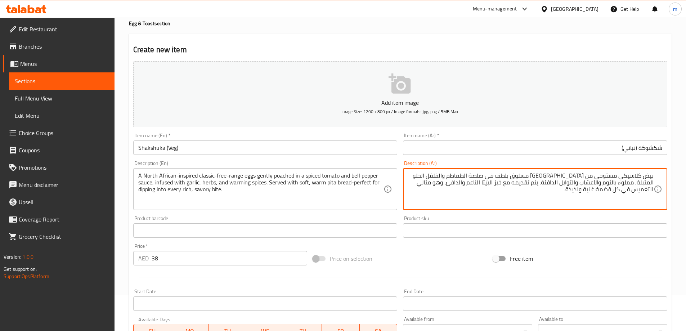
click at [620, 175] on textarea "بيض كلاسيكي مستوحى من شمال إفريقيا مسلوق بلطف في صلصة الطماطم والفلفل الحلو الم…" at bounding box center [531, 189] width 246 height 34
click at [495, 175] on textarea "بيض كلاسيكي فري-رينج مستوحى من شمال إفريقيا مسلوق بلطف في صلصة الطماطم والفلفل …" at bounding box center [531, 189] width 246 height 34
click at [532, 174] on textarea "بيض كلاسيكي فري-رينج مستوحى من شمال إفريقيا مسلوق بلطف في صلصة الطماطم والفلفل …" at bounding box center [531, 189] width 246 height 34
click at [527, 174] on textarea "بيض كلاسيكي فري-رينج مستوحى من شمال إفريقيا مسلوق بلطف في صلصة الطماطم والفلفل …" at bounding box center [531, 189] width 246 height 34
click at [529, 174] on textarea "بيض كلاسيكي فري-رينج مستوحى من شمال إفريقيا مسلوق بلطف في صلصة الطماطم والفلفل …" at bounding box center [531, 189] width 246 height 34
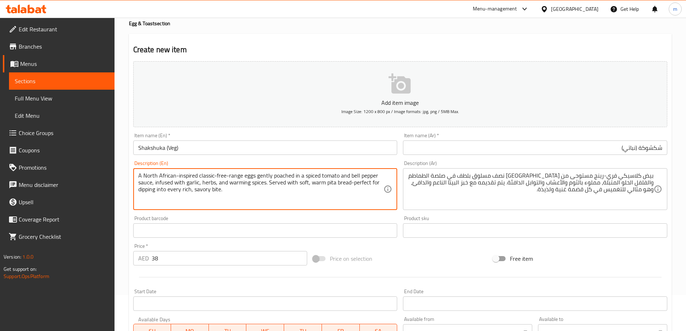
drag, startPoint x: 154, startPoint y: 182, endPoint x: 172, endPoint y: 182, distance: 17.6
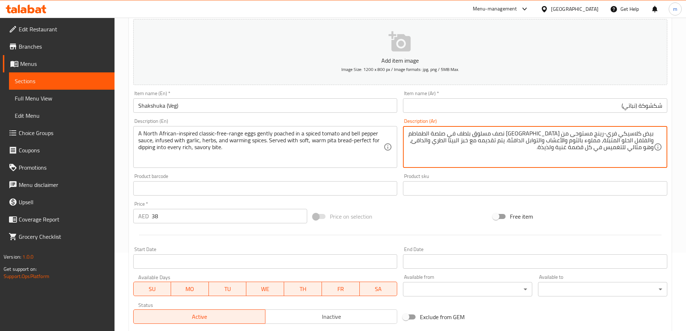
scroll to position [0, 0]
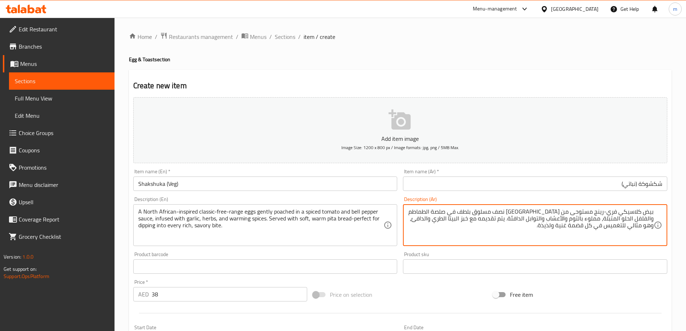
type textarea "بيض كلاسيكي فري-رينج مستوحى من [GEOGRAPHIC_DATA] نصف مسلوق بلطف في صلصة الطماطم…"
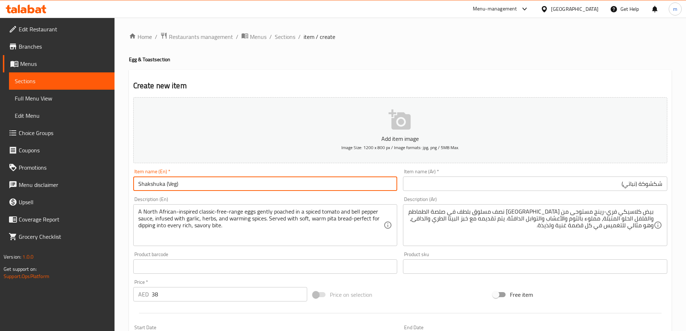
click at [229, 184] on input "Shakshuka (Veg)" at bounding box center [265, 183] width 264 height 14
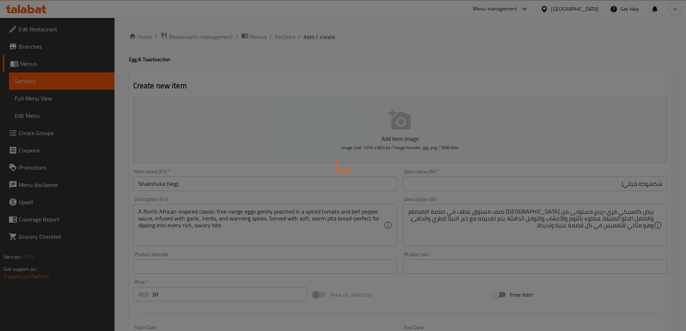
type input "0"
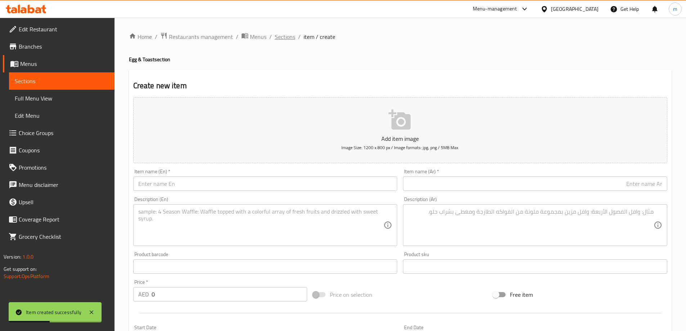
click at [283, 39] on span "Sections" at bounding box center [285, 36] width 21 height 9
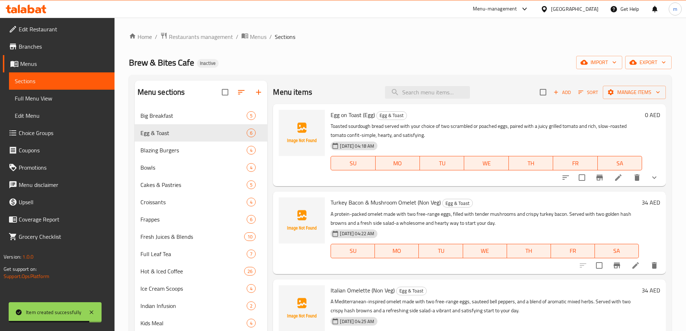
click at [331, 114] on span "Egg on Toast (Egg)" at bounding box center [353, 114] width 44 height 11
drag, startPoint x: 331, startPoint y: 114, endPoint x: 359, endPoint y: 113, distance: 28.5
click at [359, 113] on span "Egg on Toast (Egg)" at bounding box center [353, 114] width 44 height 11
copy span "Egg on Toast"
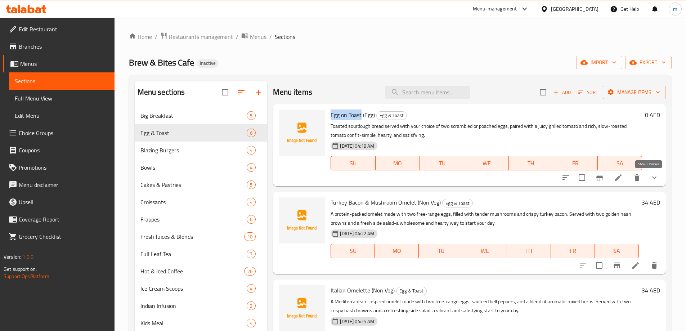
click at [651, 178] on icon "show more" at bounding box center [654, 177] width 9 height 9
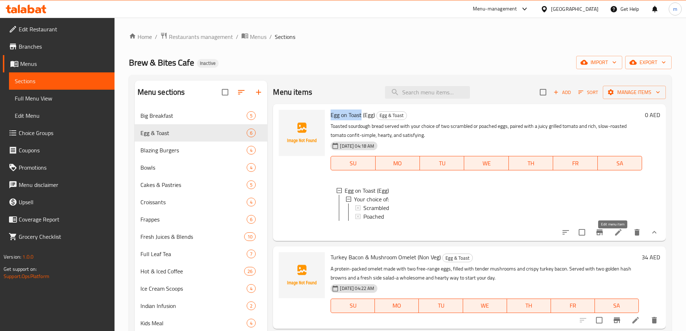
click at [616, 234] on icon at bounding box center [618, 232] width 9 height 9
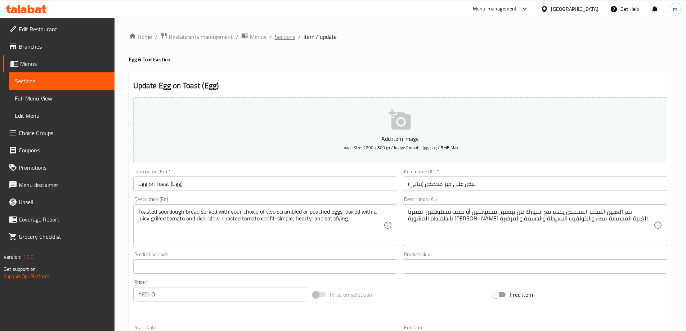
click at [287, 36] on span "Sections" at bounding box center [285, 36] width 21 height 9
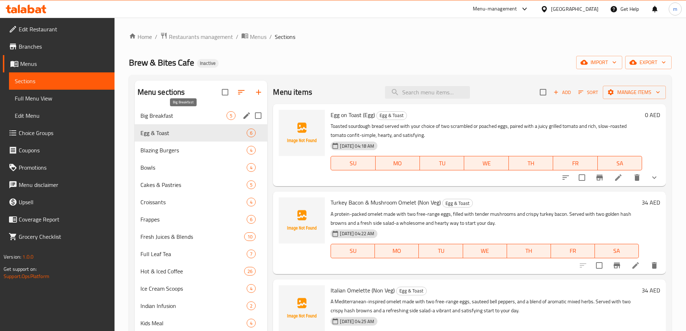
click at [164, 119] on span "Big Breakfast" at bounding box center [183, 115] width 86 height 9
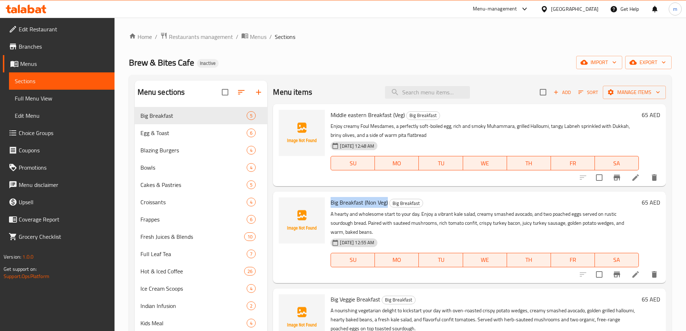
click at [625, 274] on li at bounding box center [635, 274] width 20 height 13
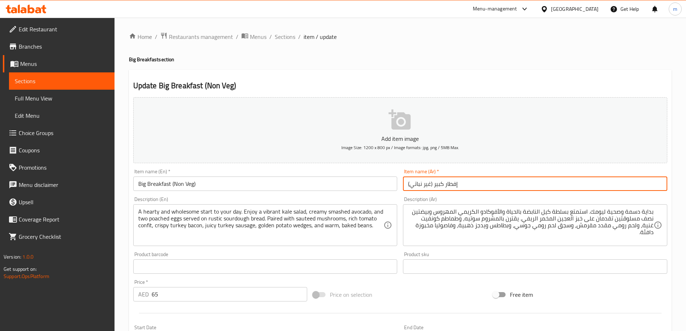
click at [571, 181] on input "إفطار كبير (غير نباتي)" at bounding box center [535, 183] width 264 height 14
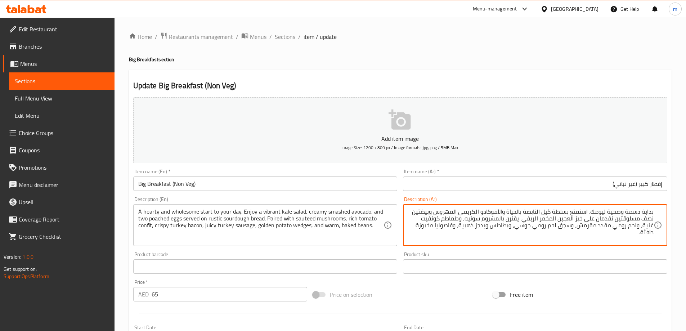
click at [551, 219] on textarea "بداية دسمة وصحية ليومك. استمتع بسلطة كيل النابضة بالحياة والأفوكادو الكريمي الم…" at bounding box center [531, 225] width 246 height 34
type textarea "بداية دسمة وصحية ليومك. استمتع بسلطة كيل النابضة بالحياة والأفوكادو الكريمي الم…"
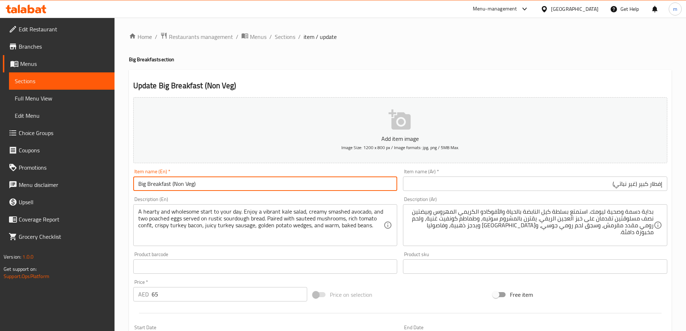
click at [257, 183] on input "Big Breakfast (Non Veg)" at bounding box center [265, 183] width 264 height 14
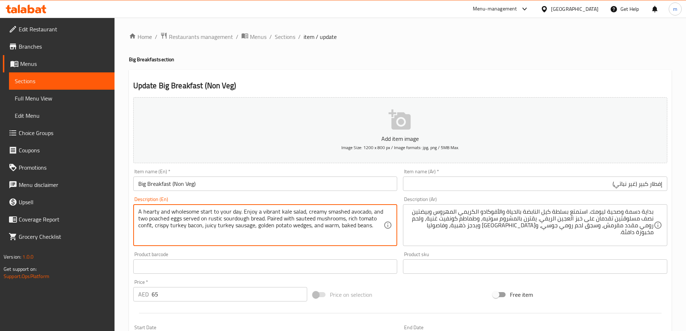
click at [214, 218] on textarea "A hearty and wholesome start to your day. Enjoy a vibrant kale salad, creamy sm…" at bounding box center [261, 225] width 246 height 34
click at [215, 218] on textarea "A hearty and wholesome start to your day. Enjoy a vibrant kale salad, creamy sm…" at bounding box center [261, 225] width 246 height 34
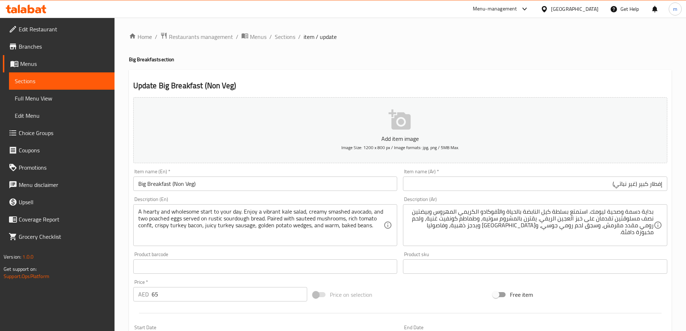
click at [377, 63] on h4 "Big Breakfast section" at bounding box center [400, 59] width 543 height 7
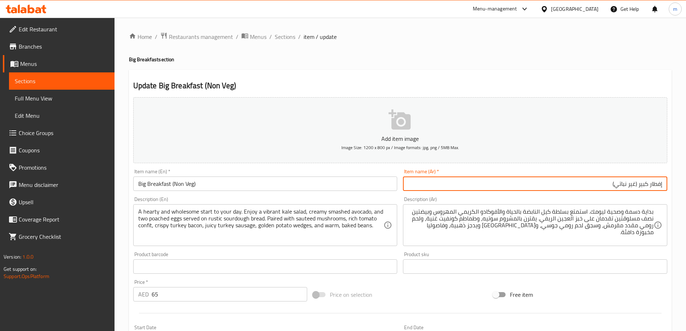
click at [434, 184] on input "إفطار كبير (غير نباتي)" at bounding box center [535, 183] width 264 height 14
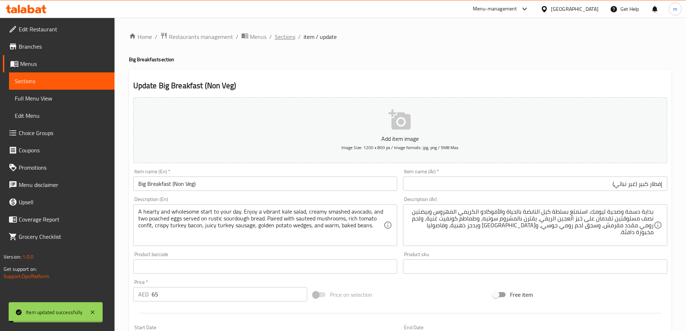
click at [283, 40] on span "Sections" at bounding box center [285, 36] width 21 height 9
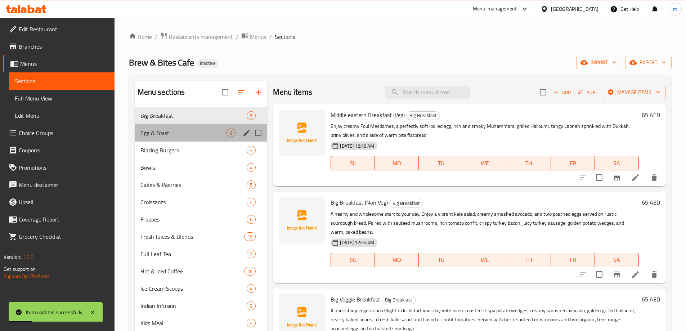
click at [190, 126] on div "Egg & Toast 6" at bounding box center [201, 132] width 133 height 17
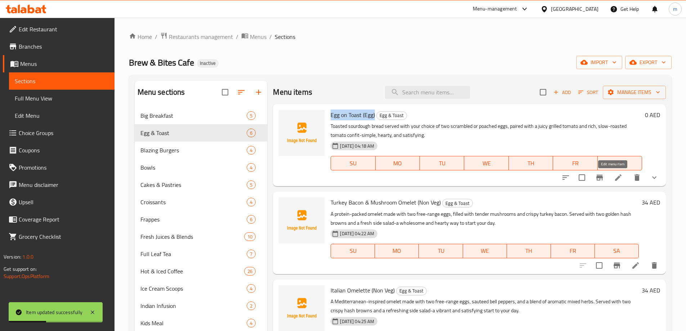
click at [616, 178] on icon at bounding box center [618, 177] width 9 height 9
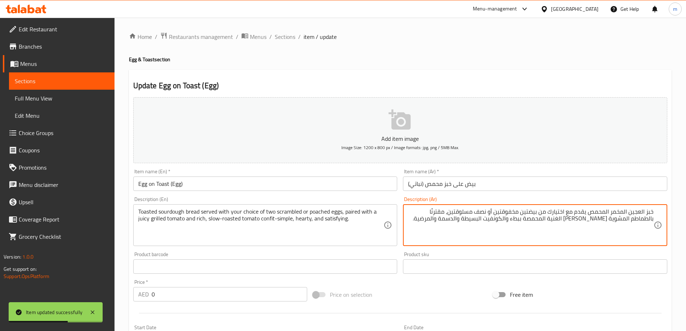
click at [626, 214] on textarea "خبز العجين المخمر المحمص يقدم مع اختيارك من بيضتين مخفوقتين أو نصف مسلوقتين، مق…" at bounding box center [531, 225] width 246 height 34
click at [621, 212] on textarea "خبز العجين المخمر المحمص يقدم مع اختيارك من بيضتين مخفوقتين أو نصف مسلوقتين، مق…" at bounding box center [531, 225] width 246 height 34
type textarea "خبز العجين المحمص يقدم مع اختيارك من بيضتين مخفوقتين أو نصف مسلوقتين، مقترنًا ب…"
click at [625, 184] on input "بيض على خبز محمص (نباتي)" at bounding box center [535, 183] width 264 height 14
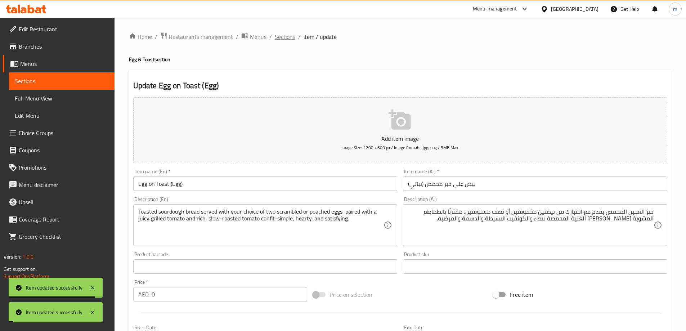
click at [289, 34] on span "Sections" at bounding box center [285, 36] width 21 height 9
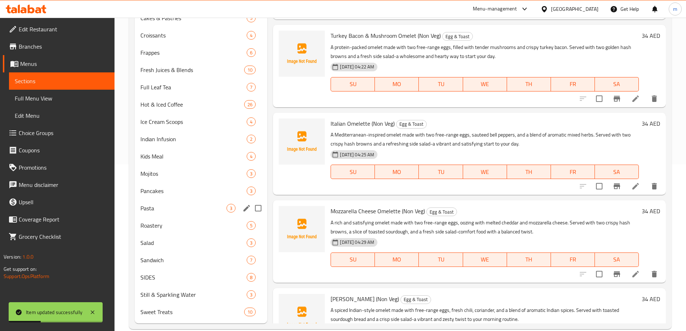
scroll to position [179, 0]
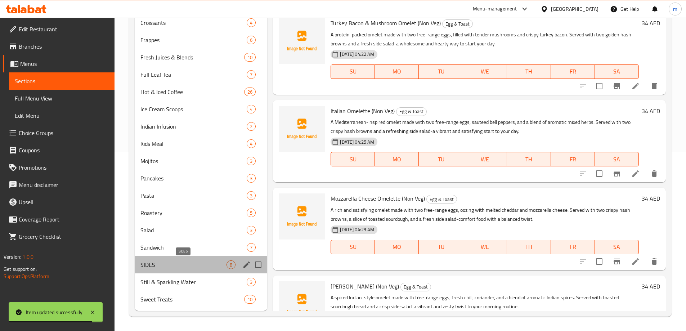
click at [170, 266] on span "SIDES" at bounding box center [183, 264] width 86 height 9
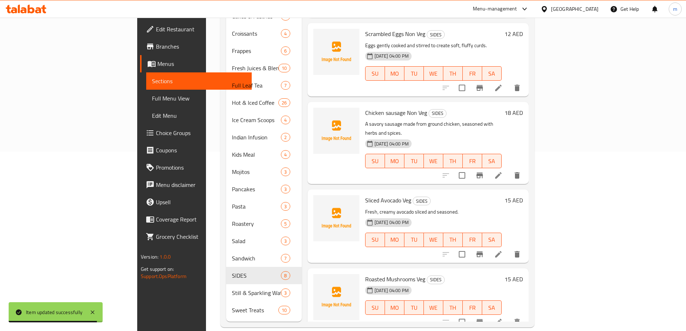
scroll to position [227, 0]
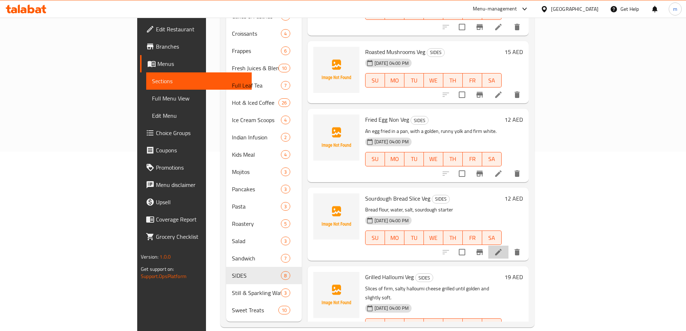
click at [508, 246] on li at bounding box center [498, 252] width 20 height 13
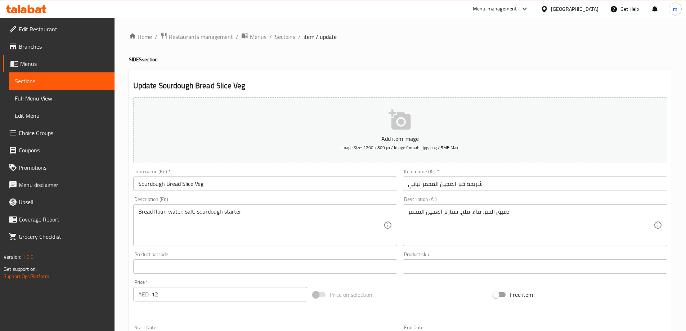
click at [149, 184] on input "Sourdough Bread Slice Veg" at bounding box center [265, 183] width 264 height 14
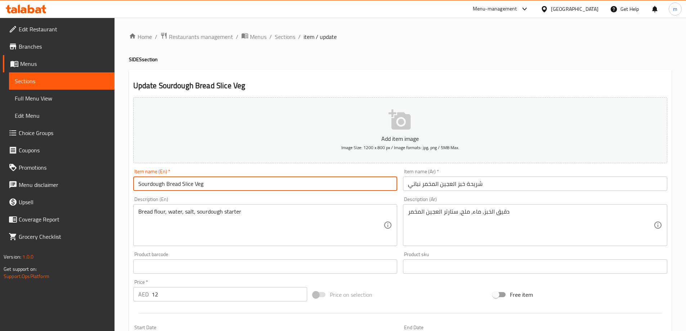
click at [149, 184] on input "Sourdough Bread Slice Veg" at bounding box center [265, 183] width 264 height 14
click at [162, 182] on input "Sourdough Bread Slice Veg" at bounding box center [265, 183] width 264 height 14
drag, startPoint x: 164, startPoint y: 182, endPoint x: 132, endPoint y: 180, distance: 31.4
click at [132, 180] on div "Item name (En)   * Sourdough Bread Slice Veg Item name (En) *" at bounding box center [265, 180] width 270 height 28
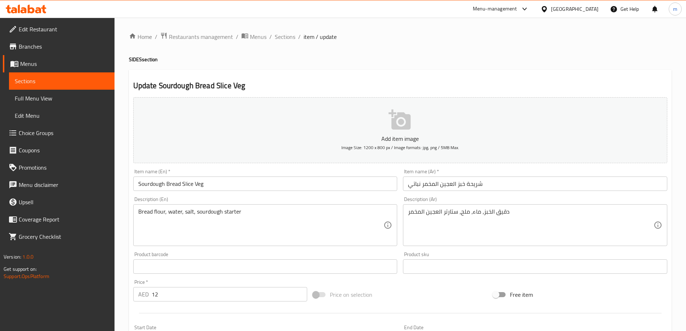
click at [286, 44] on div "Home / Restaurants management / Menus / Sections / item / update SIDES section …" at bounding box center [400, 263] width 543 height 462
click at [286, 35] on span "Sections" at bounding box center [285, 36] width 21 height 9
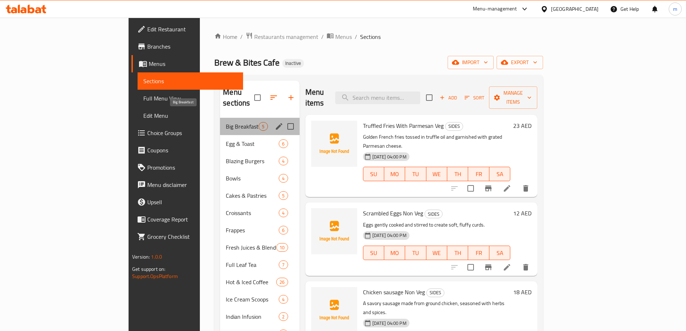
click at [226, 122] on span "Big Breakfast" at bounding box center [242, 126] width 33 height 9
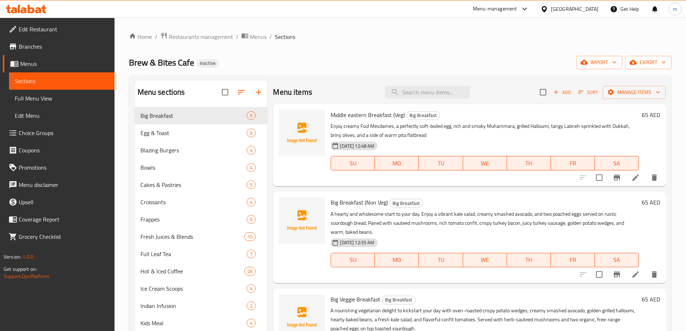
click at [630, 268] on li at bounding box center [635, 274] width 20 height 13
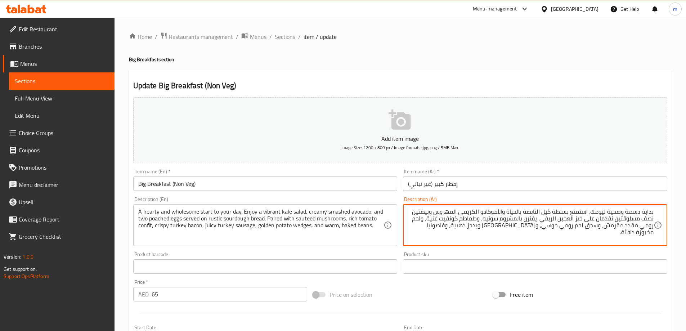
click at [561, 216] on textarea "بداية دسمة وصحية ليومك. استمتع بسلطة كيل النابضة بالحياة والأفوكادو الكريمي الم…" at bounding box center [531, 225] width 246 height 34
click at [560, 219] on textarea "بداية دسمة وصحية ليومك. استمتع بسلطة كيل النابضة بالحياة والأفوكادو الكريمي الم…" at bounding box center [531, 225] width 246 height 34
click at [549, 221] on textarea "بداية دسمة وصحية ليومك. استمتع بسلطة كيل النابضة بالحياة والأفوكادو الكريمي الم…" at bounding box center [531, 225] width 246 height 34
type textarea "بداية دسمة وصحية ليومك. استمتع بسلطة كيل النابضة بالحياة والأفوكادو الكريمي الم…"
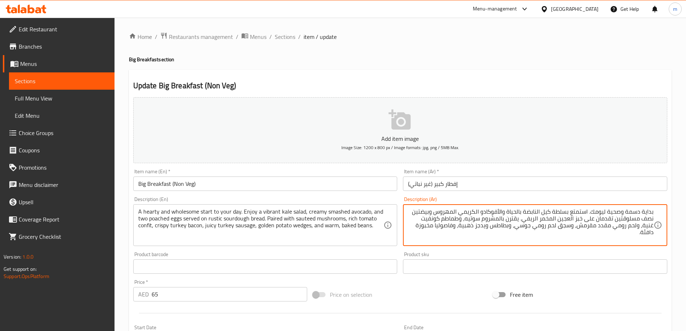
click at [523, 187] on input "إفطار كبير (غير نباتي)" at bounding box center [535, 183] width 264 height 14
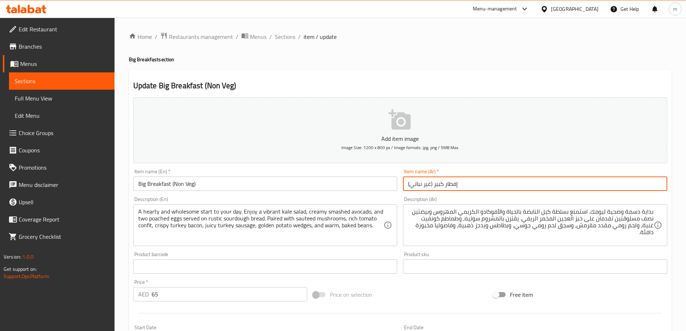
click at [289, 33] on span "Sections" at bounding box center [285, 36] width 21 height 9
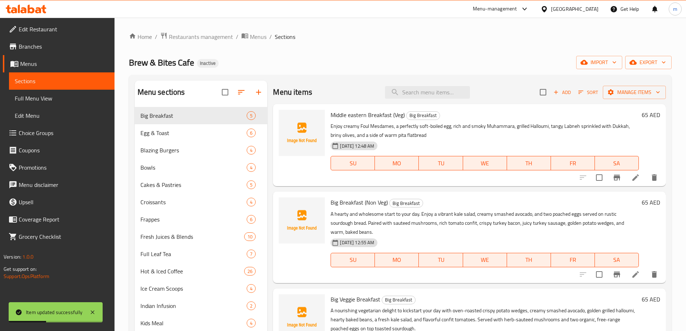
scroll to position [56, 0]
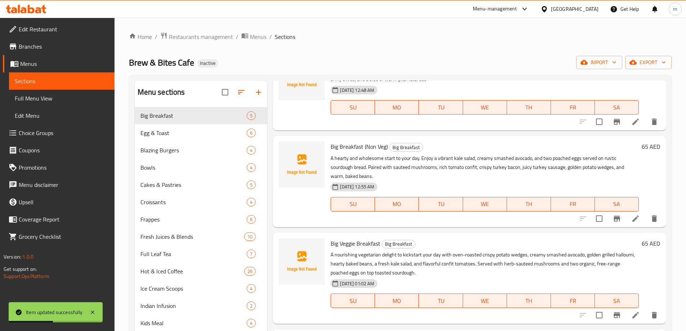
click at [621, 303] on span "SA" at bounding box center [617, 301] width 38 height 10
click at [632, 315] on icon at bounding box center [635, 315] width 6 height 6
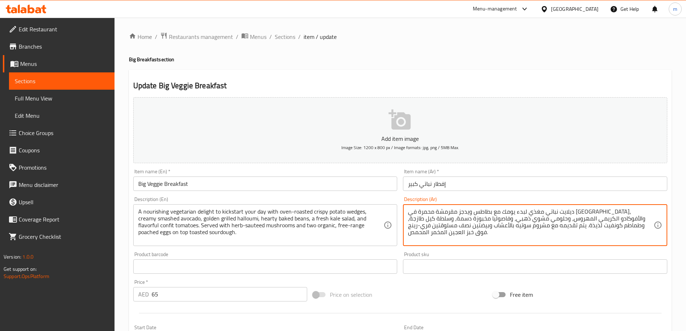
type textarea "ديلايت نباتي مغذي لبدء يومك مع بطاطس ويدجز مقرمشة محمرة في الفرن، والأفوكادو ال…"
click at [459, 183] on input "إفطار نباتي كبير" at bounding box center [535, 183] width 264 height 14
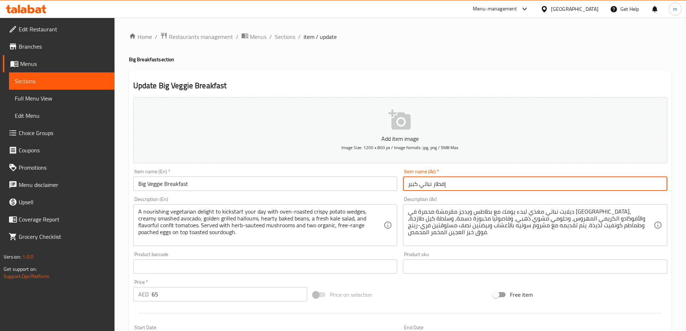
click at [289, 40] on span "Sections" at bounding box center [285, 36] width 21 height 9
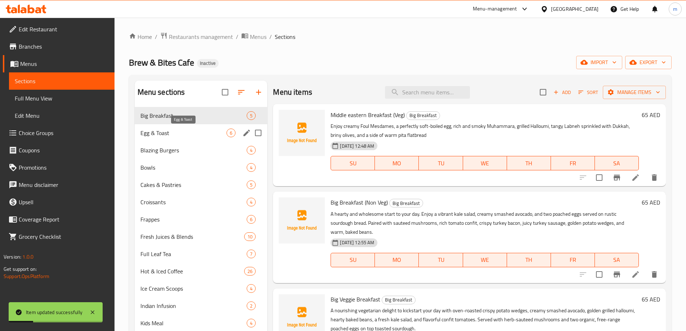
click at [176, 135] on span "Egg & Toast" at bounding box center [183, 133] width 86 height 9
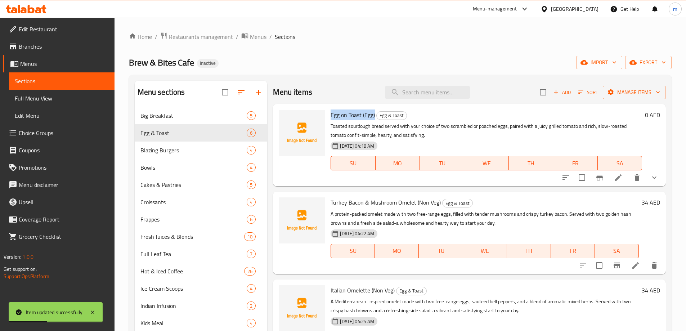
click at [617, 179] on icon at bounding box center [618, 177] width 9 height 9
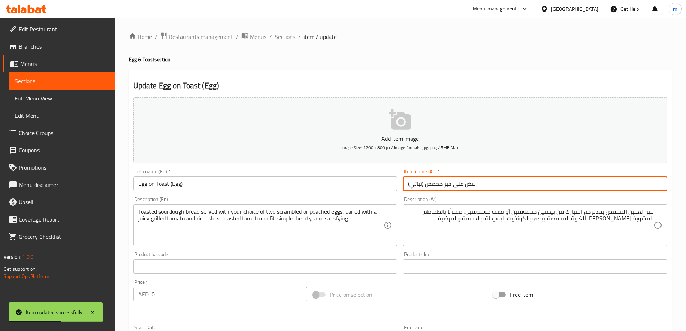
click at [471, 185] on input "بيض على خبز محمص (نباتي)" at bounding box center [535, 183] width 264 height 14
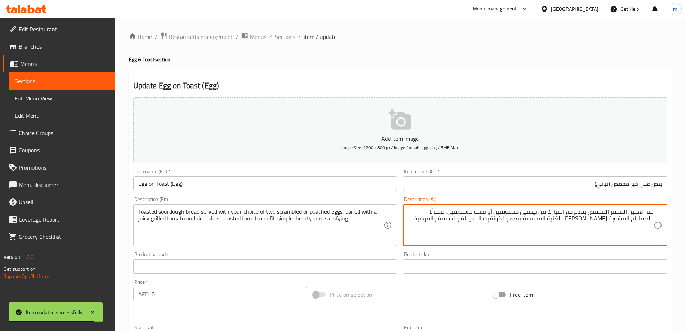
type textarea "خبز العجين المخمر المحمص يقدم مع اختيارك من بيضتين مخفوقتين أو نصف مسلوقتين، مق…"
click at [632, 183] on input "بيض على خبز محمص (نباتي)" at bounding box center [535, 183] width 264 height 14
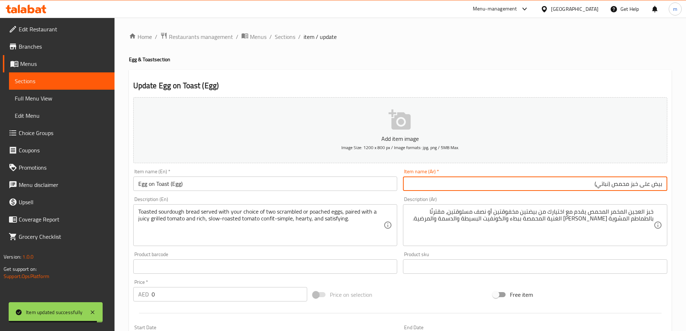
click at [290, 42] on div "Home / Restaurants management / Menus / Sections / item / update Egg & Toast se…" at bounding box center [400, 271] width 543 height 479
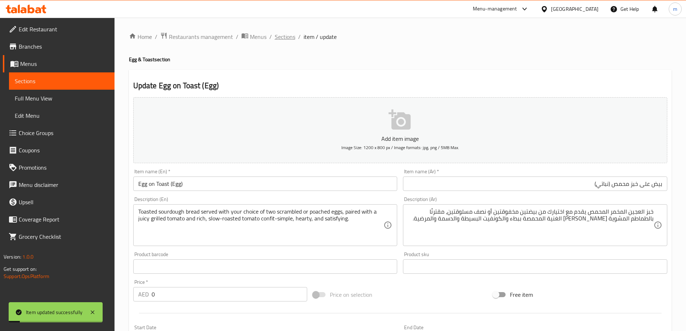
click at [289, 37] on span "Sections" at bounding box center [285, 36] width 21 height 9
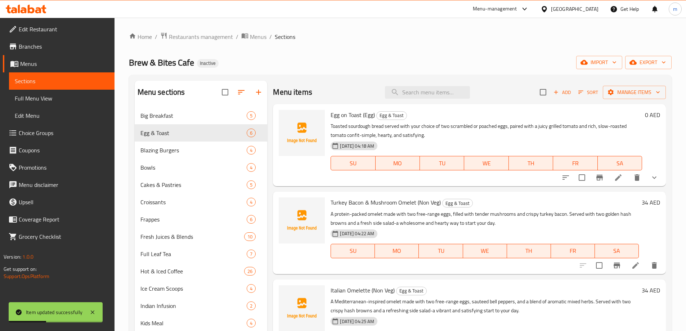
scroll to position [179, 0]
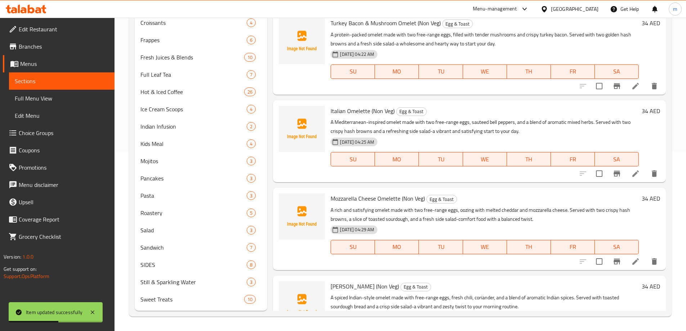
click at [631, 260] on icon at bounding box center [635, 261] width 9 height 9
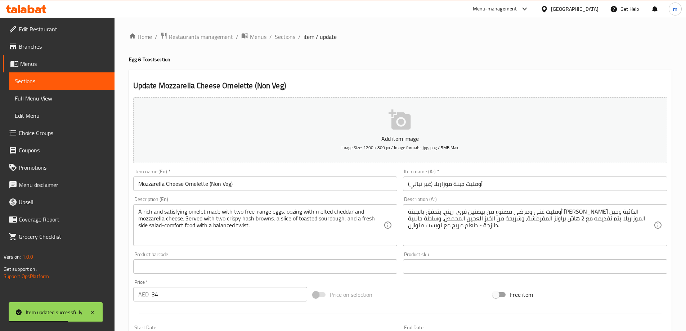
click at [592, 244] on div "أومليت غني ومرضي مصنوع من بيضتين فري-رينج، يتدفق بالجبنة الشيدر الذائبة وجبن ال…" at bounding box center [535, 225] width 264 height 42
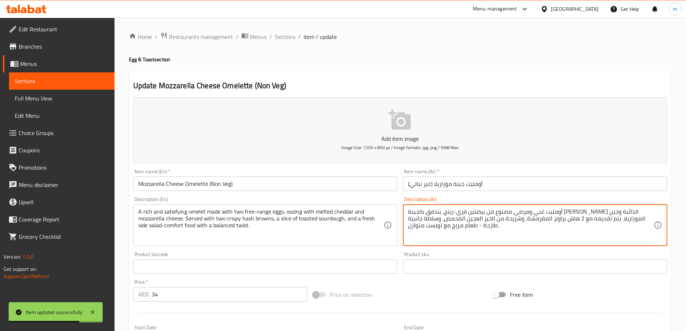
click at [501, 218] on textarea "أومليت غني ومرضي مصنوع من بيضتين فري-رينج، يتدفق بالجبنة [PERSON_NAME] الذائبة …" at bounding box center [531, 225] width 246 height 34
type textarea "أومليت غني ومرضي مصنوع من بيضتين فري-رينج، يتدفق بالجبنة الشيدر الذائبة وجبن ال…"
click at [493, 187] on input "أومليت جبنة موزاريلا (غير نباتي)" at bounding box center [535, 183] width 264 height 14
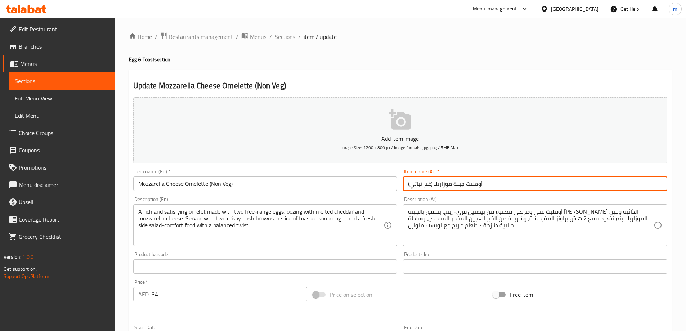
click at [279, 34] on span "Sections" at bounding box center [285, 36] width 21 height 9
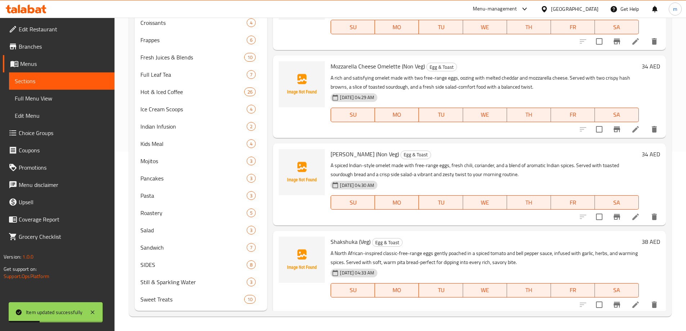
scroll to position [135, 0]
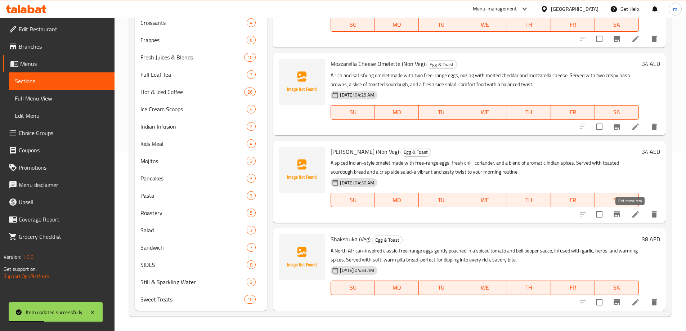
click at [631, 210] on icon at bounding box center [635, 214] width 9 height 9
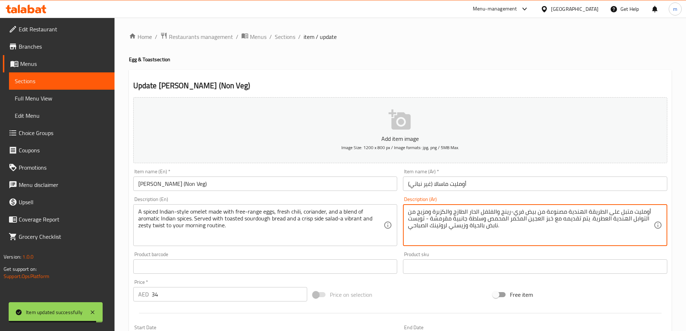
type textarea "أومليت متبل على الطريقة الهندية مصنوعة من بيض فري-رينج والفلفل الحار الطازج وال…"
click at [515, 179] on input "أومليت ماسالا (غير نباتي)" at bounding box center [535, 183] width 264 height 14
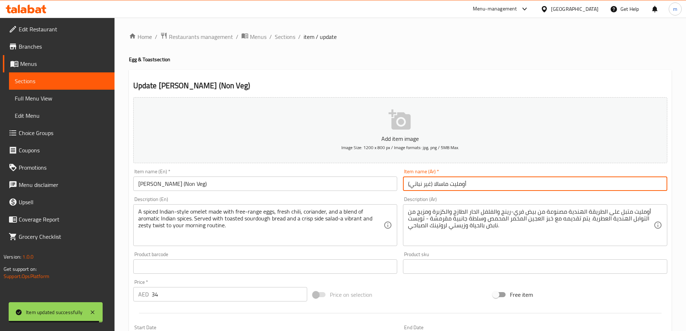
click at [284, 40] on span "Sections" at bounding box center [285, 36] width 21 height 9
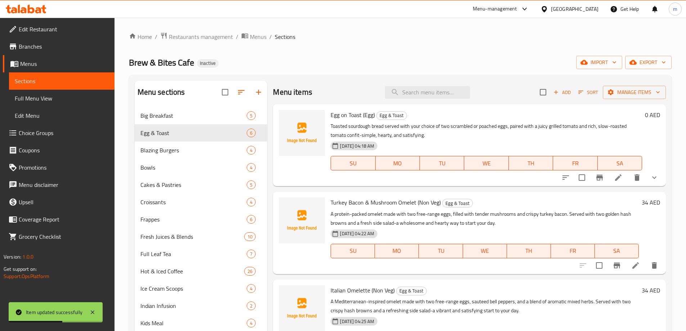
click at [361, 31] on div "Home / Restaurants management / Menus / Sections Brew & Bites Cafe Inactive imp…" at bounding box center [399, 264] width 571 height 493
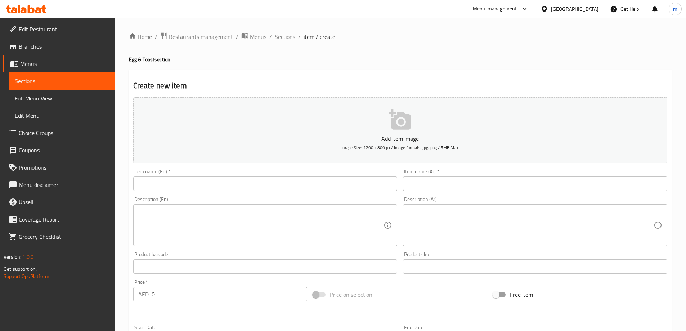
click at [56, 100] on span "Full Menu View" at bounding box center [62, 98] width 94 height 9
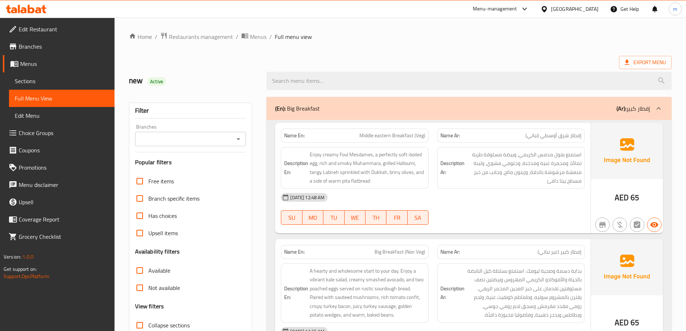
click at [176, 201] on div at bounding box center [343, 165] width 686 height 331
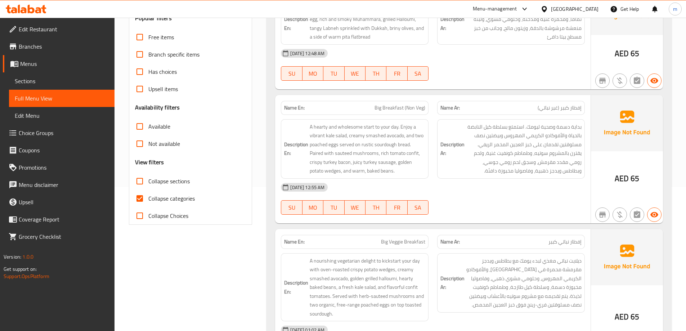
click at [184, 197] on span "Collapse categories" at bounding box center [171, 198] width 46 height 9
click at [148, 197] on input "Collapse categories" at bounding box center [139, 198] width 17 height 17
checkbox input "false"
click at [432, 152] on div "Description En: A hearty and wholesome start to your day. Enjoy a vibrant kale …" at bounding box center [355, 149] width 156 height 68
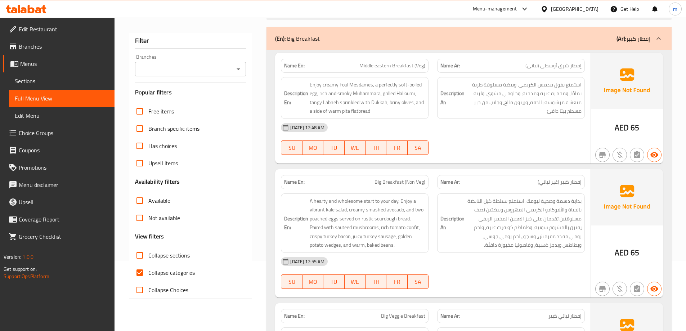
scroll to position [144, 0]
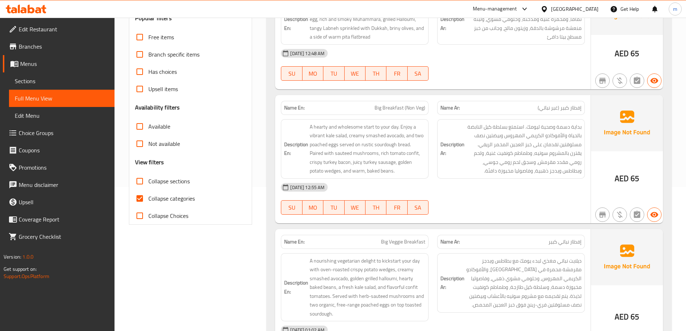
click at [177, 195] on span "Collapse categories" at bounding box center [171, 198] width 46 height 9
click at [148, 195] on input "Collapse categories" at bounding box center [139, 198] width 17 height 17
checkbox input "false"
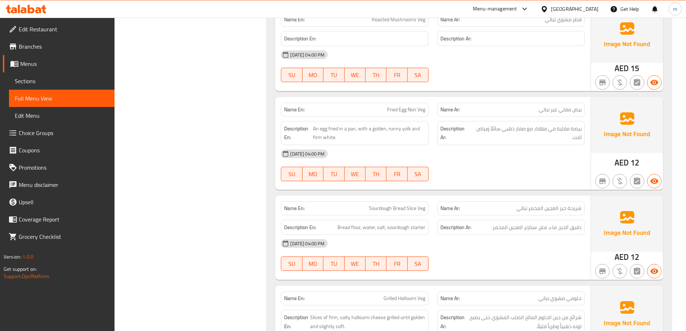
scroll to position [123, 0]
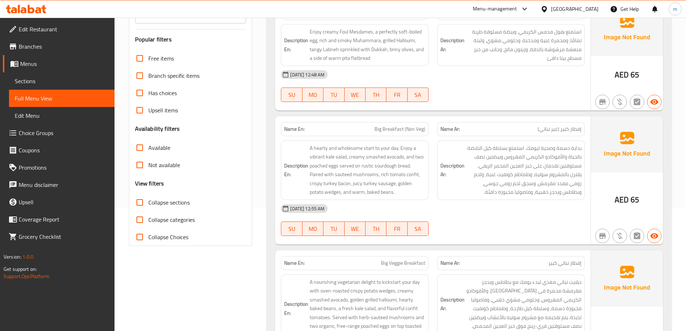
click at [394, 123] on div "Name En: Big Breakfast (Non Veg)" at bounding box center [355, 129] width 148 height 14
click at [391, 131] on span "Big Breakfast (Non Veg)" at bounding box center [399, 129] width 51 height 8
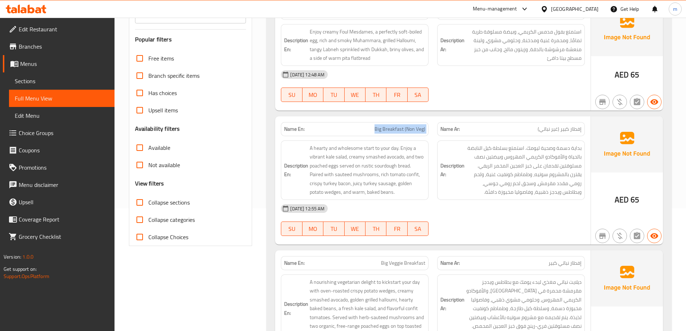
click at [391, 131] on span "Big Breakfast (Non Veg)" at bounding box center [399, 129] width 51 height 8
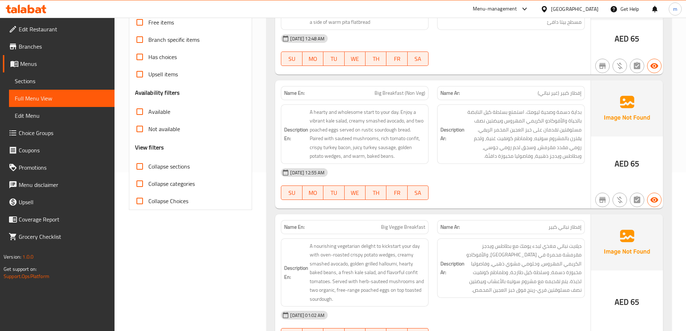
scroll to position [646, 0]
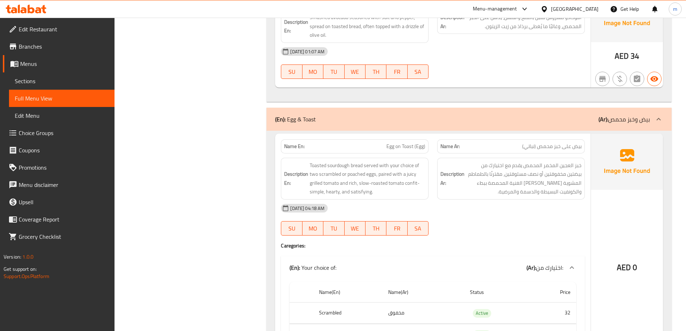
click at [396, 145] on span "Egg on Toast (Egg)" at bounding box center [405, 147] width 39 height 8
copy span "Egg on Toast (Egg)"
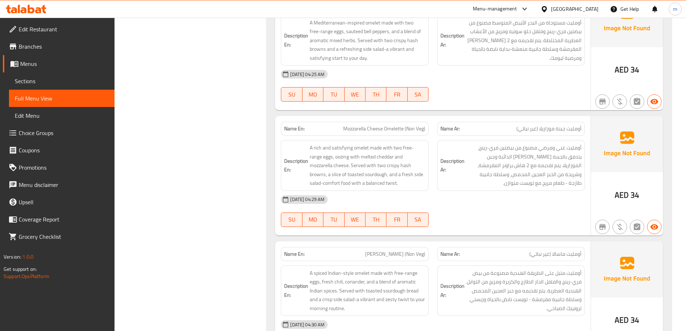
scroll to position [13555, 0]
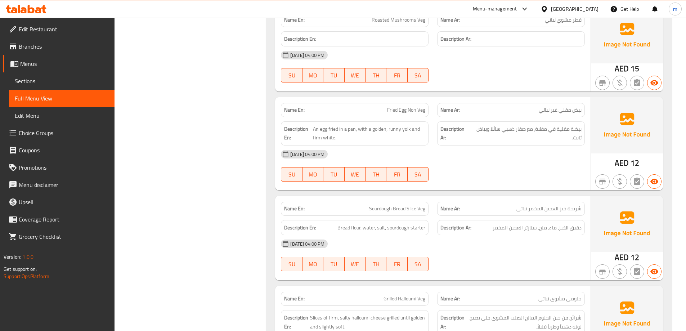
click at [390, 205] on span "Sourdough Bread Slice Veg" at bounding box center [397, 209] width 56 height 8
copy span "Sourdough Bread Slice Veg"
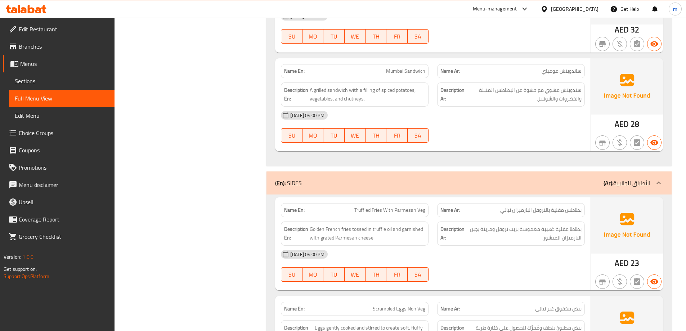
scroll to position [13231, 0]
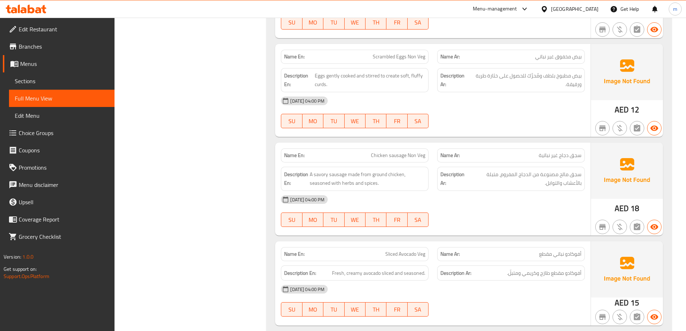
click at [309, 162] on div "Description En: A savory sausage made from ground chicken, seasoned with herbs …" at bounding box center [355, 178] width 156 height 33
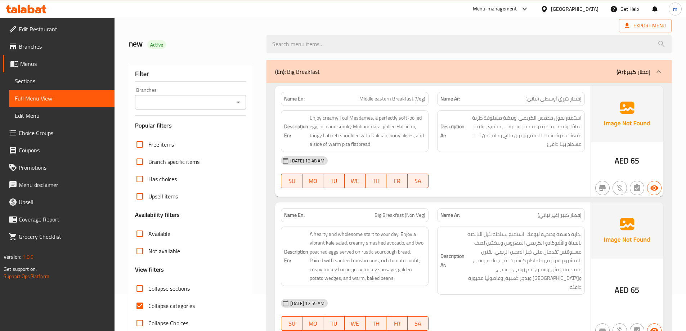
scroll to position [72, 0]
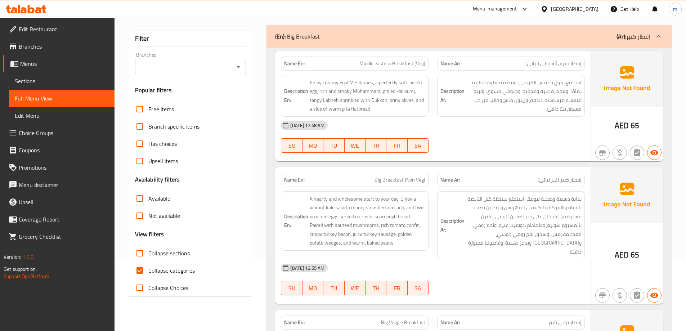
click at [163, 269] on span "Collapse categories" at bounding box center [171, 270] width 46 height 9
click at [148, 269] on input "Collapse categories" at bounding box center [139, 270] width 17 height 17
checkbox input "false"
click at [397, 176] on span "Big Breakfast (Non Veg)" at bounding box center [399, 180] width 51 height 8
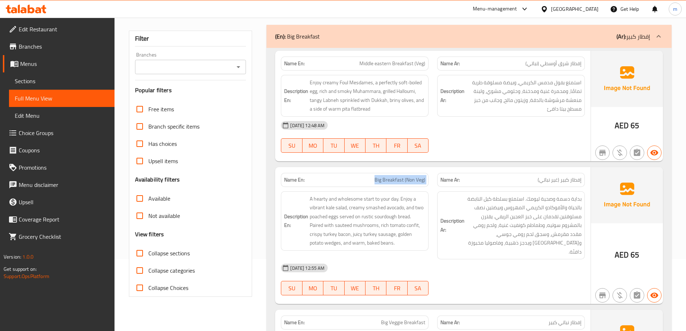
click at [397, 176] on span "Big Breakfast (Non Veg)" at bounding box center [399, 180] width 51 height 8
copy span "Big Breakfast (Non Veg)"
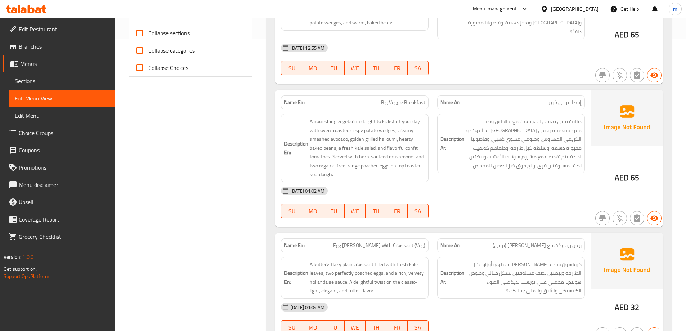
click at [403, 99] on span "Big Veggie Breakfast" at bounding box center [403, 103] width 44 height 8
copy span "Big Veggie Breakfast"
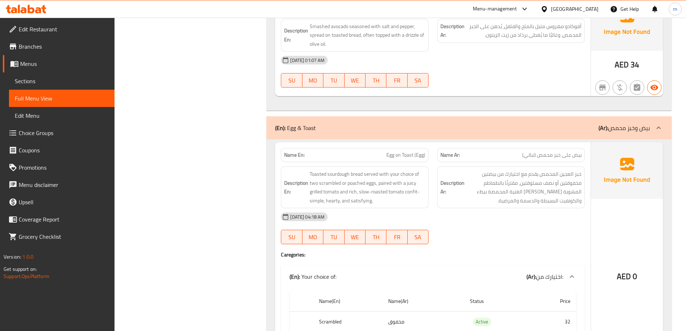
click at [423, 151] on span "Egg on Toast (Egg)" at bounding box center [405, 155] width 39 height 8
copy span "Egg on Toast (Egg)"
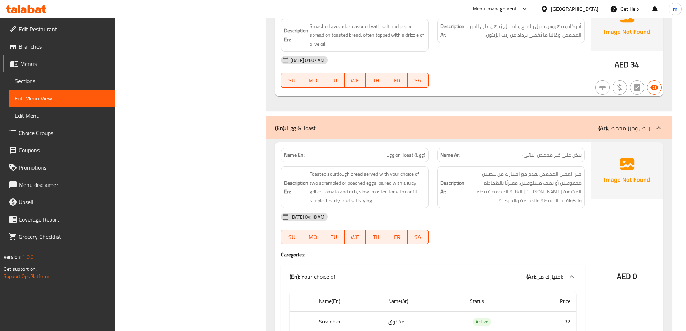
scroll to position [1158, 0]
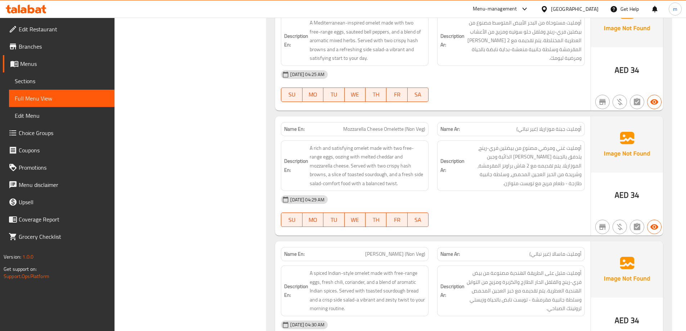
click at [399, 125] on span "Mozzarella Cheese Omelette (Non Veg)" at bounding box center [384, 129] width 82 height 8
copy span "Mozzarella Cheese Omelette (Non Veg)"
click at [503, 98] on div at bounding box center [511, 102] width 156 height 9
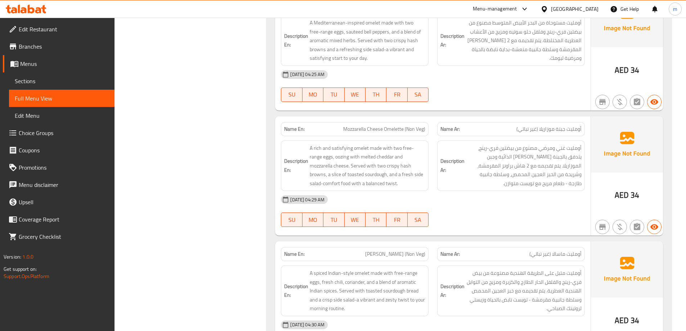
click at [413, 250] on span "[PERSON_NAME] (Non Veg)" at bounding box center [395, 254] width 60 height 8
copy span "[PERSON_NAME] (Non Veg)"
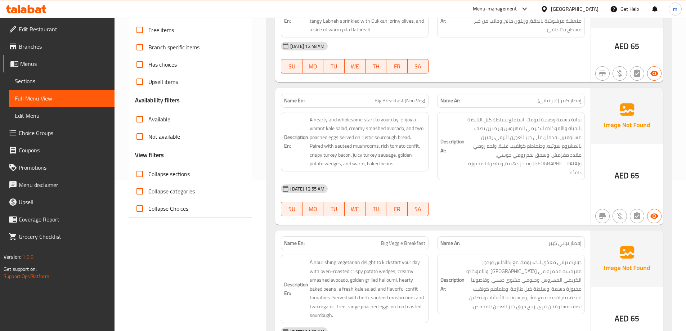
scroll to position [167, 0]
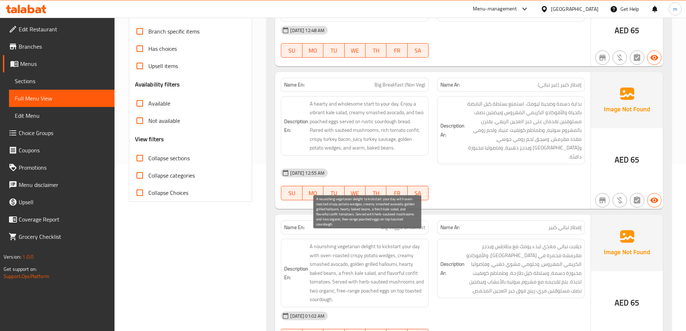
click at [323, 294] on span "A nourishing vegetarian delight to kickstart your day with oven-roasted crispy …" at bounding box center [368, 273] width 116 height 62
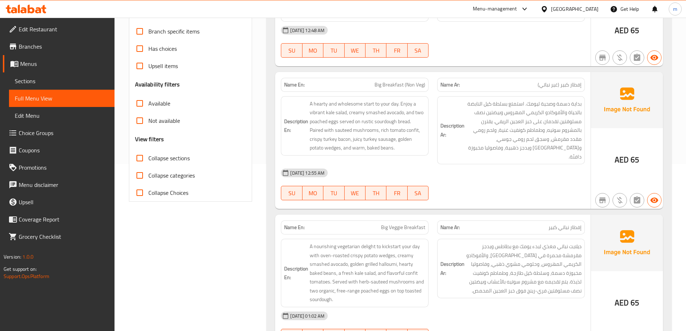
click at [463, 76] on div "Name Ar: إفطار كبير (غير نباتي)" at bounding box center [511, 84] width 156 height 23
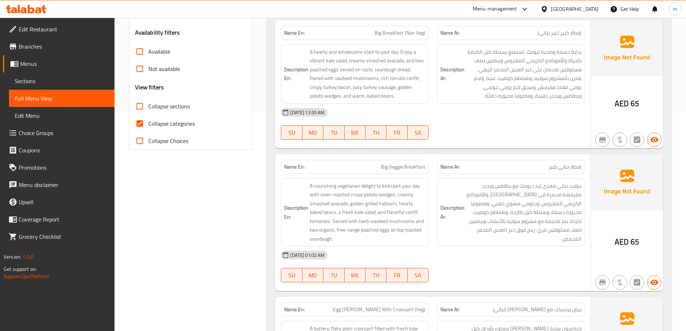
scroll to position [216, 0]
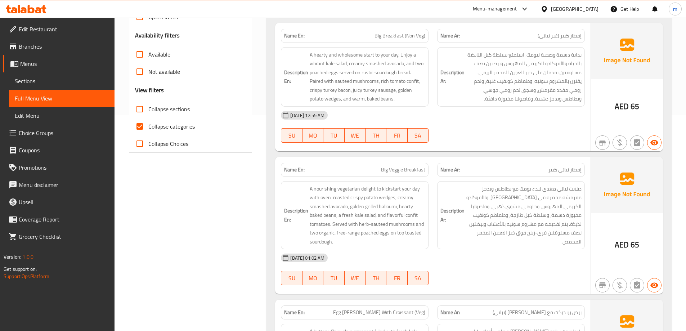
click at [187, 127] on span "Collapse categories" at bounding box center [171, 126] width 46 height 9
click at [148, 127] on input "Collapse categories" at bounding box center [139, 126] width 17 height 17
checkbox input "false"
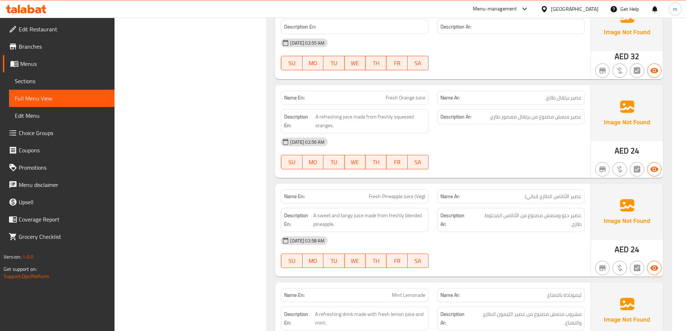
scroll to position [5041, 0]
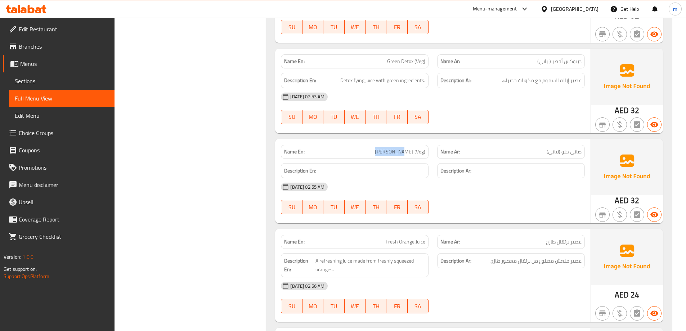
drag, startPoint x: 379, startPoint y: 124, endPoint x: 413, endPoint y: 124, distance: 33.8
click at [413, 148] on p "Name En: [PERSON_NAME] (Veg)" at bounding box center [354, 152] width 141 height 8
copy span "[PERSON_NAME]"
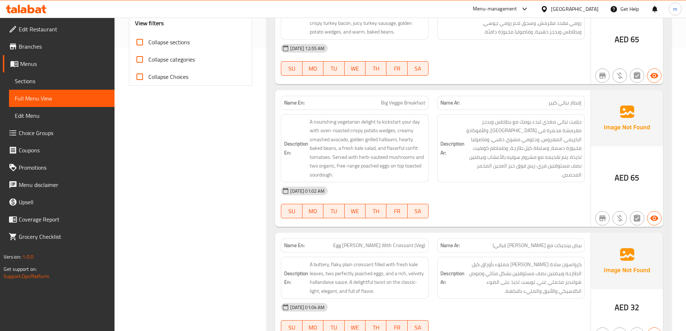
scroll to position [0, 0]
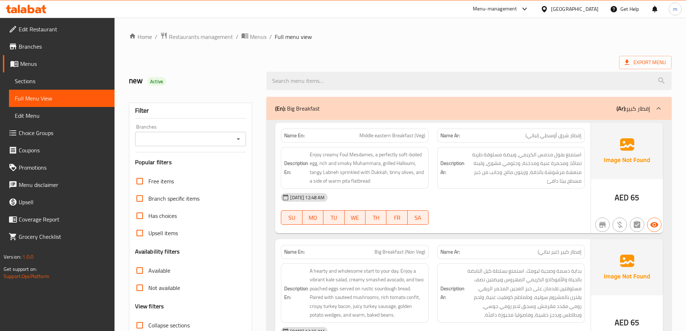
drag, startPoint x: 405, startPoint y: 221, endPoint x: 394, endPoint y: -44, distance: 265.2
click at [655, 58] on span "Export Menu" at bounding box center [645, 62] width 41 height 9
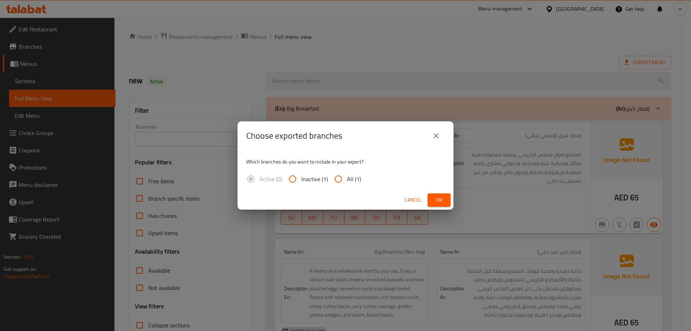
click at [358, 177] on span "All (1)" at bounding box center [354, 179] width 14 height 9
click at [347, 177] on input "All (1)" at bounding box center [338, 178] width 17 height 17
radio input "true"
click at [434, 193] on button "Ok" at bounding box center [439, 199] width 23 height 13
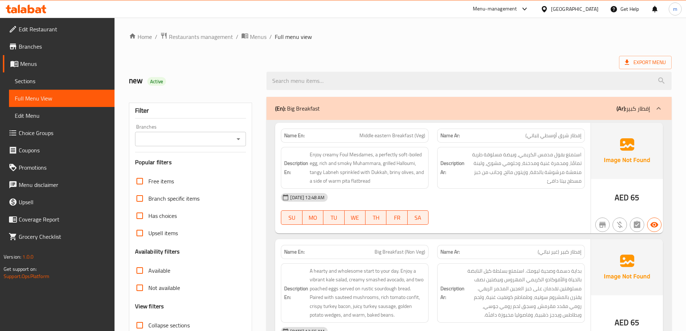
click at [477, 56] on div "Export Menu" at bounding box center [400, 62] width 543 height 13
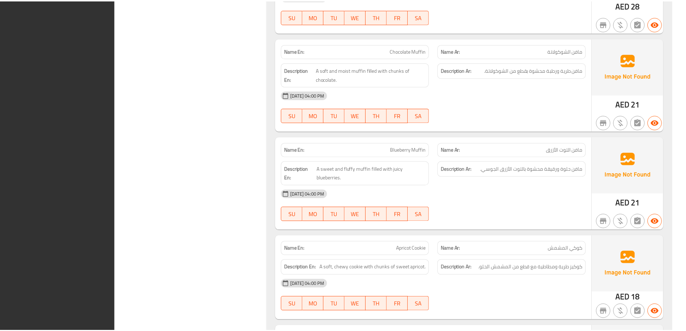
scroll to position [14882, 0]
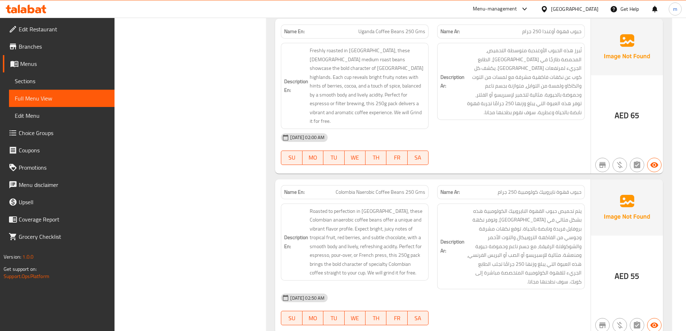
scroll to position [11403, 0]
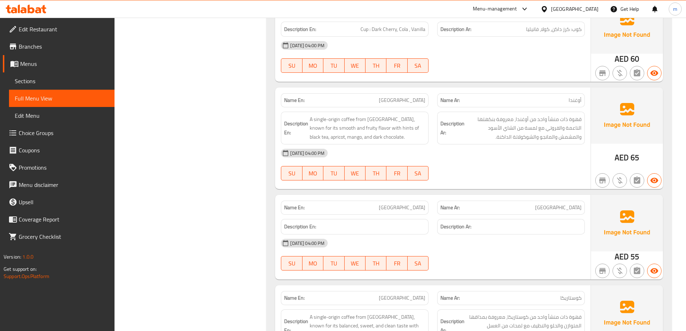
click at [569, 234] on div "[DATE] 04:00 PM SU MO TU WE TH FR SA" at bounding box center [433, 254] width 313 height 40
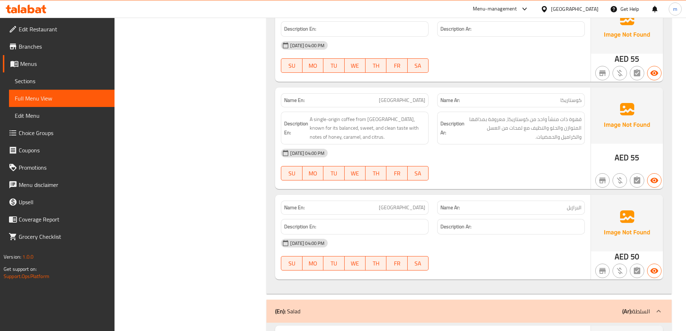
click at [456, 219] on div "Description Ar:" at bounding box center [511, 226] width 148 height 15
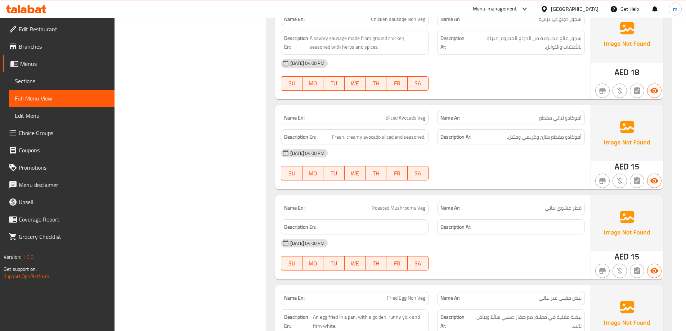
click at [433, 234] on div "[DATE] 04:00 PM SU MO TU WE TH FR SA" at bounding box center [433, 254] width 313 height 40
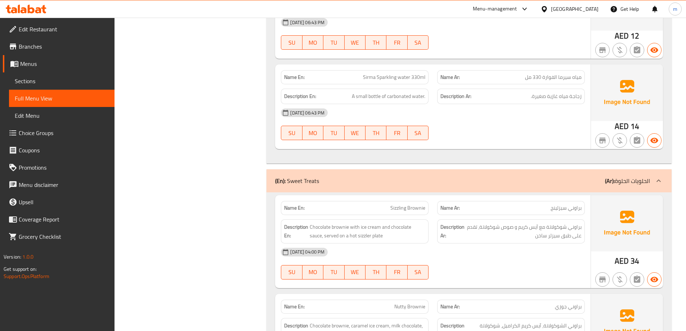
click at [452, 204] on strong "Name Ar:" at bounding box center [449, 208] width 19 height 8
click at [352, 126] on button "WE" at bounding box center [355, 133] width 21 height 14
type button "3"
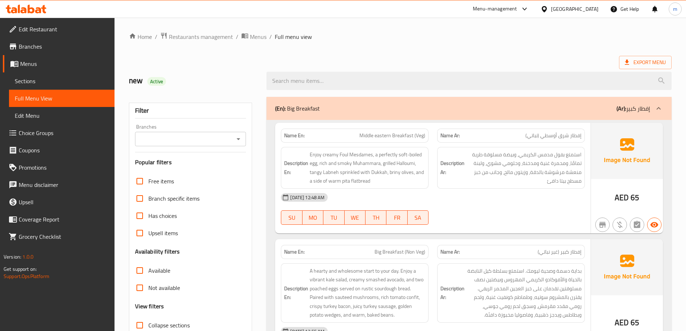
scroll to position [391, 0]
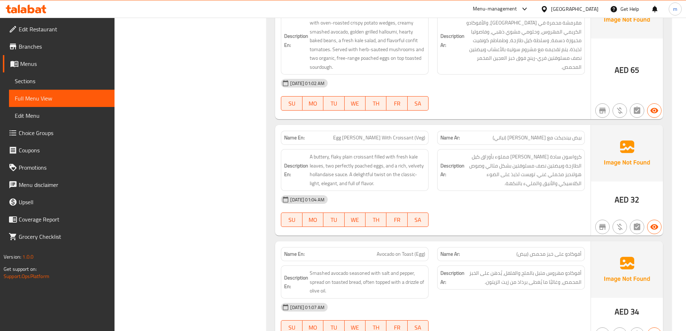
click at [372, 140] on span "Egg [PERSON_NAME] With Croissant (Veg)" at bounding box center [379, 138] width 92 height 8
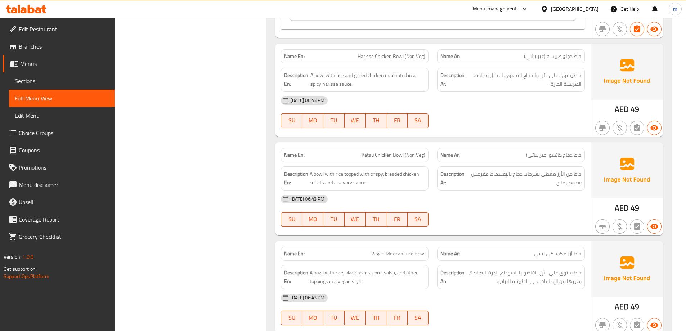
scroll to position [1655, 0]
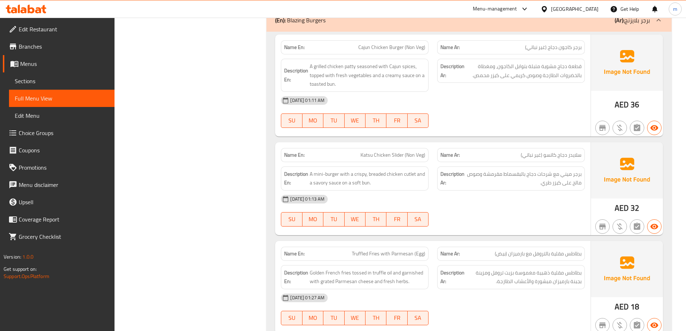
click at [446, 130] on div "Name En: Cajun Chicken Burger (Non Veg) Name Ar: برجر كاجون دجاج (غير نباتي) De…" at bounding box center [468, 235] width 405 height 406
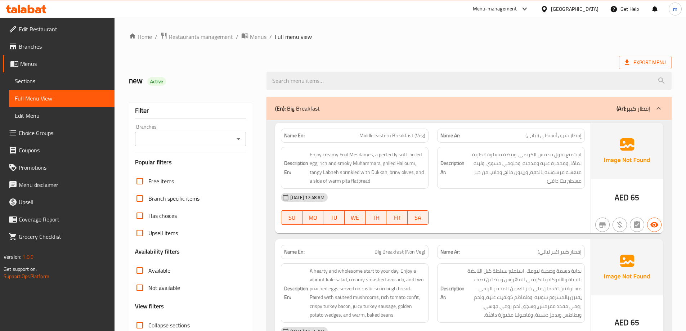
click at [297, 208] on div "SU MO TU WE TH FR SA" at bounding box center [355, 217] width 156 height 23
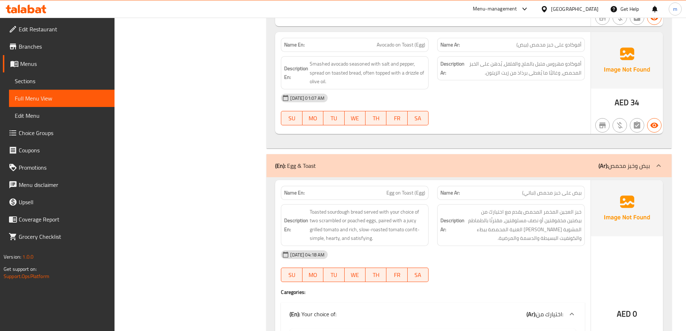
click at [471, 122] on div at bounding box center [511, 125] width 156 height 9
